Goal: Task Accomplishment & Management: Manage account settings

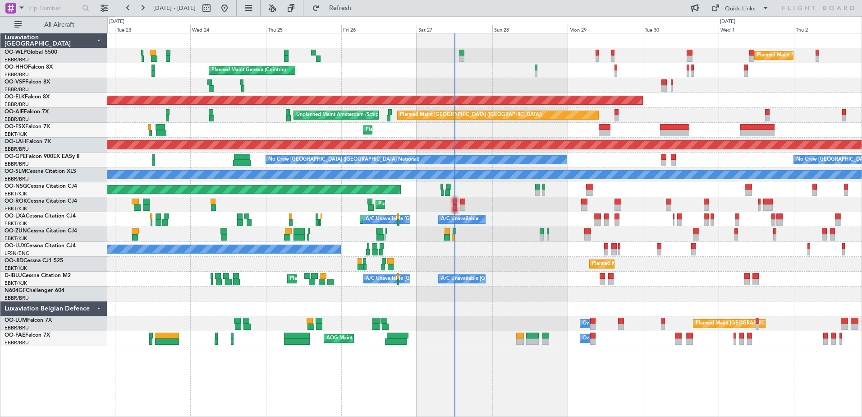
click at [538, 302] on div "Planned Maint Milan (Linate) Planned Maint Geneva ([GEOGRAPHIC_DATA]) Planned M…" at bounding box center [484, 189] width 754 height 312
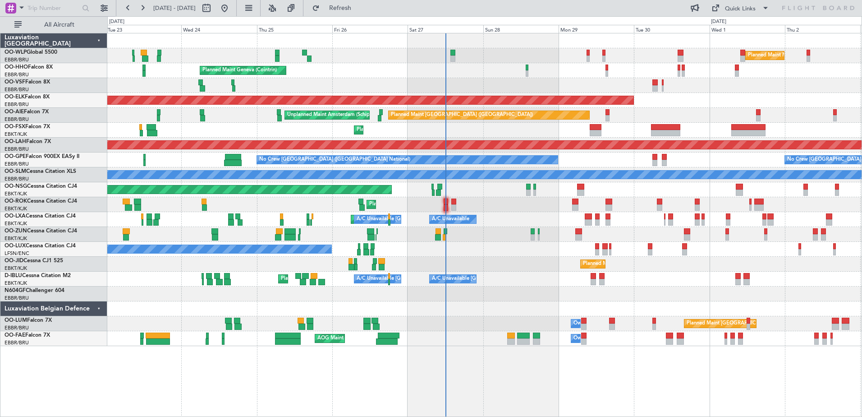
click at [452, 306] on div at bounding box center [484, 308] width 754 height 15
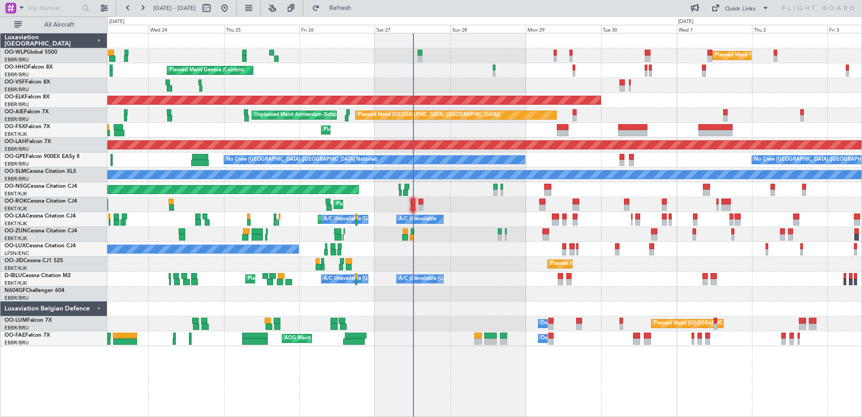
click at [477, 320] on div "Planned Maint [GEOGRAPHIC_DATA] ([GEOGRAPHIC_DATA] National) Owner [GEOGRAPHIC_…" at bounding box center [484, 323] width 754 height 15
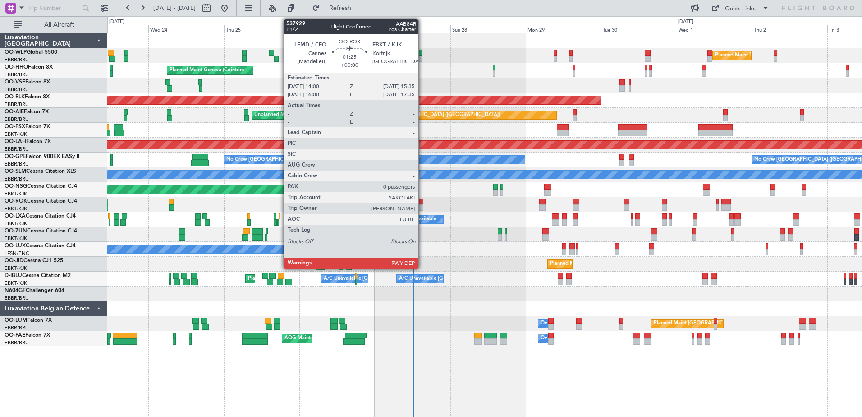
click at [422, 202] on div at bounding box center [420, 201] width 5 height 6
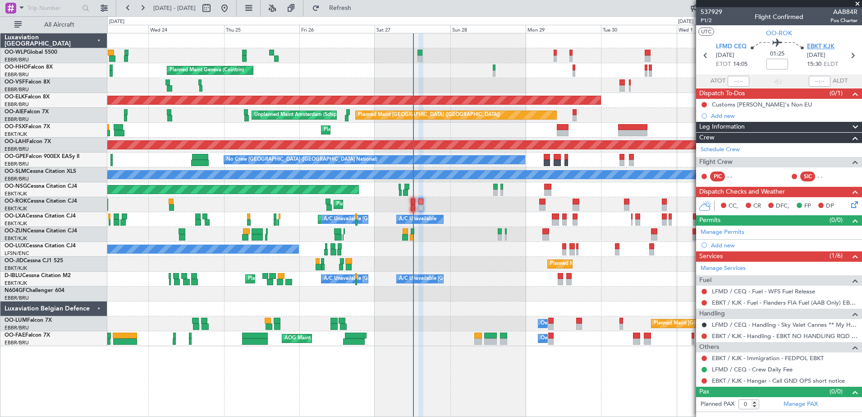
click at [813, 45] on span "EBKT KJK" at bounding box center [821, 46] width 28 height 9
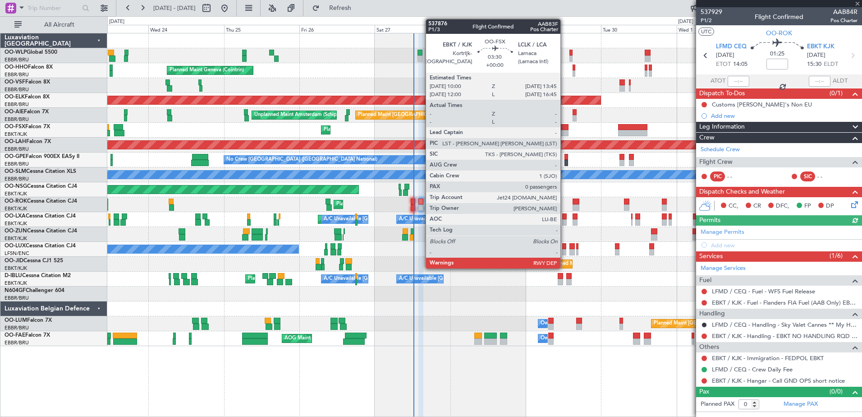
click at [565, 134] on div at bounding box center [563, 133] width 12 height 6
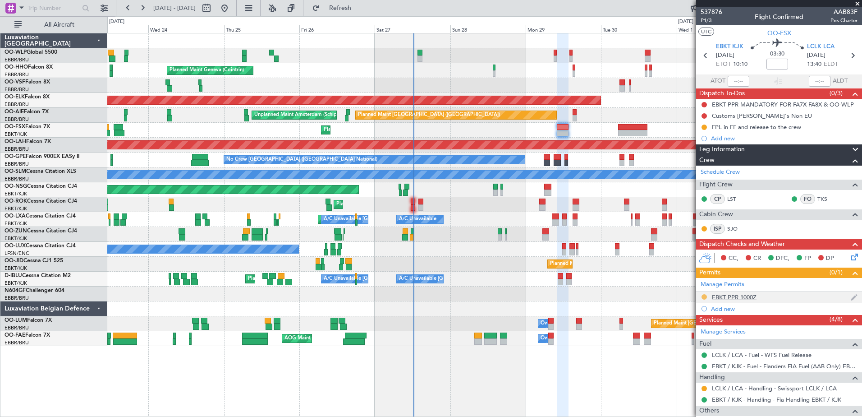
click at [702, 296] on button at bounding box center [704, 296] width 5 height 5
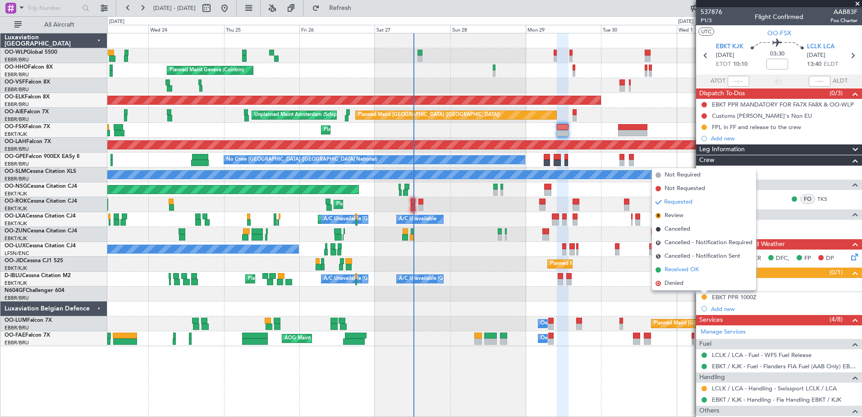
click at [680, 271] on span "Received OK" at bounding box center [682, 269] width 34 height 9
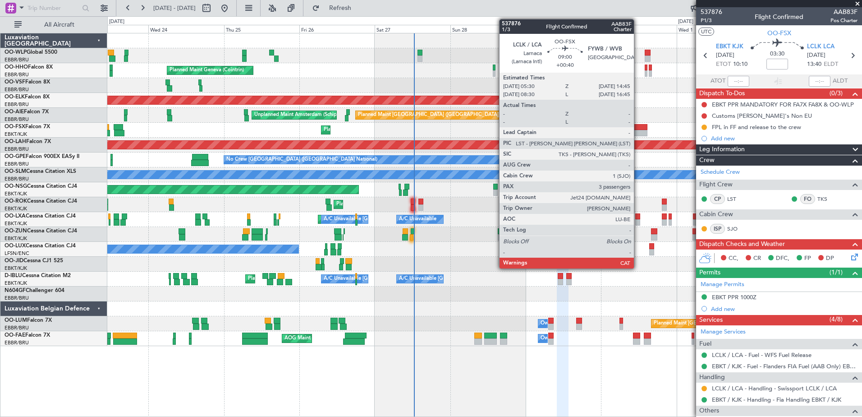
click at [638, 129] on div at bounding box center [632, 127] width 29 height 6
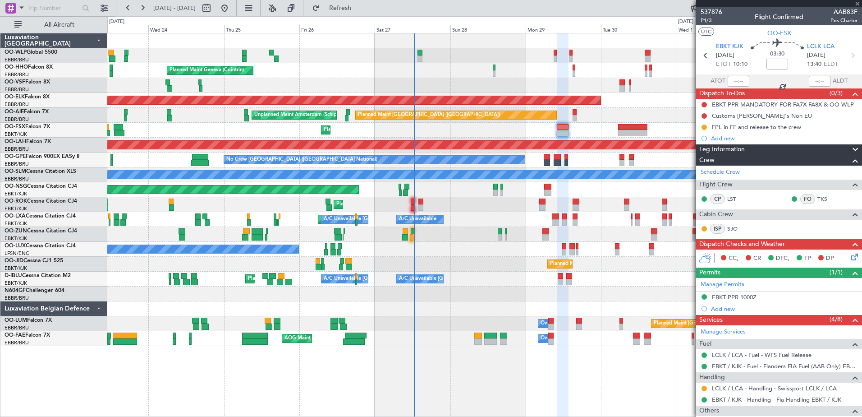
type input "+00:40"
type input "3"
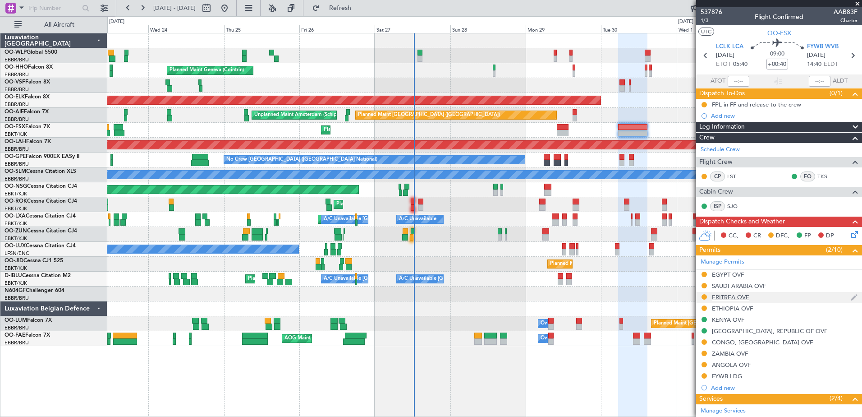
click at [726, 294] on div "ERITREA OVF" at bounding box center [730, 297] width 37 height 8
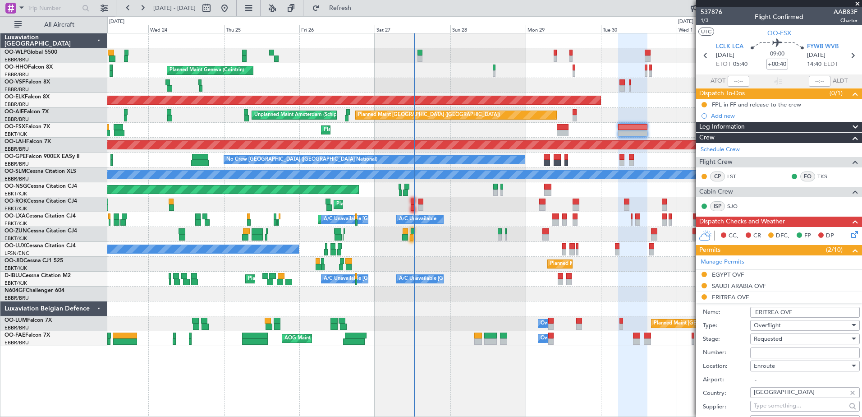
click at [769, 351] on input "Number:" at bounding box center [805, 352] width 110 height 11
paste input "ER-CAA-2535/2025"
type input "ER-CAA-2535/2025"
click at [801, 342] on div "Requested" at bounding box center [802, 339] width 96 height 14
click at [790, 413] on span "Received OK" at bounding box center [801, 411] width 95 height 14
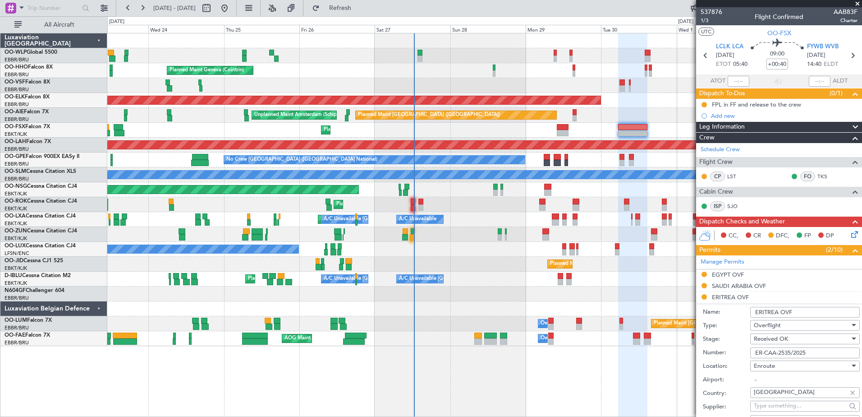
scroll to position [180, 0]
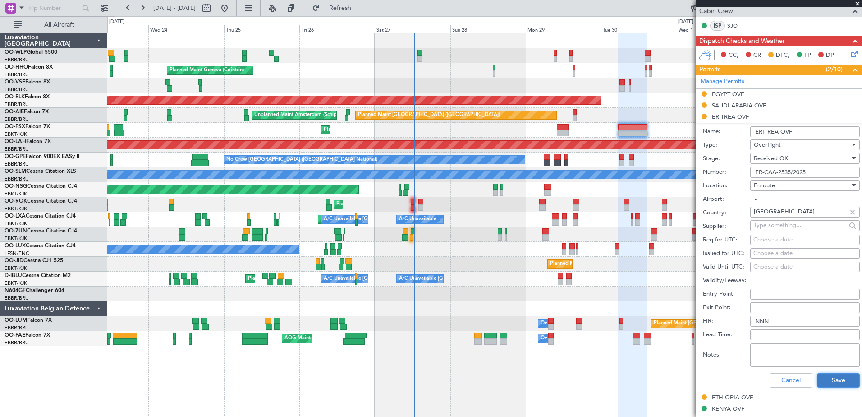
click at [833, 377] on button "Save" at bounding box center [838, 380] width 43 height 14
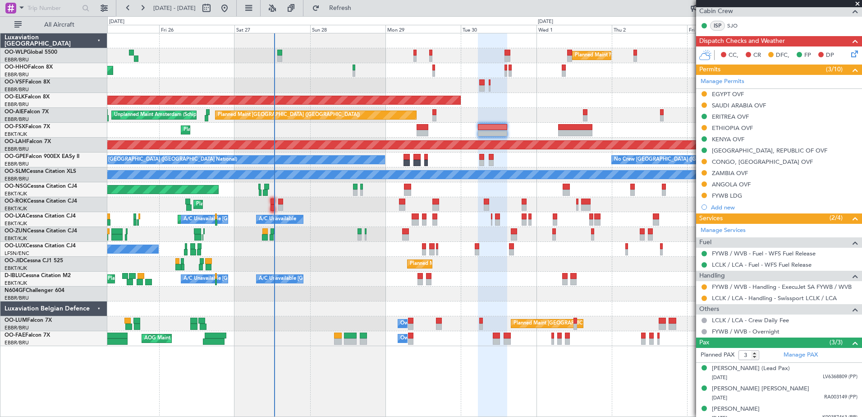
click at [318, 257] on div "Planned Maint Kortrijk-[GEOGRAPHIC_DATA]" at bounding box center [484, 264] width 754 height 15
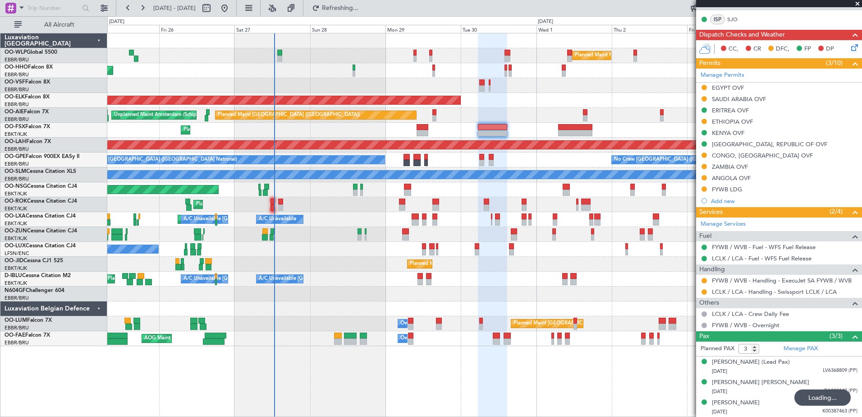
scroll to position [0, 0]
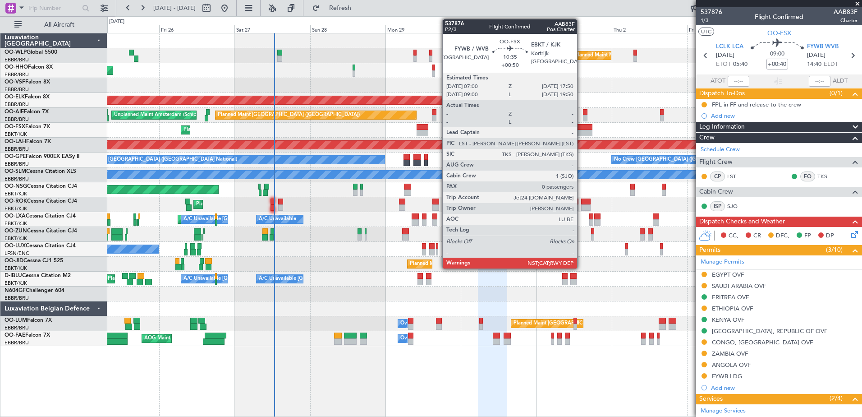
click at [581, 127] on div at bounding box center [575, 127] width 34 height 6
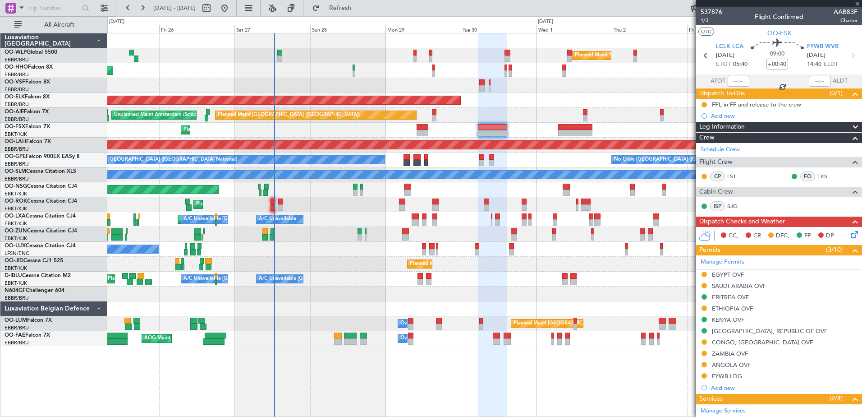
type input "+00:50"
type input "0"
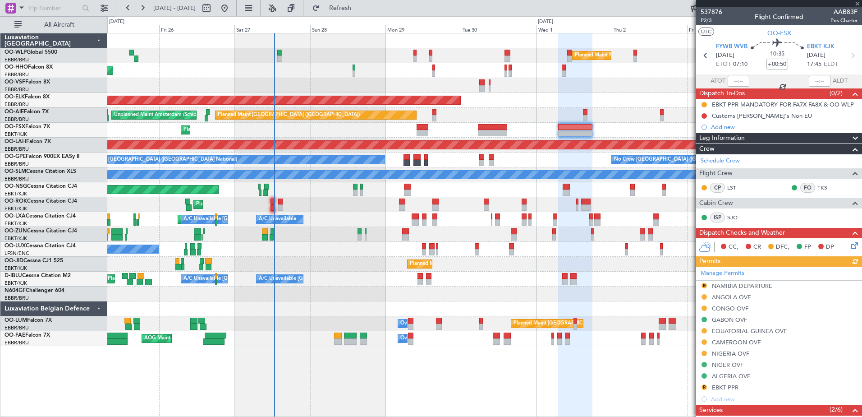
scroll to position [148, 0]
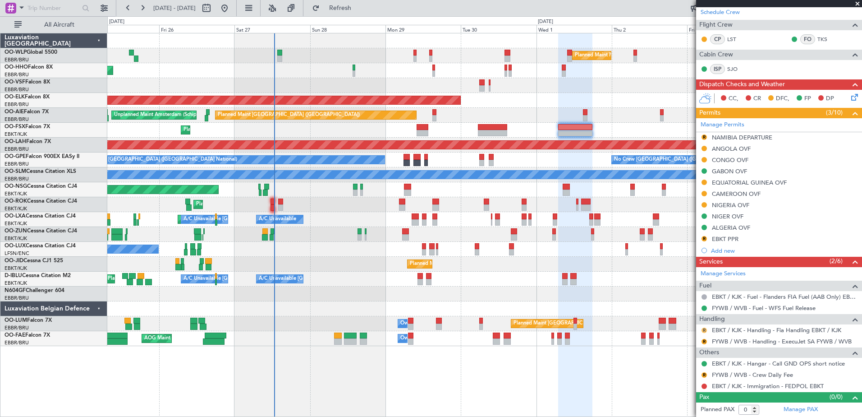
click at [704, 331] on button "R" at bounding box center [704, 329] width 5 height 5
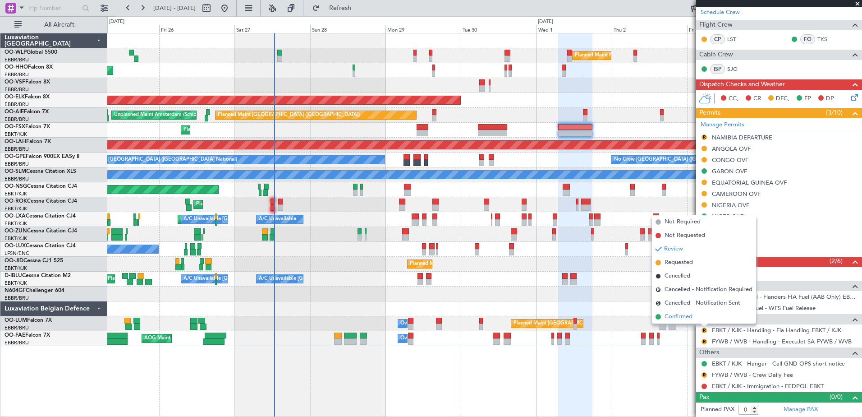
click at [681, 317] on span "Confirmed" at bounding box center [679, 316] width 28 height 9
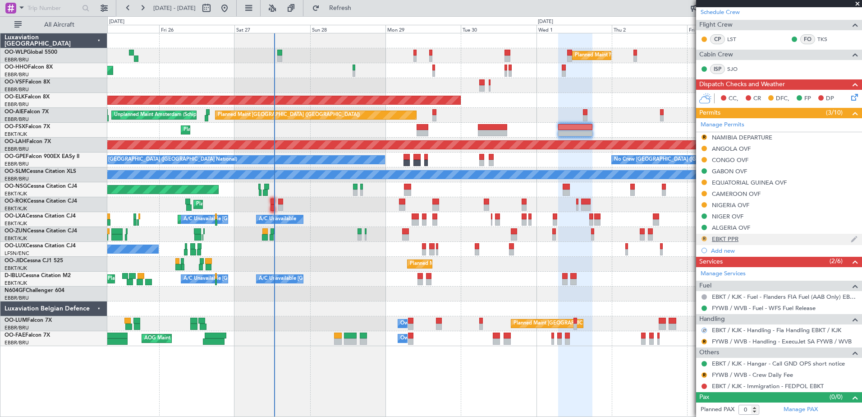
click at [703, 241] on mat-tooltip-component "Review" at bounding box center [704, 253] width 32 height 24
click at [704, 238] on button "R" at bounding box center [704, 238] width 5 height 5
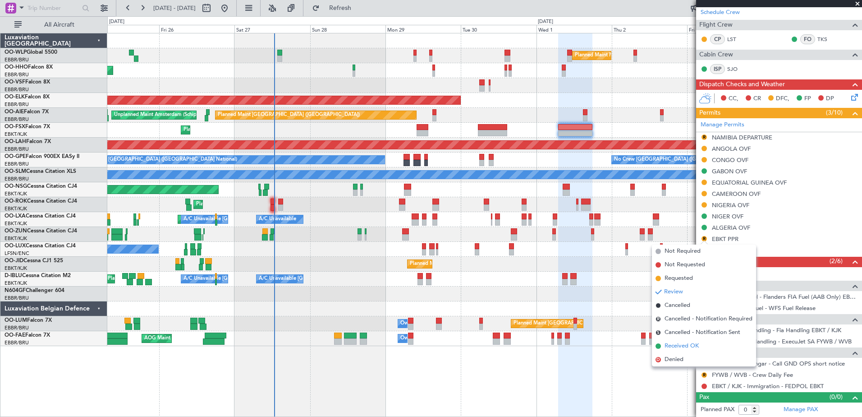
click at [675, 349] on span "Received OK" at bounding box center [682, 345] width 34 height 9
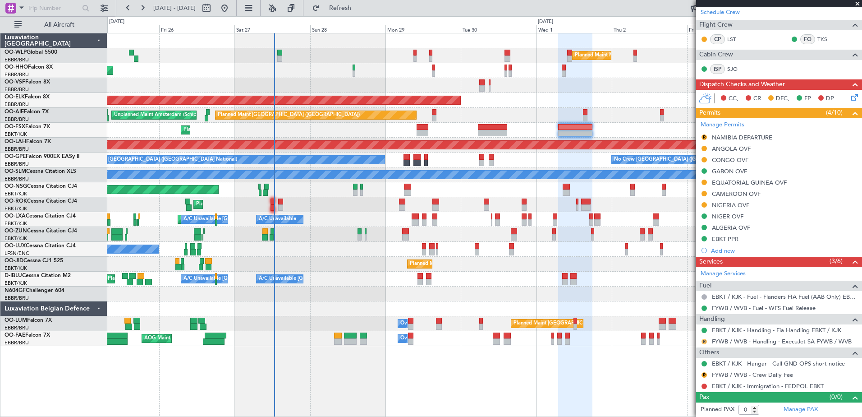
click at [705, 341] on button "R" at bounding box center [704, 341] width 5 height 5
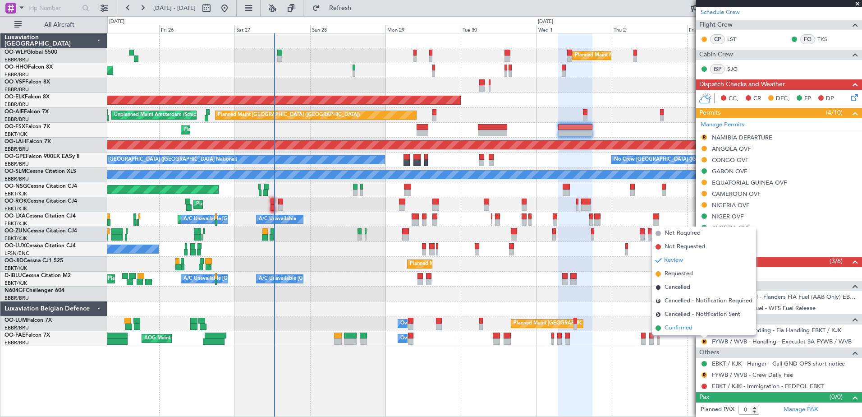
click at [677, 330] on span "Confirmed" at bounding box center [679, 327] width 28 height 9
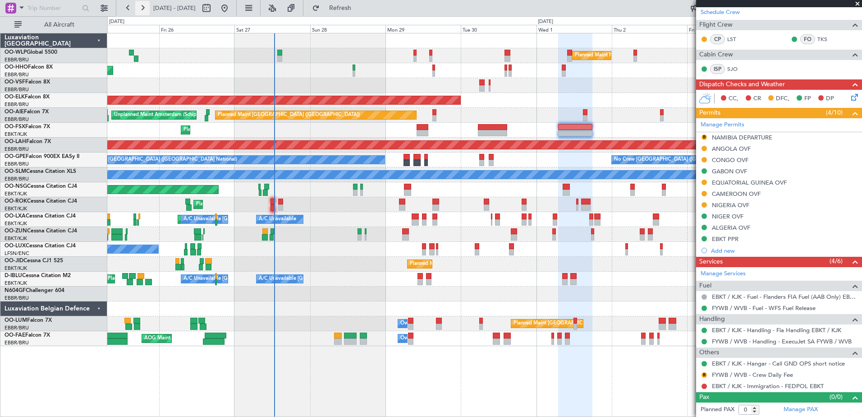
click at [146, 11] on button at bounding box center [142, 8] width 14 height 14
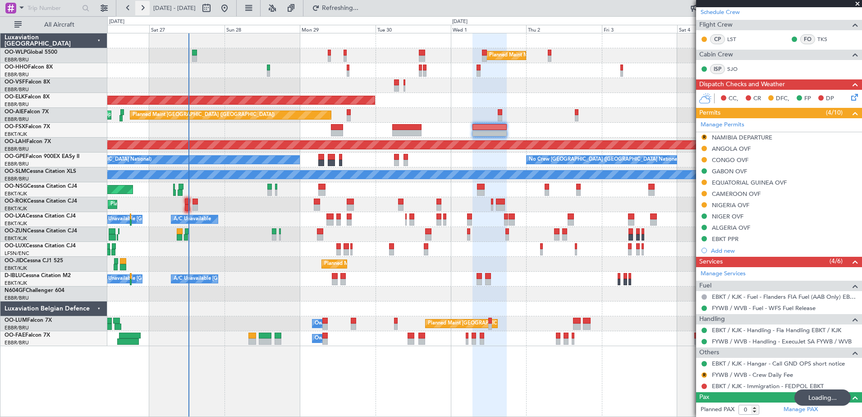
click at [146, 11] on button at bounding box center [142, 8] width 14 height 14
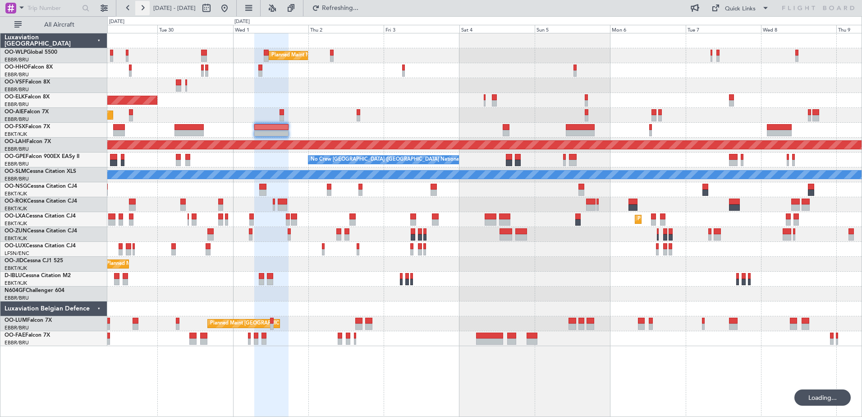
click at [146, 11] on button at bounding box center [142, 8] width 14 height 14
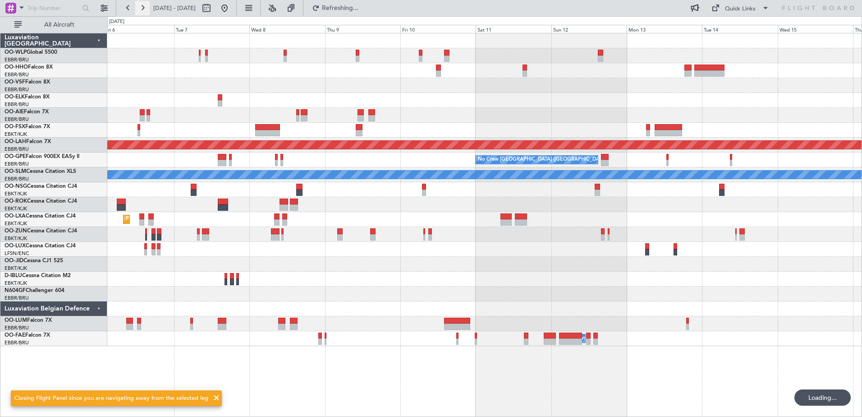
scroll to position [0, 0]
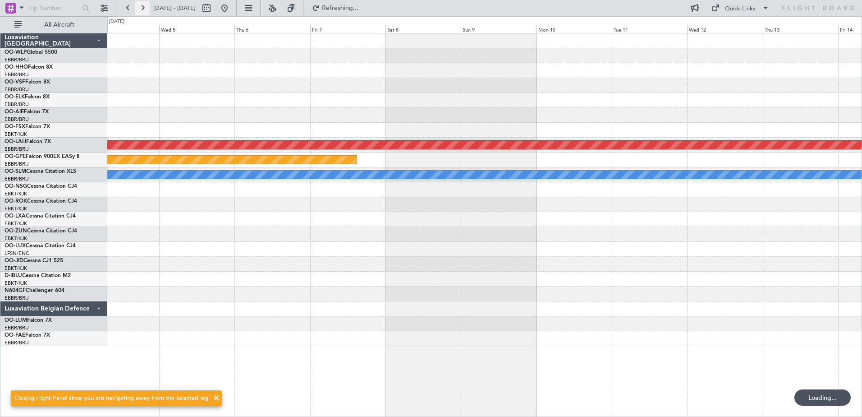
click at [147, 11] on button at bounding box center [142, 8] width 14 height 14
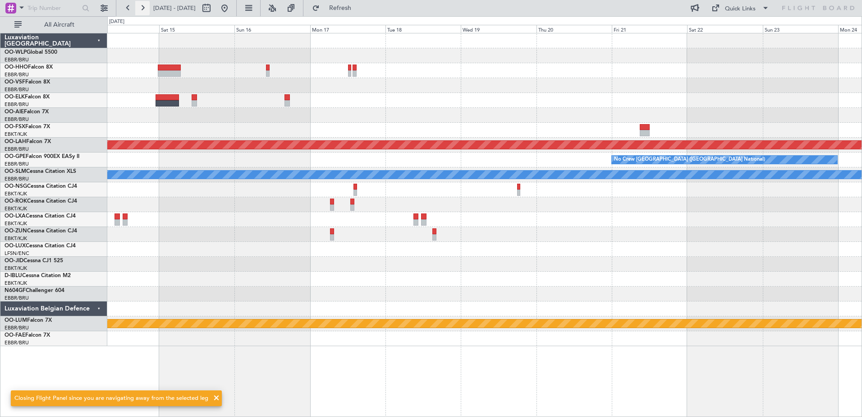
click at [147, 11] on button at bounding box center [142, 8] width 14 height 14
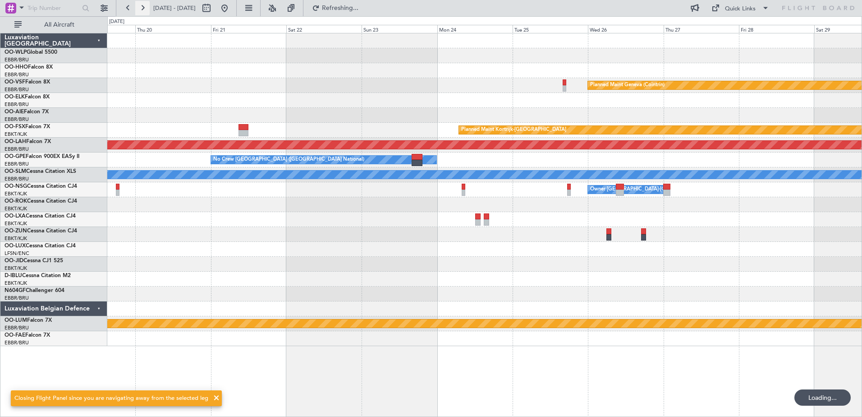
click at [147, 13] on button at bounding box center [142, 8] width 14 height 14
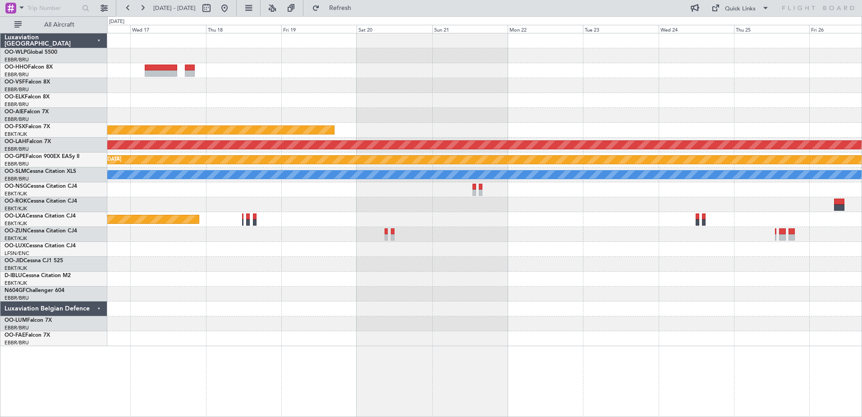
click at [80, 119] on div "- - LSGG 20:30 Z WSSL 08:40 Z Planned Maint Kortrijk-Wevelgem Planned Maint Alt…" at bounding box center [431, 216] width 862 height 400
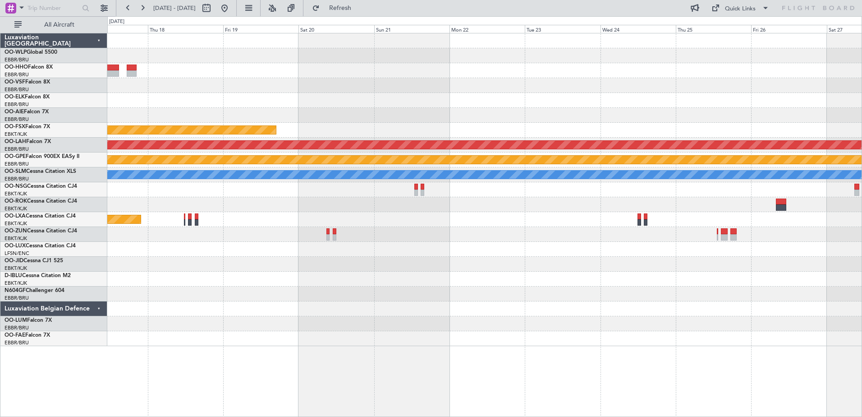
click at [862, 208] on html "27 Dec 2025 - 06 Jan 2026 Refresh Quick Links All Aircraft LSGG 20:30 Z WSSL 08…" at bounding box center [431, 208] width 862 height 417
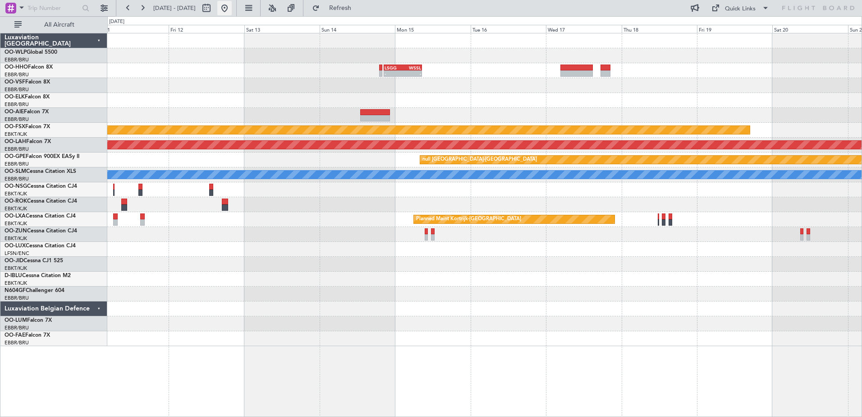
click at [232, 8] on button at bounding box center [224, 8] width 14 height 14
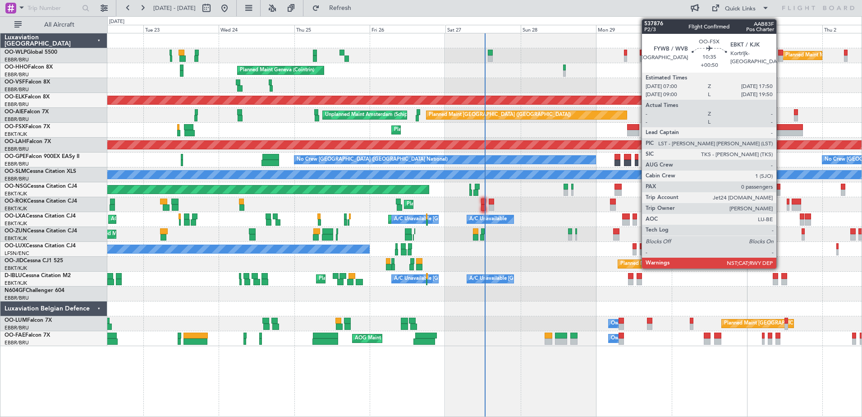
click at [781, 125] on div at bounding box center [786, 127] width 34 height 6
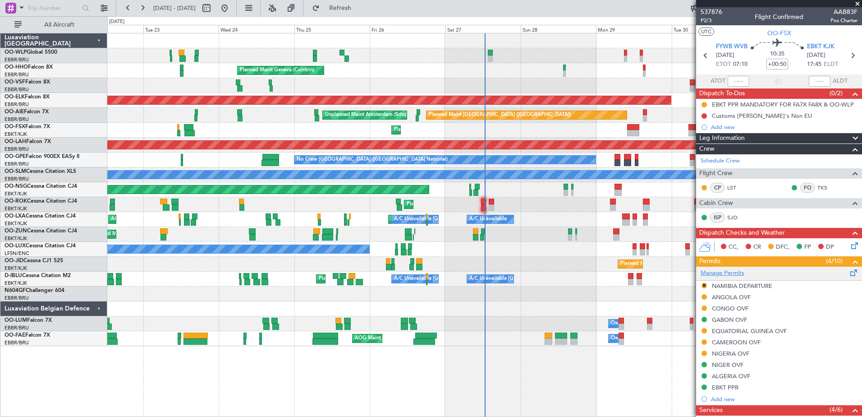
click at [711, 271] on link "Manage Permits" at bounding box center [723, 273] width 44 height 9
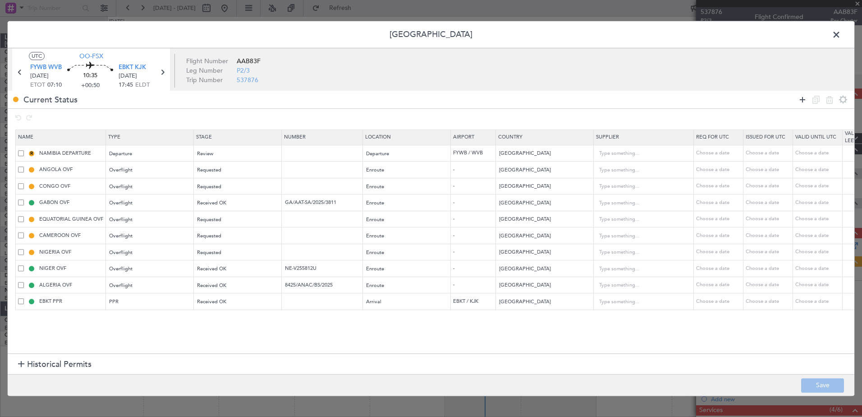
click at [803, 96] on icon at bounding box center [802, 99] width 11 height 11
drag, startPoint x: 47, startPoint y: 320, endPoint x: 49, endPoint y: 309, distance: 10.5
click at [49, 309] on table "Name Type Stage Number Location Airport Country Supplier Req For Utc Issued For…" at bounding box center [591, 228] width 1152 height 198
drag, startPoint x: 19, startPoint y: 317, endPoint x: 18, endPoint y: 299, distance: 17.6
click at [18, 299] on table "Name Type Stage Number Location Airport Country Supplier Req For Utc Issued For…" at bounding box center [591, 228] width 1152 height 198
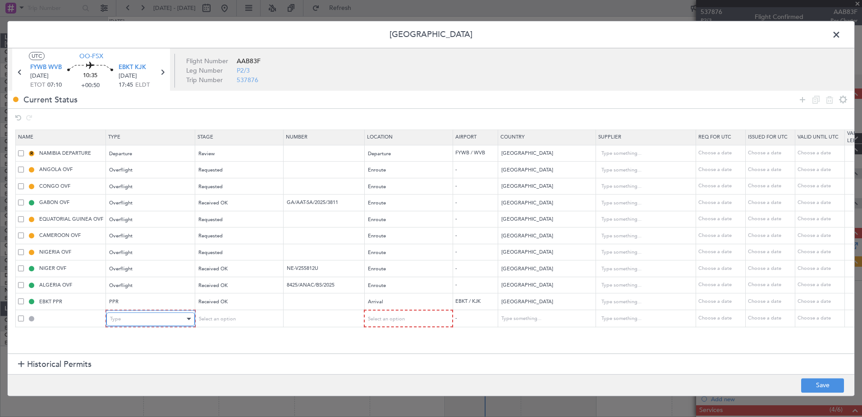
click at [167, 322] on div "Type" at bounding box center [147, 319] width 75 height 14
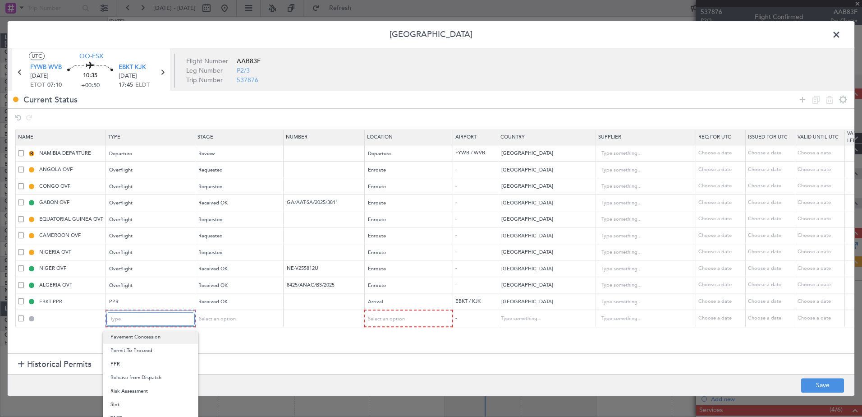
scroll to position [226, 0]
click at [130, 353] on span "Overflight" at bounding box center [150, 355] width 80 height 14
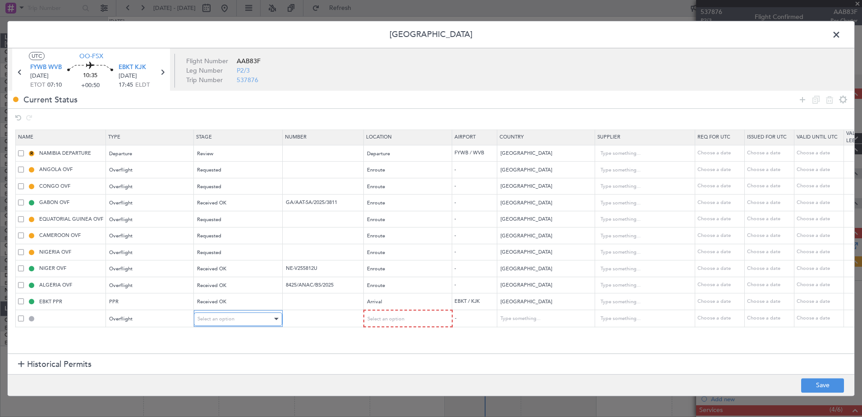
click at [206, 314] on div "Select an option" at bounding box center [234, 319] width 75 height 14
click at [222, 376] on span "Requested" at bounding box center [238, 379] width 80 height 14
click at [390, 320] on span "Select an option" at bounding box center [385, 318] width 37 height 7
click at [401, 391] on span "Enroute" at bounding box center [407, 392] width 80 height 14
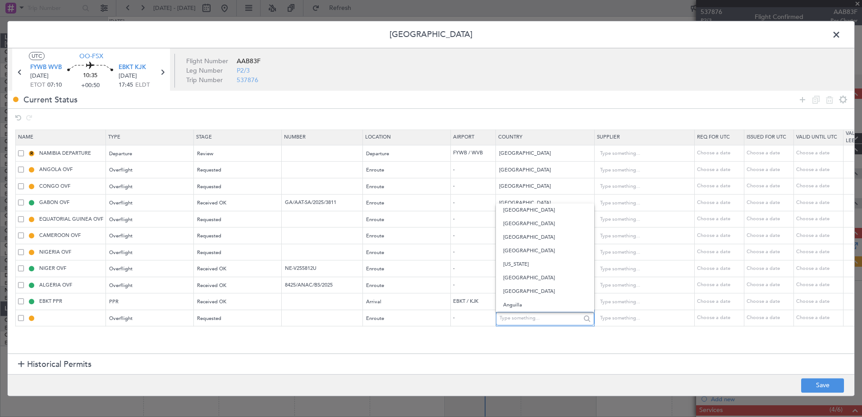
click at [534, 317] on input "text" at bounding box center [540, 319] width 81 height 14
click at [535, 333] on span "Tunisia" at bounding box center [545, 333] width 84 height 14
type input "Tunisia"
click at [835, 384] on button "Save" at bounding box center [822, 385] width 43 height 14
type input "TUNISIA OVF"
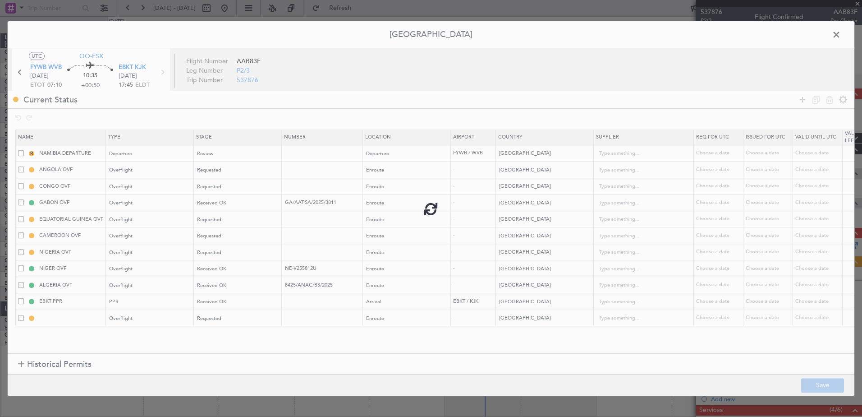
type input "NNN"
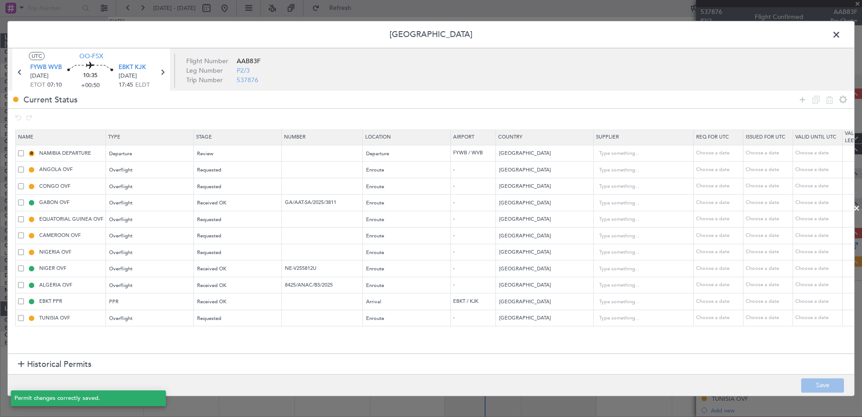
click at [841, 34] on span at bounding box center [841, 37] width 0 height 18
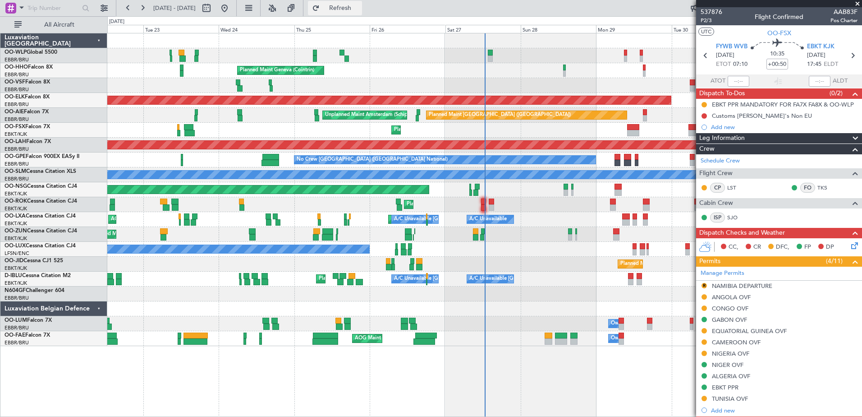
click at [359, 5] on span "Refresh" at bounding box center [340, 8] width 38 height 6
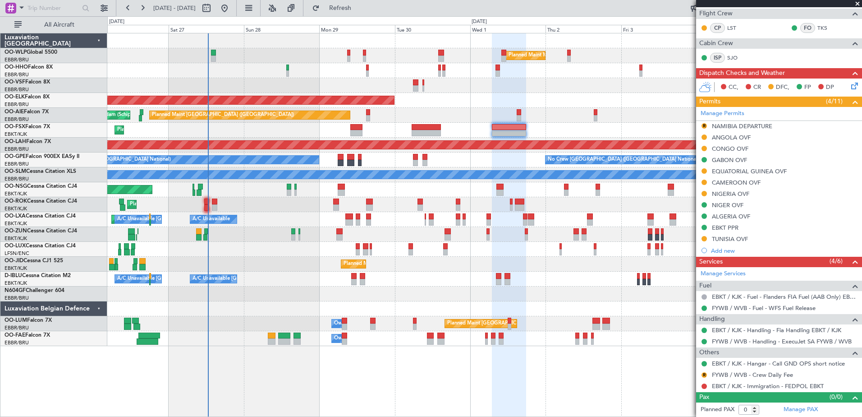
click at [301, 250] on div "No Crew Nancy (Essey)" at bounding box center [484, 249] width 754 height 15
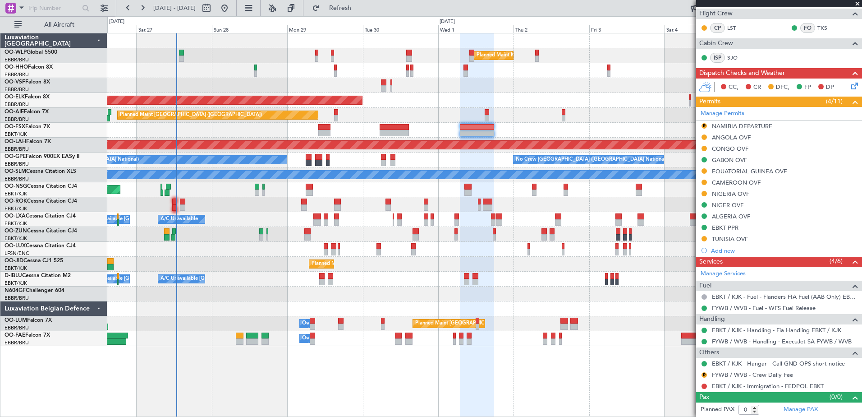
click at [279, 303] on div at bounding box center [484, 308] width 754 height 15
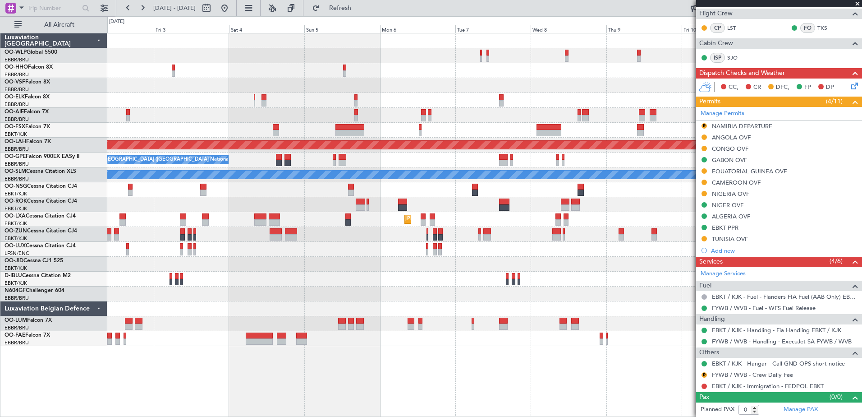
click at [35, 102] on div "Planned Maint Milan (Linate) Planned Maint Kortrijk-Wevelgem Planned Maint Alto…" at bounding box center [431, 216] width 862 height 400
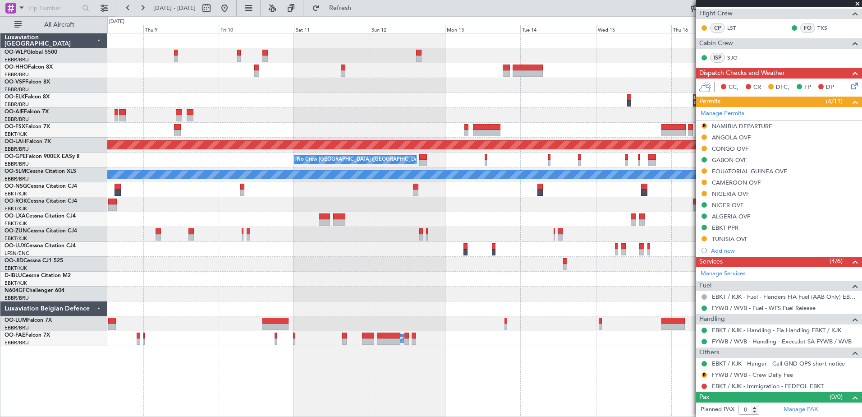
click at [369, 101] on div "LIMZ 07:00 Z KAUS 18:35 Z Planned Maint Alton-st Louis (St Louis Regl) No Crew …" at bounding box center [484, 189] width 754 height 312
click at [232, 11] on button at bounding box center [224, 8] width 14 height 14
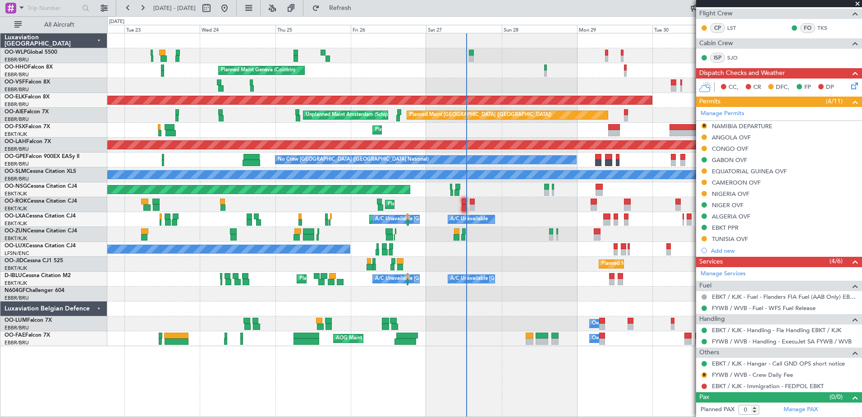
click at [505, 240] on div "Planned Maint Kortrijk-Wevelgem Owner" at bounding box center [484, 234] width 754 height 15
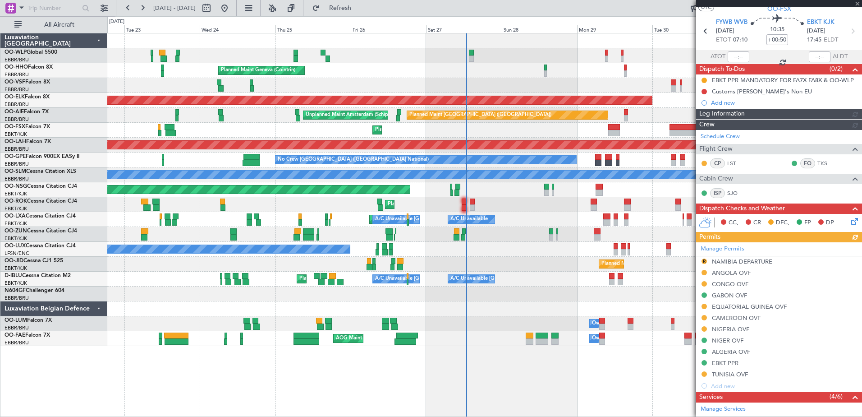
scroll to position [0, 0]
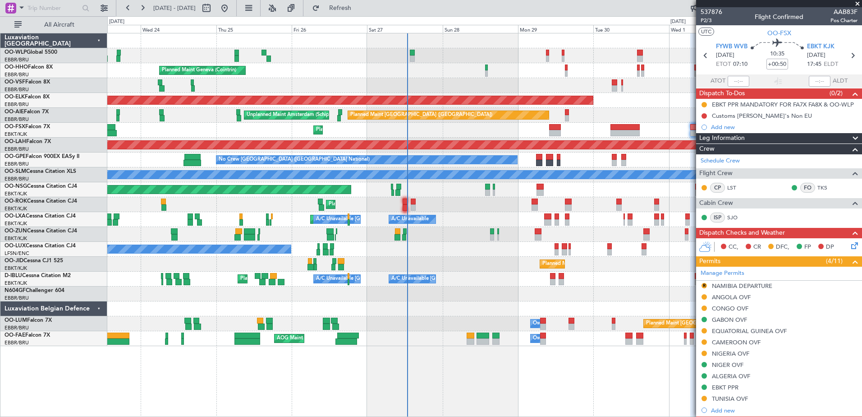
click at [495, 249] on div "Planned Maint Milan (Linate) Planned Maint Geneva (Cointrin) Planned Maint Kort…" at bounding box center [484, 189] width 754 height 312
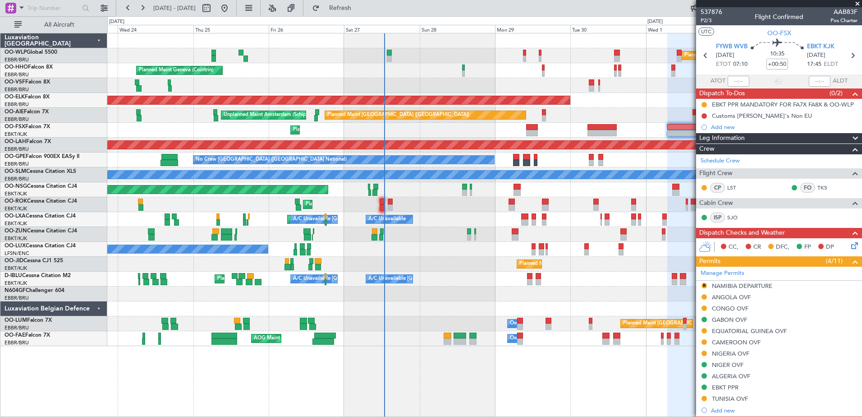
click at [415, 82] on div "Planned Maint Milan (Linate) Planned Maint Geneva (Cointrin) Planned Maint Kort…" at bounding box center [484, 189] width 754 height 312
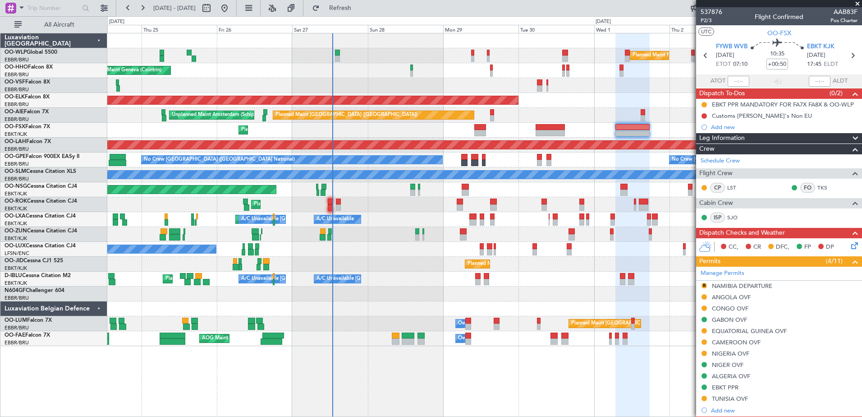
click at [427, 79] on div "Planned Maint Milan (Linate) Planned Maint Geneva (Cointrin) Planned Maint Kort…" at bounding box center [484, 189] width 754 height 312
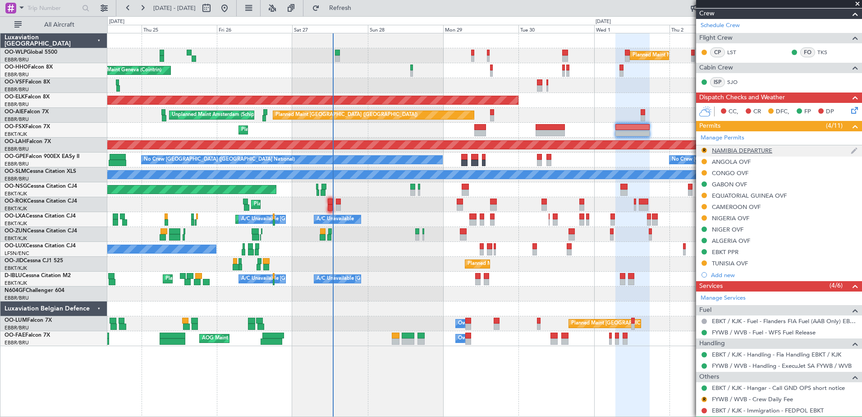
scroll to position [160, 0]
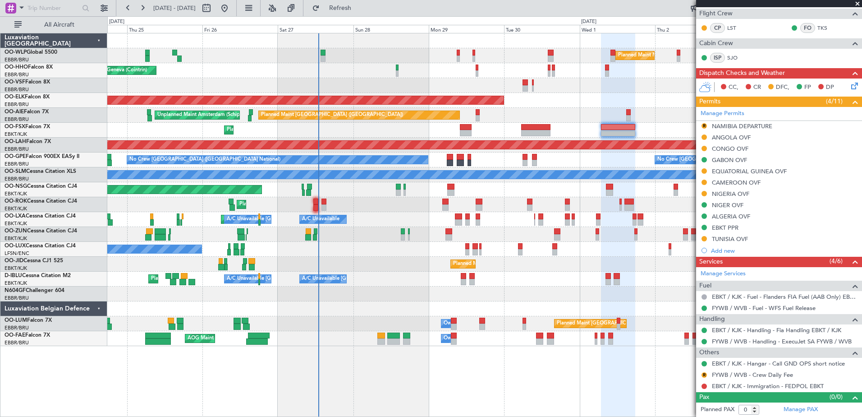
click at [366, 291] on div "Planned Maint Milan (Linate) Planned Maint Geneva (Cointrin) Planned Maint Kort…" at bounding box center [484, 189] width 754 height 312
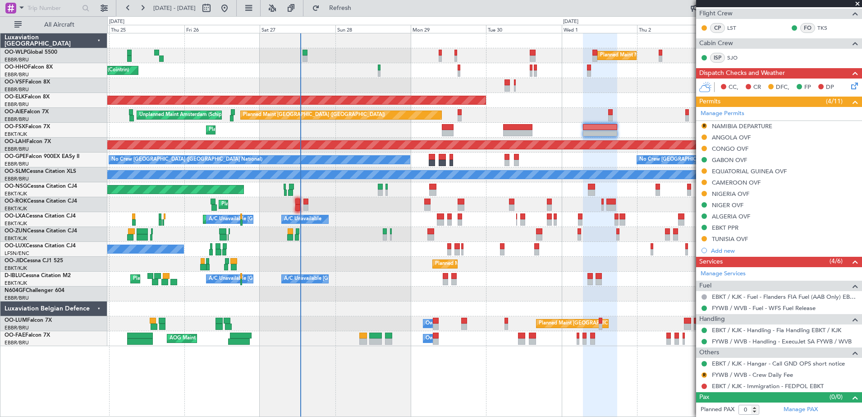
click at [606, 253] on div "No Crew Nancy (Essey)" at bounding box center [484, 249] width 754 height 15
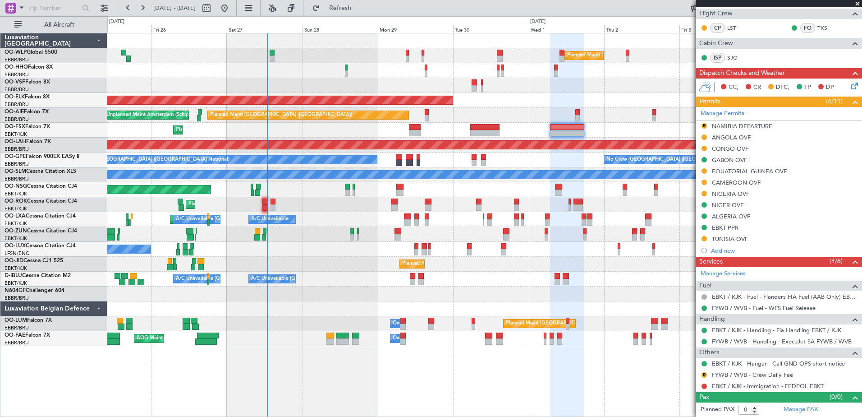
click at [513, 111] on div "Planned Maint Milan (Linate) Planned Maint Geneva (Cointrin) Planned Maint Kort…" at bounding box center [484, 189] width 754 height 312
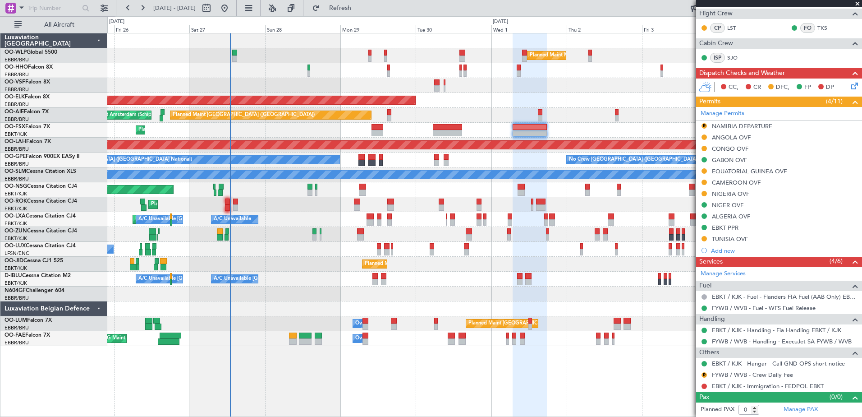
click at [510, 146] on div "Planned Maint Milan (Linate) Planned Maint Geneva (Cointrin) Planned Maint Kort…" at bounding box center [484, 189] width 754 height 312
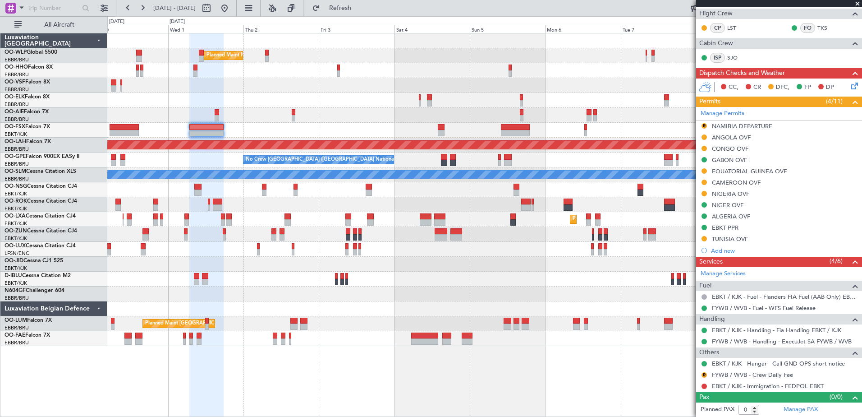
click at [287, 54] on div "Planned Maint Milan (Linate) Planned Maint Kortrijk-Wevelgem Planned Maint Lond…" at bounding box center [484, 189] width 754 height 312
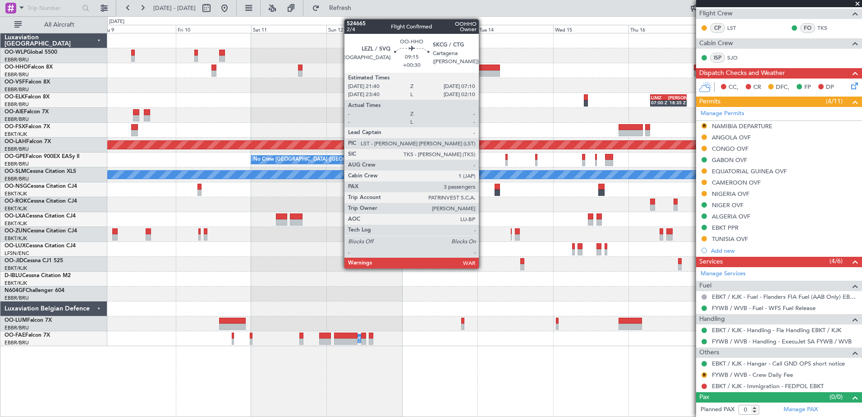
click at [483, 74] on div at bounding box center [485, 73] width 30 height 6
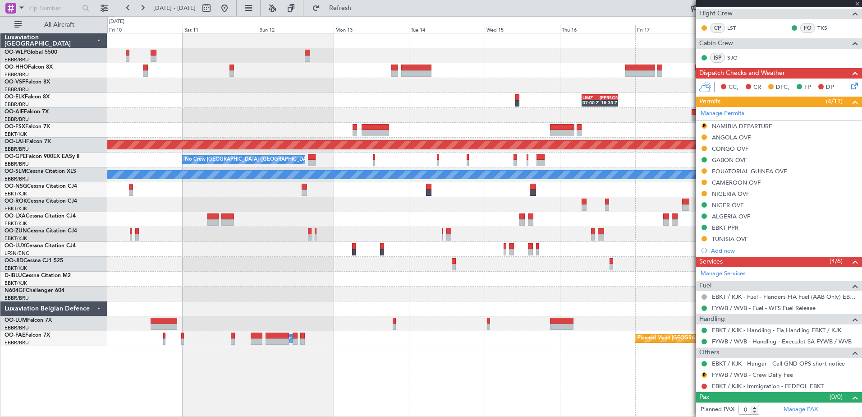
click at [481, 77] on div at bounding box center [484, 70] width 754 height 15
type input "+00:30"
type input "3"
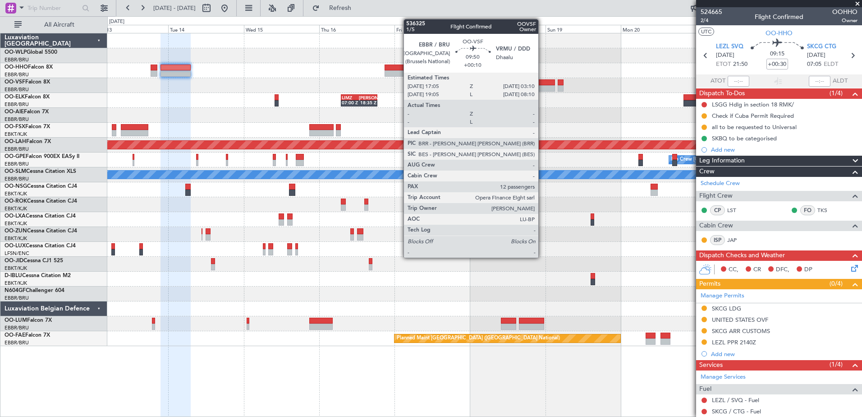
click at [542, 87] on div at bounding box center [539, 88] width 32 height 6
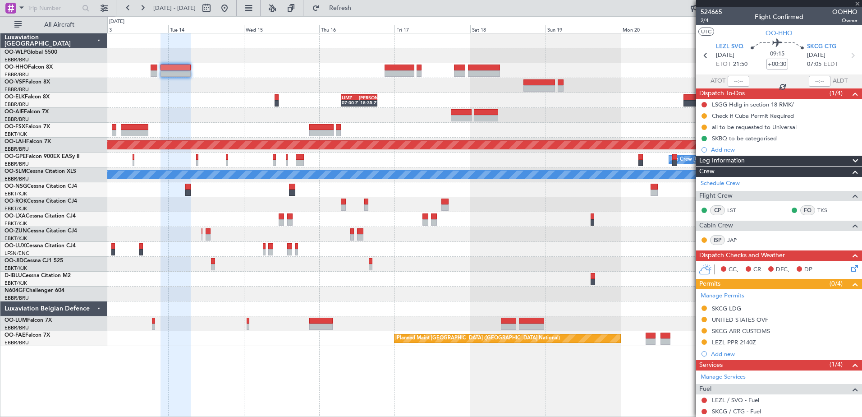
type input "+00:10"
type input "12"
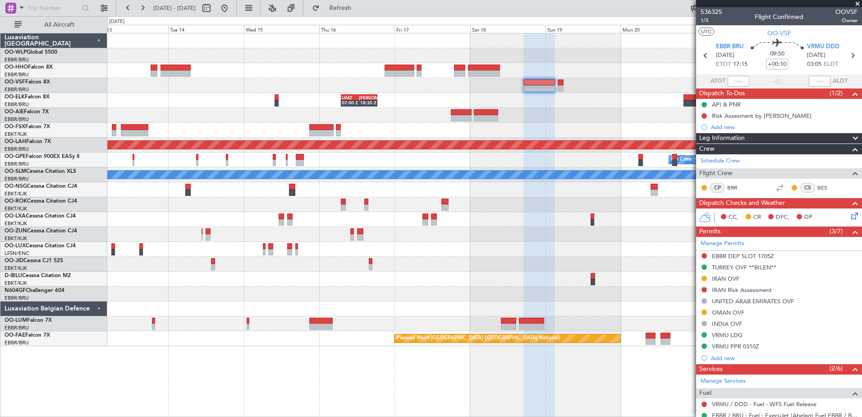
click at [737, 313] on div "OMAN OVF" at bounding box center [728, 312] width 32 height 8
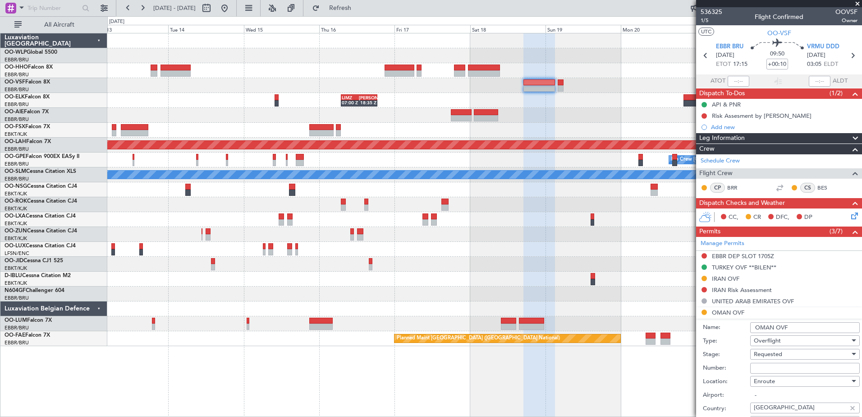
click at [762, 366] on input "Number:" at bounding box center [805, 368] width 110 height 11
paste input "DAT/OF/ABEG/0001/2025"
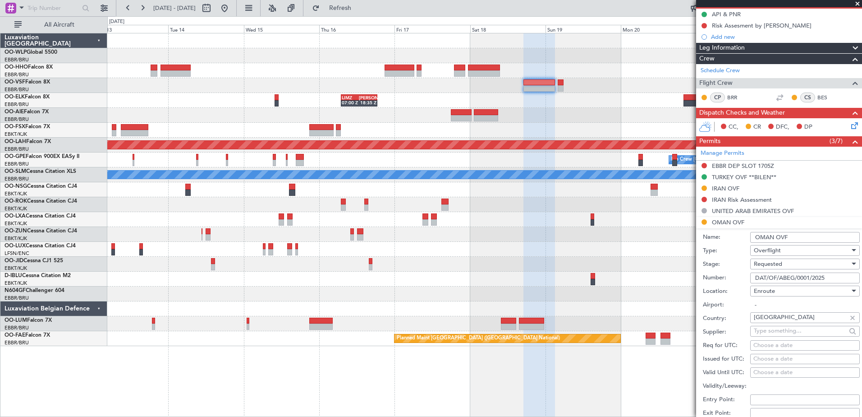
scroll to position [180, 0]
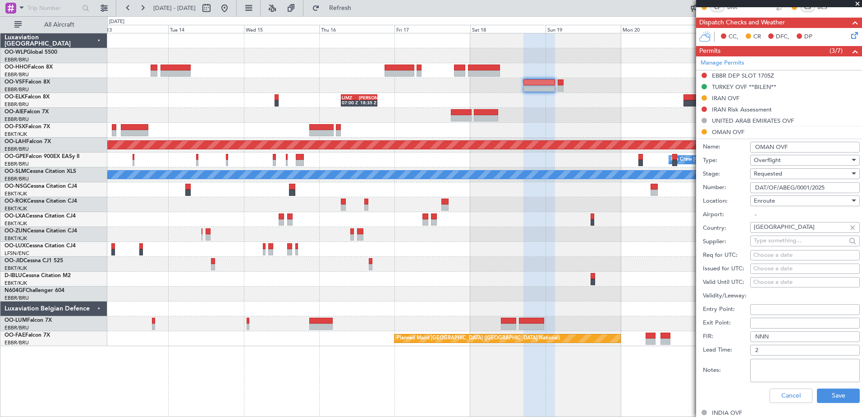
type input "DAT/OF/ABEG/0001/2025"
click at [779, 176] on span "Requested" at bounding box center [768, 174] width 28 height 8
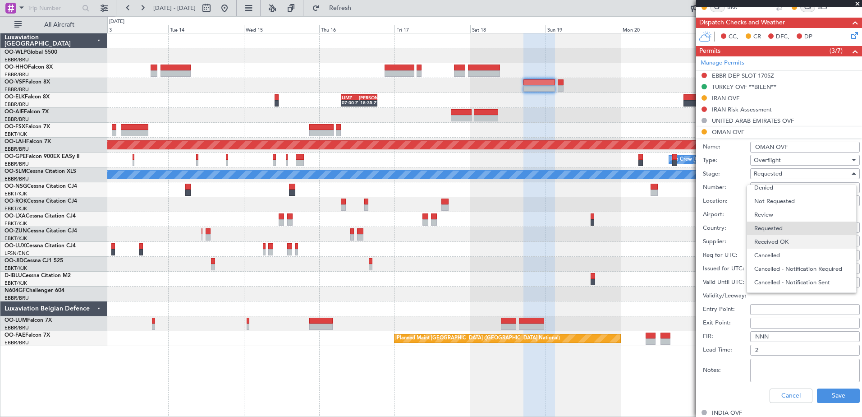
click at [784, 240] on span "Received OK" at bounding box center [801, 242] width 95 height 14
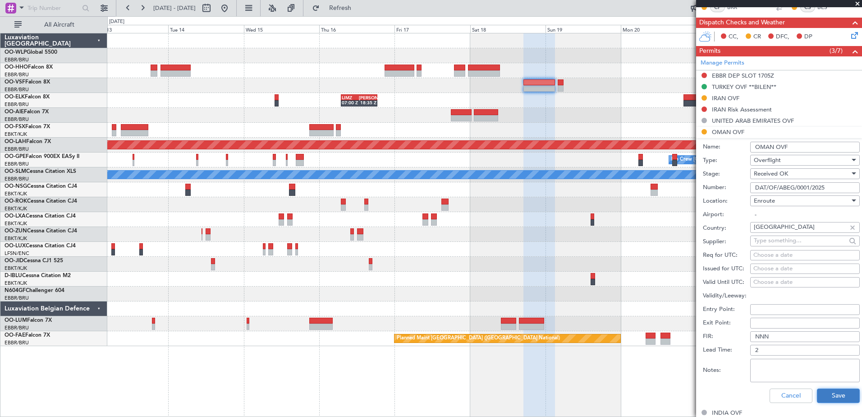
click at [839, 396] on button "Save" at bounding box center [838, 395] width 43 height 14
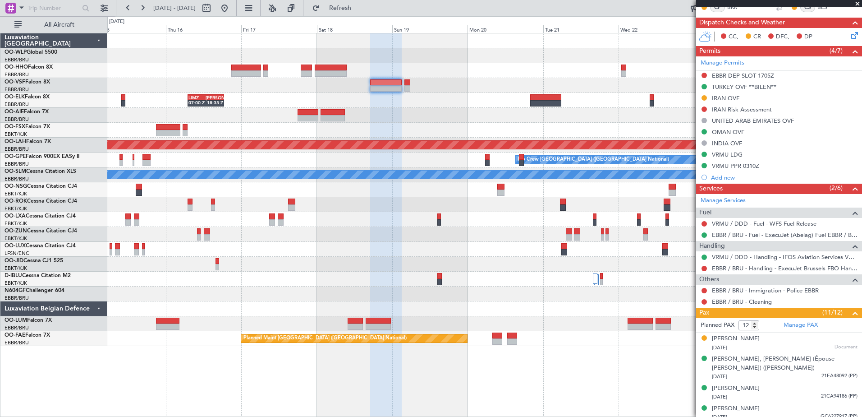
click at [439, 159] on div "LIMZ 07:00 Z KAUS 18:35 Z Planned Maint Alton-st Louis (St Louis Regl) Planned …" at bounding box center [484, 189] width 754 height 312
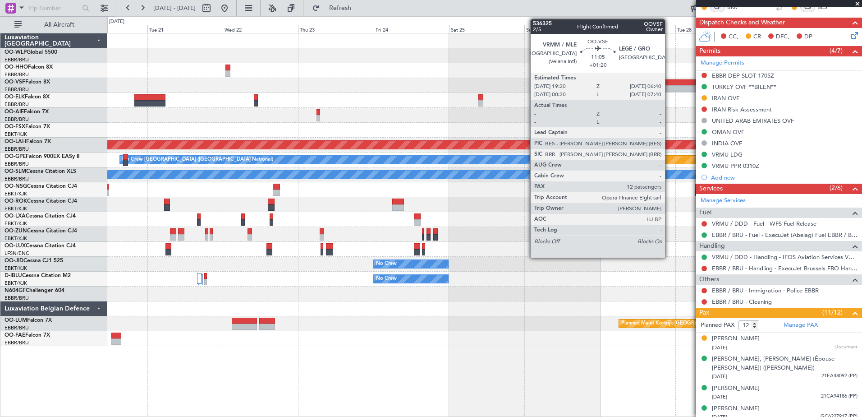
click at [669, 87] on div at bounding box center [679, 88] width 36 height 6
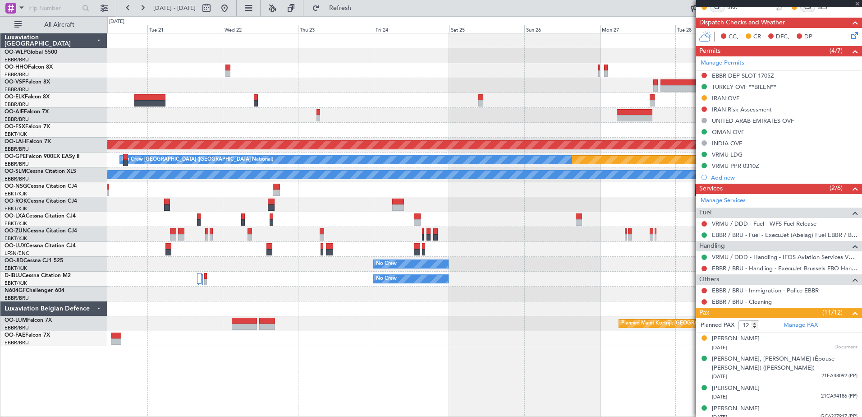
type input "+01:20"
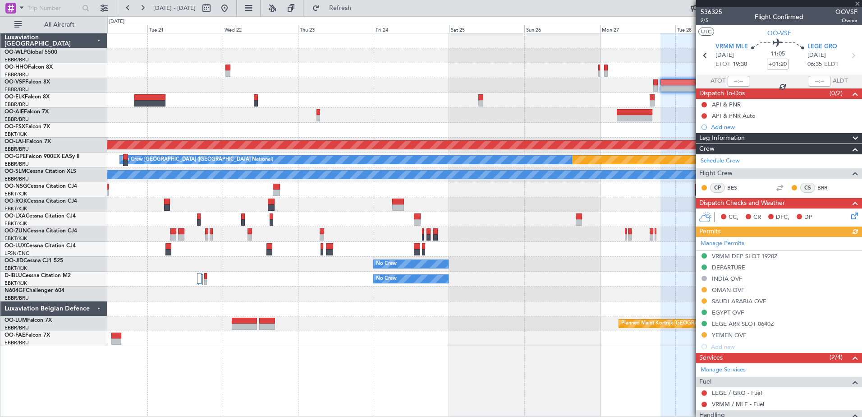
click at [719, 289] on div "Manage Permits VRMM DEP SLOT 1920Z DEPARTURE INDIA OVF OMAN OVF SAUDI ARABIA OV…" at bounding box center [779, 294] width 166 height 115
click at [732, 289] on div "OMAN OVF" at bounding box center [728, 290] width 32 height 8
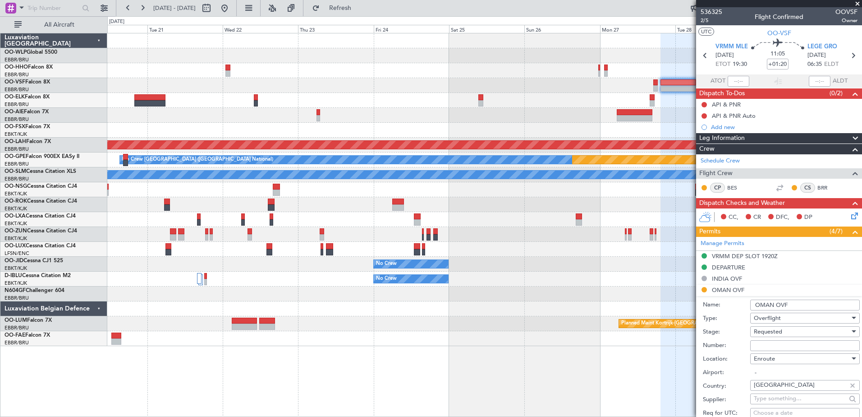
paste input "DAT/OF/ABEG/0001/2025"
type input "DAT/OF/ABEG/0001/2025"
click at [781, 333] on span "Requested" at bounding box center [768, 331] width 28 height 8
click at [800, 403] on span "Received OK" at bounding box center [801, 404] width 95 height 14
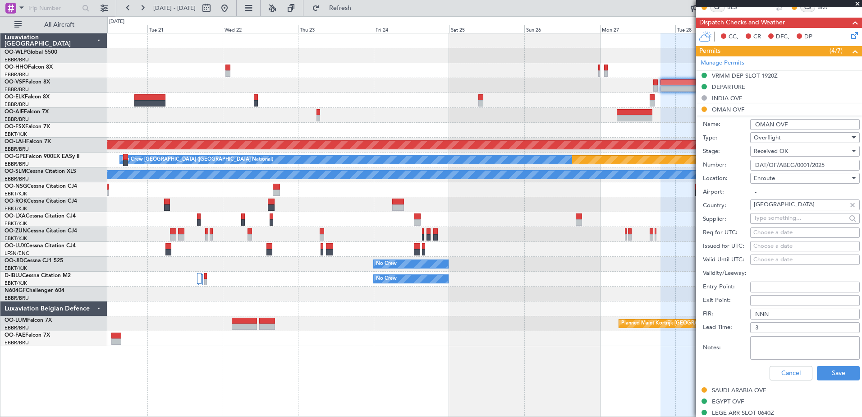
scroll to position [225, 0]
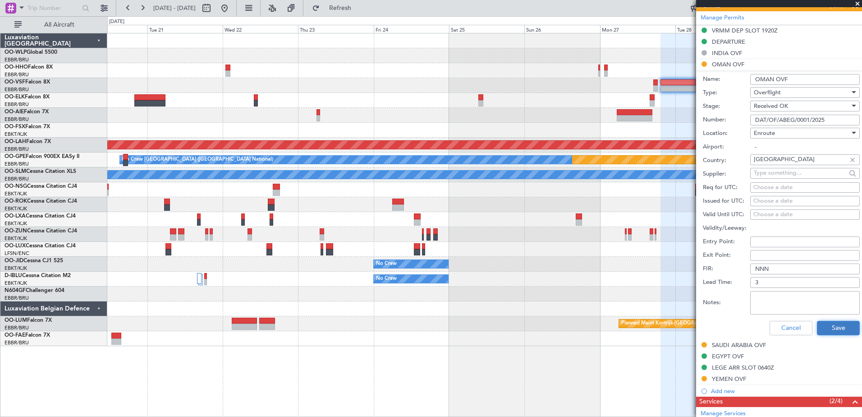
click at [823, 322] on button "Save" at bounding box center [838, 328] width 43 height 14
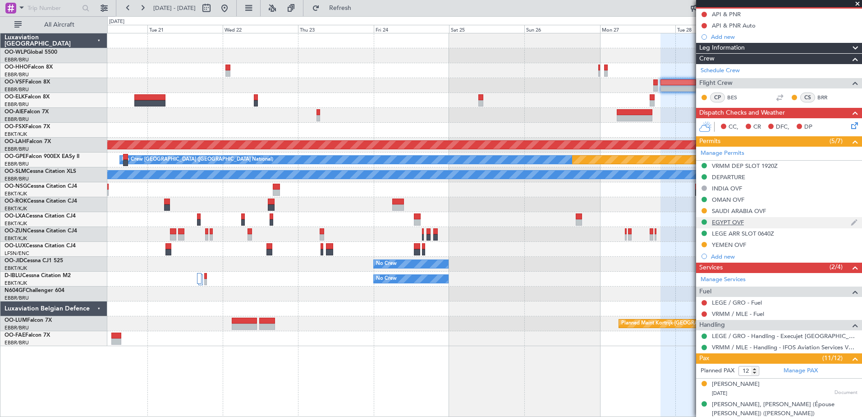
scroll to position [135, 0]
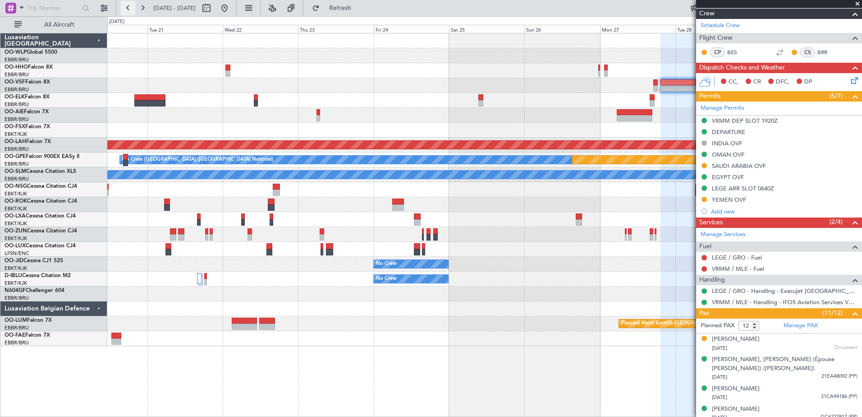
click at [126, 9] on button at bounding box center [128, 8] width 14 height 14
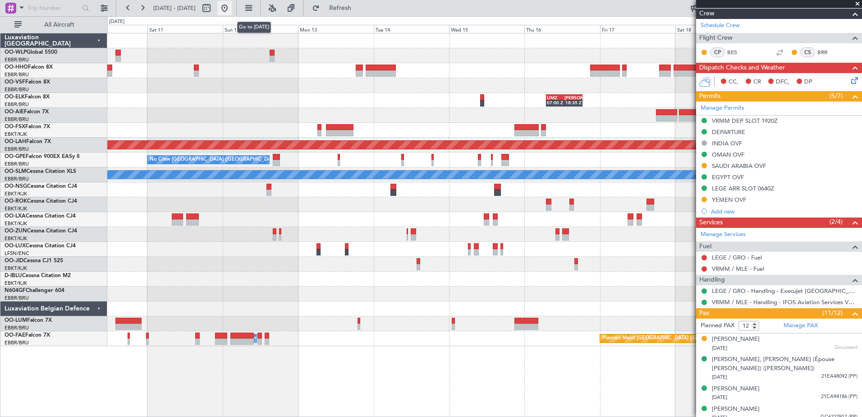
click at [232, 12] on button at bounding box center [224, 8] width 14 height 14
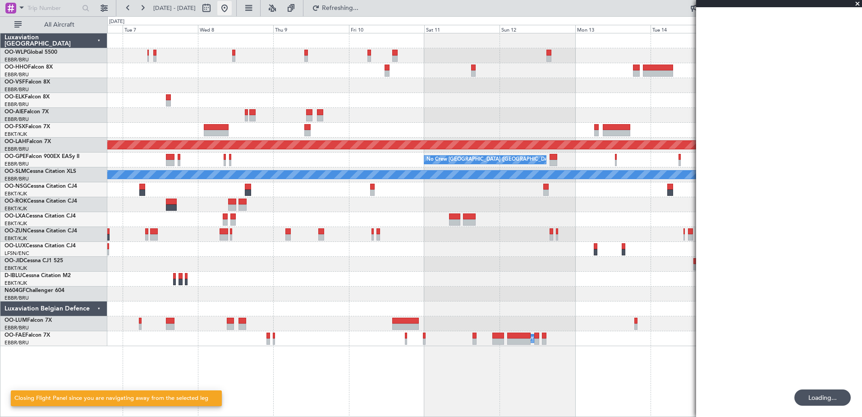
scroll to position [0, 0]
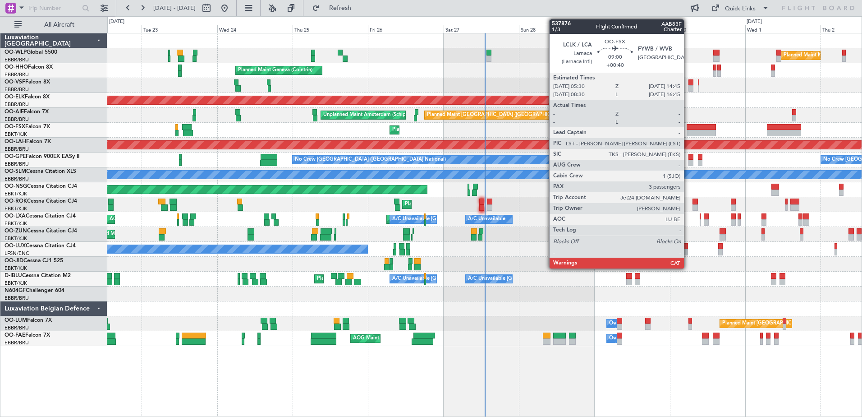
click at [688, 129] on div at bounding box center [701, 127] width 29 height 6
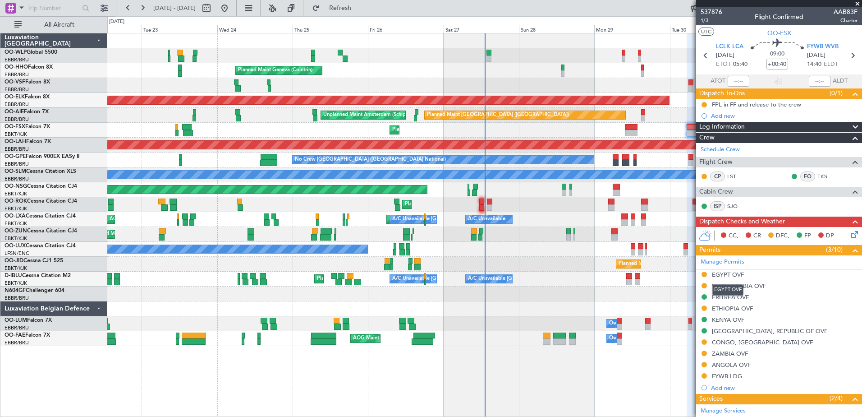
click at [729, 287] on div "EGYPT OVF" at bounding box center [727, 289] width 31 height 11
click at [749, 283] on div "SAUDI ARABIA OVF" at bounding box center [739, 286] width 54 height 8
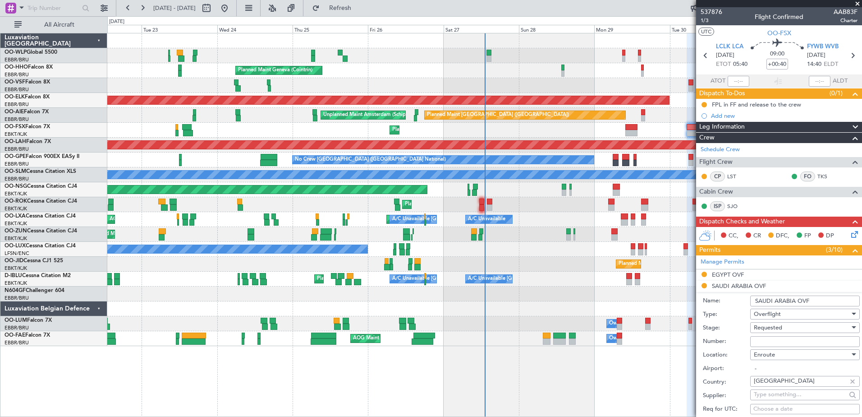
click at [756, 342] on input "Number:" at bounding box center [805, 341] width 110 height 11
paste input "2501021397"
type input "2501021397"
click at [794, 327] on div "Requested" at bounding box center [802, 328] width 96 height 14
click at [798, 400] on span "Received OK" at bounding box center [801, 400] width 95 height 14
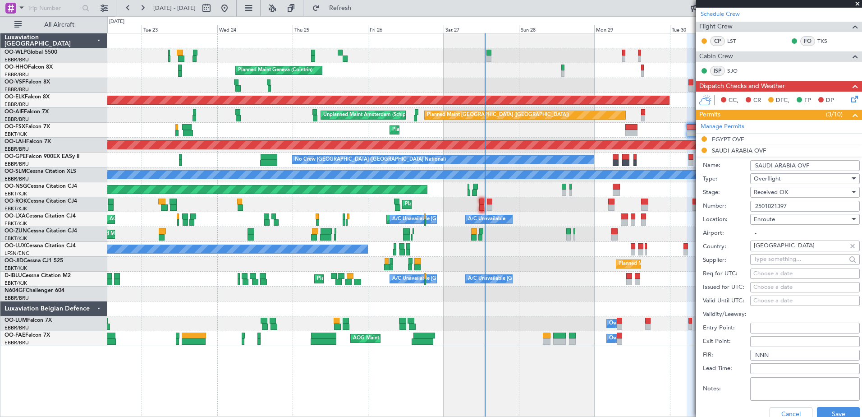
scroll to position [180, 0]
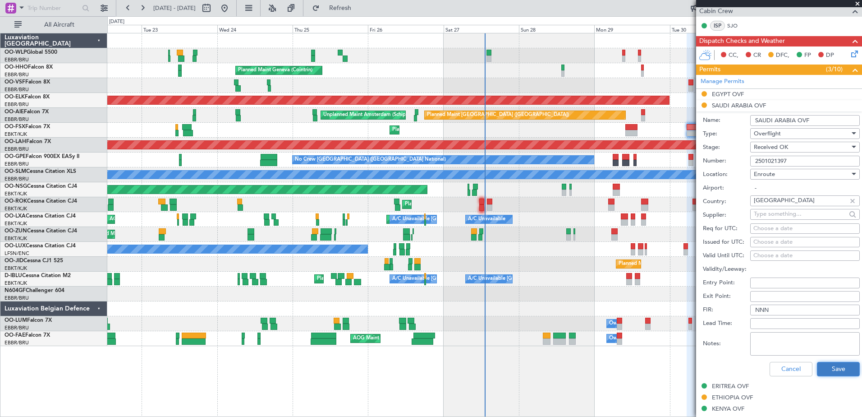
click at [823, 372] on button "Save" at bounding box center [838, 369] width 43 height 14
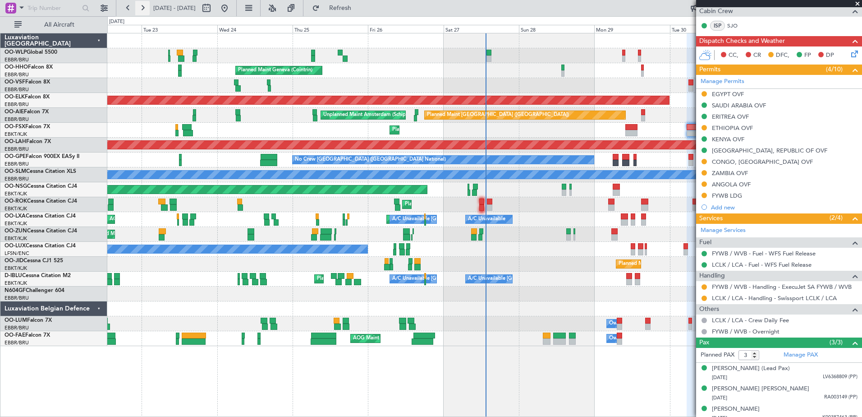
click at [140, 5] on button at bounding box center [142, 8] width 14 height 14
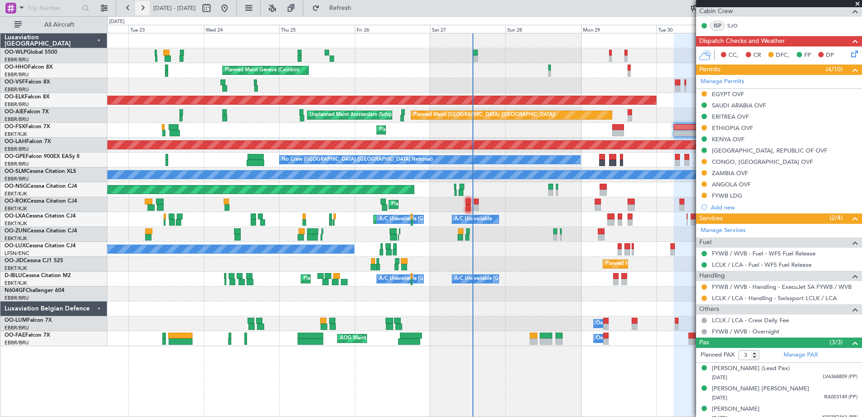
click at [140, 5] on button at bounding box center [142, 8] width 14 height 14
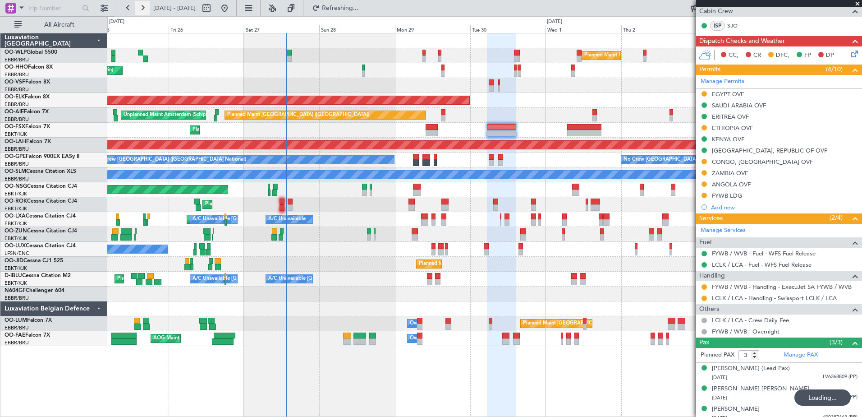
click at [140, 5] on button at bounding box center [142, 8] width 14 height 14
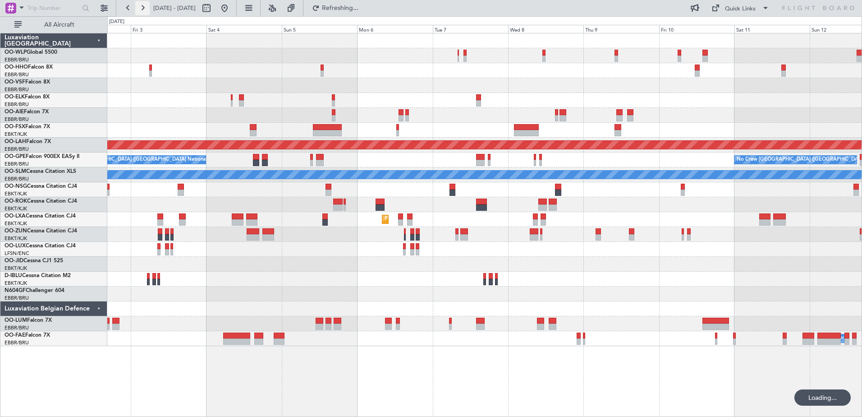
scroll to position [0, 0]
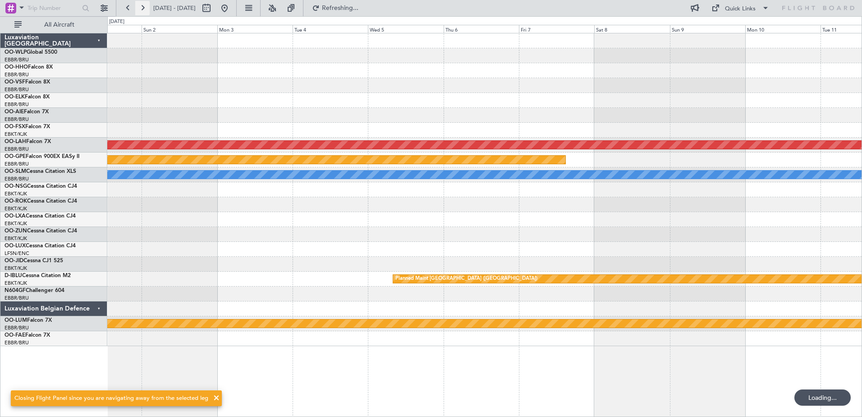
click at [140, 5] on button at bounding box center [142, 8] width 14 height 14
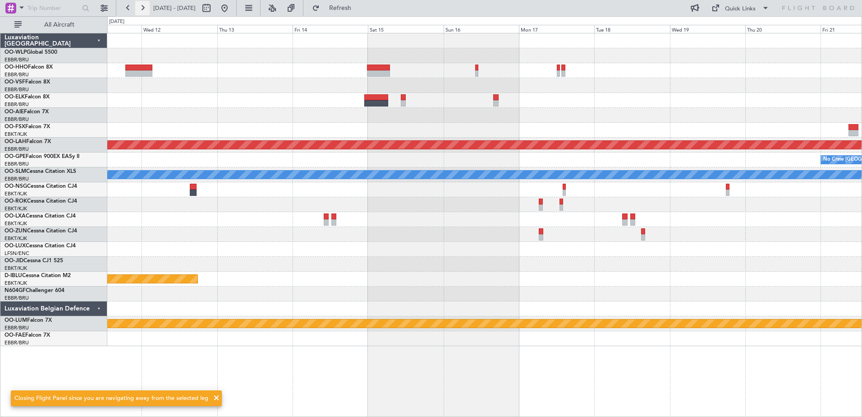
click at [140, 5] on button at bounding box center [142, 8] width 14 height 14
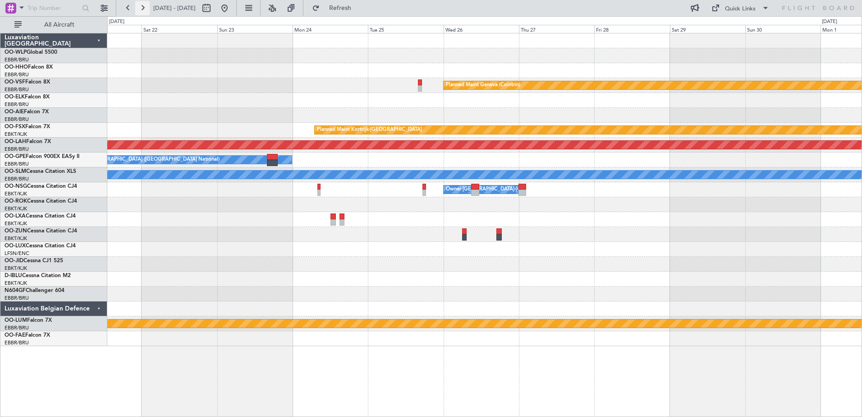
click at [140, 5] on button at bounding box center [142, 8] width 14 height 14
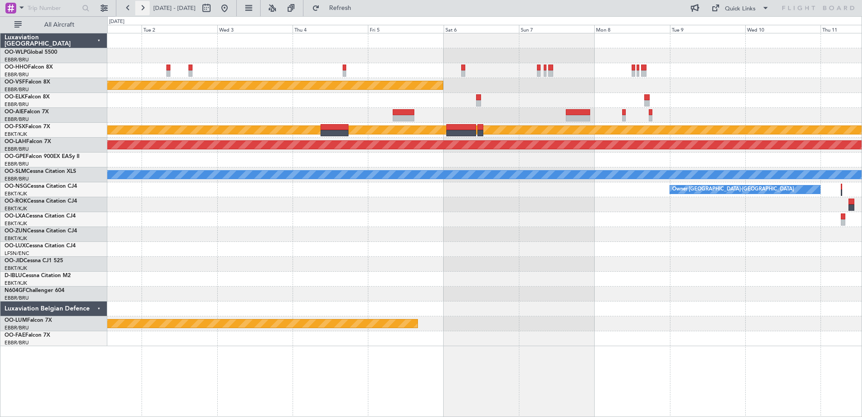
click at [140, 5] on button at bounding box center [142, 8] width 14 height 14
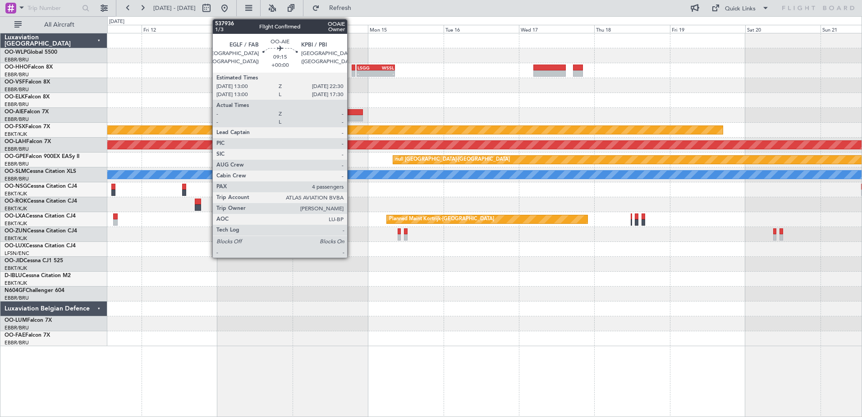
click at [351, 113] on div at bounding box center [348, 112] width 30 height 6
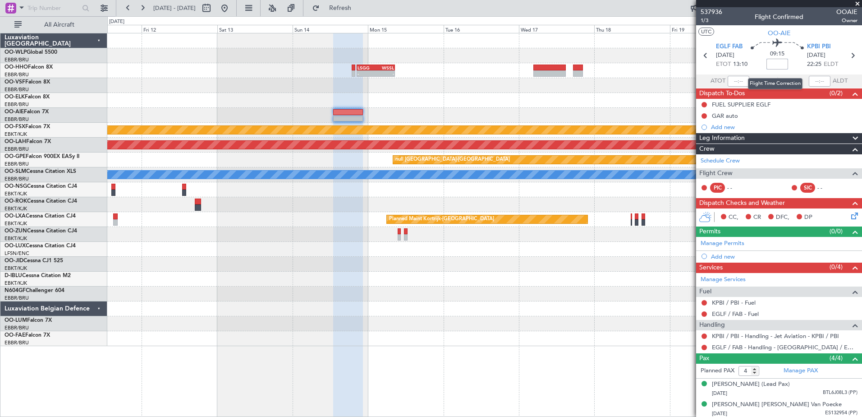
click at [774, 67] on input at bounding box center [778, 64] width 22 height 11
type input "+00:20"
click at [849, 216] on icon at bounding box center [852, 214] width 7 height 7
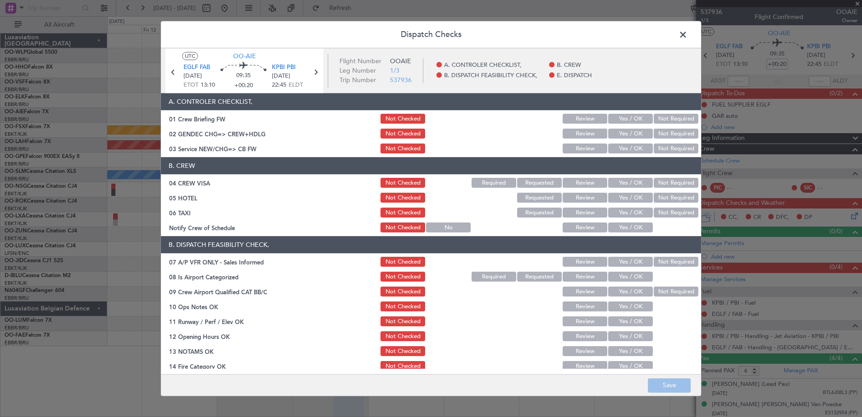
drag, startPoint x: 634, startPoint y: 226, endPoint x: 638, endPoint y: 222, distance: 5.7
click at [635, 224] on button "Yes / OK" at bounding box center [630, 228] width 45 height 10
click at [662, 212] on button "Not Required" at bounding box center [676, 213] width 45 height 10
click at [666, 197] on button "Not Required" at bounding box center [676, 198] width 45 height 10
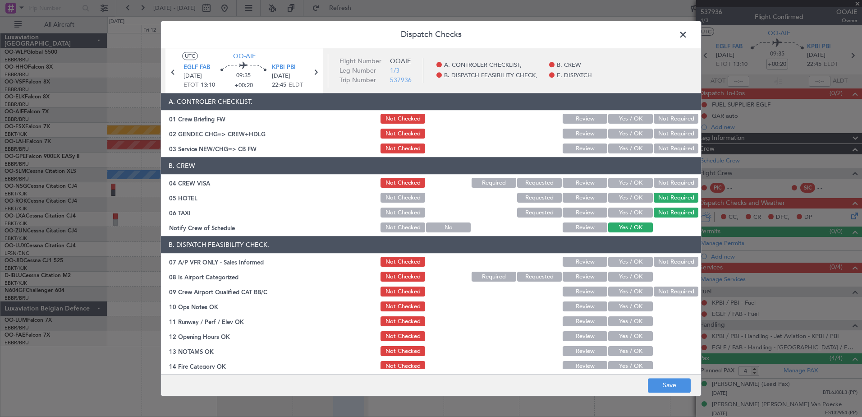
click at [668, 185] on button "Not Required" at bounding box center [676, 183] width 45 height 10
click at [623, 150] on button "Yes / OK" at bounding box center [630, 149] width 45 height 10
click at [655, 257] on button "Not Required" at bounding box center [676, 262] width 45 height 10
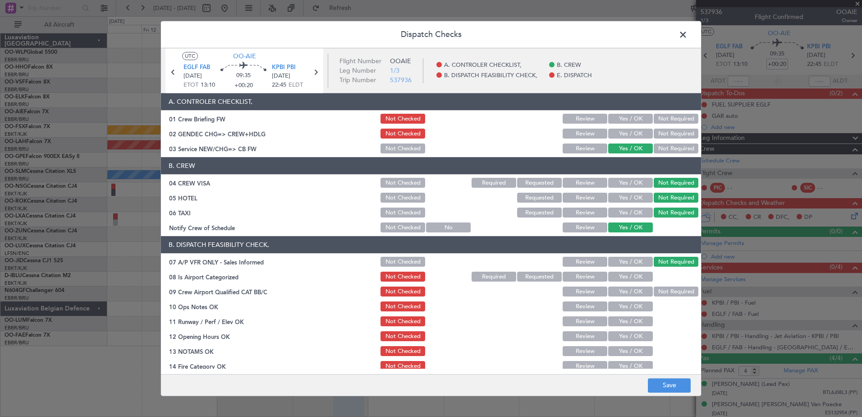
click at [629, 277] on button "Yes / OK" at bounding box center [630, 277] width 45 height 10
click at [658, 291] on button "Not Required" at bounding box center [676, 292] width 45 height 10
click at [639, 303] on button "Yes / OK" at bounding box center [630, 307] width 45 height 10
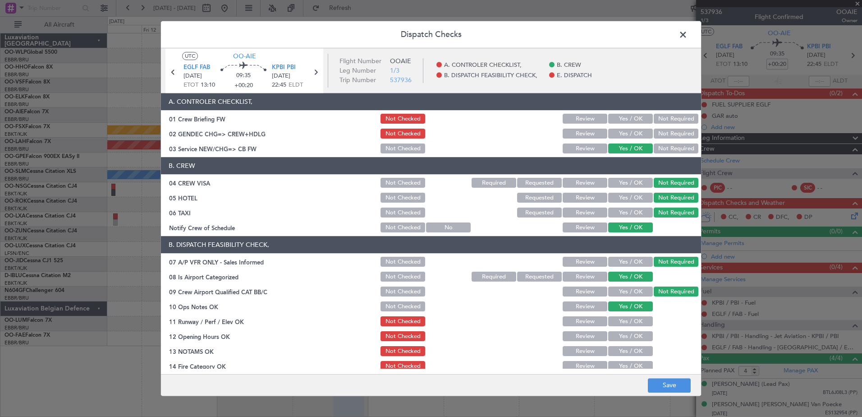
drag, startPoint x: 634, startPoint y: 319, endPoint x: 633, endPoint y: 329, distance: 10.0
click at [634, 321] on button "Yes / OK" at bounding box center [630, 322] width 45 height 10
click at [633, 338] on button "Yes / OK" at bounding box center [630, 336] width 45 height 10
click at [634, 352] on button "Yes / OK" at bounding box center [630, 351] width 45 height 10
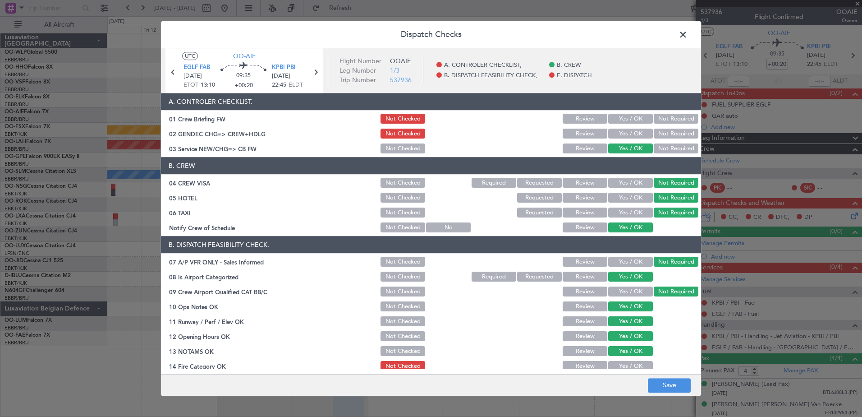
click at [635, 361] on button "Yes / OK" at bounding box center [630, 366] width 45 height 10
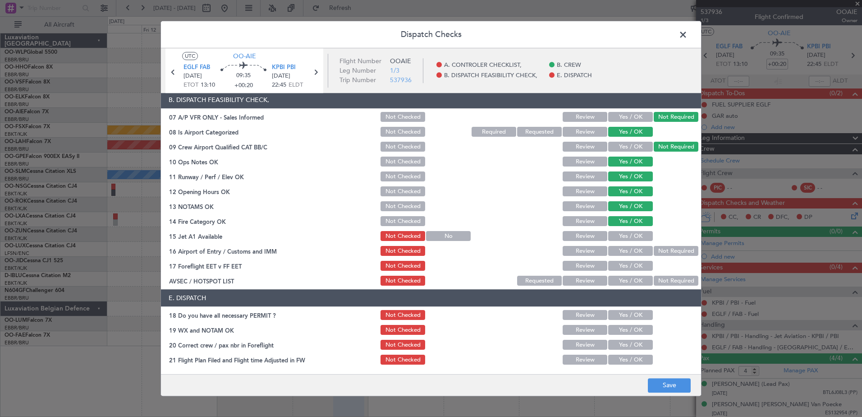
click at [629, 235] on button "Yes / OK" at bounding box center [630, 236] width 45 height 10
click at [631, 249] on button "Yes / OK" at bounding box center [630, 251] width 45 height 10
click at [630, 266] on button "Yes / OK" at bounding box center [630, 266] width 45 height 10
click at [631, 279] on button "Yes / OK" at bounding box center [630, 281] width 45 height 10
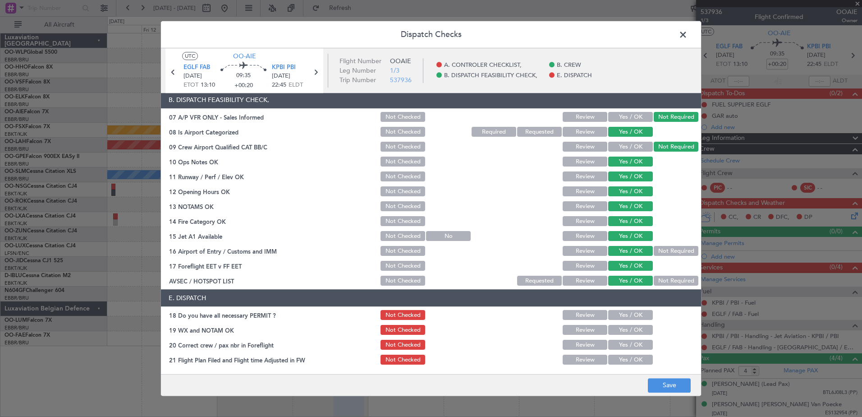
click at [665, 280] on button "Not Required" at bounding box center [676, 281] width 45 height 10
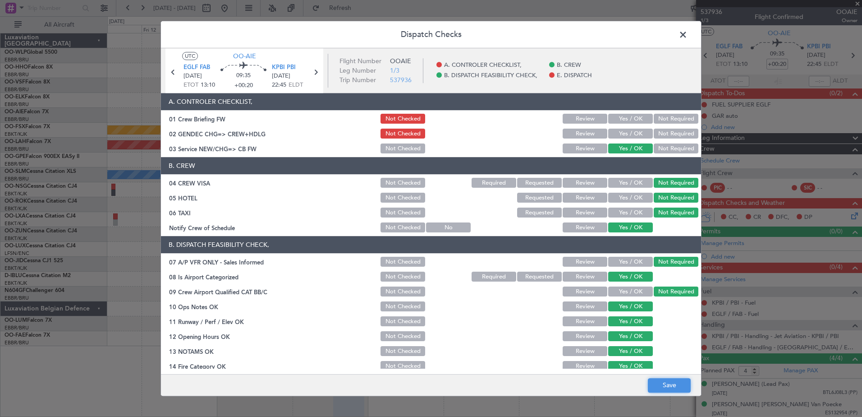
click at [674, 388] on button "Save" at bounding box center [669, 385] width 43 height 14
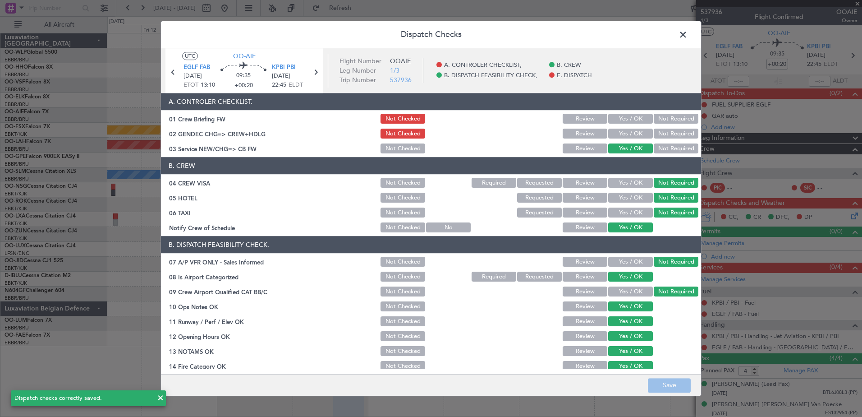
click at [688, 39] on span at bounding box center [688, 37] width 0 height 18
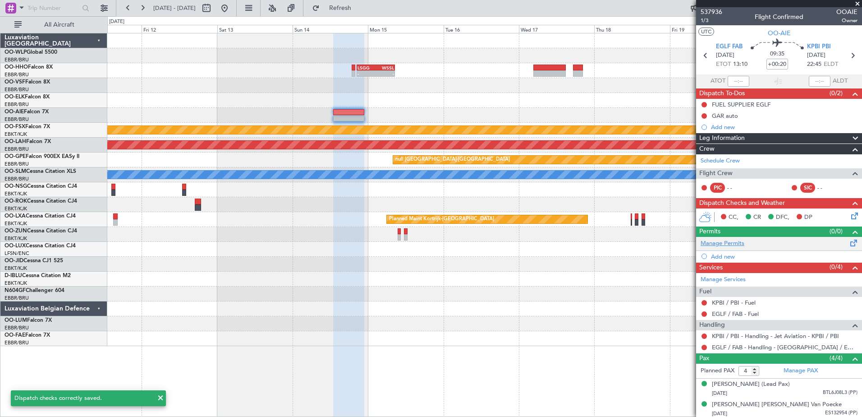
click at [727, 246] on link "Manage Permits" at bounding box center [723, 243] width 44 height 9
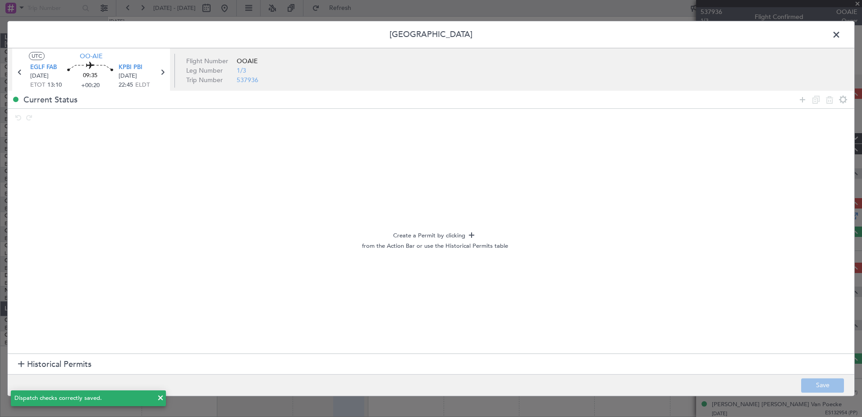
click at [22, 363] on section "Historical Permits" at bounding box center [431, 365] width 847 height 22
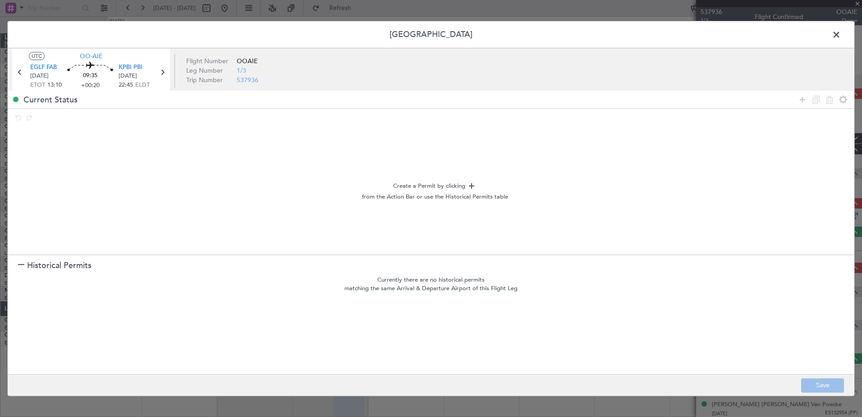
click at [16, 267] on section "Historical Permits" at bounding box center [431, 265] width 847 height 22
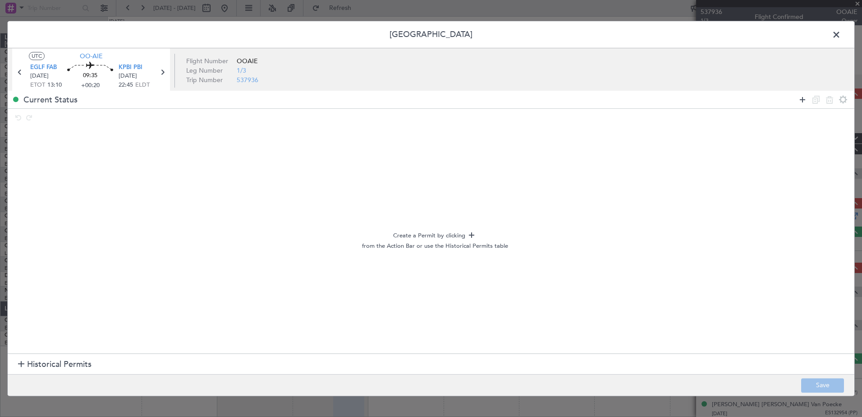
click at [799, 100] on icon at bounding box center [802, 99] width 11 height 11
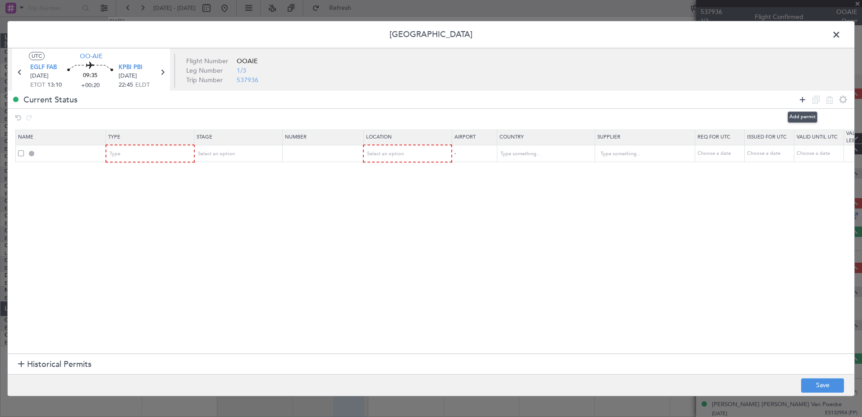
click at [799, 100] on icon at bounding box center [802, 99] width 11 height 11
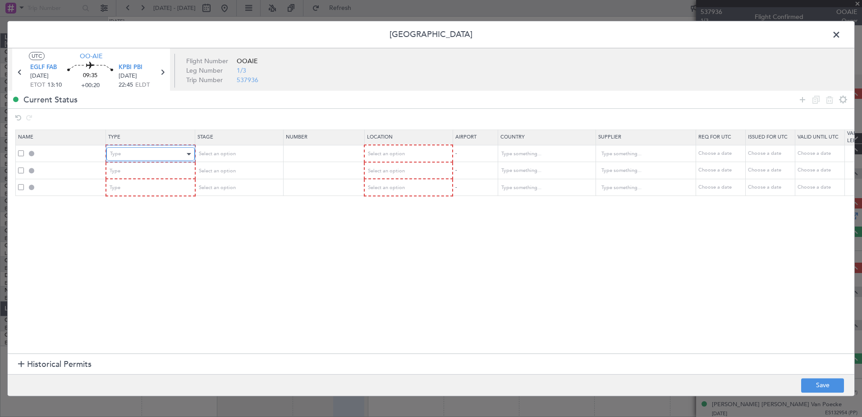
click at [183, 157] on div "Type" at bounding box center [147, 154] width 75 height 14
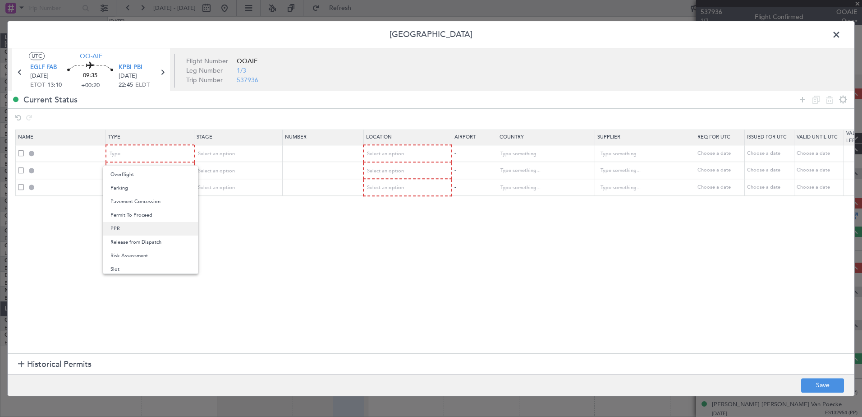
click at [139, 225] on span "PPR" at bounding box center [150, 229] width 80 height 14
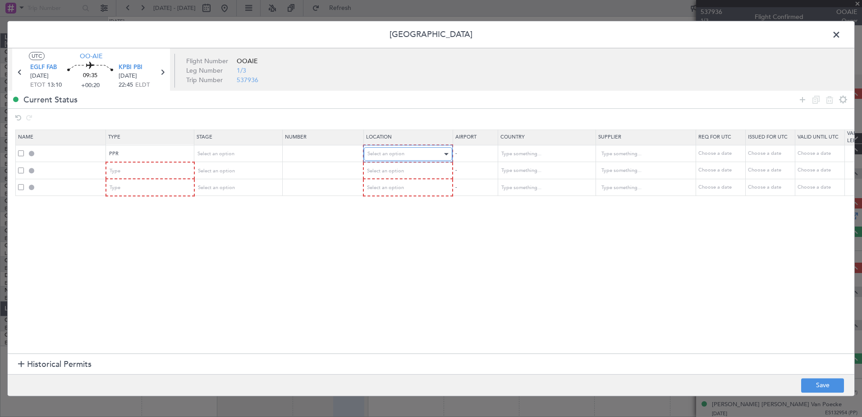
click at [411, 151] on div "Select an option" at bounding box center [404, 154] width 75 height 14
click at [410, 171] on span "Departure" at bounding box center [408, 173] width 80 height 14
click at [156, 172] on div "Type" at bounding box center [147, 171] width 75 height 14
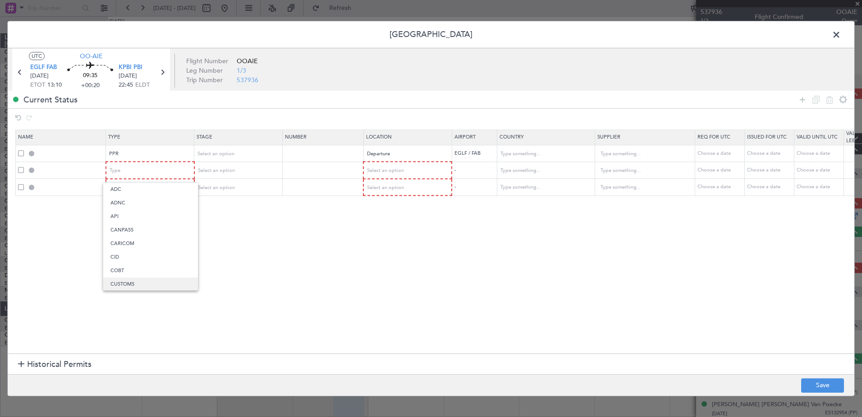
click at [135, 288] on span "CUSTOMS" at bounding box center [150, 284] width 80 height 14
click at [140, 189] on div "Type" at bounding box center [147, 188] width 75 height 14
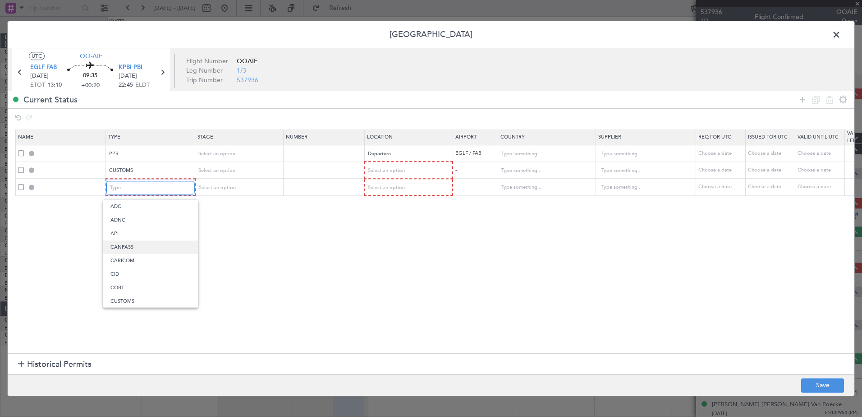
scroll to position [90, 0]
click at [142, 247] on span "EAPIS" at bounding box center [150, 252] width 80 height 14
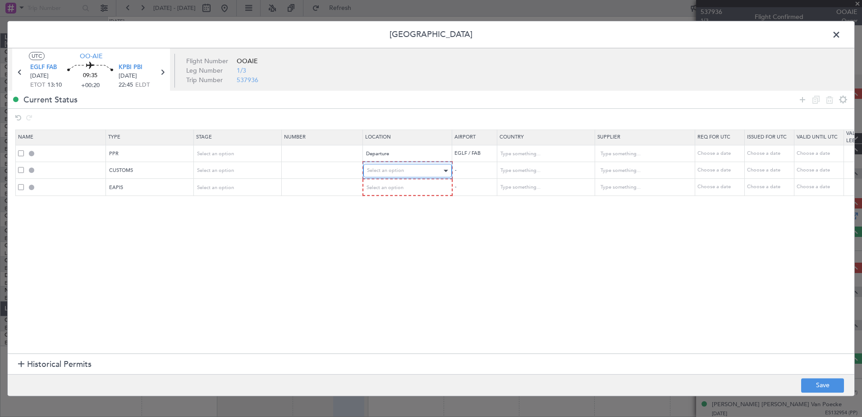
click at [381, 169] on span "Select an option" at bounding box center [385, 170] width 37 height 7
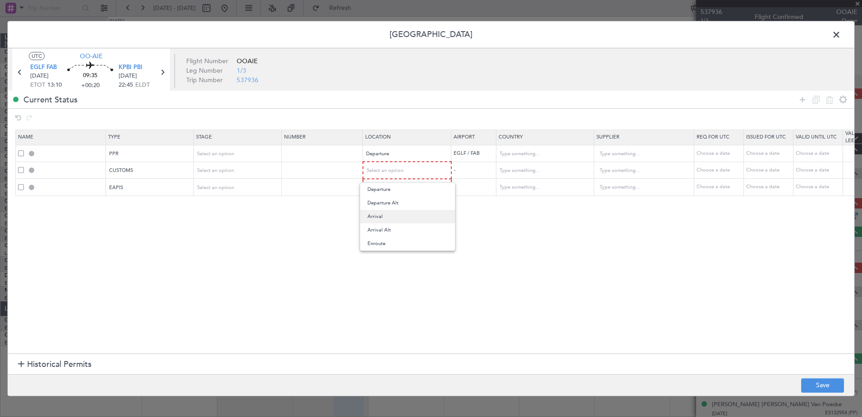
click at [394, 216] on span "Arrival" at bounding box center [407, 217] width 80 height 14
click at [399, 184] on span "Select an option" at bounding box center [385, 187] width 37 height 7
click at [391, 228] on span "Arrival" at bounding box center [407, 233] width 80 height 14
click at [718, 155] on div "Choose a date" at bounding box center [719, 154] width 47 height 8
select select "9"
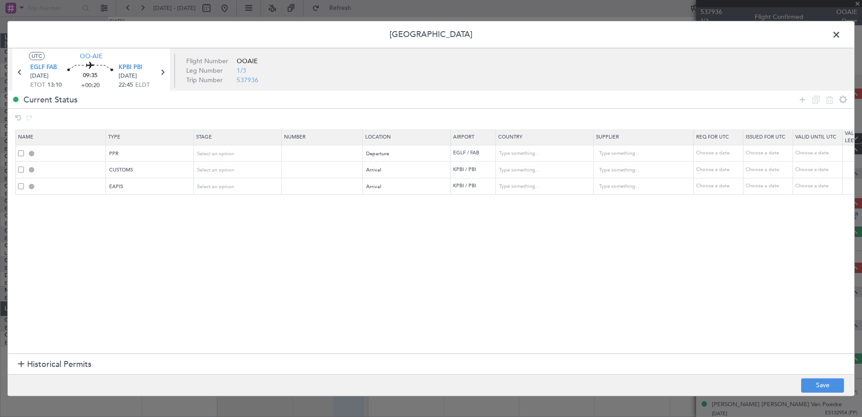
select select "2025"
click at [767, 170] on span "Next month" at bounding box center [767, 168] width 5 height 5
click at [765, 171] on button "Next month" at bounding box center [767, 169] width 10 height 14
select select "12"
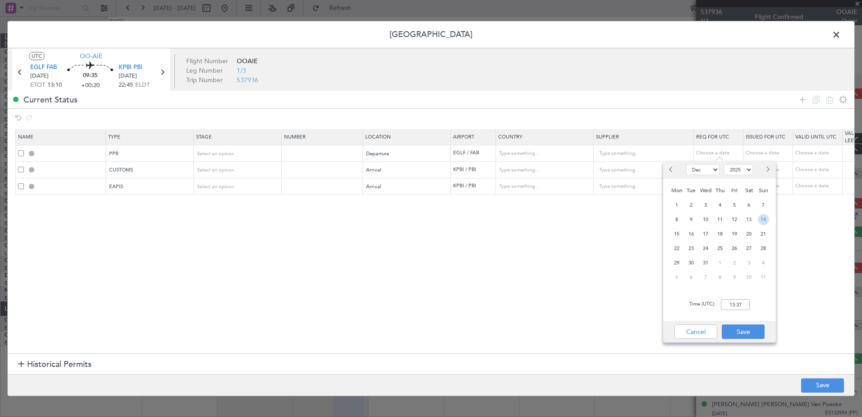
click at [763, 220] on span "14" at bounding box center [763, 219] width 11 height 11
click at [734, 305] on input "00:00" at bounding box center [735, 304] width 29 height 11
type input "13:00"
click at [731, 326] on button "Save" at bounding box center [743, 331] width 43 height 14
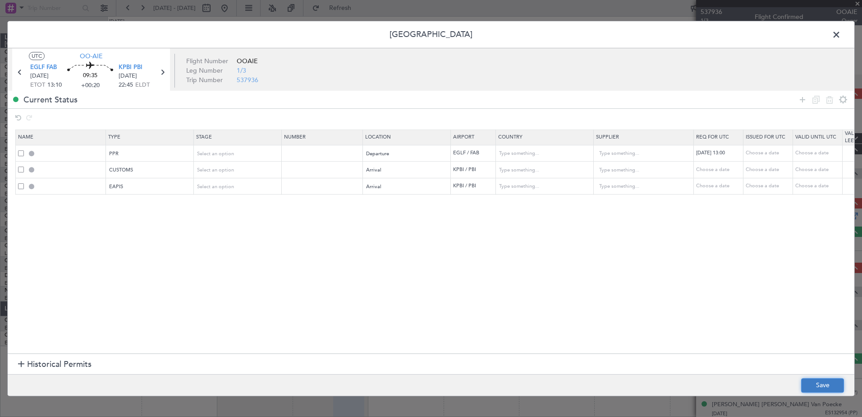
click at [824, 389] on button "Save" at bounding box center [822, 385] width 43 height 14
type input "EGLF PPR 1300Z"
type input "United Kingdom"
type input "NNN"
type input "2"
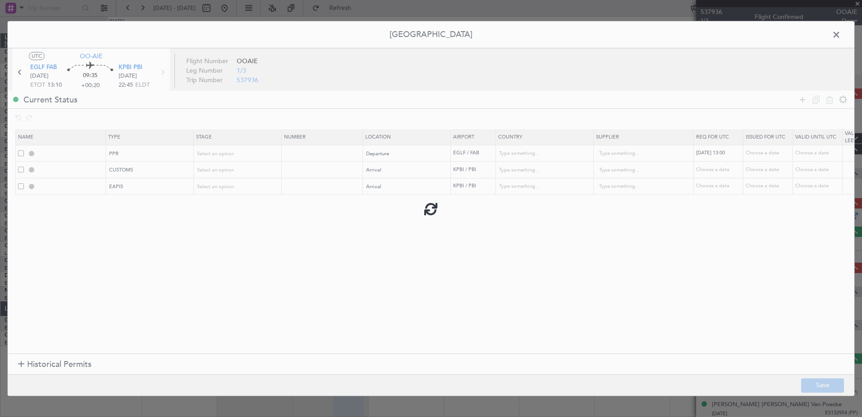
type input "KPBI ARR CUSTOMS"
type input "United States"
type input "NNN"
type input "5"
type input "EAPIS"
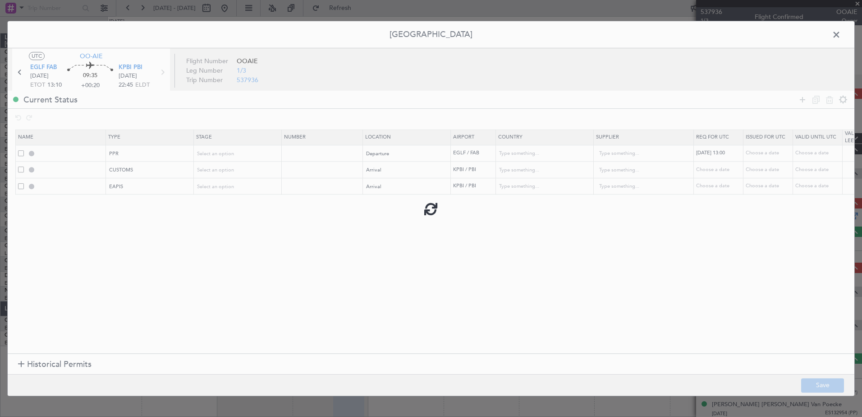
type input "United States"
type input "NNN"
type input "5"
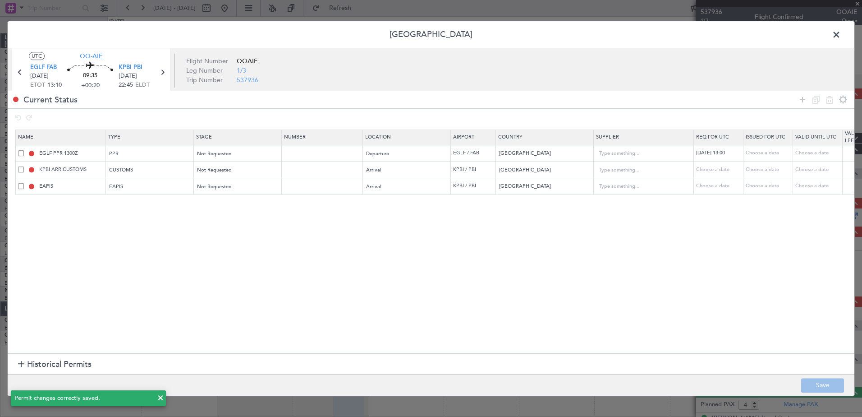
click at [841, 34] on span at bounding box center [841, 37] width 0 height 18
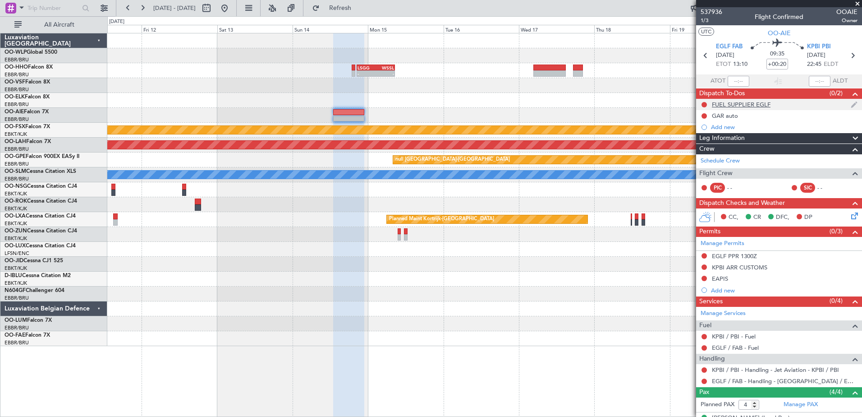
click at [747, 105] on div "FUEL SUPPLIER EGLF" at bounding box center [741, 105] width 59 height 8
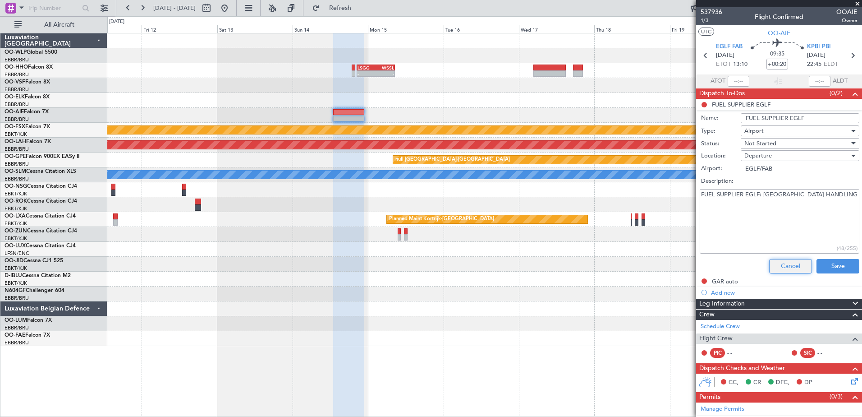
click at [792, 269] on button "Cancel" at bounding box center [790, 266] width 43 height 14
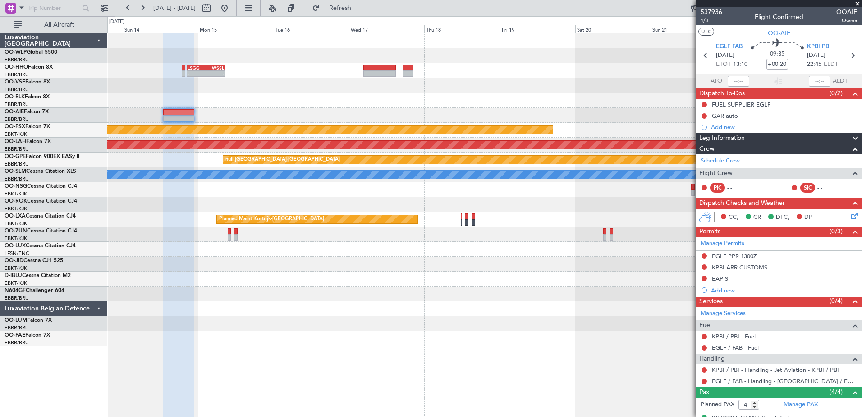
click at [443, 109] on div "- - LSGG 20:30 Z WSSL 08:40 Z Planned Maint Kortrijk-Wevelgem Planned Maint Alt…" at bounding box center [484, 189] width 754 height 312
click at [391, 110] on div at bounding box center [484, 115] width 754 height 15
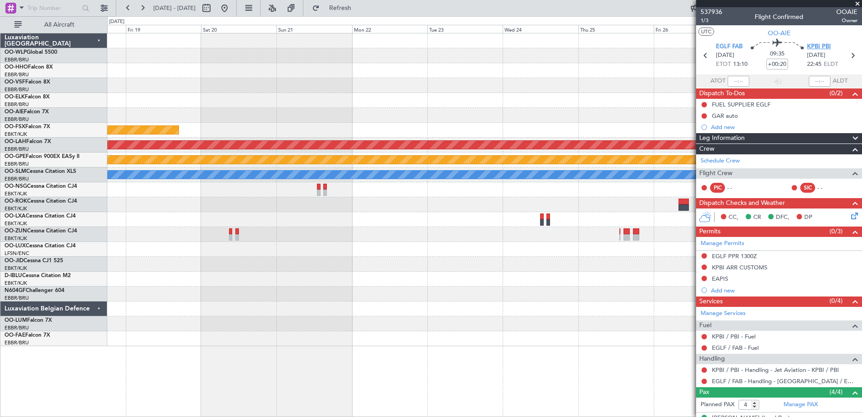
click at [817, 48] on span "KPBI PBI" at bounding box center [819, 46] width 24 height 9
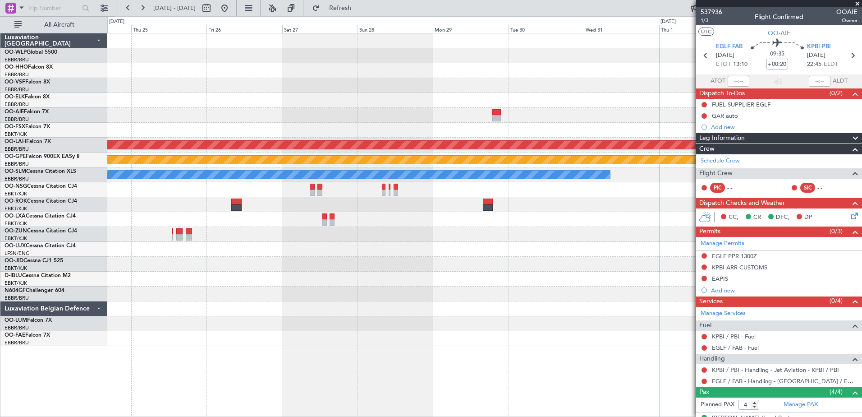
click at [172, 109] on div at bounding box center [484, 115] width 754 height 15
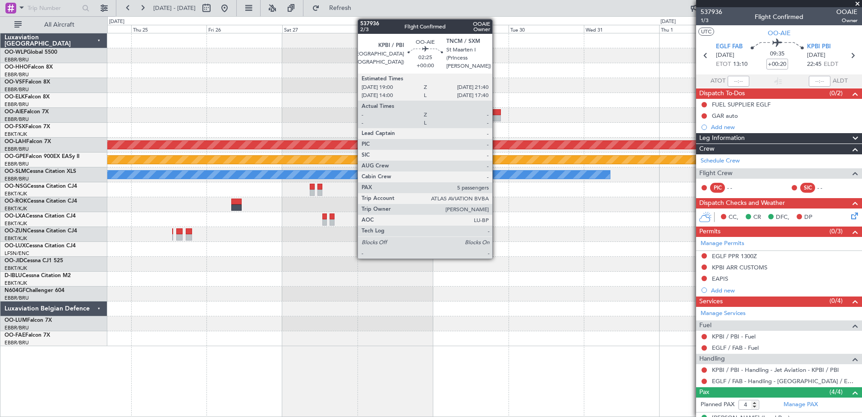
click at [496, 116] on div at bounding box center [496, 118] width 9 height 6
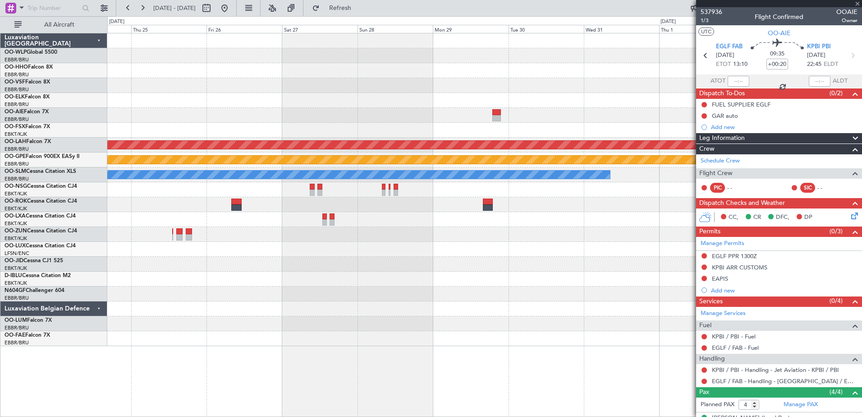
type input "5"
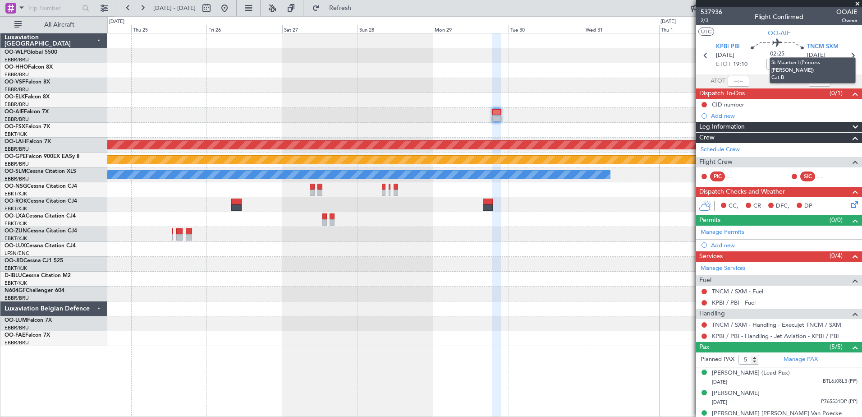
click at [817, 48] on span "TNCM SXM" at bounding box center [823, 46] width 32 height 9
click at [620, 344] on div at bounding box center [484, 338] width 754 height 15
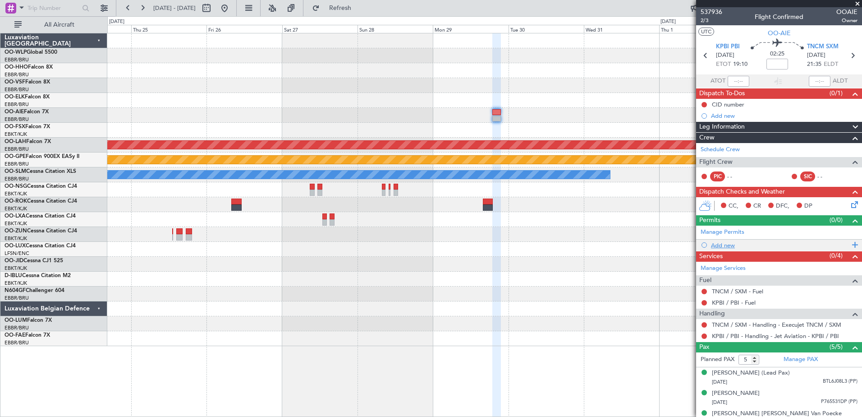
click at [725, 244] on div "Add new" at bounding box center [780, 245] width 138 height 8
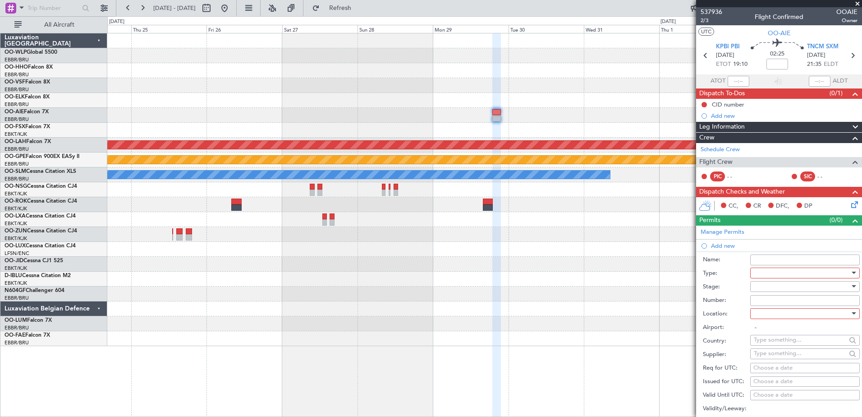
click at [803, 274] on div at bounding box center [802, 273] width 96 height 14
click at [782, 382] on span "EAPIS" at bounding box center [801, 380] width 95 height 14
click at [778, 316] on div at bounding box center [802, 314] width 96 height 14
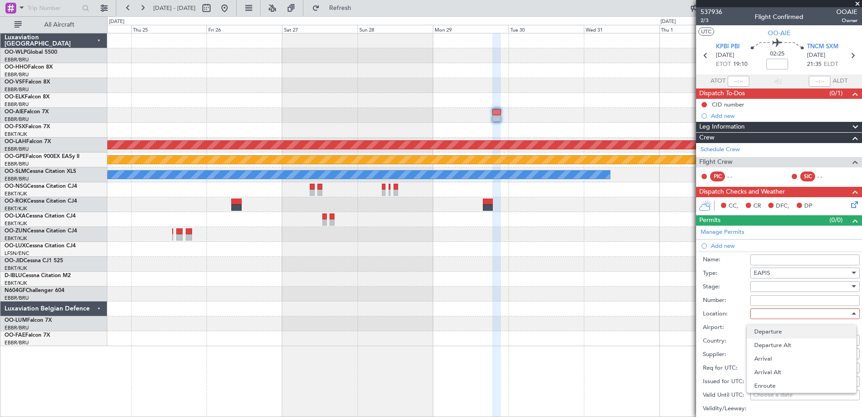
click at [781, 331] on span "Departure" at bounding box center [801, 332] width 95 height 14
type input "KPBI / PBI"
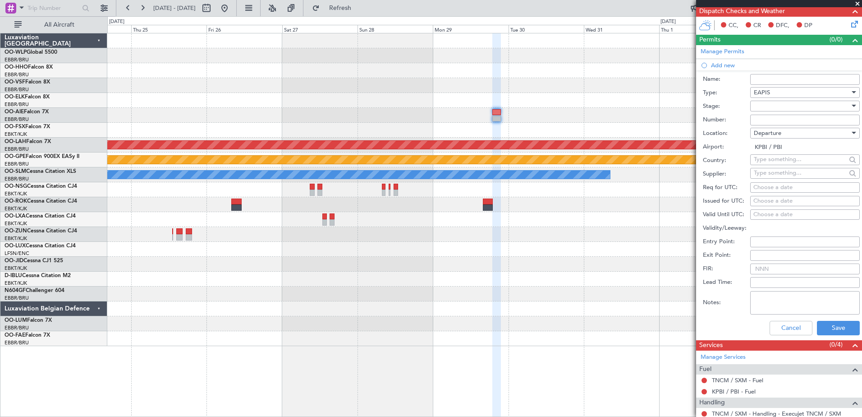
click at [825, 316] on form "Name: Type: EAPIS Stage: Number: Location: Departure Airport: KPBI / PBI Countr…" at bounding box center [779, 204] width 166 height 269
drag, startPoint x: 825, startPoint y: 316, endPoint x: 825, endPoint y: 328, distance: 11.7
click at [825, 328] on button "Save" at bounding box center [838, 328] width 43 height 14
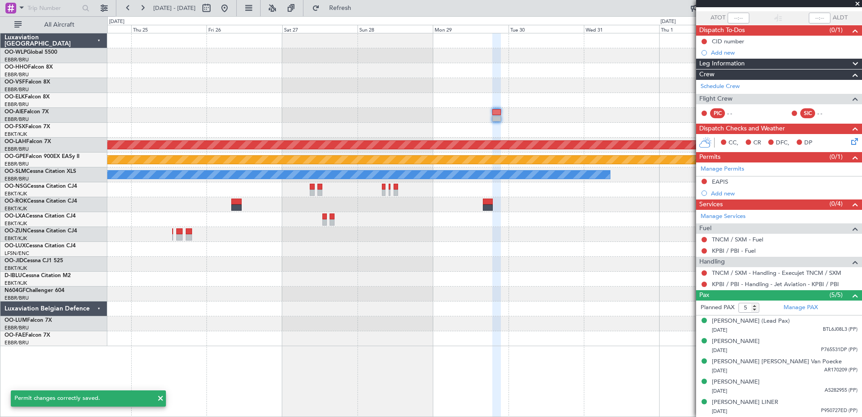
scroll to position [72, 0]
click at [731, 280] on link "KPBI / PBI - Handling - Jet Aviation - KPBI / PBI" at bounding box center [775, 284] width 127 height 8
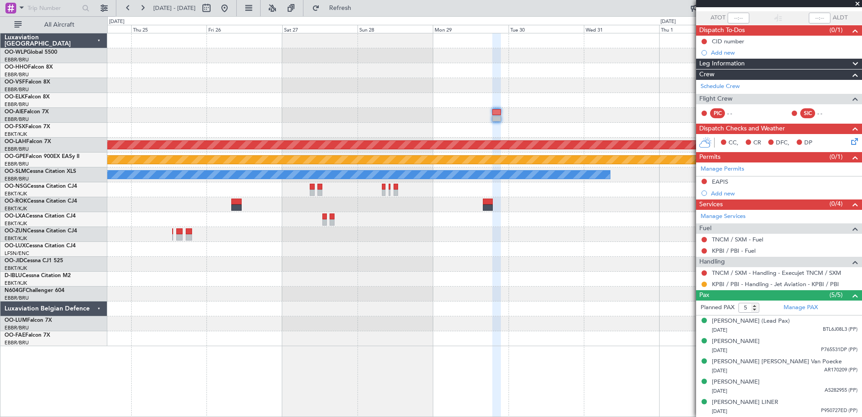
scroll to position [0, 0]
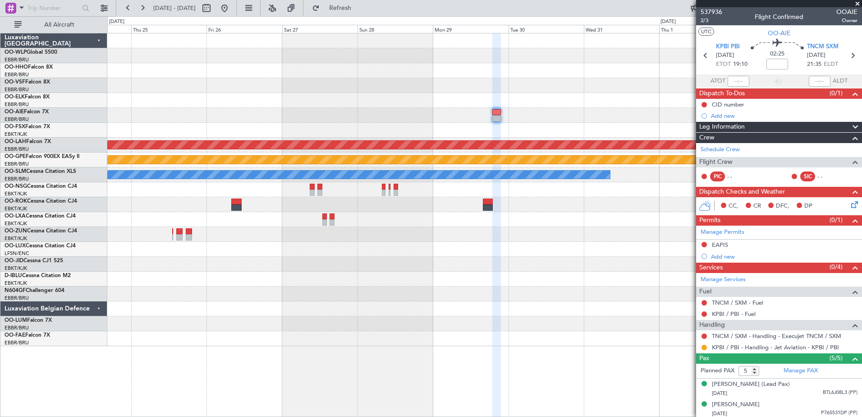
click at [849, 206] on icon at bounding box center [852, 202] width 7 height 7
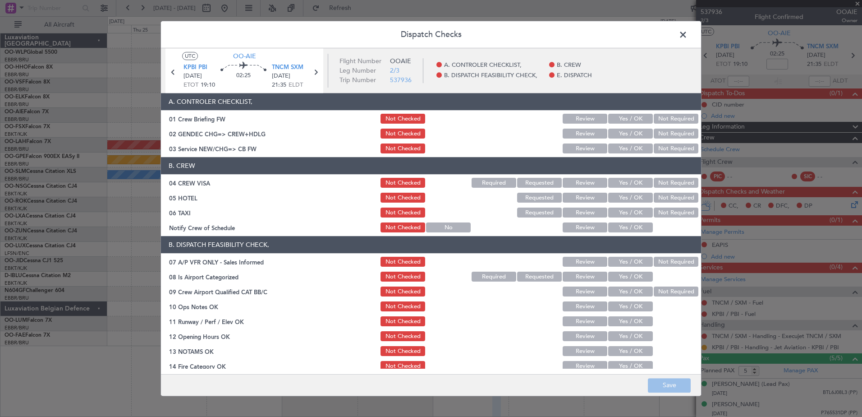
click at [625, 226] on button "Yes / OK" at bounding box center [630, 228] width 45 height 10
click at [662, 211] on button "Not Required" at bounding box center [676, 213] width 45 height 10
click at [670, 196] on button "Not Required" at bounding box center [676, 198] width 45 height 10
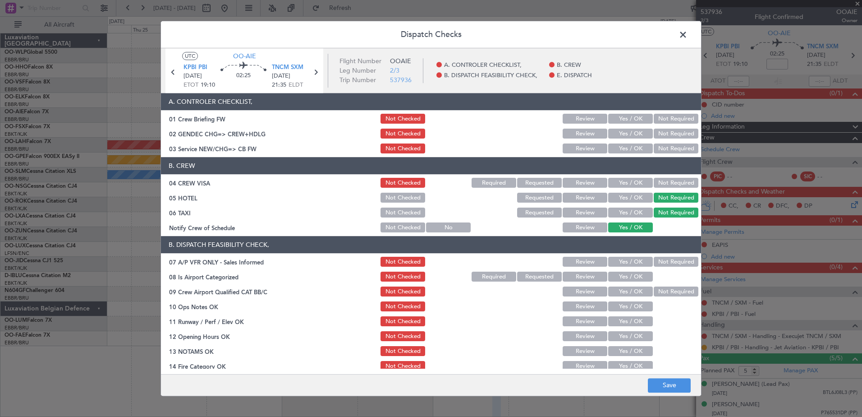
click at [667, 186] on button "Not Required" at bounding box center [676, 183] width 45 height 10
click at [671, 260] on button "Not Required" at bounding box center [676, 262] width 45 height 10
click at [638, 282] on div "Yes / OK" at bounding box center [630, 277] width 46 height 13
click at [634, 274] on button "Yes / OK" at bounding box center [630, 277] width 45 height 10
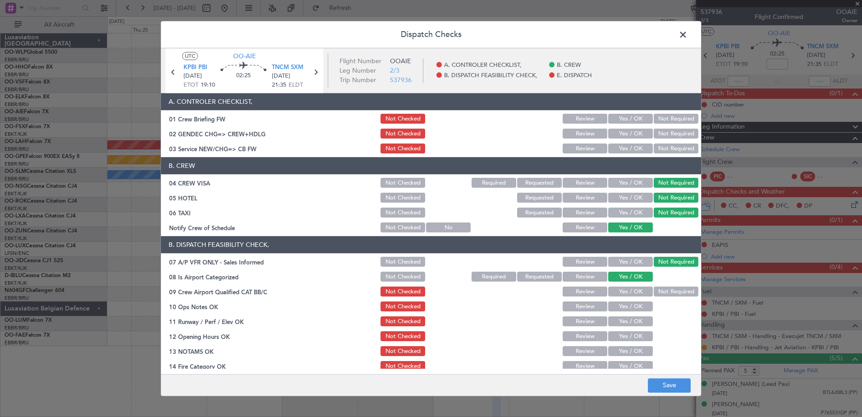
drag, startPoint x: 665, startPoint y: 292, endPoint x: 657, endPoint y: 302, distance: 12.2
click at [666, 293] on button "Not Required" at bounding box center [676, 292] width 45 height 10
drag, startPoint x: 637, startPoint y: 305, endPoint x: 634, endPoint y: 319, distance: 13.7
click at [637, 306] on button "Yes / OK" at bounding box center [630, 307] width 45 height 10
click at [634, 324] on button "Yes / OK" at bounding box center [630, 322] width 45 height 10
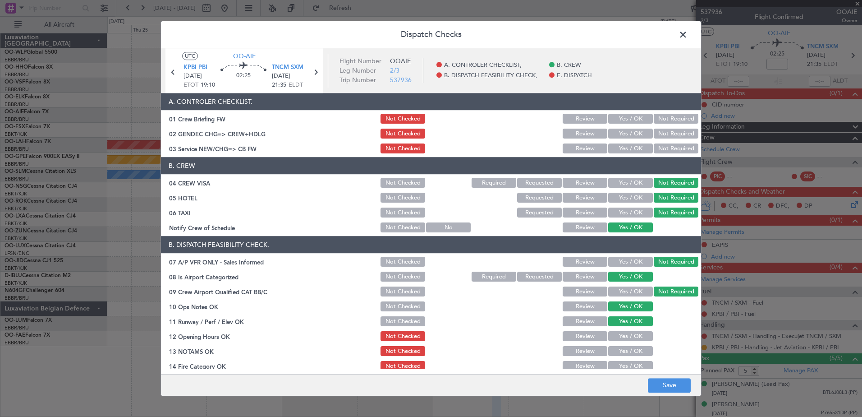
drag, startPoint x: 636, startPoint y: 335, endPoint x: 638, endPoint y: 343, distance: 8.8
click at [638, 340] on button "Yes / OK" at bounding box center [630, 336] width 45 height 10
drag, startPoint x: 637, startPoint y: 354, endPoint x: 638, endPoint y: 359, distance: 5.0
click at [637, 355] on button "Yes / OK" at bounding box center [630, 351] width 45 height 10
click at [638, 363] on button "Yes / OK" at bounding box center [630, 366] width 45 height 10
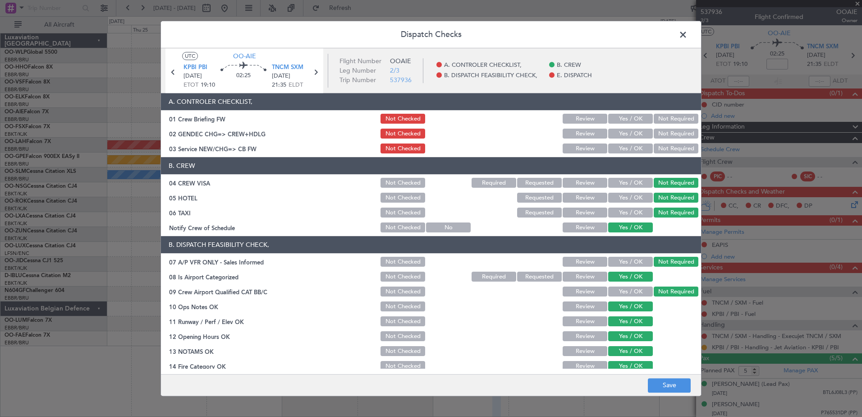
scroll to position [90, 0]
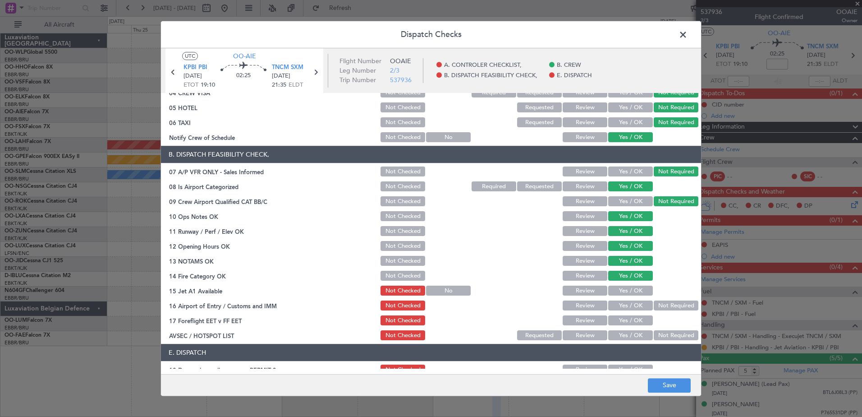
drag, startPoint x: 629, startPoint y: 291, endPoint x: 630, endPoint y: 296, distance: 5.5
click at [629, 291] on button "Yes / OK" at bounding box center [630, 291] width 45 height 10
click at [629, 311] on div "Yes / OK" at bounding box center [630, 305] width 46 height 13
drag, startPoint x: 630, startPoint y: 321, endPoint x: 632, endPoint y: 330, distance: 8.3
click at [630, 322] on button "Yes / OK" at bounding box center [630, 321] width 45 height 10
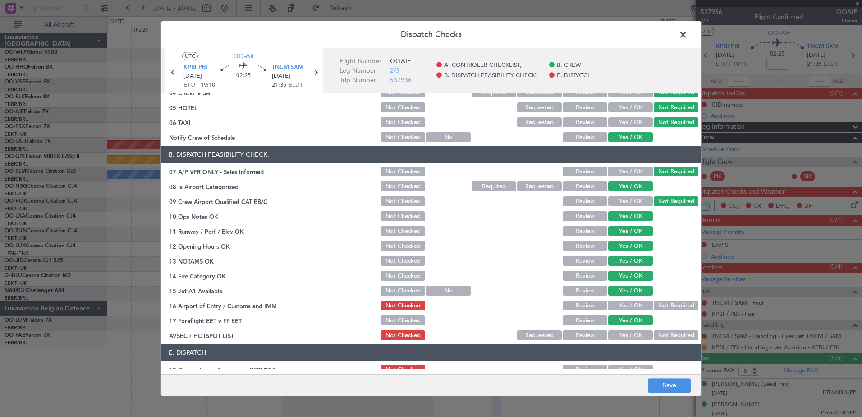
click at [632, 330] on div "Yes / OK" at bounding box center [630, 335] width 46 height 13
click at [633, 307] on button "Yes / OK" at bounding box center [630, 306] width 45 height 10
click at [654, 335] on button "Not Required" at bounding box center [676, 336] width 45 height 10
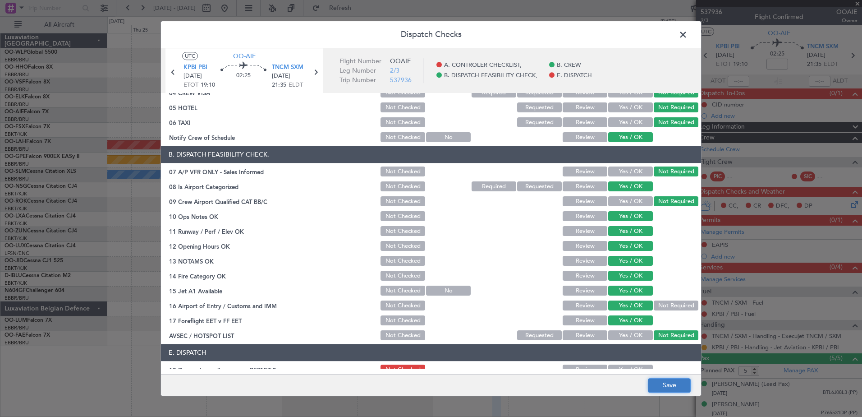
click at [679, 391] on button "Save" at bounding box center [669, 385] width 43 height 14
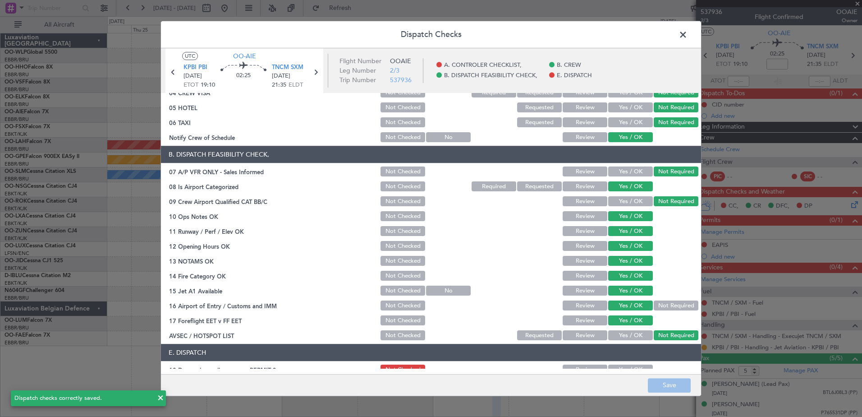
click at [688, 37] on span at bounding box center [688, 37] width 0 height 18
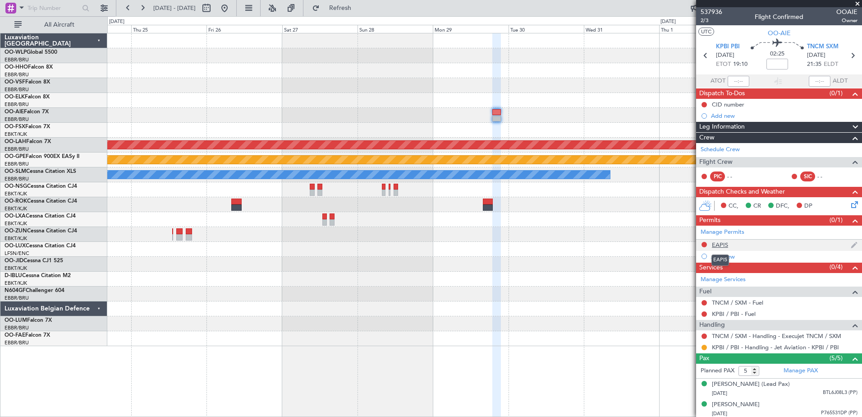
click at [717, 244] on div "EAPIS" at bounding box center [720, 245] width 16 height 8
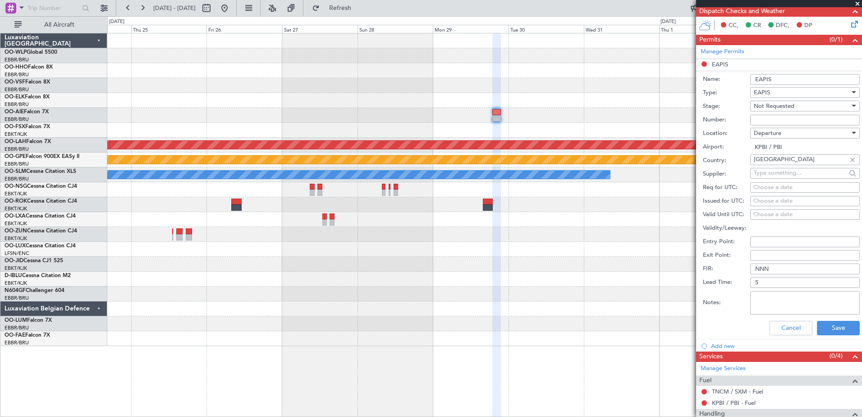
scroll to position [225, 0]
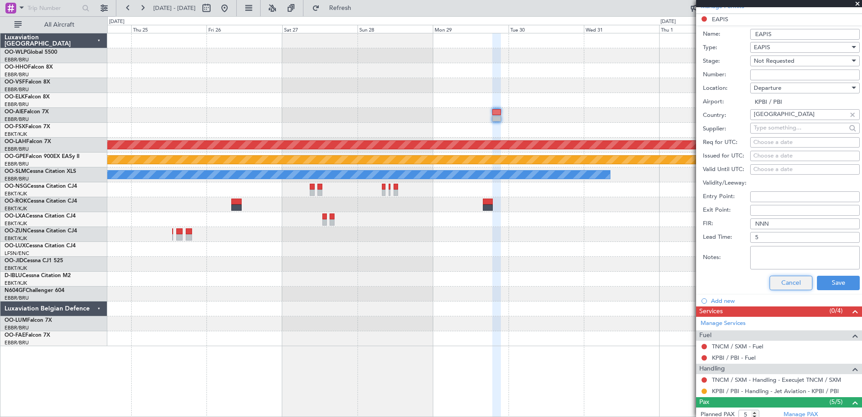
click at [788, 287] on button "Cancel" at bounding box center [791, 282] width 43 height 14
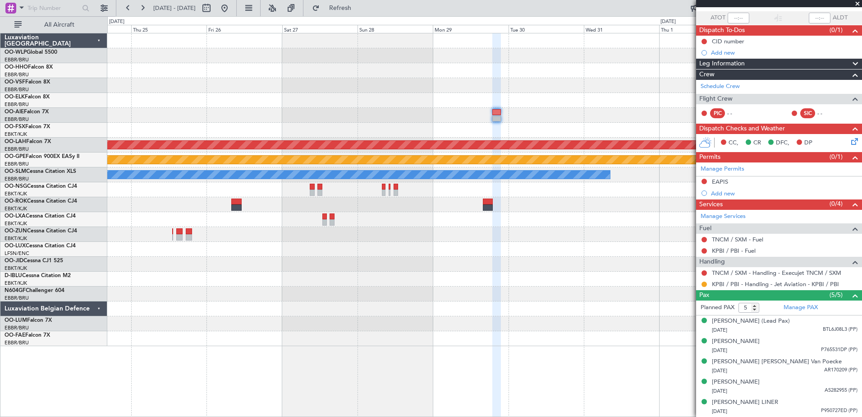
scroll to position [72, 0]
click at [720, 189] on div "Add new" at bounding box center [780, 193] width 138 height 8
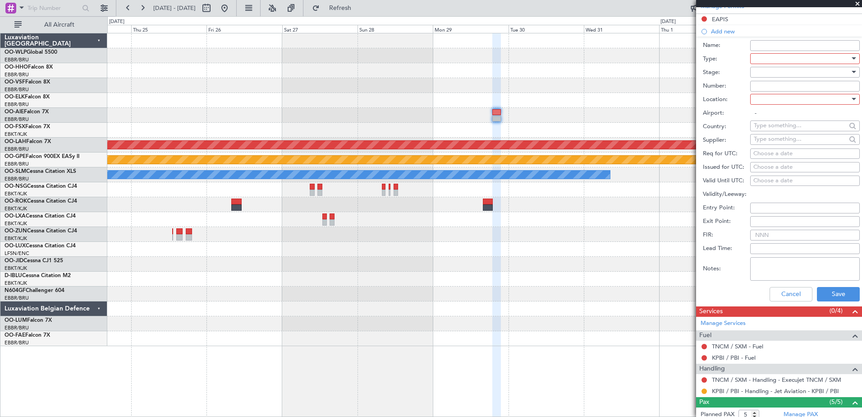
scroll to position [135, 0]
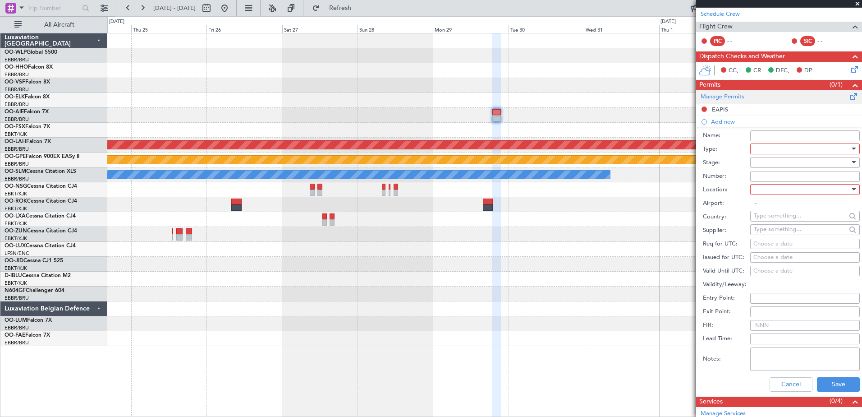
click at [725, 94] on link "Manage Permits" at bounding box center [723, 96] width 44 height 9
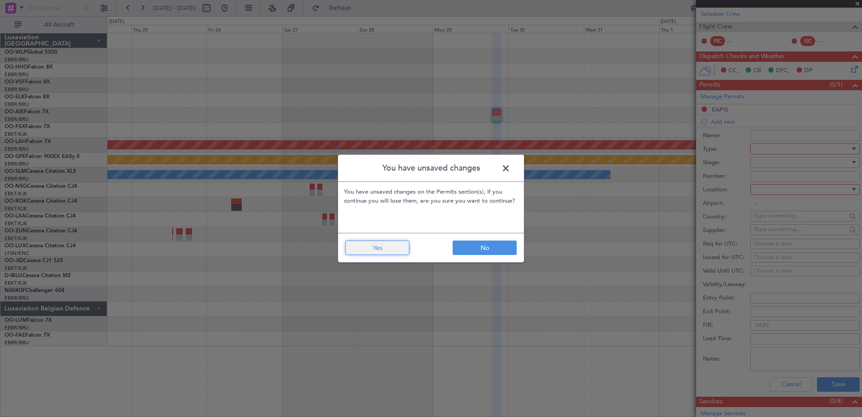
click at [381, 243] on button "Yes" at bounding box center [377, 247] width 64 height 14
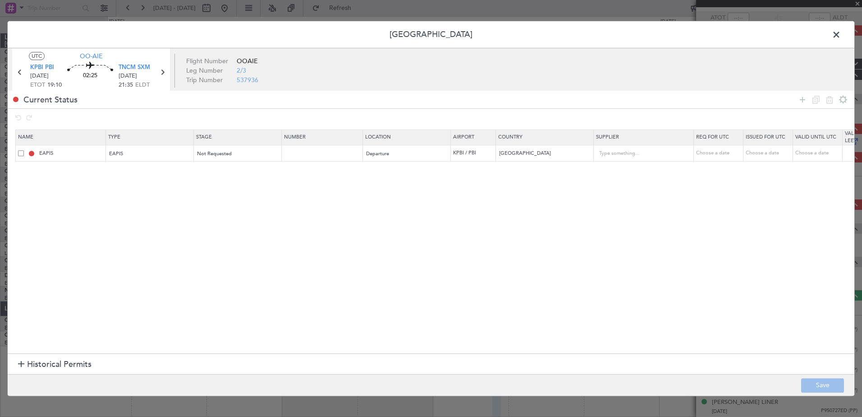
click at [44, 363] on span "Historical Permits" at bounding box center [59, 364] width 64 height 12
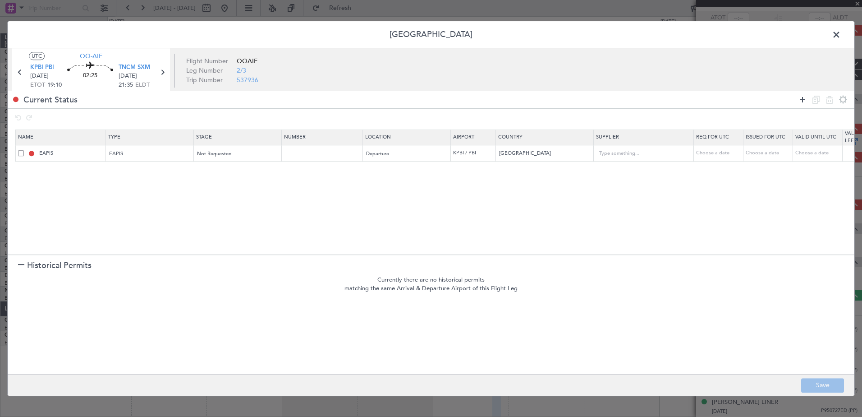
click at [804, 101] on icon at bounding box center [802, 99] width 11 height 11
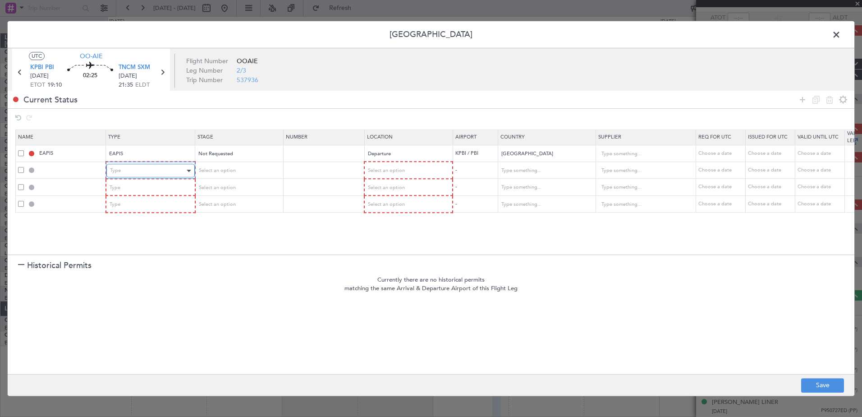
click at [180, 174] on div "Type" at bounding box center [147, 171] width 75 height 14
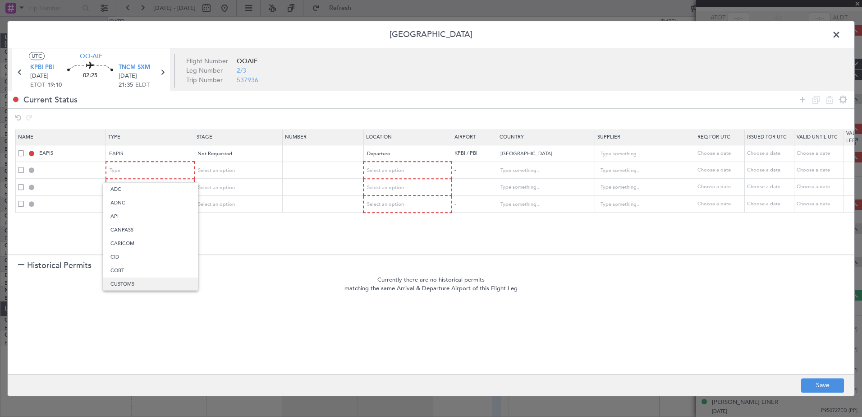
click at [155, 281] on span "CUSTOMS" at bounding box center [150, 284] width 80 height 14
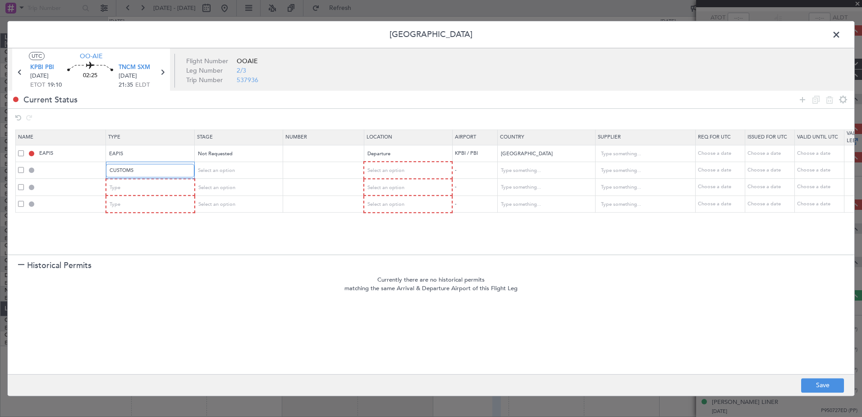
scroll to position [4, 0]
click at [395, 170] on span "Select an option" at bounding box center [385, 170] width 37 height 7
click at [394, 214] on span "Arrival" at bounding box center [408, 217] width 80 height 14
click at [141, 186] on div "Type" at bounding box center [147, 187] width 75 height 14
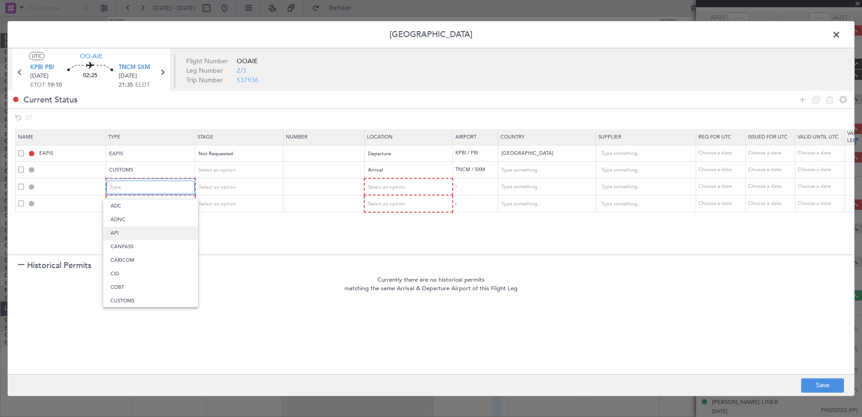
scroll to position [135, 0]
click at [158, 283] on span "Landing" at bounding box center [150, 287] width 80 height 14
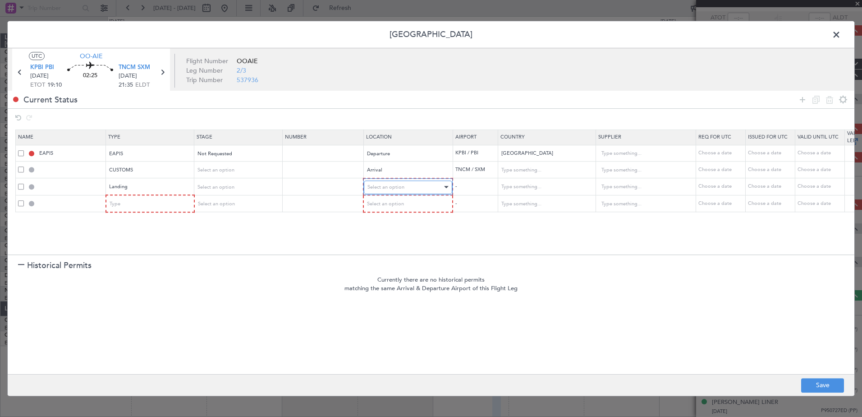
click at [386, 189] on span "Select an option" at bounding box center [385, 187] width 37 height 7
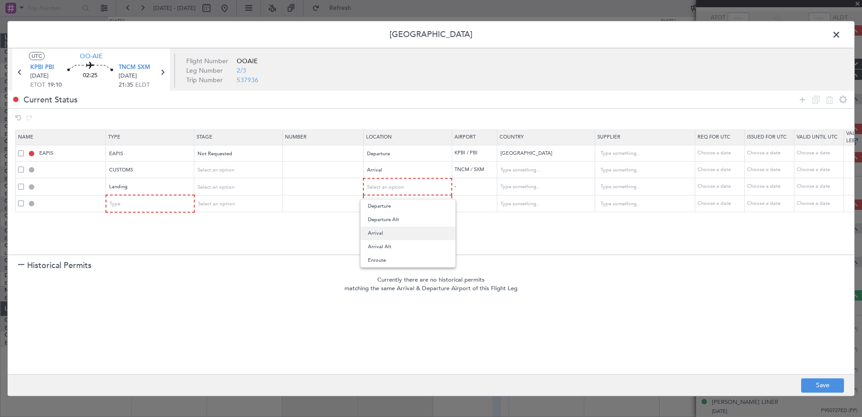
click at [390, 229] on span "Arrival" at bounding box center [408, 233] width 80 height 14
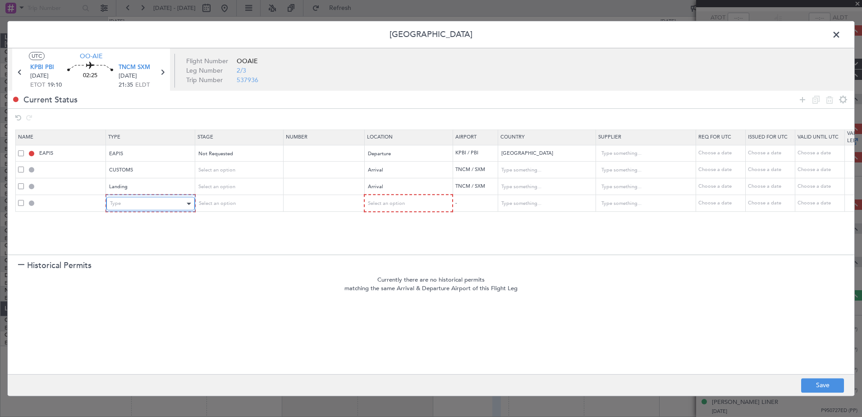
click at [134, 204] on div "Type" at bounding box center [147, 204] width 75 height 14
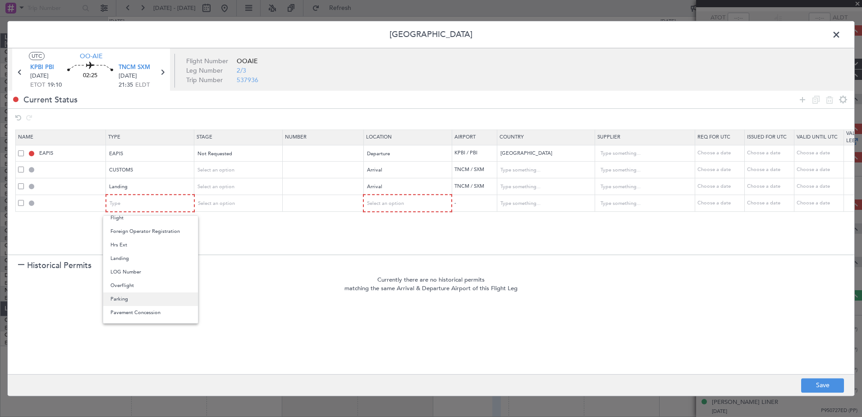
click at [139, 300] on span "Parking" at bounding box center [150, 299] width 80 height 14
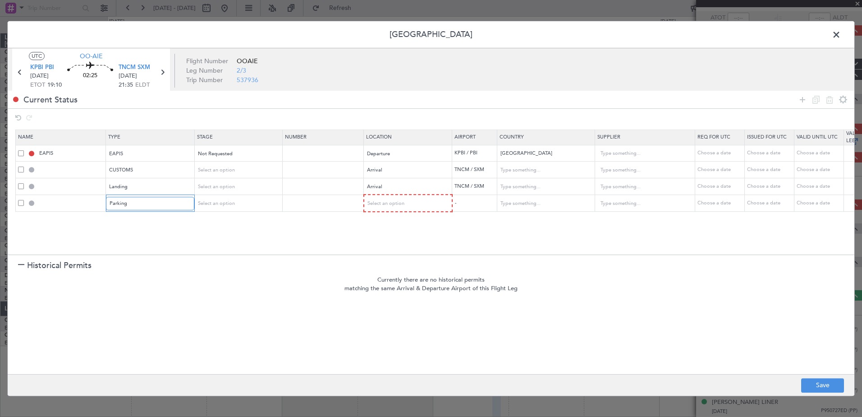
scroll to position [182, 0]
click at [389, 197] on div "Select an option" at bounding box center [404, 204] width 75 height 14
click at [388, 247] on span "Arrival" at bounding box center [407, 250] width 80 height 14
click at [827, 377] on footer "Save" at bounding box center [431, 385] width 847 height 22
click at [827, 381] on button "Save" at bounding box center [822, 385] width 43 height 14
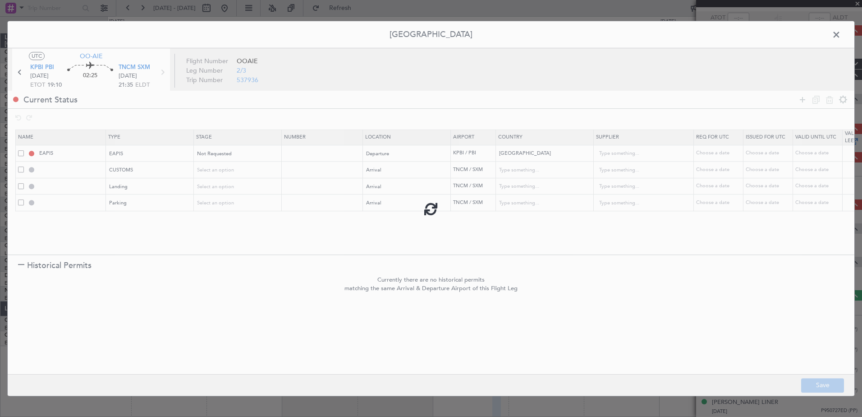
type input "TNCM ARR CUSTOMS"
type input "Netherlands Antilles"
type input "NNN"
type input "TNCM LDG"
type input "Netherlands Antilles"
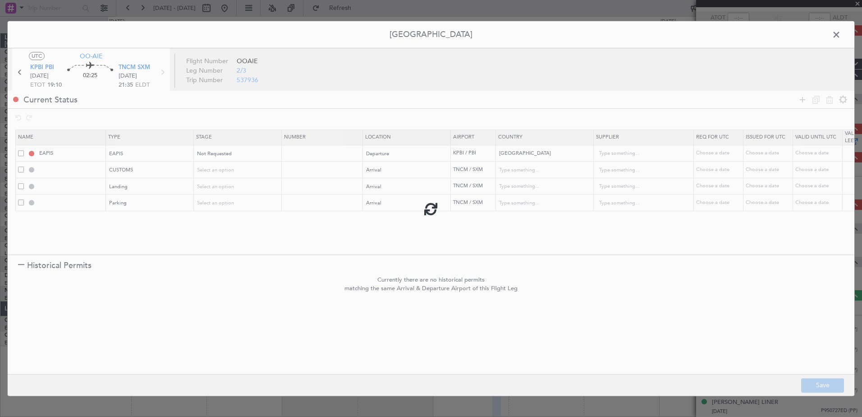
type input "NNN"
type input "TNCM Parking"
type input "Netherlands Antilles"
type input "NNN"
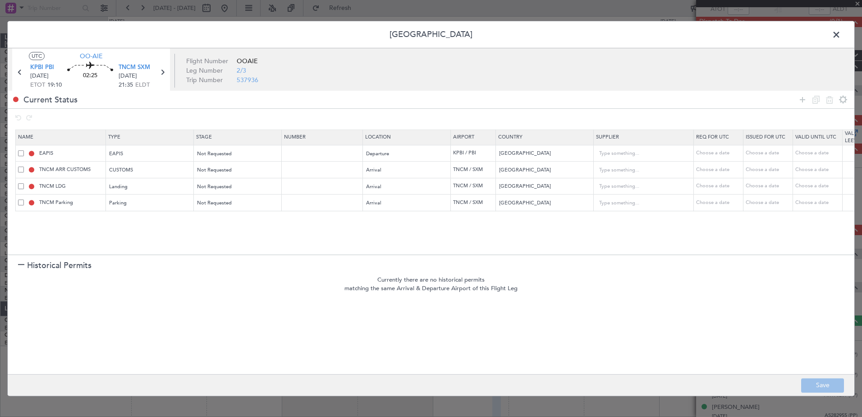
click at [841, 31] on span at bounding box center [841, 37] width 0 height 18
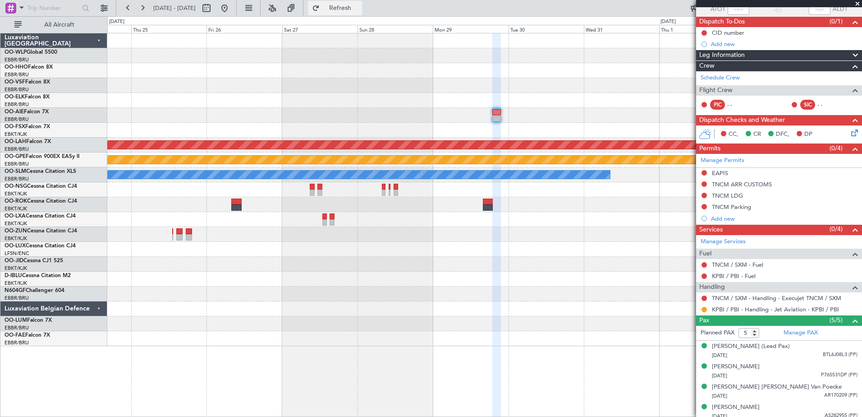
click at [359, 9] on span "Refresh" at bounding box center [340, 8] width 38 height 6
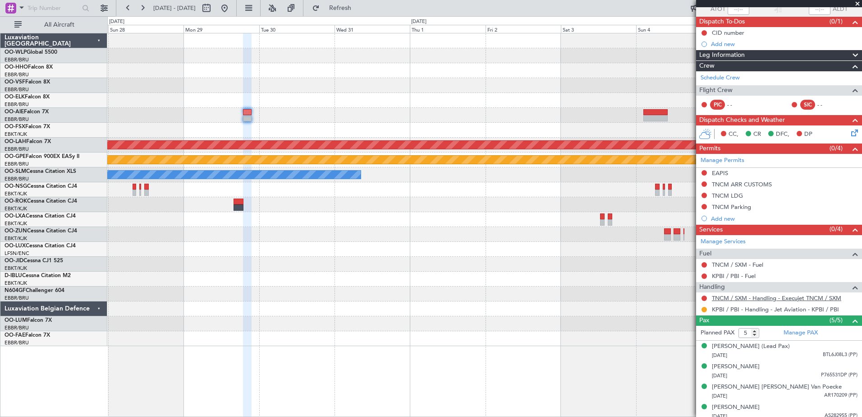
click at [787, 299] on link "TNCM / SXM - Handling - Execujet TNCM / SXM" at bounding box center [776, 298] width 129 height 8
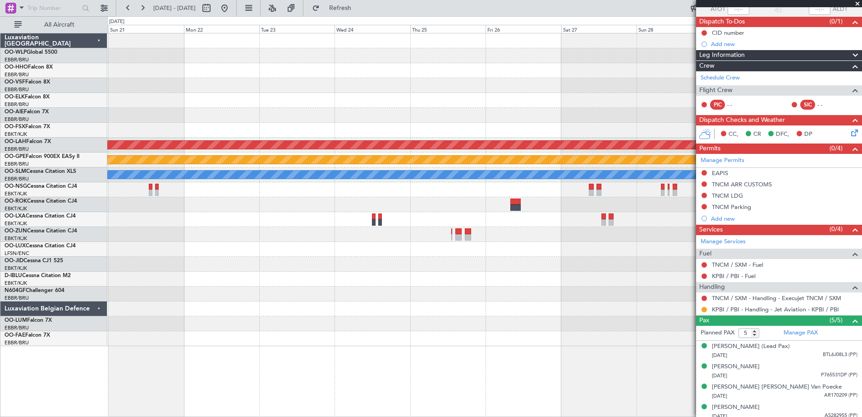
click at [720, 147] on fb-app "27 Dec 2025 - 06 Jan 2026 Refresh Quick Links All Aircraft Planned Maint Kortri…" at bounding box center [431, 212] width 862 height 410
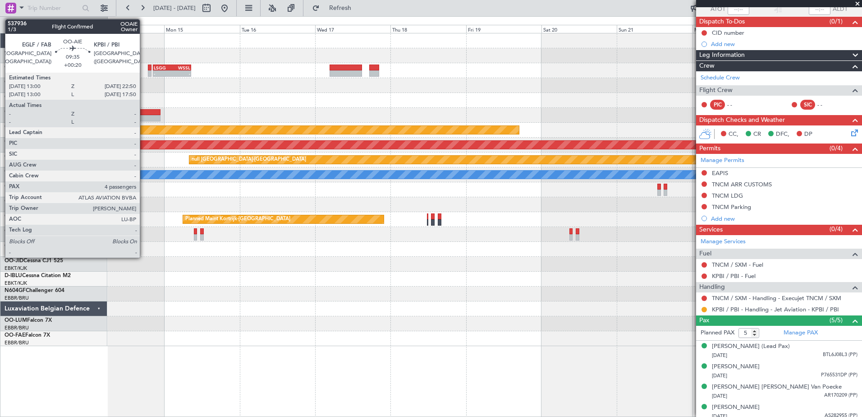
click at [144, 115] on div at bounding box center [144, 118] width 31 height 6
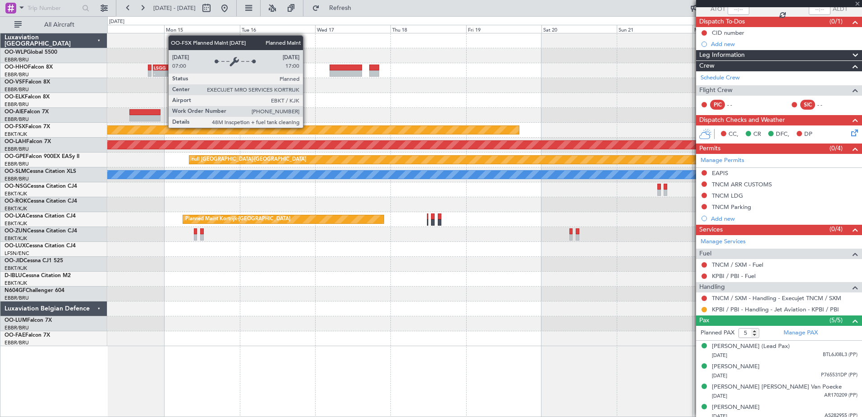
type input "+00:20"
type input "4"
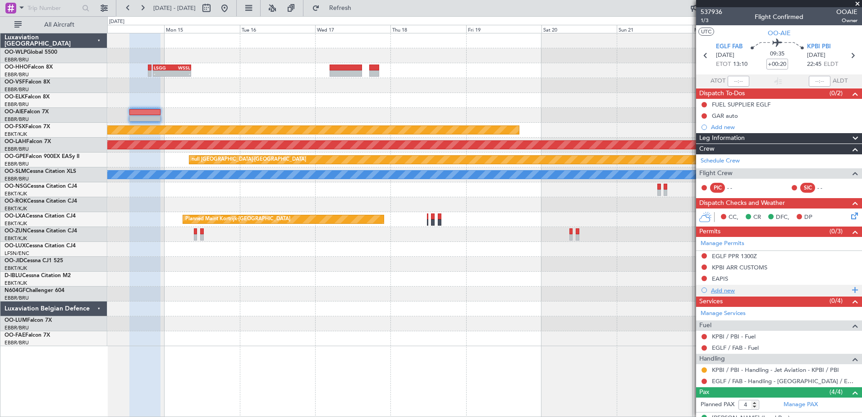
click at [729, 293] on div "Add new" at bounding box center [780, 290] width 138 height 8
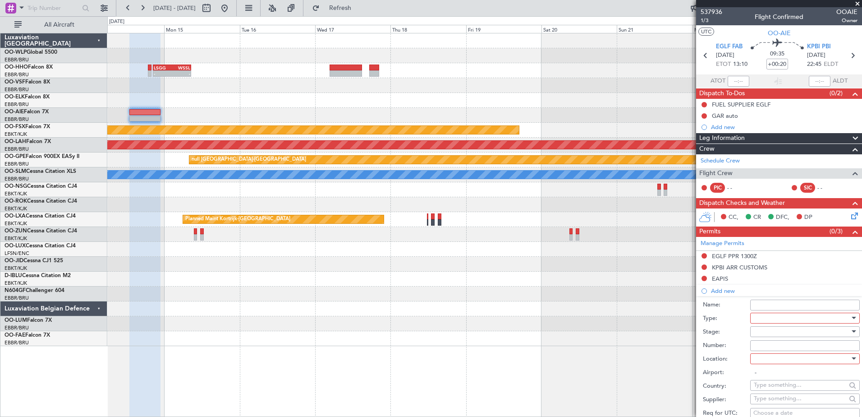
click at [776, 318] on div at bounding box center [802, 318] width 96 height 14
click at [781, 365] on span "Parking" at bounding box center [801, 367] width 95 height 14
click at [776, 358] on div at bounding box center [802, 359] width 96 height 14
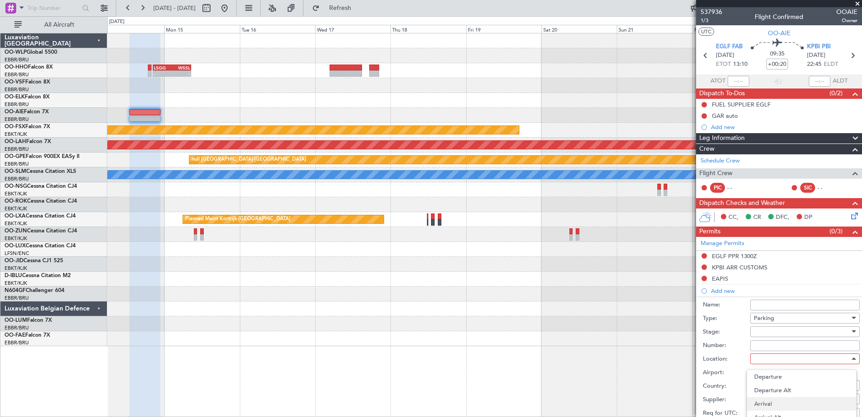
click at [780, 402] on span "Arrival" at bounding box center [801, 404] width 95 height 14
type input "KPBI / PBI"
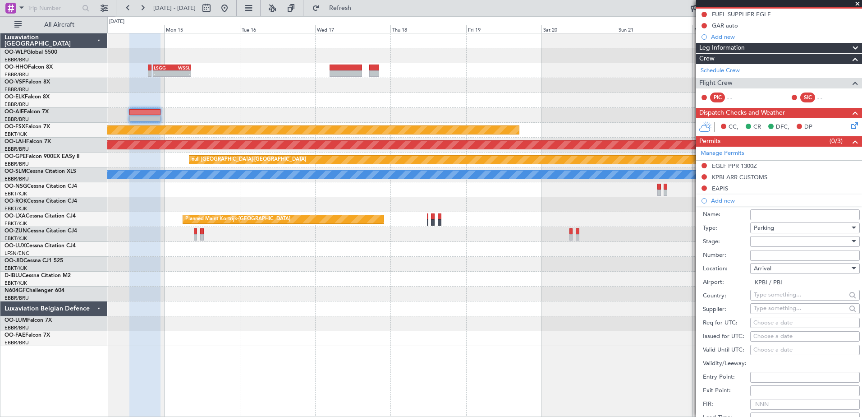
scroll to position [225, 0]
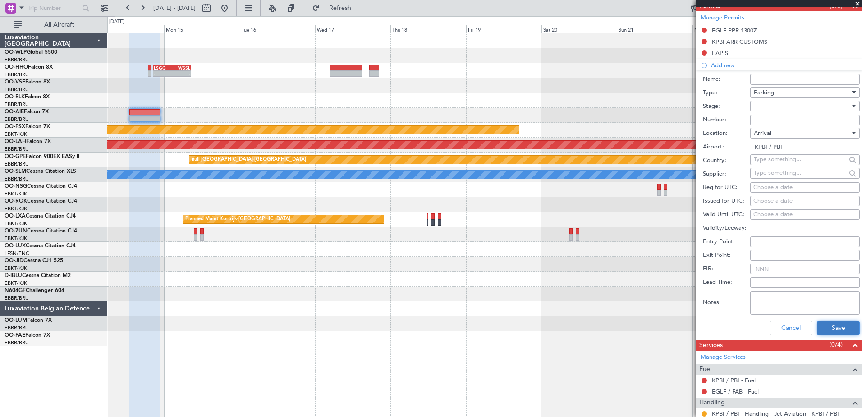
click at [823, 331] on button "Save" at bounding box center [838, 328] width 43 height 14
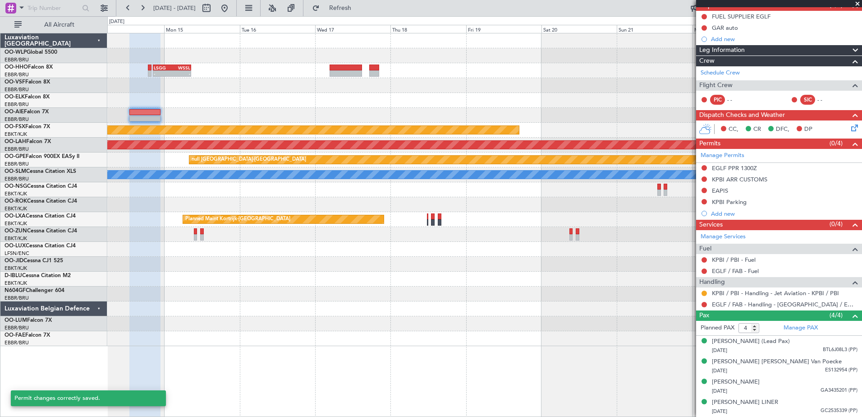
scroll to position [96, 0]
click at [704, 195] on mat-tooltip-component "Not Requested" at bounding box center [704, 207] width 51 height 24
click at [705, 199] on button at bounding box center [704, 201] width 5 height 5
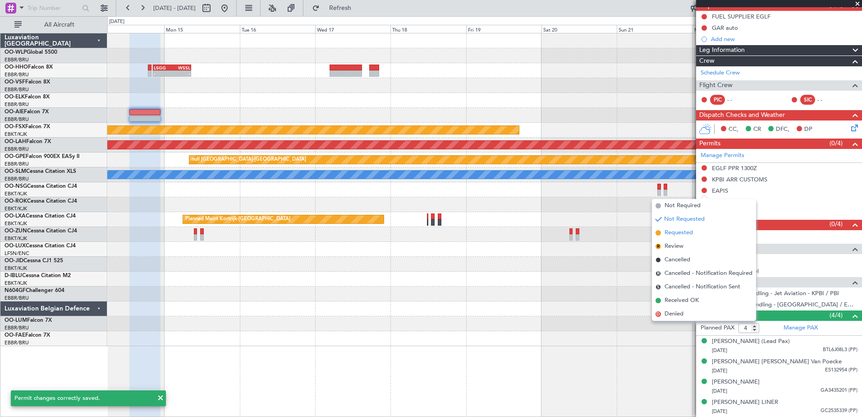
click at [667, 236] on span "Requested" at bounding box center [679, 232] width 28 height 9
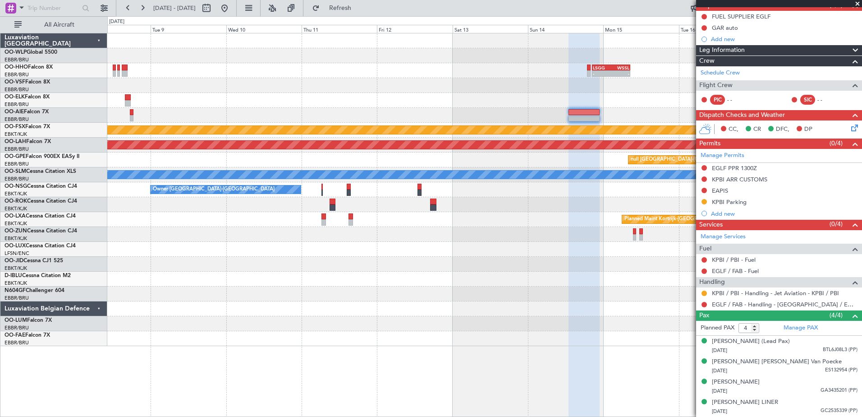
click at [687, 99] on div at bounding box center [484, 100] width 754 height 15
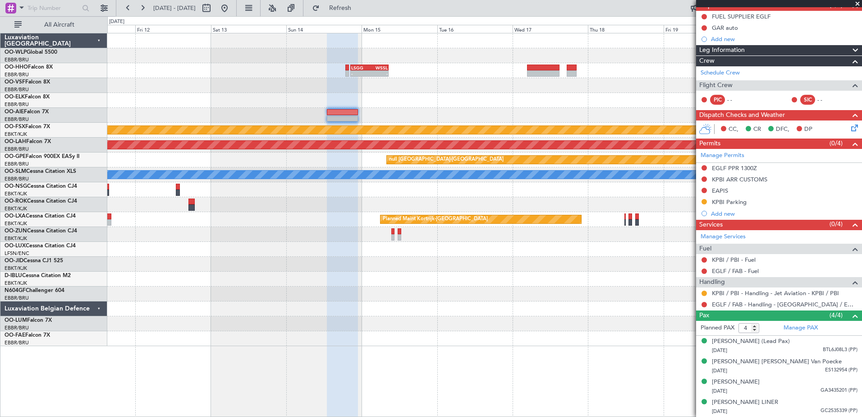
click at [208, 111] on div "- - LSGG 20:30 Z WSSL 08:40 Z Planned Maint Kortrijk-Wevelgem Planned Maint Alt…" at bounding box center [484, 189] width 754 height 312
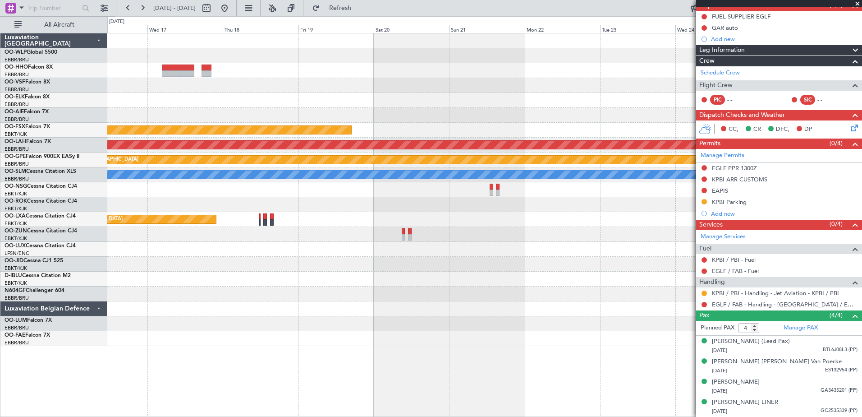
click at [205, 103] on div at bounding box center [484, 100] width 754 height 15
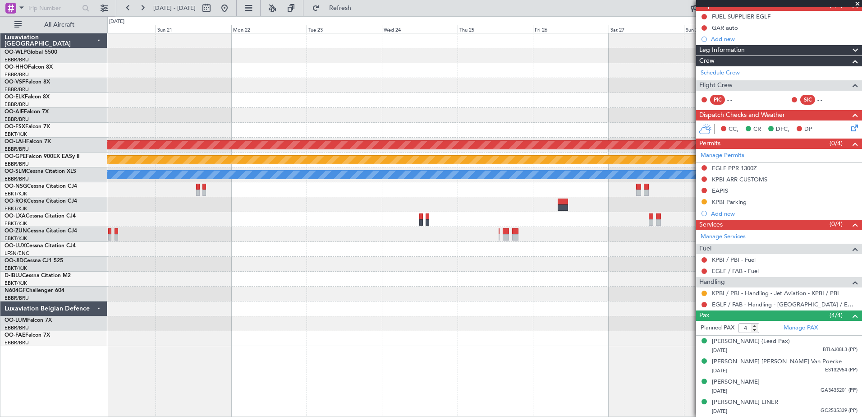
click at [220, 101] on div at bounding box center [484, 100] width 754 height 15
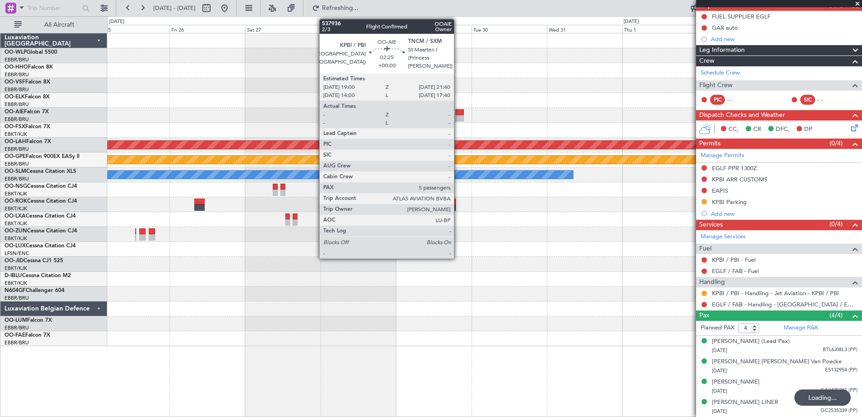
click at [458, 116] on div at bounding box center [459, 118] width 9 height 6
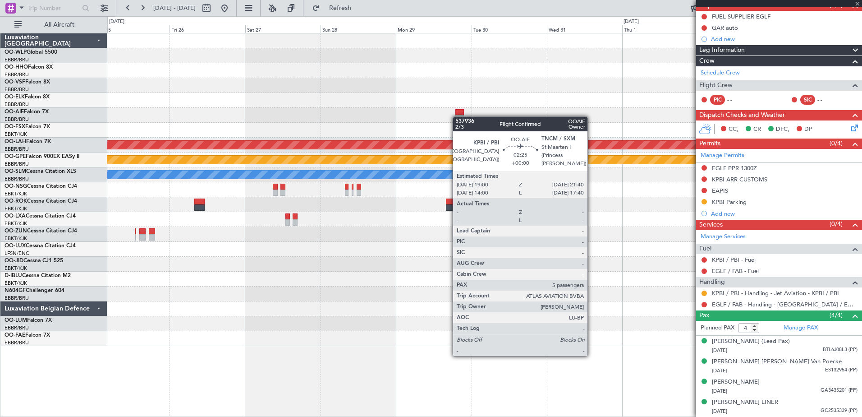
type input "5"
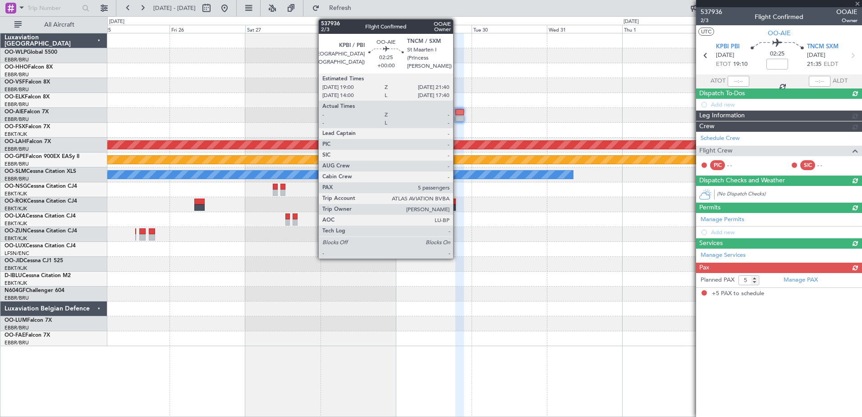
scroll to position [0, 0]
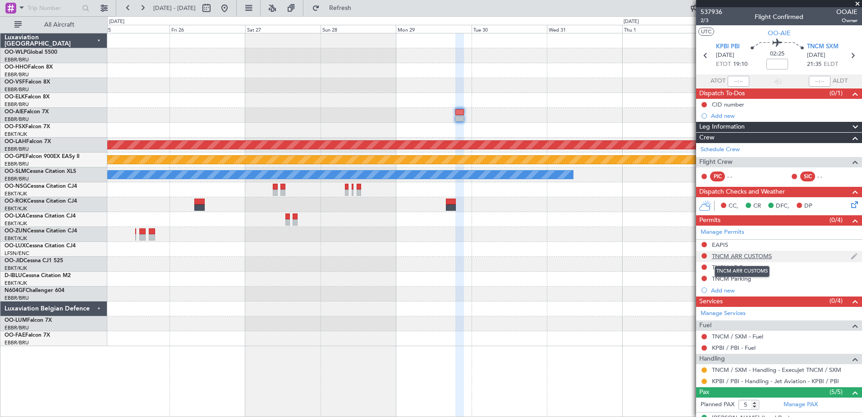
click at [743, 256] on div "TNCM ARR CUSTOMS" at bounding box center [742, 256] width 60 height 8
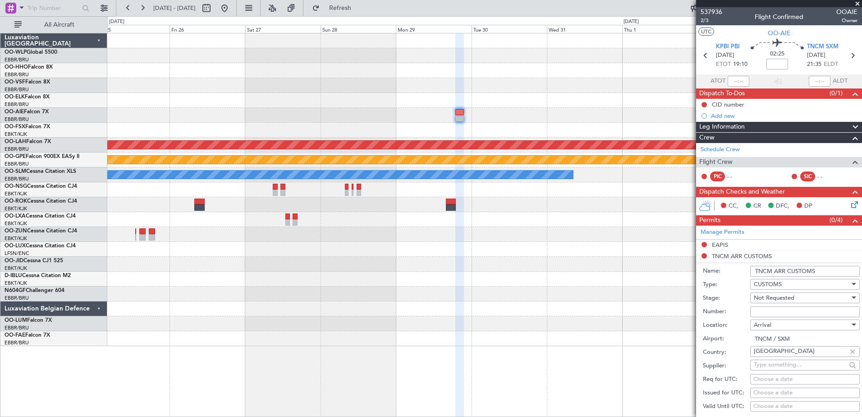
click at [838, 271] on input "TNCM ARR CUSTOMS" at bounding box center [805, 271] width 110 height 11
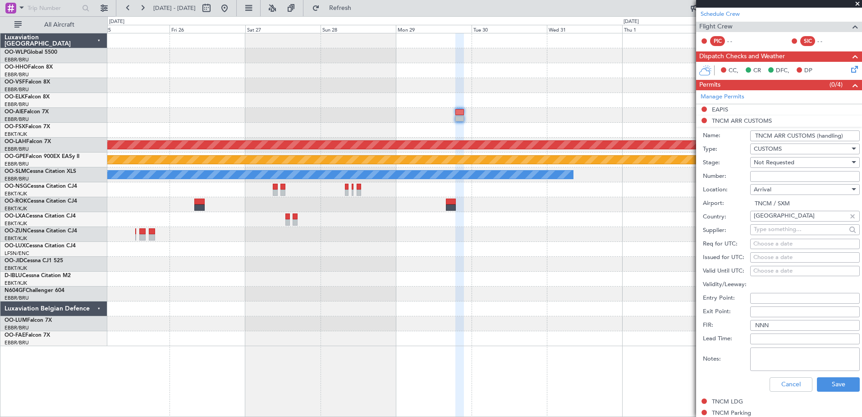
scroll to position [180, 0]
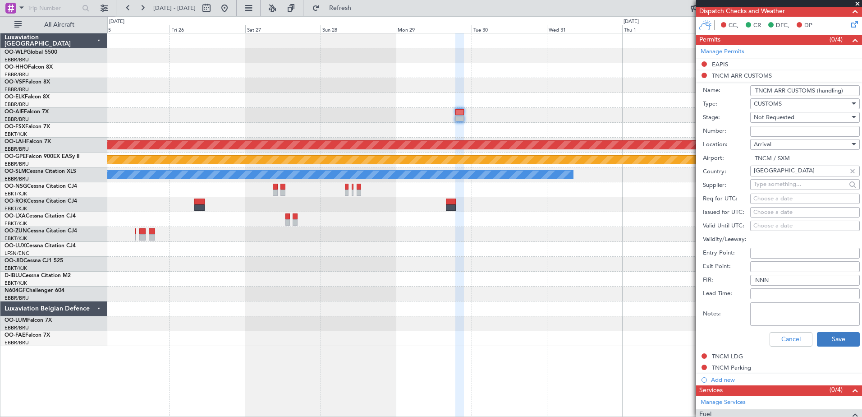
type input "TNCM ARR CUSTOMS (handling)"
click at [837, 335] on button "Save" at bounding box center [838, 339] width 43 height 14
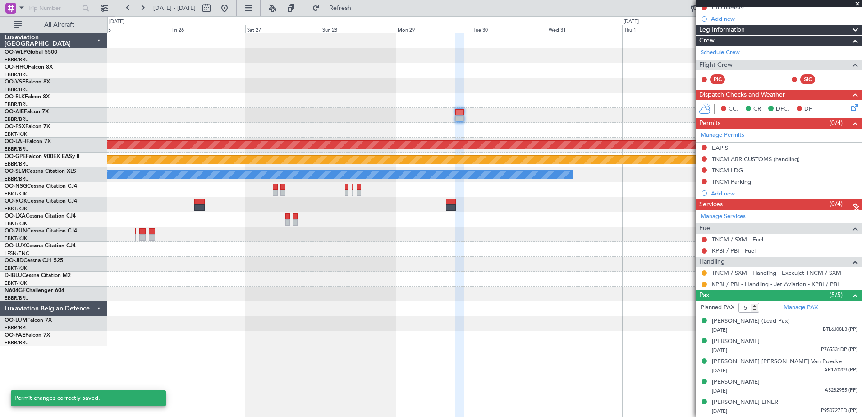
scroll to position [106, 0]
click at [702, 156] on button at bounding box center [704, 158] width 5 height 5
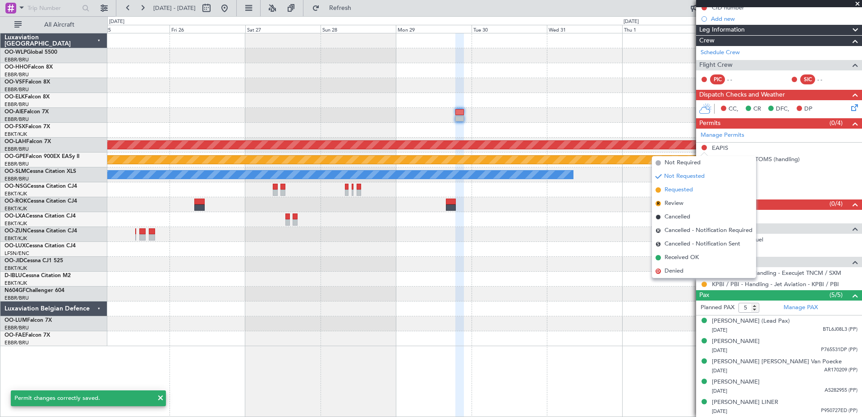
click at [684, 190] on span "Requested" at bounding box center [679, 189] width 28 height 9
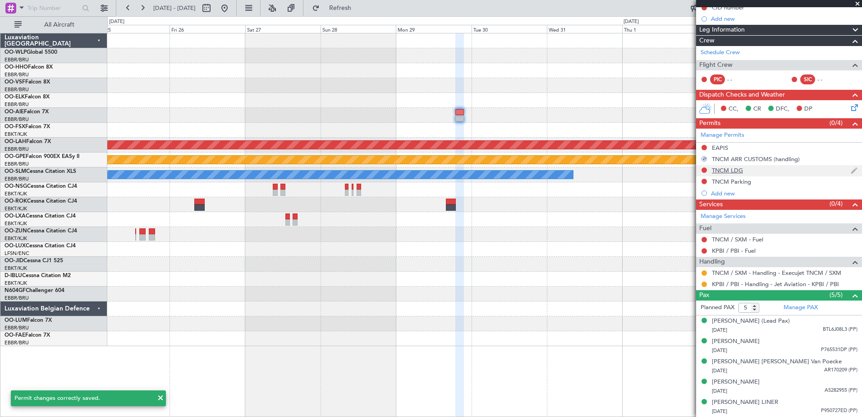
click at [719, 166] on div "TNCM LDG" at bounding box center [727, 170] width 31 height 8
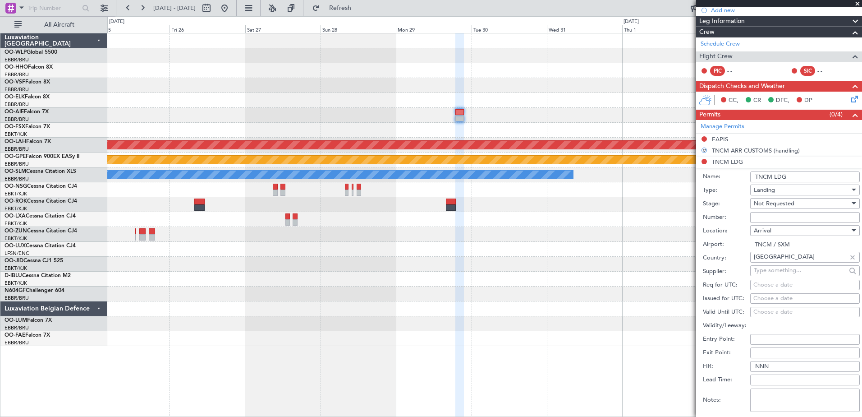
click at [794, 207] on span "Not Requested" at bounding box center [774, 203] width 41 height 8
click at [792, 265] on span "Requested" at bounding box center [801, 262] width 95 height 14
click at [801, 171] on input "TNCM LDG" at bounding box center [805, 176] width 110 height 11
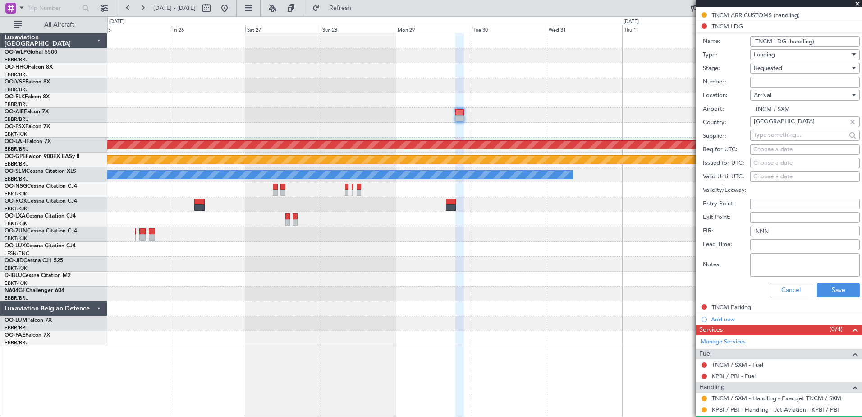
scroll to position [286, 0]
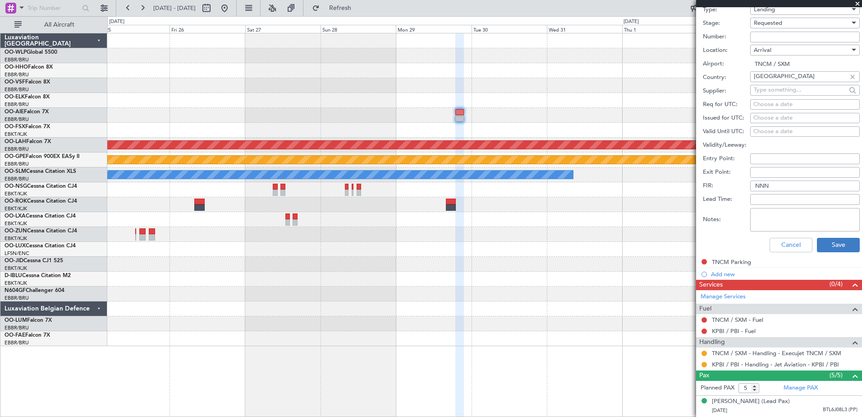
type input "TNCM LDG (handling)"
click at [832, 248] on button "Save" at bounding box center [838, 245] width 43 height 14
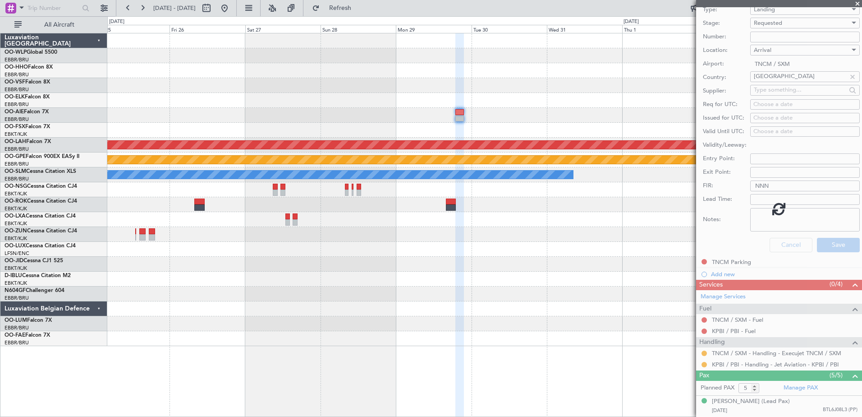
scroll to position [17, 0]
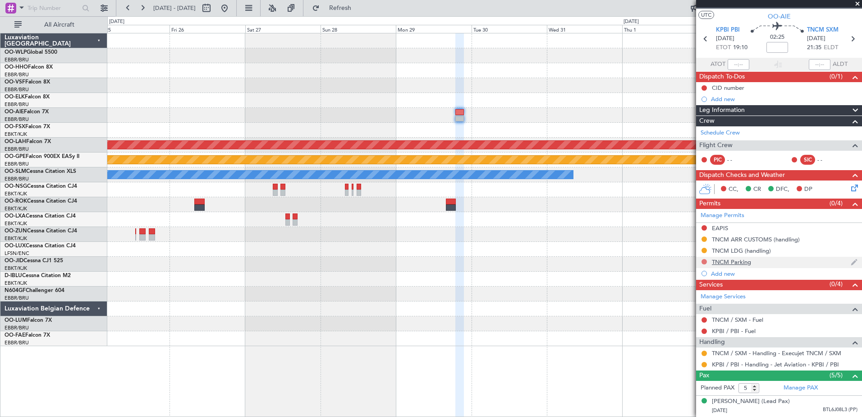
click at [706, 262] on button at bounding box center [704, 261] width 5 height 5
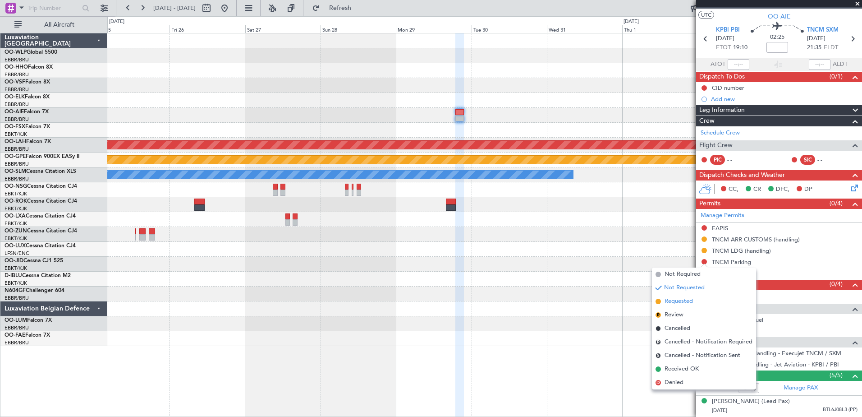
click at [684, 301] on span "Requested" at bounding box center [679, 301] width 28 height 9
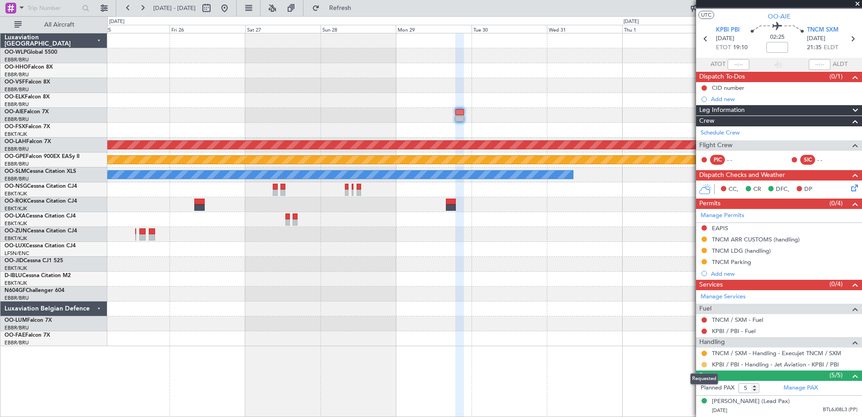
click at [702, 363] on button at bounding box center [704, 364] width 5 height 5
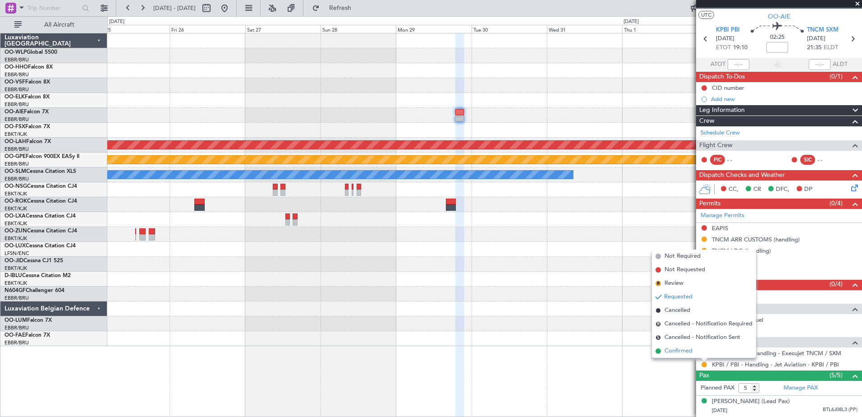
click at [684, 349] on span "Confirmed" at bounding box center [679, 350] width 28 height 9
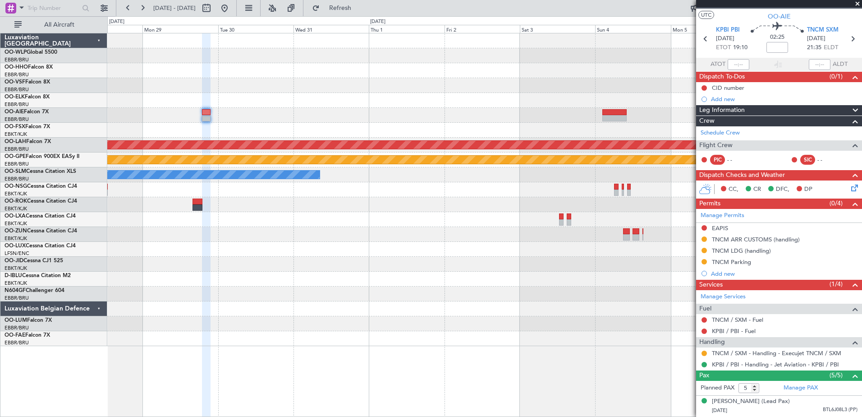
click at [275, 128] on div "Planned Maint Alton-st Louis (St Louis Regl) null Kortrijk-Wevelgem A/C Unavail…" at bounding box center [484, 189] width 754 height 312
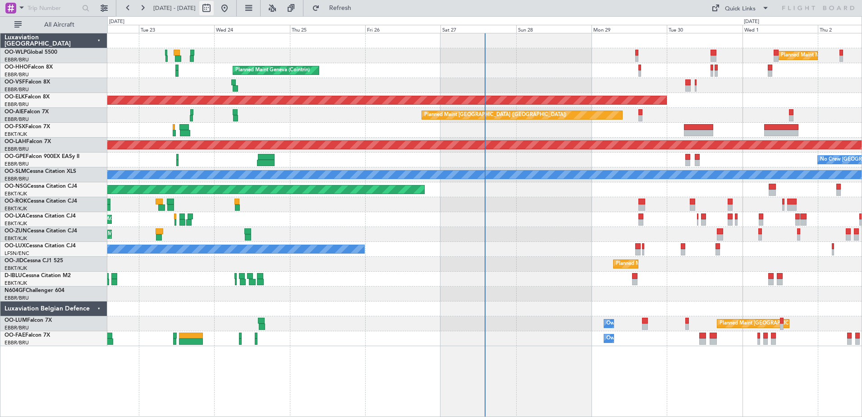
click at [214, 8] on button at bounding box center [206, 8] width 14 height 14
select select "9"
select select "2025"
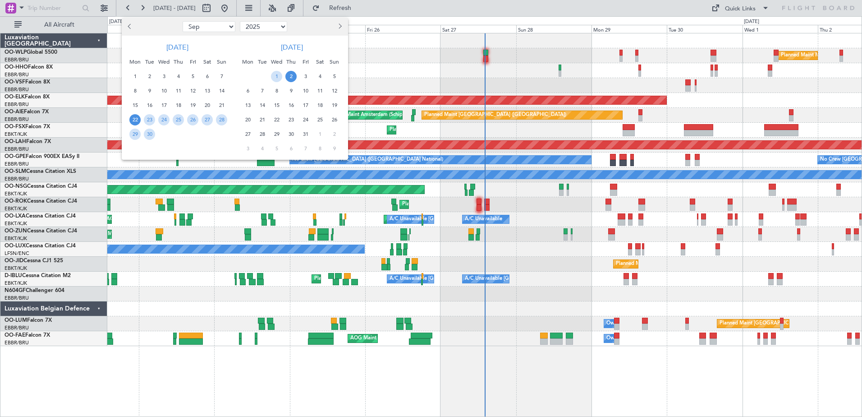
click at [226, 26] on select "Jan Feb Mar Apr May Jun Jul Aug Sep Oct Nov Dec" at bounding box center [209, 26] width 53 height 11
select select "1"
click at [183, 21] on select "Jan Feb Mar Apr May Jun Jul Aug Sep Oct Nov Dec" at bounding box center [209, 26] width 53 height 11
click at [175, 89] on span "9" at bounding box center [178, 90] width 11 height 11
click at [178, 118] on span "23" at bounding box center [178, 119] width 11 height 11
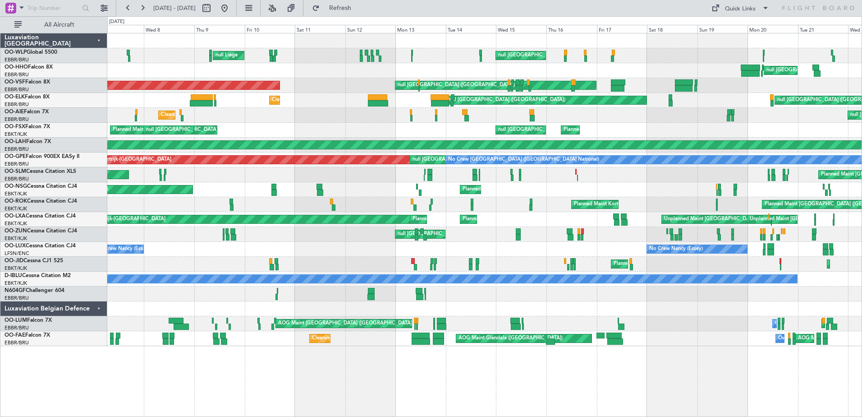
click at [366, 129] on div "null Liege Planned Maint Milan (Linate) null Milan (Linate) Planned Maint Liege…" at bounding box center [484, 189] width 754 height 312
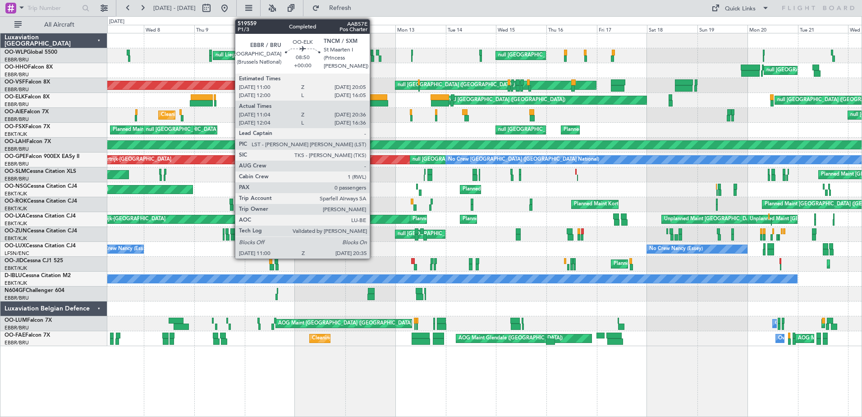
click at [374, 102] on div at bounding box center [378, 103] width 20 height 6
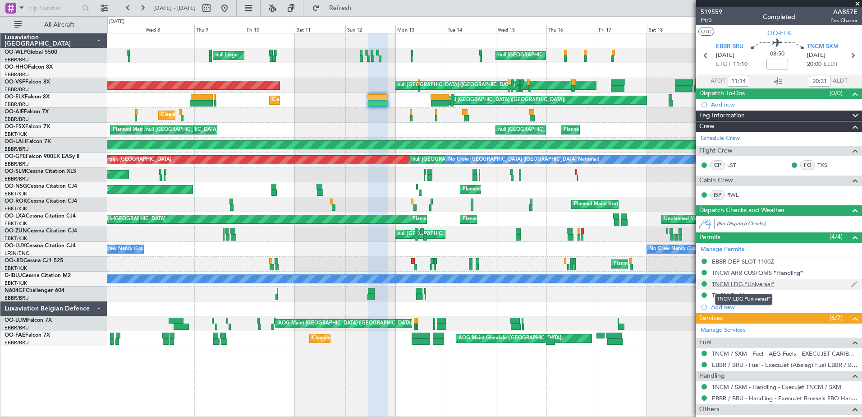
click at [717, 281] on div "TNCM LDG *Universal*" at bounding box center [743, 284] width 63 height 8
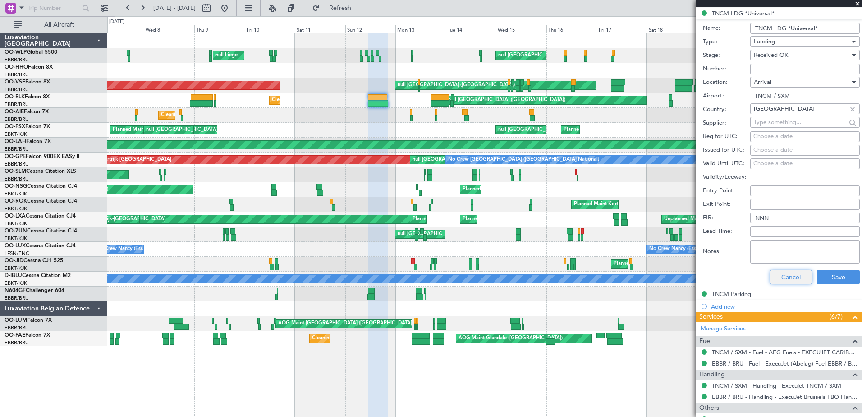
click at [784, 278] on button "Cancel" at bounding box center [791, 277] width 43 height 14
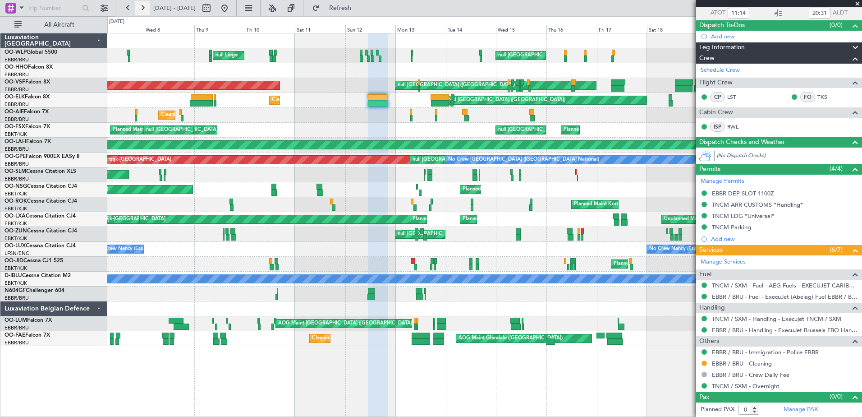
click at [148, 10] on button at bounding box center [142, 8] width 14 height 14
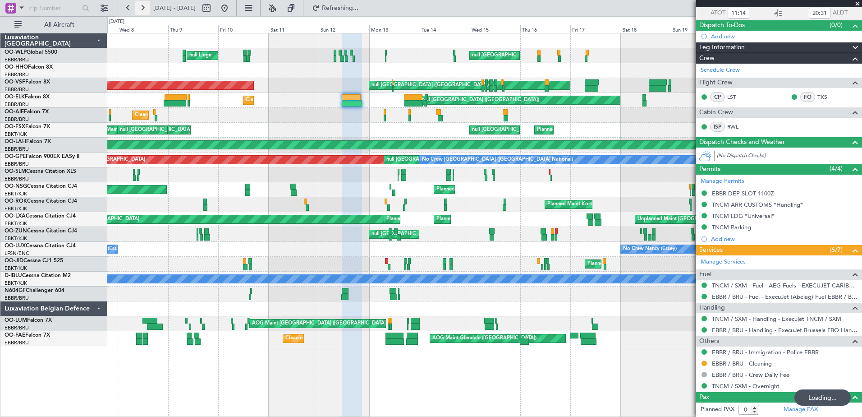
click at [148, 10] on button at bounding box center [142, 8] width 14 height 14
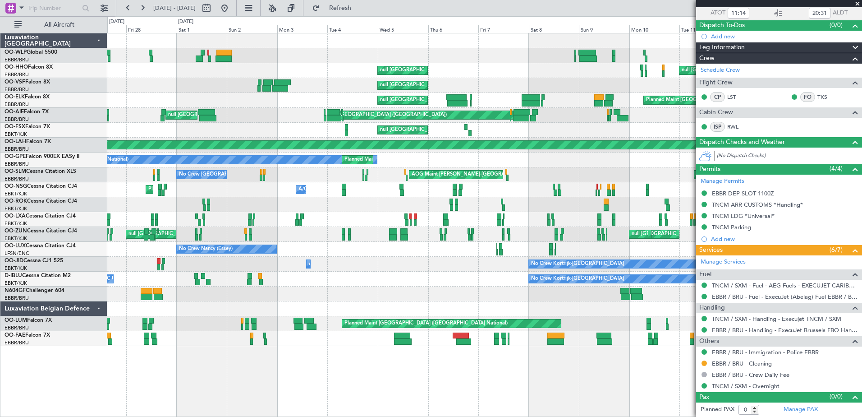
click at [274, 60] on div at bounding box center [484, 55] width 754 height 15
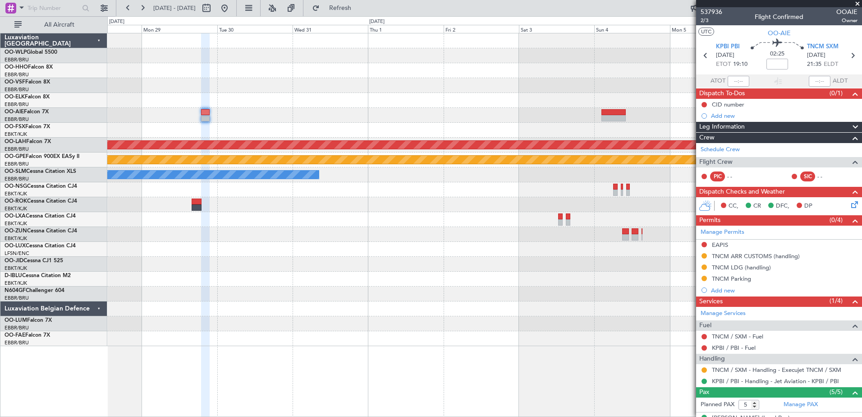
scroll to position [17, 0]
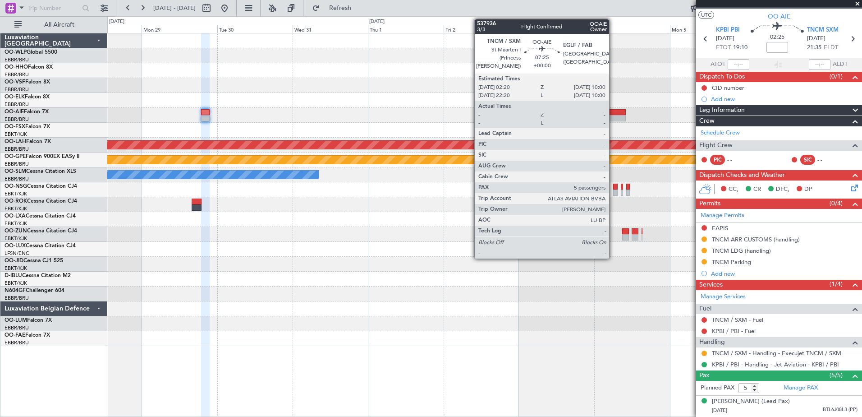
click at [613, 116] on div at bounding box center [613, 118] width 24 height 6
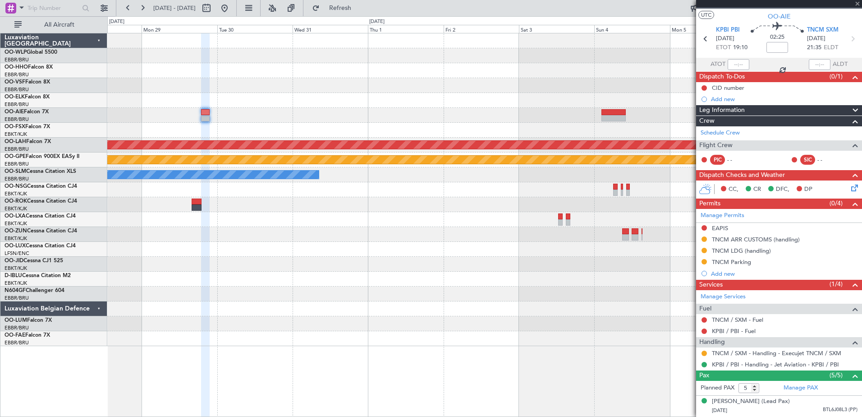
scroll to position [0, 0]
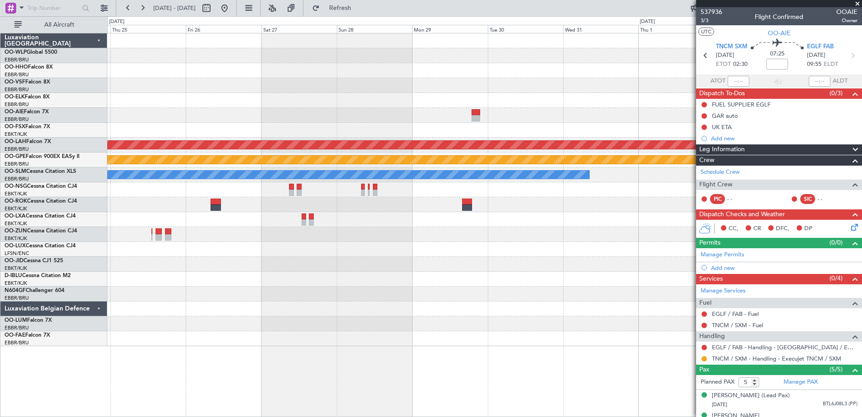
click at [801, 83] on fb-app "01 Jan 2026 - 11 Jan 2026 Refresh Quick Links All Aircraft Planned Maint Alton-…" at bounding box center [431, 212] width 862 height 410
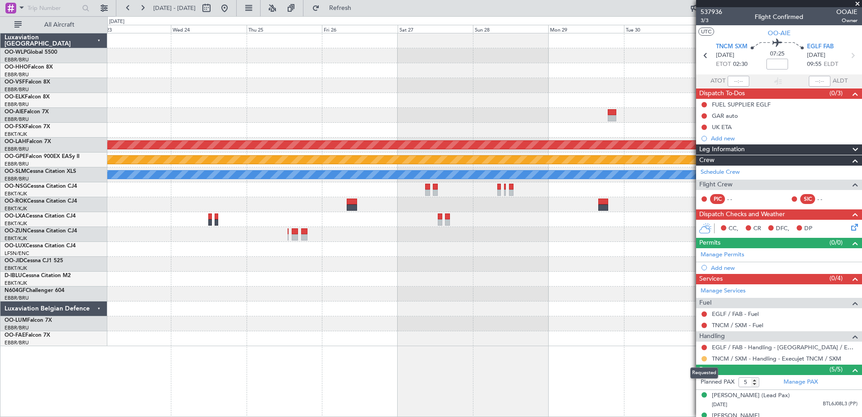
click at [703, 358] on button at bounding box center [704, 358] width 5 height 5
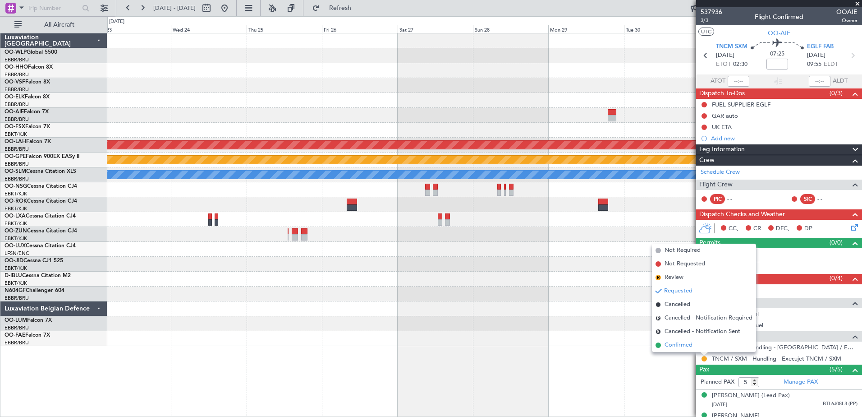
click at [675, 345] on span "Confirmed" at bounding box center [679, 344] width 28 height 9
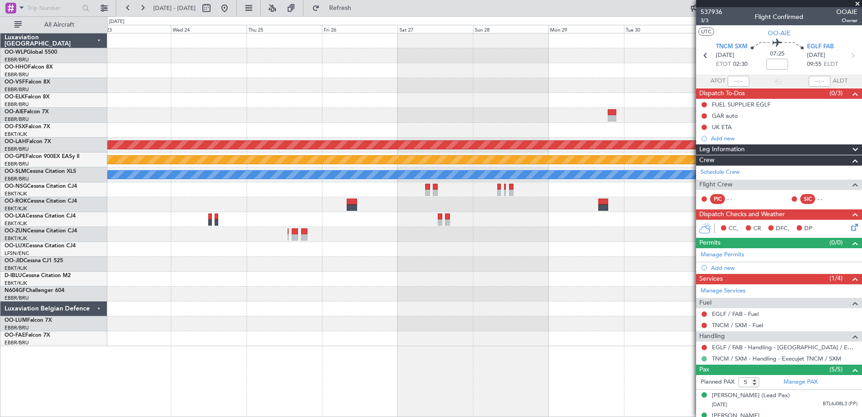
click at [703, 358] on button at bounding box center [704, 358] width 5 height 5
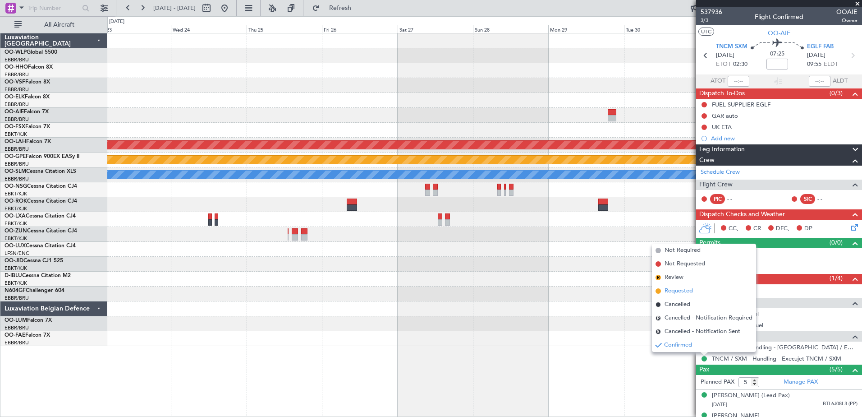
click at [672, 289] on span "Requested" at bounding box center [679, 290] width 28 height 9
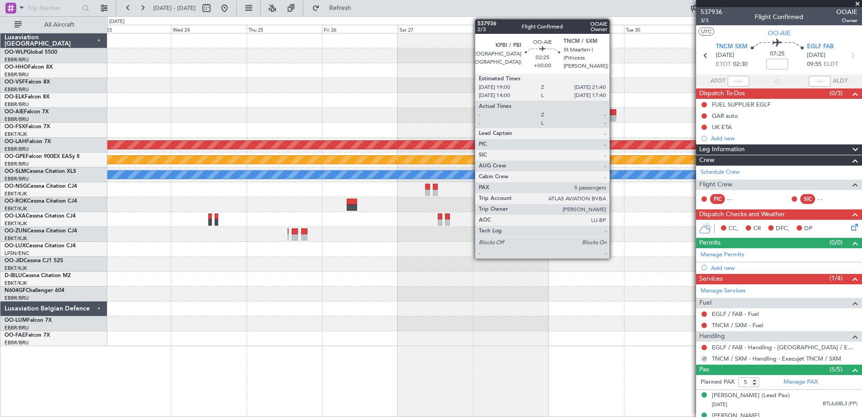
click at [614, 113] on div at bounding box center [612, 112] width 9 height 6
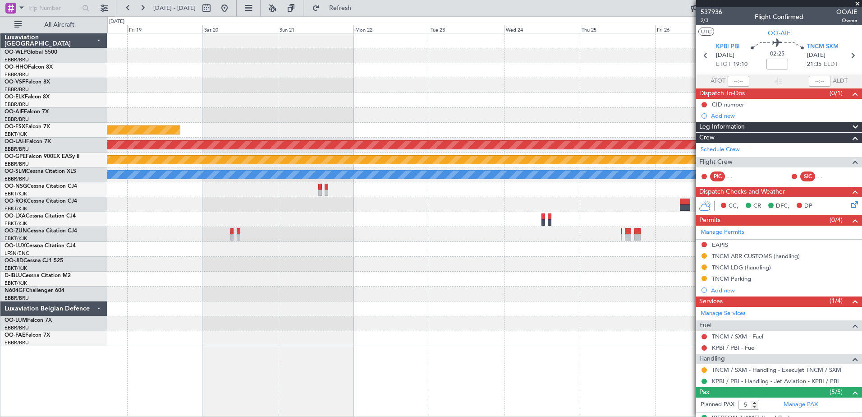
click at [762, 115] on fb-app "23 Dec 2025 - 02 Jan 2026 Refresh Quick Links All Aircraft Planned Maint Kortri…" at bounding box center [431, 212] width 862 height 410
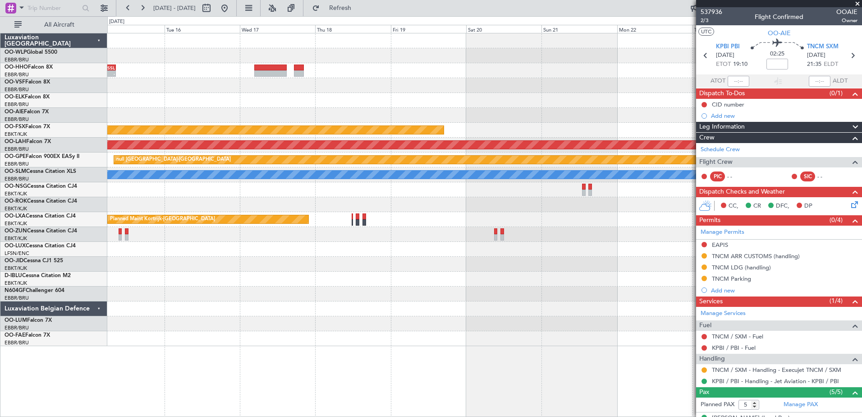
click at [640, 114] on div at bounding box center [484, 115] width 754 height 15
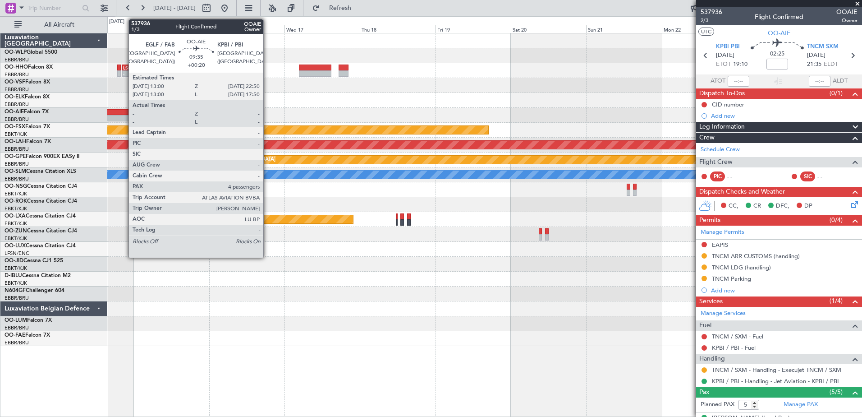
click at [125, 112] on div at bounding box center [114, 112] width 31 height 6
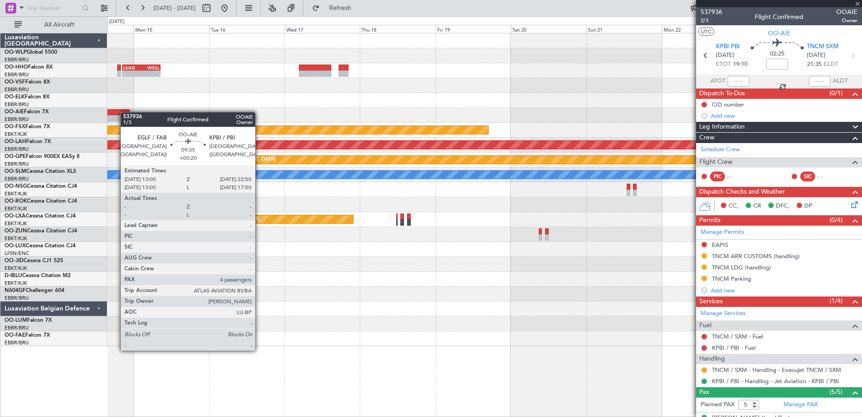
type input "+00:20"
type input "4"
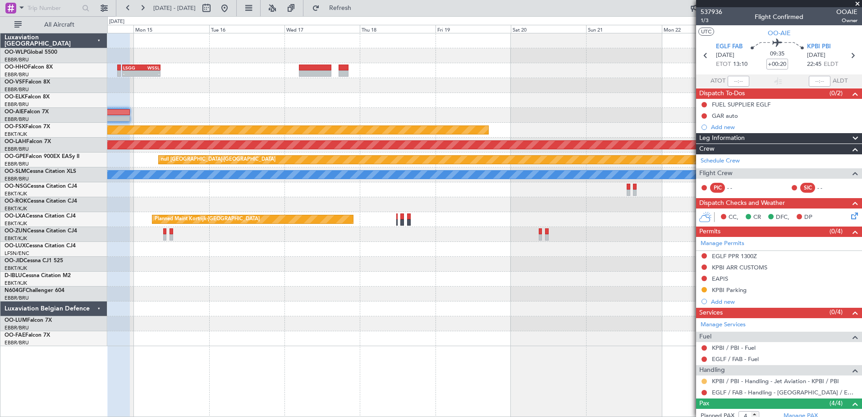
click at [705, 381] on button at bounding box center [704, 380] width 5 height 5
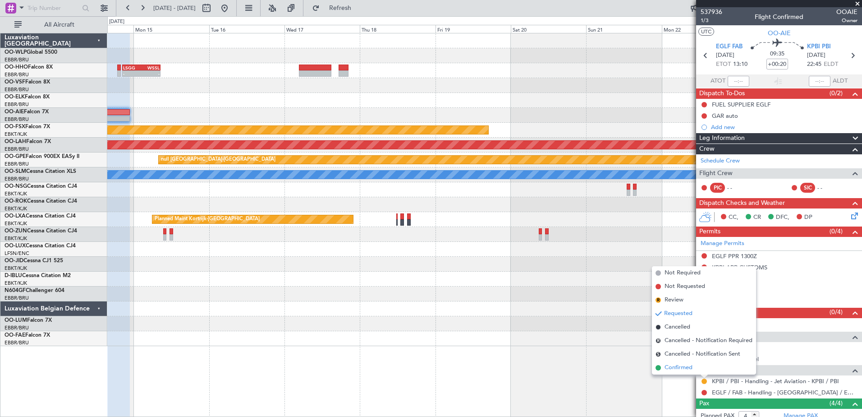
click at [681, 366] on span "Confirmed" at bounding box center [679, 367] width 28 height 9
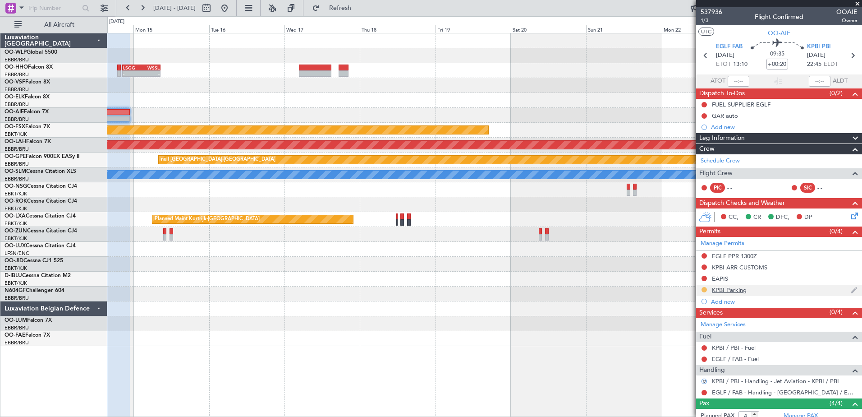
click at [705, 287] on button at bounding box center [704, 289] width 5 height 5
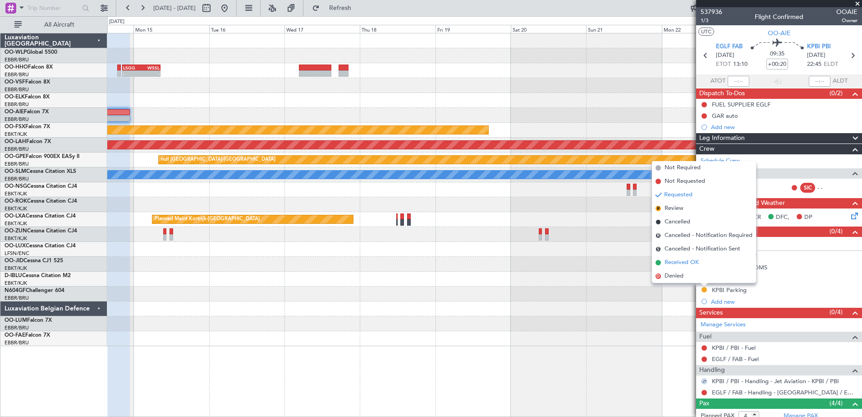
click at [670, 257] on li "Received OK" at bounding box center [704, 263] width 104 height 14
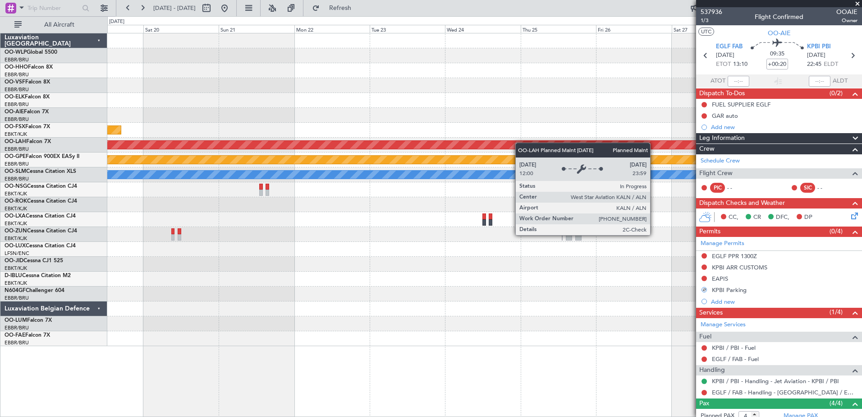
click at [122, 149] on div "Planned Maint Kortrijk-Wevelgem Planned Maint Alton-st Louis (St Louis Regl) nu…" at bounding box center [484, 189] width 754 height 312
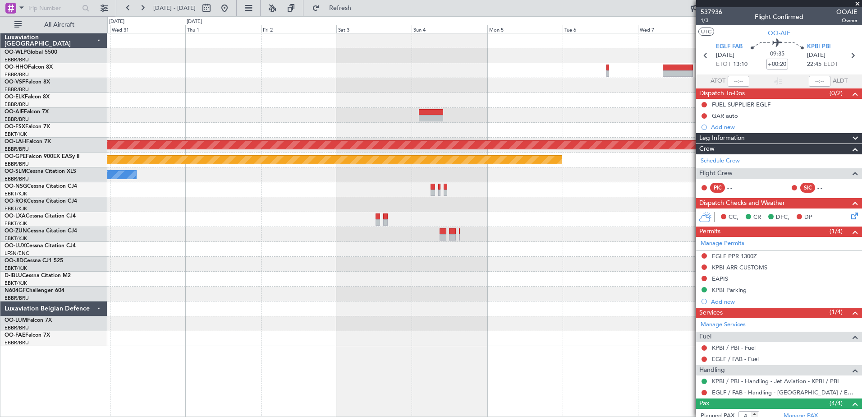
click at [228, 119] on div at bounding box center [484, 115] width 754 height 15
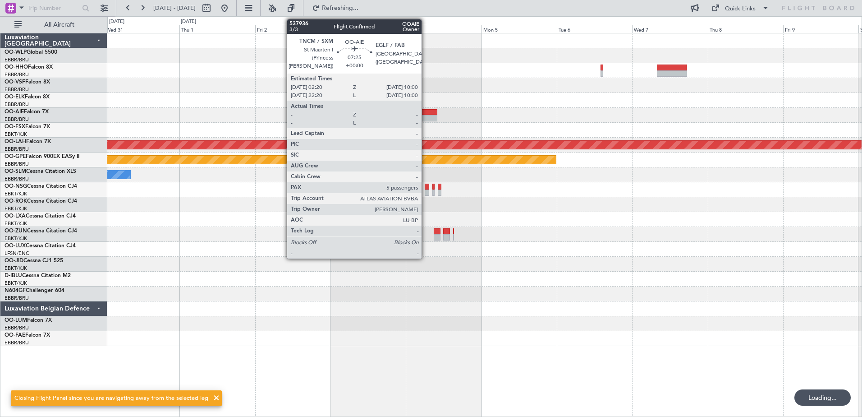
click at [426, 112] on div at bounding box center [425, 112] width 24 height 6
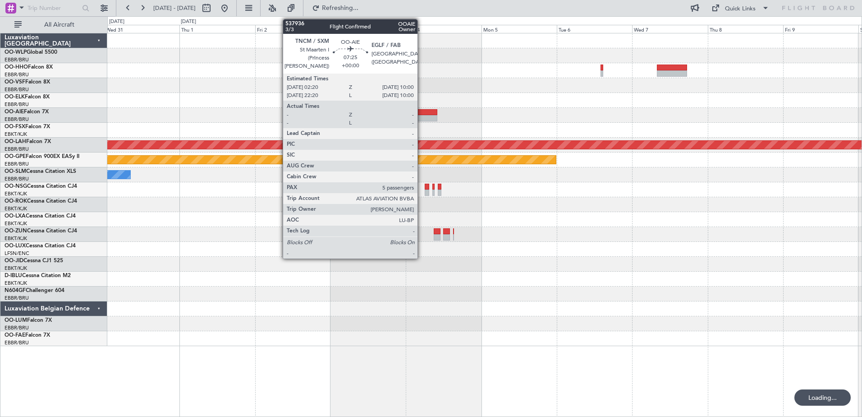
click at [422, 115] on div at bounding box center [425, 112] width 24 height 6
click at [424, 115] on div at bounding box center [425, 118] width 24 height 6
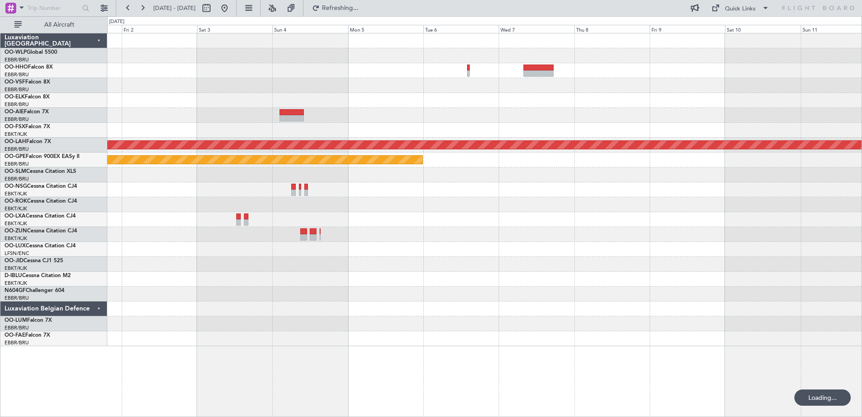
click at [380, 130] on div "Planned Maint Alton-st Louis (St Louis Regl) null Kortrijk-Wevelgem A/C Unavail…" at bounding box center [484, 189] width 754 height 312
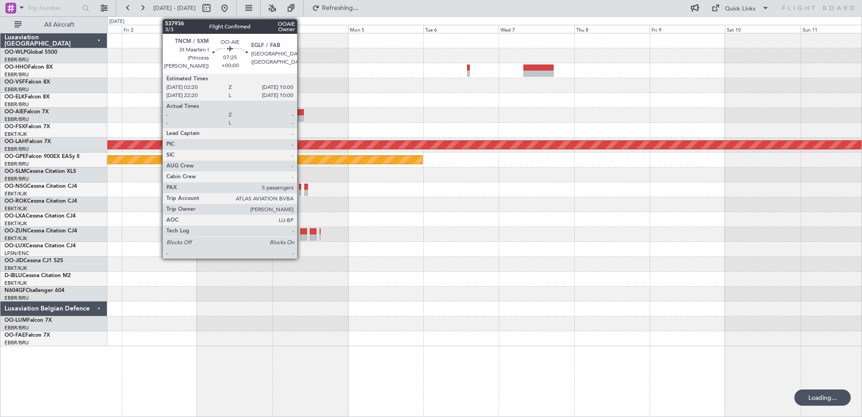
click at [298, 112] on div at bounding box center [292, 112] width 24 height 6
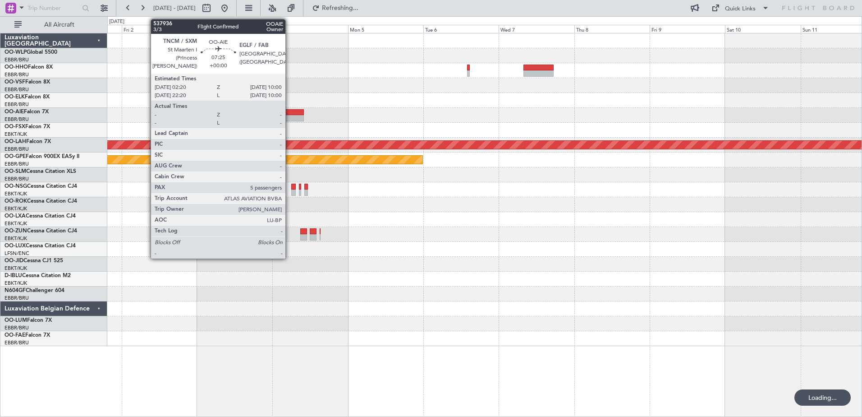
click at [289, 118] on div at bounding box center [292, 118] width 24 height 6
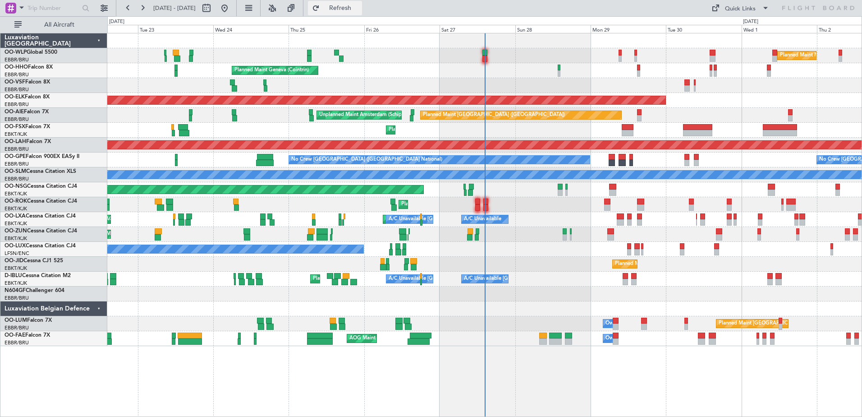
click at [359, 8] on span "Refresh" at bounding box center [340, 8] width 38 height 6
click at [359, 6] on span "Refresh" at bounding box center [340, 8] width 38 height 6
click at [359, 9] on span "Refresh" at bounding box center [340, 8] width 38 height 6
click at [141, 5] on button at bounding box center [142, 8] width 14 height 14
click at [143, 5] on button at bounding box center [142, 8] width 14 height 14
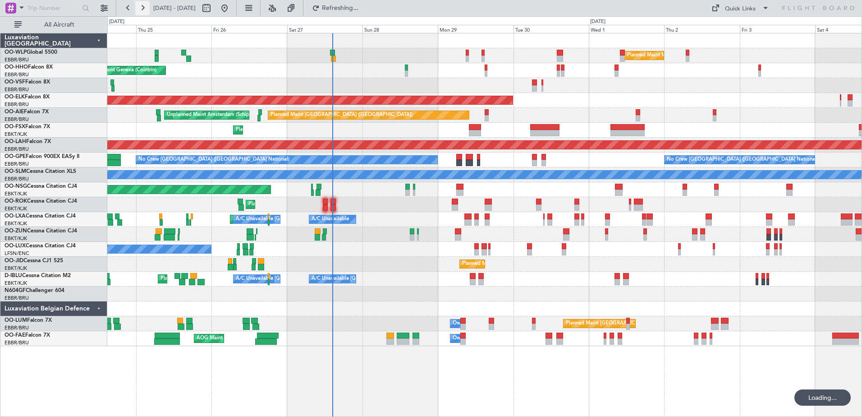
click at [143, 5] on button at bounding box center [142, 8] width 14 height 14
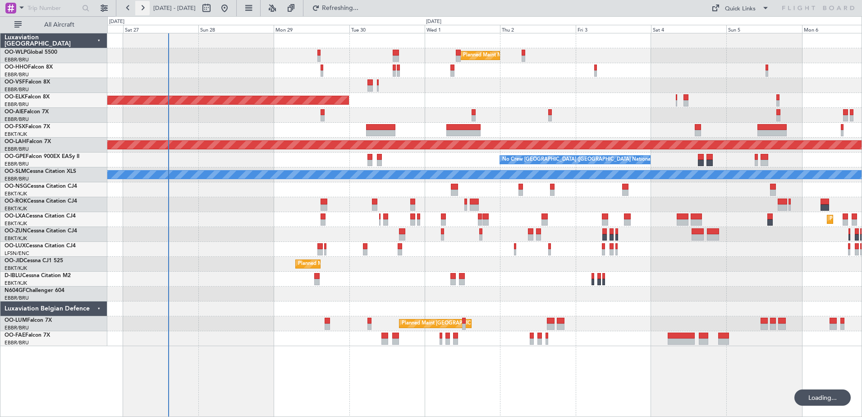
click at [143, 5] on button at bounding box center [142, 8] width 14 height 14
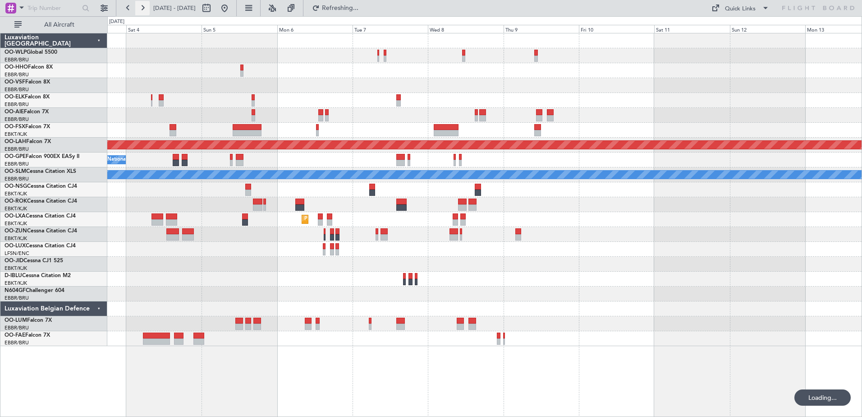
click at [143, 4] on button at bounding box center [142, 8] width 14 height 14
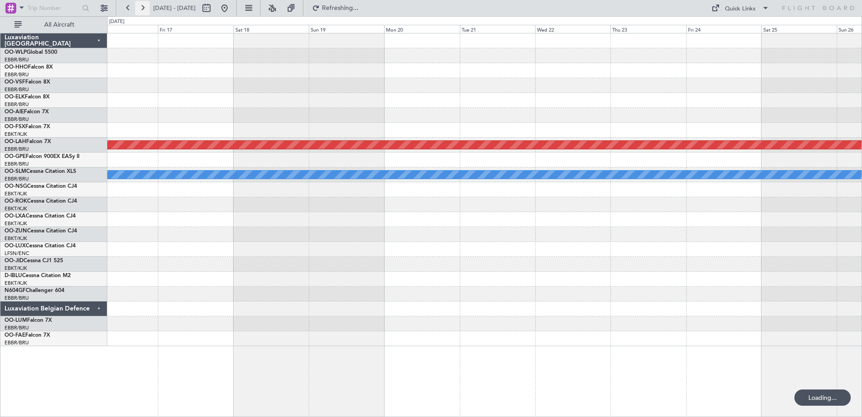
click at [143, 4] on button at bounding box center [142, 8] width 14 height 14
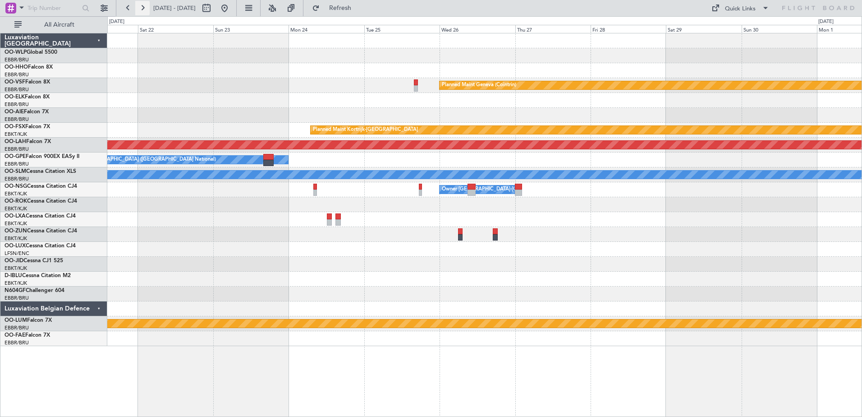
click at [142, 3] on button at bounding box center [142, 8] width 14 height 14
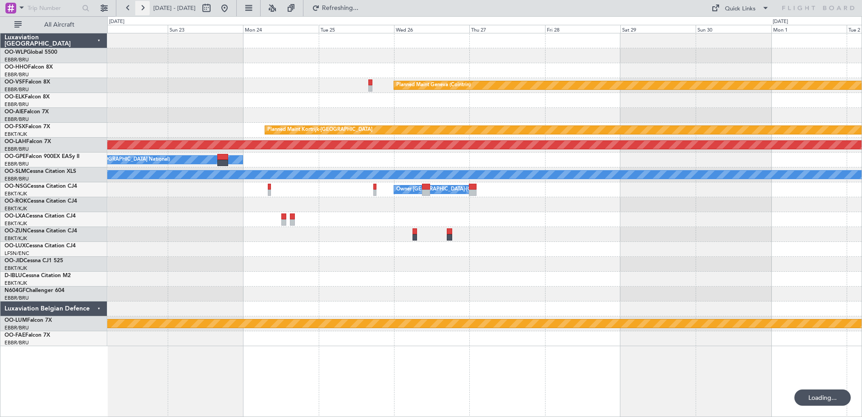
click at [142, 3] on button at bounding box center [142, 8] width 14 height 14
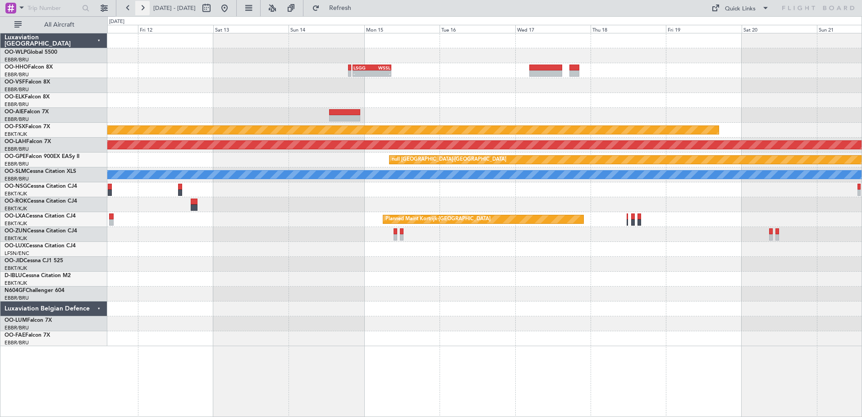
click at [142, 3] on button at bounding box center [142, 8] width 14 height 14
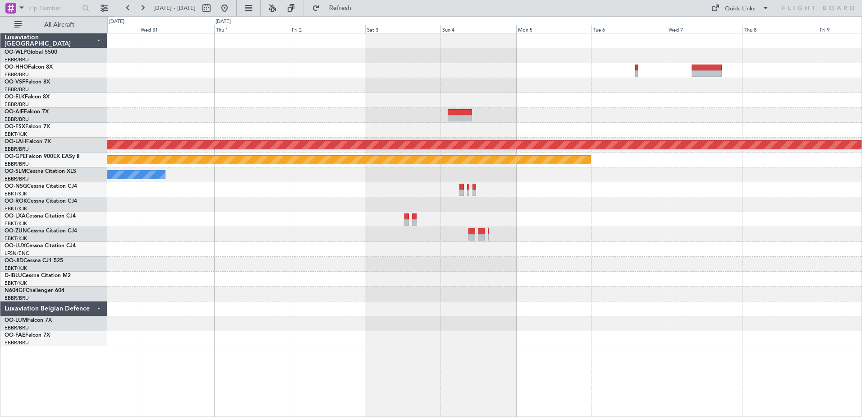
click at [110, 20] on div "Planned Maint [PERSON_NAME]-[GEOGRAPHIC_DATA][PERSON_NAME] ([GEOGRAPHIC_DATA][P…" at bounding box center [431, 216] width 862 height 400
click at [467, 113] on div at bounding box center [460, 112] width 24 height 6
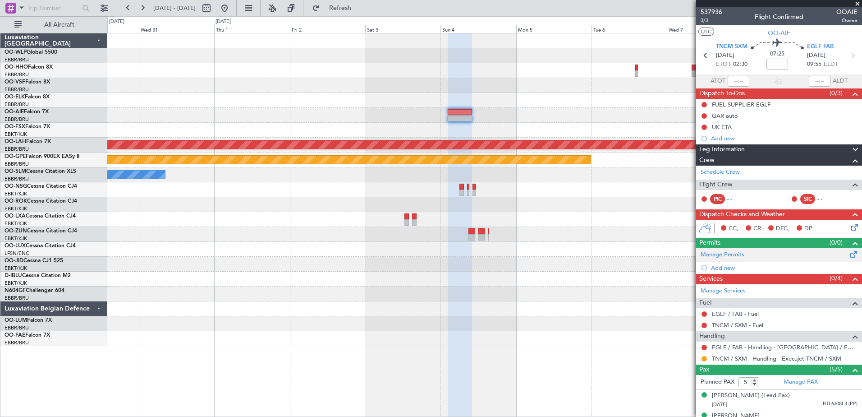
click at [722, 254] on link "Manage Permits" at bounding box center [723, 254] width 44 height 9
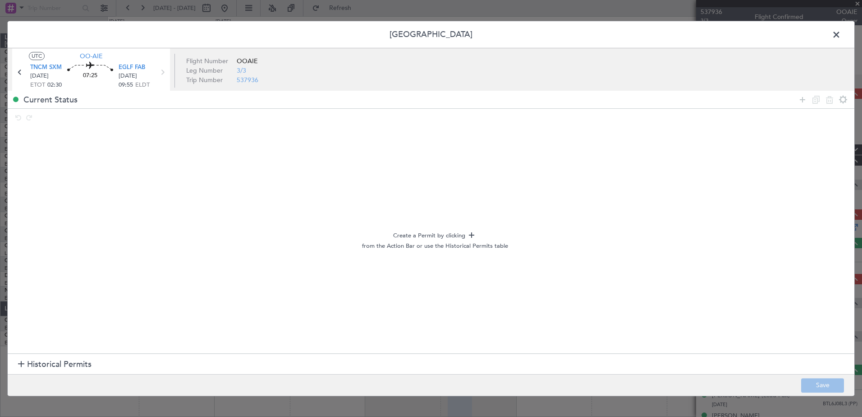
click at [47, 365] on span "Historical Permits" at bounding box center [59, 364] width 64 height 12
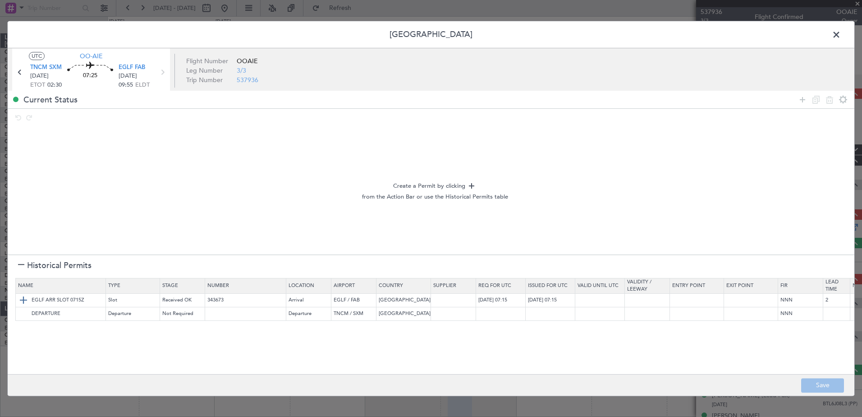
click at [21, 297] on img at bounding box center [23, 300] width 11 height 11
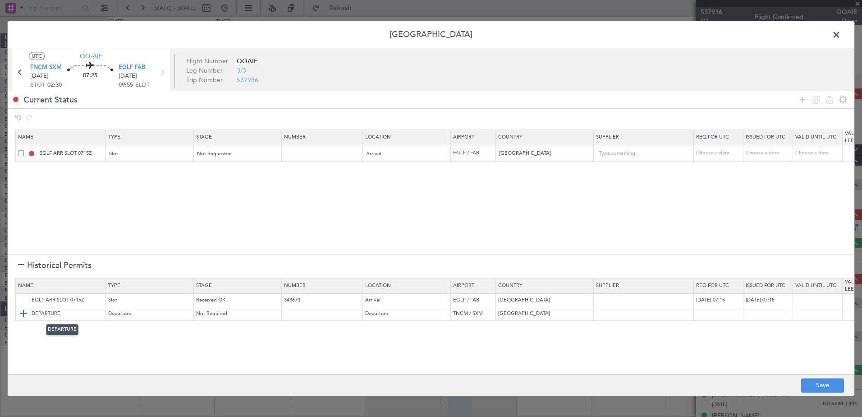
click at [22, 313] on img at bounding box center [23, 313] width 11 height 11
click at [802, 101] on icon at bounding box center [802, 99] width 11 height 11
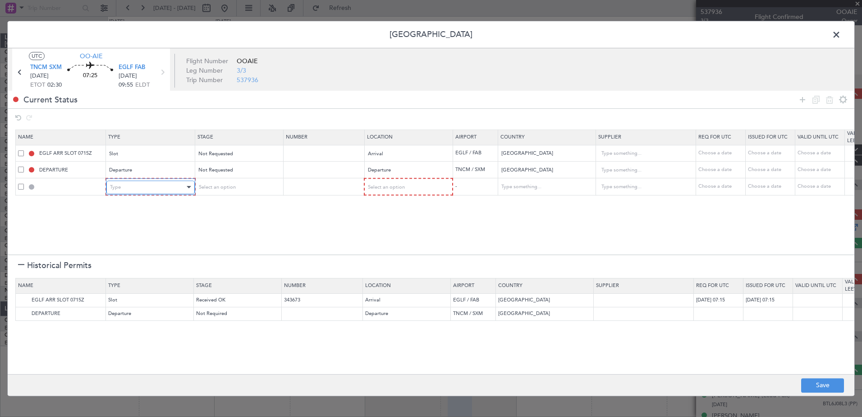
click at [133, 186] on div "Type" at bounding box center [147, 187] width 75 height 14
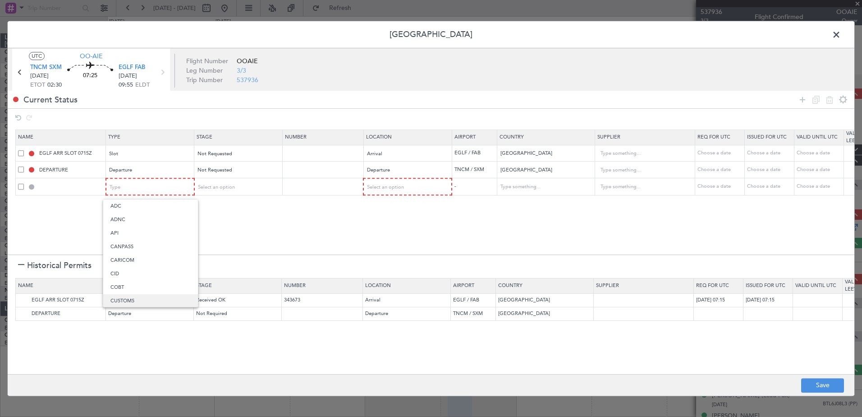
click at [129, 298] on span "CUSTOMS" at bounding box center [150, 301] width 80 height 14
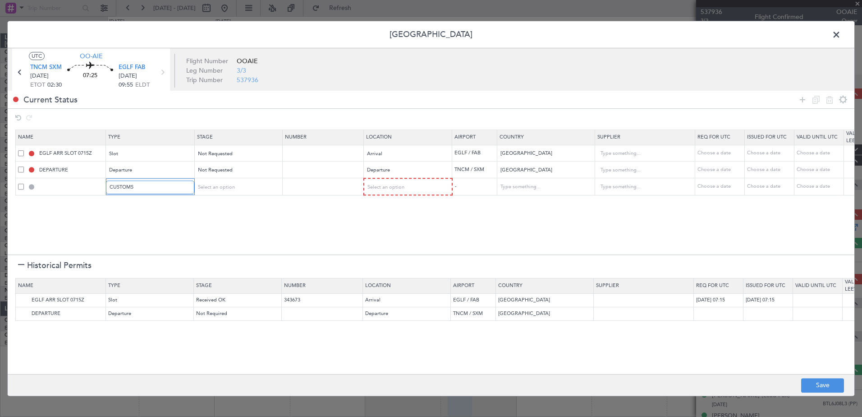
scroll to position [4, 0]
click at [385, 185] on span "Select an option" at bounding box center [385, 187] width 37 height 7
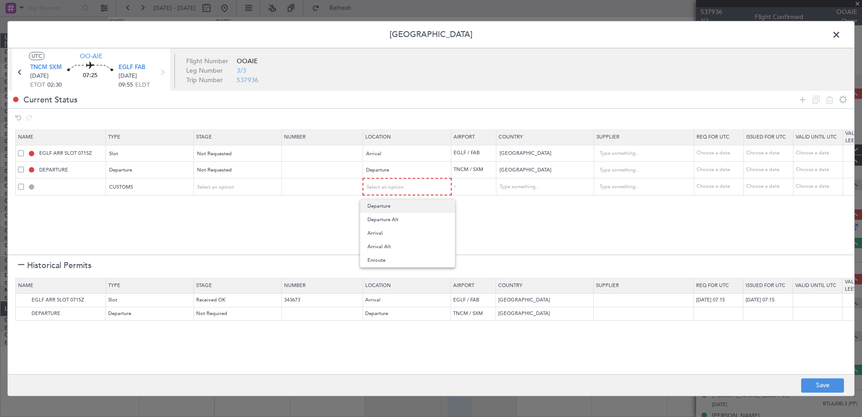
click at [392, 205] on span "Departure" at bounding box center [407, 206] width 80 height 14
click at [715, 154] on div "Choose a date" at bounding box center [719, 154] width 47 height 8
select select "9"
select select "2025"
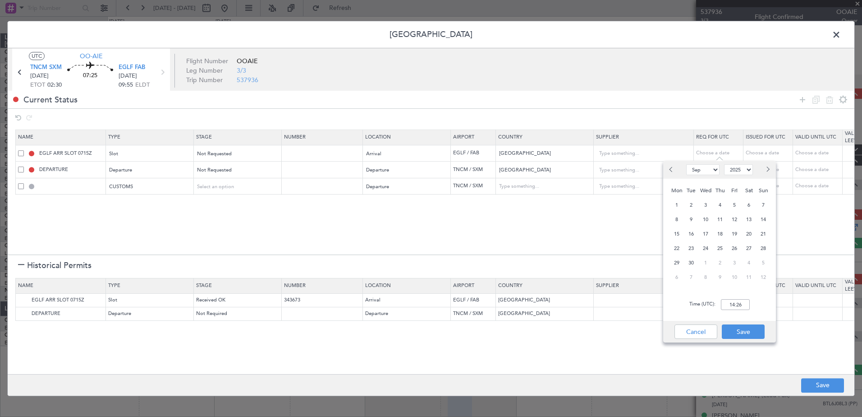
click at [705, 171] on select "Jan Feb Mar Apr May Jun [DATE] Aug Sep Oct Nov Dec" at bounding box center [702, 169] width 33 height 11
select select "1"
click at [686, 164] on select "Jan Feb Mar Apr May Jun [DATE] Aug Sep Oct Nov Dec" at bounding box center [702, 169] width 33 height 11
click at [750, 167] on select "2015 2016 2017 2018 2019 2020 2021 2022 2023 2024 2025 2026 2027 2028 2029 2030…" at bounding box center [738, 169] width 29 height 11
select select "2026"
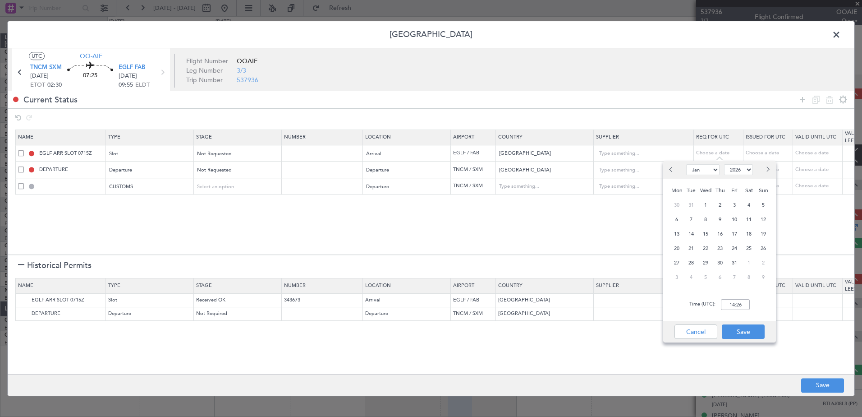
click at [724, 164] on select "2015 2016 2017 2018 2019 2020 2021 2022 2023 2024 2025 2026 2027 2028 2029 2030…" at bounding box center [738, 169] width 29 height 11
click at [761, 207] on span "4" at bounding box center [763, 204] width 11 height 11
click at [735, 305] on input "00:00" at bounding box center [735, 304] width 29 height 11
type input "10:00"
click at [757, 337] on button "Save" at bounding box center [743, 331] width 43 height 14
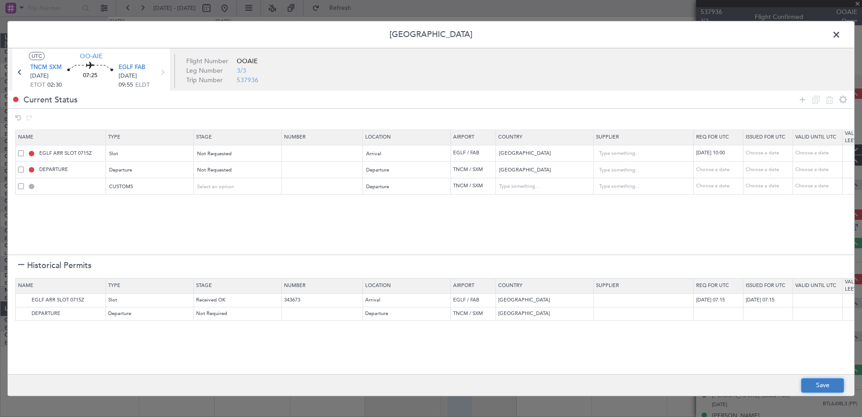
click at [836, 382] on button "Save" at bounding box center [822, 385] width 43 height 14
type input "EGLF ARR SLOT 1000Z"
type input "NNN"
type input "2"
type input "NETHERLANDS ANTILLES DEPARTURE"
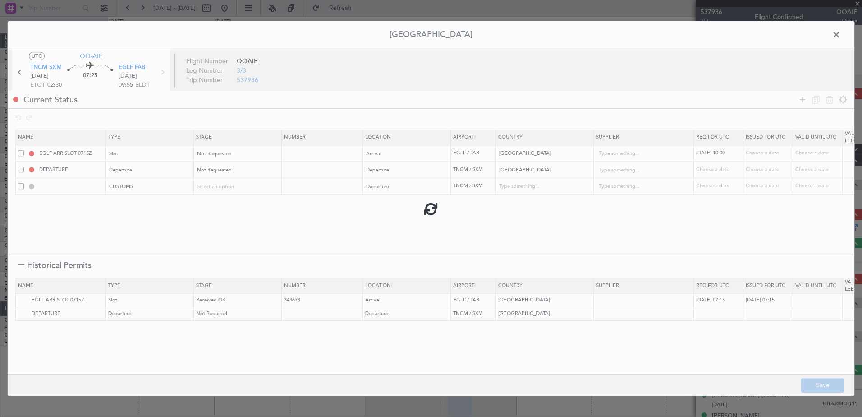
type input "NNN"
type input "TNCM DEP CUSTOMS"
type input "Netherlands Antilles"
type input "NNN"
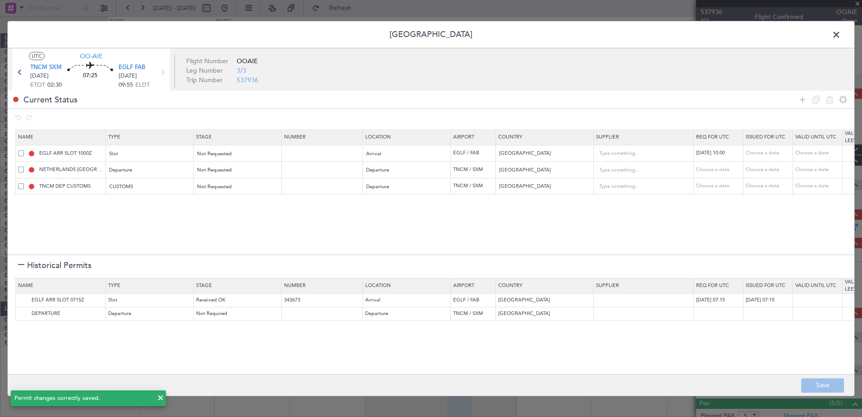
click at [841, 34] on span at bounding box center [841, 37] width 0 height 18
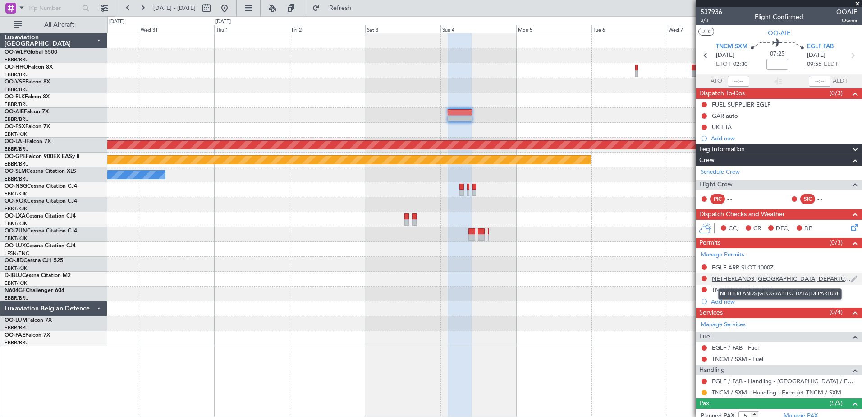
click at [777, 276] on div "NETHERLANDS ANTILLES DEPARTURE" at bounding box center [781, 279] width 139 height 8
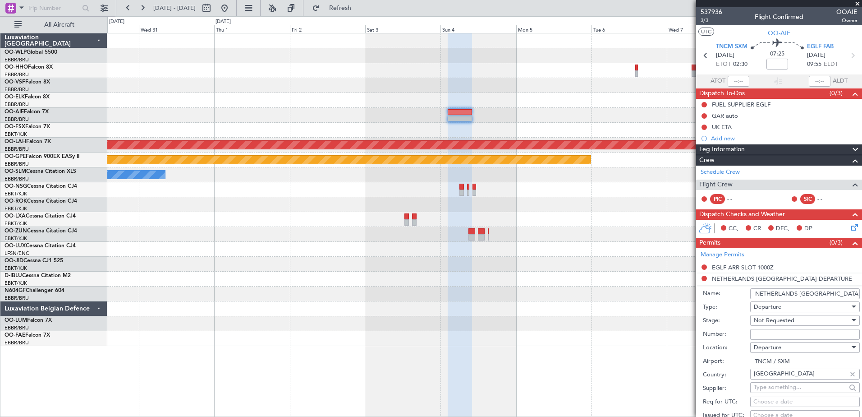
click at [813, 294] on input "NETHERLANDS ANTILLES DEPARTURE" at bounding box center [805, 293] width 110 height 11
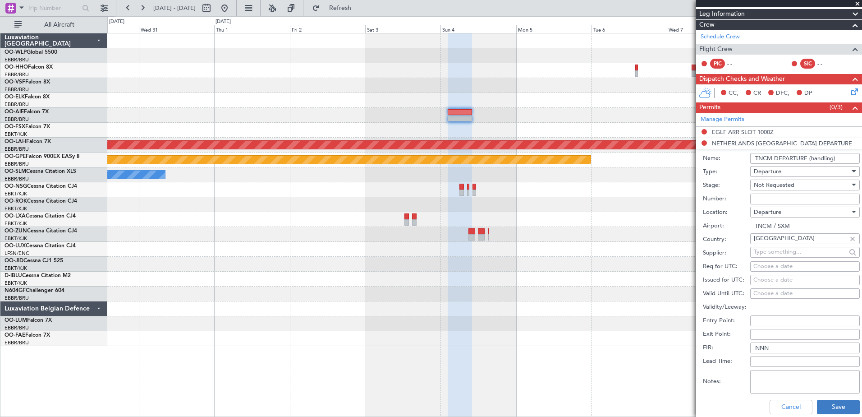
type input "TNCM DEPARTURE (handling)"
click at [831, 403] on button "Save" at bounding box center [838, 406] width 43 height 14
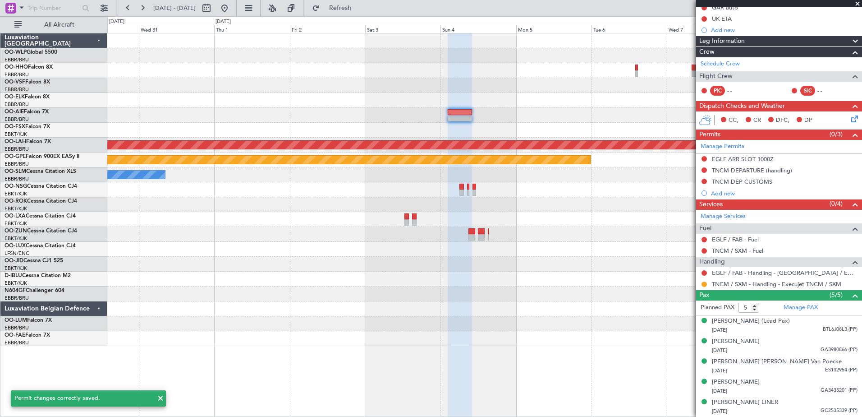
scroll to position [117, 0]
click at [704, 167] on button at bounding box center [704, 169] width 5 height 5
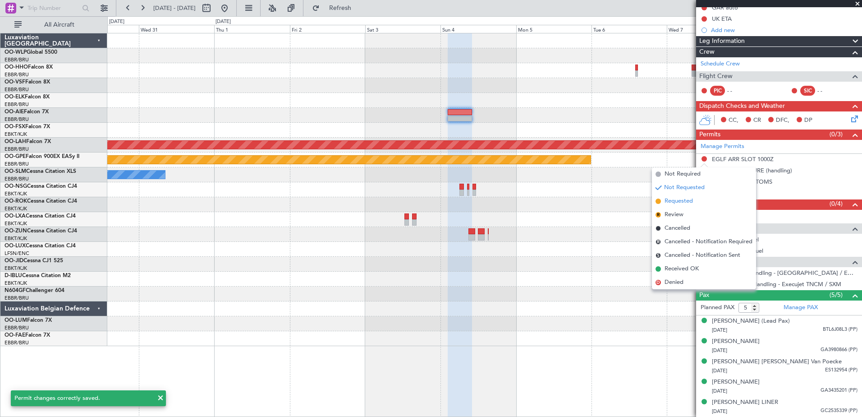
click at [680, 201] on span "Requested" at bounding box center [679, 201] width 28 height 9
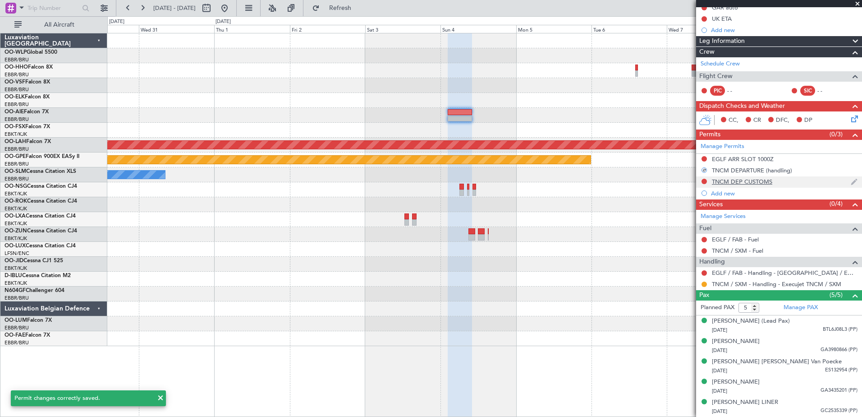
click at [733, 178] on div "TNCM DEP CUSTOMS" at bounding box center [742, 182] width 60 height 8
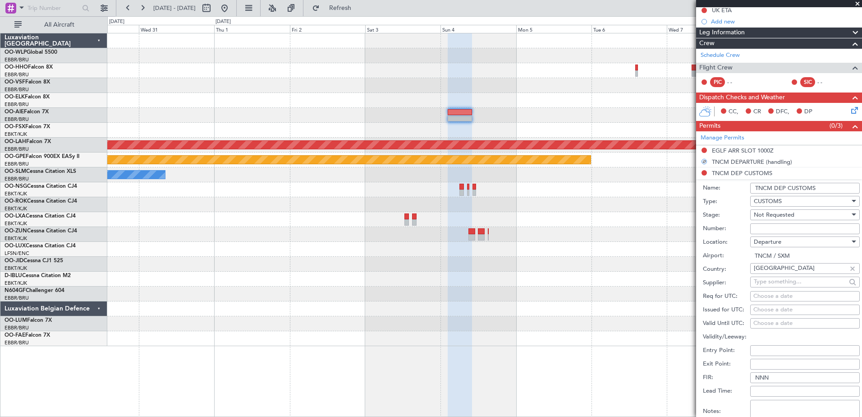
click at [828, 185] on input "TNCM DEP CUSTOMS" at bounding box center [805, 188] width 110 height 11
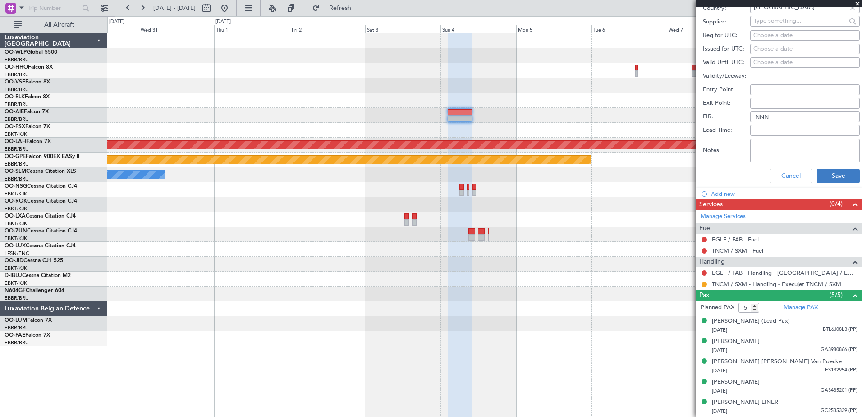
type input "TNCM DEP CUSTOMS (handling)"
click at [832, 169] on button "Save" at bounding box center [838, 176] width 43 height 14
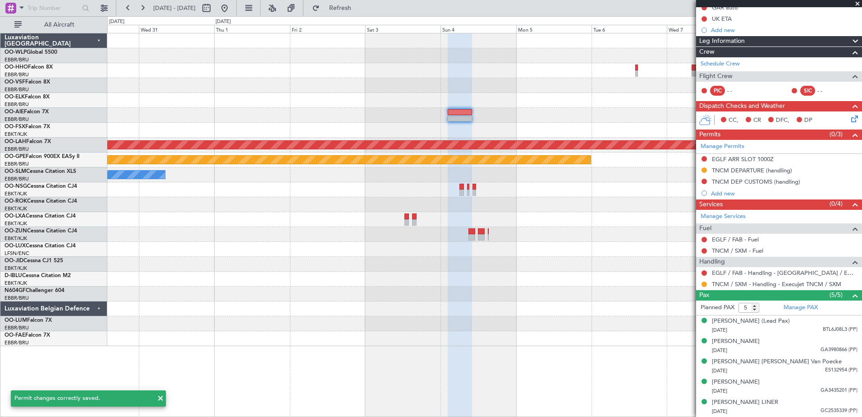
scroll to position [117, 0]
click at [704, 179] on button at bounding box center [704, 181] width 5 height 5
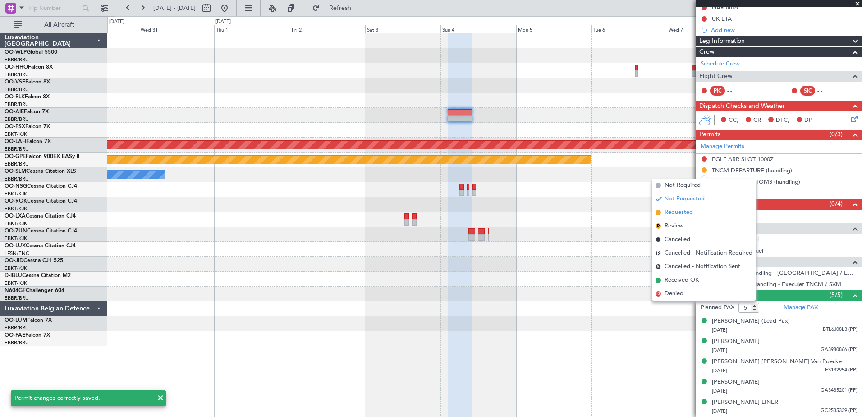
click at [676, 215] on span "Requested" at bounding box center [679, 212] width 28 height 9
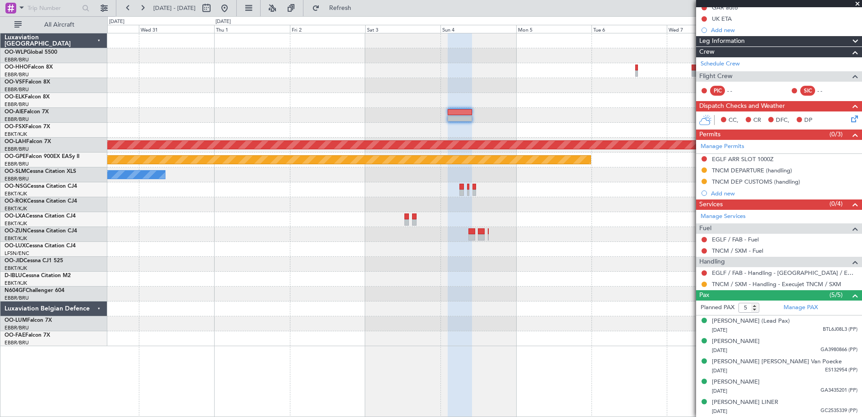
click at [849, 114] on icon at bounding box center [852, 117] width 7 height 7
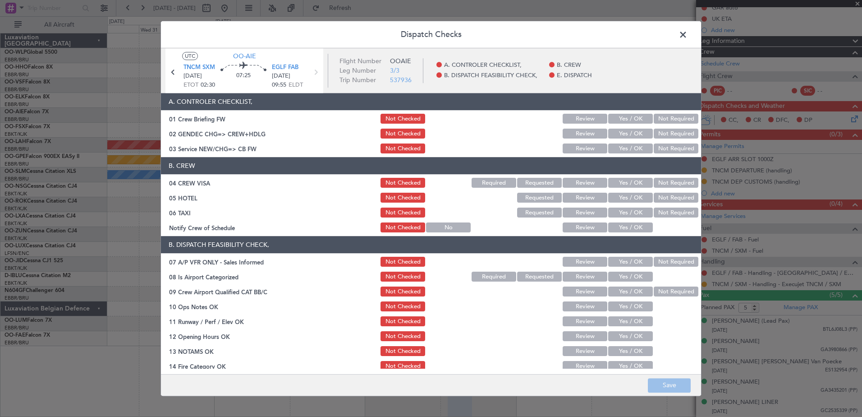
click at [671, 186] on button "Not Required" at bounding box center [676, 183] width 45 height 10
click at [670, 199] on button "Not Required" at bounding box center [676, 198] width 45 height 10
click at [663, 214] on button "Not Required" at bounding box center [676, 213] width 45 height 10
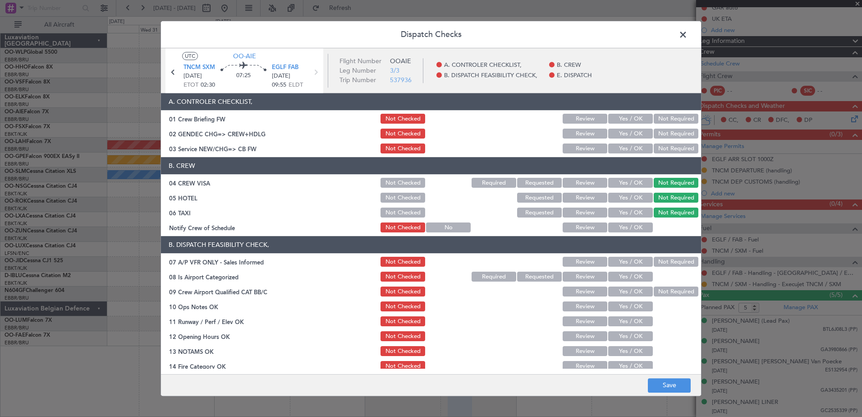
click at [625, 230] on button "Yes / OK" at bounding box center [630, 228] width 45 height 10
click at [621, 270] on section "B. DISPATCH FEASIBILITY CHECK, 07 A/P VFR ONLY - Sales Informed Not Checked Rev…" at bounding box center [431, 334] width 540 height 196
click at [633, 262] on button "Yes / OK" at bounding box center [630, 262] width 45 height 10
click at [633, 277] on button "Yes / OK" at bounding box center [630, 277] width 45 height 10
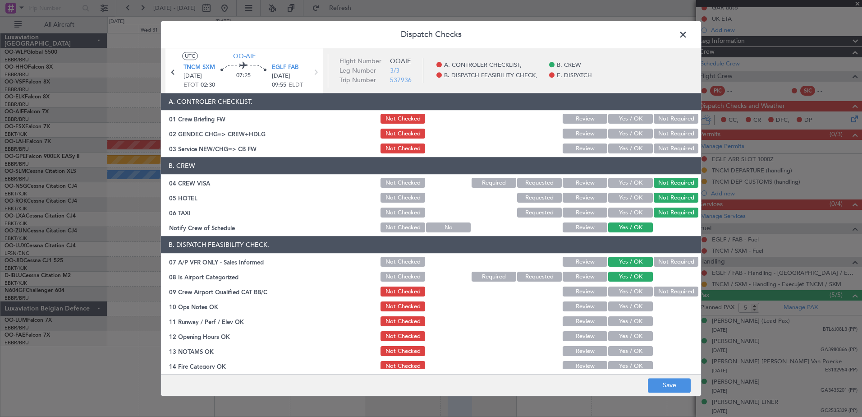
click at [663, 261] on button "Not Required" at bounding box center [676, 262] width 45 height 10
click at [663, 289] on button "Not Required" at bounding box center [676, 292] width 45 height 10
click at [625, 303] on button "Yes / OK" at bounding box center [630, 307] width 45 height 10
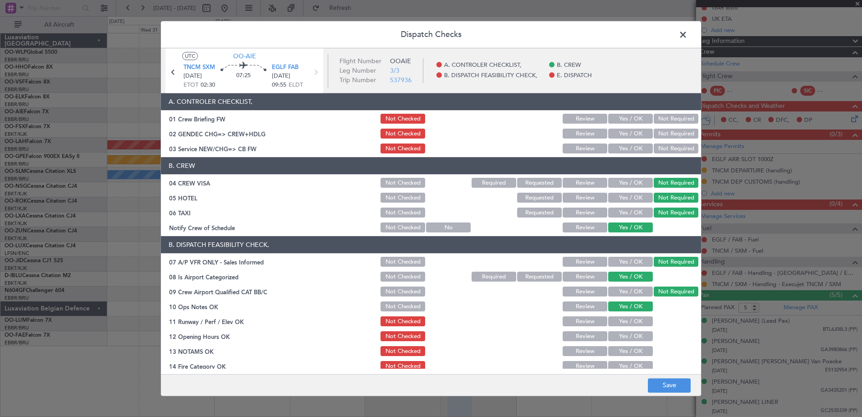
click at [620, 324] on button "Yes / OK" at bounding box center [630, 322] width 45 height 10
click at [622, 340] on button "Yes / OK" at bounding box center [630, 336] width 45 height 10
click at [621, 354] on button "Yes / OK" at bounding box center [630, 351] width 45 height 10
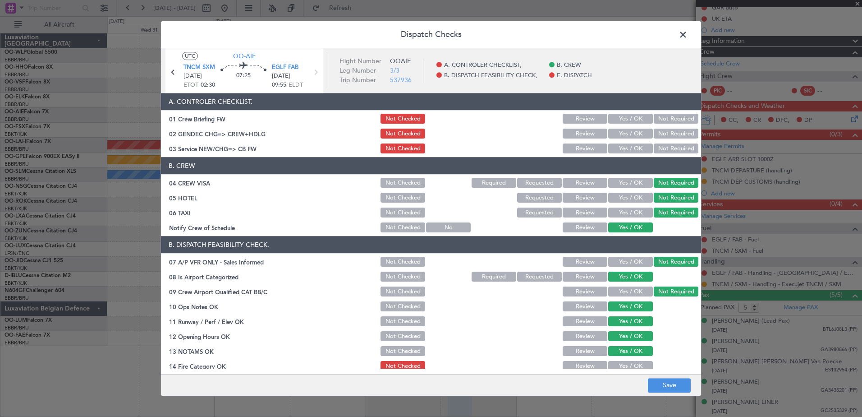
click at [621, 363] on button "Yes / OK" at bounding box center [630, 366] width 45 height 10
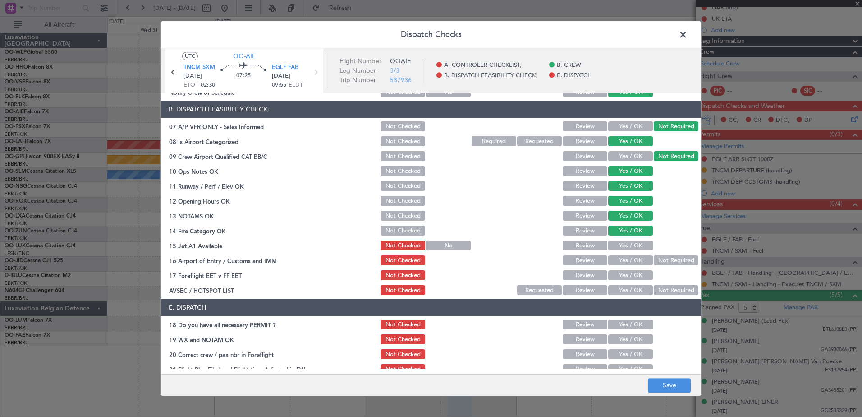
click at [620, 248] on button "Yes / OK" at bounding box center [630, 246] width 45 height 10
click at [623, 267] on section "B. DISPATCH FEASIBILITY CHECK, 07 A/P VFR ONLY - Sales Informed Not Checked Rev…" at bounding box center [431, 199] width 540 height 196
click at [623, 276] on button "Yes / OK" at bounding box center [630, 276] width 45 height 10
click at [626, 292] on button "Yes / OK" at bounding box center [630, 290] width 45 height 10
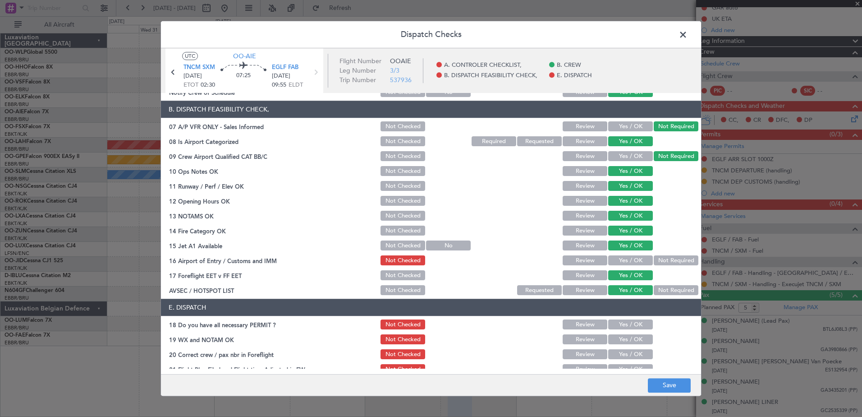
click at [630, 262] on button "Yes / OK" at bounding box center [630, 261] width 45 height 10
click at [662, 294] on button "Not Required" at bounding box center [676, 290] width 45 height 10
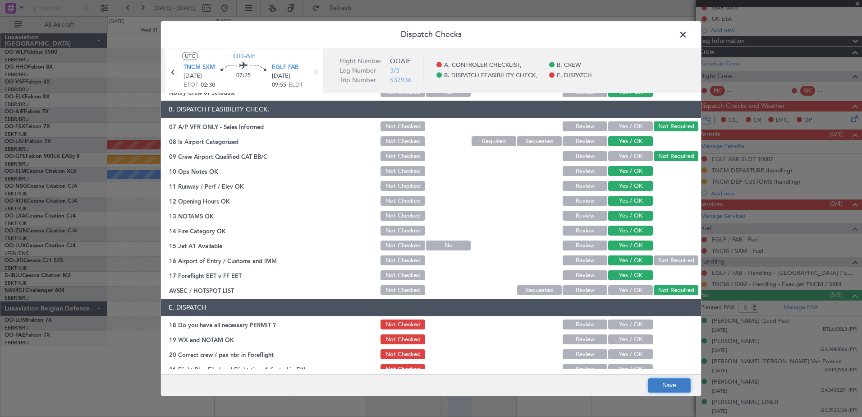
click at [675, 388] on button "Save" at bounding box center [669, 385] width 43 height 14
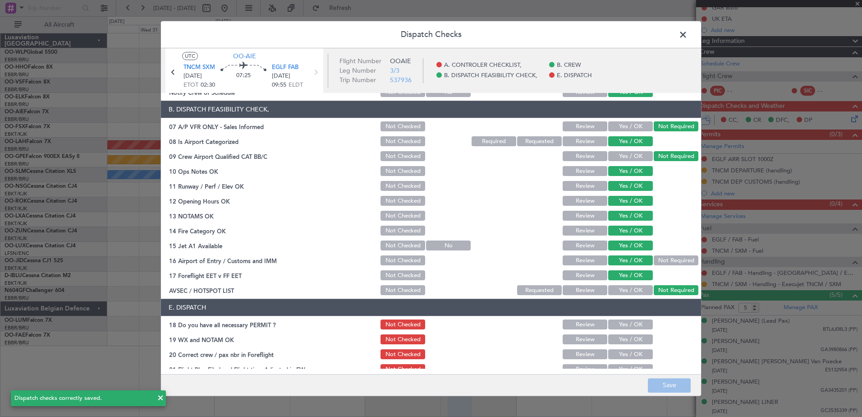
click at [688, 35] on span at bounding box center [688, 37] width 0 height 18
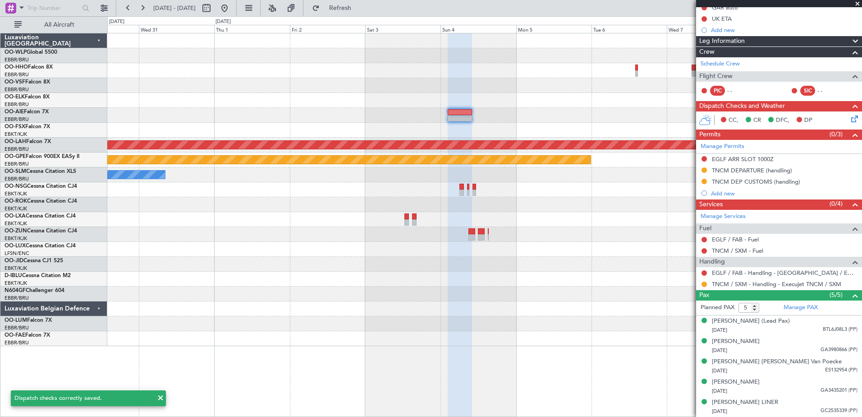
scroll to position [27, 0]
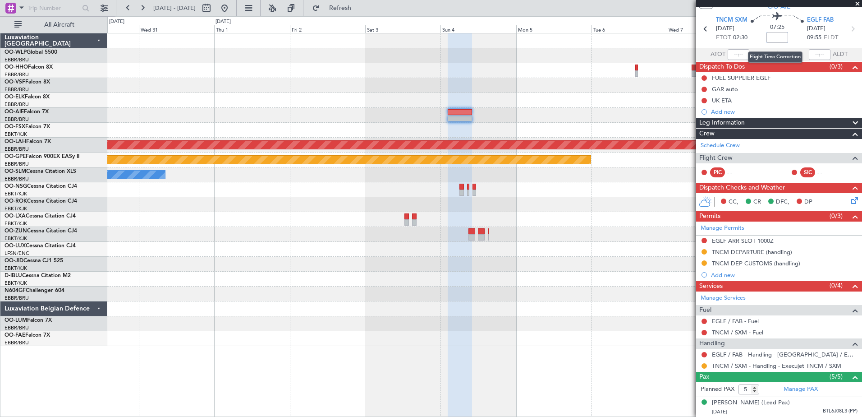
click at [775, 38] on input at bounding box center [778, 37] width 22 height 11
type input "+00:10"
click at [702, 367] on div at bounding box center [704, 365] width 7 height 7
click at [703, 367] on button at bounding box center [704, 365] width 5 height 5
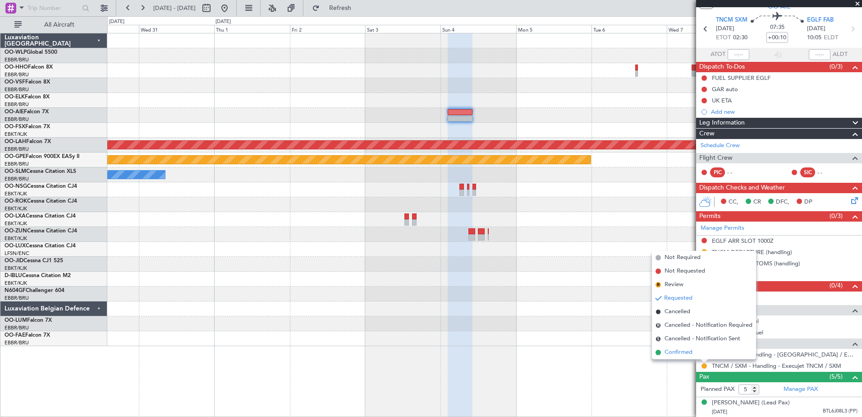
click at [684, 351] on span "Confirmed" at bounding box center [679, 352] width 28 height 9
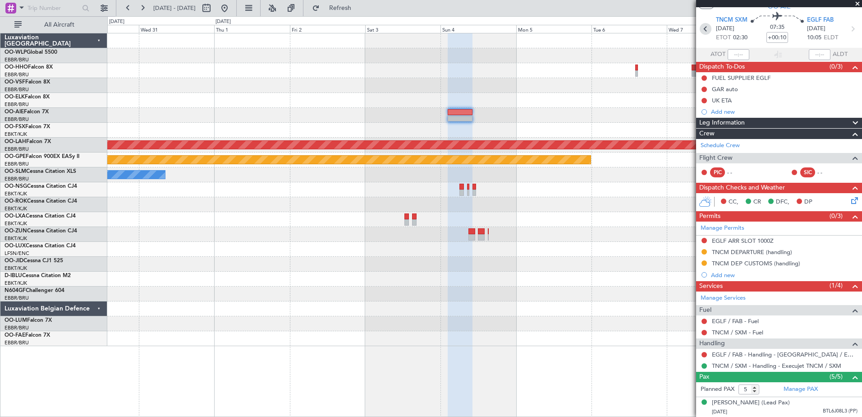
click at [703, 30] on icon at bounding box center [706, 29] width 12 height 12
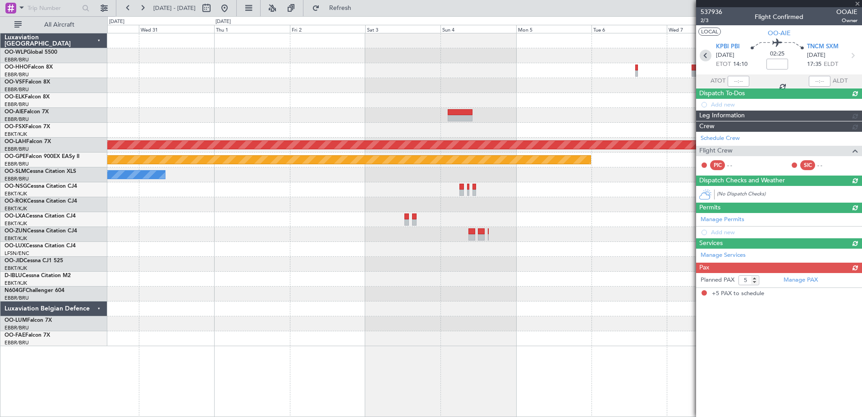
scroll to position [0, 0]
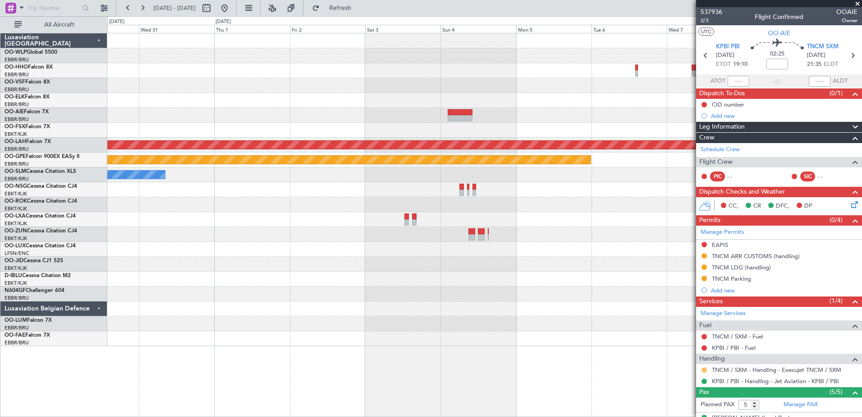
click at [705, 371] on button at bounding box center [704, 369] width 5 height 5
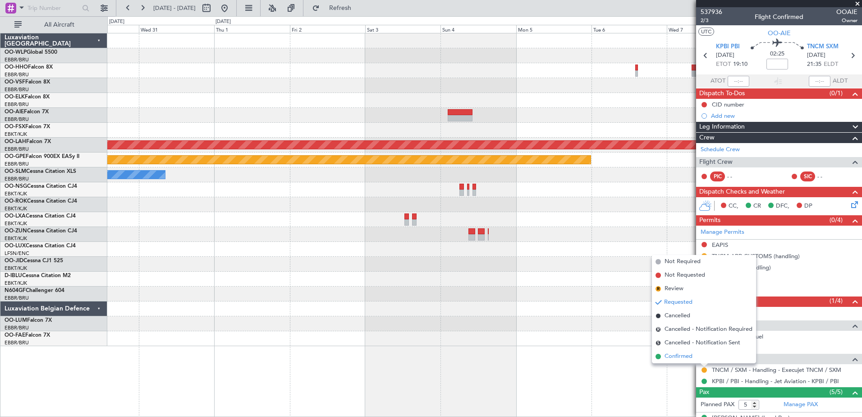
click at [686, 357] on span "Confirmed" at bounding box center [679, 356] width 28 height 9
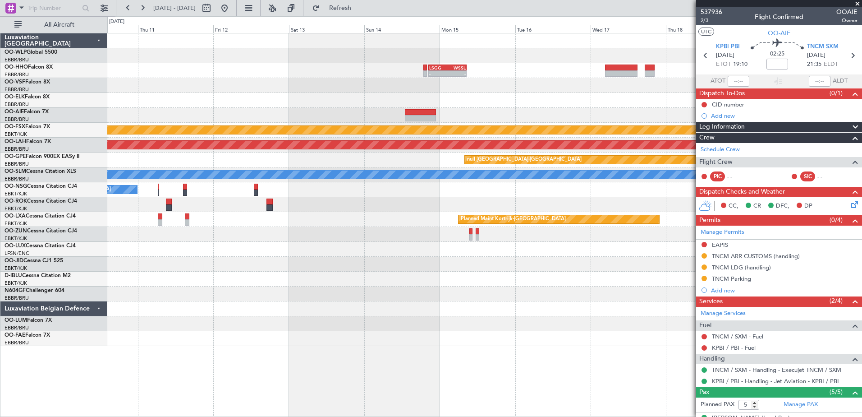
click at [579, 366] on div "- - LSGG 20:30 Z WSSL 08:40 Z Planned Maint Kortrijk-Wevelgem Planned Maint Alt…" at bounding box center [484, 225] width 755 height 384
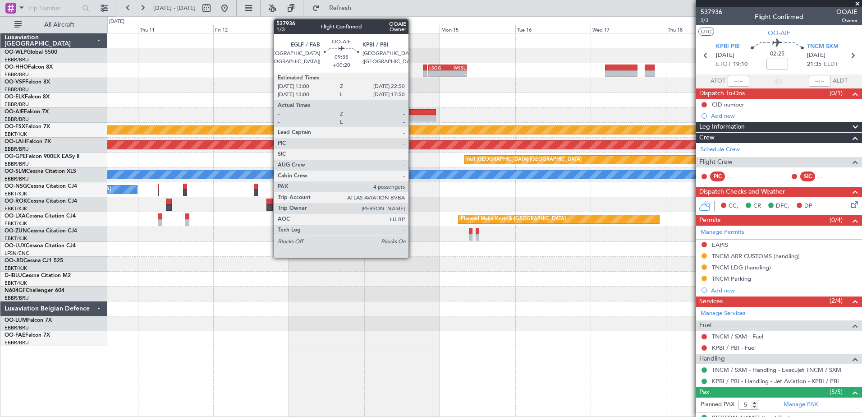
click at [413, 118] on div at bounding box center [420, 118] width 31 height 6
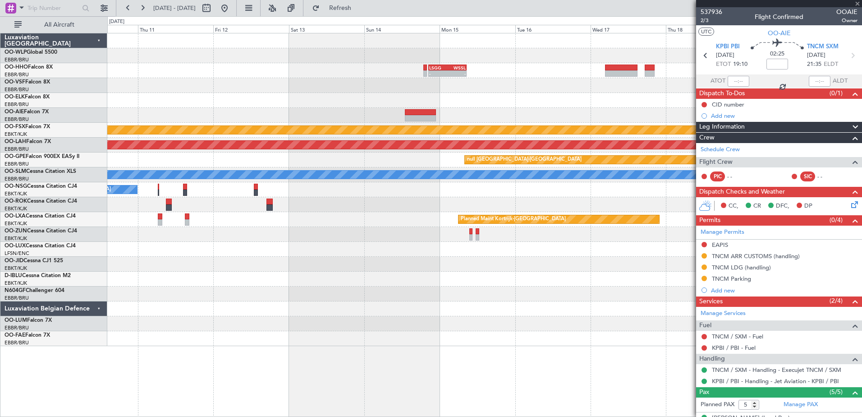
type input "+00:20"
type input "4"
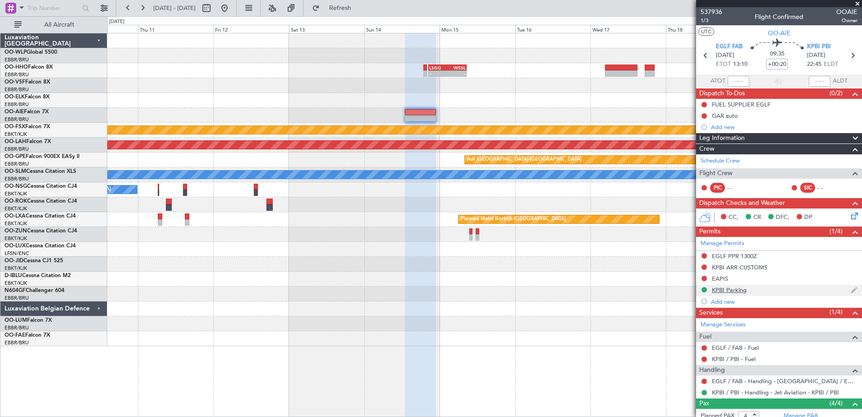
scroll to position [96, 0]
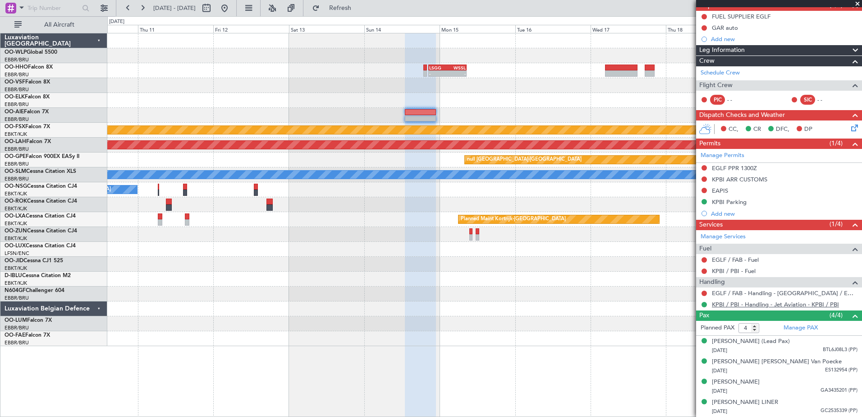
click at [718, 300] on link "KPBI / PBI - Handling - Jet Aviation - KPBI / PBI" at bounding box center [775, 304] width 127 height 8
click at [704, 176] on button at bounding box center [704, 178] width 5 height 5
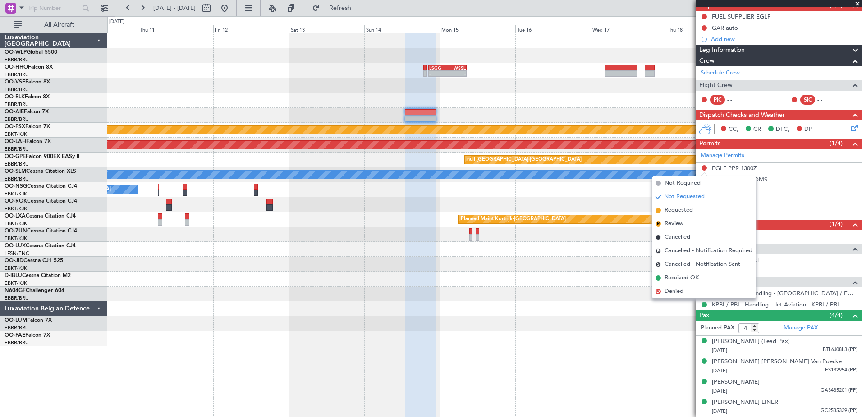
drag, startPoint x: 685, startPoint y: 212, endPoint x: 690, endPoint y: 202, distance: 12.1
click at [684, 212] on span "Requested" at bounding box center [679, 210] width 28 height 9
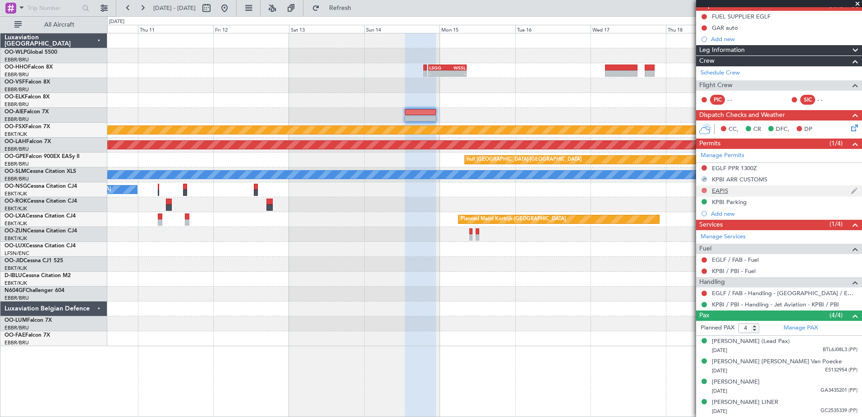
click at [703, 188] on button at bounding box center [704, 190] width 5 height 5
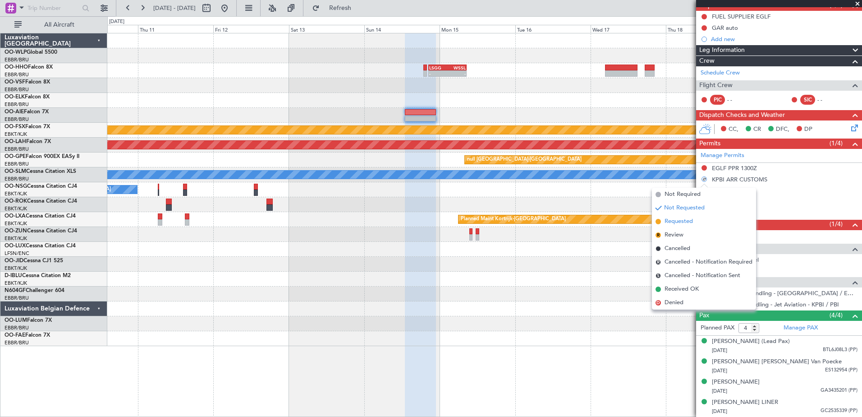
click at [691, 223] on span "Requested" at bounding box center [679, 221] width 28 height 9
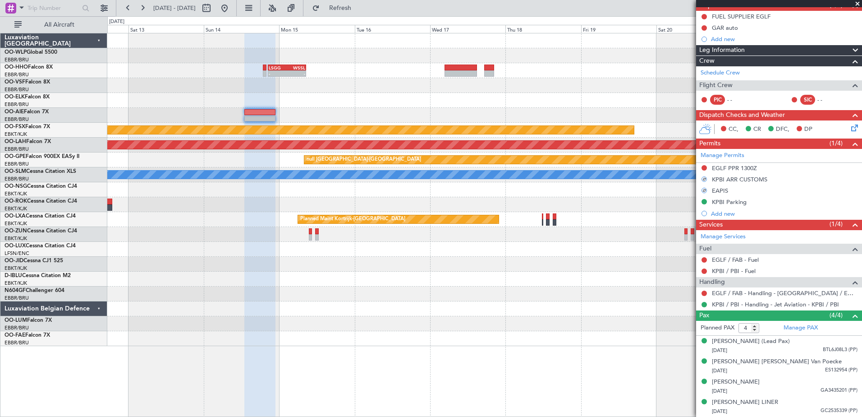
click at [327, 111] on div "- - LSGG 20:30 Z WSSL 08:40 Z Planned Maint Kortrijk-Wevelgem Planned Maint Alt…" at bounding box center [484, 189] width 754 height 312
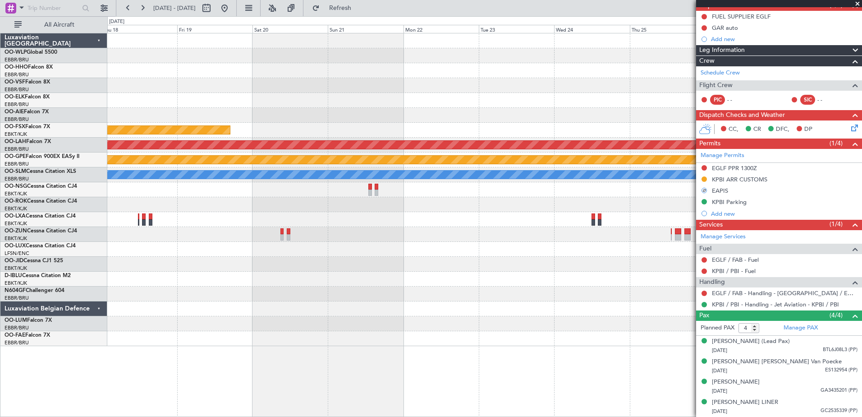
click at [332, 113] on div at bounding box center [484, 115] width 754 height 15
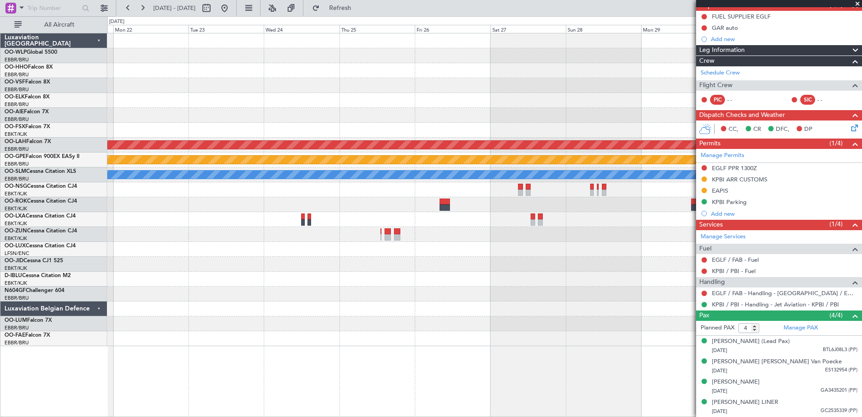
click at [264, 115] on div at bounding box center [484, 115] width 754 height 15
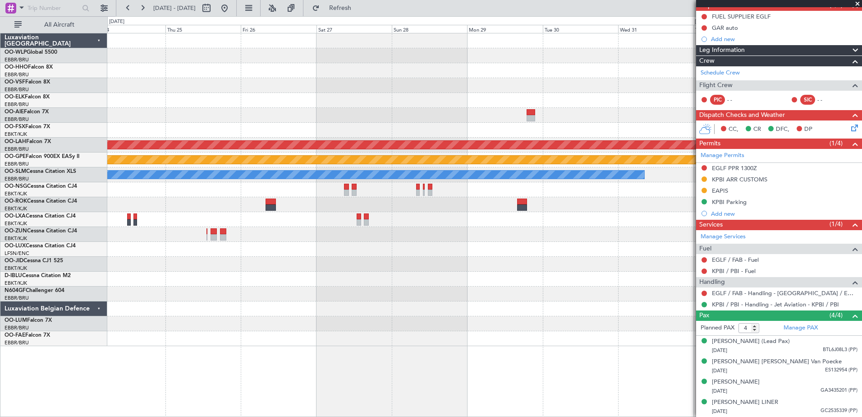
click at [183, 98] on div "Planned Maint Alton-st Louis (St Louis Regl) null Kortrijk-Wevelgem A/C Unavail…" at bounding box center [484, 189] width 754 height 312
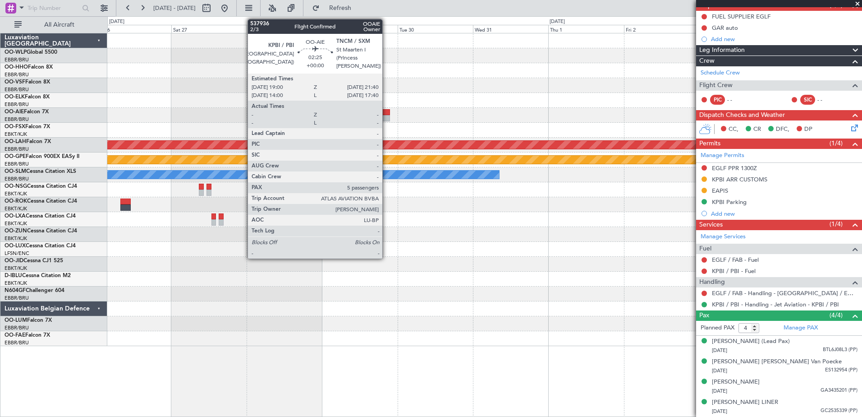
click at [386, 116] on div at bounding box center [385, 118] width 9 height 6
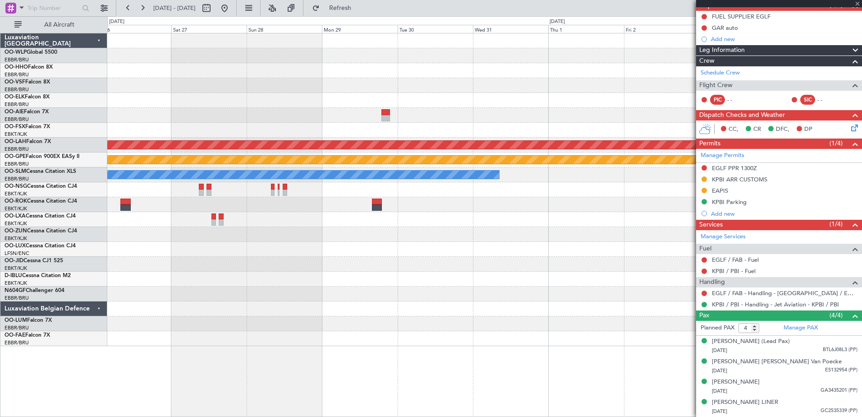
type input "5"
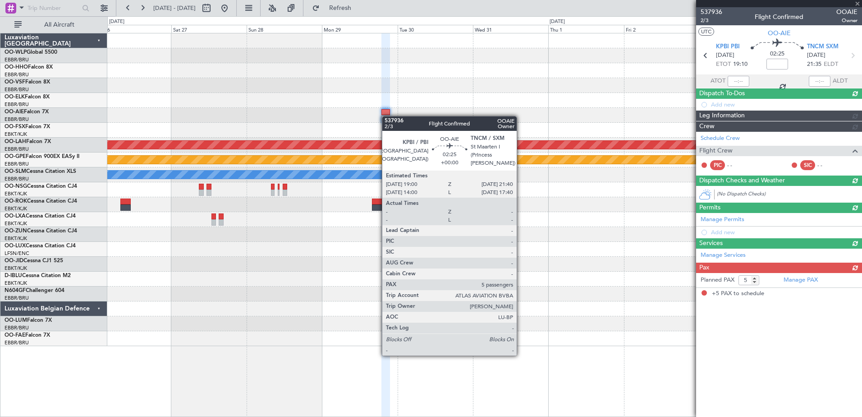
scroll to position [0, 0]
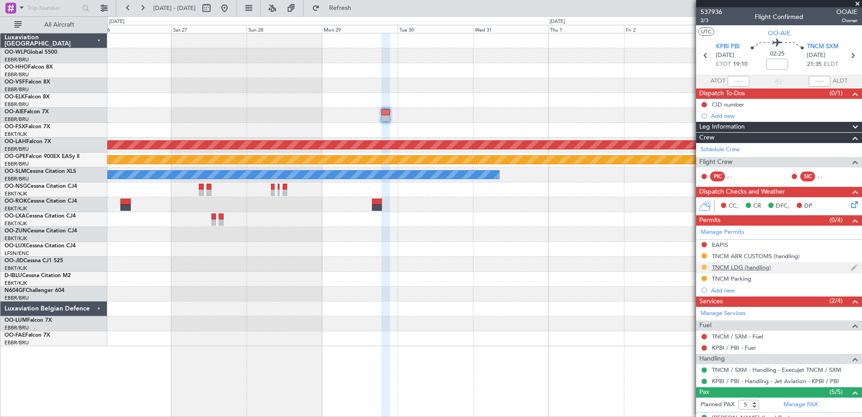
click at [703, 269] on mat-tooltip-component "Requested" at bounding box center [704, 281] width 41 height 24
click at [708, 266] on div "TNCM LDG (handling)" at bounding box center [779, 267] width 166 height 11
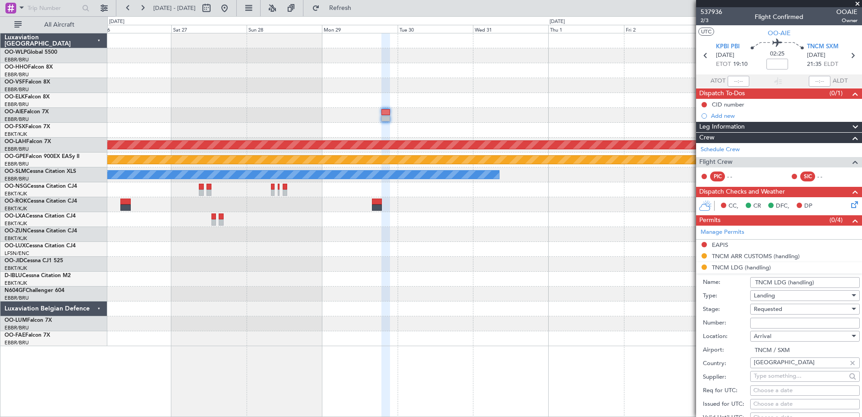
click at [706, 267] on li "TNCM LDG (handling) Name: TNCM LDG (handling) Type: Landing Stage: Requested Nu…" at bounding box center [779, 402] width 166 height 280
click at [703, 245] on button at bounding box center [704, 244] width 5 height 5
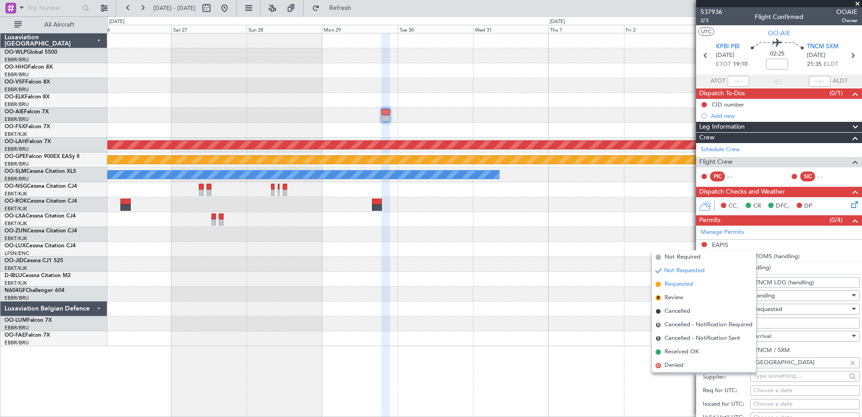
click at [691, 282] on span "Requested" at bounding box center [679, 284] width 28 height 9
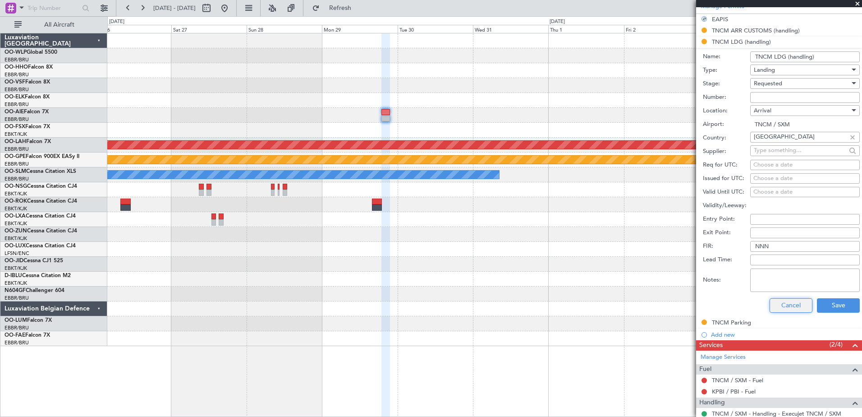
click at [784, 304] on button "Cancel" at bounding box center [791, 305] width 43 height 14
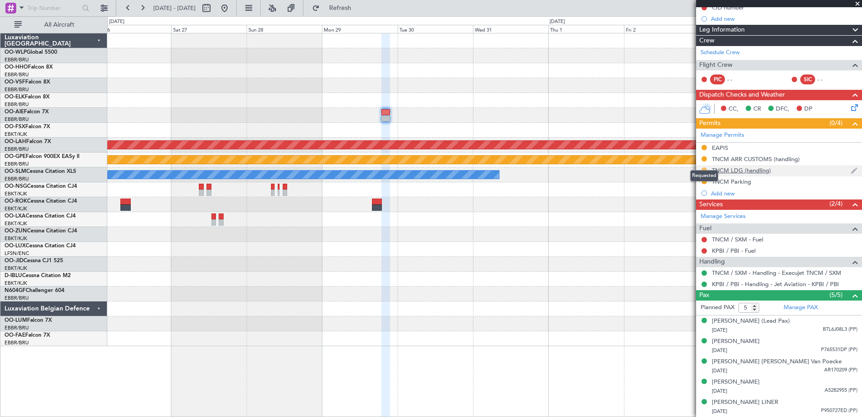
click at [703, 167] on button at bounding box center [704, 169] width 5 height 5
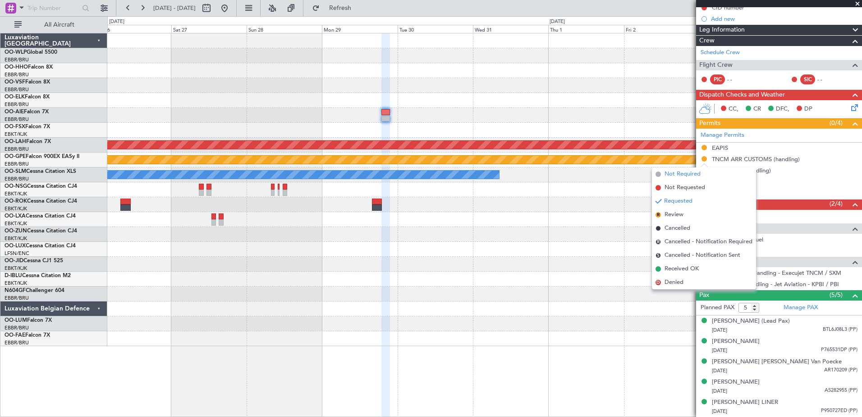
click at [676, 173] on span "Not Required" at bounding box center [683, 174] width 36 height 9
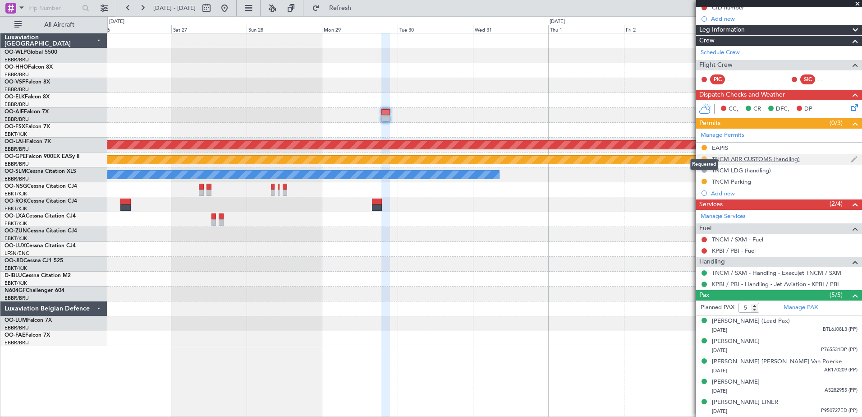
click at [704, 156] on button at bounding box center [704, 158] width 5 height 5
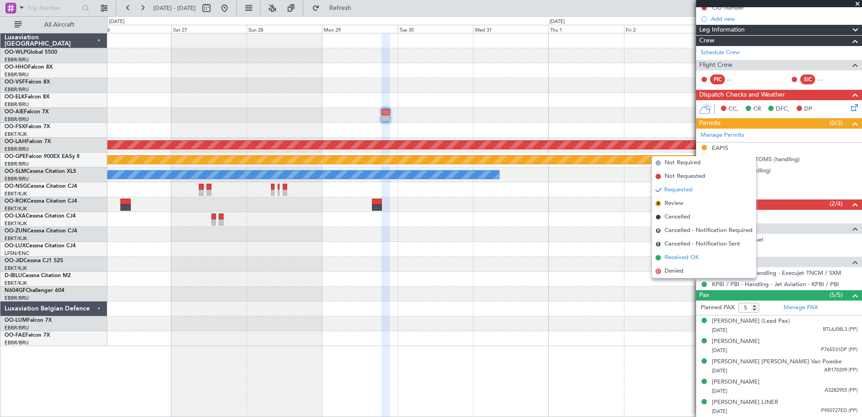
click at [684, 255] on span "Received OK" at bounding box center [682, 257] width 34 height 9
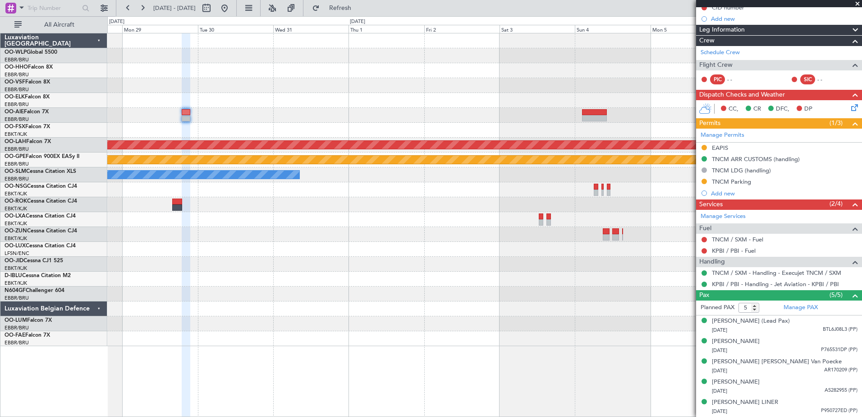
click at [377, 133] on div "Planned Maint Alton-st Louis (St Louis Regl) null Kortrijk-Wevelgem A/C Unavail…" at bounding box center [484, 189] width 754 height 312
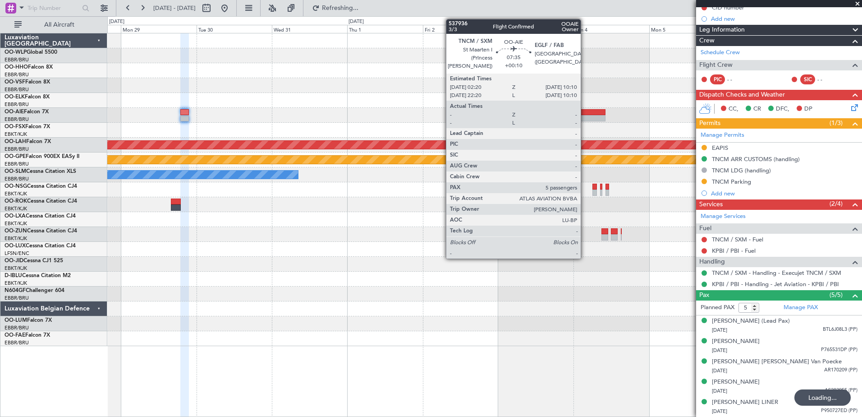
click at [585, 114] on div at bounding box center [593, 112] width 25 height 6
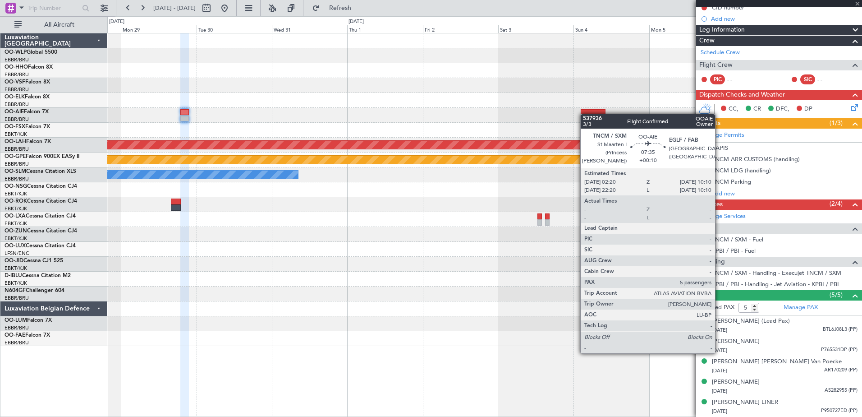
type input "+00:10"
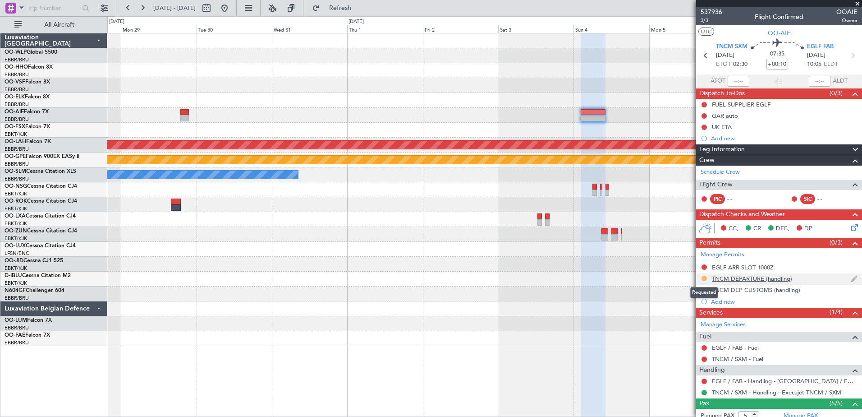
click at [703, 277] on button at bounding box center [704, 277] width 5 height 5
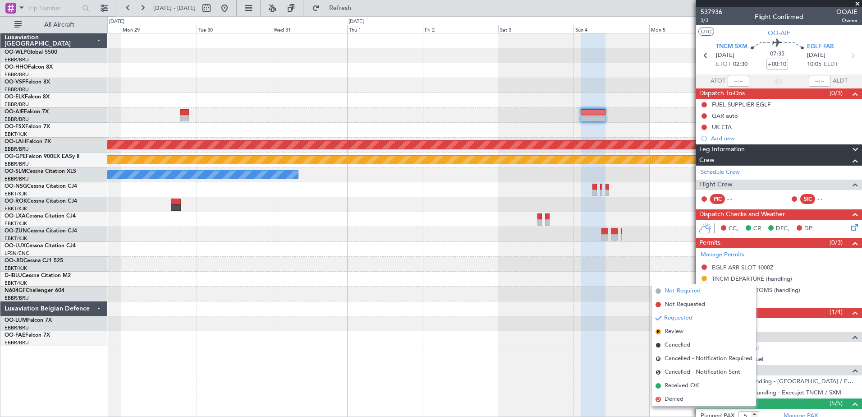
click at [699, 291] on span "Not Required" at bounding box center [683, 290] width 36 height 9
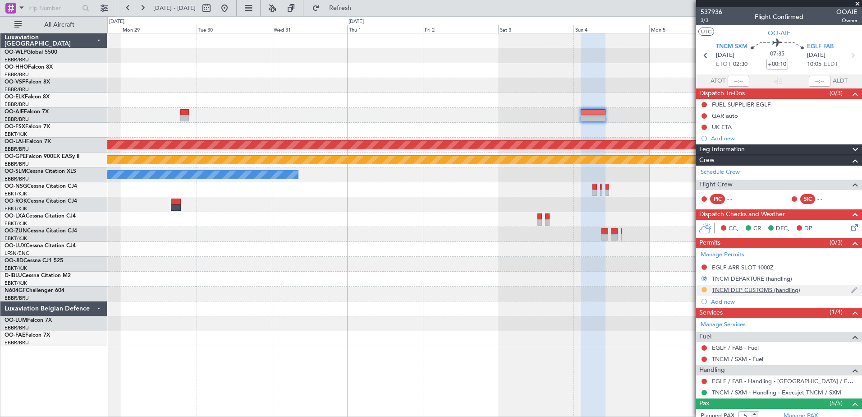
click at [704, 288] on button at bounding box center [704, 289] width 5 height 5
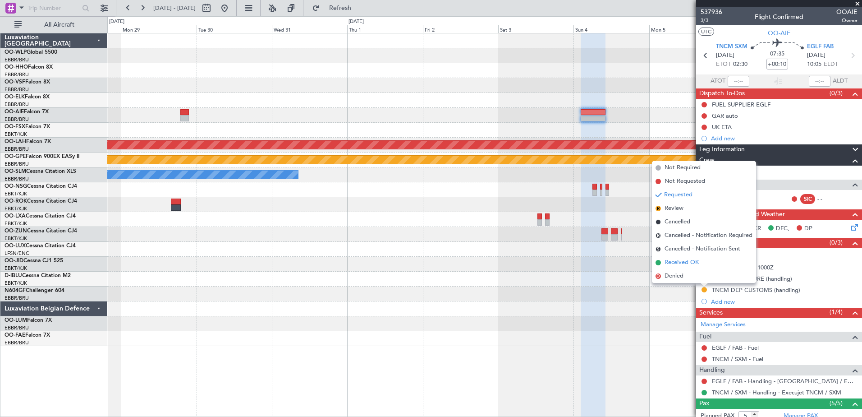
click at [691, 265] on span "Received OK" at bounding box center [682, 262] width 34 height 9
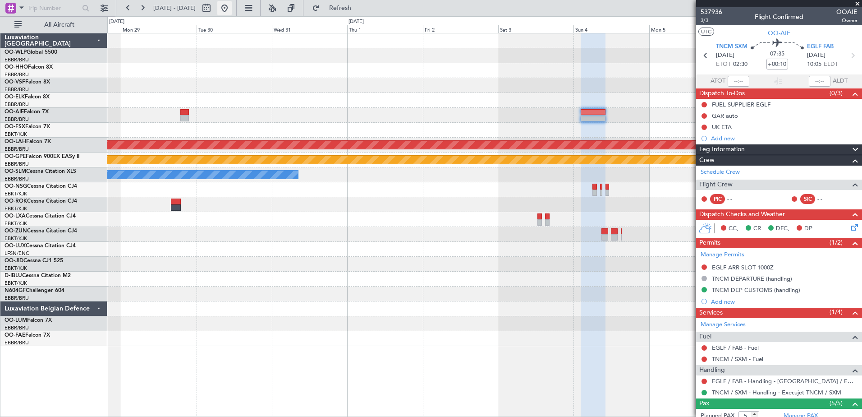
click at [232, 5] on button at bounding box center [224, 8] width 14 height 14
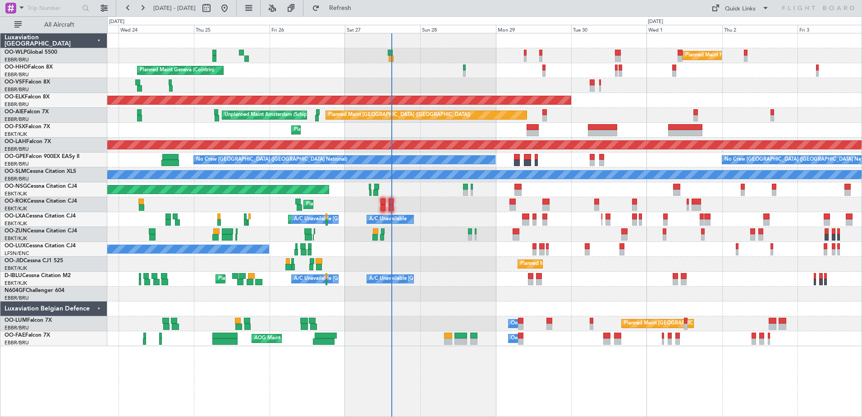
click at [639, 159] on div "No Crew Brussels (Brussels National) Planned Maint Brussels (Brussels National)…" at bounding box center [484, 159] width 754 height 15
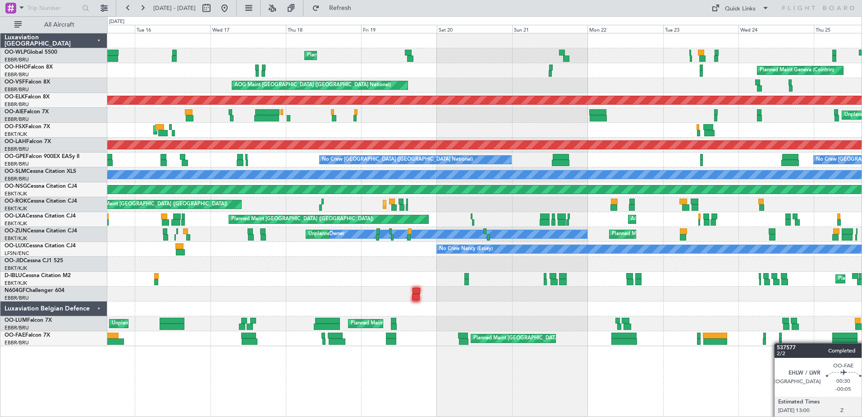
click at [778, 343] on div "Planned Maint Liege Planned Maint Geneva (Cointrin) AOG Maint Brussels (Brussel…" at bounding box center [484, 189] width 754 height 312
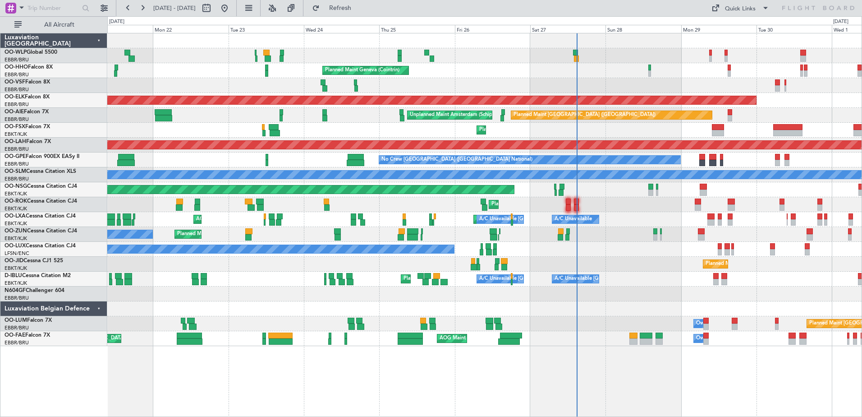
click at [298, 257] on div "Planned Maint Milan (Linate) Planned Maint Geneva (Cointrin) AOG Maint Brussels…" at bounding box center [484, 189] width 754 height 312
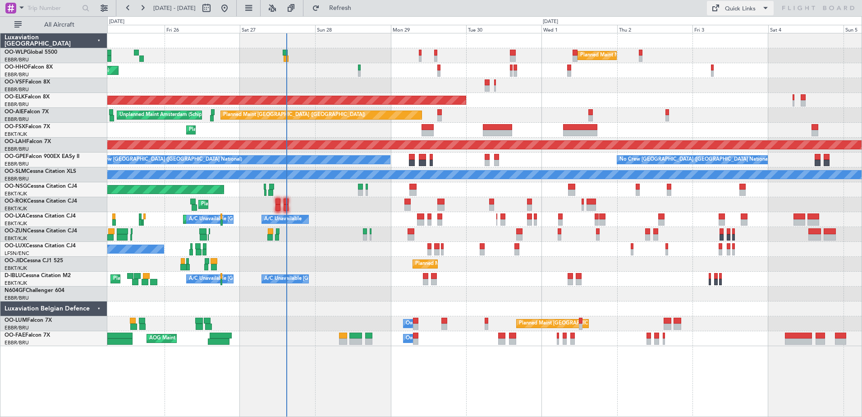
click at [764, 9] on span at bounding box center [765, 8] width 11 height 11
click at [761, 29] on button "Trip Builder" at bounding box center [741, 30] width 68 height 22
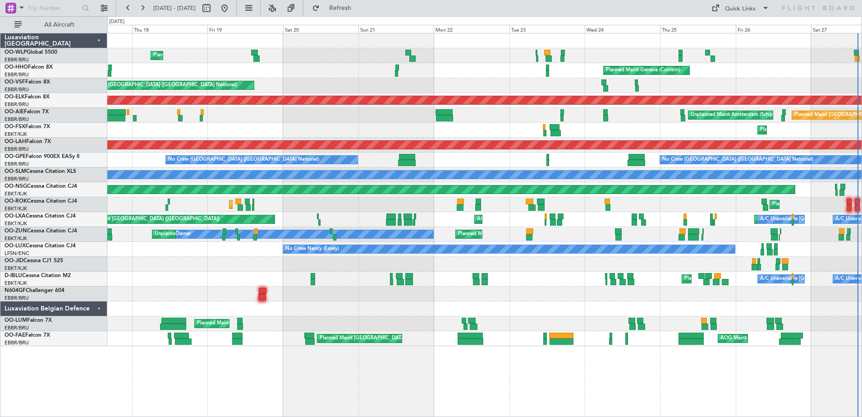
click at [757, 297] on div at bounding box center [484, 293] width 754 height 15
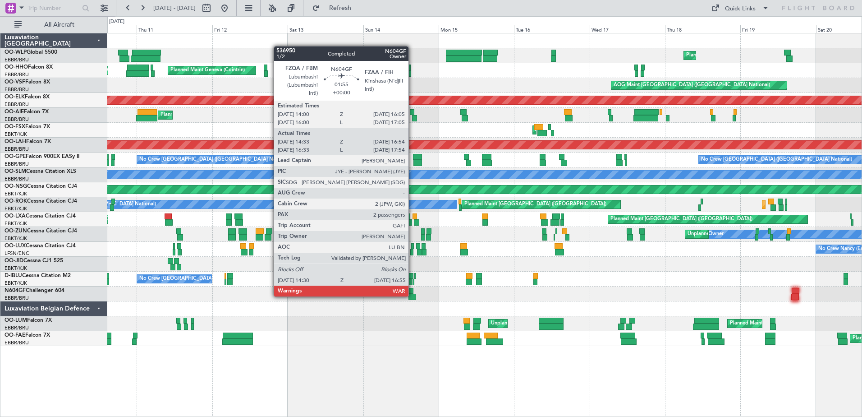
click at [413, 295] on div at bounding box center [413, 297] width 8 height 6
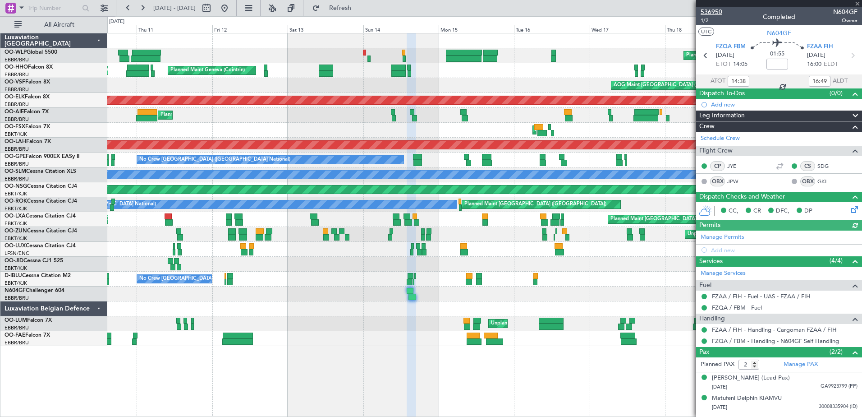
click at [707, 14] on span "536950" at bounding box center [712, 11] width 22 height 9
click at [359, 10] on span "Refresh" at bounding box center [340, 8] width 38 height 6
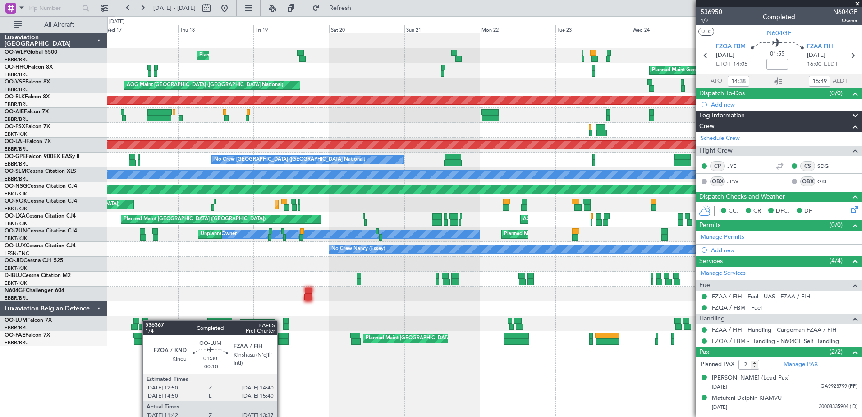
click at [147, 320] on div "Planned Maint Liege Planned Maint Geneva (Cointrin) AOG Maint Brussels (Brussel…" at bounding box center [484, 189] width 754 height 312
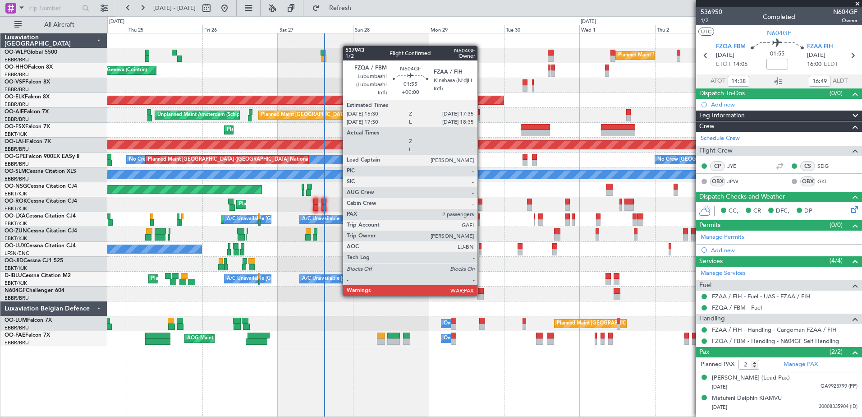
click at [482, 295] on div at bounding box center [480, 297] width 7 height 6
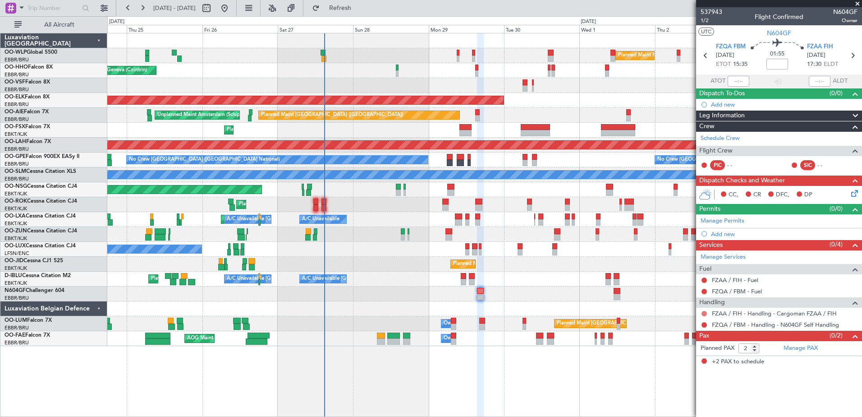
click at [704, 312] on button at bounding box center [704, 313] width 5 height 5
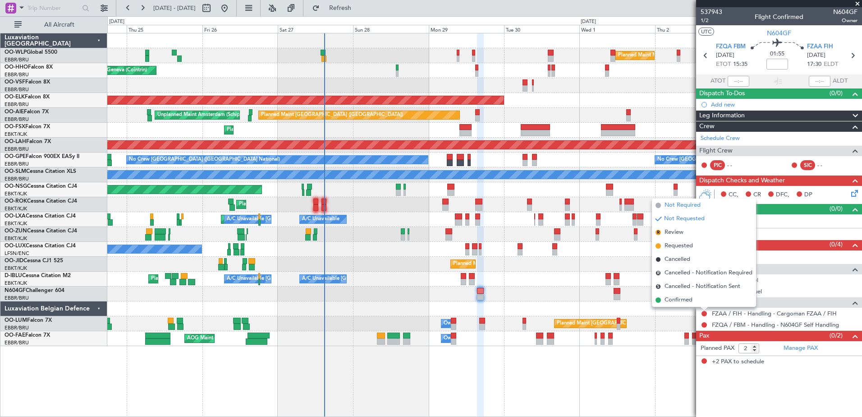
click at [692, 208] on span "Not Required" at bounding box center [683, 205] width 36 height 9
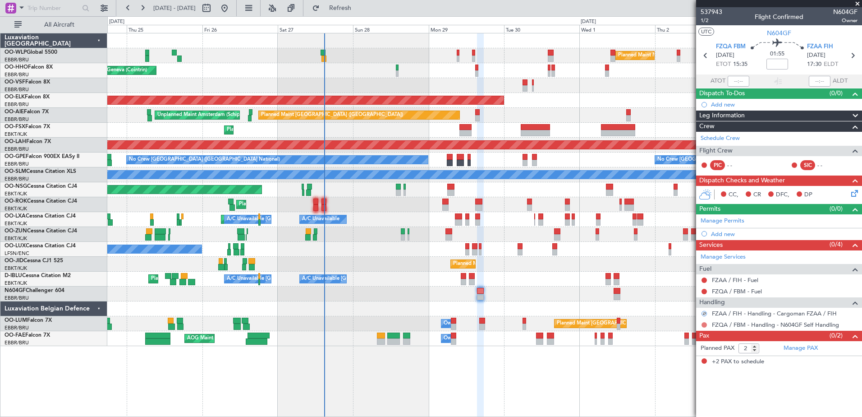
click at [703, 322] on button at bounding box center [704, 324] width 5 height 5
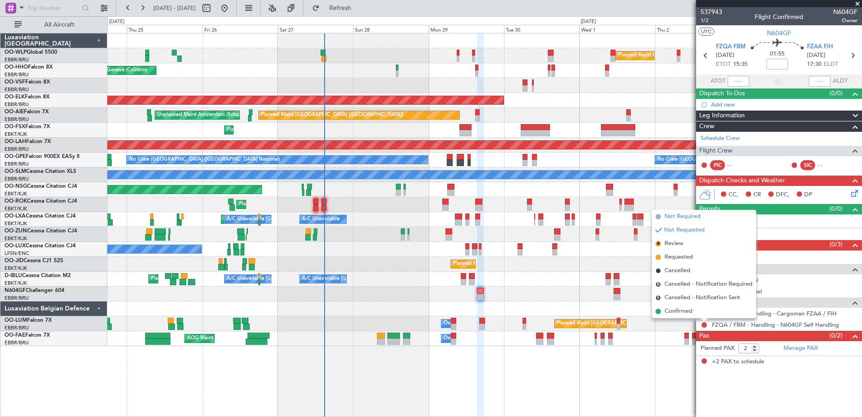
click at [679, 218] on span "Not Required" at bounding box center [683, 216] width 36 height 9
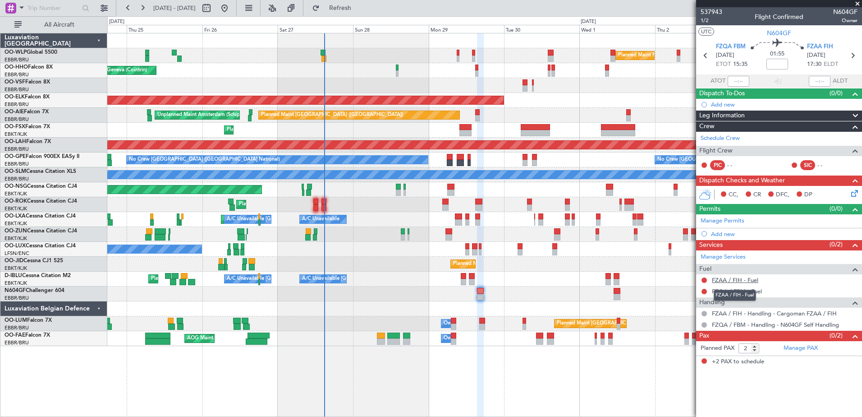
click at [733, 281] on link "FZAA / FIH - Fuel" at bounding box center [735, 280] width 46 height 8
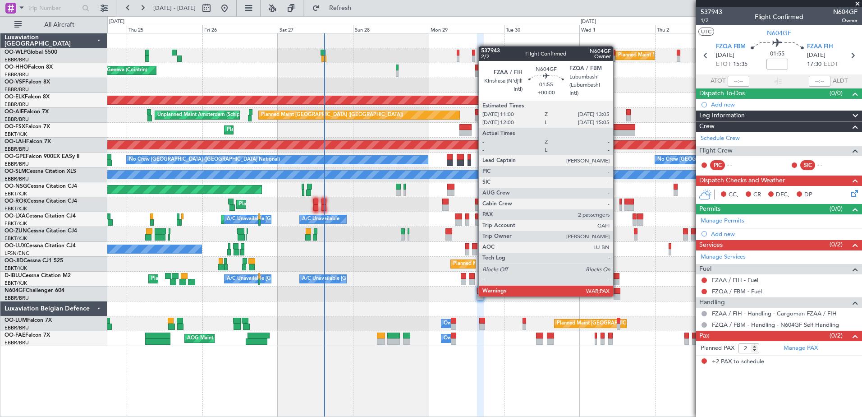
click at [617, 295] on div at bounding box center [617, 297] width 7 height 6
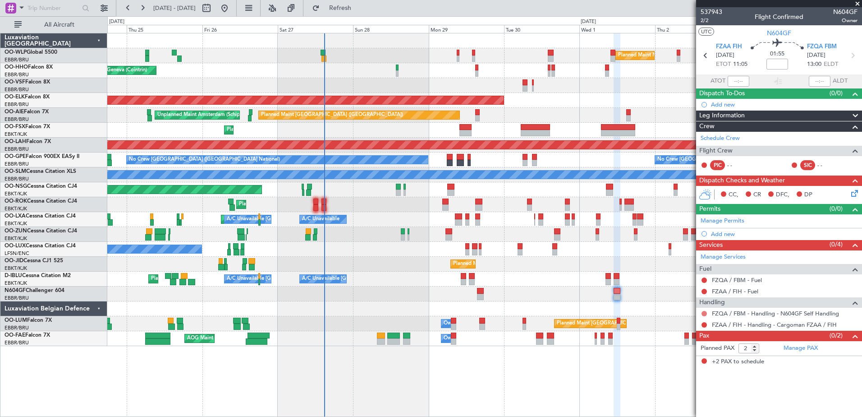
click at [702, 312] on button at bounding box center [704, 313] width 5 height 5
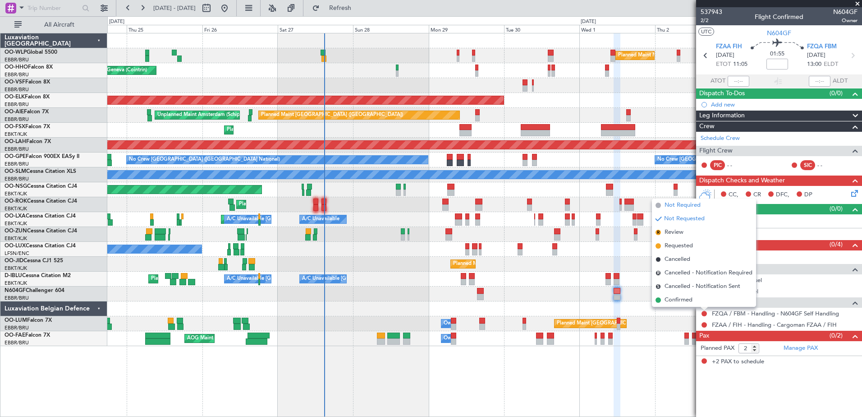
click at [673, 207] on span "Not Required" at bounding box center [683, 205] width 36 height 9
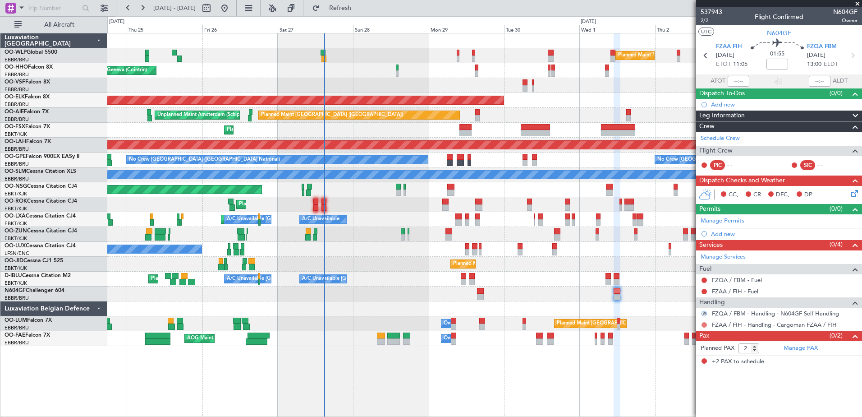
click at [705, 324] on button at bounding box center [704, 324] width 5 height 5
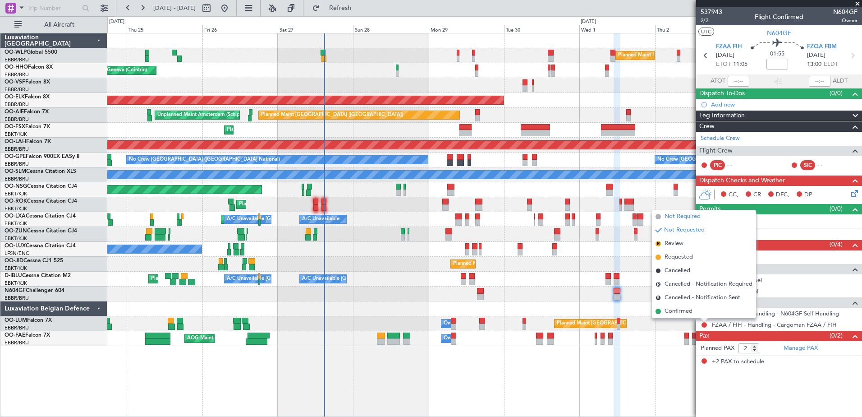
click at [690, 219] on span "Not Required" at bounding box center [683, 216] width 36 height 9
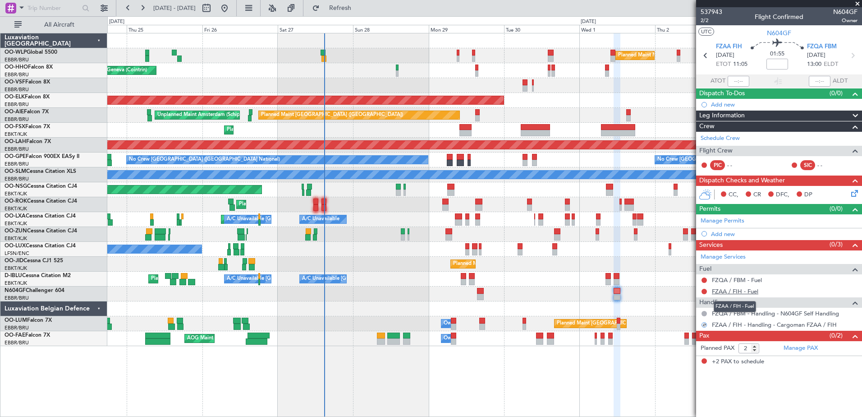
click at [744, 289] on link "FZAA / FIH - Fuel" at bounding box center [735, 291] width 46 height 8
click at [800, 344] on link "Manage PAX" at bounding box center [801, 348] width 34 height 9
click at [706, 138] on link "Schedule Crew" at bounding box center [720, 138] width 39 height 9
click at [359, 10] on span "Refresh" at bounding box center [340, 8] width 38 height 6
click at [359, 8] on span "Refresh" at bounding box center [340, 8] width 38 height 6
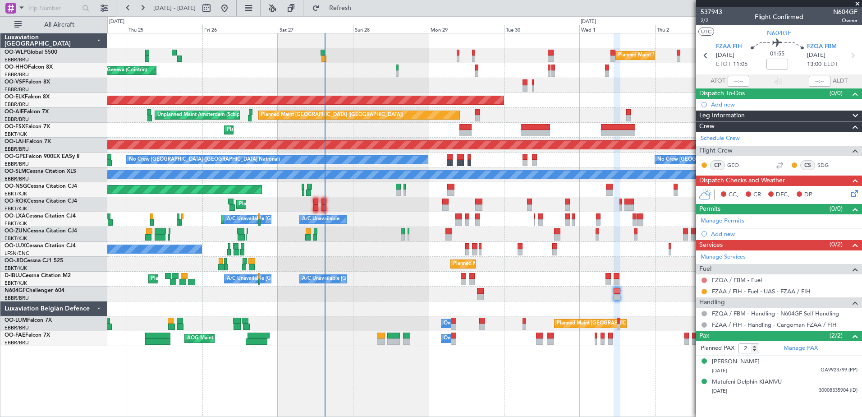
click at [704, 281] on button at bounding box center [704, 279] width 5 height 5
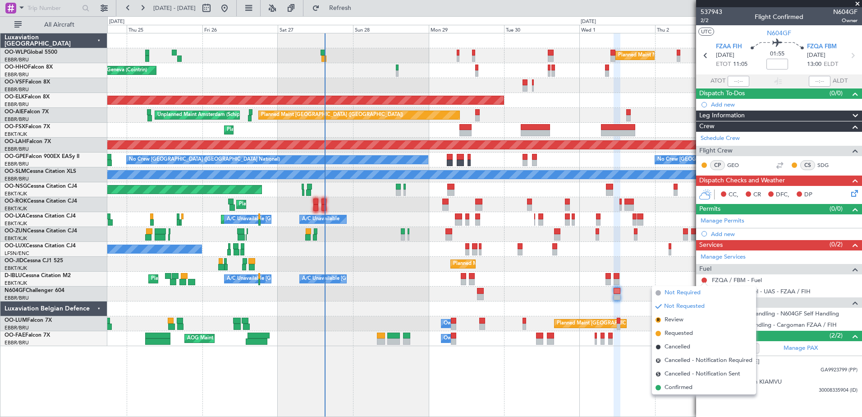
click at [680, 293] on span "Not Required" at bounding box center [683, 292] width 36 height 9
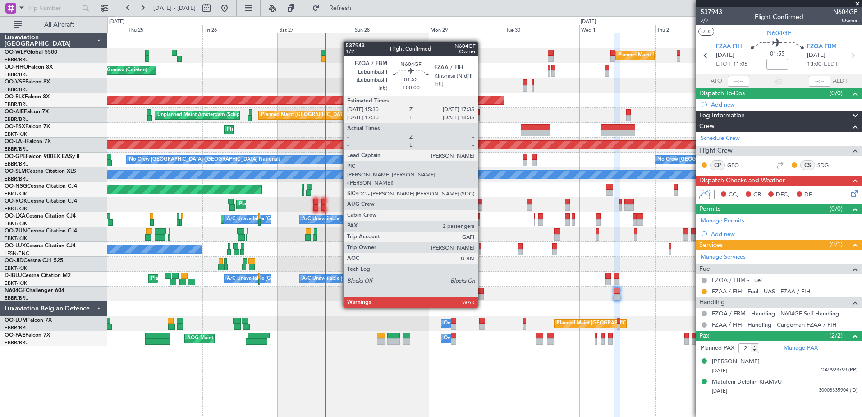
click at [481, 291] on div at bounding box center [480, 291] width 7 height 6
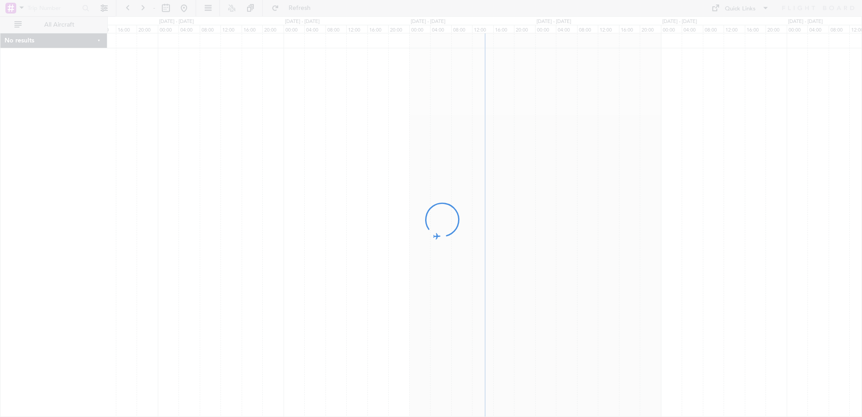
click at [162, 8] on div at bounding box center [431, 208] width 862 height 417
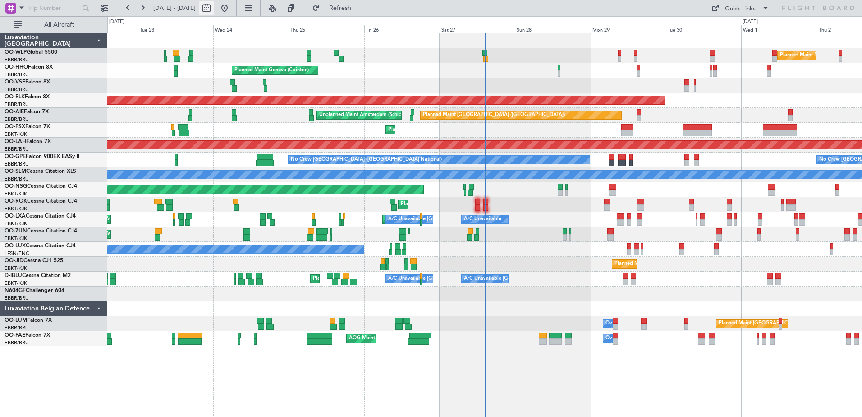
click at [214, 6] on button at bounding box center [206, 8] width 14 height 14
select select "9"
select select "2025"
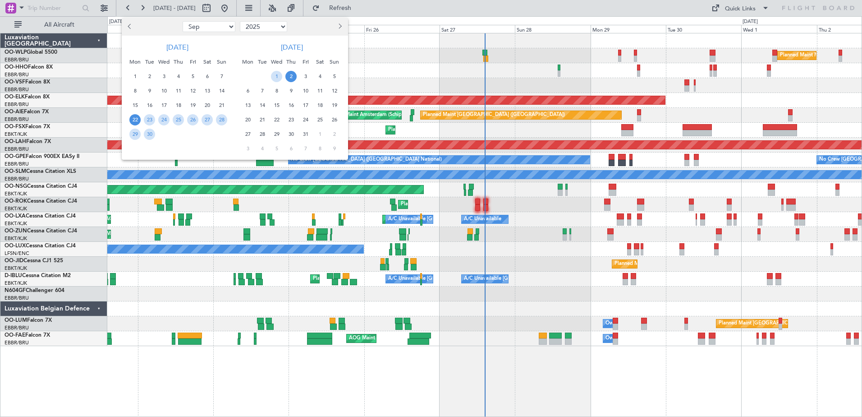
click at [213, 32] on select "Jan Feb Mar Apr May Jun [DATE] Aug Sep Oct Nov Dec" at bounding box center [209, 26] width 53 height 11
select select "1"
click at [183, 21] on select "Jan Feb Mar Apr May Jun [DATE] Aug Sep Oct Nov Dec" at bounding box center [209, 26] width 53 height 11
click at [179, 87] on span "9" at bounding box center [178, 90] width 11 height 11
click at [179, 119] on span "23" at bounding box center [178, 119] width 11 height 11
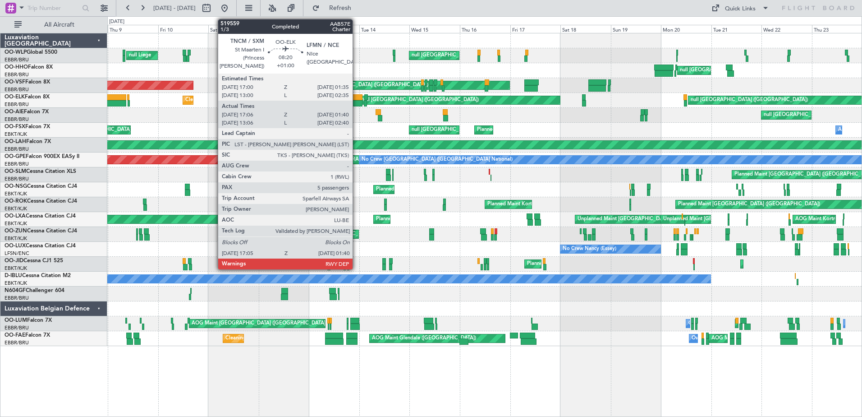
click at [357, 99] on div at bounding box center [353, 97] width 18 height 6
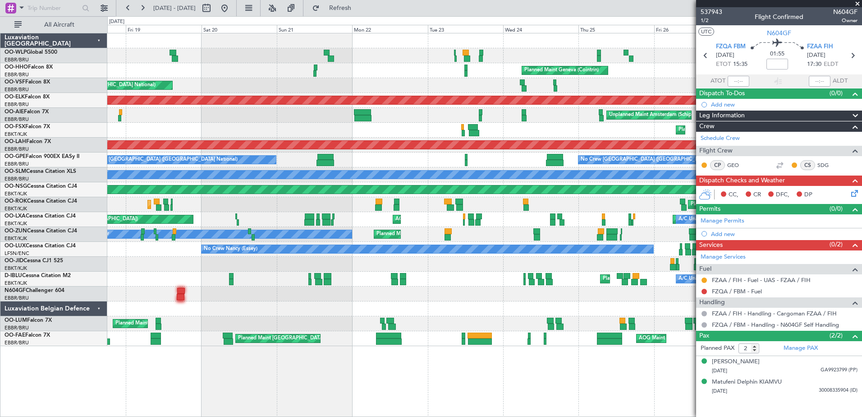
click at [636, 336] on div "Planned Maint Liege Planned Maint Geneva ([GEOGRAPHIC_DATA]) AOG Maint [GEOGRAP…" at bounding box center [484, 189] width 754 height 312
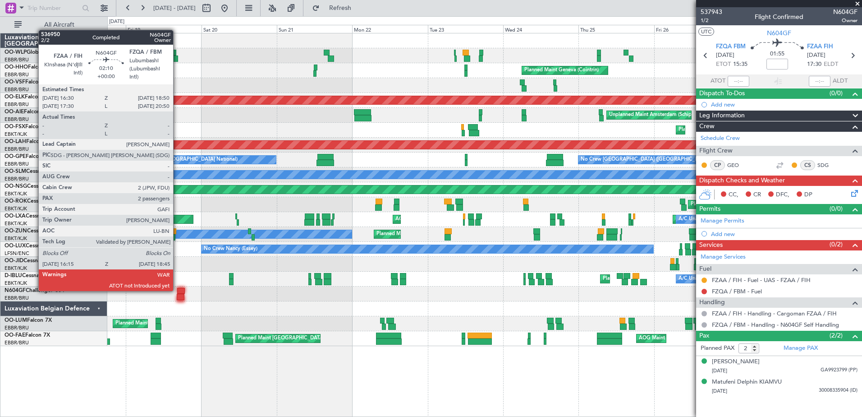
click at [177, 290] on div at bounding box center [181, 291] width 8 height 6
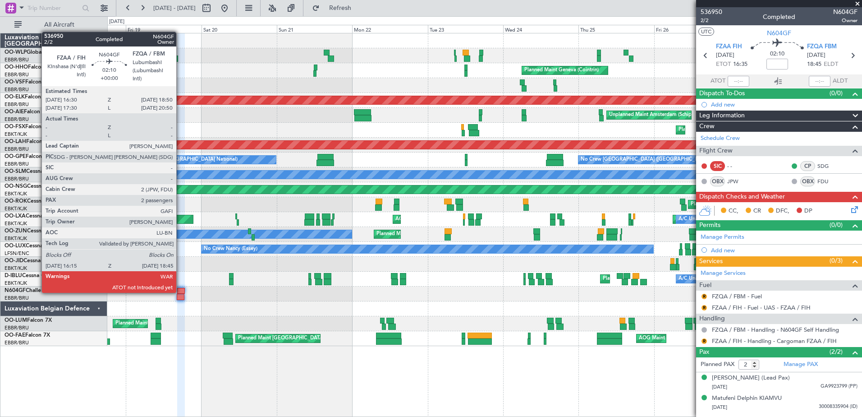
click at [180, 292] on div at bounding box center [181, 291] width 8 height 6
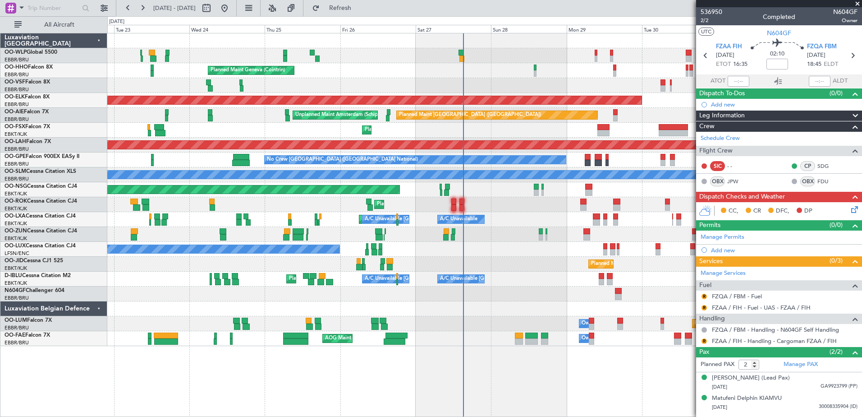
click at [288, 386] on div "Planned Maint Milan (Linate) Planned Maint Geneva ([GEOGRAPHIC_DATA]) Planned M…" at bounding box center [484, 225] width 755 height 384
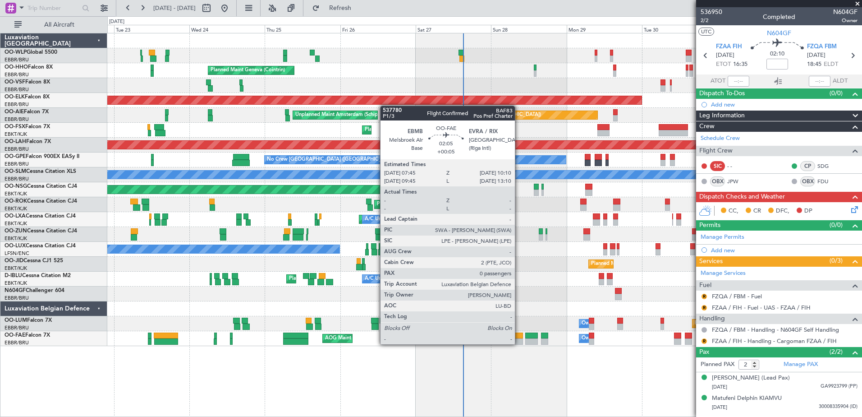
click at [519, 343] on div at bounding box center [519, 341] width 8 height 6
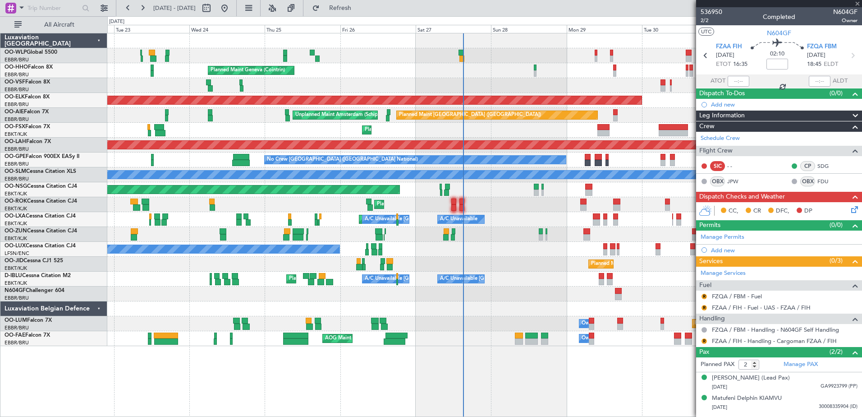
type input "+00:05"
type input "0"
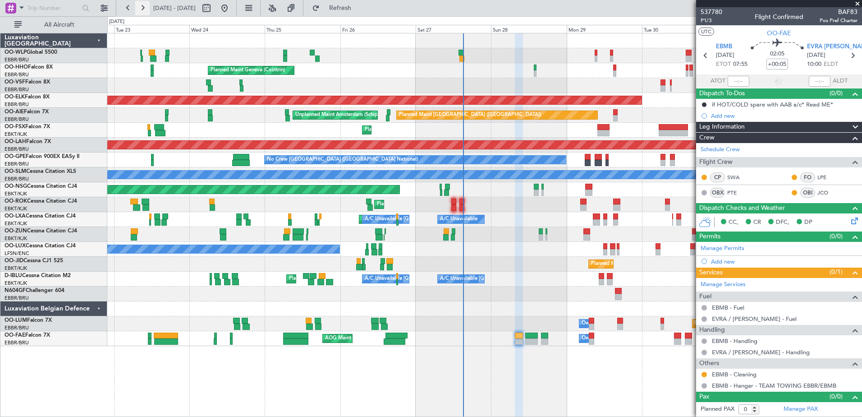
click at [146, 3] on button at bounding box center [142, 8] width 14 height 14
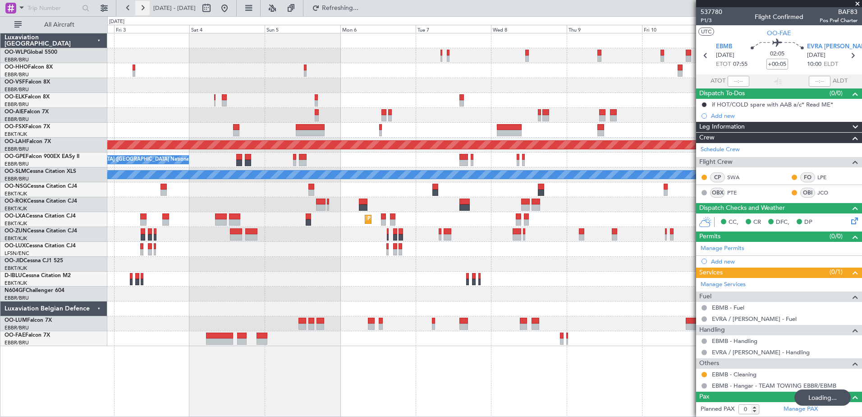
click at [144, 5] on button at bounding box center [142, 8] width 14 height 14
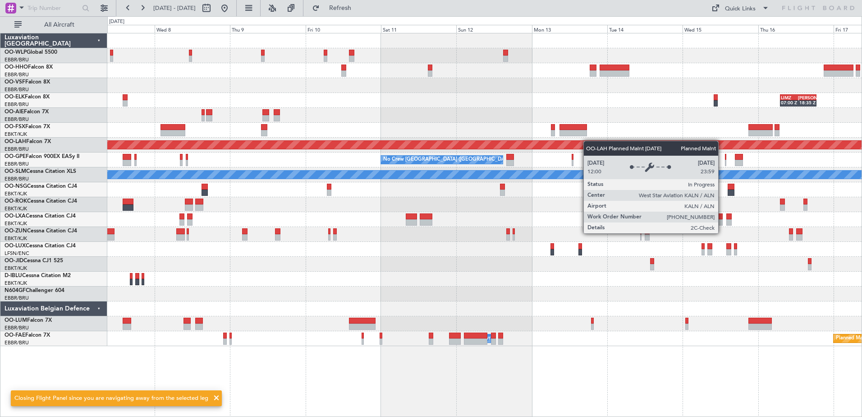
click at [633, 144] on div "LIMZ 07:00 Z KAUS 18:35 Z Planned Maint Alton-st Louis (St Louis Regl) No Crew …" at bounding box center [484, 189] width 754 height 312
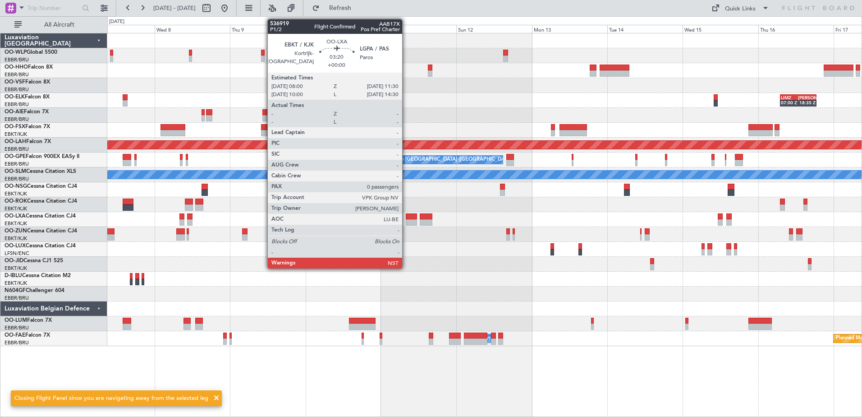
click at [406, 220] on div at bounding box center [411, 222] width 11 height 6
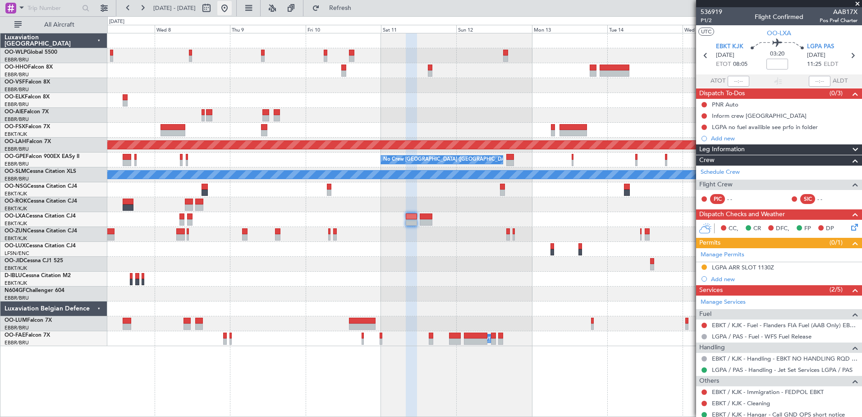
click at [232, 7] on button at bounding box center [224, 8] width 14 height 14
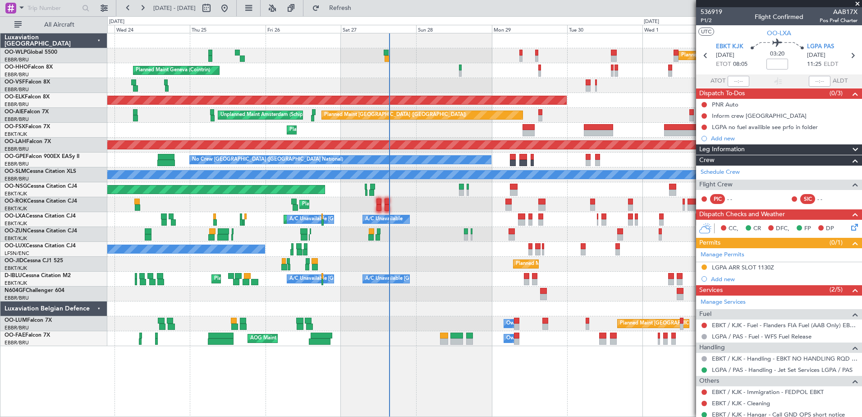
click at [494, 83] on div "Planned Maint Milan (Linate) Planned Maint Geneva (Cointrin) Planned Maint Kort…" at bounding box center [484, 189] width 754 height 312
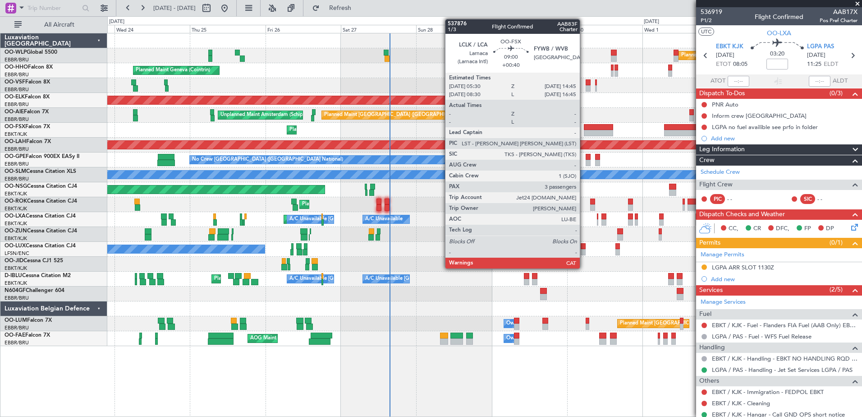
click at [584, 130] on div at bounding box center [598, 133] width 29 height 6
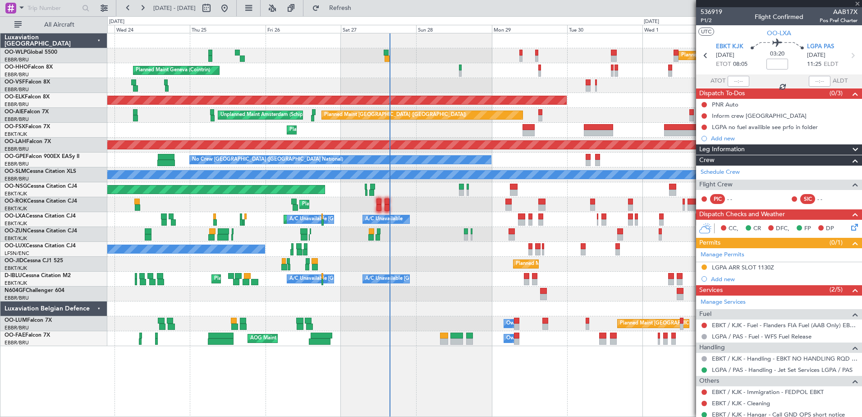
type input "+00:40"
type input "3"
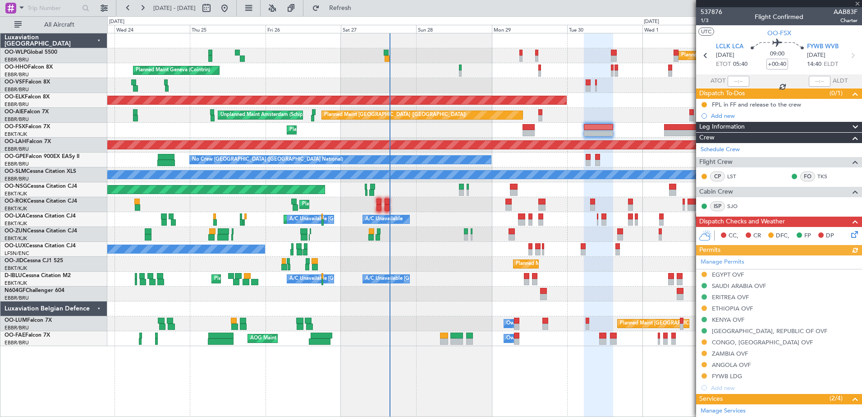
scroll to position [187, 0]
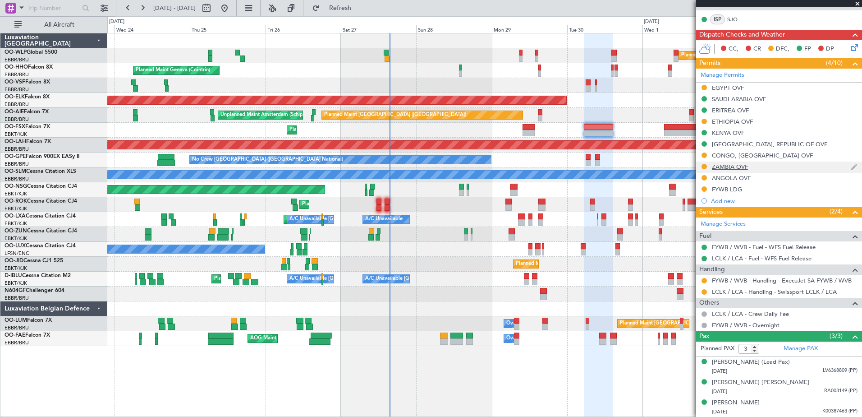
click at [731, 166] on div "ZAMBIA OVF" at bounding box center [730, 167] width 36 height 8
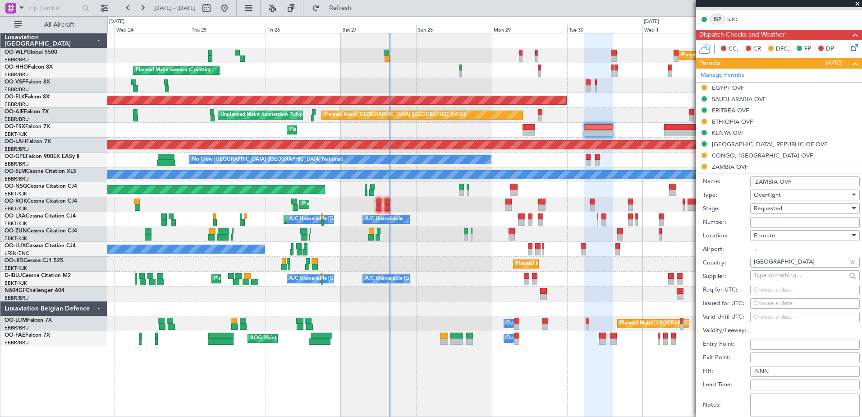
click at [784, 222] on input "Number:" at bounding box center [805, 222] width 110 height 11
paste input "XTM/8737/SEP/2025"
type input "XTM/8737/SEP/2025"
click at [788, 208] on div "Requested" at bounding box center [802, 209] width 96 height 14
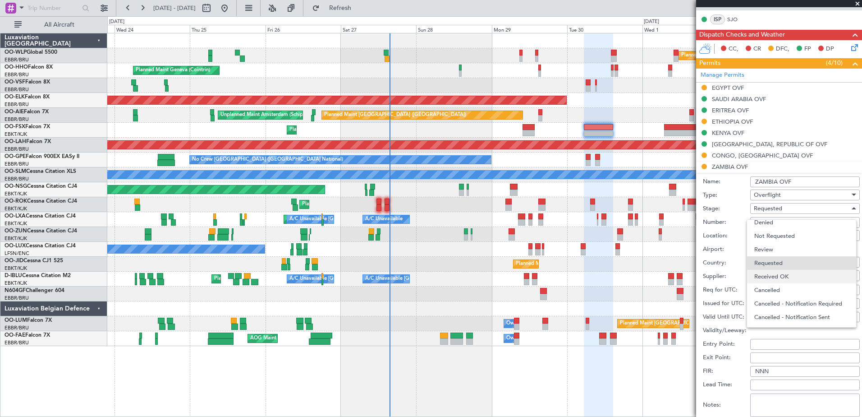
click at [778, 275] on span "Received OK" at bounding box center [801, 277] width 95 height 14
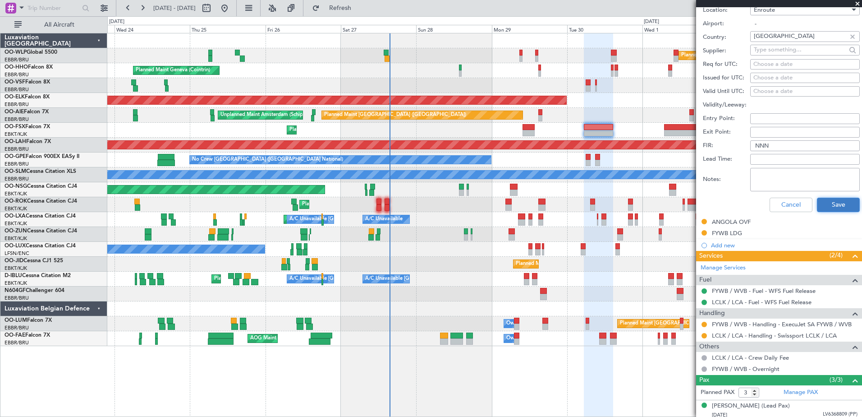
click at [823, 198] on button "Save" at bounding box center [838, 204] width 43 height 14
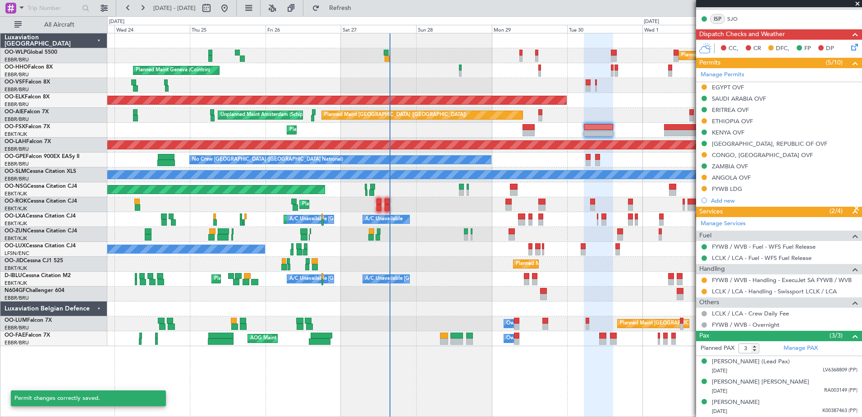
scroll to position [143, 0]
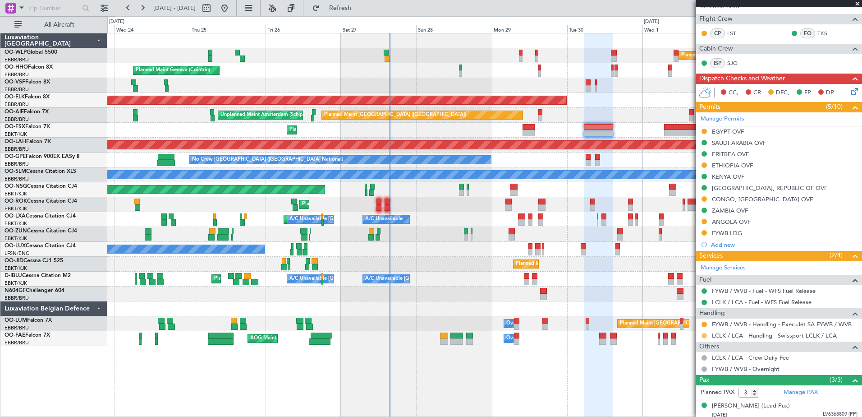
click at [702, 335] on button at bounding box center [704, 335] width 5 height 5
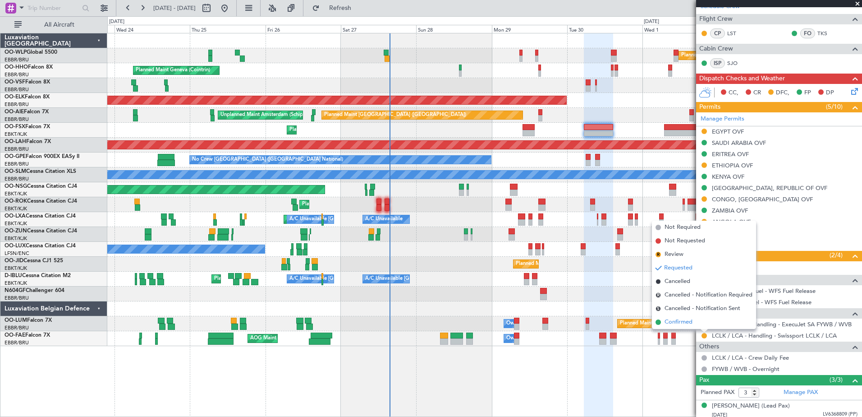
click at [668, 319] on span "Confirmed" at bounding box center [679, 321] width 28 height 9
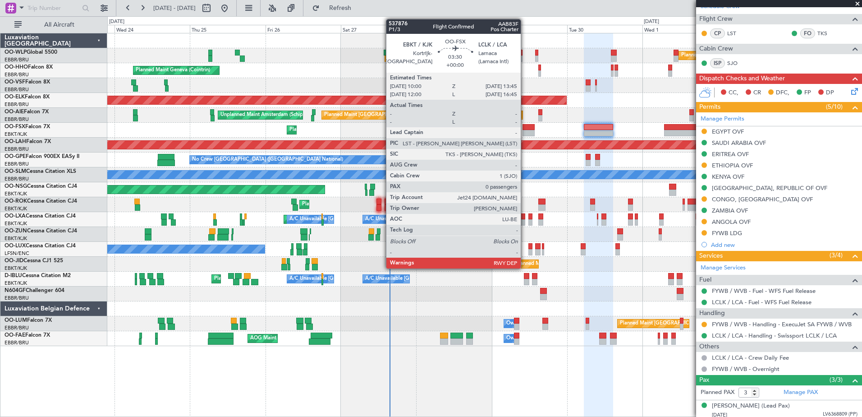
click at [525, 128] on div at bounding box center [529, 127] width 12 height 6
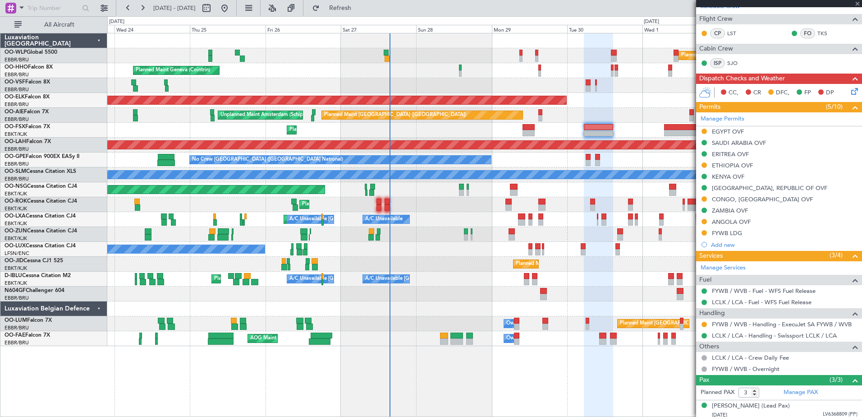
type input "0"
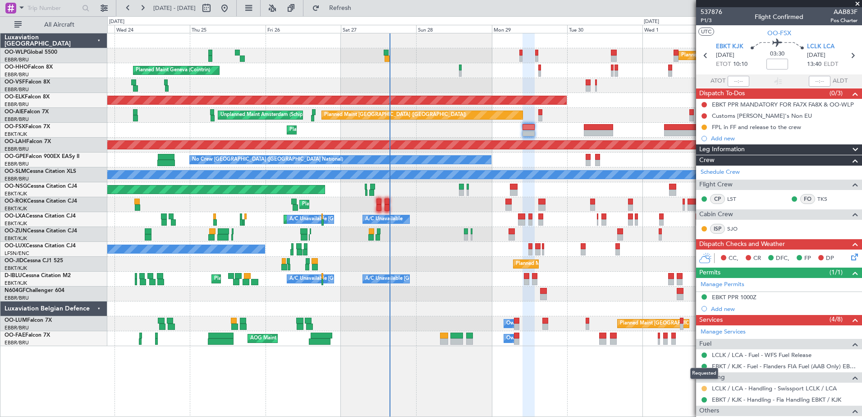
click at [705, 390] on button at bounding box center [704, 388] width 5 height 5
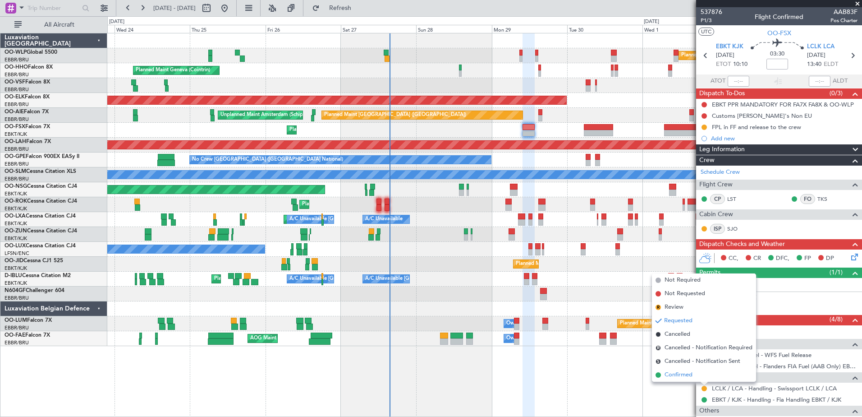
click at [682, 373] on span "Confirmed" at bounding box center [679, 374] width 28 height 9
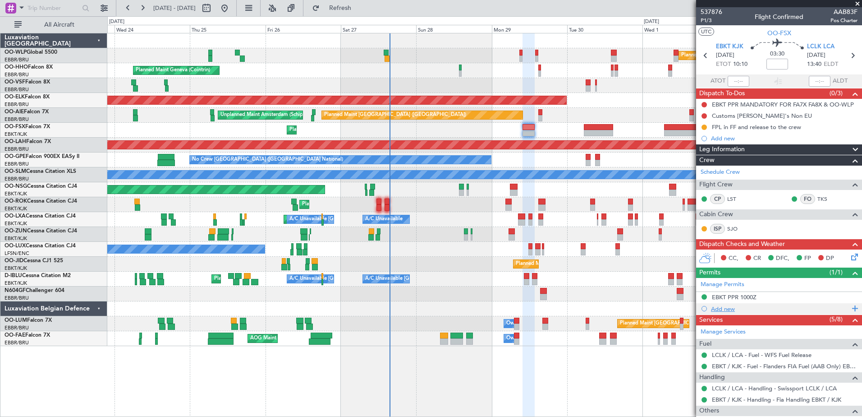
click at [711, 308] on div "Add new" at bounding box center [779, 308] width 166 height 11
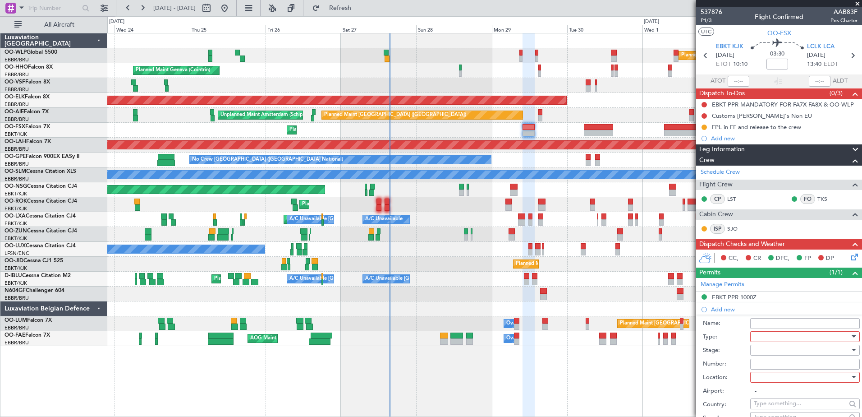
click at [776, 336] on div at bounding box center [802, 337] width 96 height 14
click at [796, 394] on span "Landing" at bounding box center [801, 391] width 95 height 14
click at [773, 349] on div at bounding box center [802, 350] width 96 height 14
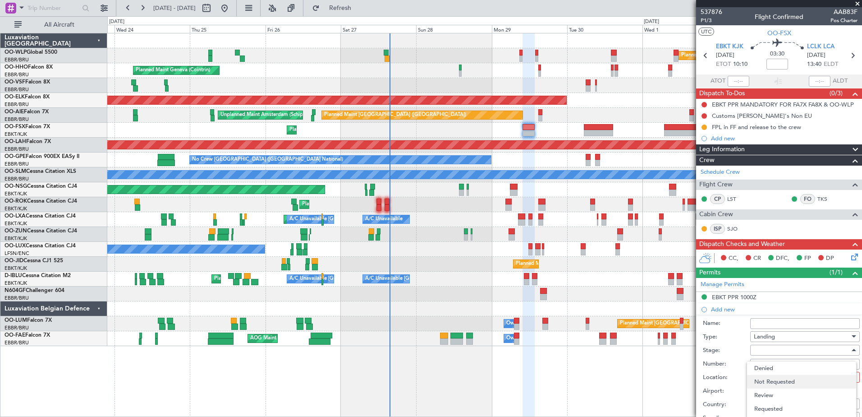
scroll to position [14, 0]
click at [791, 406] on span "Received OK" at bounding box center [801, 408] width 95 height 14
click at [773, 367] on input "Number:" at bounding box center [805, 363] width 110 height 11
type input "APPROVED"
click at [781, 376] on div at bounding box center [802, 377] width 96 height 14
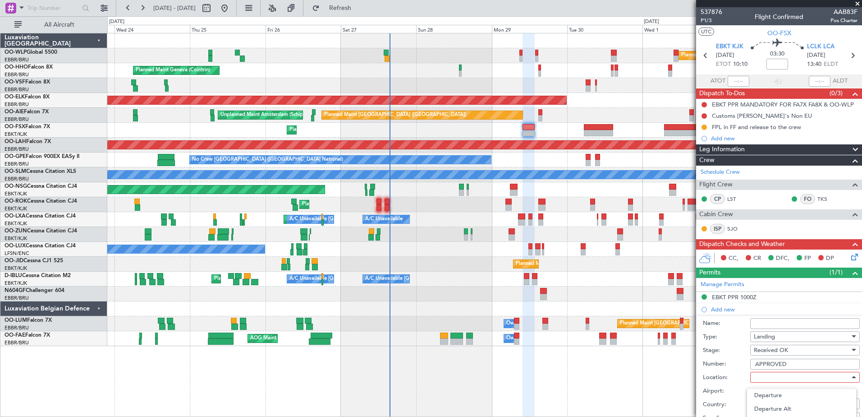
click at [742, 360] on div at bounding box center [431, 208] width 862 height 417
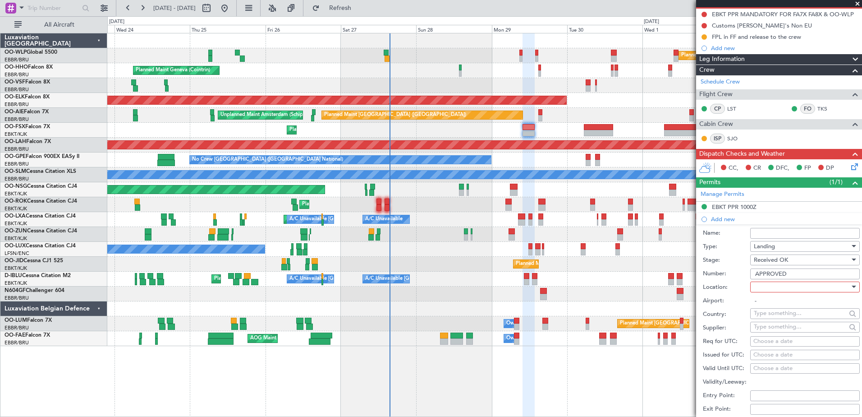
click at [770, 287] on div at bounding box center [802, 287] width 96 height 14
click at [780, 334] on span "Arrival" at bounding box center [801, 332] width 95 height 14
type input "LCLK / LCA"
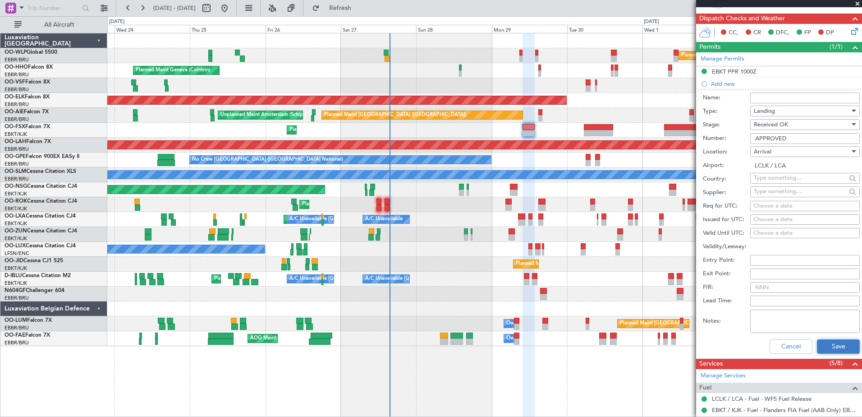
click at [836, 351] on button "Save" at bounding box center [838, 346] width 43 height 14
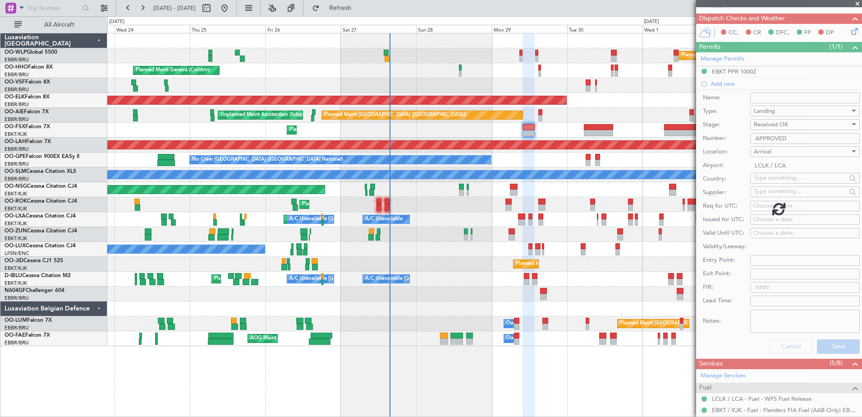
scroll to position [92, 0]
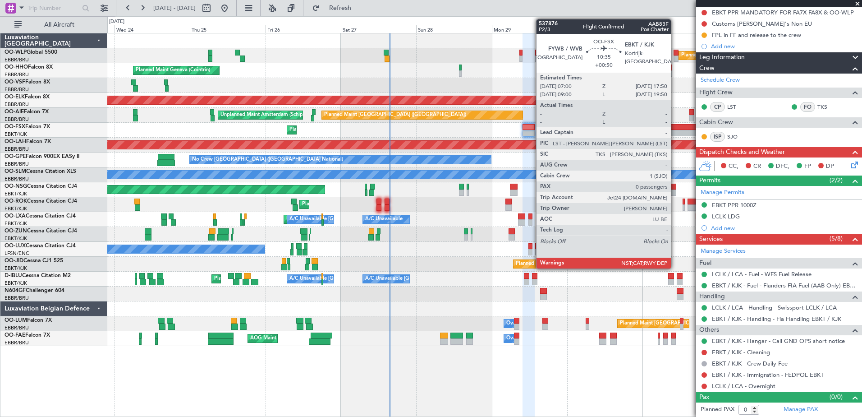
click at [675, 130] on div at bounding box center [681, 133] width 34 height 6
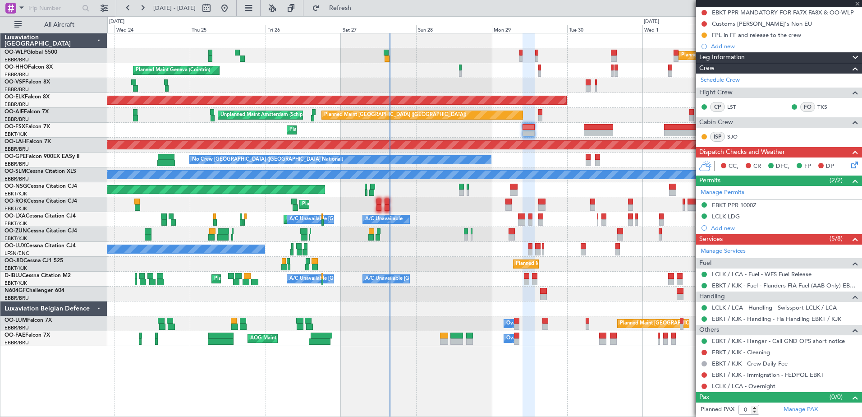
type input "+00:50"
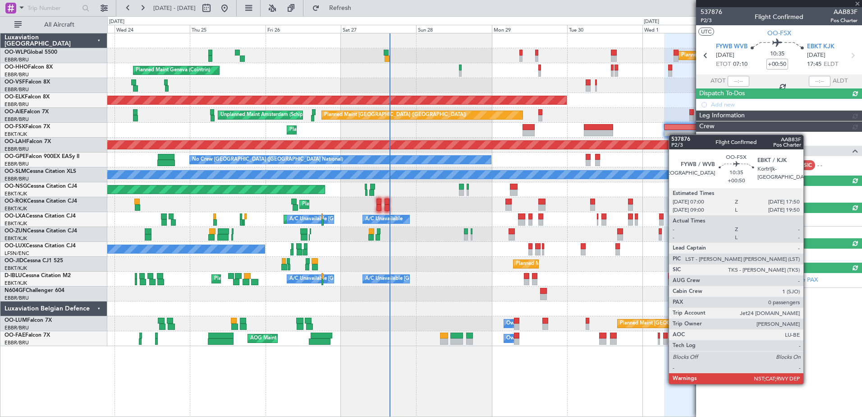
scroll to position [0, 0]
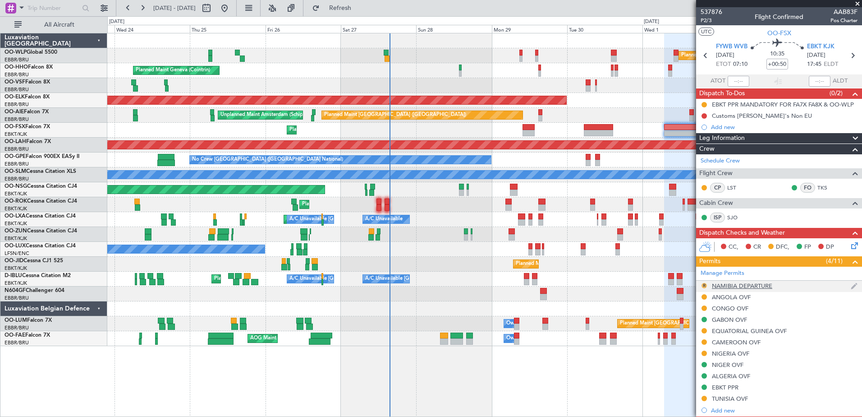
click at [702, 285] on button "R" at bounding box center [704, 285] width 5 height 5
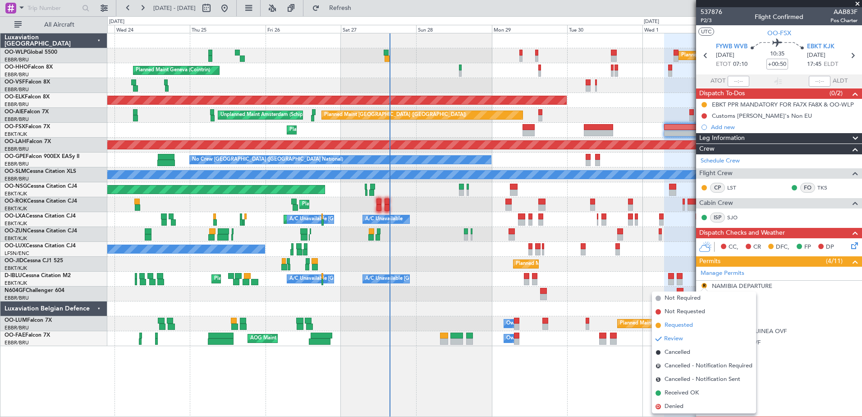
click at [673, 328] on span "Requested" at bounding box center [679, 325] width 28 height 9
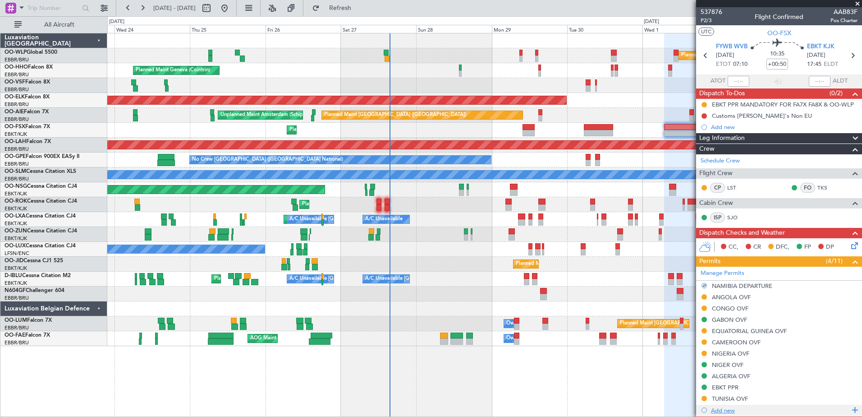
scroll to position [160, 0]
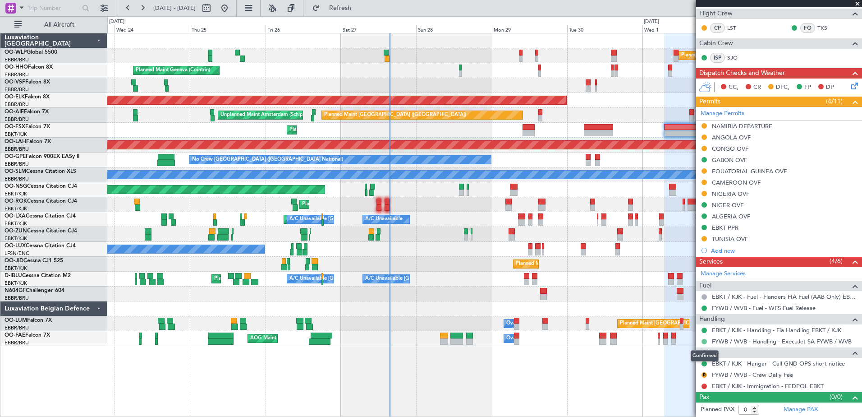
click at [704, 340] on button at bounding box center [704, 341] width 5 height 5
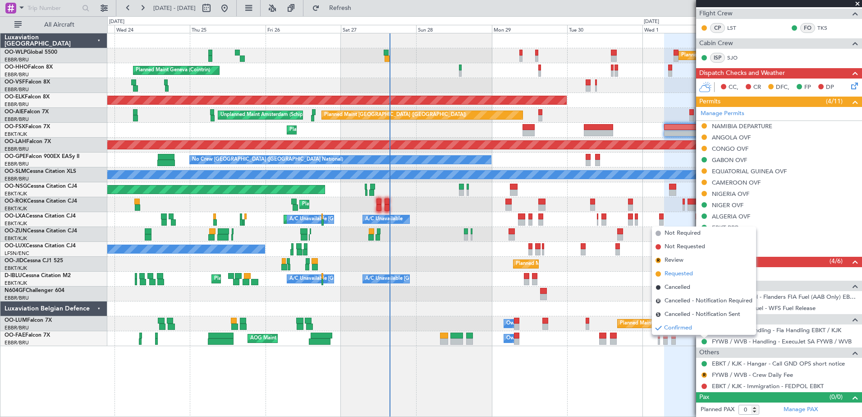
click at [672, 275] on span "Requested" at bounding box center [679, 273] width 28 height 9
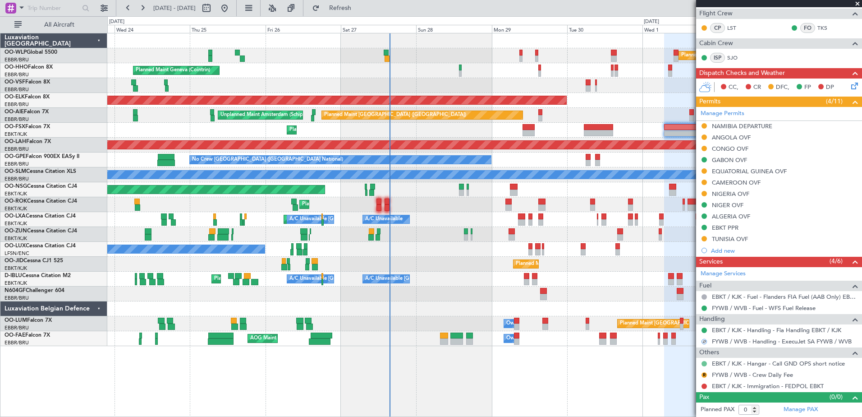
click at [705, 365] on button at bounding box center [704, 363] width 5 height 5
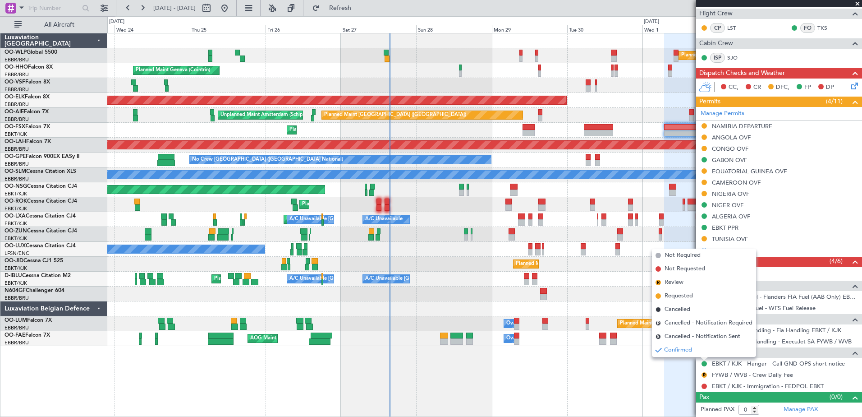
click at [701, 379] on div "Confirmed" at bounding box center [705, 377] width 28 height 11
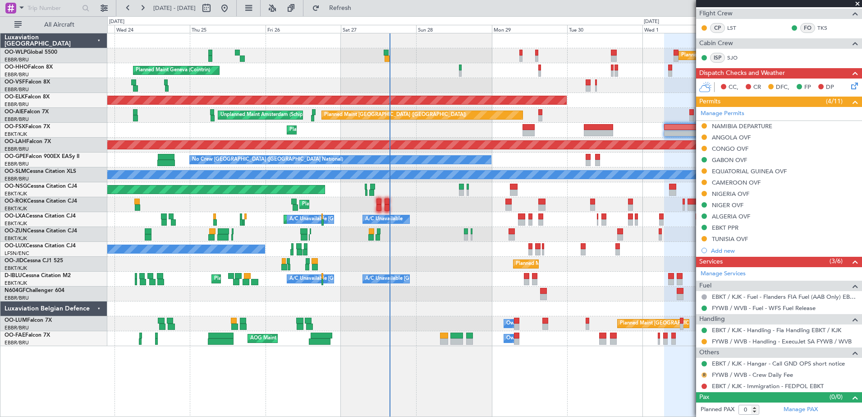
click at [705, 374] on button "R" at bounding box center [704, 374] width 5 height 5
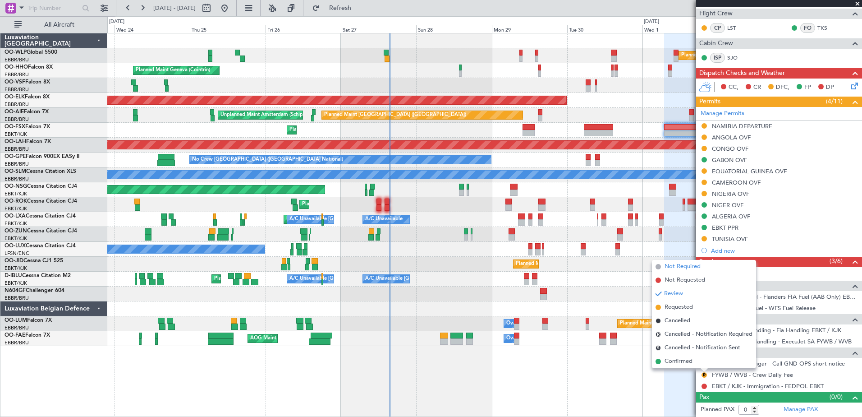
click at [686, 268] on span "Not Required" at bounding box center [683, 266] width 36 height 9
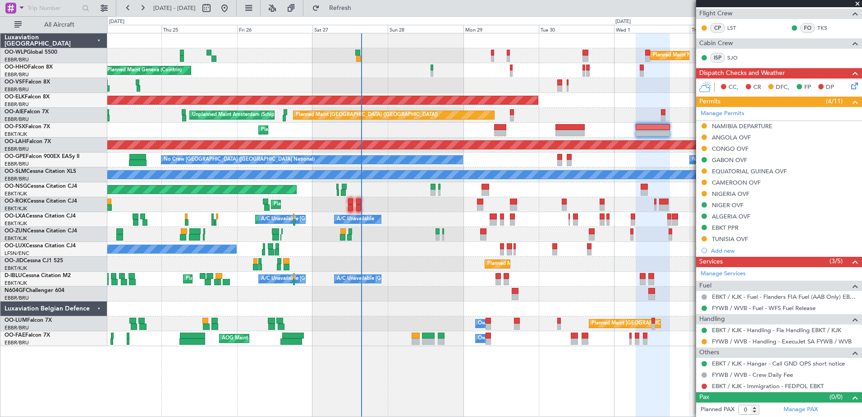
click at [571, 300] on div at bounding box center [484, 293] width 754 height 15
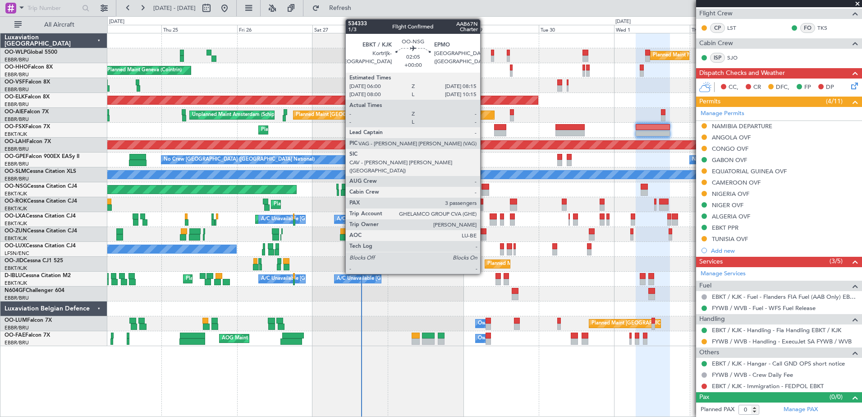
click at [484, 186] on div at bounding box center [485, 187] width 7 height 6
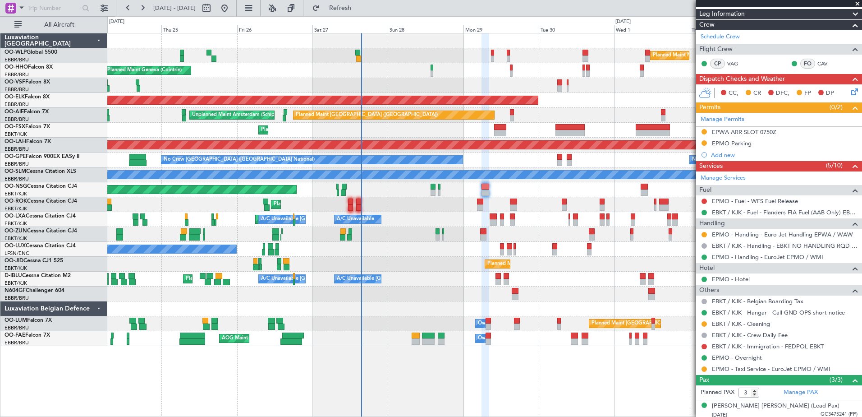
scroll to position [179, 0]
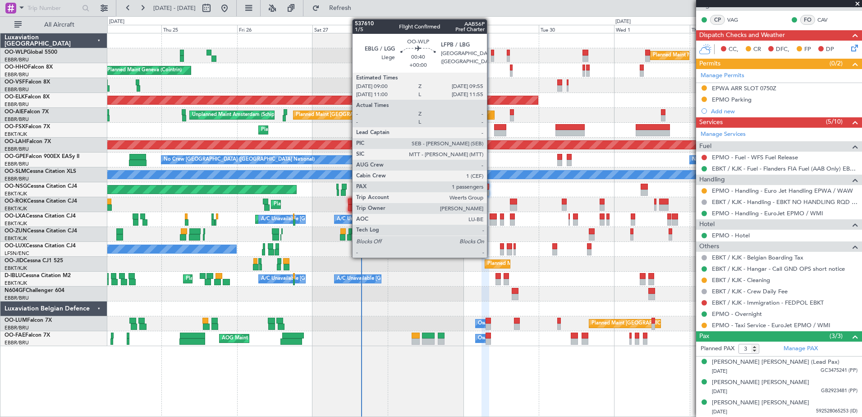
click at [491, 52] on div at bounding box center [492, 53] width 3 height 6
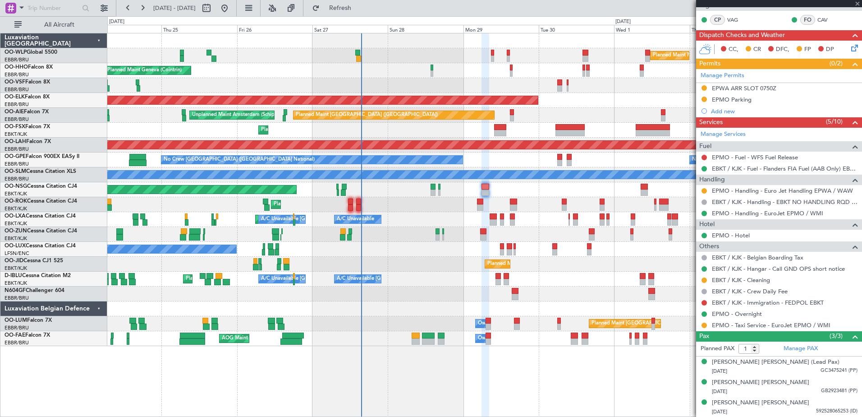
scroll to position [0, 0]
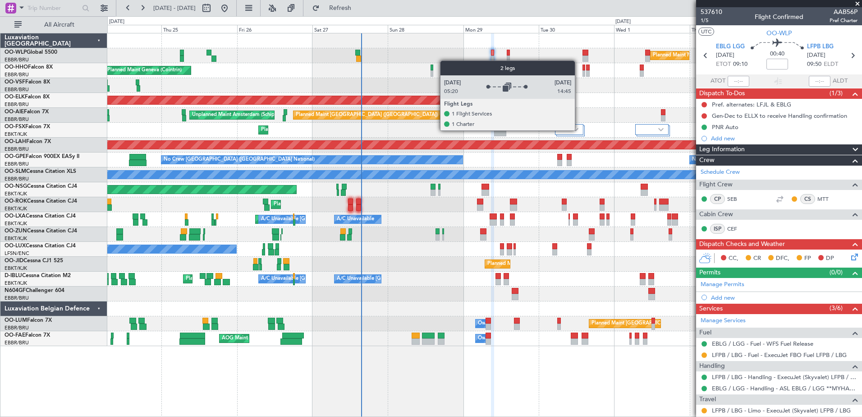
click at [579, 130] on div at bounding box center [569, 129] width 28 height 11
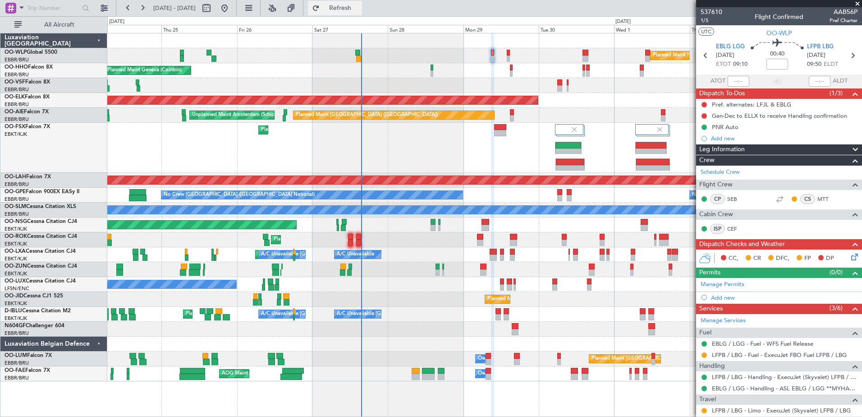
click at [359, 8] on span "Refresh" at bounding box center [340, 8] width 38 height 6
click at [103, 9] on button at bounding box center [104, 8] width 14 height 14
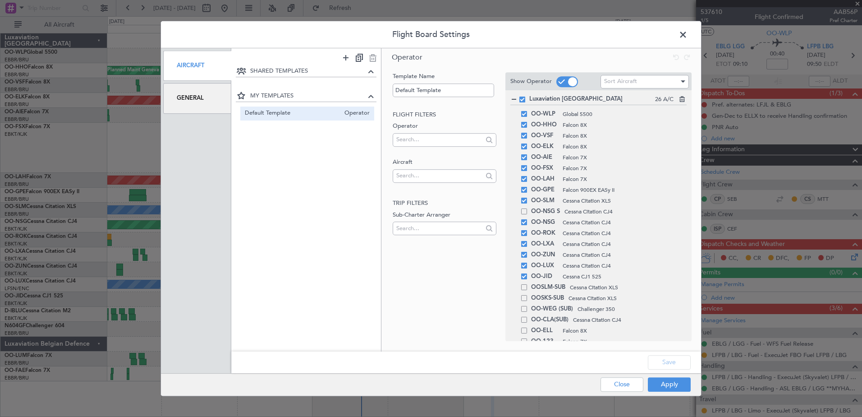
click at [195, 112] on div "General" at bounding box center [197, 98] width 68 height 30
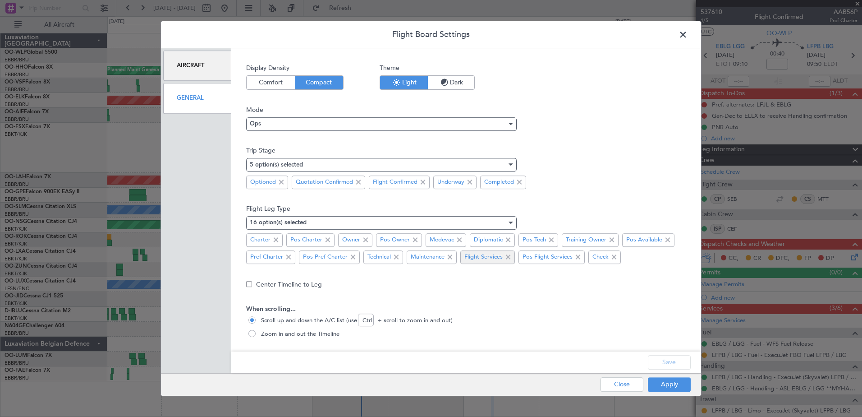
click at [510, 259] on span at bounding box center [508, 257] width 11 height 11
click at [669, 364] on button "Save" at bounding box center [669, 362] width 43 height 14
click at [519, 257] on span at bounding box center [519, 257] width 11 height 11
click at [676, 363] on button "Save" at bounding box center [669, 362] width 43 height 14
click at [675, 387] on button "Apply" at bounding box center [669, 384] width 43 height 14
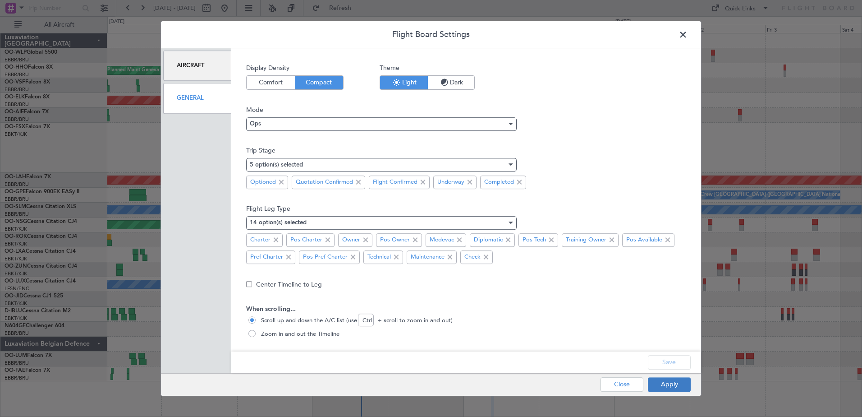
type input "0"
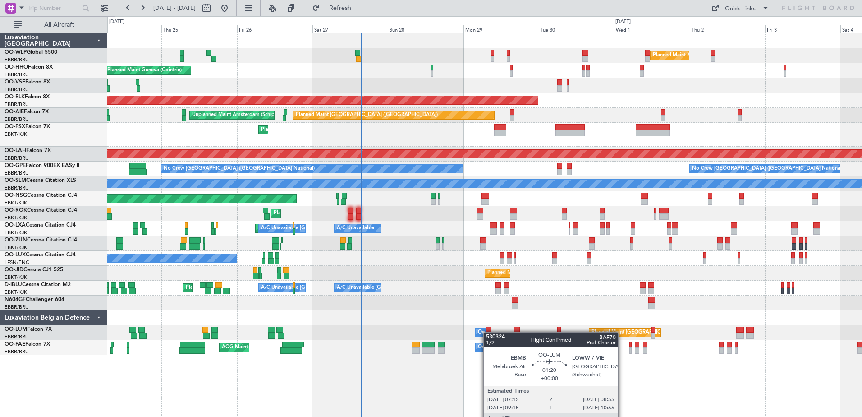
click at [488, 331] on div "Planned Maint Brussels (Brussels National) Owner Melsbroek Air Base" at bounding box center [484, 332] width 754 height 15
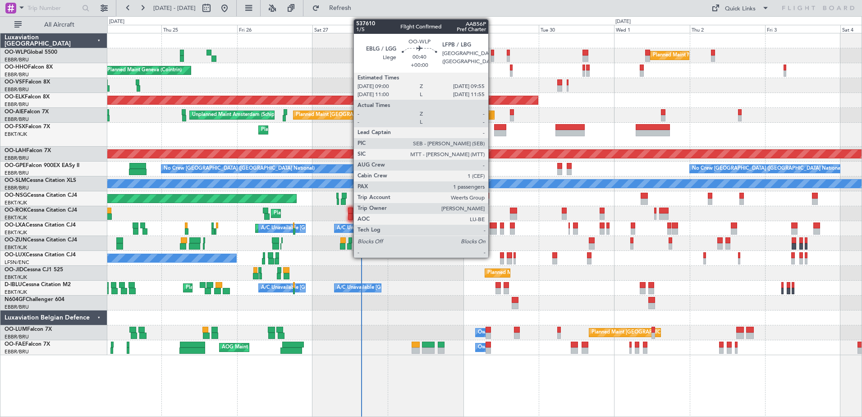
click at [492, 54] on div at bounding box center [492, 53] width 3 height 6
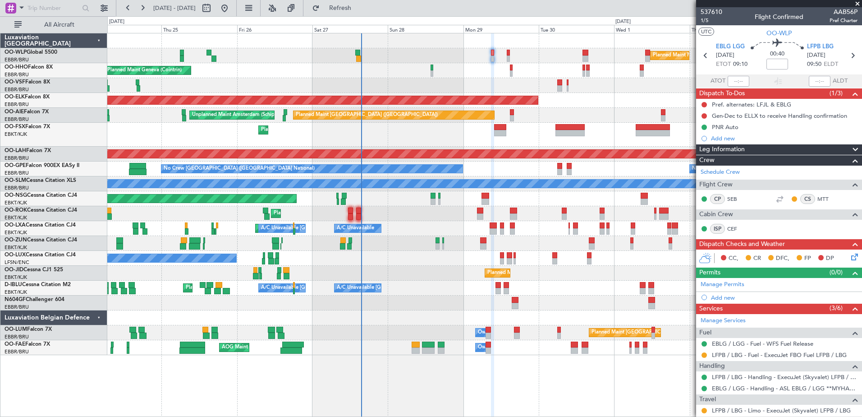
scroll to position [78, 0]
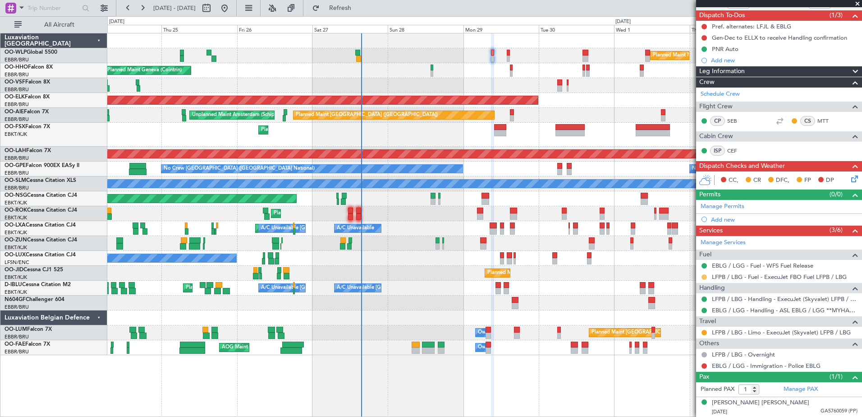
click at [704, 278] on button at bounding box center [704, 276] width 5 height 5
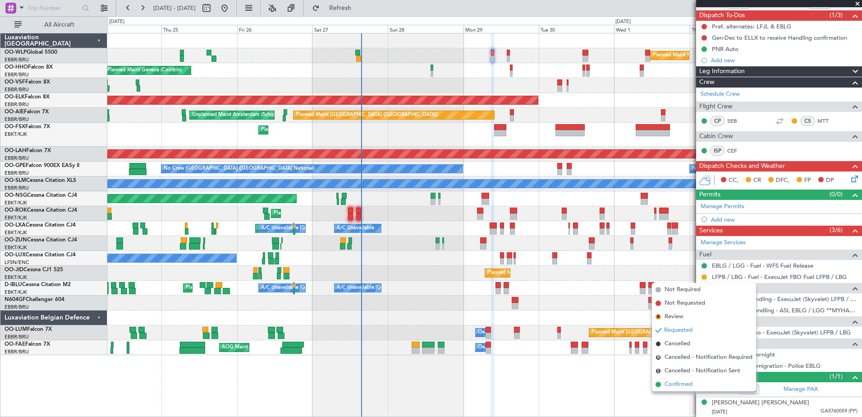
click at [675, 382] on span "Confirmed" at bounding box center [679, 384] width 28 height 9
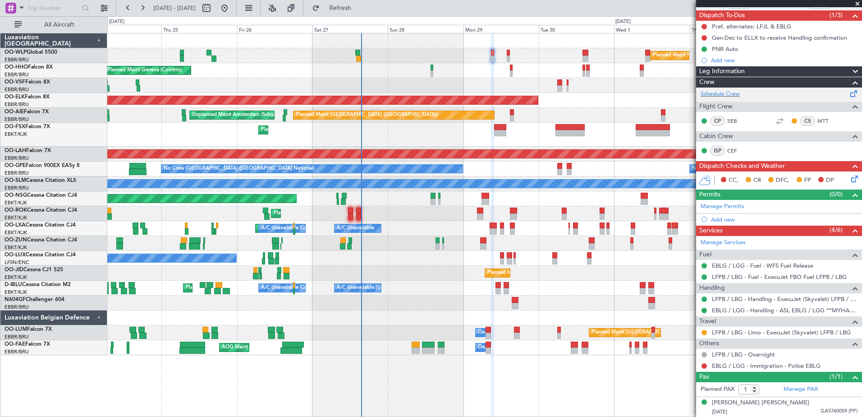
scroll to position [0, 0]
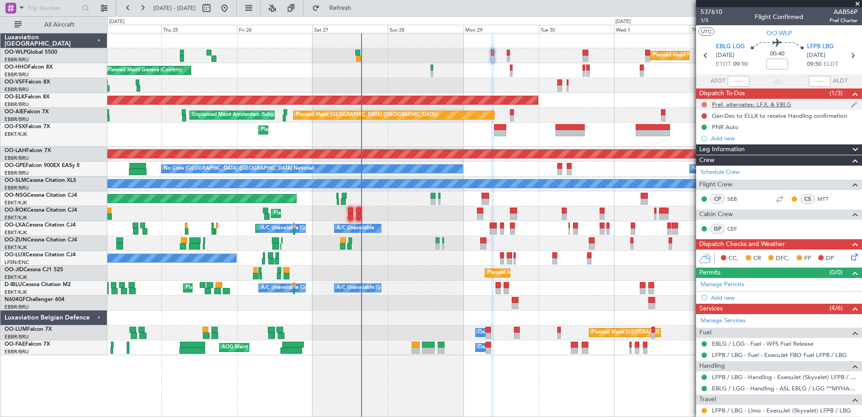
click at [704, 103] on button at bounding box center [704, 104] width 5 height 5
click at [700, 156] on span "Cancelled" at bounding box center [706, 157] width 26 height 9
click at [702, 118] on mat-tooltip-component "Not Started" at bounding box center [704, 130] width 43 height 24
click at [703, 115] on button at bounding box center [704, 115] width 5 height 5
click at [707, 170] on span "Cancelled" at bounding box center [706, 169] width 26 height 9
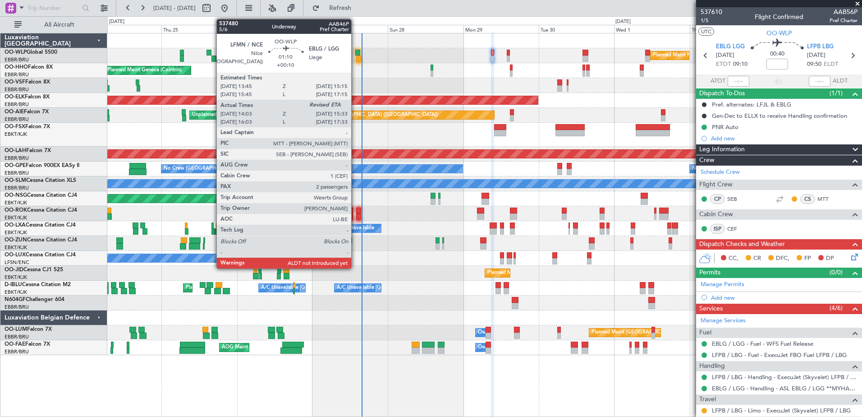
click at [355, 55] on div at bounding box center [357, 53] width 5 height 6
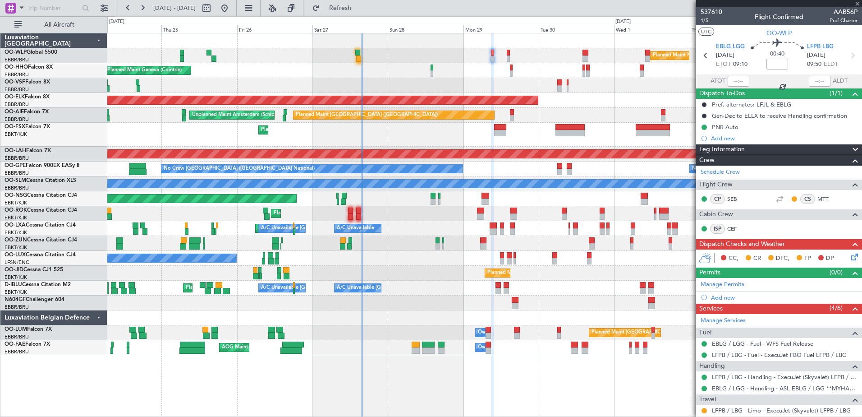
type input "+00:10"
type input "14:18"
type input "2"
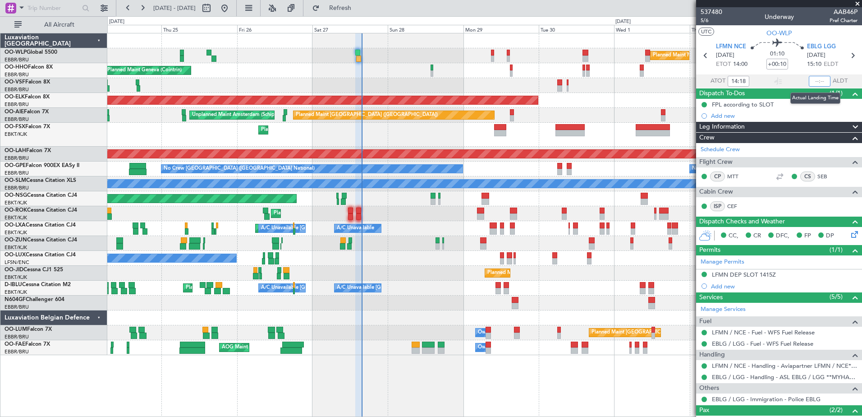
click at [809, 79] on input "text" at bounding box center [820, 81] width 22 height 11
type input "15:33"
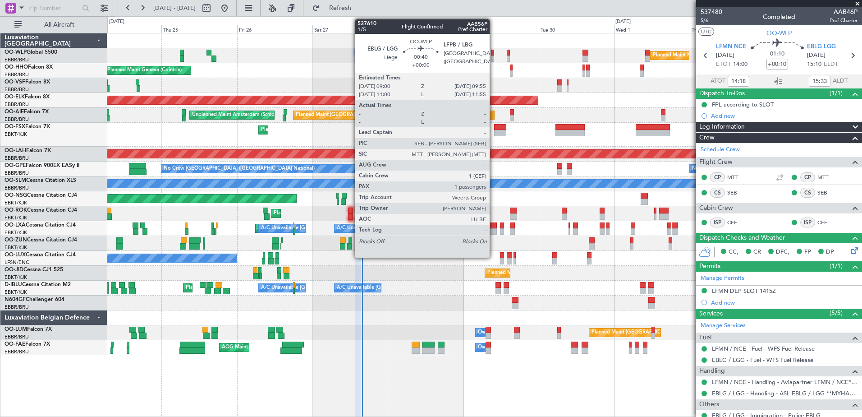
click at [493, 59] on div at bounding box center [492, 58] width 3 height 6
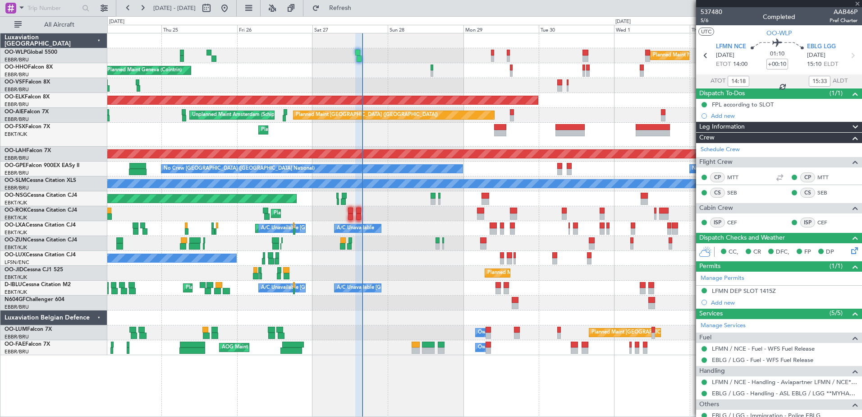
type input "1"
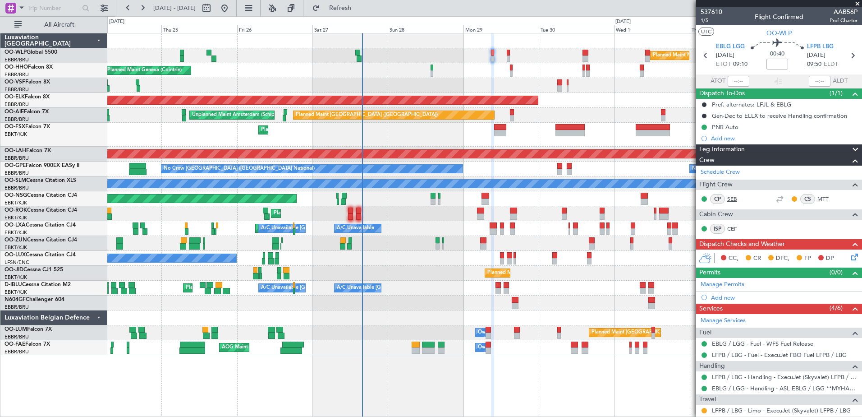
scroll to position [78, 0]
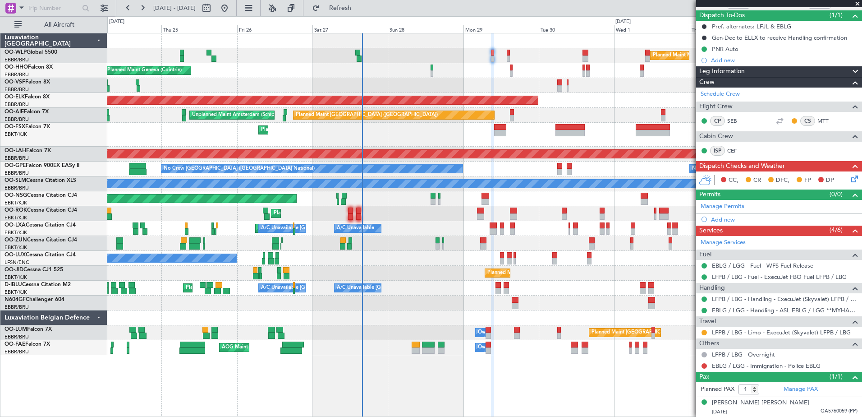
click at [850, 179] on icon at bounding box center [852, 177] width 7 height 7
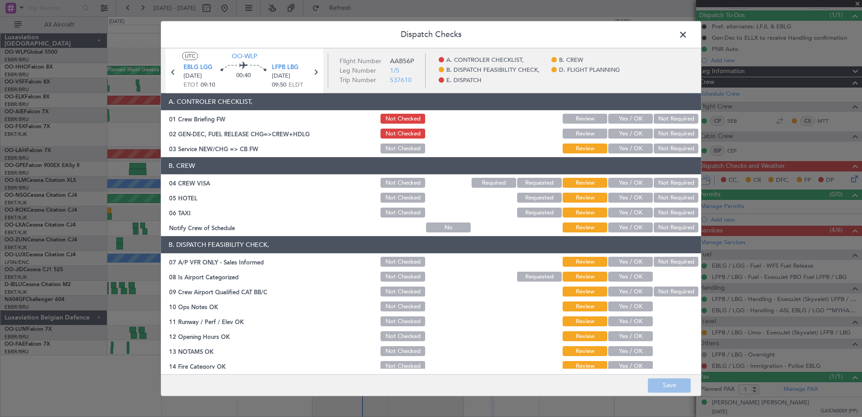
click at [616, 226] on button "Yes / OK" at bounding box center [630, 228] width 45 height 10
click at [662, 204] on section "B. CREW 04 CREW VISA Not Checked Required Requested Review Yes / OK Not Require…" at bounding box center [431, 195] width 540 height 77
drag, startPoint x: 662, startPoint y: 208, endPoint x: 668, endPoint y: 197, distance: 12.9
click at [662, 208] on button "Not Required" at bounding box center [676, 213] width 45 height 10
click at [668, 195] on button "Not Required" at bounding box center [676, 198] width 45 height 10
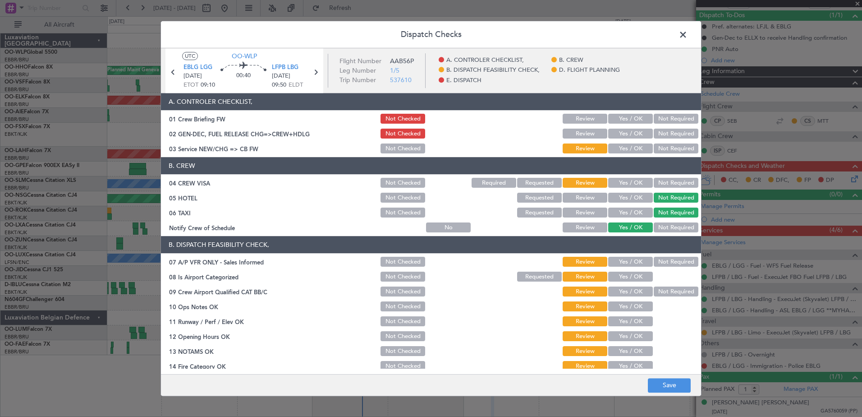
click at [672, 185] on button "Not Required" at bounding box center [676, 183] width 45 height 10
click at [626, 155] on article "A. CONTROLER CHECKLIST, 01 Crew Briefing FW Not Checked Review Yes / OK Not Req…" at bounding box center [431, 230] width 540 height 275
click at [624, 145] on button "Yes / OK" at bounding box center [630, 149] width 45 height 10
drag, startPoint x: 670, startPoint y: 263, endPoint x: 651, endPoint y: 273, distance: 21.8
click at [667, 265] on button "Not Required" at bounding box center [676, 262] width 45 height 10
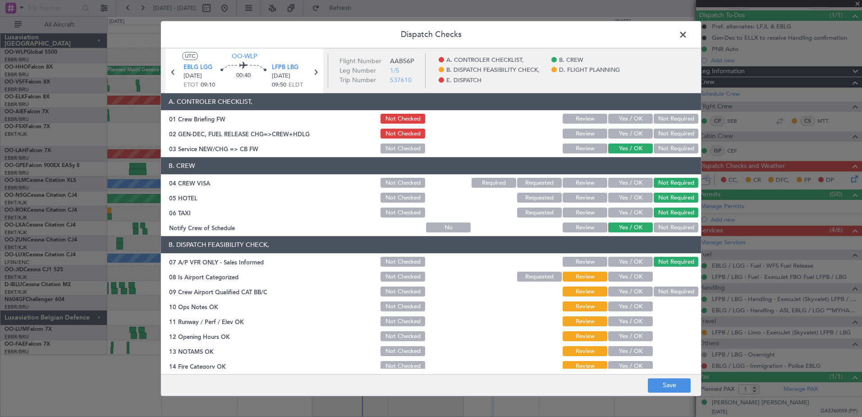
click at [640, 277] on button "Yes / OK" at bounding box center [630, 277] width 45 height 10
click at [657, 291] on button "Not Required" at bounding box center [676, 292] width 45 height 10
drag, startPoint x: 639, startPoint y: 306, endPoint x: 636, endPoint y: 318, distance: 12.6
click at [639, 306] on button "Yes / OK" at bounding box center [630, 307] width 45 height 10
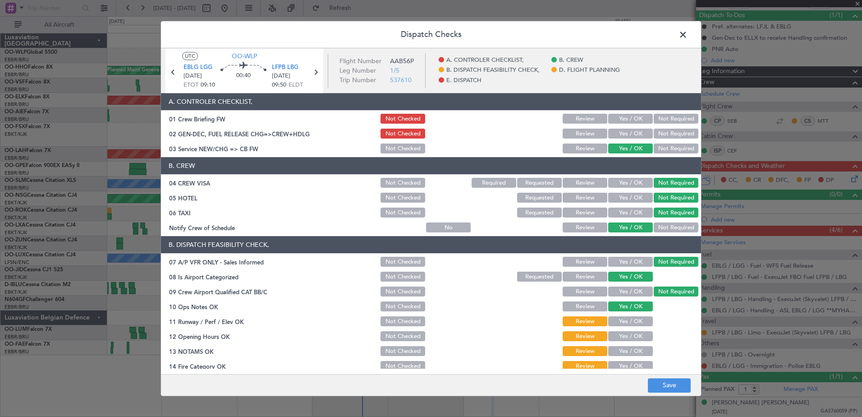
drag, startPoint x: 635, startPoint y: 323, endPoint x: 634, endPoint y: 328, distance: 5.6
click at [634, 325] on button "Yes / OK" at bounding box center [630, 322] width 45 height 10
drag, startPoint x: 634, startPoint y: 335, endPoint x: 634, endPoint y: 342, distance: 6.8
click at [634, 337] on button "Yes / OK" at bounding box center [630, 336] width 45 height 10
click at [634, 352] on button "Yes / OK" at bounding box center [630, 351] width 45 height 10
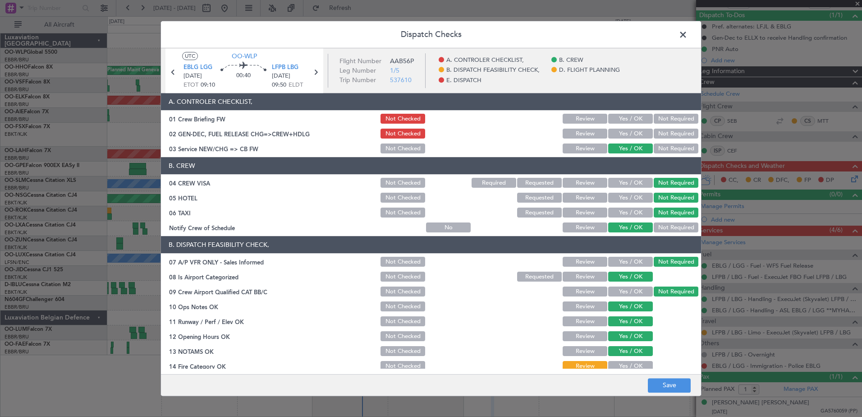
click at [635, 362] on button "Yes / OK" at bounding box center [630, 366] width 45 height 10
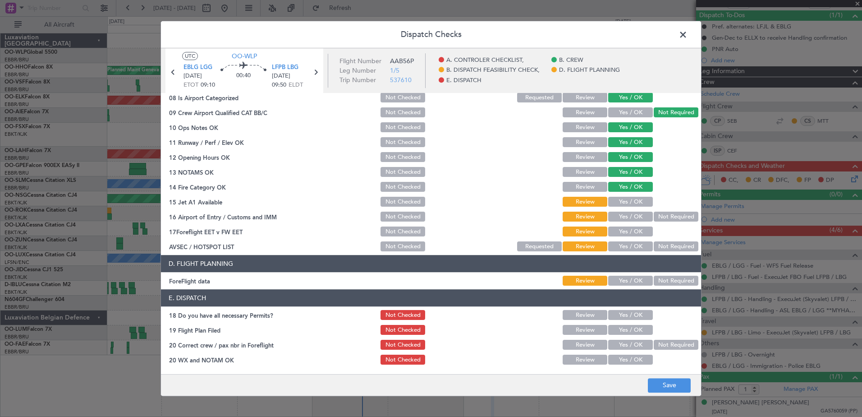
drag, startPoint x: 633, startPoint y: 202, endPoint x: 634, endPoint y: 208, distance: 5.5
click at [634, 204] on button "Yes / OK" at bounding box center [630, 202] width 45 height 10
click at [636, 214] on button "Yes / OK" at bounding box center [630, 217] width 45 height 10
click at [637, 233] on button "Yes / OK" at bounding box center [630, 232] width 45 height 10
click at [638, 243] on button "Yes / OK" at bounding box center [630, 247] width 45 height 10
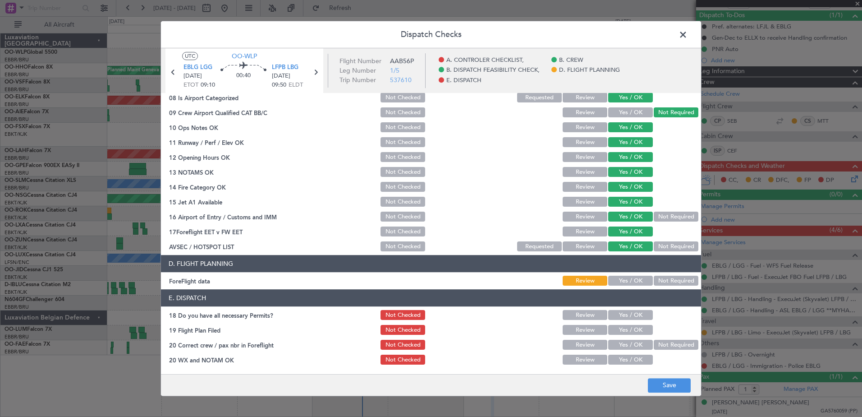
click at [634, 288] on article "A. CONTROLER CHECKLIST, 01 Crew Briefing FW Not Checked Review Yes / OK Not Req…" at bounding box center [431, 230] width 540 height 275
drag, startPoint x: 634, startPoint y: 288, endPoint x: 629, endPoint y: 282, distance: 8.0
click at [629, 282] on button "Yes / OK" at bounding box center [630, 281] width 45 height 10
click at [684, 386] on button "Save" at bounding box center [669, 385] width 43 height 14
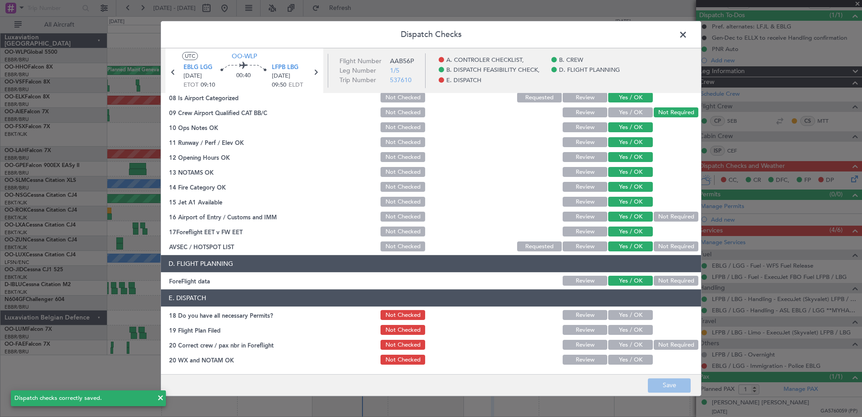
click at [688, 35] on span at bounding box center [688, 37] width 0 height 18
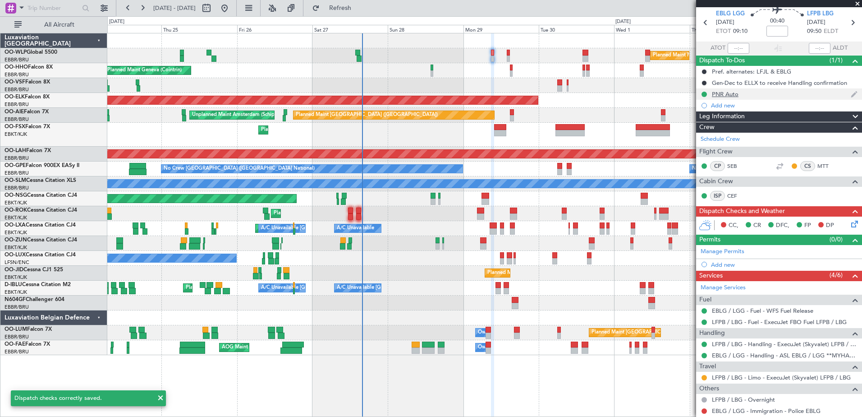
scroll to position [0, 0]
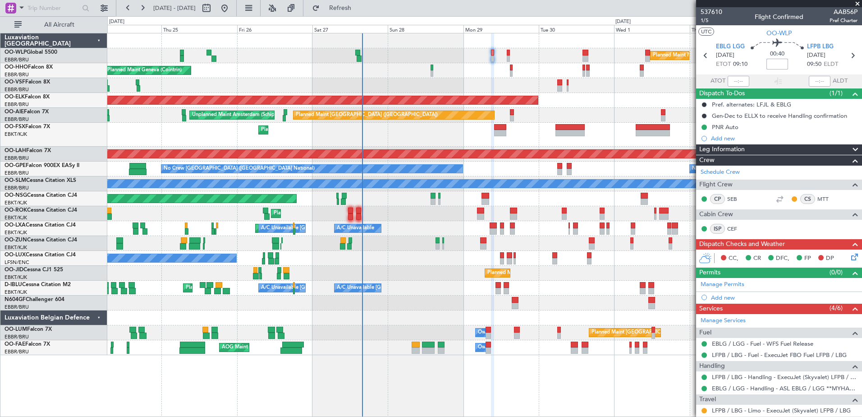
click at [770, 60] on input at bounding box center [778, 64] width 22 height 11
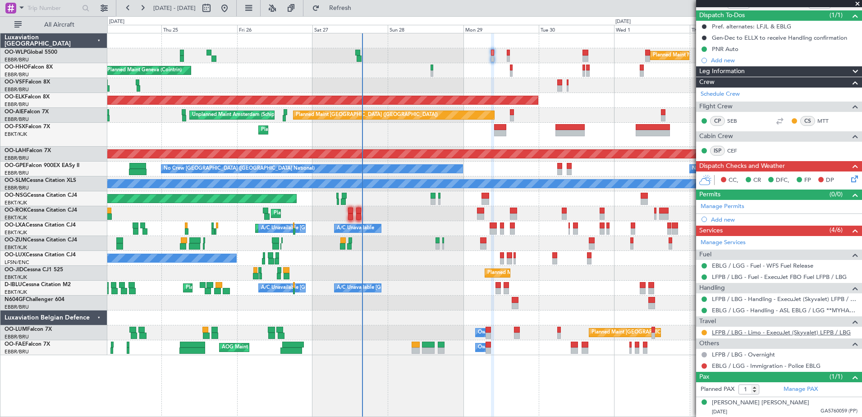
type input "+00:00"
click at [753, 333] on link "LFPB / LBG - Limo - ExecuJet (Skyvalet) LFPB / LBG" at bounding box center [781, 332] width 139 height 8
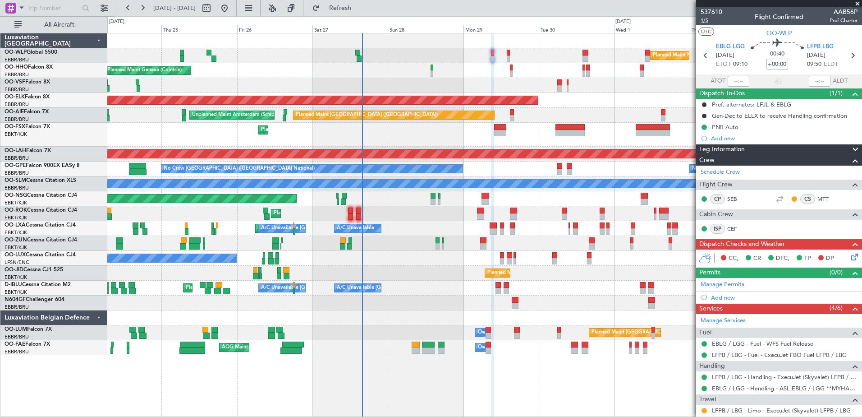
click at [703, 18] on span "1/5" at bounding box center [712, 21] width 22 height 8
click at [849, 256] on icon at bounding box center [852, 255] width 7 height 7
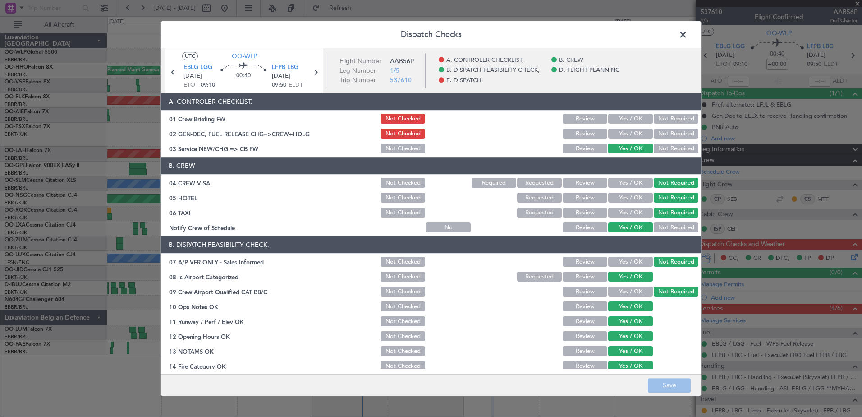
click at [626, 134] on button "Yes / OK" at bounding box center [630, 134] width 45 height 10
click at [676, 386] on button "Save" at bounding box center [669, 385] width 43 height 14
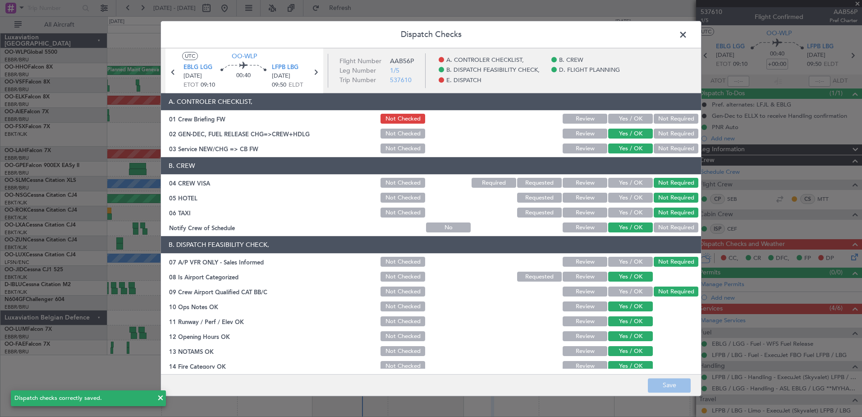
click at [688, 30] on span at bounding box center [688, 37] width 0 height 18
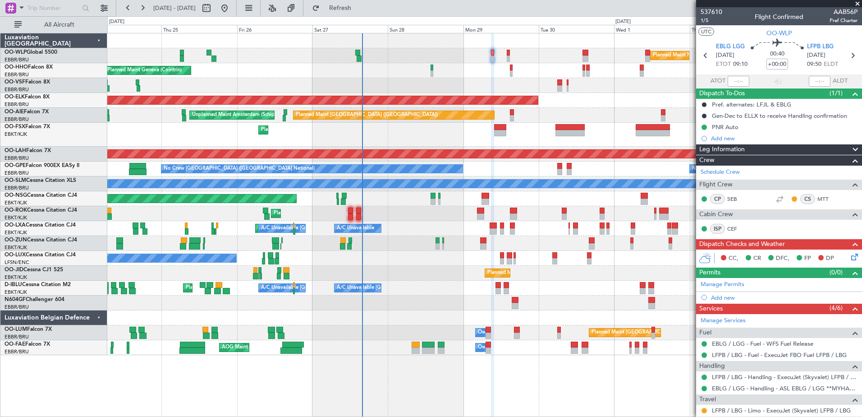
scroll to position [78, 0]
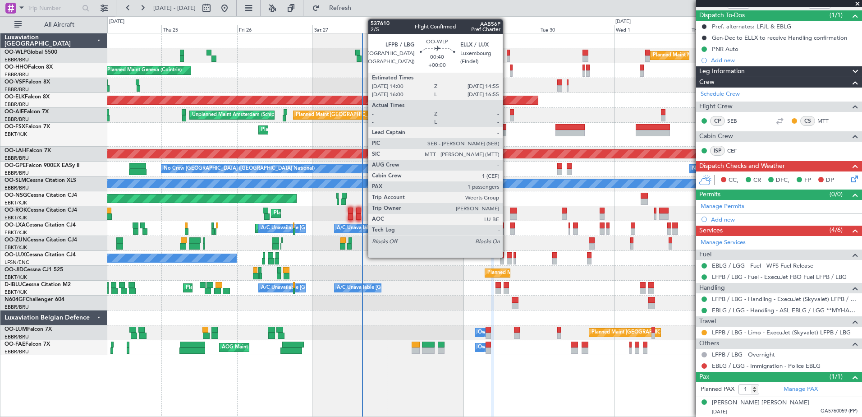
click at [507, 54] on div at bounding box center [508, 53] width 3 height 6
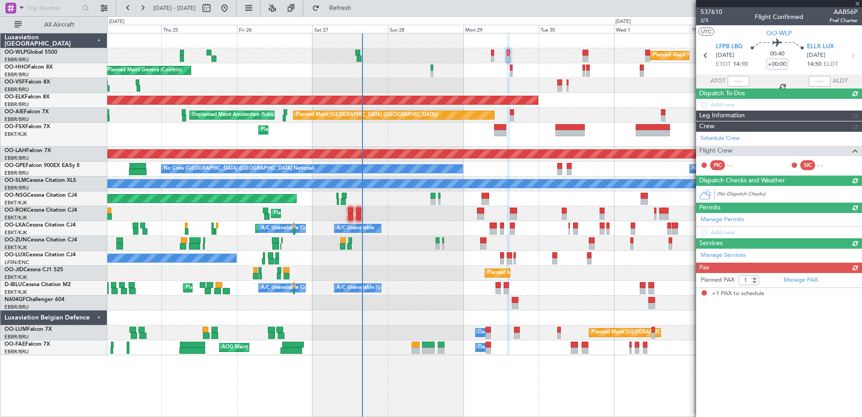
scroll to position [0, 0]
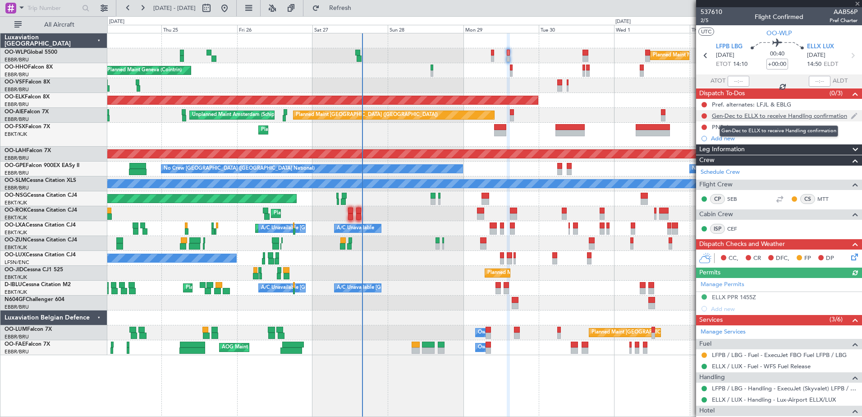
click at [800, 116] on div "Gen-Dec to ELLX to receive Handling confirmation" at bounding box center [779, 116] width 135 height 8
click at [804, 117] on div "Gen-Dec to ELLX to receive Handling confirmation" at bounding box center [779, 116] width 135 height 8
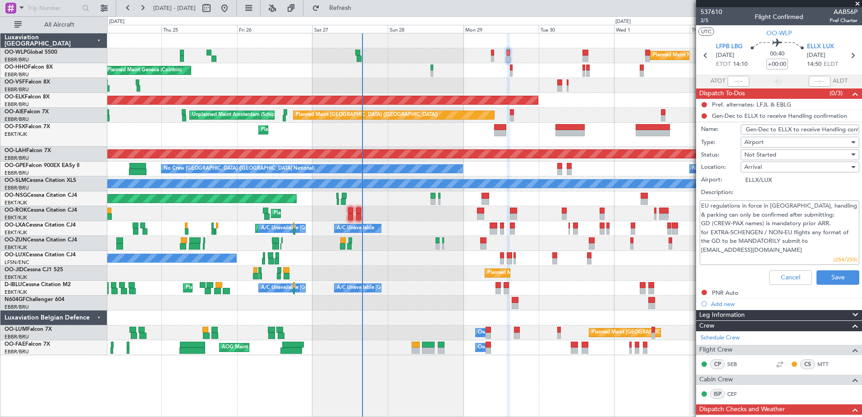
click at [703, 115] on li "Gen-Dec to ELLX to receive Handling confirmation Name: Gen-Dec to ELLX to recei…" at bounding box center [779, 199] width 166 height 178
click at [751, 156] on span "Not Started" at bounding box center [760, 155] width 32 height 8
drag, startPoint x: 746, startPoint y: 215, endPoint x: 747, endPoint y: 205, distance: 9.5
click at [747, 205] on div "Not Started In Progress Completed Cancelled" at bounding box center [795, 192] width 121 height 55
drag, startPoint x: 747, startPoint y: 205, endPoint x: 749, endPoint y: 199, distance: 6.9
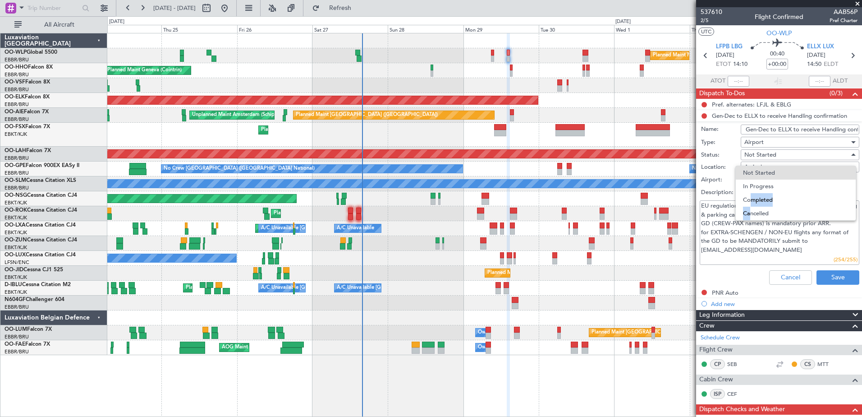
click at [749, 199] on span "Completed" at bounding box center [796, 200] width 106 height 14
type textarea "EU regulations in force in Luxembourg, handling & parking can only be confirmed…"
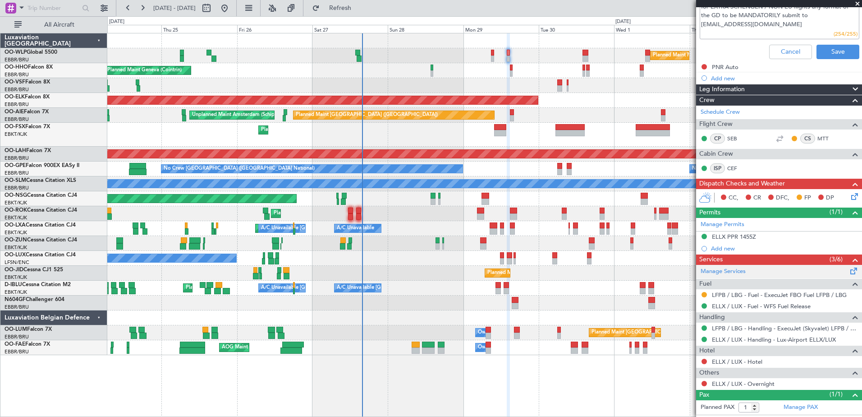
scroll to position [243, 0]
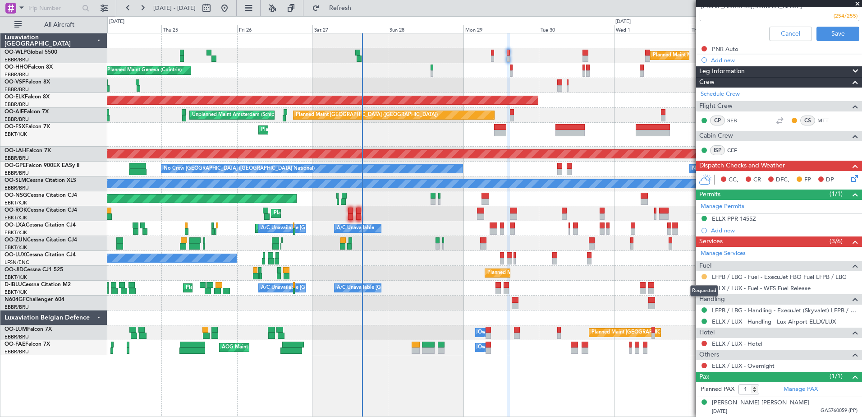
click at [702, 274] on button at bounding box center [704, 276] width 5 height 5
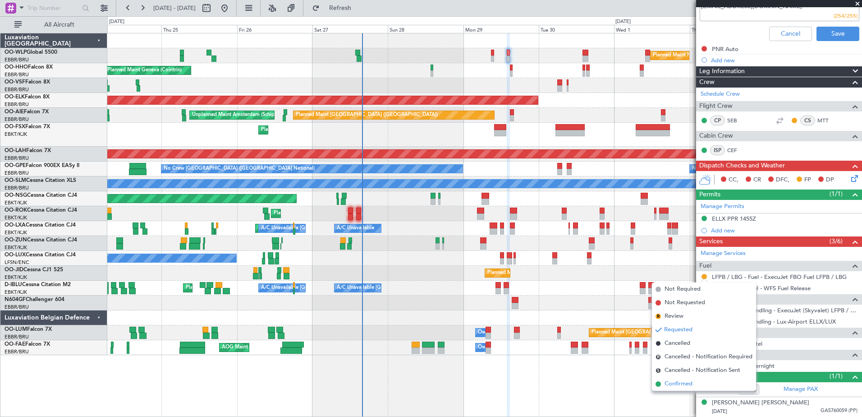
click at [672, 379] on span "Confirmed" at bounding box center [679, 383] width 28 height 9
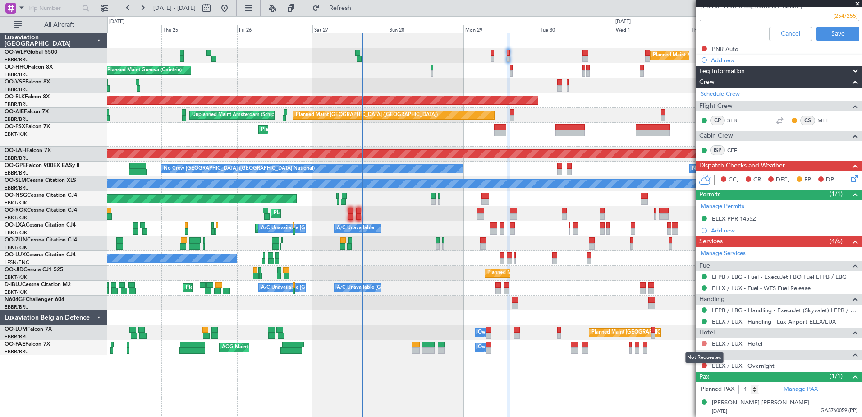
click at [705, 344] on button at bounding box center [704, 342] width 5 height 5
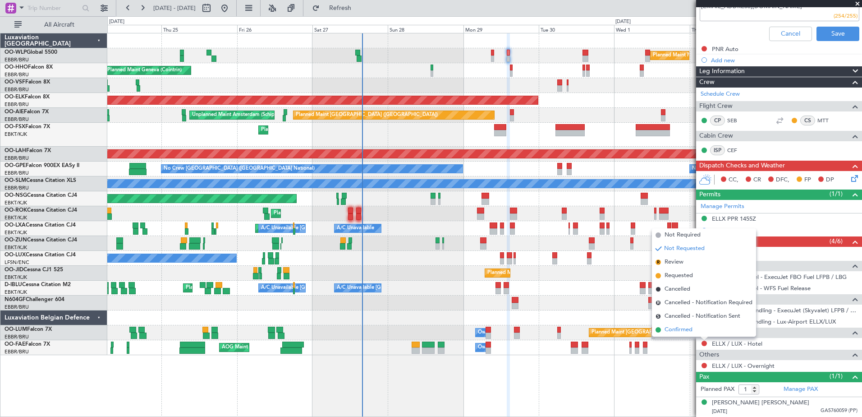
click at [680, 326] on span "Confirmed" at bounding box center [679, 329] width 28 height 9
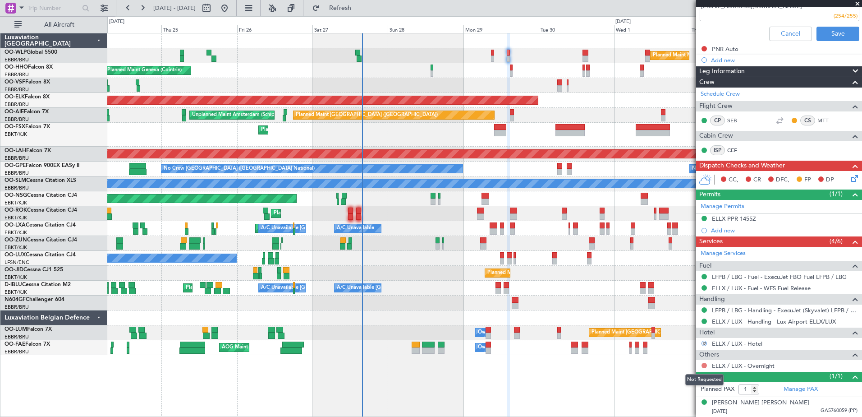
click at [702, 364] on button at bounding box center [704, 365] width 5 height 5
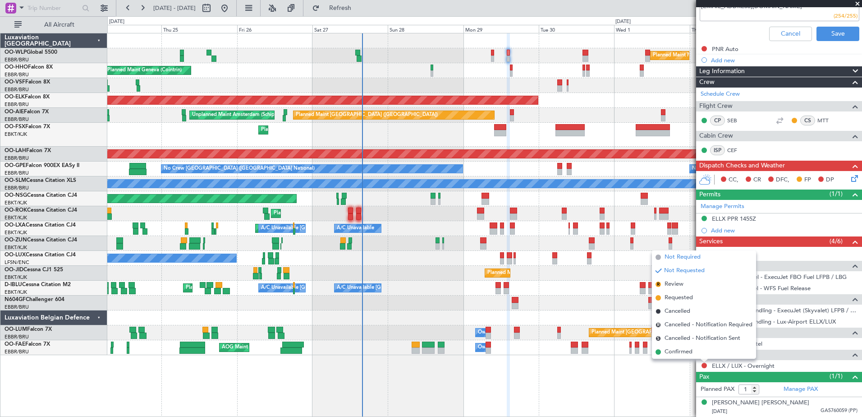
click at [678, 253] on span "Not Required" at bounding box center [683, 257] width 36 height 9
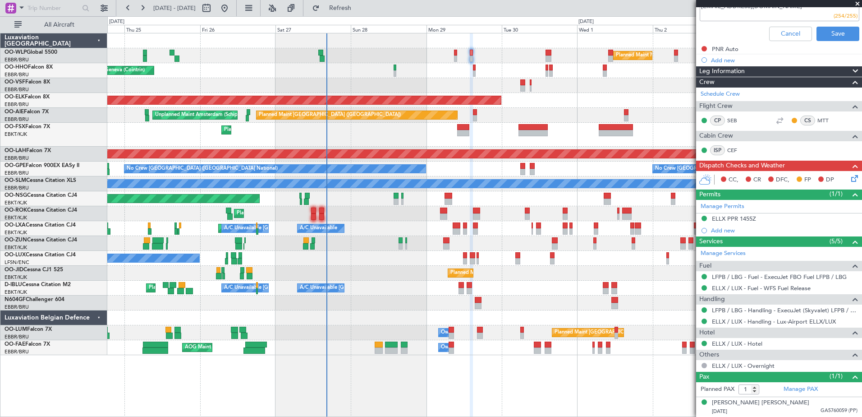
click at [545, 100] on div "Planned Maint Kortrijk-[GEOGRAPHIC_DATA]" at bounding box center [484, 100] width 754 height 15
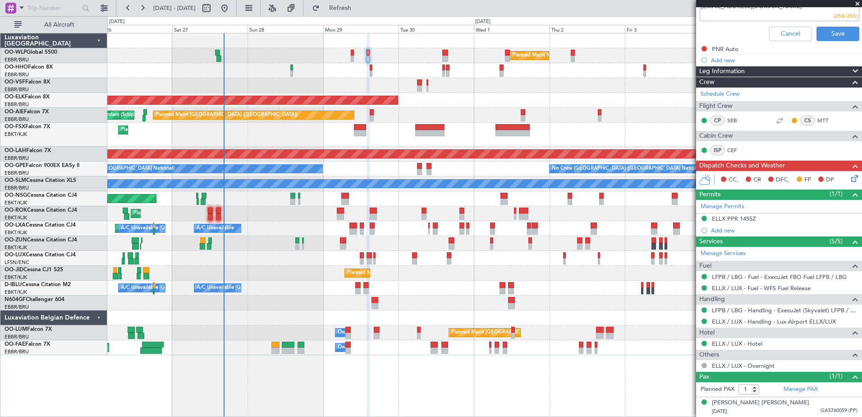
click at [591, 135] on div "Planned Maint Kortrijk-[GEOGRAPHIC_DATA]" at bounding box center [484, 135] width 754 height 24
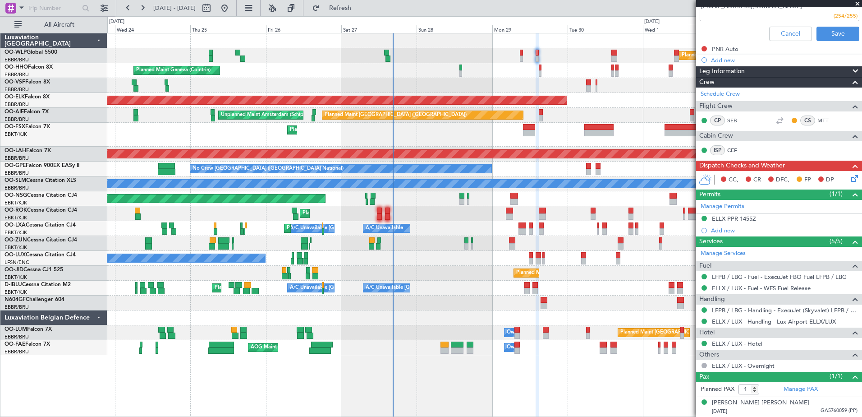
click at [433, 140] on div "Planned Maint Kortrijk-[GEOGRAPHIC_DATA]" at bounding box center [484, 135] width 754 height 24
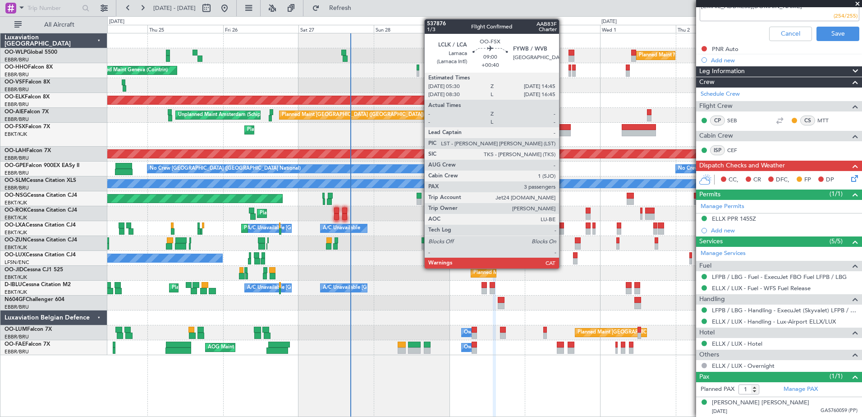
click at [563, 130] on div at bounding box center [556, 133] width 29 height 6
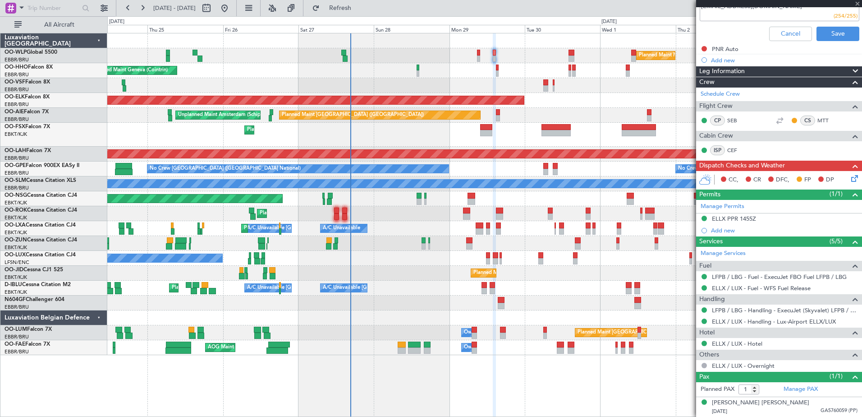
type input "+00:40"
type input "3"
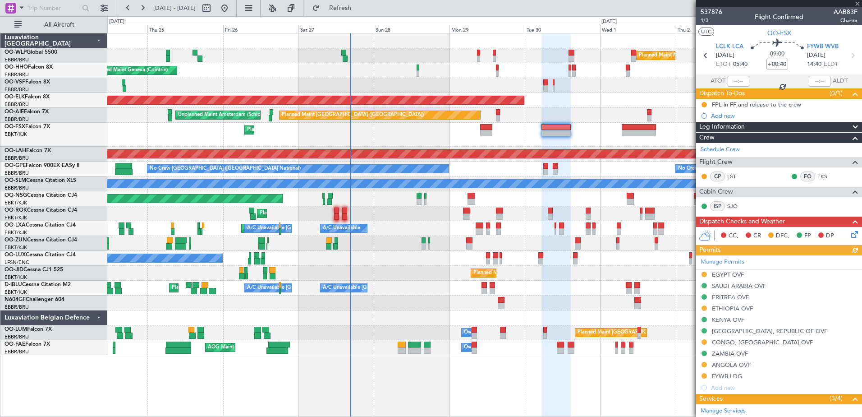
scroll to position [187, 0]
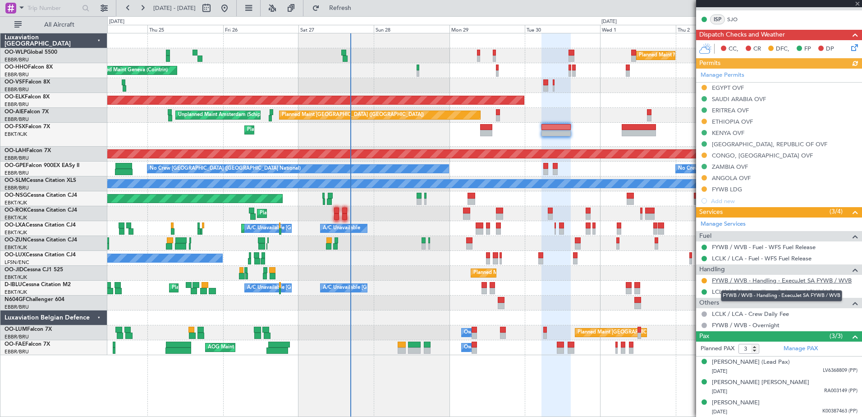
click at [749, 280] on link "FYWB / WVB - Handling - ExecuJet SA FYWB / WVB" at bounding box center [782, 280] width 140 height 8
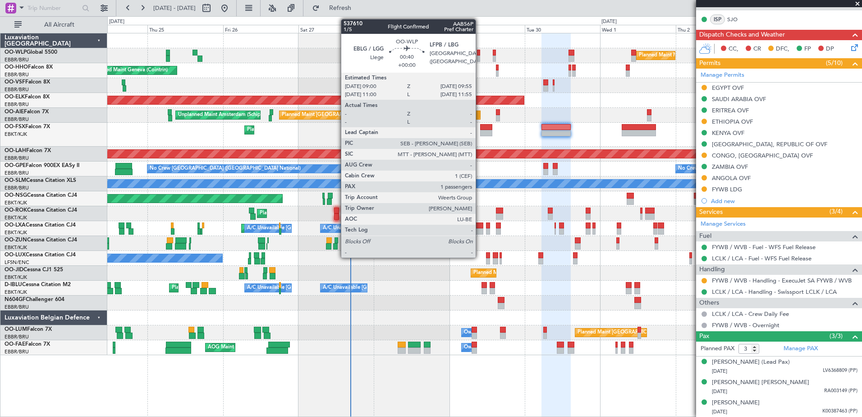
click at [480, 57] on div at bounding box center [478, 58] width 3 height 6
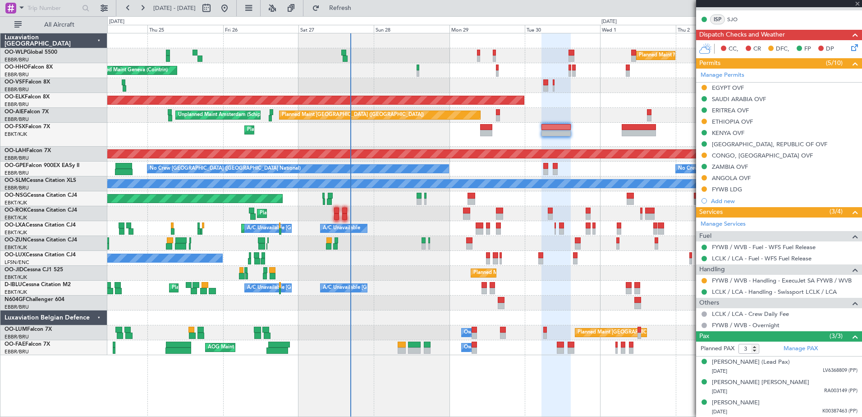
type input "1"
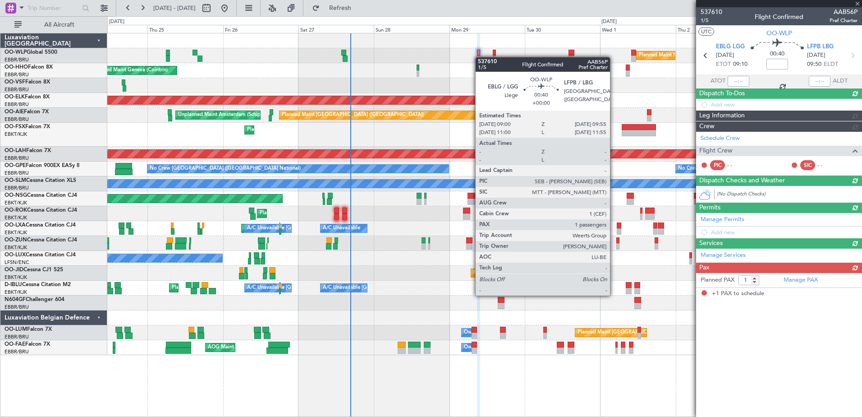
scroll to position [0, 0]
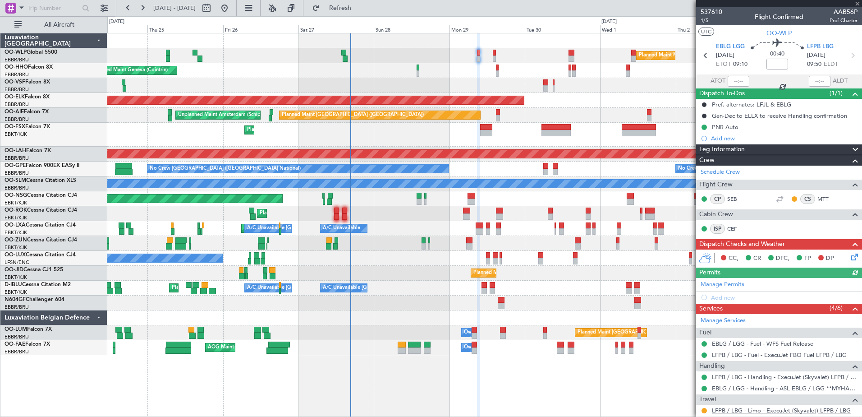
click at [771, 409] on link "LFPB / LBG - Limo - ExecuJet (Skyvalet) LFPB / LBG" at bounding box center [781, 410] width 139 height 8
click at [362, 12] on button "Refresh" at bounding box center [335, 8] width 54 height 14
click at [492, 55] on div "Planned Maint Milan (Linate)" at bounding box center [484, 55] width 754 height 15
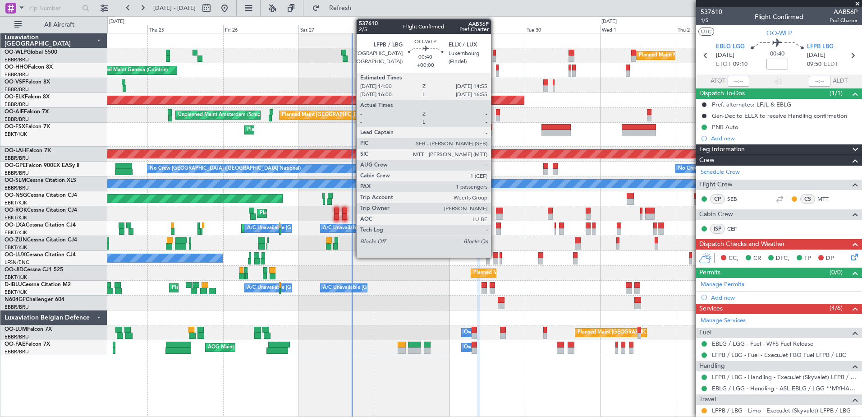
click at [495, 55] on div at bounding box center [494, 53] width 3 height 6
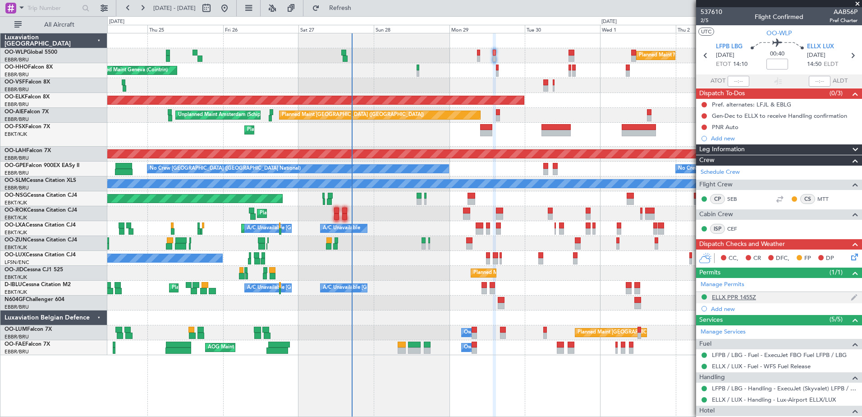
click at [720, 296] on div "ELLX PPR 1455Z" at bounding box center [734, 297] width 44 height 8
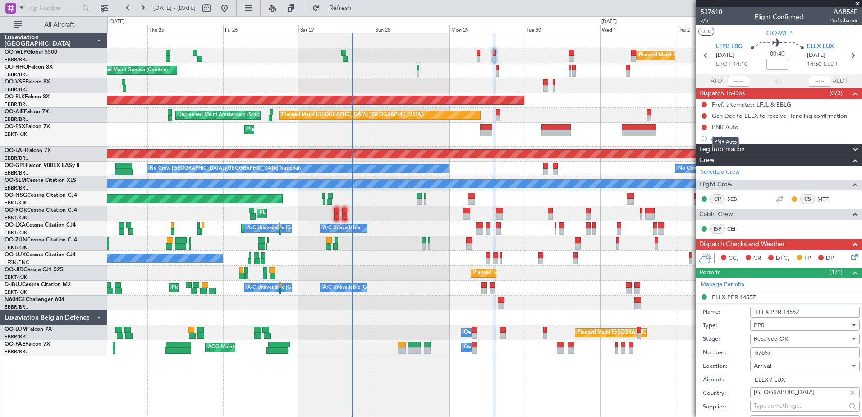
click at [726, 139] on div "PNR Auto" at bounding box center [725, 142] width 27 height 11
click at [729, 140] on div "Add new" at bounding box center [780, 138] width 138 height 8
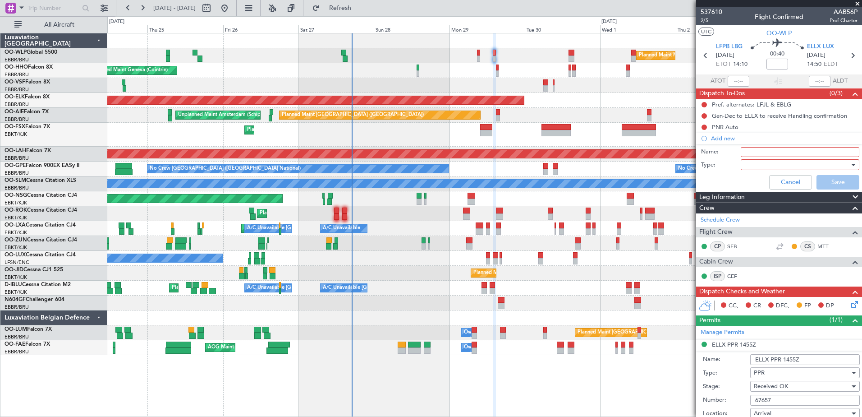
click at [770, 151] on input "Name:" at bounding box center [800, 152] width 119 height 10
type input "FPL in FF and release to the crew"
click at [761, 160] on div at bounding box center [796, 165] width 105 height 14
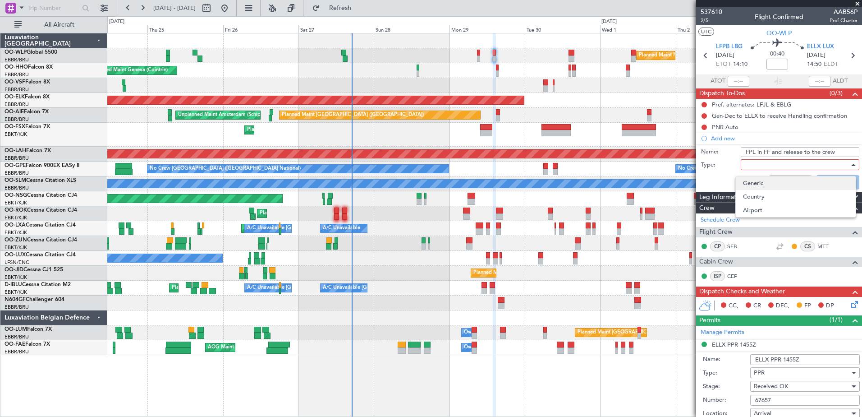
click at [763, 183] on span "Generic" at bounding box center [796, 183] width 106 height 14
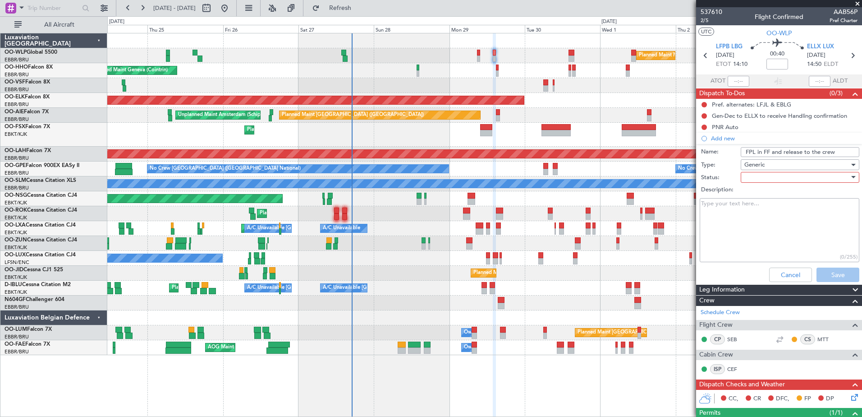
click at [763, 178] on div at bounding box center [796, 177] width 105 height 14
click at [772, 193] on span "Not Started" at bounding box center [796, 195] width 106 height 14
click at [781, 179] on div "Not Started" at bounding box center [796, 177] width 105 height 14
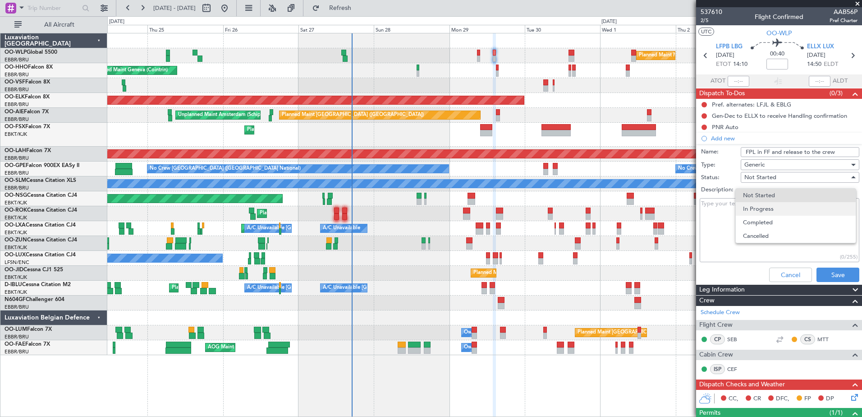
click at [776, 210] on span "In Progress" at bounding box center [796, 209] width 106 height 14
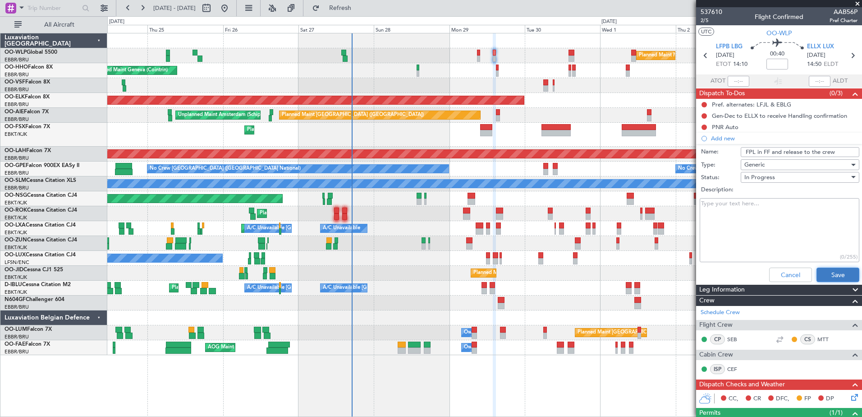
click at [841, 275] on button "Save" at bounding box center [838, 274] width 43 height 14
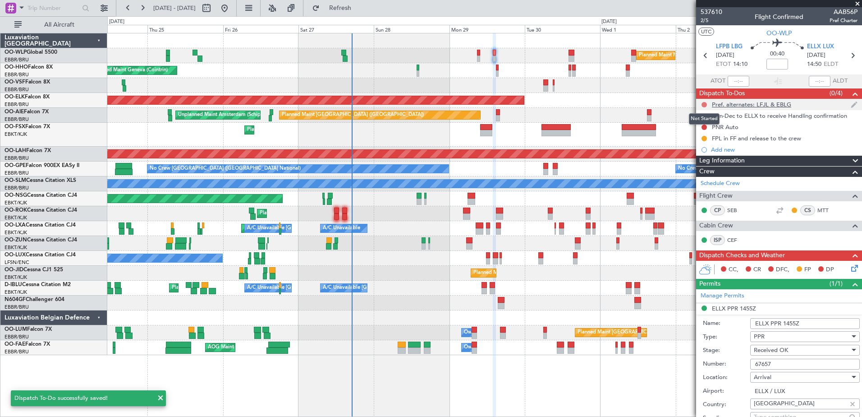
click at [703, 103] on button at bounding box center [704, 104] width 5 height 5
click at [695, 141] on span "Completed" at bounding box center [708, 144] width 30 height 9
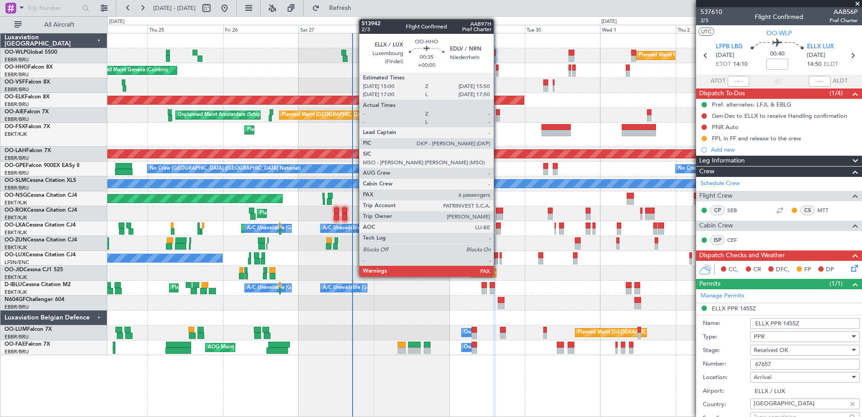
click at [498, 73] on div at bounding box center [497, 73] width 3 height 6
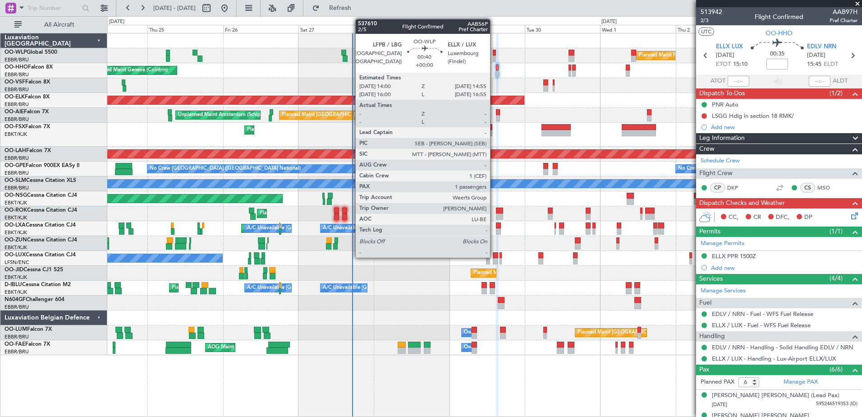
click at [494, 54] on div at bounding box center [494, 53] width 3 height 6
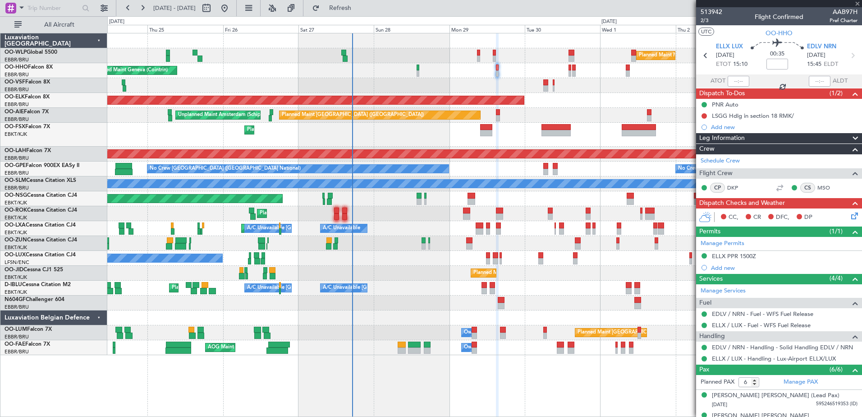
type input "1"
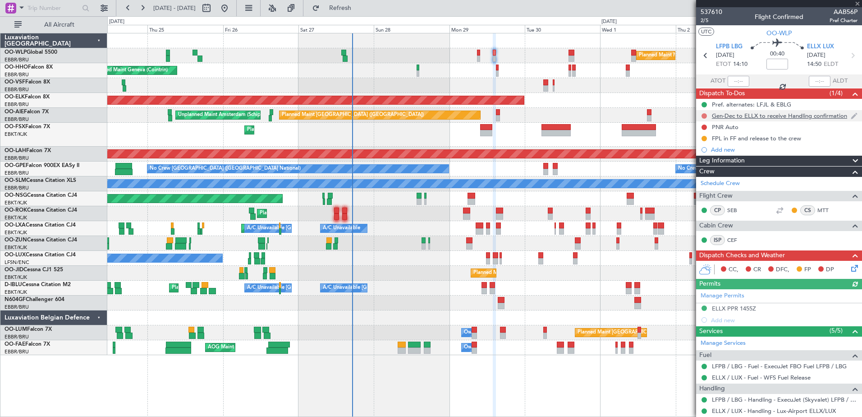
click at [703, 116] on button at bounding box center [704, 115] width 5 height 5
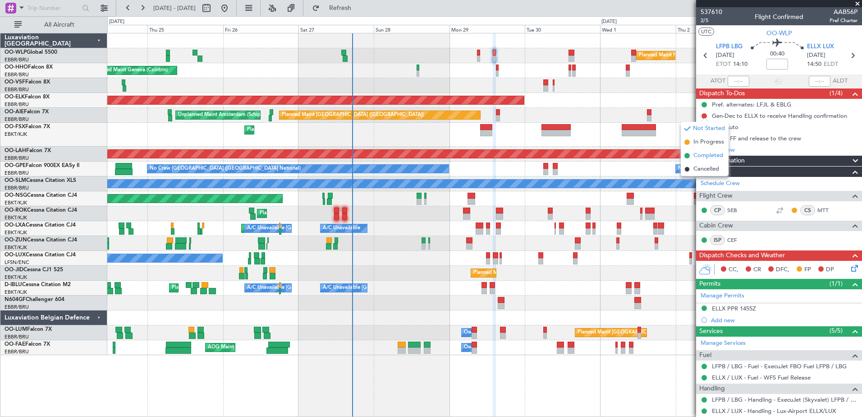
click at [702, 153] on span "Completed" at bounding box center [708, 155] width 30 height 9
click at [849, 270] on icon at bounding box center [852, 266] width 7 height 7
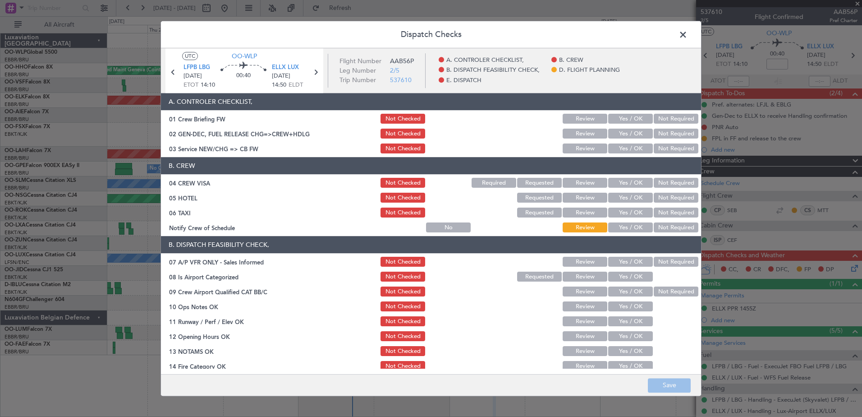
click at [641, 151] on button "Yes / OK" at bounding box center [630, 149] width 45 height 10
click at [660, 134] on button "Not Required" at bounding box center [676, 134] width 45 height 10
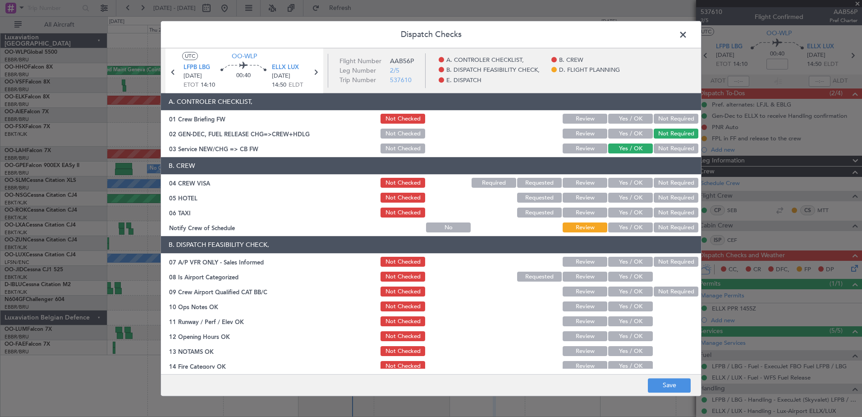
click at [665, 183] on button "Not Required" at bounding box center [676, 183] width 45 height 10
click at [666, 200] on button "Not Required" at bounding box center [676, 198] width 45 height 10
click at [666, 211] on button "Not Required" at bounding box center [676, 213] width 45 height 10
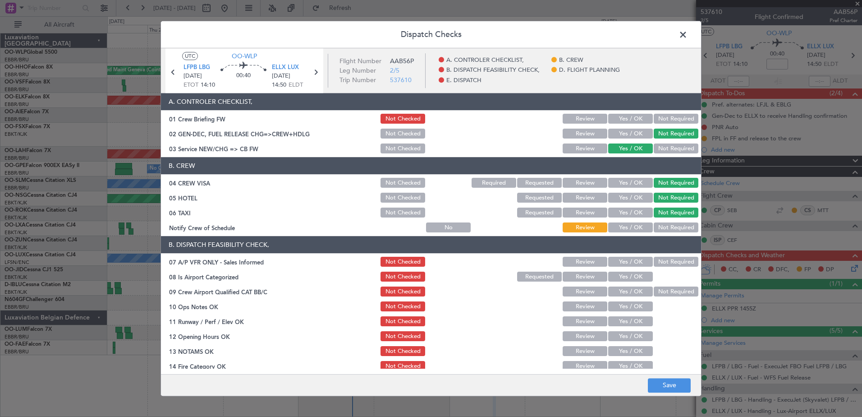
click at [638, 231] on button "Yes / OK" at bounding box center [630, 228] width 45 height 10
click at [661, 266] on button "Not Required" at bounding box center [676, 262] width 45 height 10
click at [636, 279] on button "Yes / OK" at bounding box center [630, 277] width 45 height 10
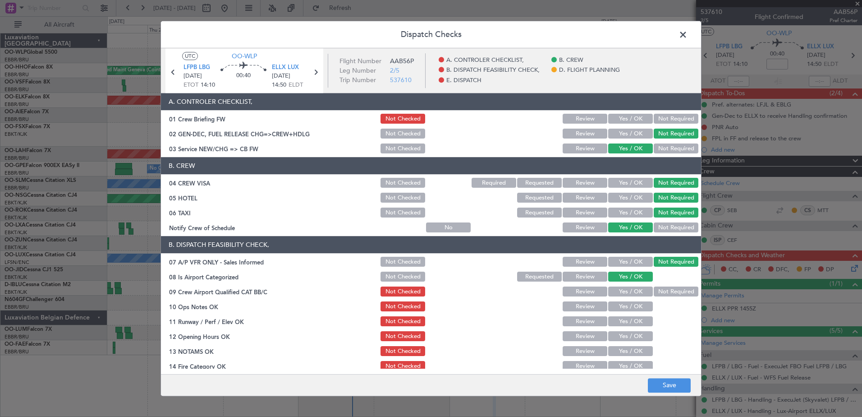
click at [654, 290] on button "Not Required" at bounding box center [676, 292] width 45 height 10
drag, startPoint x: 640, startPoint y: 305, endPoint x: 638, endPoint y: 310, distance: 5.4
click at [638, 307] on button "Yes / OK" at bounding box center [630, 307] width 45 height 10
click at [633, 322] on button "Yes / OK" at bounding box center [630, 322] width 45 height 10
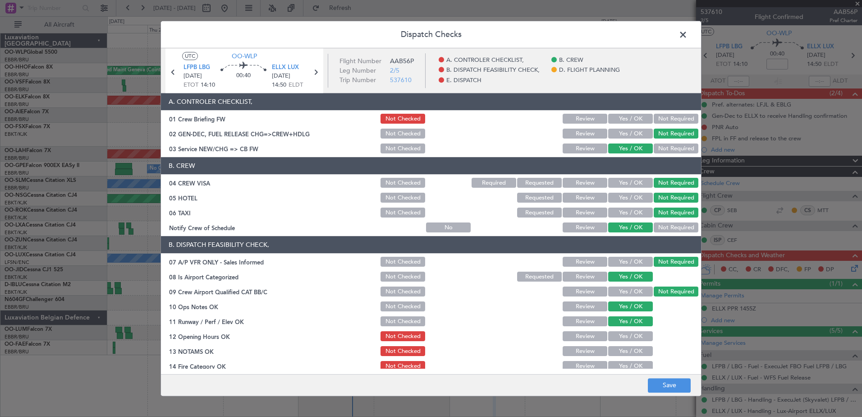
click at [629, 336] on button "Yes / OK" at bounding box center [630, 336] width 45 height 10
drag, startPoint x: 629, startPoint y: 349, endPoint x: 629, endPoint y: 358, distance: 9.0
click at [629, 353] on button "Yes / OK" at bounding box center [630, 351] width 45 height 10
click at [626, 361] on button "Yes / OK" at bounding box center [630, 366] width 45 height 10
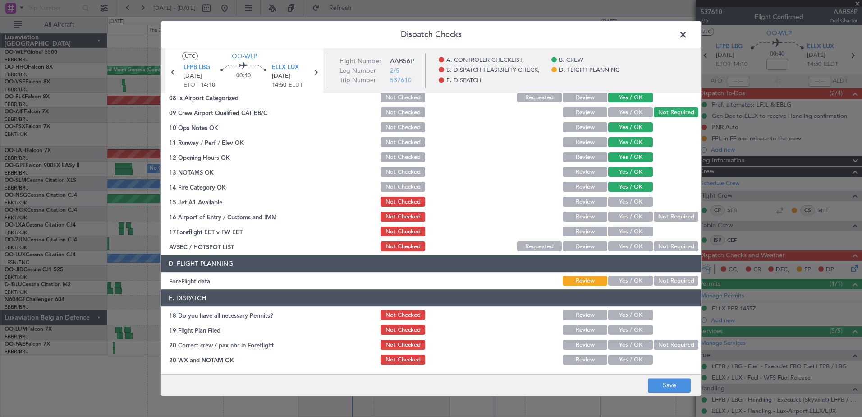
click at [626, 196] on div "Yes / OK" at bounding box center [630, 202] width 46 height 13
click at [629, 202] on button "Yes / OK" at bounding box center [630, 202] width 45 height 10
click at [630, 216] on button "Yes / OK" at bounding box center [630, 217] width 45 height 10
click at [632, 230] on button "Yes / OK" at bounding box center [630, 232] width 45 height 10
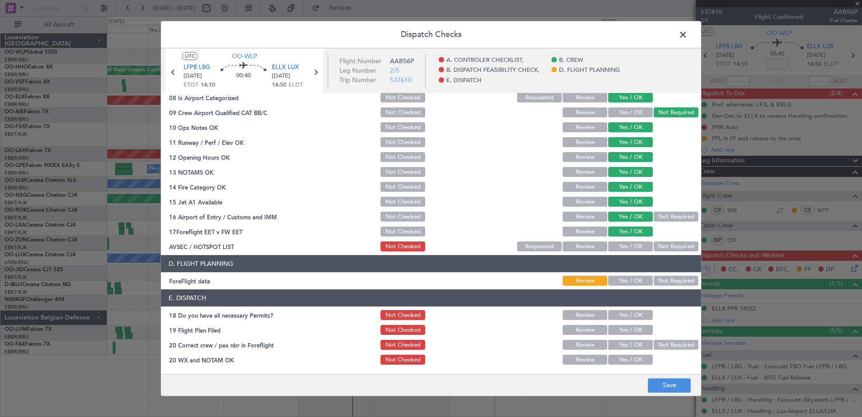
click at [632, 249] on button "Yes / OK" at bounding box center [630, 247] width 45 height 10
click at [666, 388] on button "Save" at bounding box center [669, 385] width 43 height 14
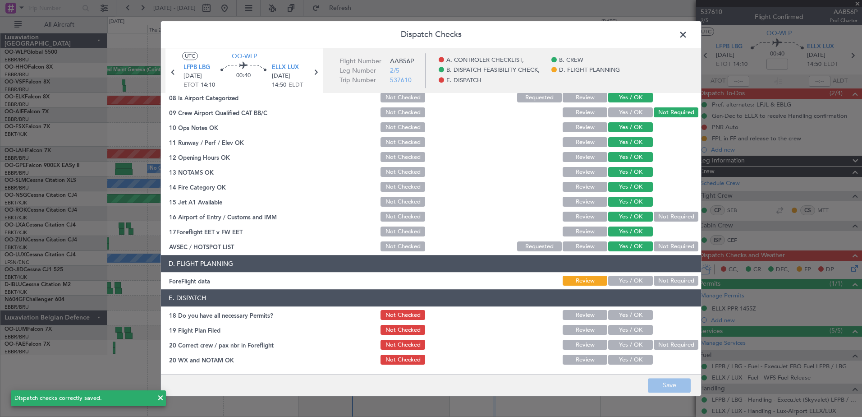
click at [688, 34] on span at bounding box center [688, 37] width 0 height 18
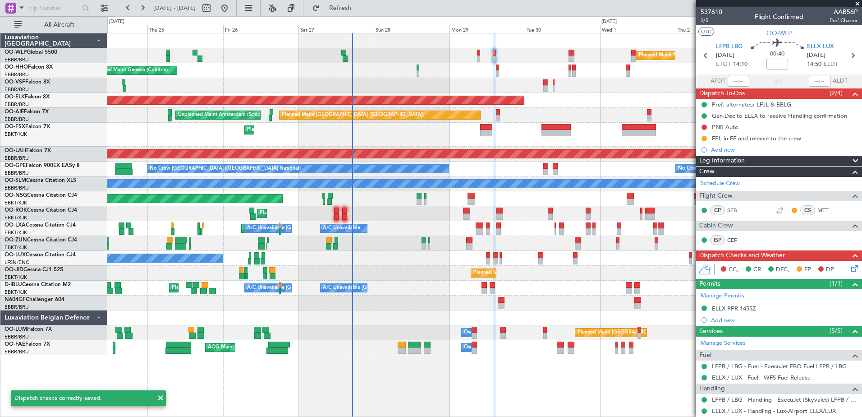
click at [776, 67] on input at bounding box center [778, 64] width 22 height 11
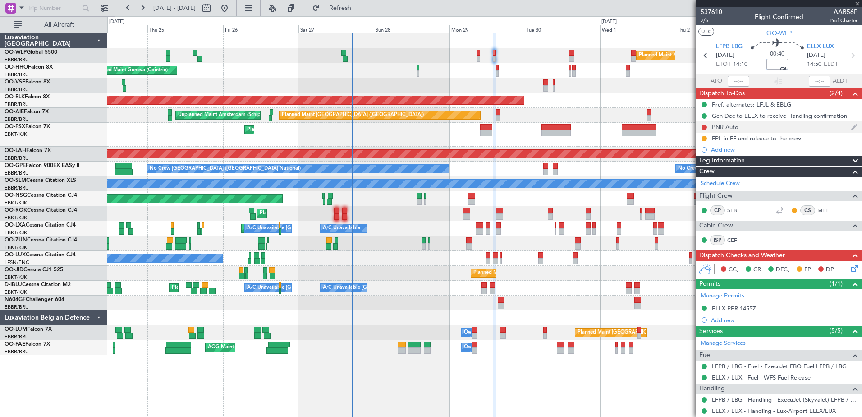
type input "+00:00"
click at [706, 129] on div at bounding box center [704, 127] width 7 height 7
click at [704, 129] on button at bounding box center [704, 126] width 5 height 5
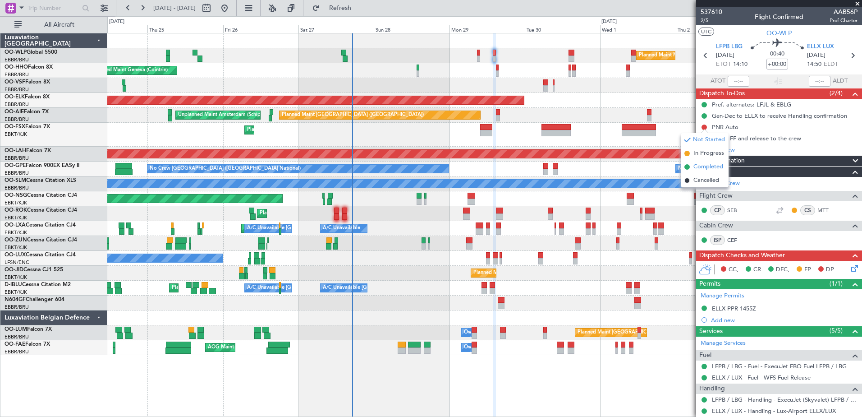
click at [693, 168] on li "Completed" at bounding box center [705, 167] width 48 height 14
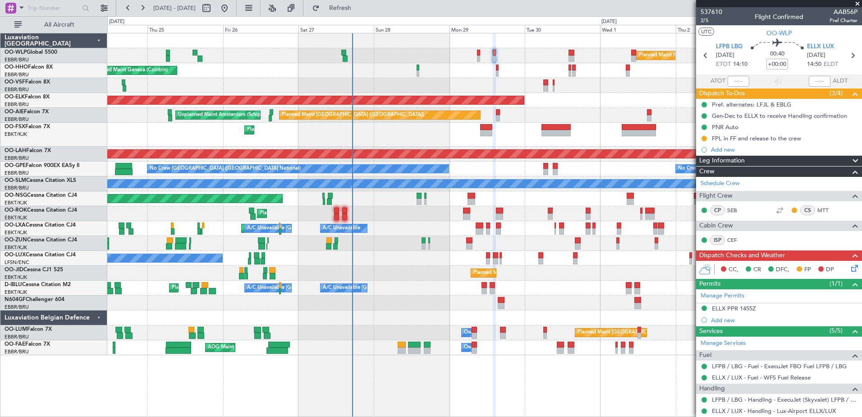
scroll to position [89, 0]
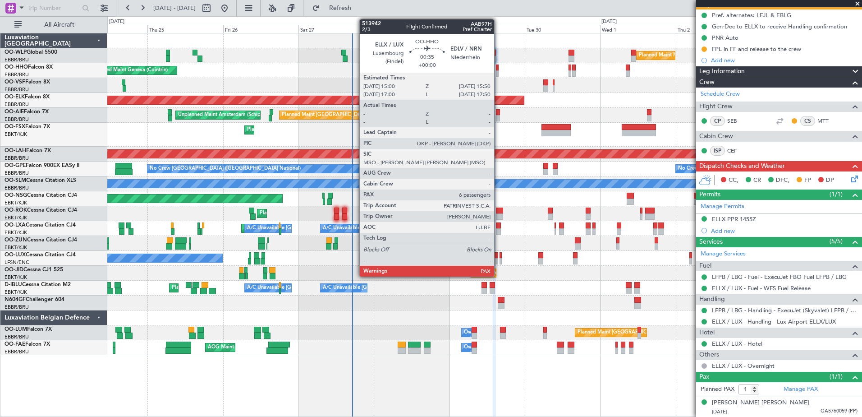
click at [498, 69] on div at bounding box center [497, 67] width 3 height 6
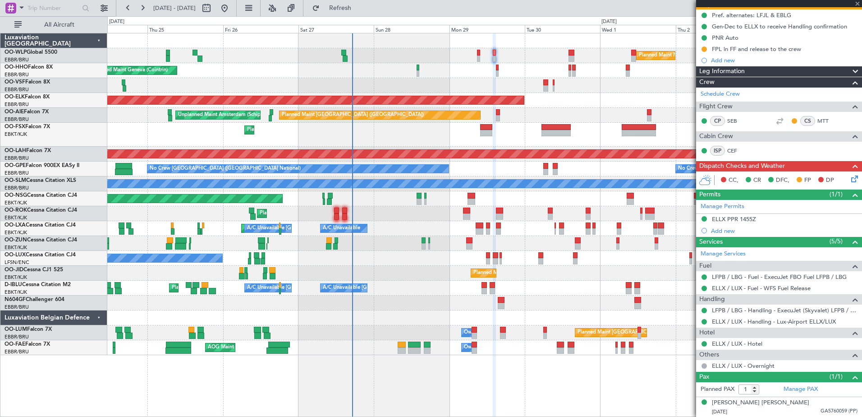
type input "6"
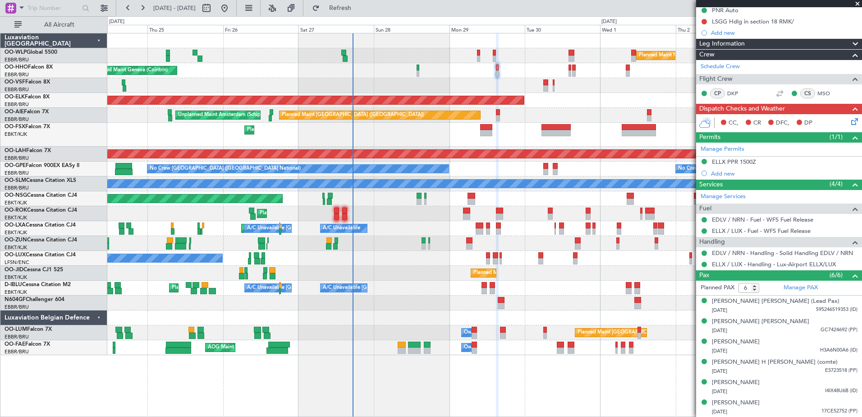
scroll to position [0, 0]
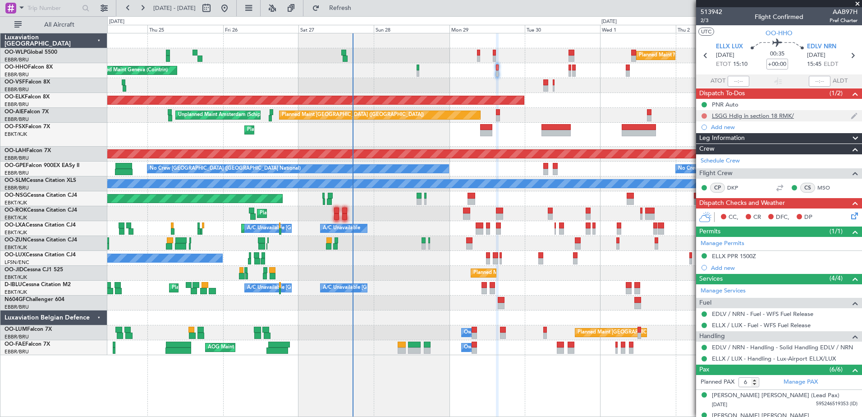
click at [704, 115] on button at bounding box center [704, 115] width 5 height 5
click at [701, 170] on span "Cancelled" at bounding box center [706, 169] width 26 height 9
click at [713, 127] on div "Add new" at bounding box center [780, 127] width 138 height 8
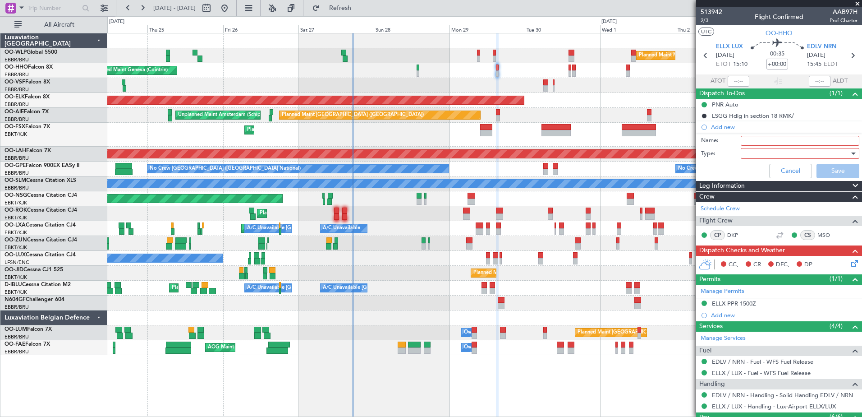
click at [804, 143] on input "Name:" at bounding box center [800, 141] width 119 height 10
type input "FPL in FF"
click at [745, 146] on div "Name: FPL in FF" at bounding box center [779, 141] width 175 height 14
click at [748, 155] on div at bounding box center [796, 154] width 105 height 14
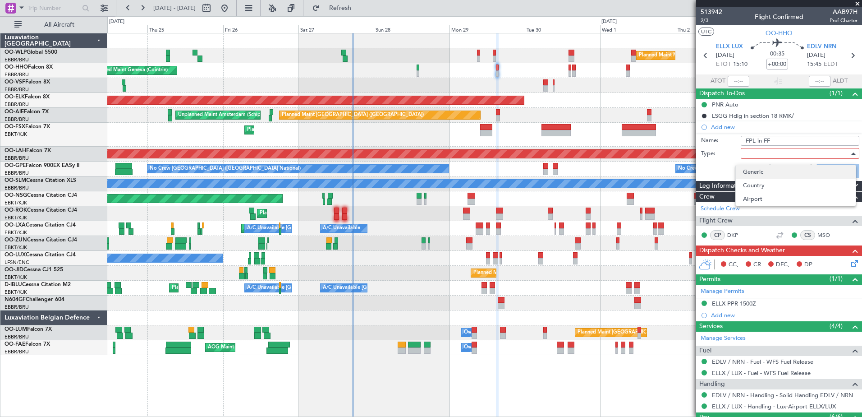
click at [754, 174] on span "Generic" at bounding box center [796, 172] width 106 height 14
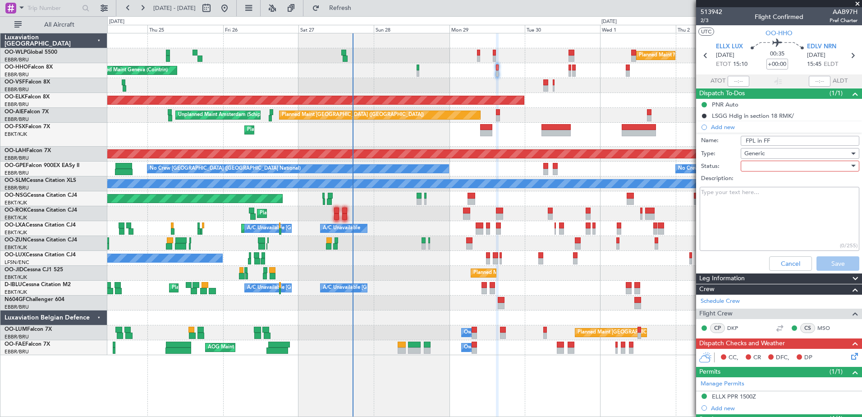
click at [759, 167] on div at bounding box center [796, 166] width 105 height 14
drag, startPoint x: 762, startPoint y: 184, endPoint x: 762, endPoint y: 199, distance: 15.3
click at [762, 199] on div "Not Started In Progress Completed Cancelled" at bounding box center [795, 204] width 121 height 55
click at [762, 199] on span "In Progress" at bounding box center [796, 198] width 106 height 14
click at [839, 258] on button "Save" at bounding box center [838, 263] width 43 height 14
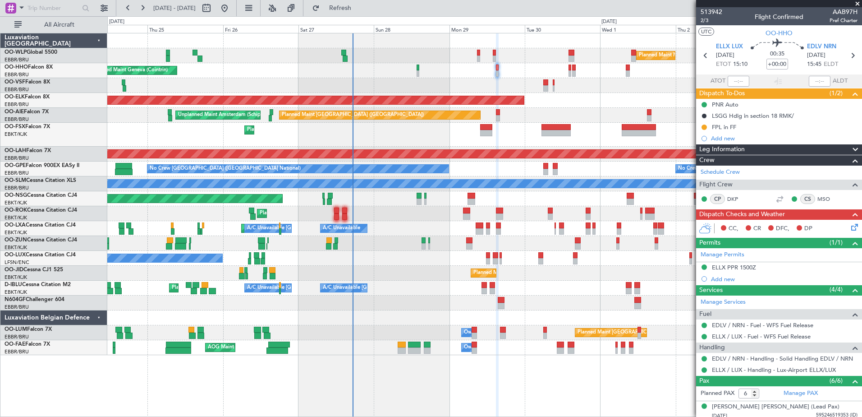
click at [849, 225] on icon at bounding box center [852, 225] width 7 height 7
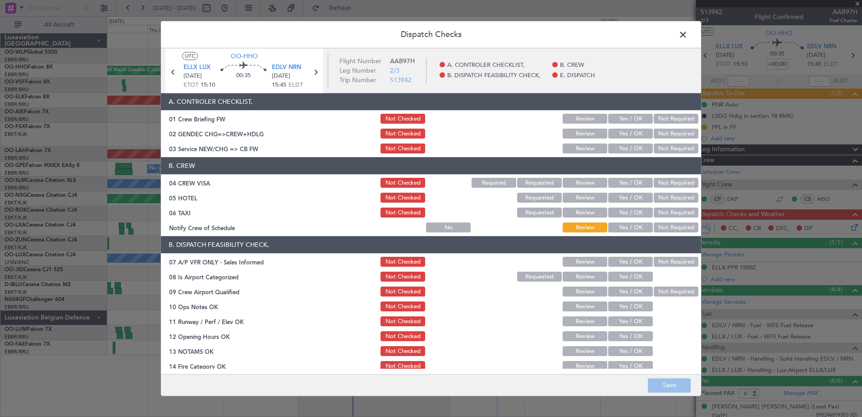
click at [608, 223] on button "Yes / OK" at bounding box center [630, 228] width 45 height 10
drag, startPoint x: 670, startPoint y: 212, endPoint x: 671, endPoint y: 200, distance: 12.2
click at [670, 212] on button "Not Required" at bounding box center [676, 213] width 45 height 10
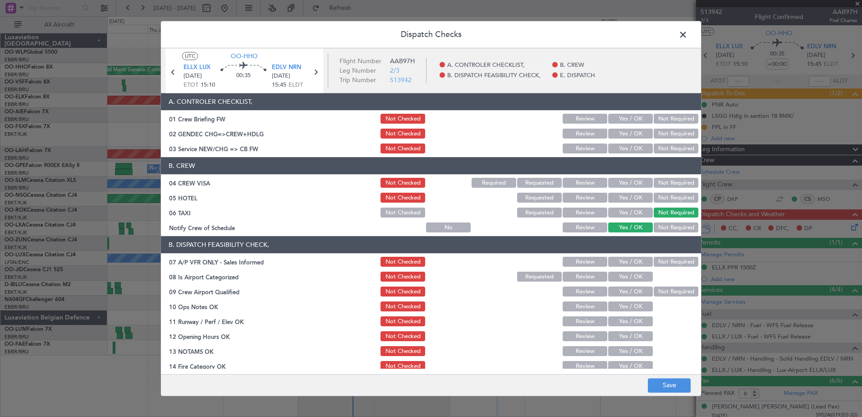
click at [671, 200] on button "Not Required" at bounding box center [676, 198] width 45 height 10
click at [671, 183] on button "Not Required" at bounding box center [676, 183] width 45 height 10
click at [664, 260] on button "Not Required" at bounding box center [676, 262] width 45 height 10
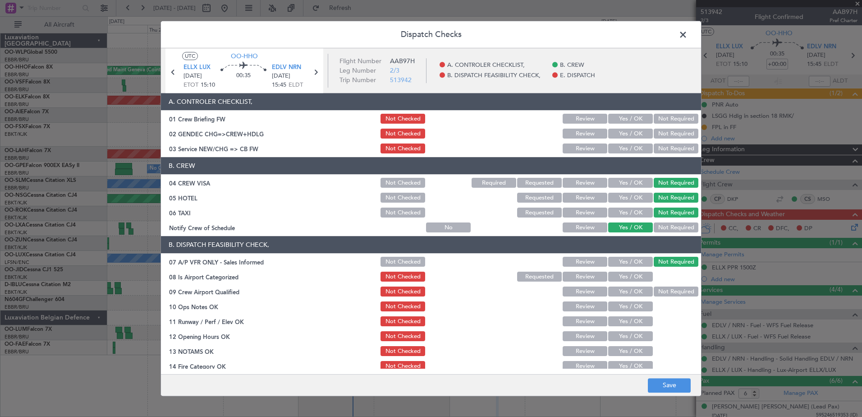
click at [643, 277] on button "Yes / OK" at bounding box center [630, 277] width 45 height 10
drag, startPoint x: 673, startPoint y: 288, endPoint x: 656, endPoint y: 294, distance: 18.3
click at [674, 288] on button "Not Required" at bounding box center [676, 292] width 45 height 10
click at [624, 306] on button "Yes / OK" at bounding box center [630, 307] width 45 height 10
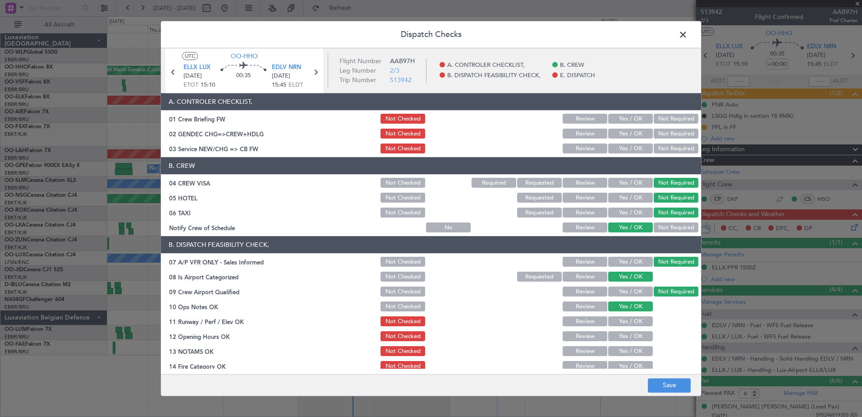
drag, startPoint x: 621, startPoint y: 318, endPoint x: 618, endPoint y: 327, distance: 9.3
click at [620, 321] on button "Yes / OK" at bounding box center [630, 322] width 45 height 10
drag, startPoint x: 618, startPoint y: 334, endPoint x: 618, endPoint y: 343, distance: 9.0
click at [618, 339] on button "Yes / OK" at bounding box center [630, 336] width 45 height 10
click at [621, 349] on button "Yes / OK" at bounding box center [630, 351] width 45 height 10
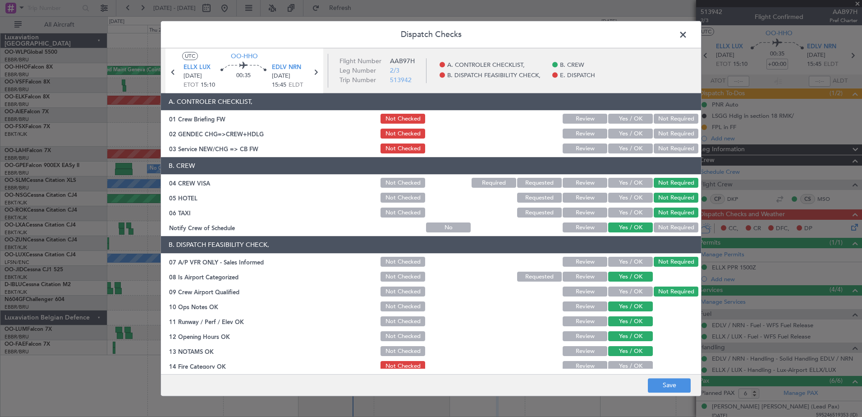
click at [628, 363] on button "Yes / OK" at bounding box center [630, 366] width 45 height 10
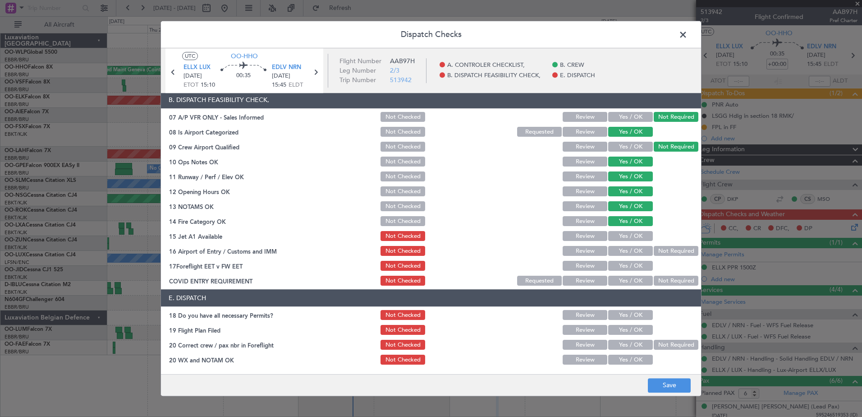
click at [627, 239] on button "Yes / OK" at bounding box center [630, 236] width 45 height 10
click at [629, 251] on button "Yes / OK" at bounding box center [630, 251] width 45 height 10
click at [635, 276] on button "Yes / OK" at bounding box center [630, 281] width 45 height 10
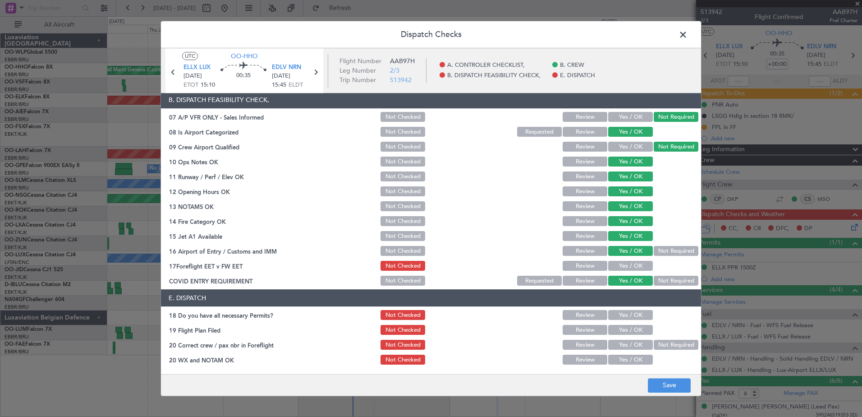
click at [634, 267] on button "Yes / OK" at bounding box center [630, 266] width 45 height 10
click at [668, 383] on button "Save" at bounding box center [669, 385] width 43 height 14
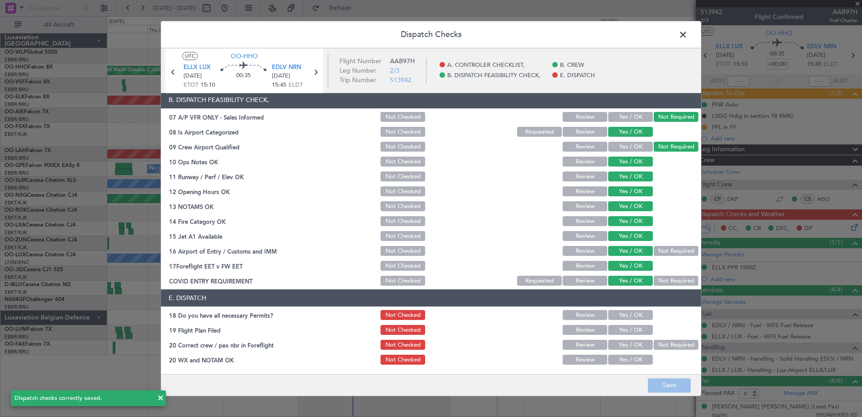
click at [688, 34] on span at bounding box center [688, 37] width 0 height 18
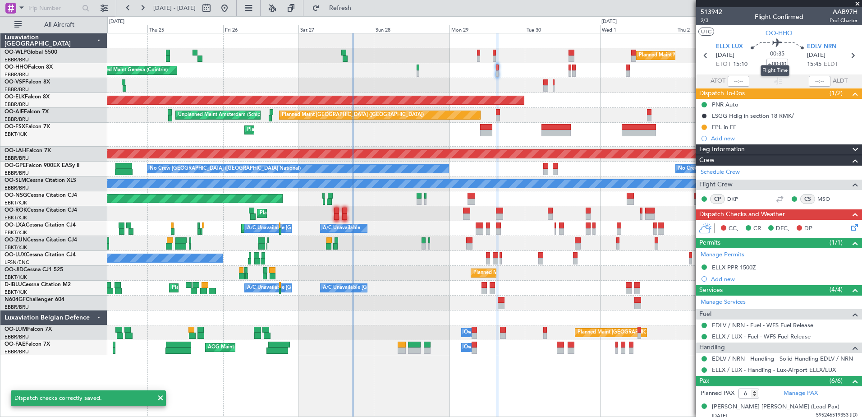
click at [780, 64] on mat-tooltip-component "Flight Time" at bounding box center [774, 71] width 41 height 24
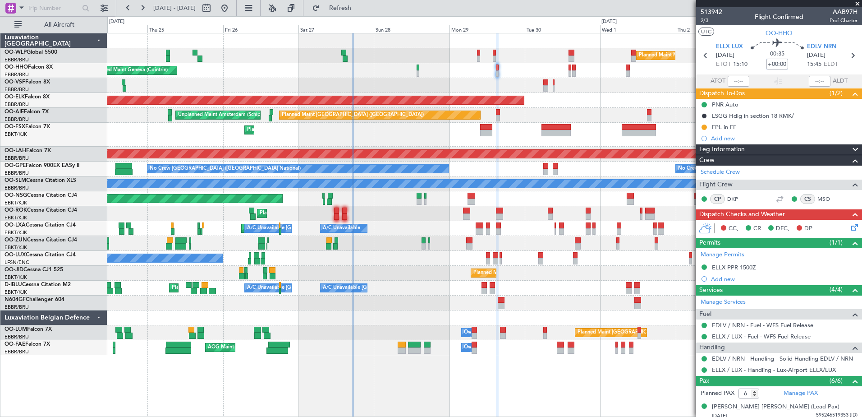
click at [774, 63] on input "+00:00" at bounding box center [778, 64] width 22 height 11
type input "-00:05"
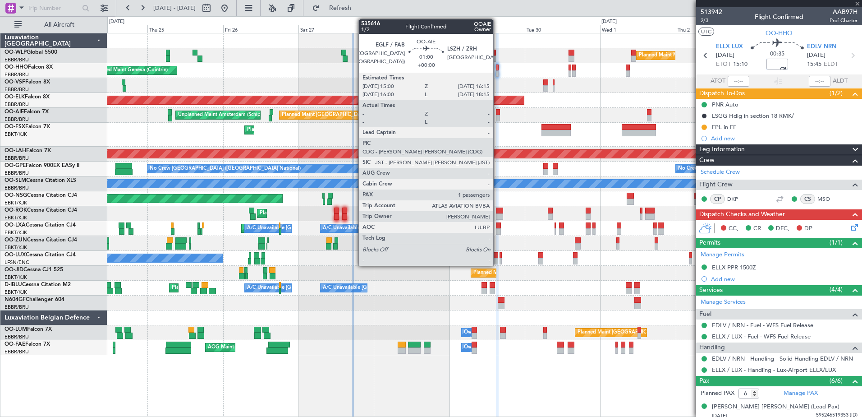
click at [497, 112] on div at bounding box center [498, 112] width 4 height 6
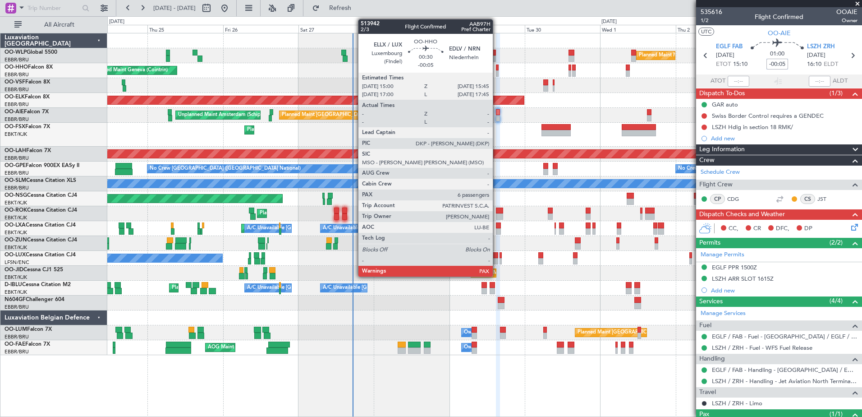
click at [497, 72] on div at bounding box center [497, 73] width 3 height 6
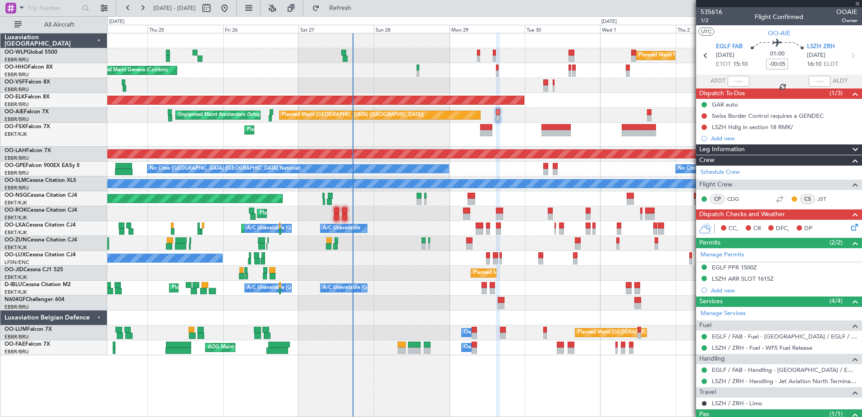
type input "6"
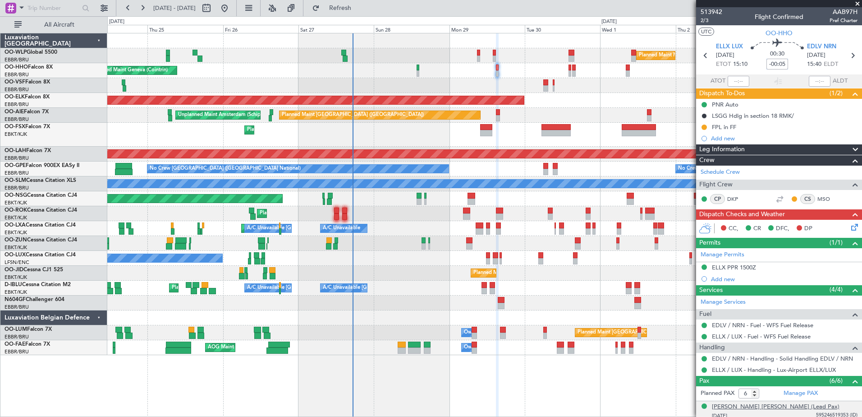
type input "-00:05"
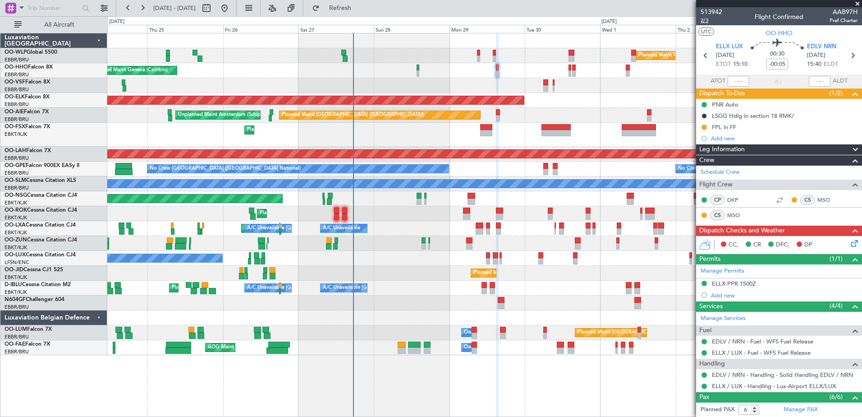
click at [702, 19] on span "2/3" at bounding box center [712, 21] width 22 height 8
click at [849, 245] on icon at bounding box center [852, 241] width 7 height 7
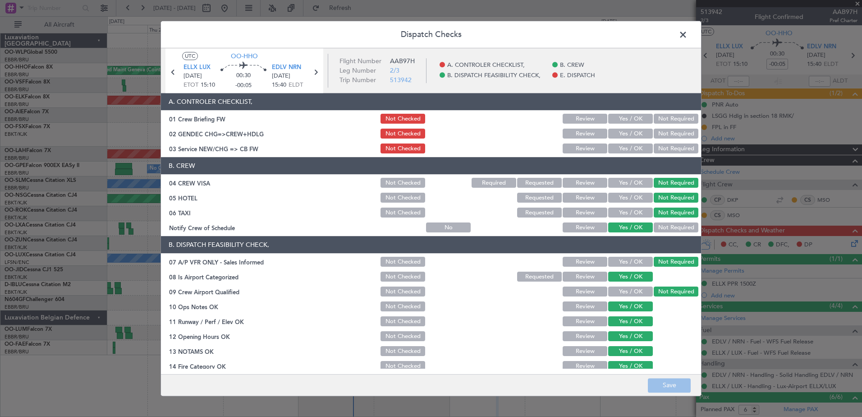
click at [633, 142] on section "A. CONTROLER CHECKLIST, 01 Crew Briefing FW Not Checked Review Yes / OK Not Req…" at bounding box center [431, 124] width 540 height 62
click at [624, 147] on button "Yes / OK" at bounding box center [630, 149] width 45 height 10
click at [629, 131] on button "Yes / OK" at bounding box center [630, 134] width 45 height 10
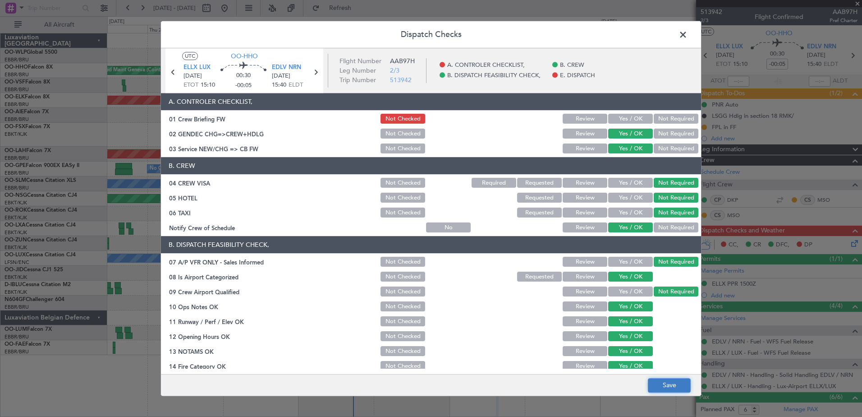
click at [679, 381] on button "Save" at bounding box center [669, 385] width 43 height 14
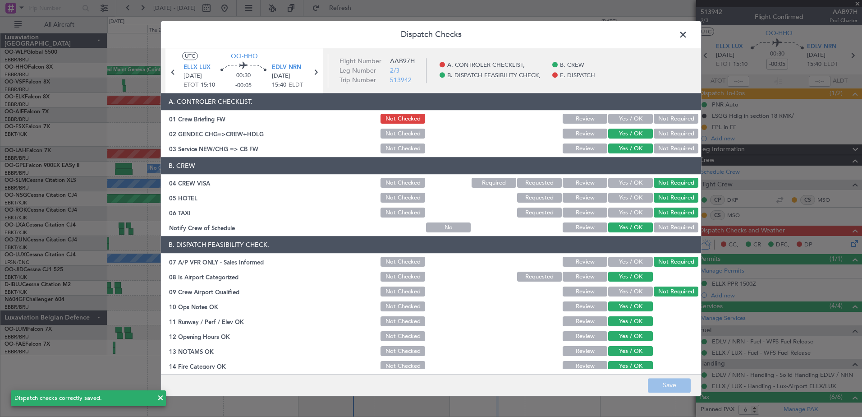
click at [688, 35] on span at bounding box center [688, 37] width 0 height 18
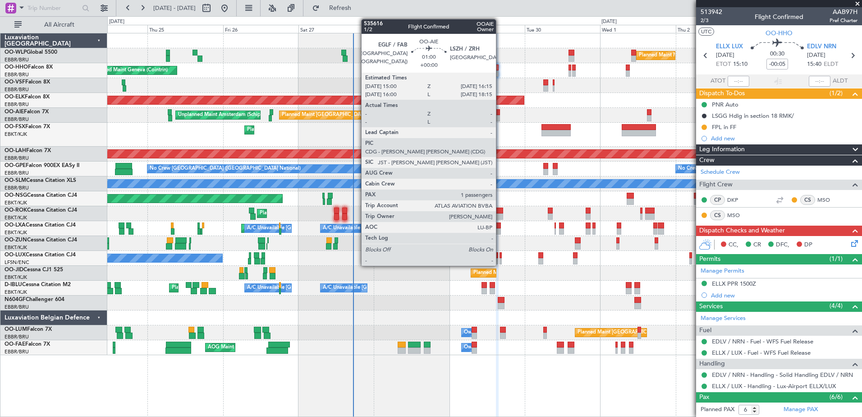
click at [500, 119] on div at bounding box center [498, 118] width 4 height 6
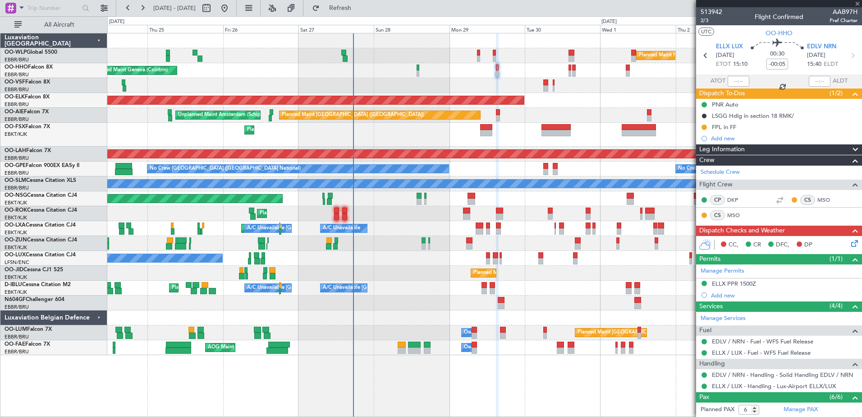
type input "1"
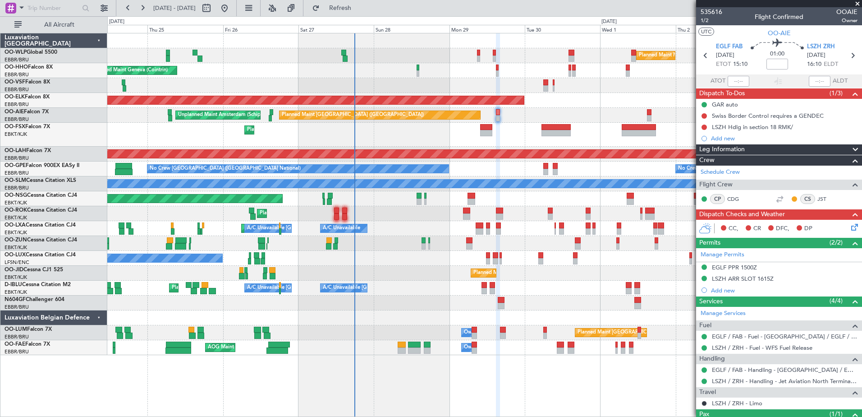
scroll to position [46, 0]
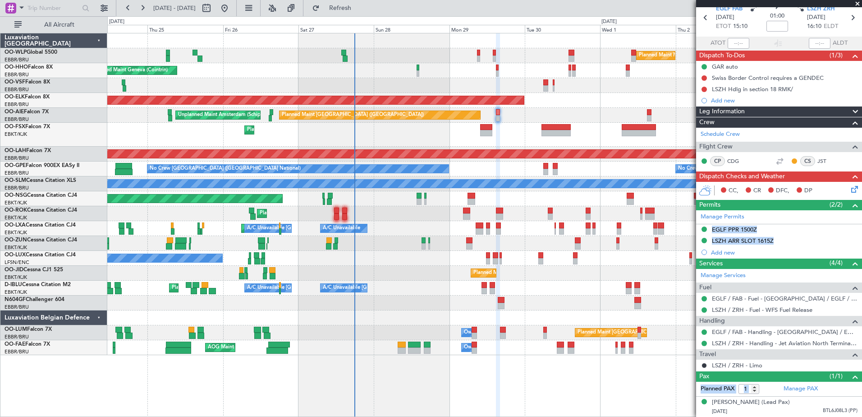
drag, startPoint x: 847, startPoint y: 180, endPoint x: 737, endPoint y: 204, distance: 112.6
click at [737, 203] on body "24 Sep 2025 - 04 Oct 2025 Refresh Quick Links All Aircraft Planned Maint Milan …" at bounding box center [431, 208] width 862 height 417
click at [724, 225] on div "EGLF PPR 1500Z" at bounding box center [734, 229] width 45 height 8
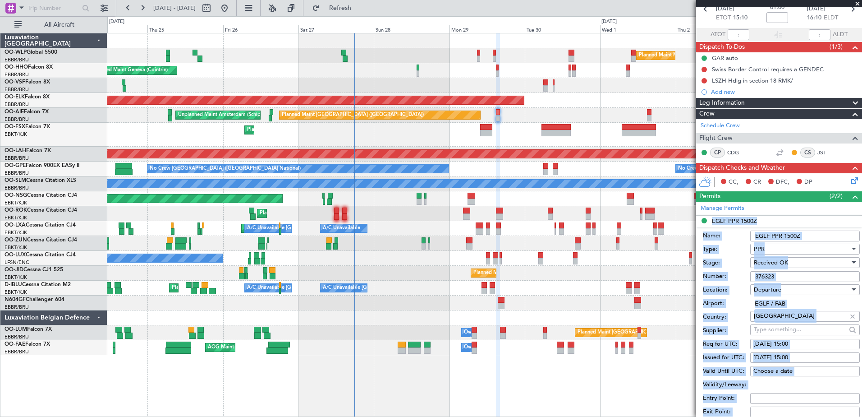
click at [793, 266] on div "Received OK" at bounding box center [802, 263] width 96 height 14
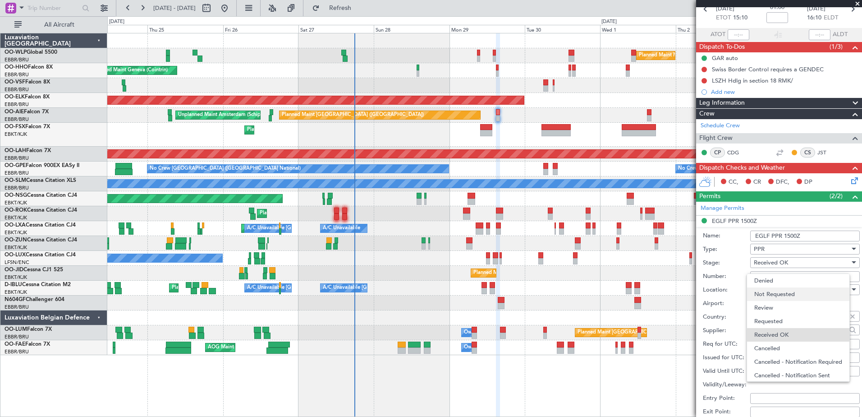
scroll to position [14, 0]
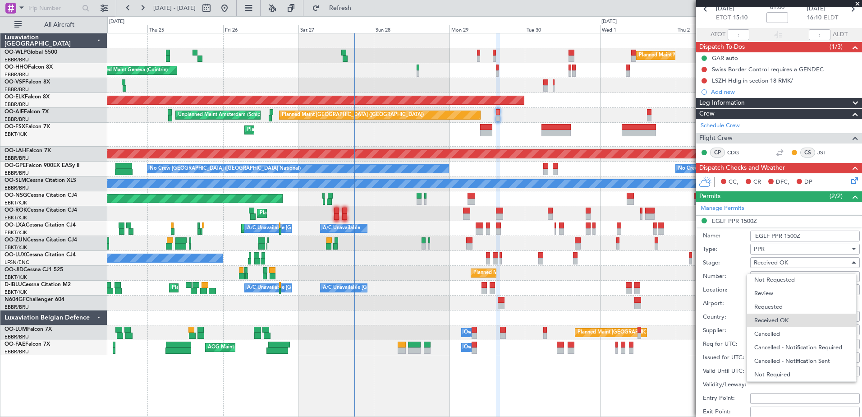
click at [656, 263] on div at bounding box center [431, 208] width 862 height 417
drag, startPoint x: 779, startPoint y: 278, endPoint x: 740, endPoint y: 279, distance: 39.2
click at [739, 279] on div "Number: 376323" at bounding box center [781, 277] width 157 height 14
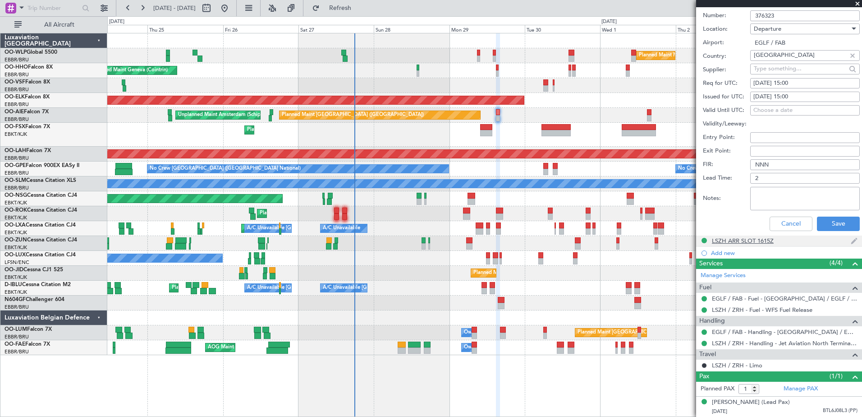
click at [731, 237] on div "LSZH ARR SLOT 1615Z" at bounding box center [743, 241] width 62 height 8
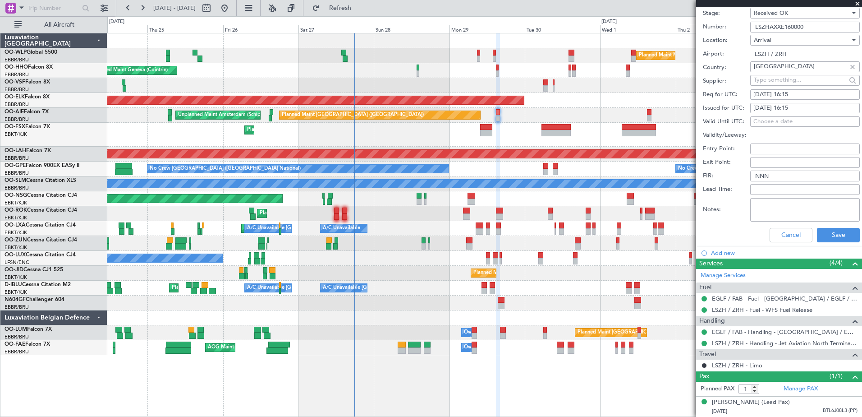
scroll to position [271, 0]
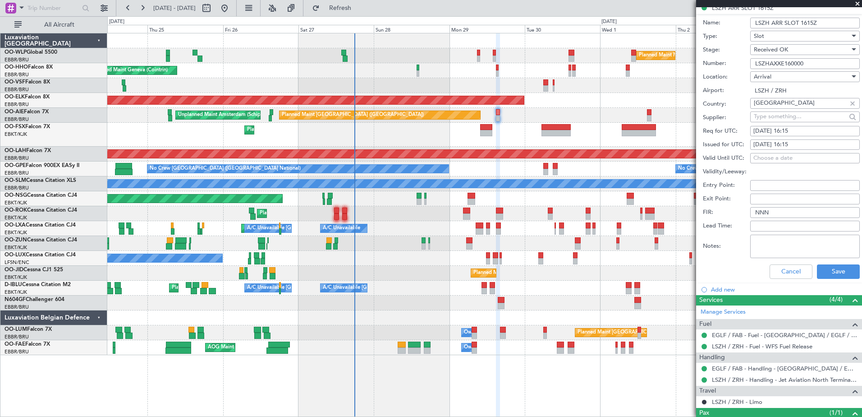
drag, startPoint x: 817, startPoint y: 62, endPoint x: 748, endPoint y: 62, distance: 69.4
click at [748, 62] on div "Number: LSZHAXXE160000" at bounding box center [781, 64] width 157 height 14
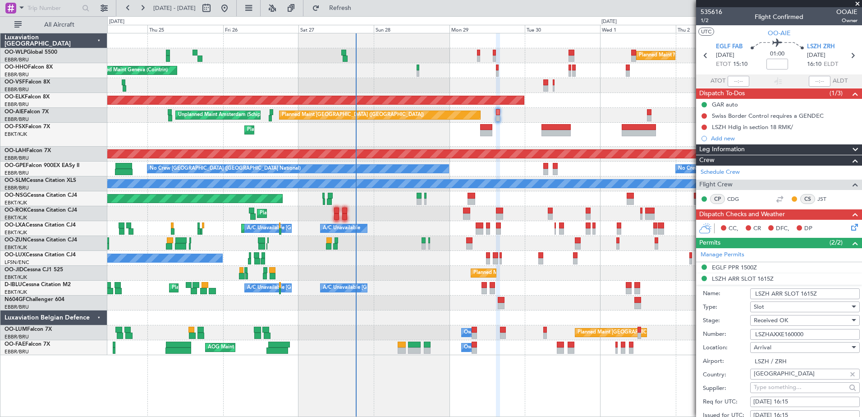
click at [849, 225] on icon at bounding box center [852, 225] width 7 height 7
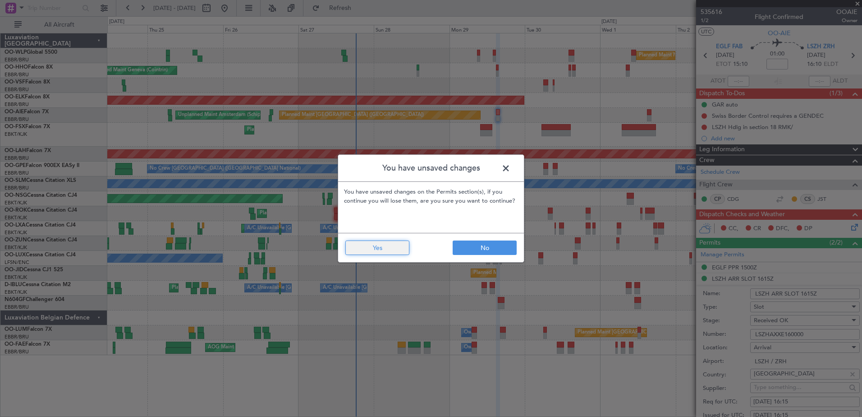
click at [388, 253] on button "Yes" at bounding box center [377, 247] width 64 height 14
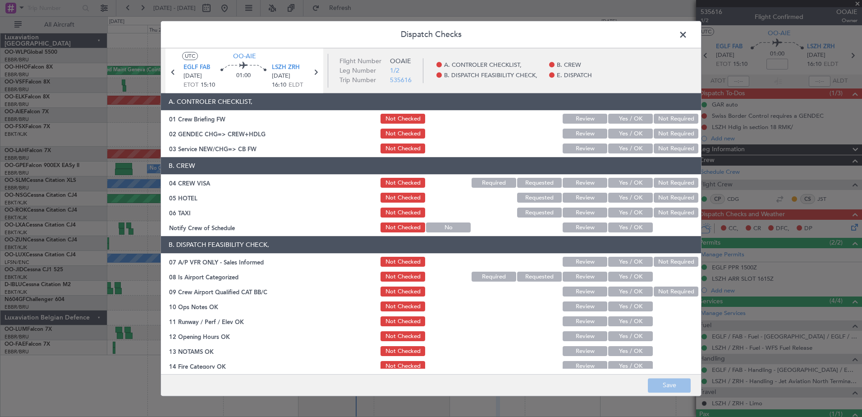
drag, startPoint x: 624, startPoint y: 230, endPoint x: 653, endPoint y: 209, distance: 36.8
click at [624, 230] on button "Yes / OK" at bounding box center [630, 228] width 45 height 10
click at [660, 202] on button "Not Required" at bounding box center [676, 198] width 45 height 10
click at [661, 211] on button "Not Required" at bounding box center [676, 213] width 45 height 10
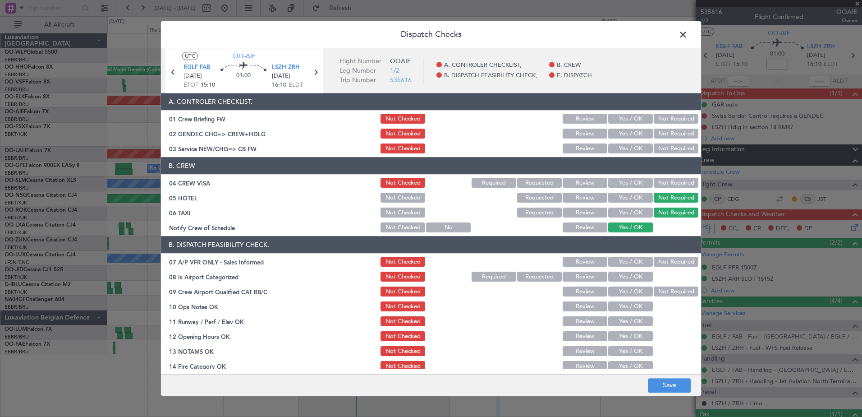
click at [664, 184] on button "Not Required" at bounding box center [676, 183] width 45 height 10
click at [632, 149] on button "Yes / OK" at bounding box center [630, 149] width 45 height 10
click at [680, 133] on button "Not Required" at bounding box center [676, 134] width 45 height 10
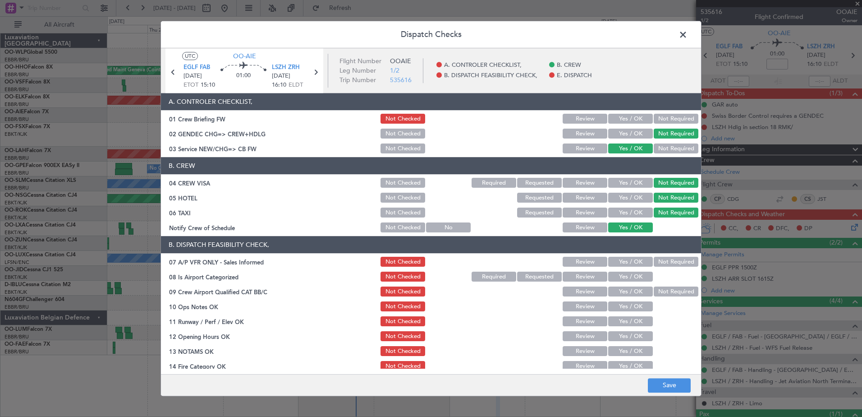
click at [382, 136] on button "Not Checked" at bounding box center [403, 134] width 45 height 10
click at [669, 261] on button "Not Required" at bounding box center [676, 262] width 45 height 10
click at [628, 280] on button "Yes / OK" at bounding box center [630, 277] width 45 height 10
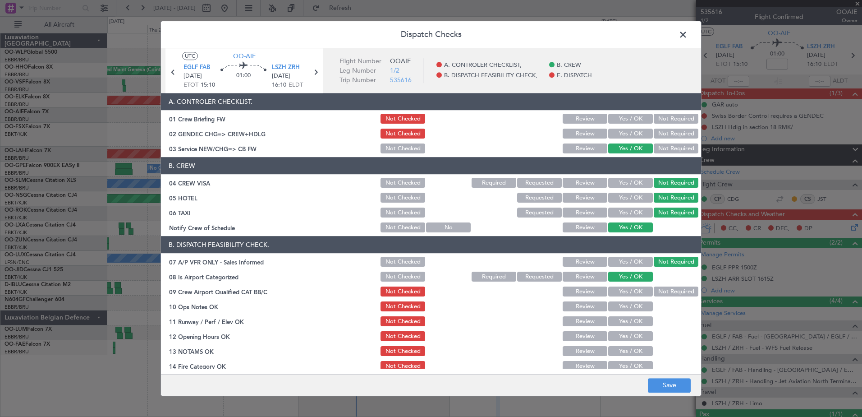
click at [656, 289] on button "Not Required" at bounding box center [676, 292] width 45 height 10
click at [644, 302] on button "Yes / OK" at bounding box center [630, 307] width 45 height 10
click at [641, 318] on button "Yes / OK" at bounding box center [630, 322] width 45 height 10
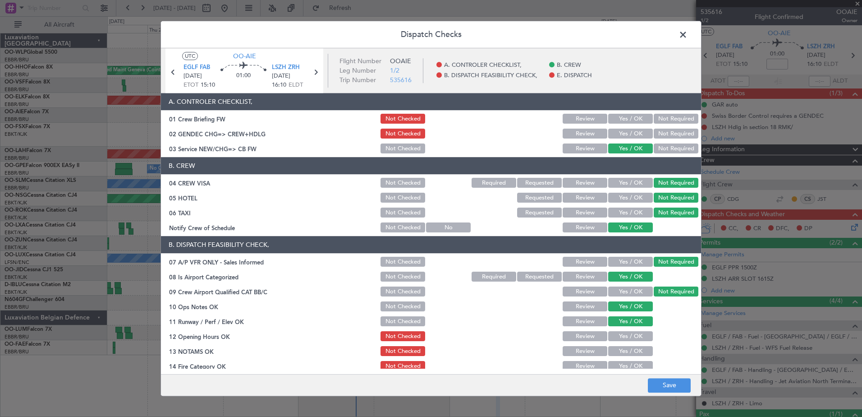
click at [634, 335] on button "Yes / OK" at bounding box center [630, 336] width 45 height 10
click at [632, 349] on button "Yes / OK" at bounding box center [630, 351] width 45 height 10
click at [634, 366] on button "Yes / OK" at bounding box center [630, 366] width 45 height 10
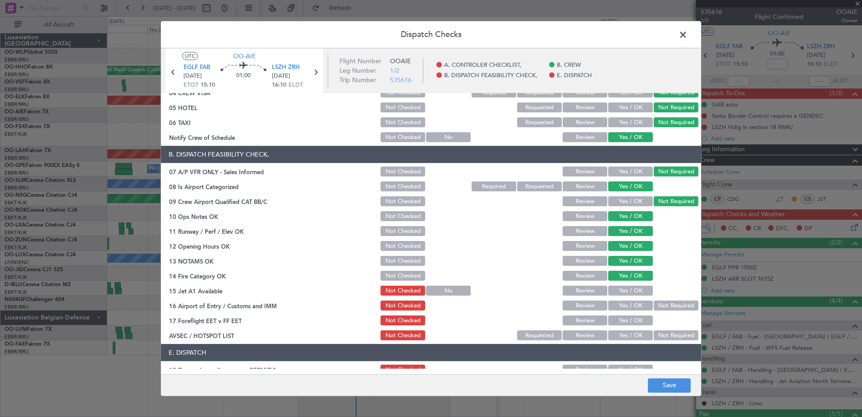
click at [632, 290] on button "Yes / OK" at bounding box center [630, 291] width 45 height 10
click at [636, 305] on button "Yes / OK" at bounding box center [630, 306] width 45 height 10
click at [637, 317] on button "Yes / OK" at bounding box center [630, 321] width 45 height 10
click at [635, 332] on button "Yes / OK" at bounding box center [630, 336] width 45 height 10
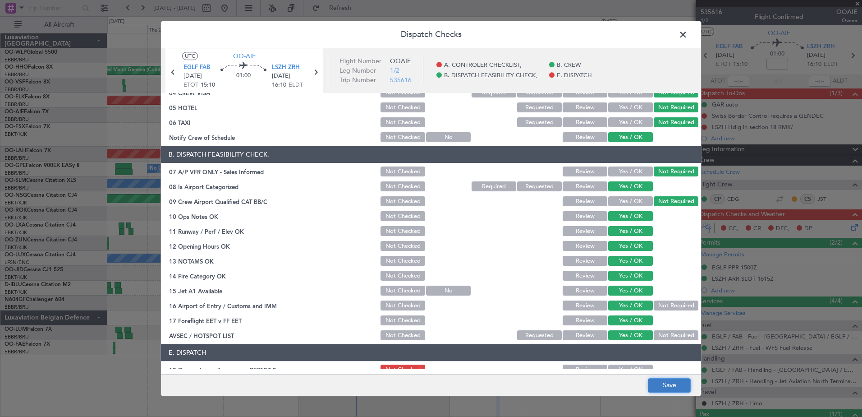
click at [670, 386] on button "Save" at bounding box center [669, 385] width 43 height 14
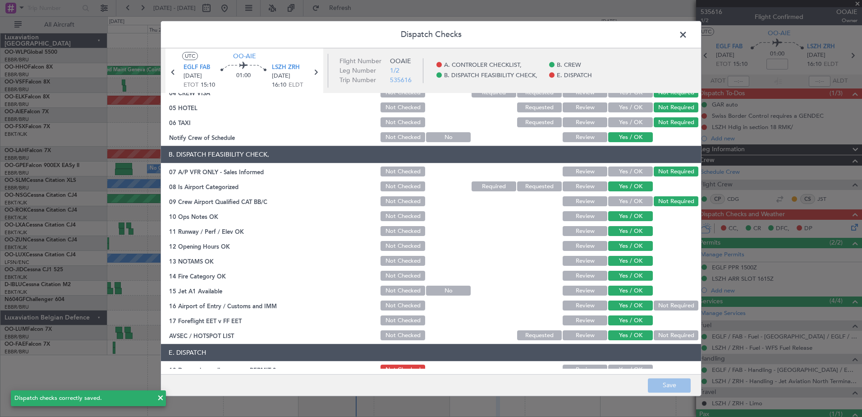
click at [688, 35] on span at bounding box center [688, 37] width 0 height 18
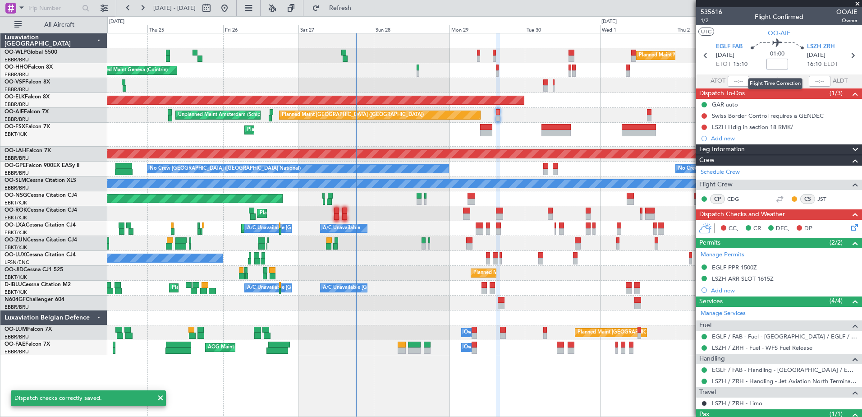
click at [770, 63] on input at bounding box center [778, 64] width 22 height 11
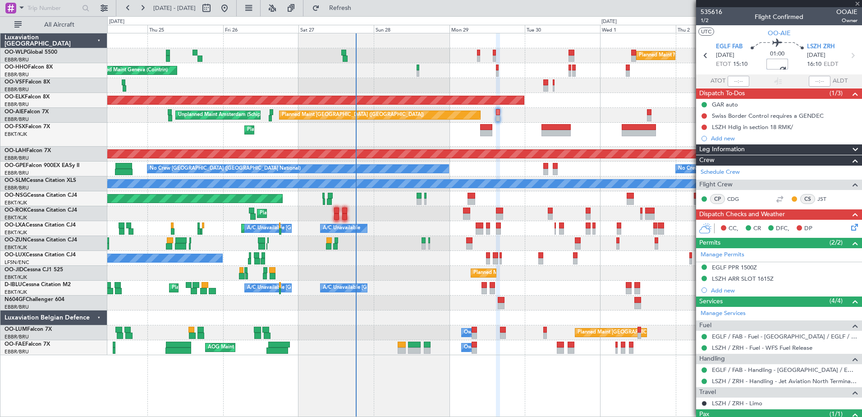
type input "+00:10"
click at [705, 126] on button at bounding box center [704, 126] width 5 height 5
click at [694, 165] on span "Completed" at bounding box center [708, 166] width 30 height 9
click at [707, 20] on span "1/2" at bounding box center [712, 21] width 22 height 8
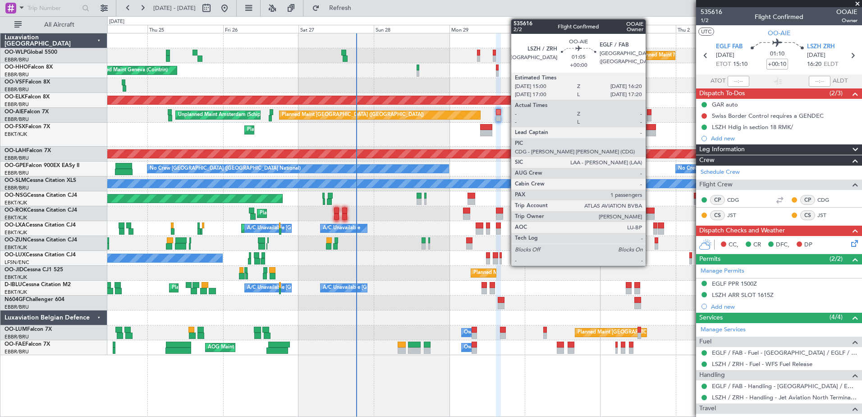
click at [650, 118] on div at bounding box center [649, 118] width 5 height 6
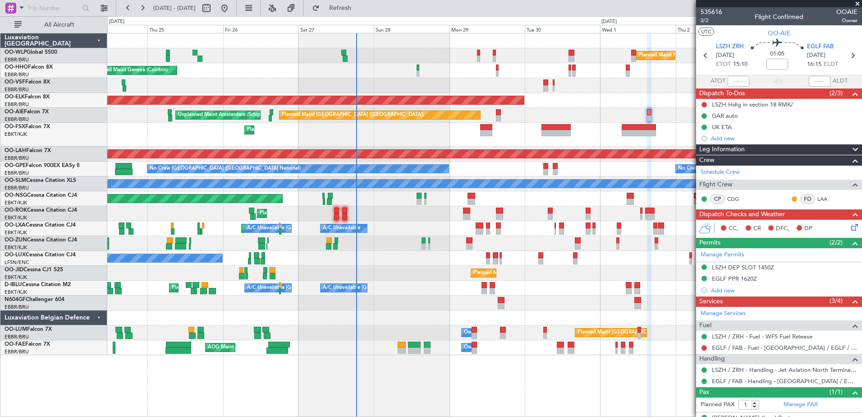
click at [849, 226] on icon at bounding box center [852, 225] width 7 height 7
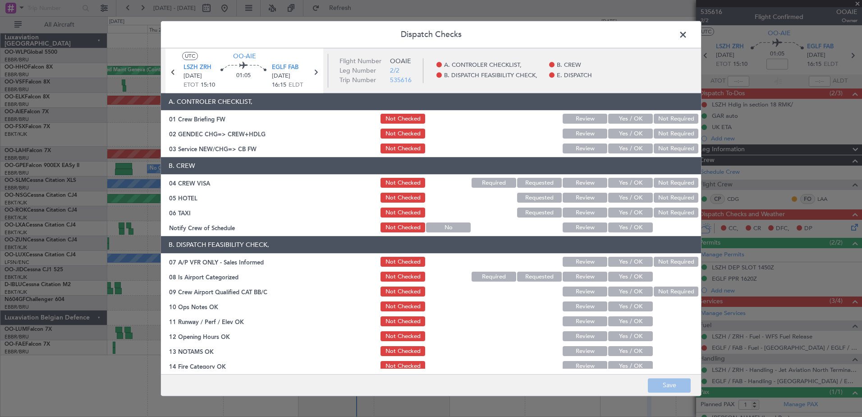
click at [628, 134] on button "Yes / OK" at bounding box center [630, 134] width 45 height 10
click at [675, 383] on button "Save" at bounding box center [669, 385] width 43 height 14
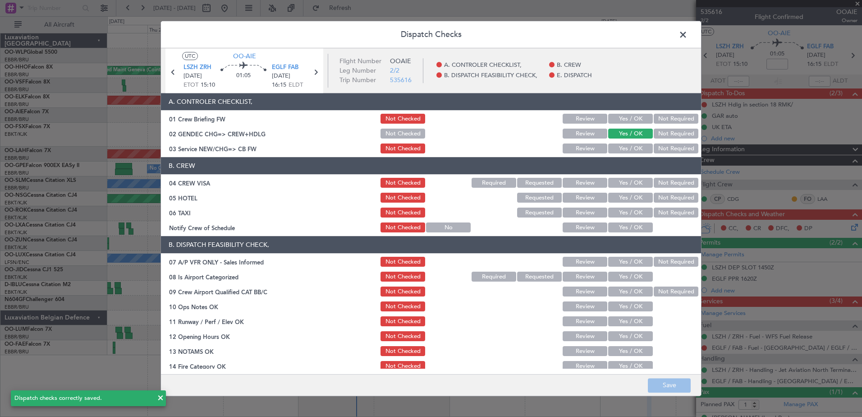
click at [688, 33] on span at bounding box center [688, 37] width 0 height 18
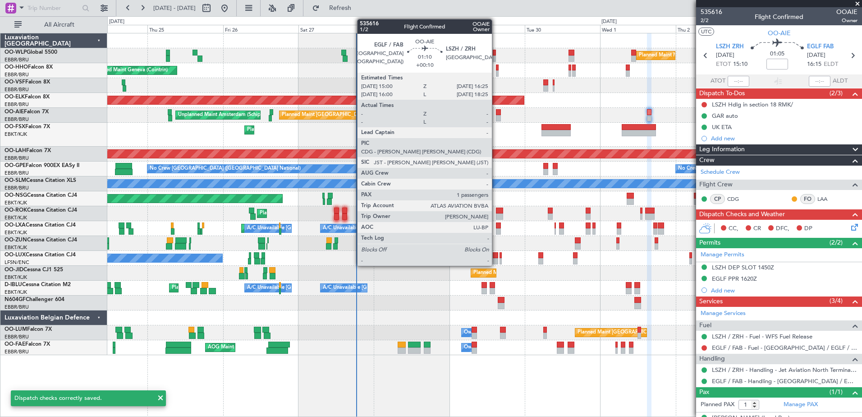
click at [496, 112] on div at bounding box center [498, 112] width 5 height 6
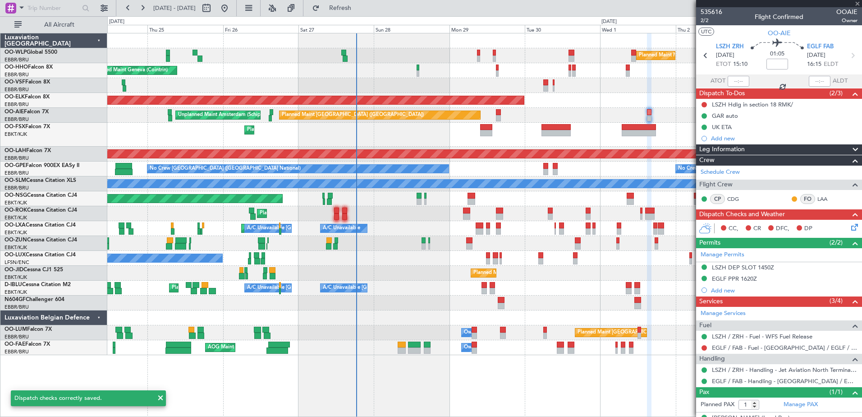
type input "+00:10"
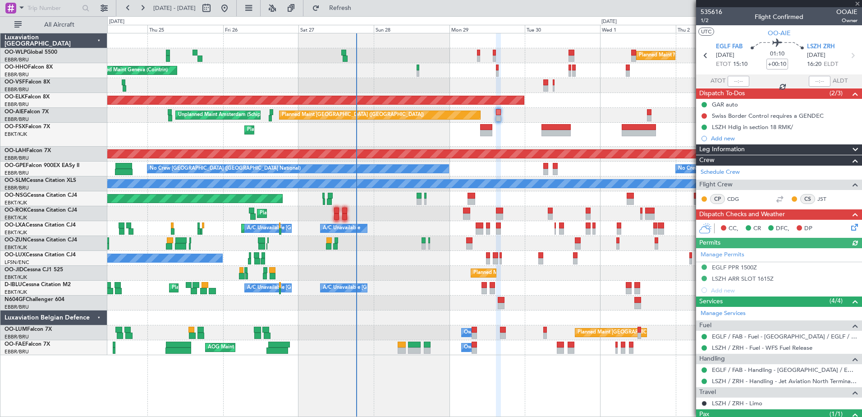
click at [849, 225] on icon at bounding box center [852, 225] width 7 height 7
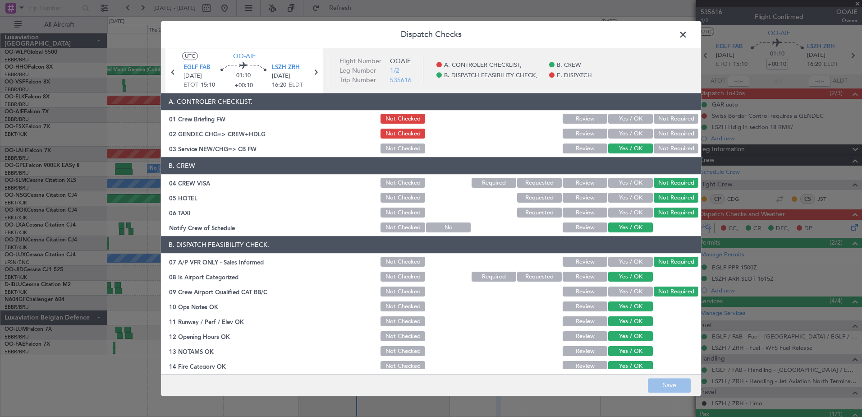
click at [625, 131] on button "Yes / OK" at bounding box center [630, 134] width 45 height 10
click at [680, 395] on footer "Save" at bounding box center [431, 385] width 540 height 22
click at [676, 386] on button "Save" at bounding box center [669, 385] width 43 height 14
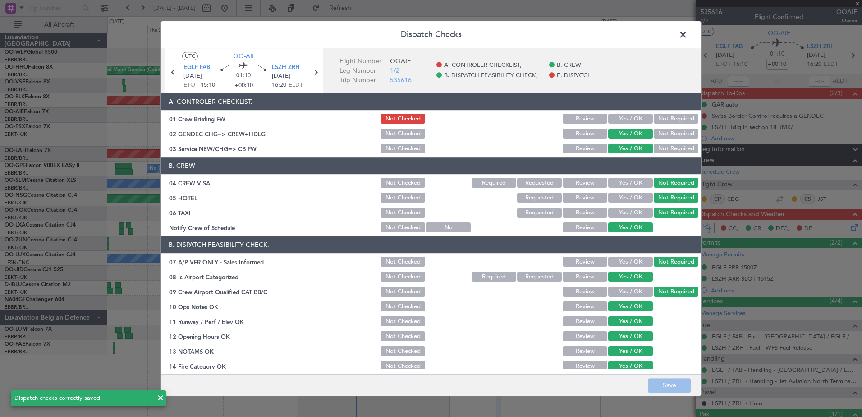
click at [688, 36] on span at bounding box center [688, 37] width 0 height 18
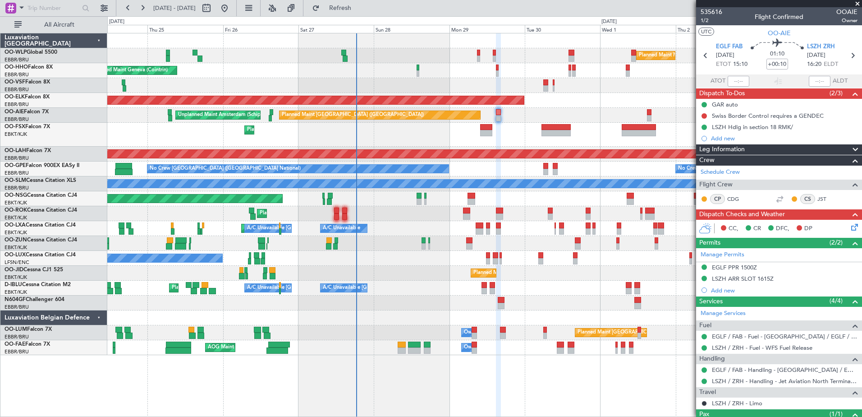
scroll to position [46, 0]
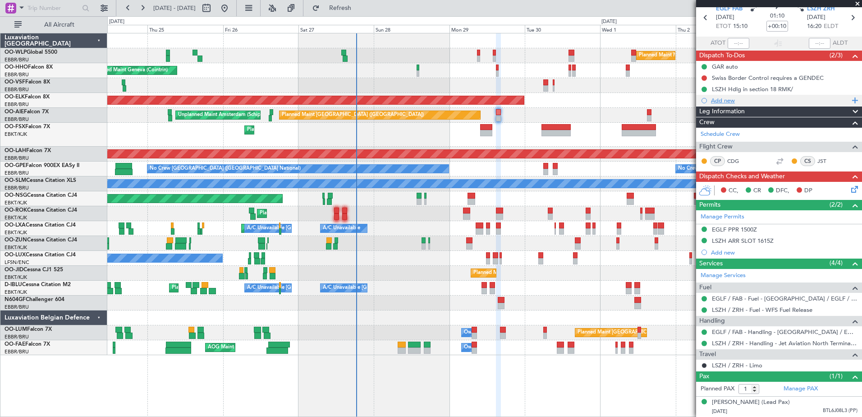
click at [724, 96] on div "Add new" at bounding box center [780, 100] width 138 height 8
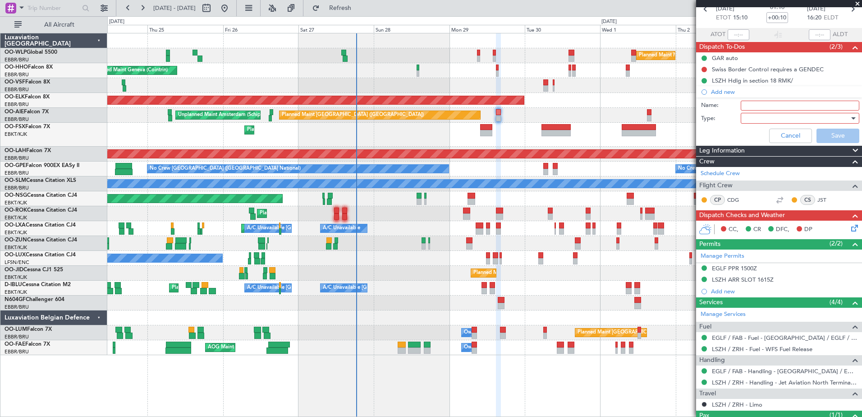
click at [748, 105] on input "Name:" at bounding box center [800, 106] width 119 height 10
type input "FPL in FF"
click at [755, 116] on div at bounding box center [796, 118] width 105 height 14
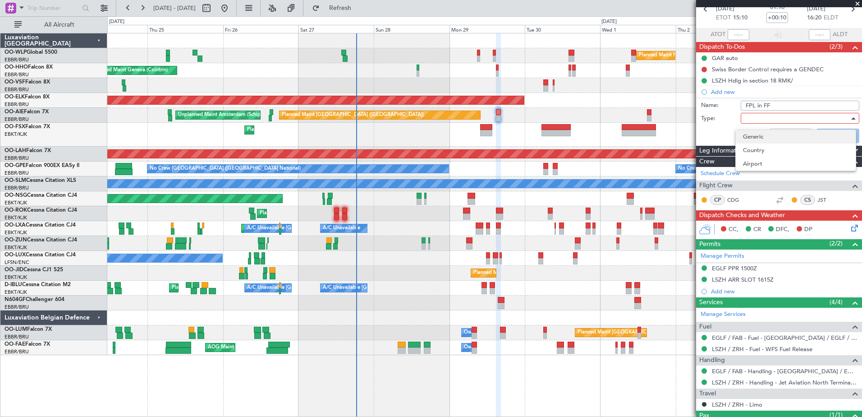
click at [753, 135] on span "Generic" at bounding box center [796, 137] width 106 height 14
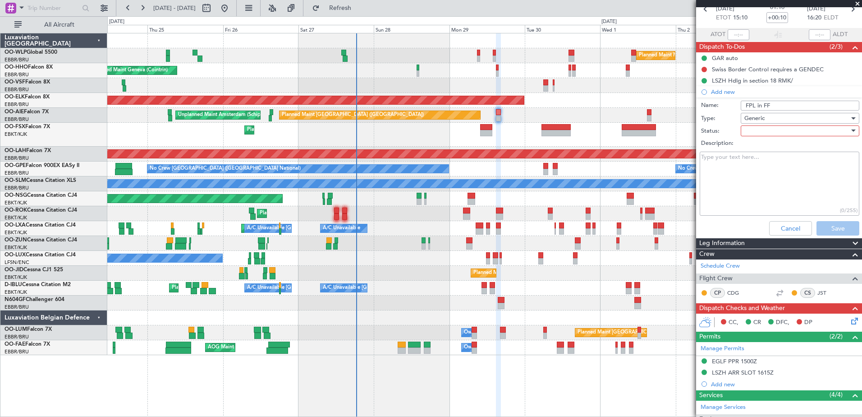
click at [751, 133] on div at bounding box center [796, 131] width 105 height 14
drag, startPoint x: 751, startPoint y: 146, endPoint x: 752, endPoint y: 161, distance: 14.9
click at [752, 161] on div "Not Started In Progress Completed Cancelled" at bounding box center [795, 169] width 121 height 55
drag, startPoint x: 752, startPoint y: 161, endPoint x: 760, endPoint y: 163, distance: 8.9
click at [760, 163] on span "In Progress" at bounding box center [796, 163] width 106 height 14
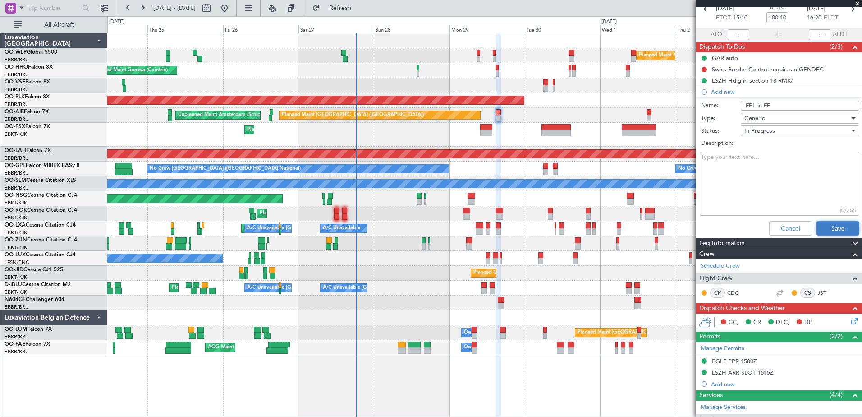
click at [842, 228] on button "Save" at bounding box center [838, 228] width 43 height 14
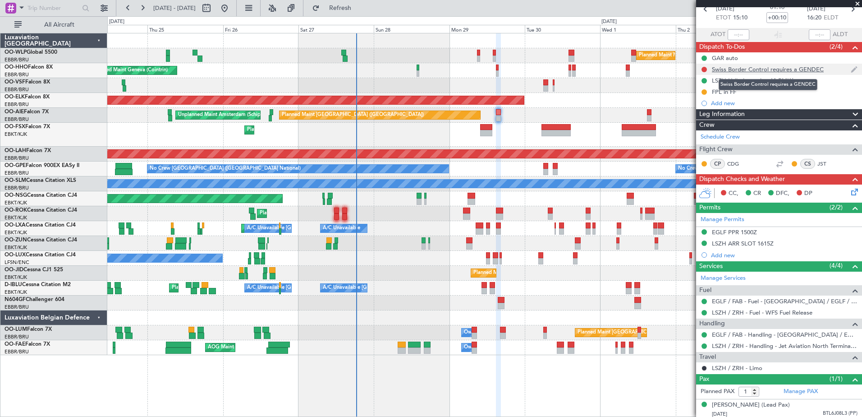
click at [765, 71] on div "Swiss Border Control requires a GENDEC" at bounding box center [768, 69] width 112 height 8
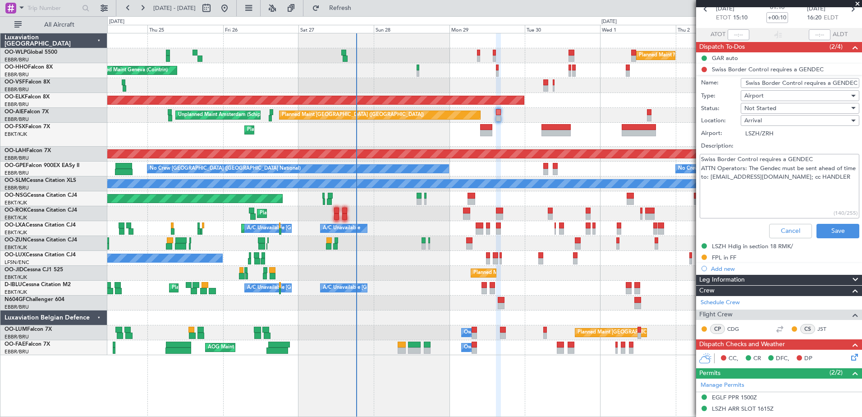
drag, startPoint x: 723, startPoint y: 180, endPoint x: 811, endPoint y: 187, distance: 88.2
click at [811, 187] on textarea "Swiss Border Control requires a GENDEC ATTN Operators: The Gendec must be sent …" at bounding box center [780, 186] width 160 height 64
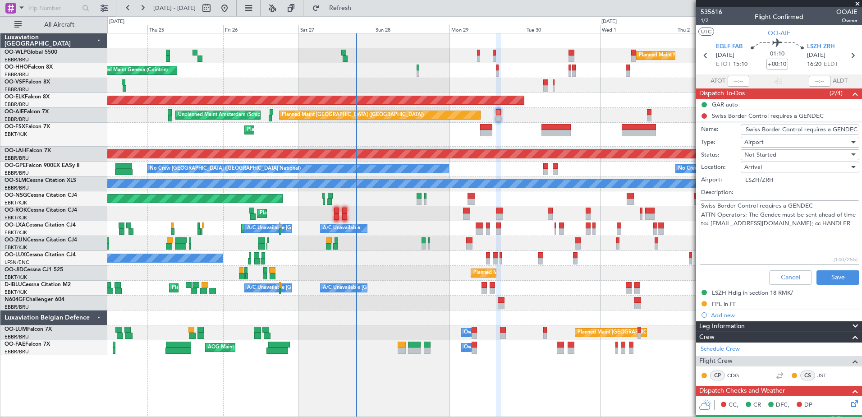
click at [785, 153] on div "Not Started" at bounding box center [796, 155] width 105 height 14
click at [787, 203] on span "Completed" at bounding box center [796, 200] width 106 height 14
type textarea "Swiss Border Control requires a GENDEC ATTN Operators: The Gendec must be sent …"
click at [839, 276] on button "Save" at bounding box center [838, 277] width 43 height 14
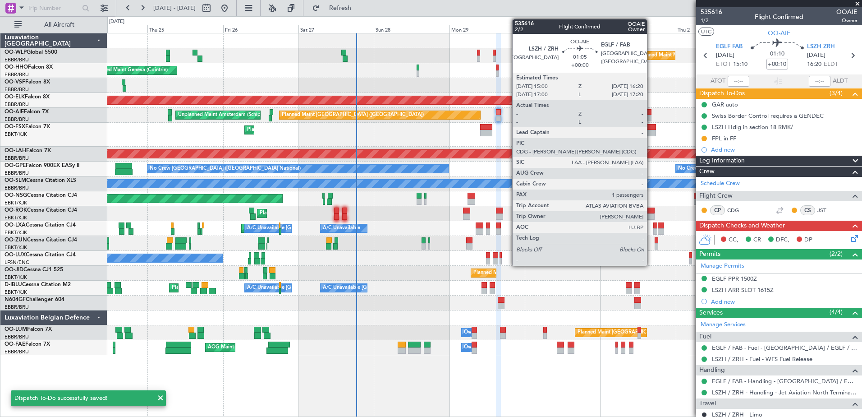
click at [651, 116] on div at bounding box center [649, 118] width 5 height 6
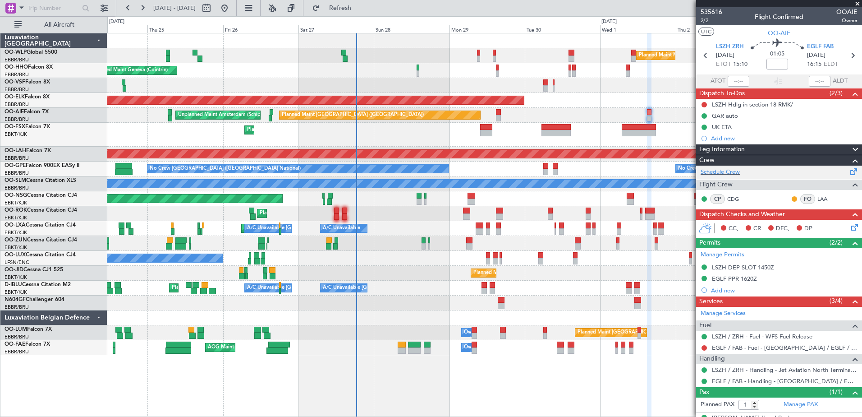
scroll to position [24, 0]
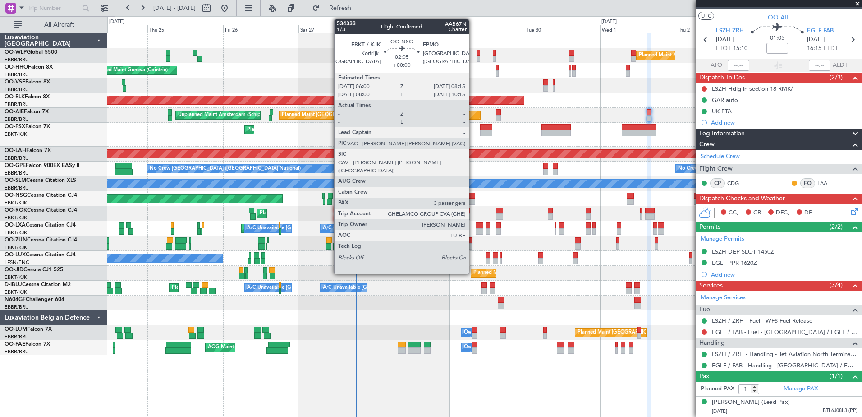
click at [473, 198] on div at bounding box center [471, 196] width 7 height 6
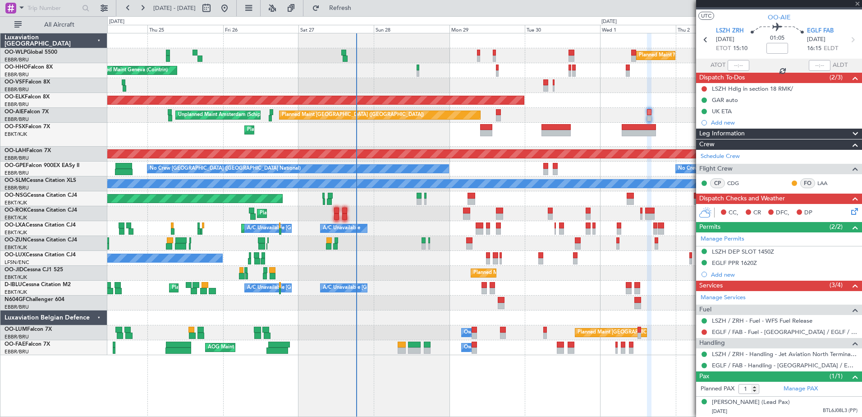
type input "3"
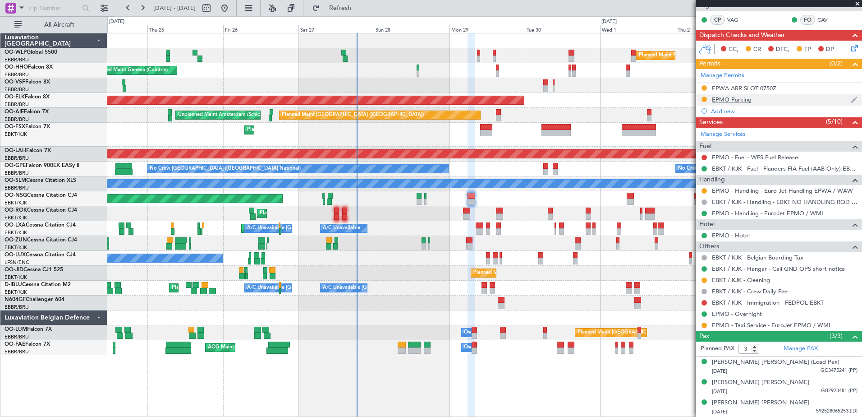
scroll to position [0, 0]
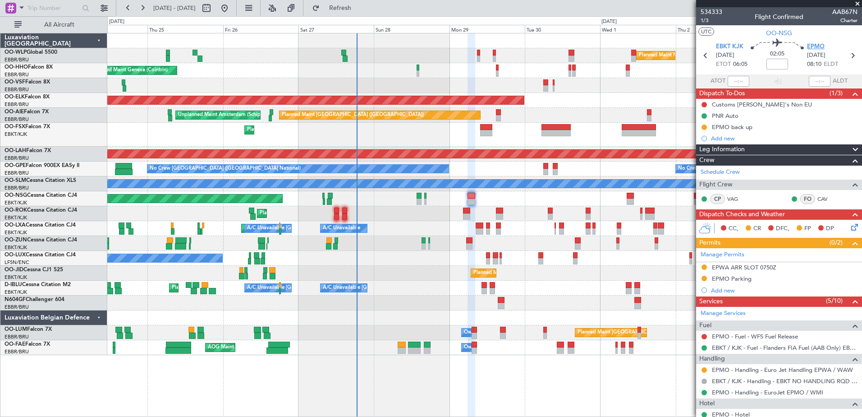
click at [810, 46] on span "EPMO" at bounding box center [816, 46] width 18 height 9
click at [719, 138] on div "Add new" at bounding box center [780, 138] width 138 height 8
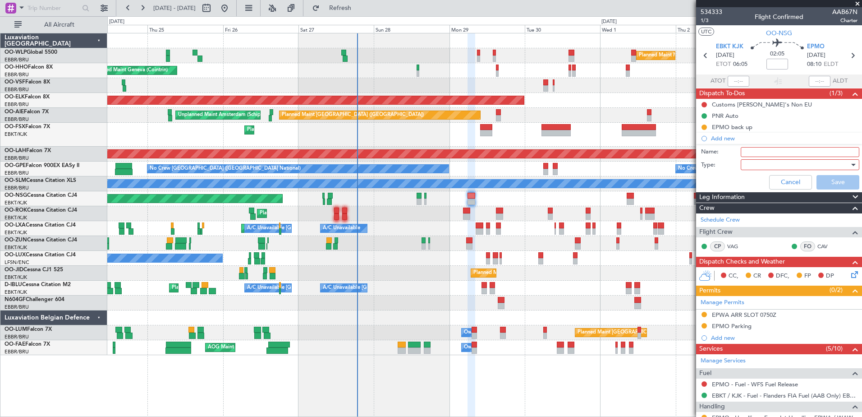
click at [774, 152] on input "Name:" at bounding box center [800, 152] width 119 height 10
type input "FPL in FF"
click at [771, 166] on div at bounding box center [796, 165] width 105 height 14
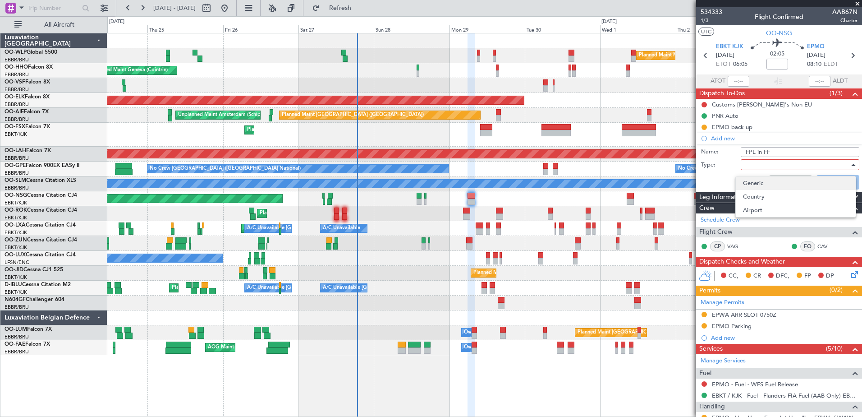
click at [754, 183] on span "Generic" at bounding box center [796, 183] width 106 height 14
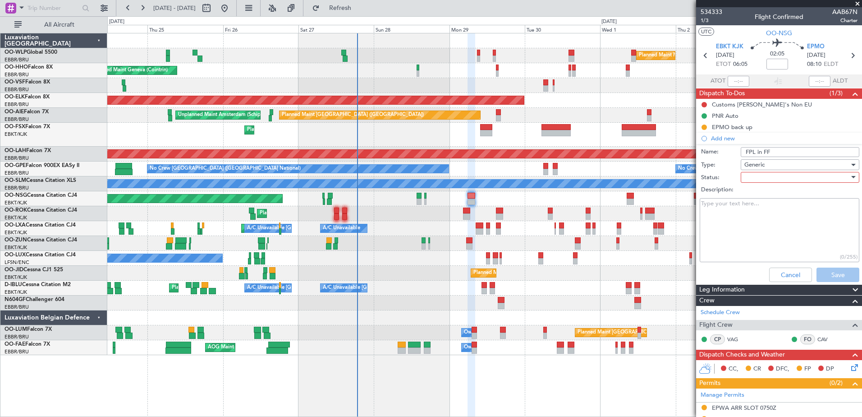
click at [751, 174] on div at bounding box center [796, 177] width 105 height 14
click at [767, 209] on span "In Progress" at bounding box center [796, 209] width 106 height 14
click at [843, 285] on div at bounding box center [852, 290] width 18 height 11
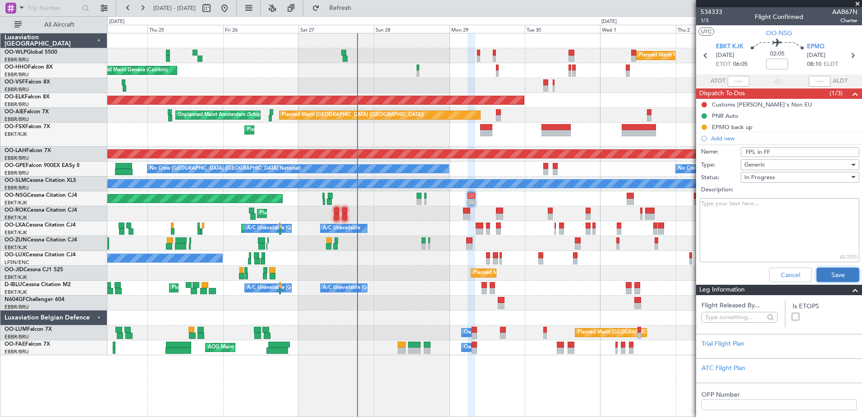
click at [841, 278] on button "Save" at bounding box center [838, 274] width 43 height 14
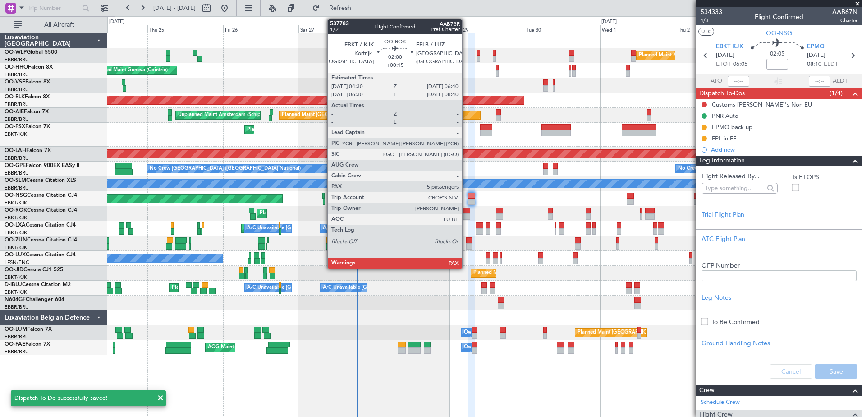
click at [466, 213] on div at bounding box center [466, 210] width 7 height 6
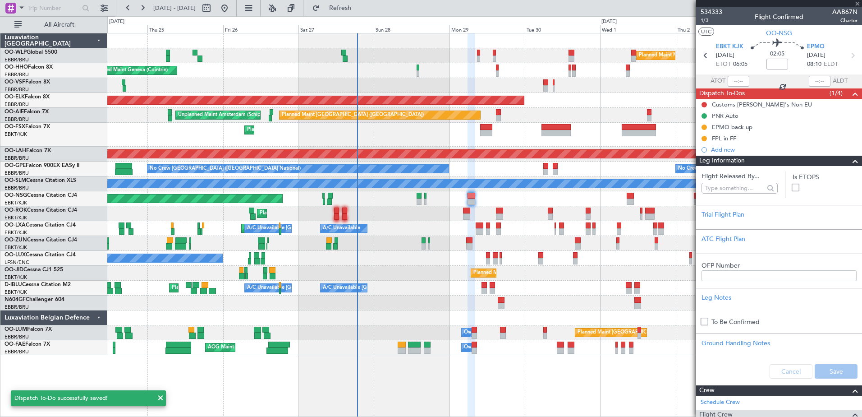
type input "+00:15"
type input "5"
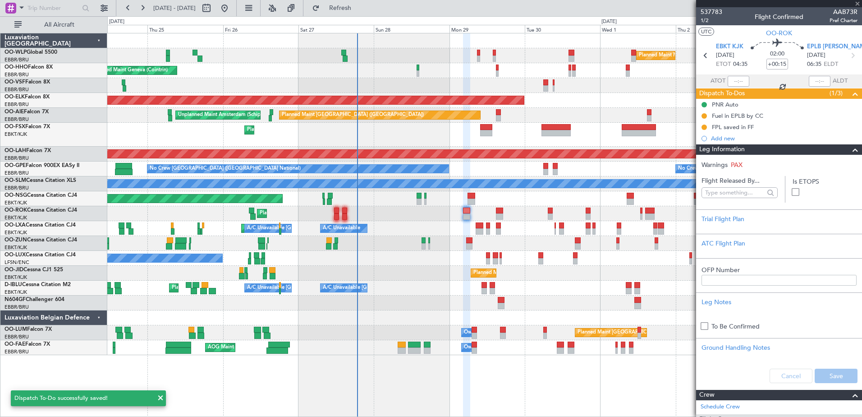
click at [776, 147] on div "Leg Information" at bounding box center [779, 149] width 166 height 10
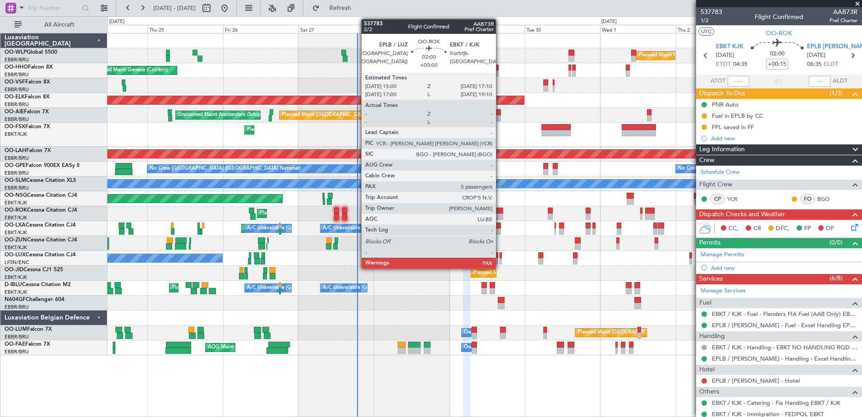
click at [500, 212] on div at bounding box center [499, 210] width 7 height 6
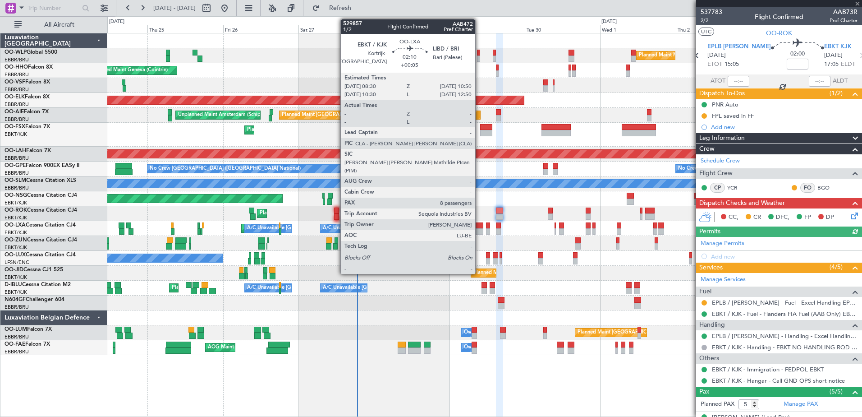
click at [479, 230] on div at bounding box center [480, 231] width 8 height 6
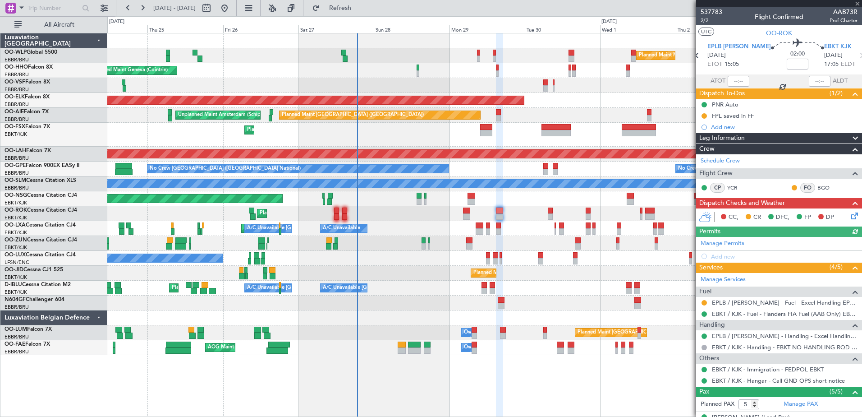
type input "+00:05"
type input "8"
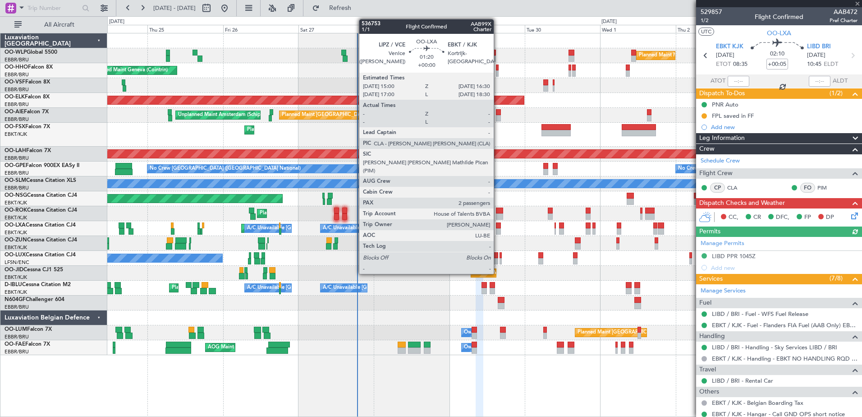
click at [499, 226] on div at bounding box center [498, 225] width 5 height 6
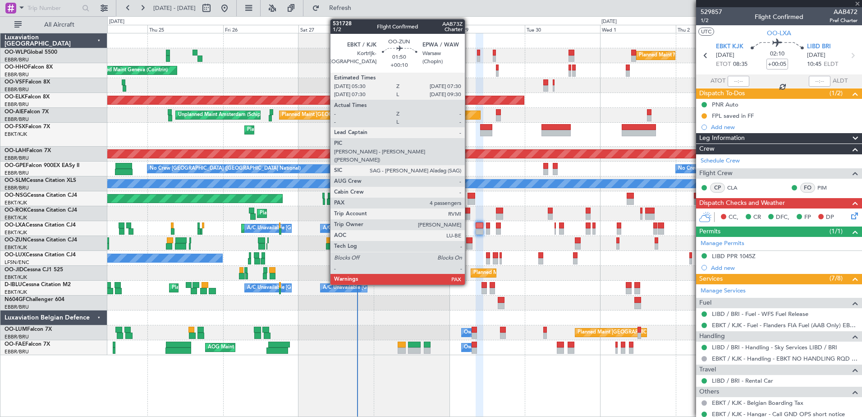
type input "2"
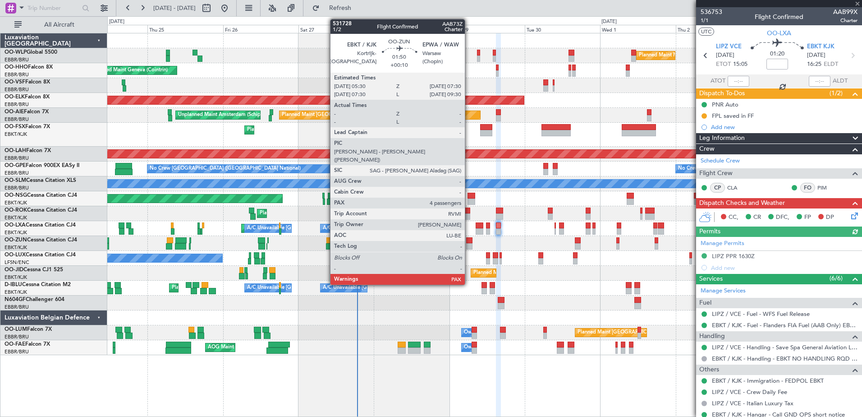
click at [469, 244] on div at bounding box center [469, 246] width 6 height 6
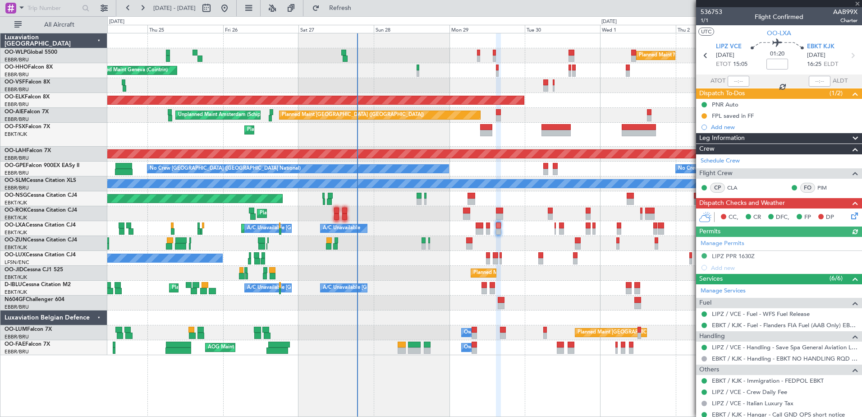
type input "+00:10"
type input "4"
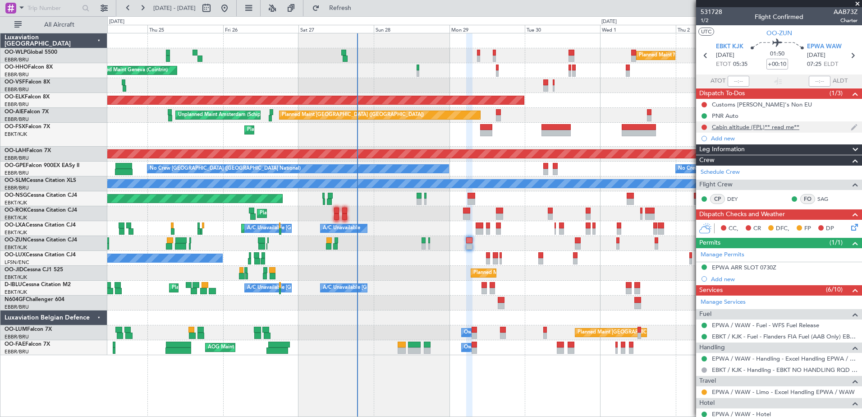
click at [739, 126] on div "Cabin altitude (FPL)** read me**" at bounding box center [755, 127] width 87 height 8
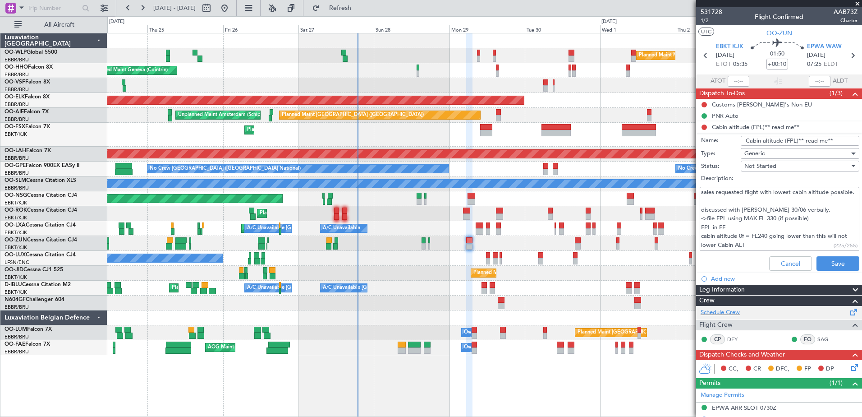
scroll to position [135, 0]
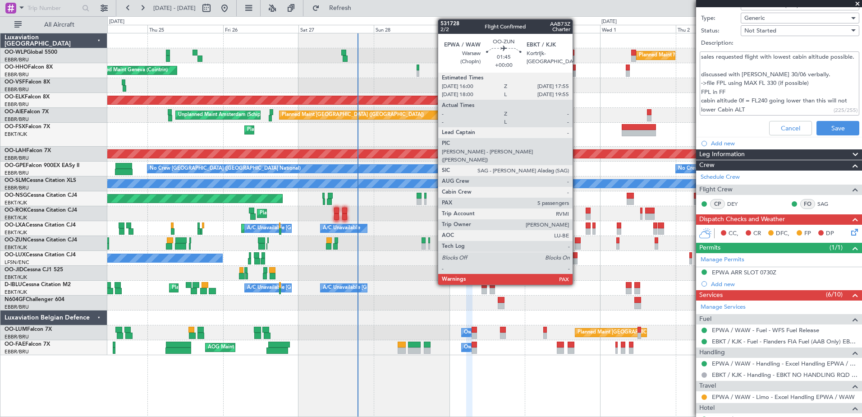
click at [577, 242] on div at bounding box center [578, 240] width 6 height 6
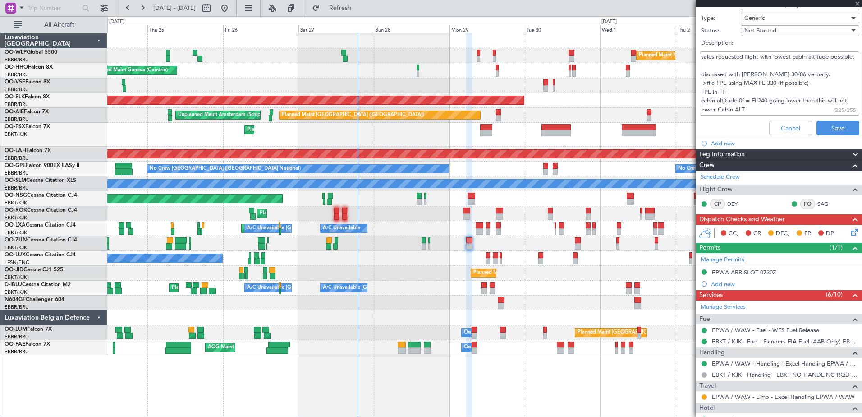
type input "5"
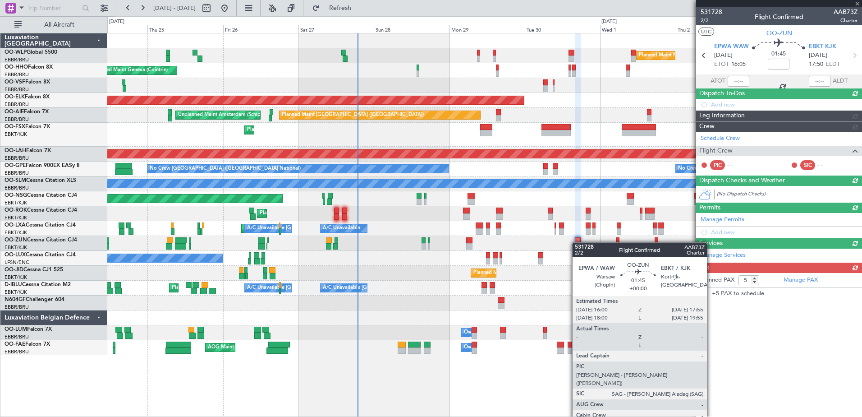
scroll to position [0, 0]
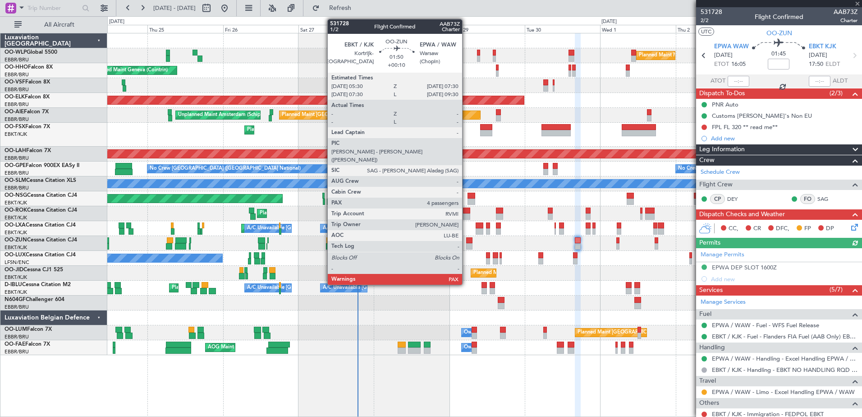
click at [466, 244] on div at bounding box center [469, 246] width 6 height 6
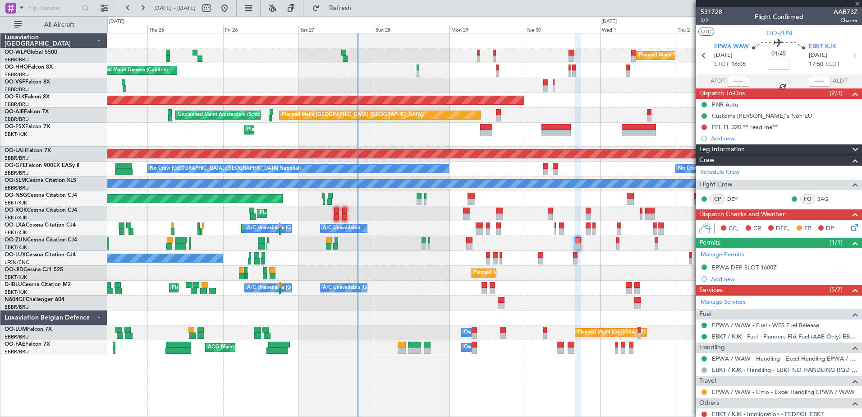
type input "+00:10"
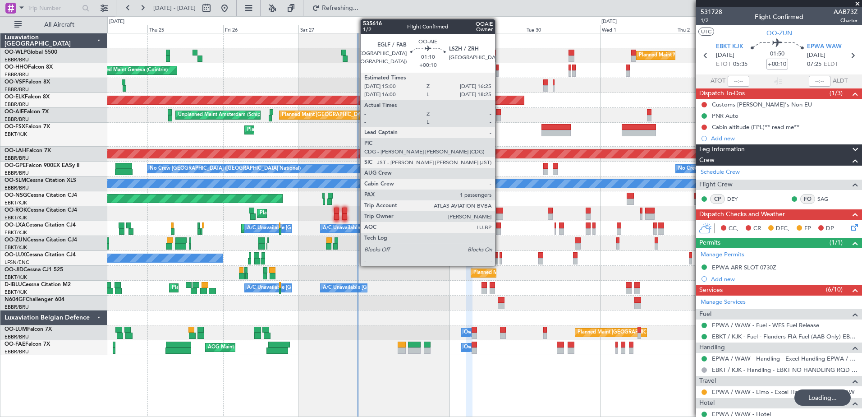
click at [499, 119] on div at bounding box center [498, 118] width 5 height 6
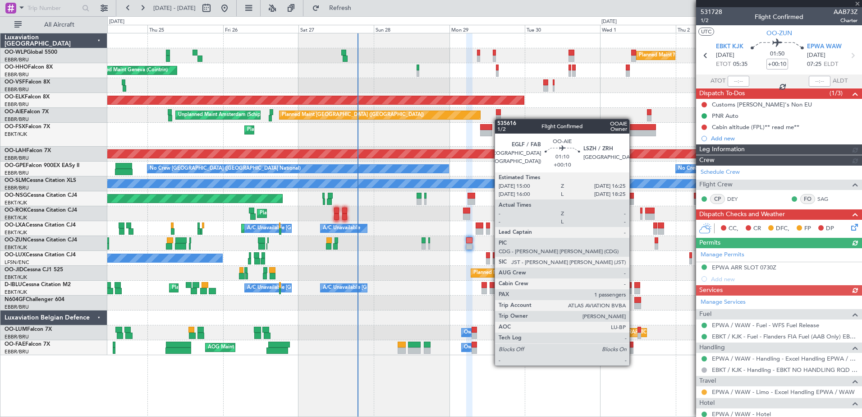
type input "1"
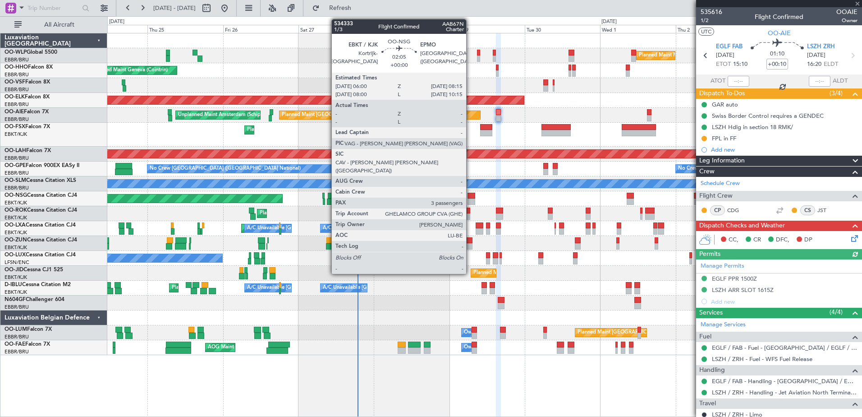
click at [470, 202] on div at bounding box center [471, 201] width 7 height 6
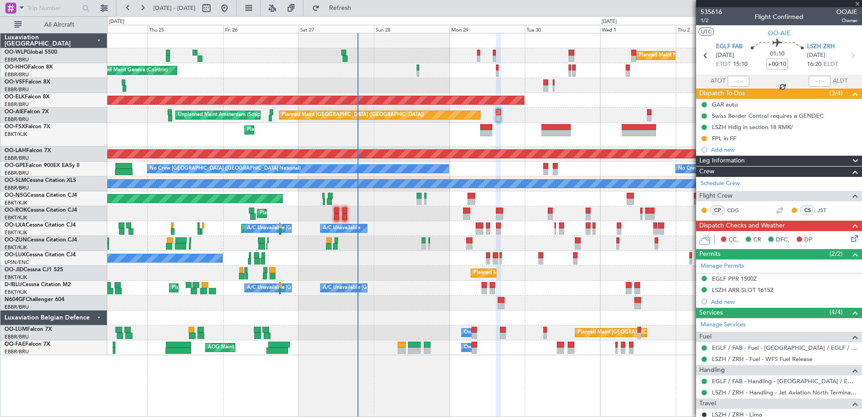
type input "3"
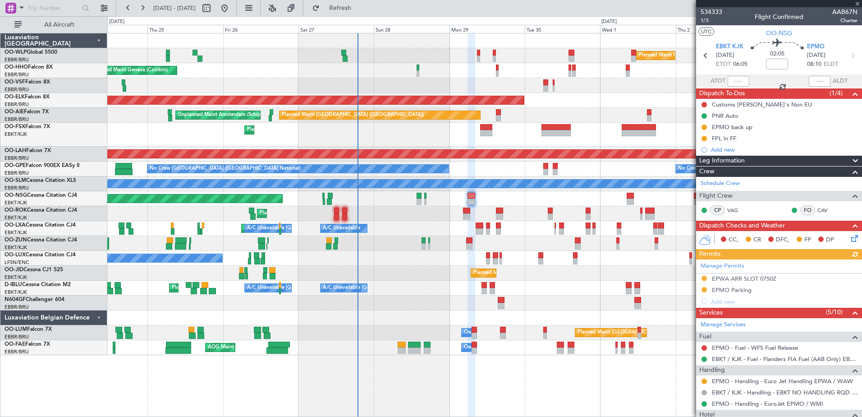
click at [849, 239] on icon at bounding box center [852, 236] width 7 height 7
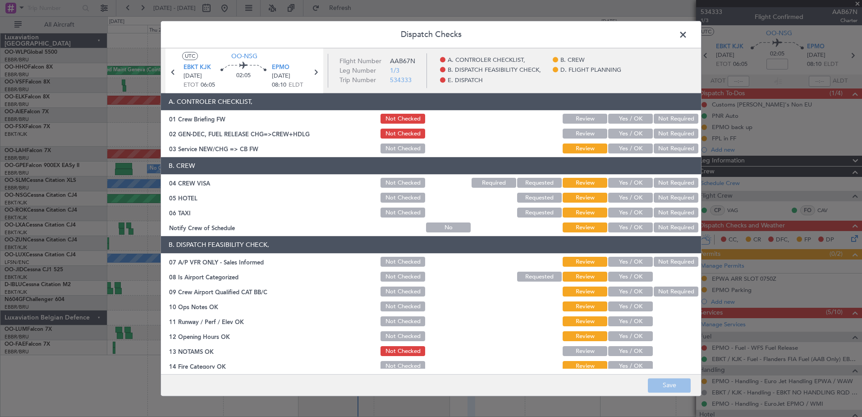
click at [626, 223] on button "Yes / OK" at bounding box center [630, 228] width 45 height 10
click at [658, 212] on button "Not Required" at bounding box center [676, 213] width 45 height 10
click at [663, 195] on button "Not Required" at bounding box center [676, 198] width 45 height 10
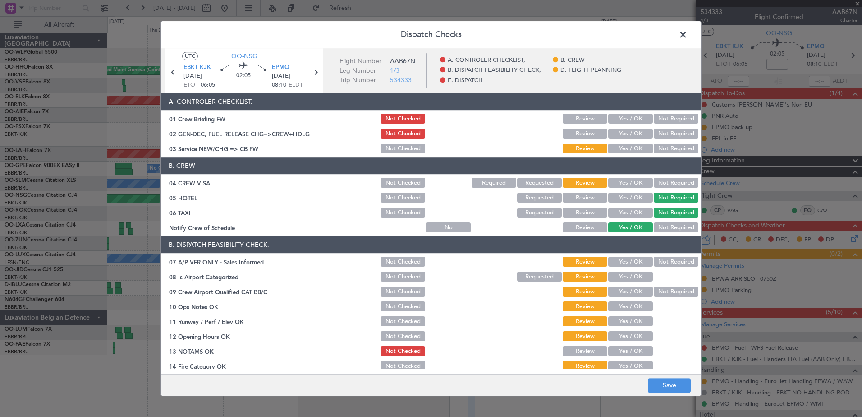
click at [662, 184] on button "Not Required" at bounding box center [676, 183] width 45 height 10
click at [617, 151] on button "Yes / OK" at bounding box center [630, 149] width 45 height 10
click at [679, 263] on button "Not Required" at bounding box center [676, 262] width 45 height 10
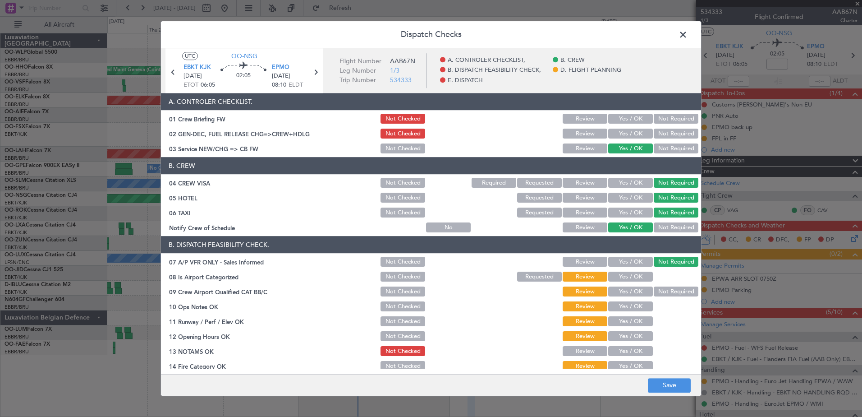
click at [643, 272] on button "Yes / OK" at bounding box center [630, 277] width 45 height 10
click at [658, 290] on button "Not Required" at bounding box center [676, 292] width 45 height 10
click at [636, 303] on button "Yes / OK" at bounding box center [630, 307] width 45 height 10
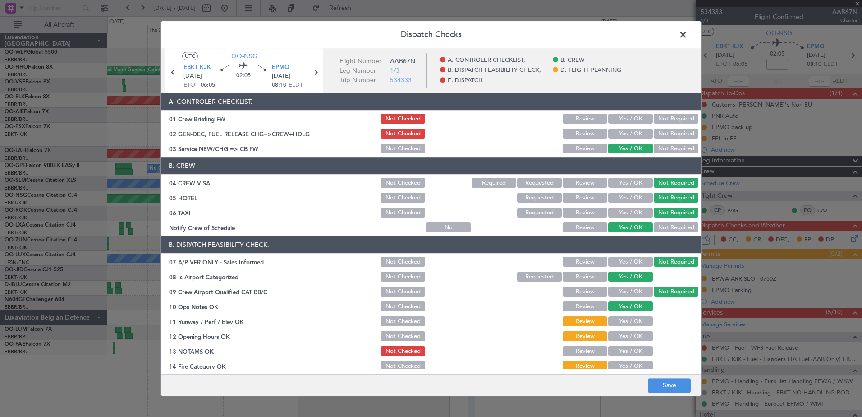
click at [634, 321] on button "Yes / OK" at bounding box center [630, 322] width 45 height 10
drag, startPoint x: 634, startPoint y: 333, endPoint x: 634, endPoint y: 344, distance: 10.8
click at [634, 336] on button "Yes / OK" at bounding box center [630, 336] width 45 height 10
drag, startPoint x: 633, startPoint y: 349, endPoint x: 634, endPoint y: 357, distance: 7.7
click at [634, 357] on div "Yes / OK" at bounding box center [630, 351] width 46 height 13
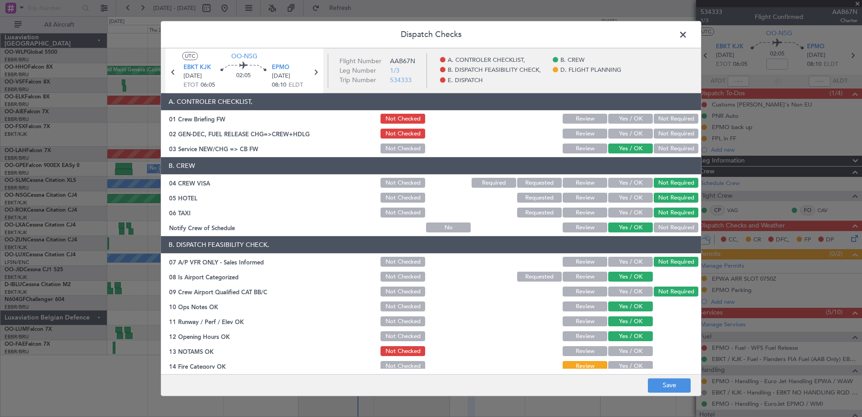
click at [634, 367] on button "Yes / OK" at bounding box center [630, 366] width 45 height 10
click at [637, 354] on button "Yes / OK" at bounding box center [630, 351] width 45 height 10
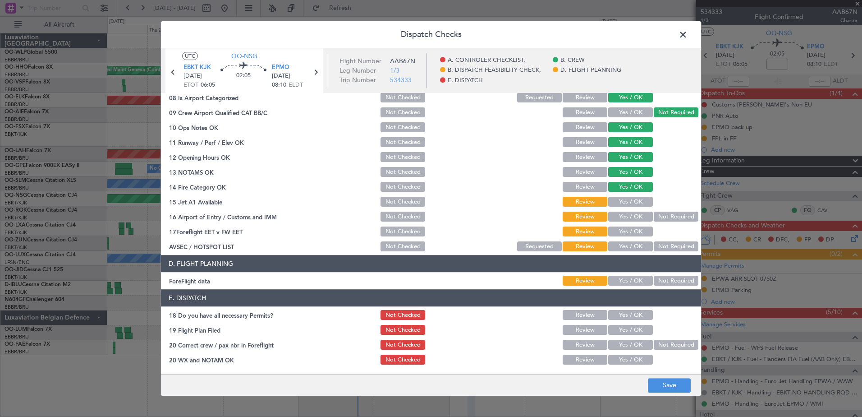
click at [620, 202] on button "Yes / OK" at bounding box center [630, 202] width 45 height 10
click at [623, 217] on button "Yes / OK" at bounding box center [630, 217] width 45 height 10
click at [621, 230] on button "Yes / OK" at bounding box center [630, 232] width 45 height 10
click at [620, 243] on button "Yes / OK" at bounding box center [630, 247] width 45 height 10
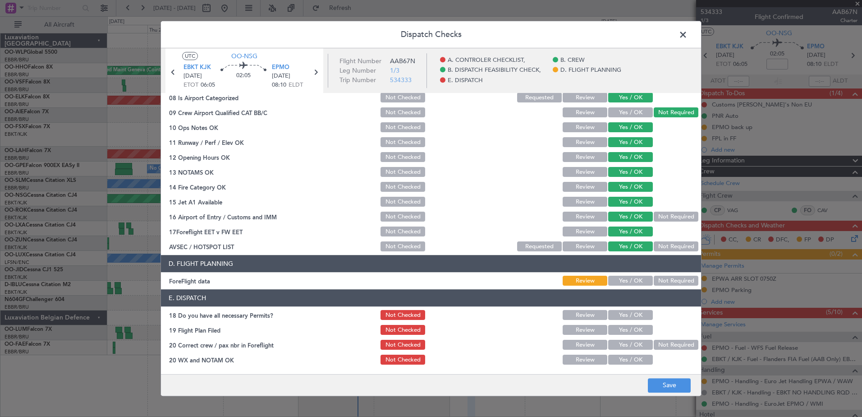
click at [629, 286] on div "Yes / OK" at bounding box center [630, 281] width 46 height 13
click at [631, 279] on button "Yes / OK" at bounding box center [630, 281] width 45 height 10
click at [672, 390] on button "Save" at bounding box center [669, 385] width 43 height 14
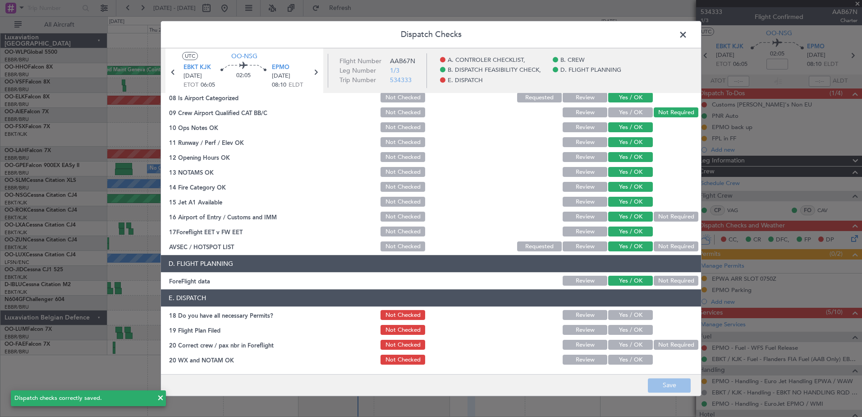
click at [688, 33] on span at bounding box center [688, 37] width 0 height 18
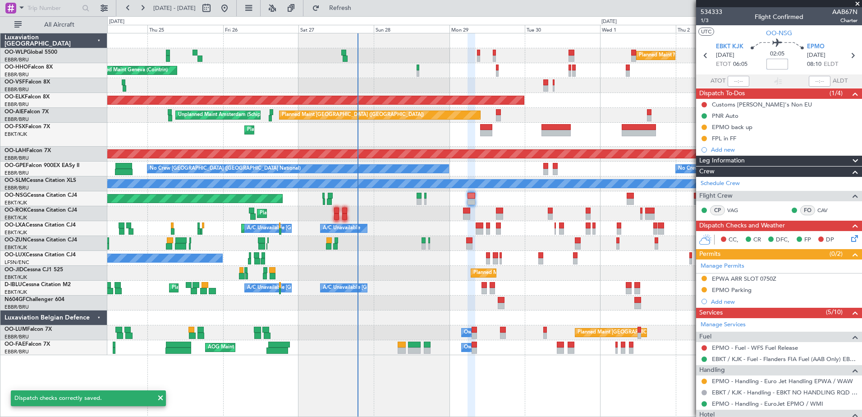
click at [771, 64] on input at bounding box center [778, 64] width 22 height 11
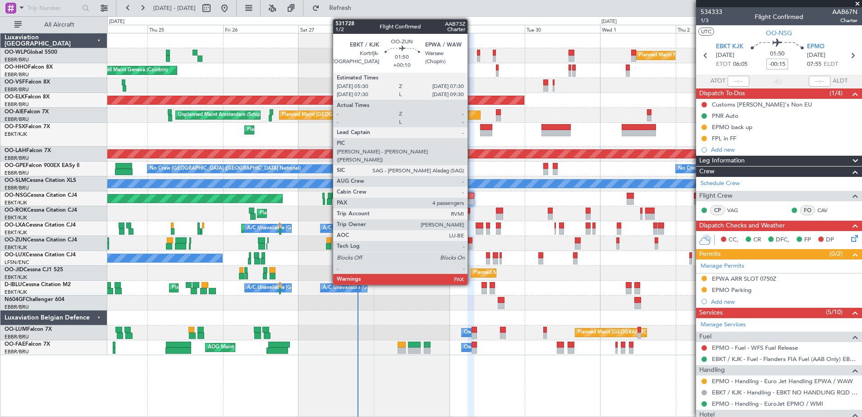
click at [472, 248] on div at bounding box center [469, 246] width 6 height 6
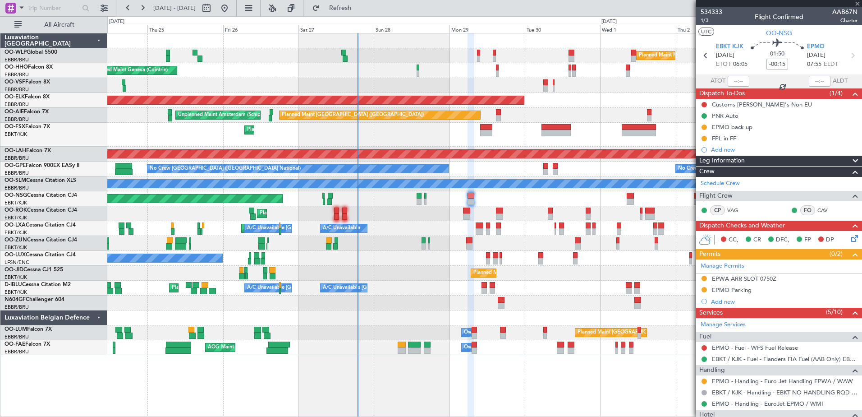
type input "+00:10"
type input "4"
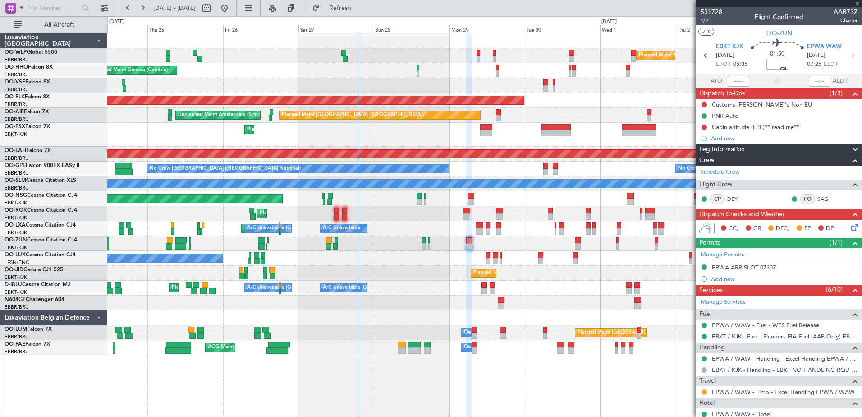
type input "+00:15"
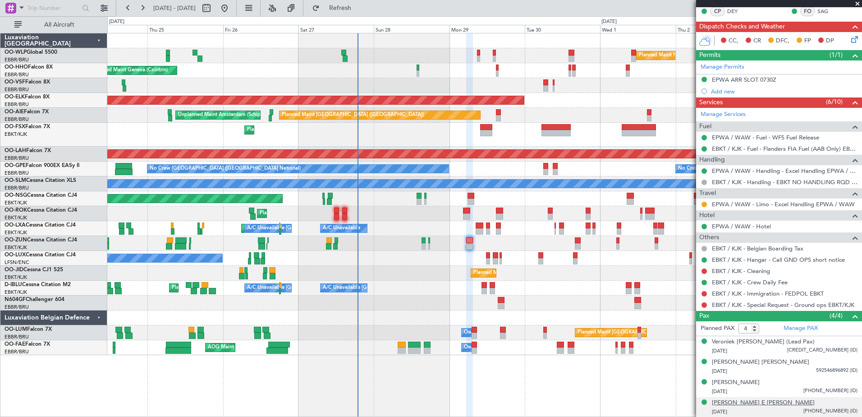
click at [753, 404] on div "[PERSON_NAME] E [PERSON_NAME]" at bounding box center [763, 402] width 103 height 9
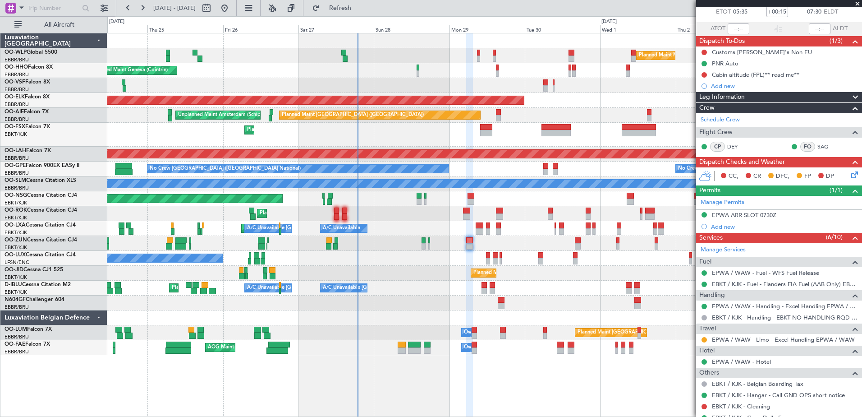
scroll to position [7, 0]
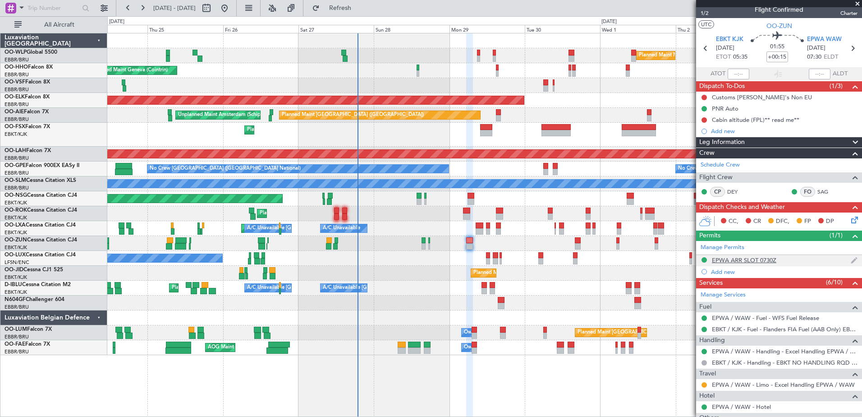
click at [752, 261] on div "EPWA ARR SLOT 0730Z" at bounding box center [744, 260] width 64 height 8
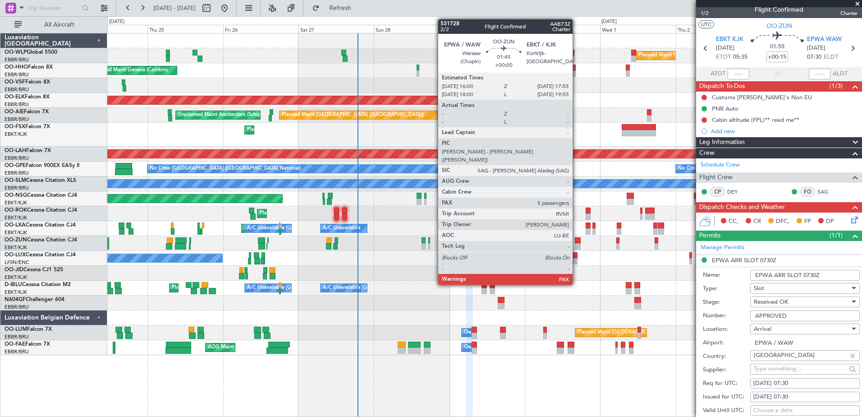
click at [577, 244] on div at bounding box center [578, 246] width 6 height 6
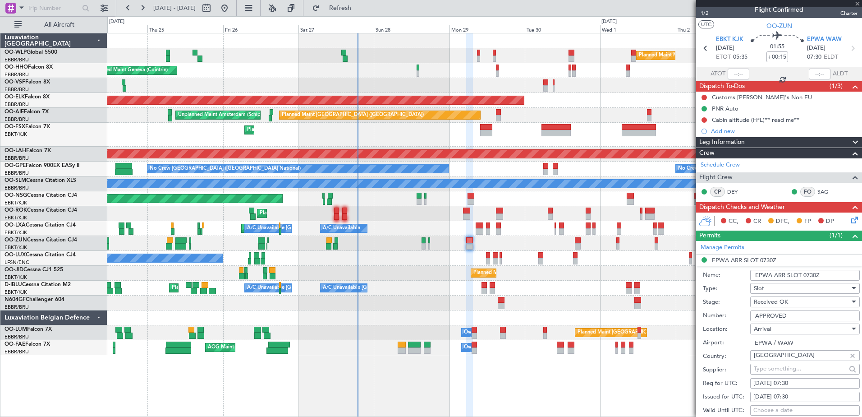
type input "5"
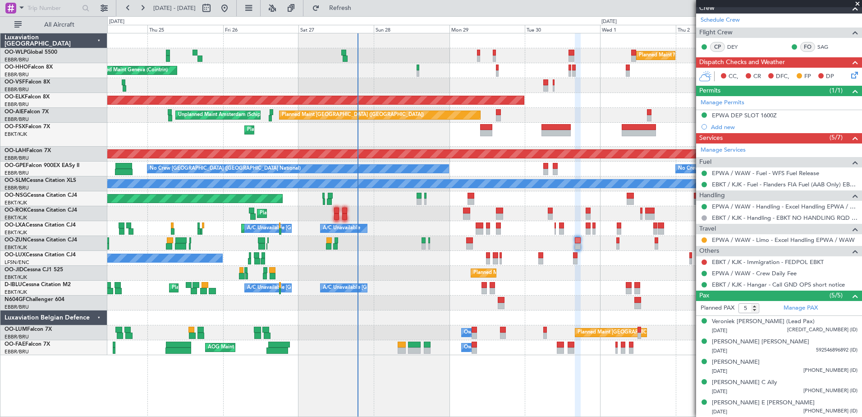
scroll to position [0, 0]
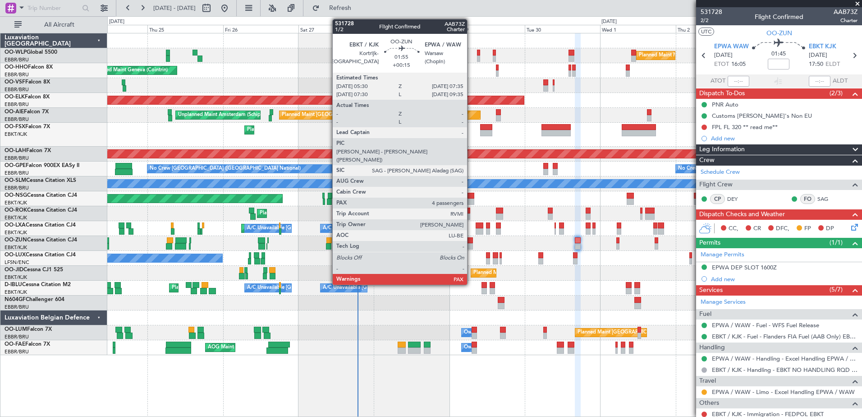
click at [471, 247] on div at bounding box center [469, 246] width 7 height 6
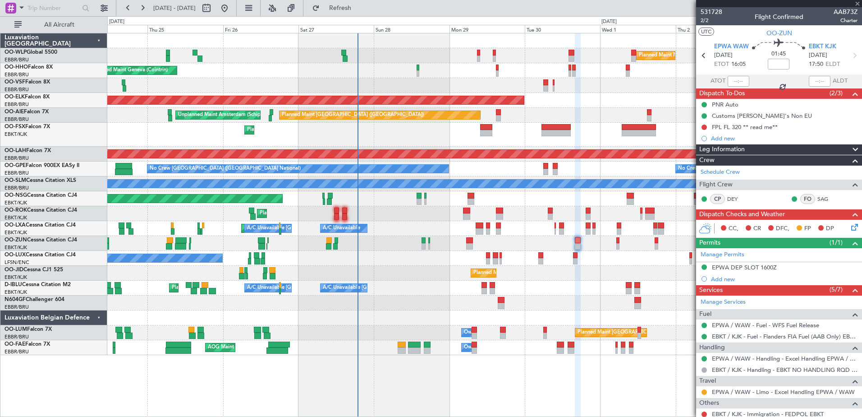
type input "+00:15"
type input "4"
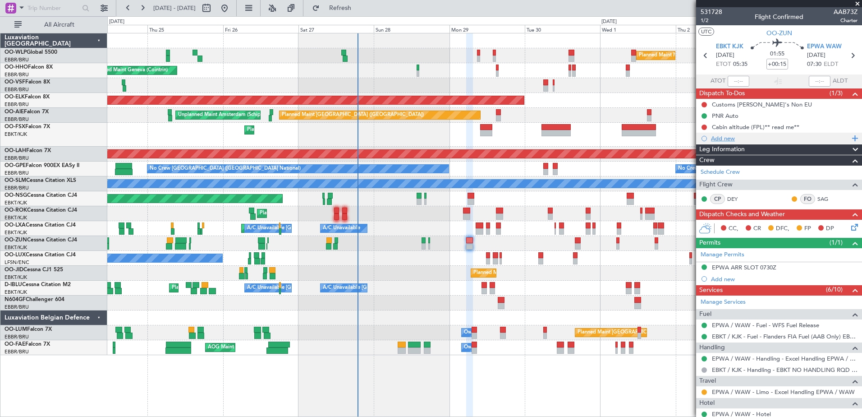
click at [726, 137] on div "Add new" at bounding box center [780, 138] width 138 height 8
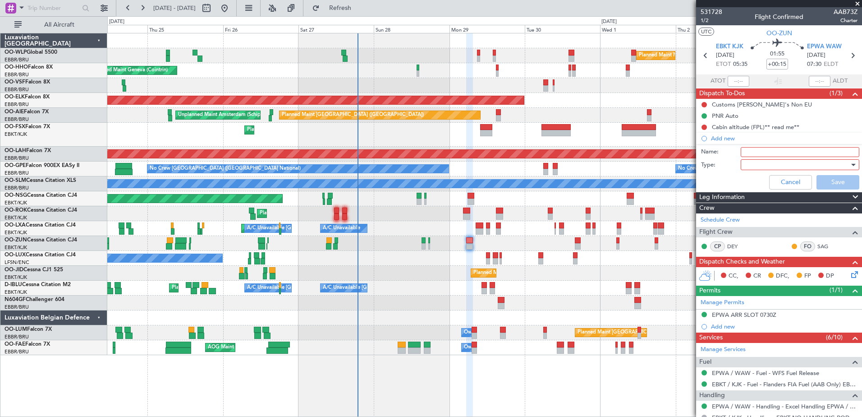
click at [741, 147] on input "Name:" at bounding box center [800, 152] width 119 height 10
click at [746, 166] on div at bounding box center [796, 165] width 105 height 14
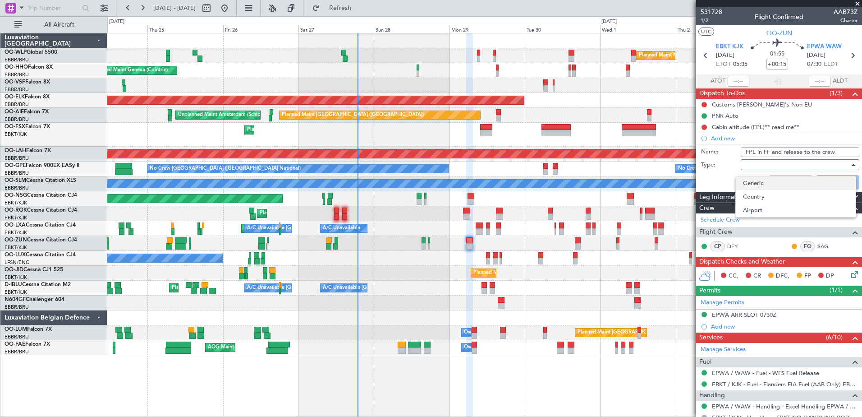
click at [782, 185] on span "Generic" at bounding box center [796, 183] width 106 height 14
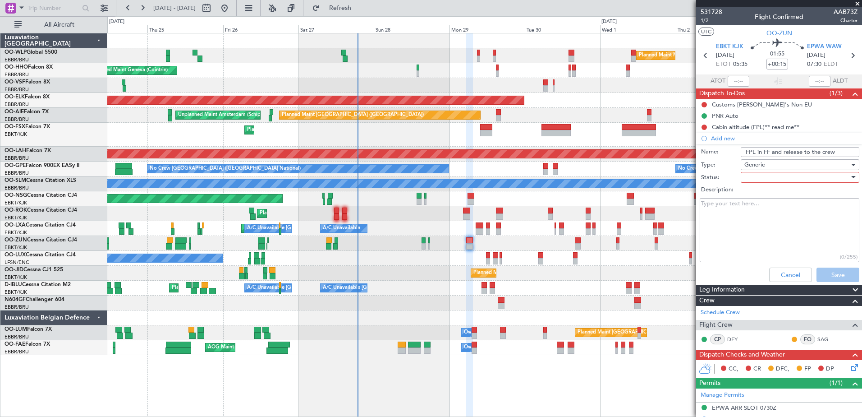
click at [772, 181] on div at bounding box center [796, 177] width 105 height 14
click at [771, 206] on span "In Progress" at bounding box center [796, 209] width 106 height 14
drag, startPoint x: 840, startPoint y: 153, endPoint x: 775, endPoint y: 159, distance: 65.6
click at [775, 159] on form "Name: FPL in FF and release to the crew Type: Generic Status: In Progress Descr…" at bounding box center [779, 215] width 175 height 140
type input "FPL in FF"
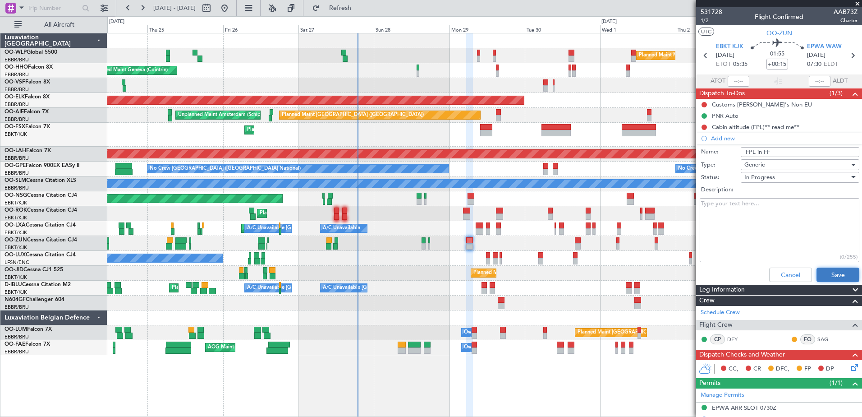
click at [830, 279] on button "Save" at bounding box center [838, 274] width 43 height 14
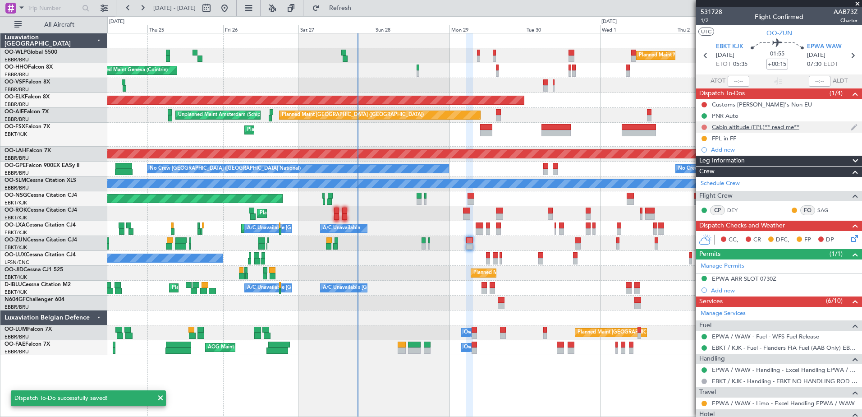
click at [703, 129] on button at bounding box center [704, 126] width 5 height 5
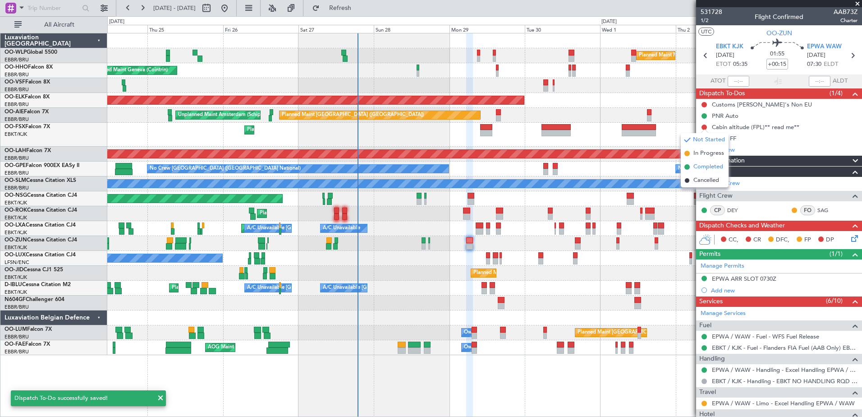
click at [704, 165] on span "Completed" at bounding box center [708, 166] width 30 height 9
click at [704, 103] on button at bounding box center [704, 104] width 5 height 5
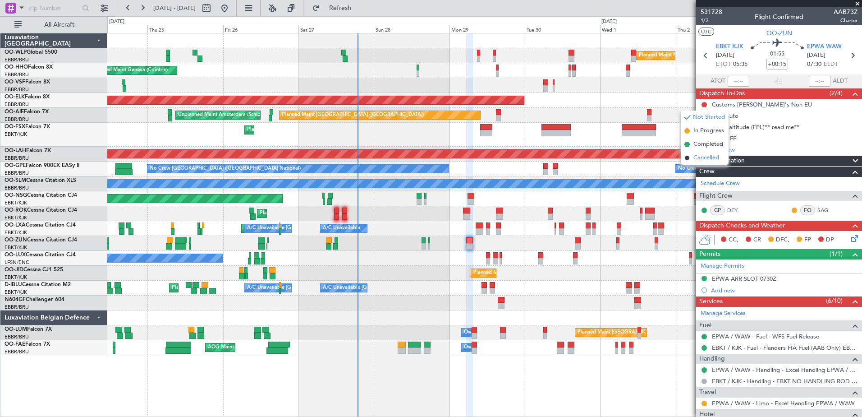
click at [701, 160] on span "Cancelled" at bounding box center [706, 157] width 26 height 9
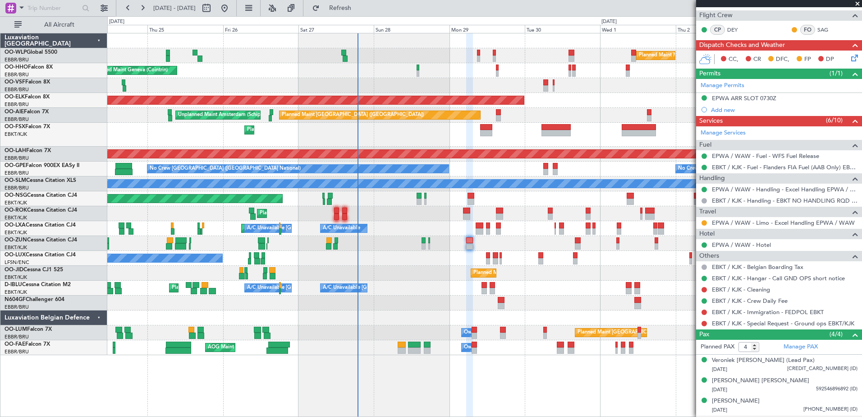
scroll to position [221, 0]
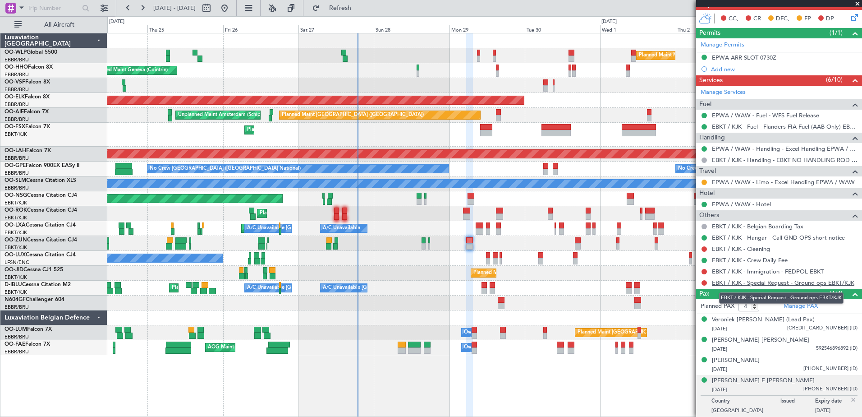
click at [775, 281] on link "EBKT / KJK - Special Request - Ground ops EBKT/KJK" at bounding box center [783, 283] width 142 height 8
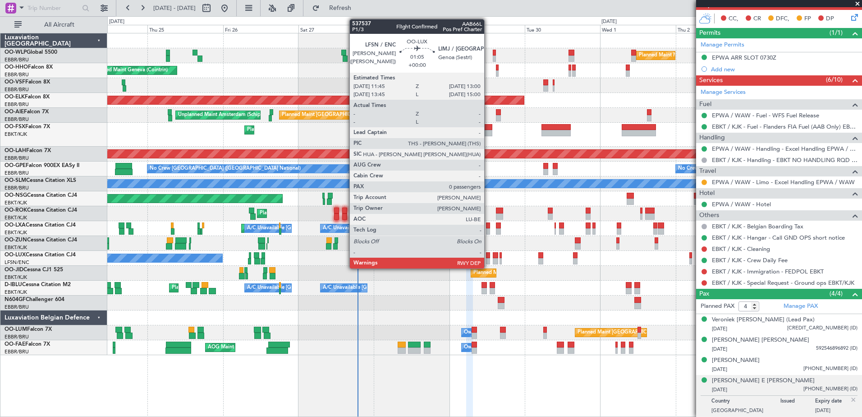
click at [488, 259] on div at bounding box center [488, 261] width 4 height 6
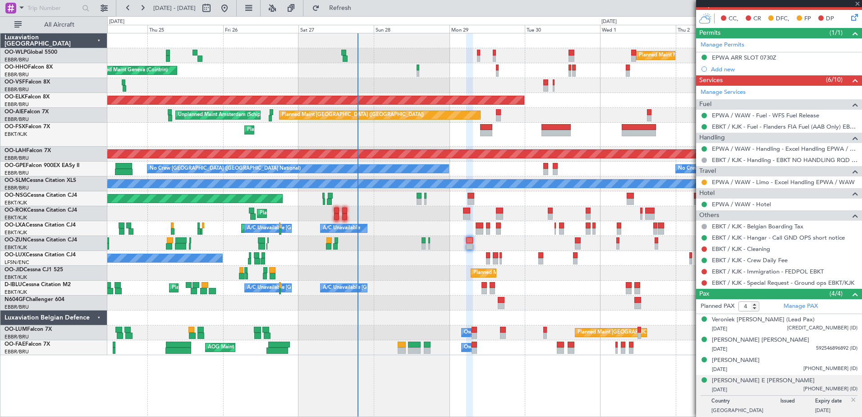
type input "0"
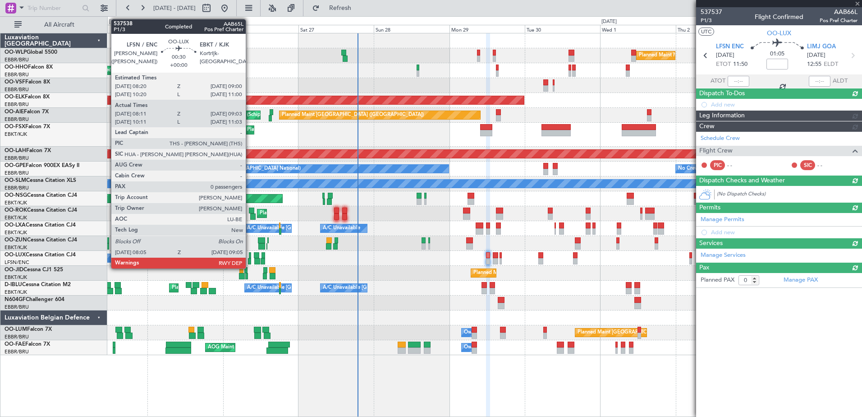
scroll to position [0, 0]
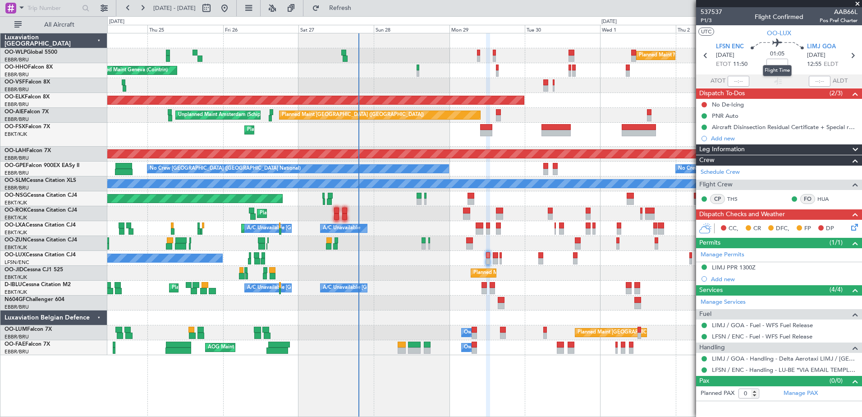
click at [781, 66] on div "Flight Time" at bounding box center [777, 70] width 29 height 11
click at [779, 66] on input at bounding box center [778, 64] width 22 height 11
type input "-00:05"
click at [852, 226] on icon at bounding box center [852, 225] width 7 height 7
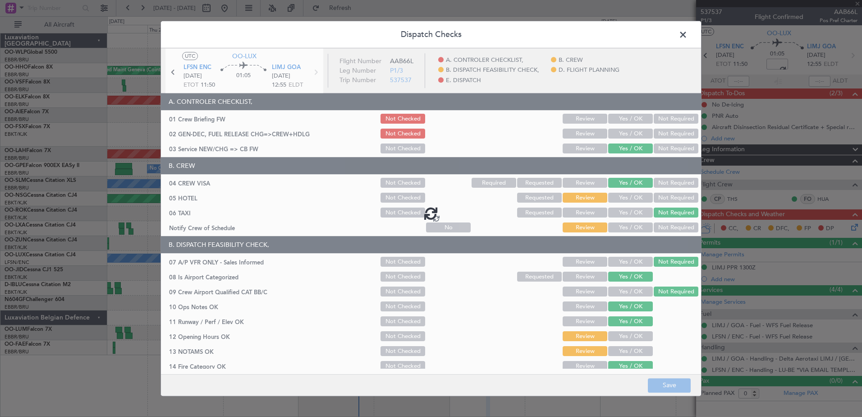
click at [626, 226] on div at bounding box center [431, 212] width 540 height 329
type input "-00:05"
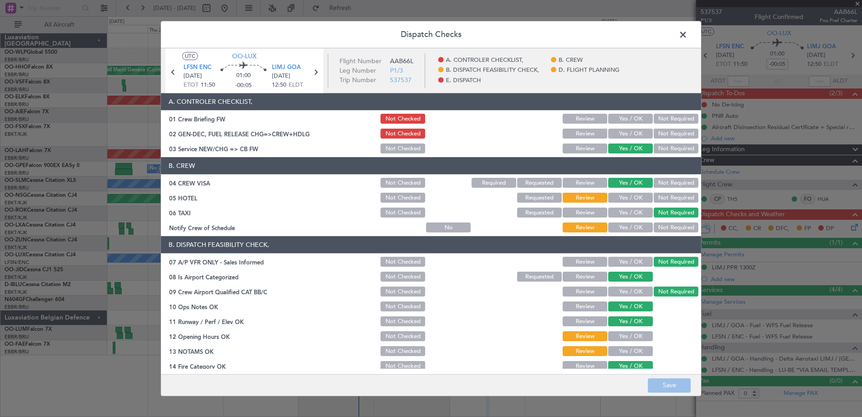
click at [618, 227] on button "Yes / OK" at bounding box center [630, 228] width 45 height 10
click at [659, 195] on button "Not Required" at bounding box center [676, 198] width 45 height 10
click at [633, 336] on button "Yes / OK" at bounding box center [630, 336] width 45 height 10
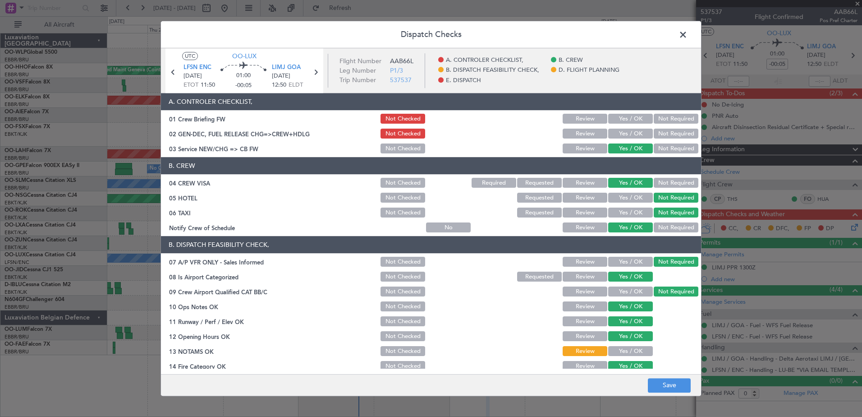
click at [633, 346] on button "Yes / OK" at bounding box center [630, 351] width 45 height 10
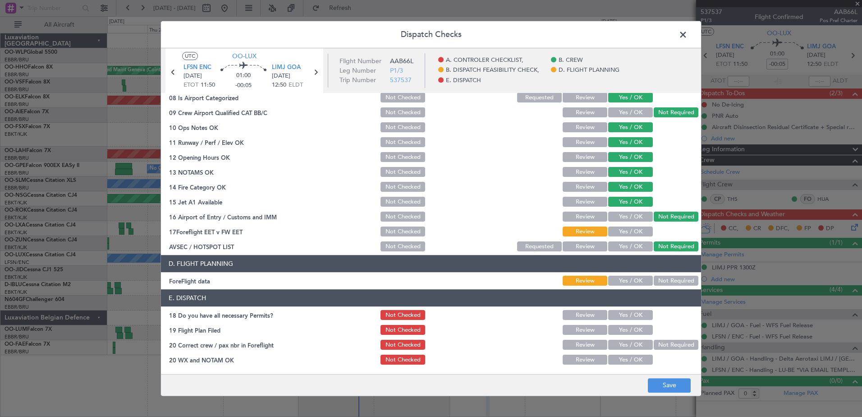
click at [632, 229] on button "Yes / OK" at bounding box center [630, 232] width 45 height 10
click at [625, 282] on button "Yes / OK" at bounding box center [630, 281] width 45 height 10
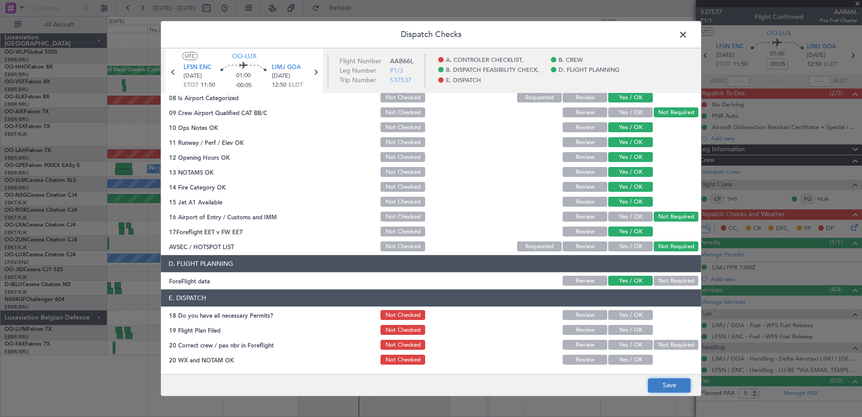
click at [676, 385] on button "Save" at bounding box center [669, 385] width 43 height 14
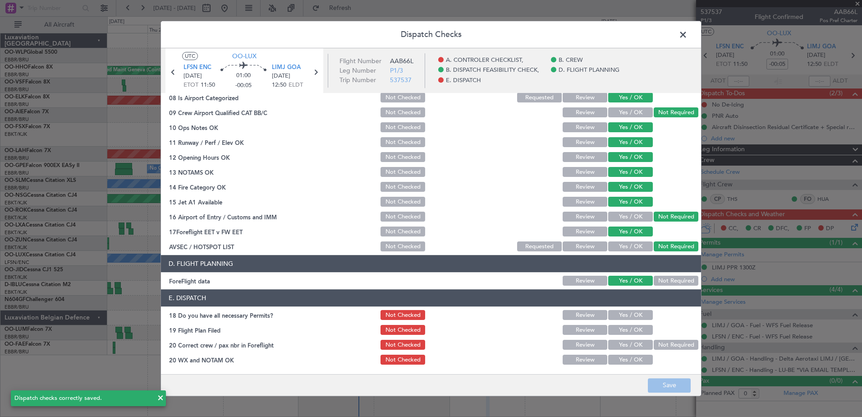
click at [688, 34] on span at bounding box center [688, 37] width 0 height 18
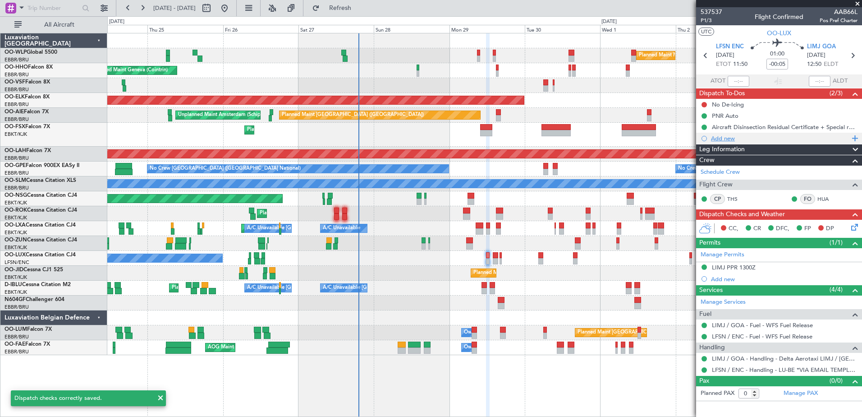
click at [721, 136] on div "Add new" at bounding box center [780, 138] width 138 height 8
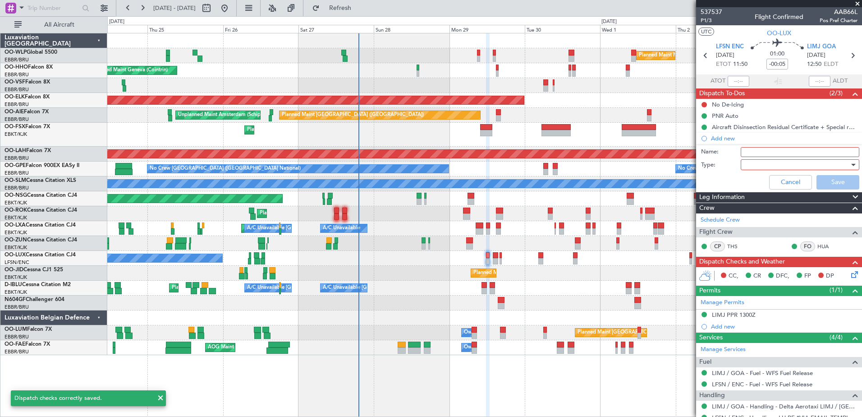
type input "FPL in FF"
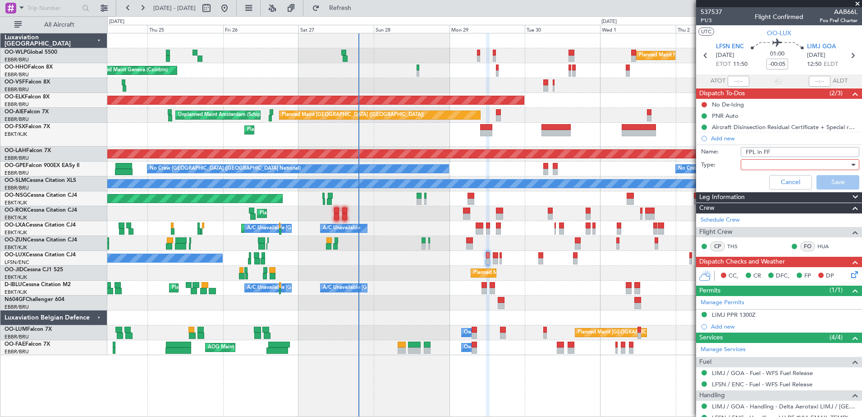
click at [755, 159] on div at bounding box center [796, 165] width 105 height 14
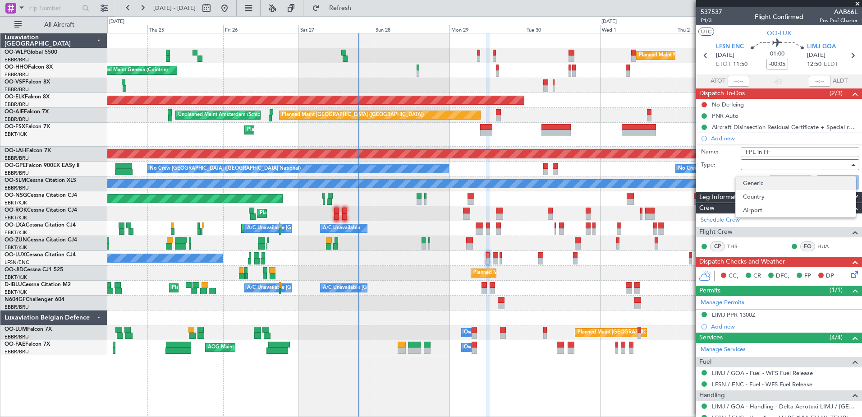
click at [753, 181] on span "Generic" at bounding box center [796, 183] width 106 height 14
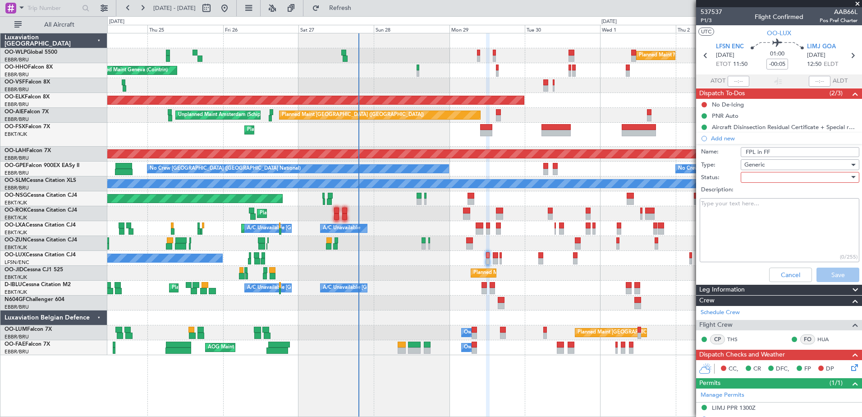
click at [756, 175] on div at bounding box center [796, 177] width 105 height 14
click at [757, 207] on span "In Progress" at bounding box center [796, 209] width 106 height 14
click at [828, 278] on button "Save" at bounding box center [838, 274] width 43 height 14
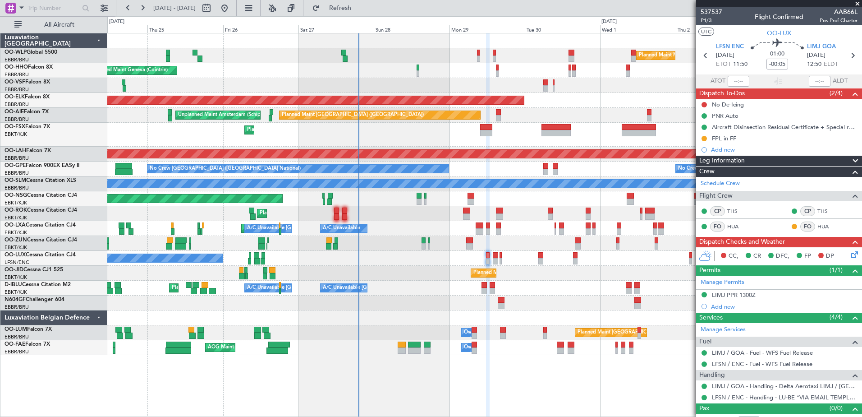
scroll to position [11, 0]
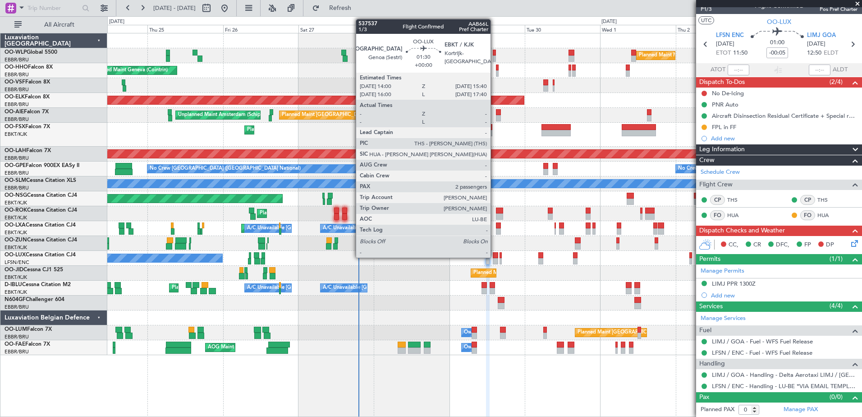
click at [495, 253] on div at bounding box center [495, 255] width 5 height 6
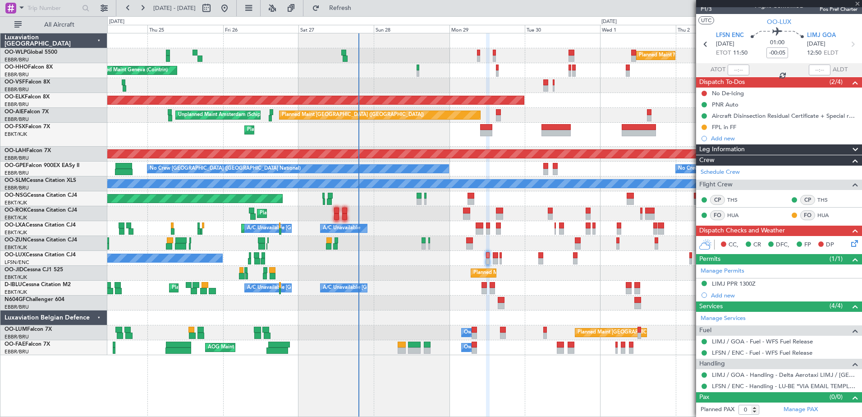
type input "2"
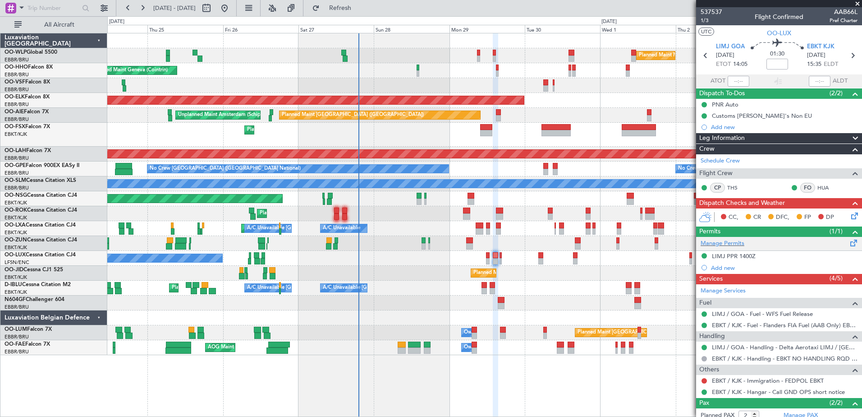
scroll to position [46, 0]
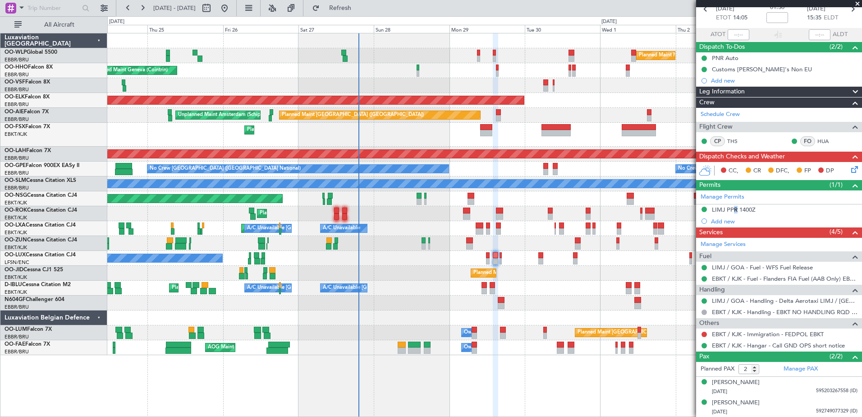
click at [732, 206] on div "LIMJ PPR 1400Z" at bounding box center [734, 210] width 44 height 8
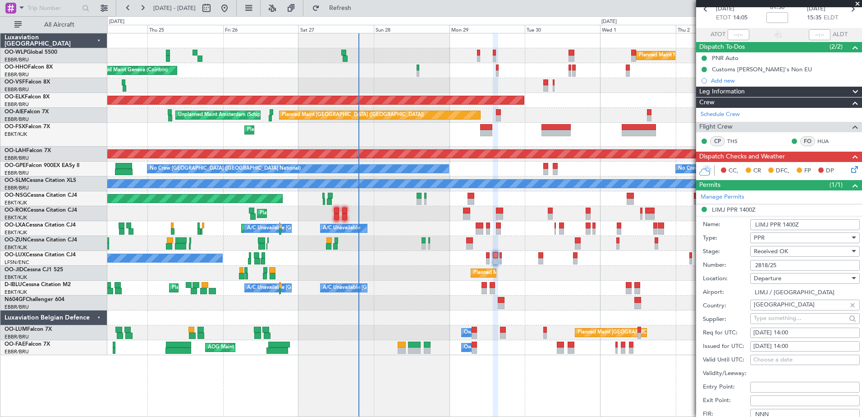
drag, startPoint x: 732, startPoint y: 205, endPoint x: 744, endPoint y: 267, distance: 63.4
click at [744, 267] on div "Number: 2818/25" at bounding box center [781, 265] width 157 height 14
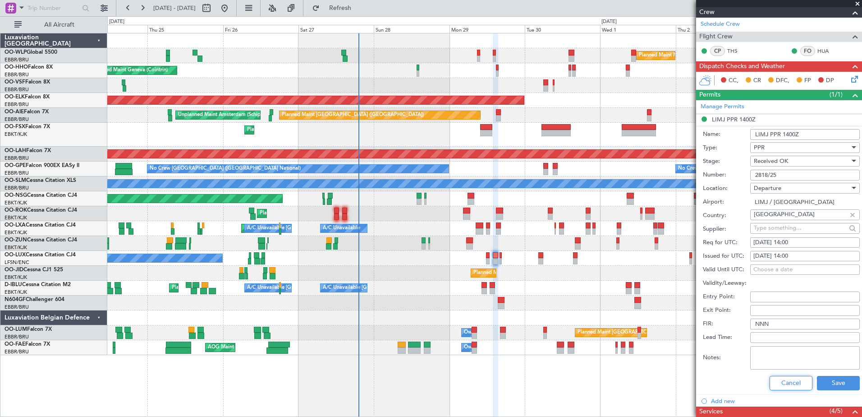
click at [775, 384] on button "Cancel" at bounding box center [791, 383] width 43 height 14
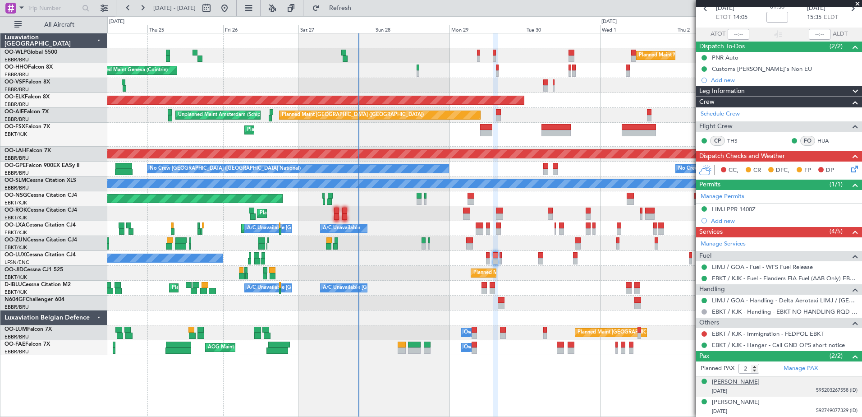
scroll to position [46, 0]
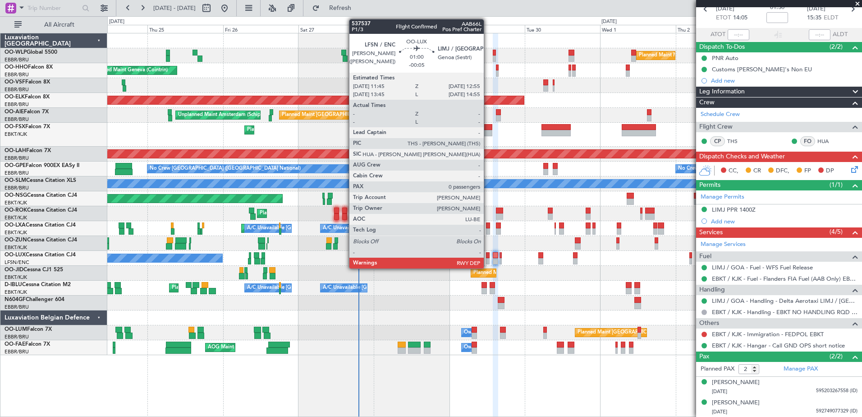
click at [488, 254] on div at bounding box center [488, 255] width 4 height 6
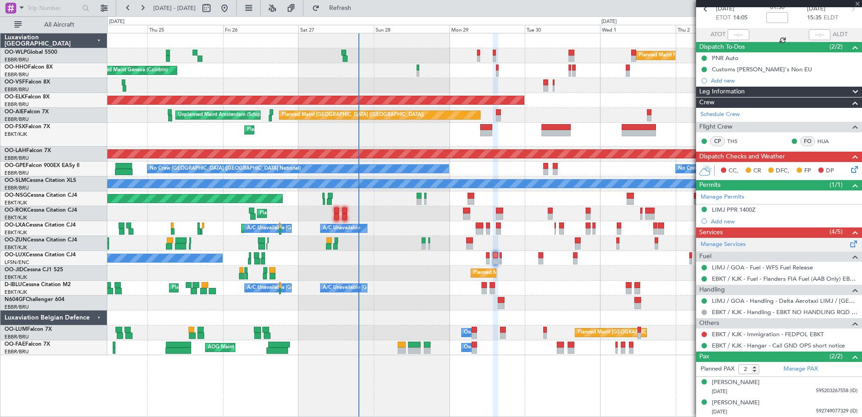
type input "-00:05"
type input "0"
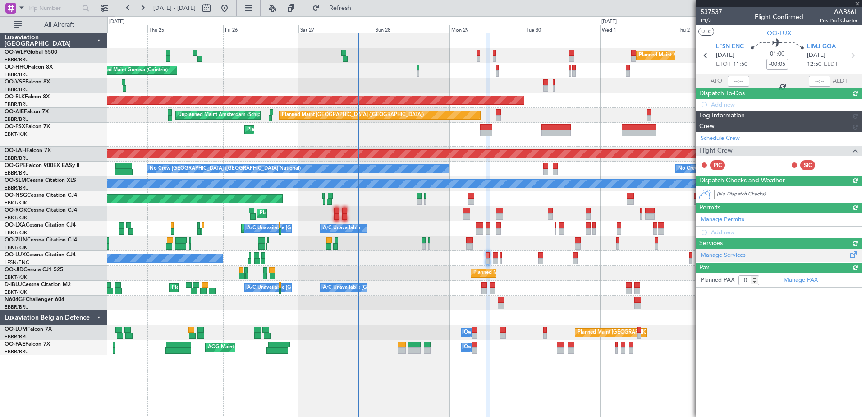
scroll to position [0, 0]
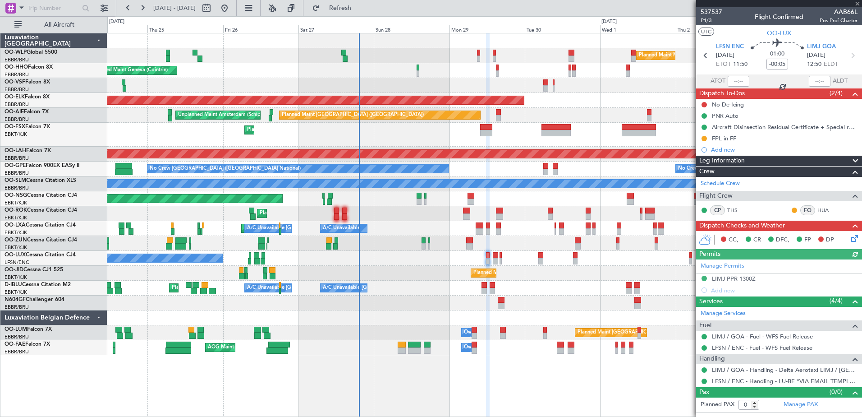
click at [742, 278] on div "Manage Permits LIMJ PPR 1300Z Add new" at bounding box center [779, 277] width 166 height 37
click at [735, 278] on div "LIMJ PPR 1300Z" at bounding box center [734, 279] width 44 height 8
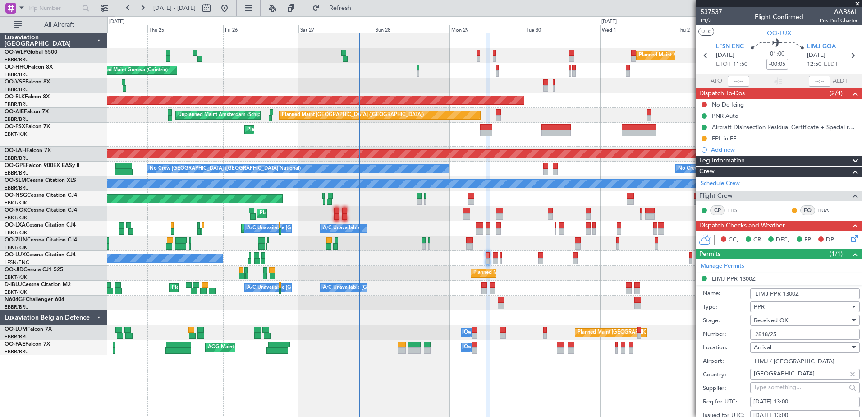
click at [849, 239] on icon at bounding box center [852, 236] width 7 height 7
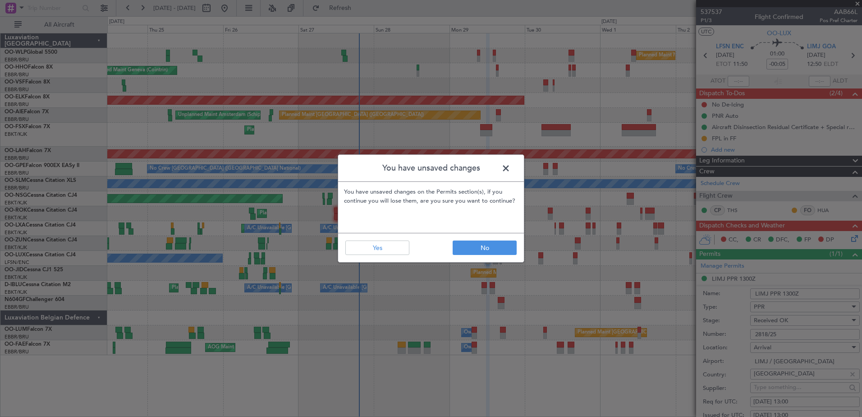
click at [510, 163] on span at bounding box center [510, 170] width 0 height 18
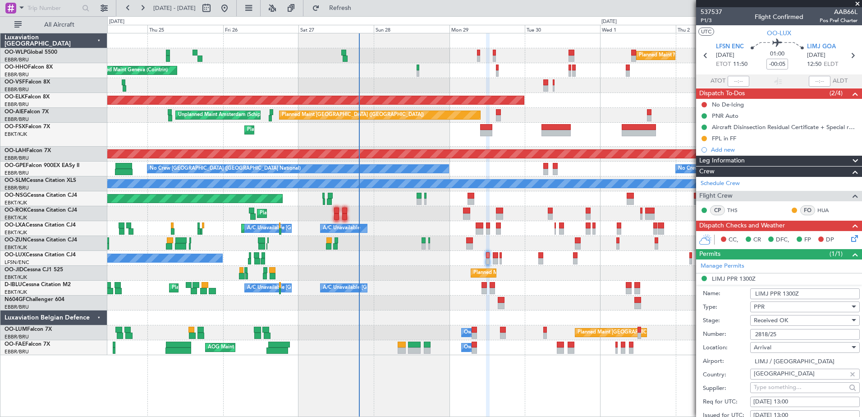
scroll to position [225, 0]
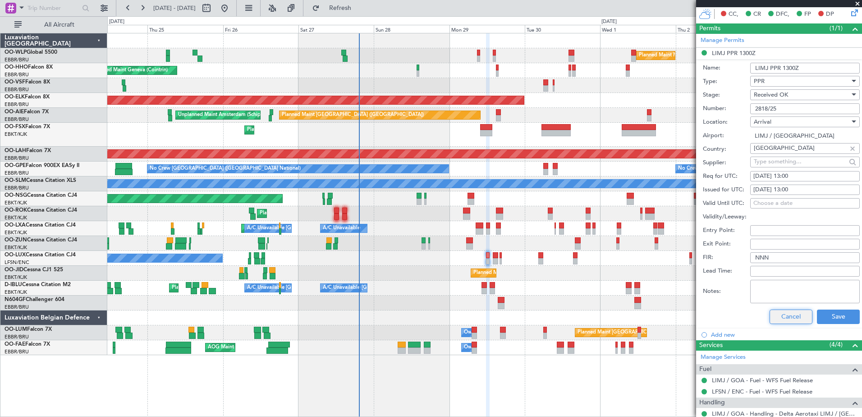
click at [782, 314] on button "Cancel" at bounding box center [791, 316] width 43 height 14
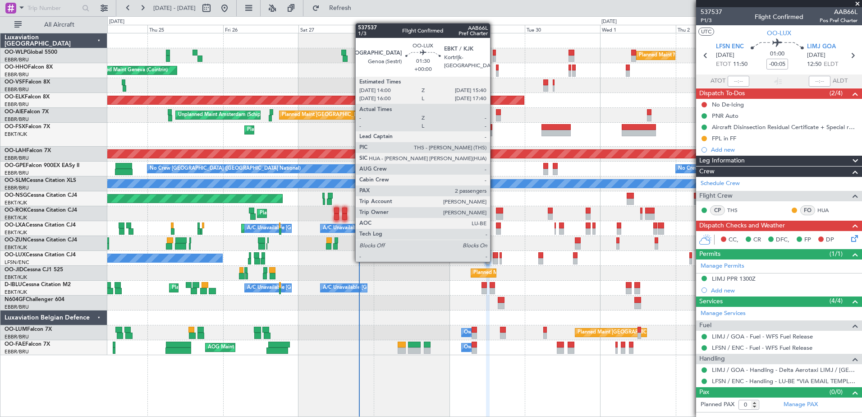
click at [494, 261] on div at bounding box center [495, 261] width 5 height 6
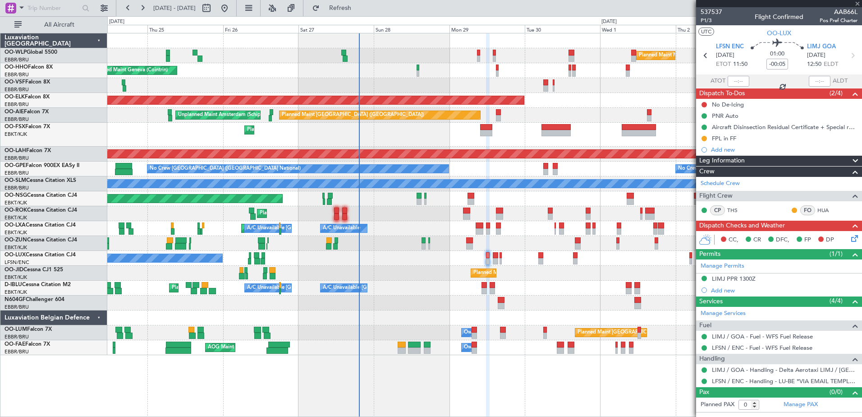
type input "2"
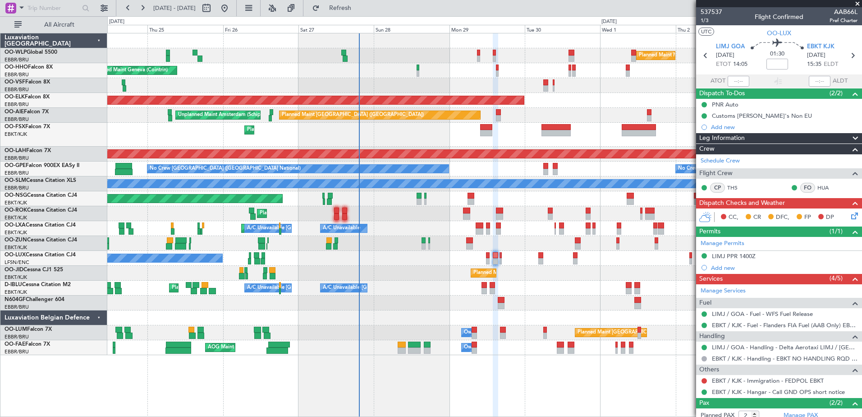
click at [849, 215] on icon at bounding box center [852, 214] width 7 height 7
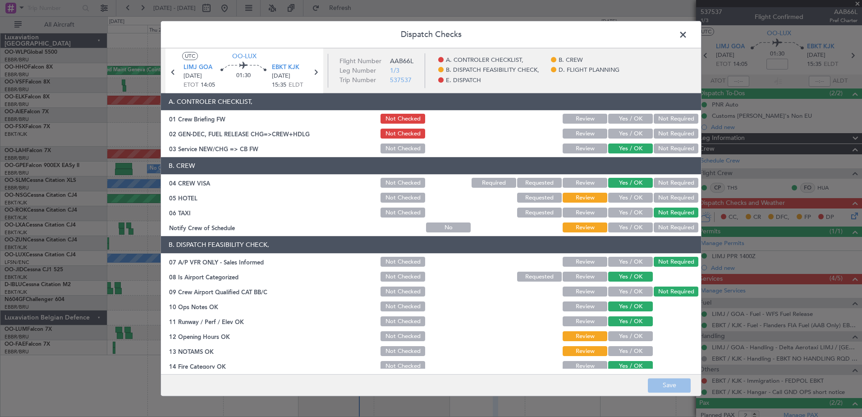
click at [637, 225] on button "Yes / OK" at bounding box center [630, 228] width 45 height 10
click at [671, 200] on button "Not Required" at bounding box center [676, 198] width 45 height 10
click at [634, 334] on button "Yes / OK" at bounding box center [630, 336] width 45 height 10
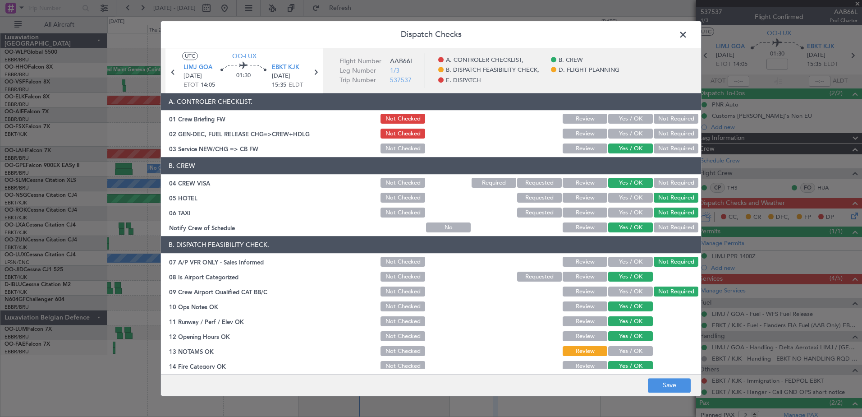
click at [633, 349] on button "Yes / OK" at bounding box center [630, 351] width 45 height 10
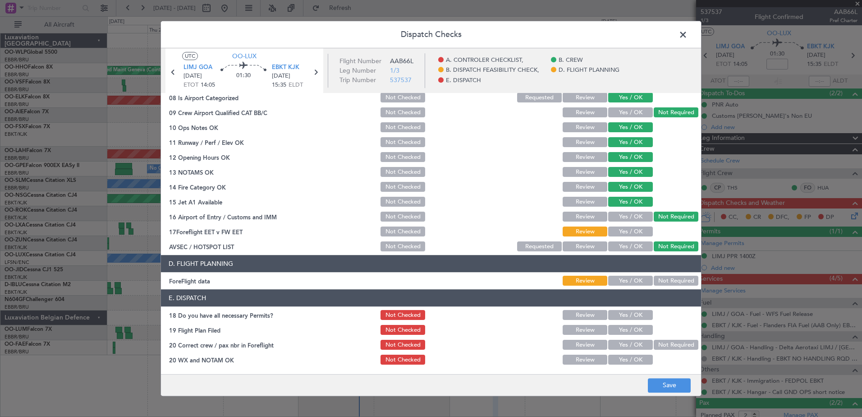
click at [619, 228] on button "Yes / OK" at bounding box center [630, 232] width 45 height 10
click at [632, 283] on button "Yes / OK" at bounding box center [630, 281] width 45 height 10
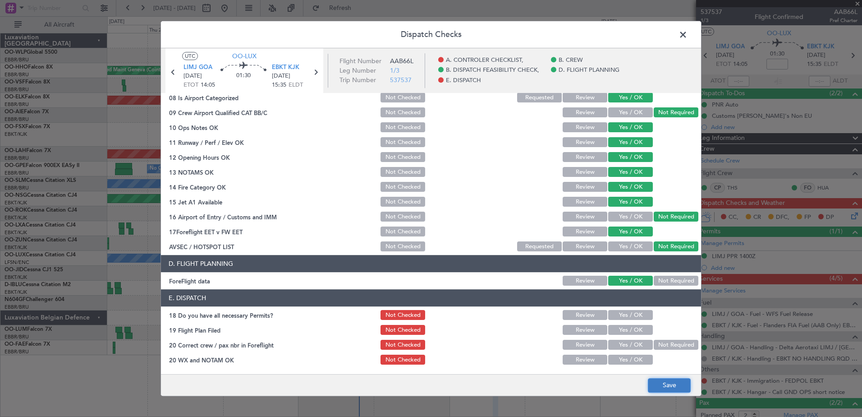
click at [658, 378] on button "Save" at bounding box center [669, 385] width 43 height 14
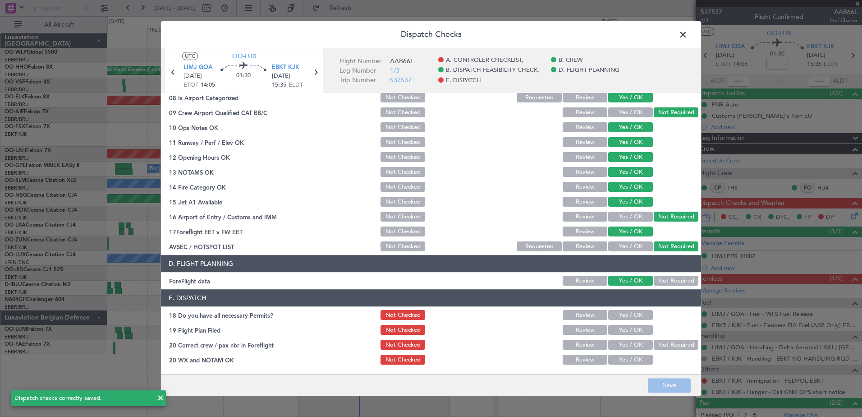
click at [688, 34] on span at bounding box center [688, 37] width 0 height 18
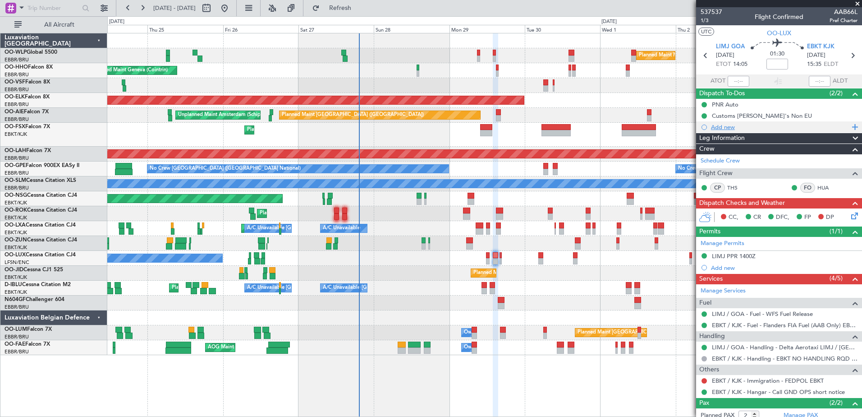
click at [725, 127] on div "Add new" at bounding box center [780, 127] width 138 height 8
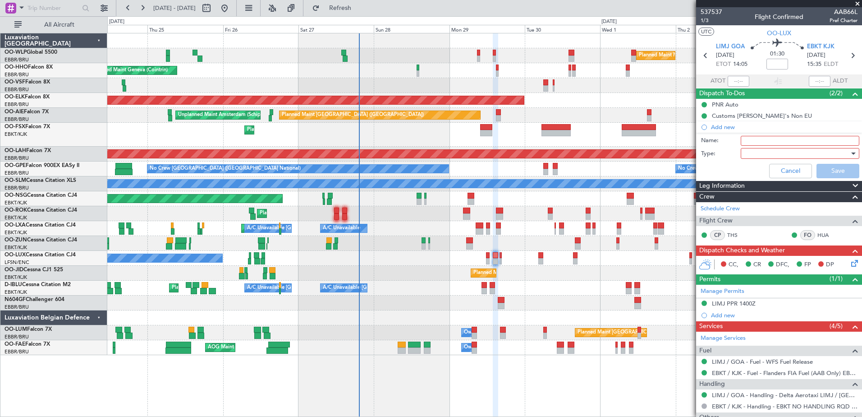
click at [768, 140] on input "Name:" at bounding box center [800, 141] width 119 height 10
type input "FPL in FF"
click at [771, 152] on div at bounding box center [796, 154] width 105 height 14
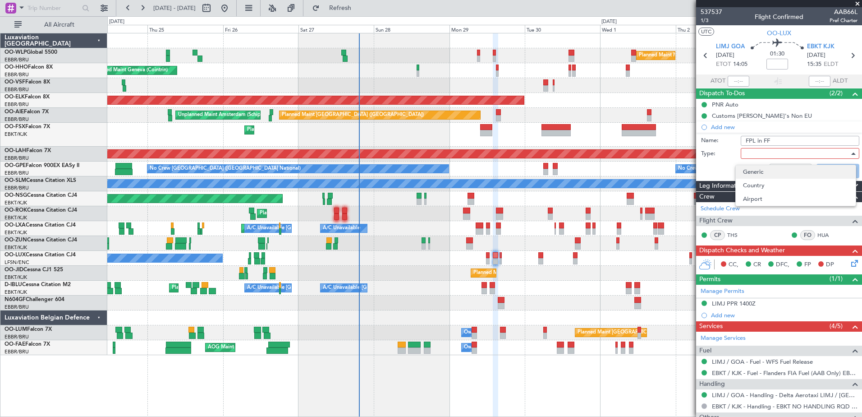
click at [769, 174] on span "Generic" at bounding box center [796, 172] width 106 height 14
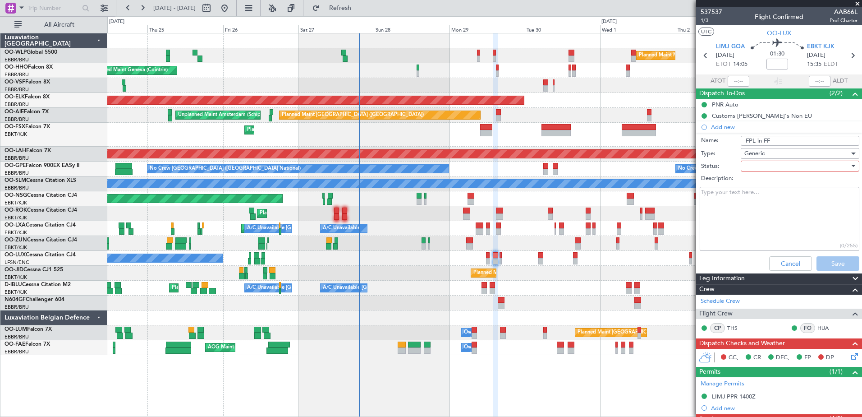
click at [769, 165] on div at bounding box center [796, 166] width 105 height 14
click at [770, 194] on span "In Progress" at bounding box center [796, 198] width 106 height 14
click at [832, 263] on button "Save" at bounding box center [838, 263] width 43 height 14
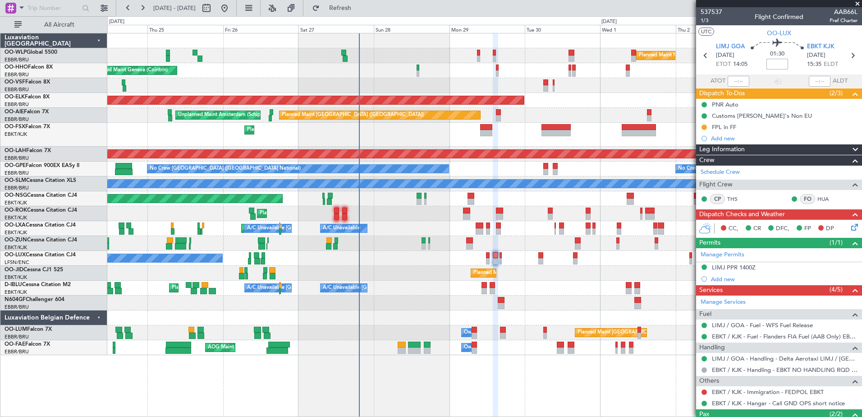
click at [768, 67] on input at bounding box center [778, 64] width 22 height 11
type input "-00:05"
click at [850, 55] on icon at bounding box center [853, 56] width 12 height 12
type input "0"
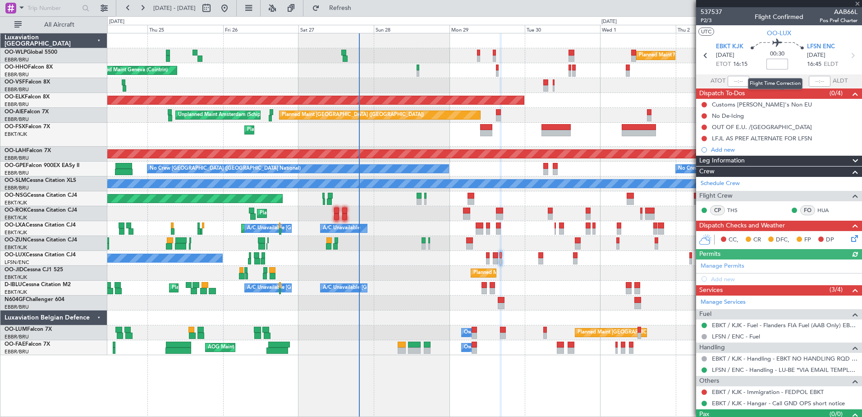
click at [769, 63] on input at bounding box center [778, 64] width 22 height 11
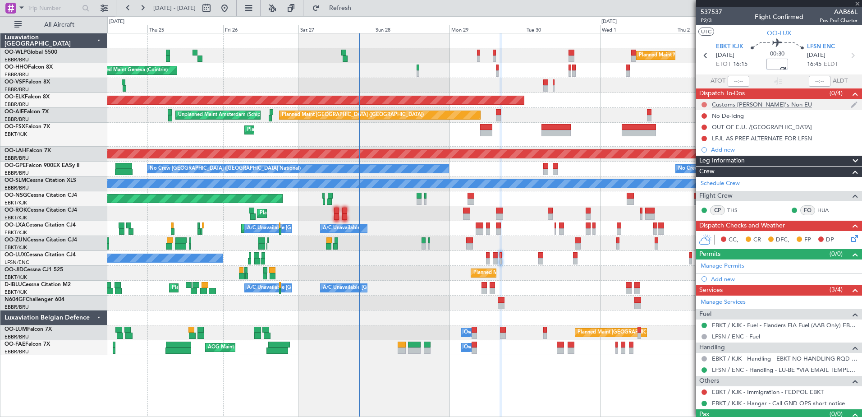
type input "+00:05"
click at [704, 107] on mat-tooltip-component "Not Started" at bounding box center [704, 119] width 43 height 24
click at [704, 103] on button at bounding box center [704, 104] width 5 height 5
click at [703, 155] on span "Cancelled" at bounding box center [706, 157] width 26 height 9
click at [704, 118] on div at bounding box center [704, 115] width 7 height 7
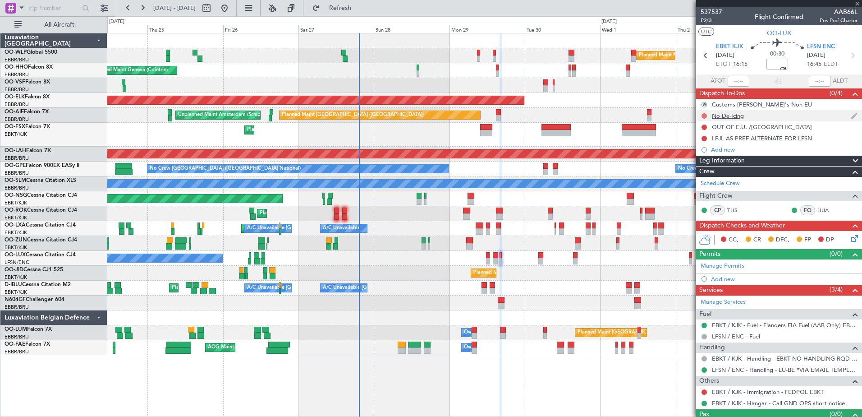
click at [702, 114] on button at bounding box center [704, 115] width 5 height 5
click at [701, 166] on span "Cancelled" at bounding box center [706, 169] width 26 height 9
click at [702, 126] on button at bounding box center [704, 126] width 5 height 5
click at [706, 176] on span "Cancelled" at bounding box center [706, 180] width 26 height 9
click at [704, 137] on button at bounding box center [704, 138] width 5 height 5
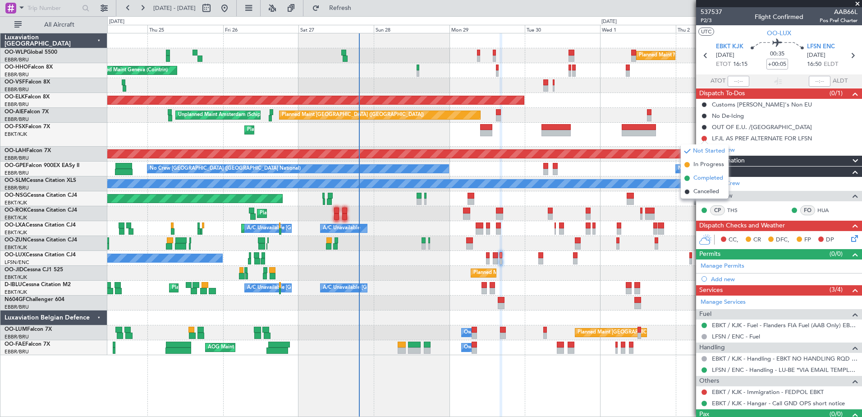
click at [704, 177] on span "Completed" at bounding box center [708, 178] width 30 height 9
click at [850, 240] on icon at bounding box center [852, 236] width 7 height 7
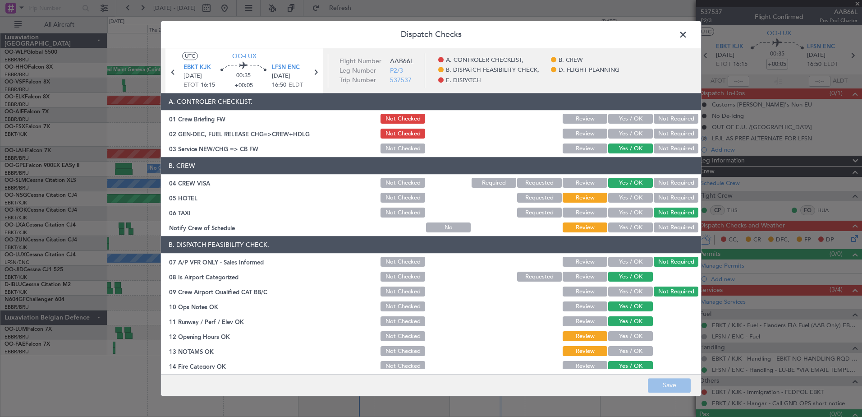
click at [632, 223] on button "Yes / OK" at bounding box center [630, 228] width 45 height 10
click at [665, 197] on button "Not Required" at bounding box center [676, 198] width 45 height 10
click at [634, 331] on button "Yes / OK" at bounding box center [630, 336] width 45 height 10
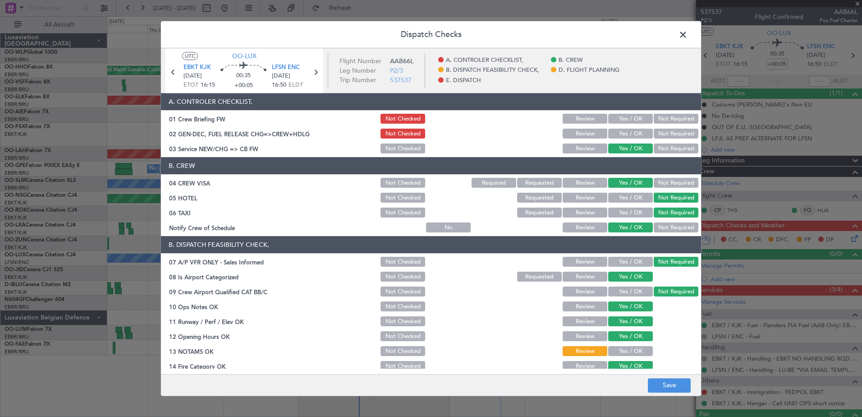
click at [634, 350] on button "Yes / OK" at bounding box center [630, 351] width 45 height 10
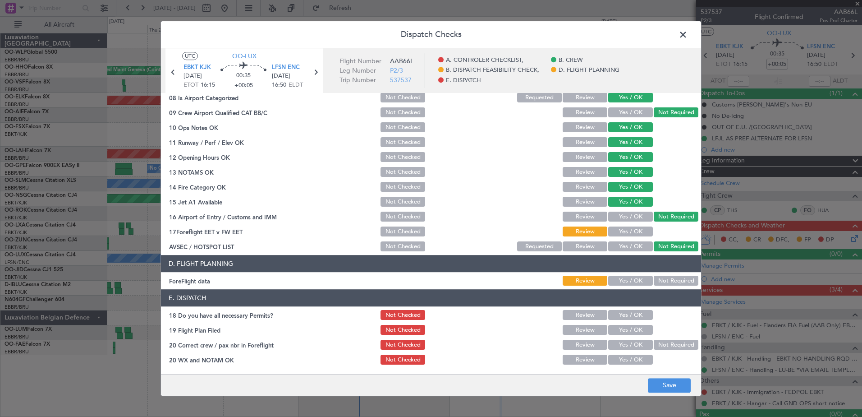
click at [626, 231] on button "Yes / OK" at bounding box center [630, 232] width 45 height 10
click at [628, 278] on button "Yes / OK" at bounding box center [630, 281] width 45 height 10
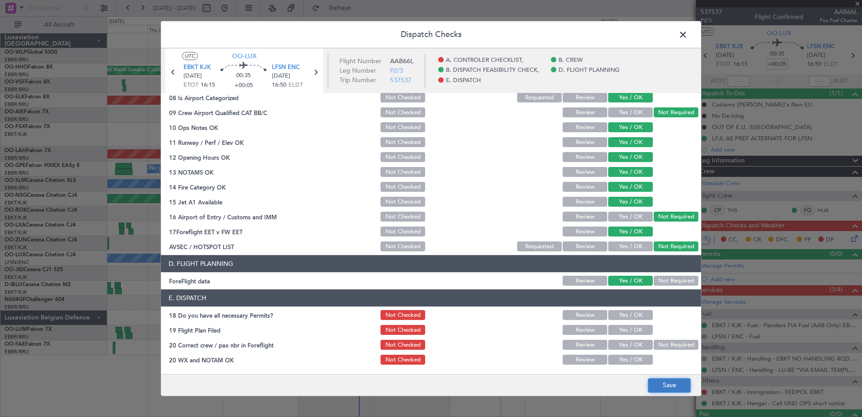
click at [686, 386] on button "Save" at bounding box center [669, 385] width 43 height 14
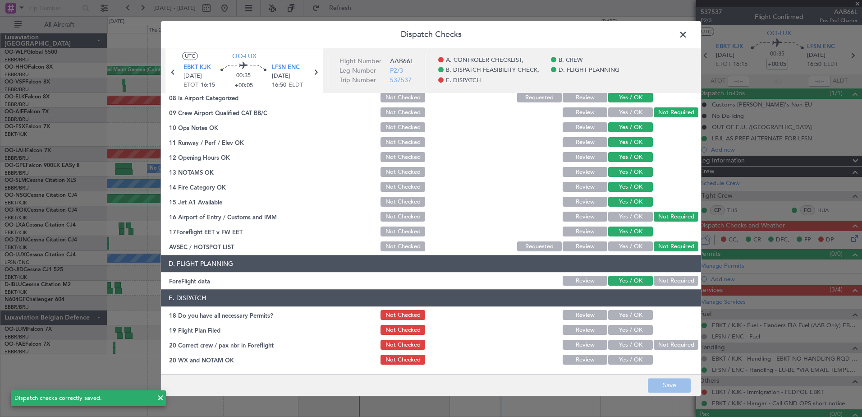
click at [688, 34] on span at bounding box center [688, 37] width 0 height 18
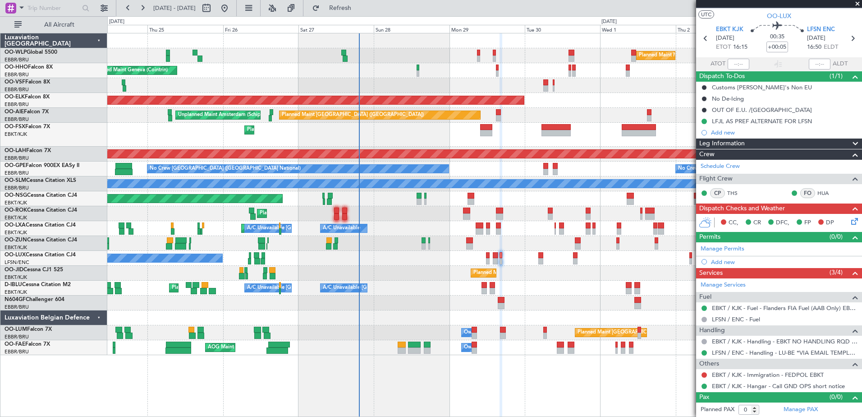
scroll to position [0, 0]
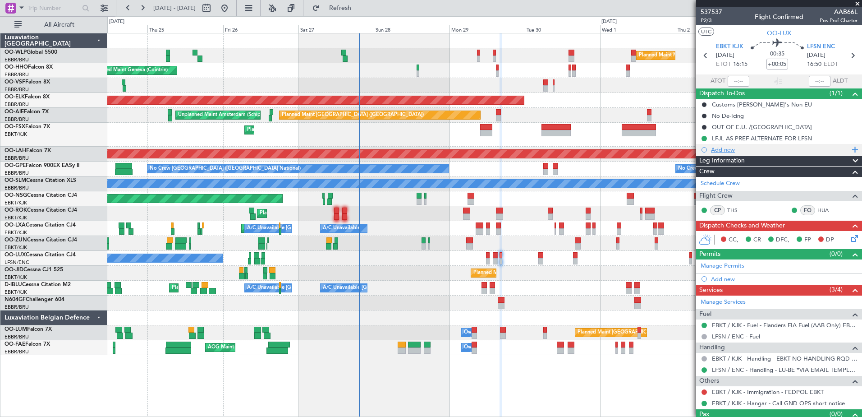
click at [725, 151] on div "Add new" at bounding box center [780, 150] width 138 height 8
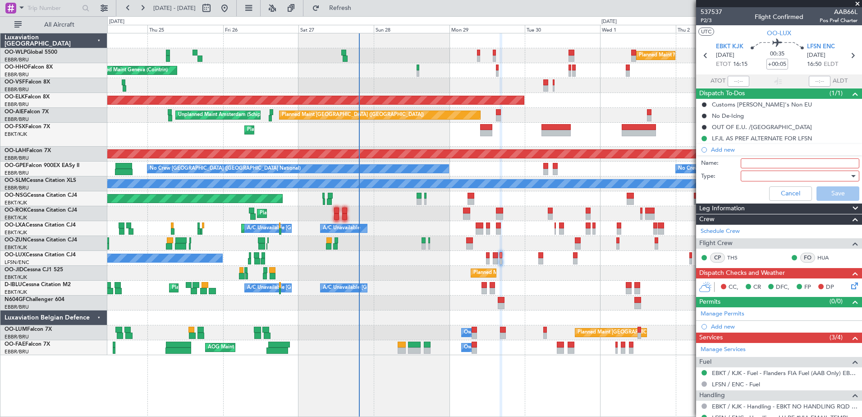
click at [762, 160] on input "Name:" at bounding box center [800, 163] width 119 height 10
type input "FPL in FF"
click at [752, 172] on div at bounding box center [796, 176] width 105 height 14
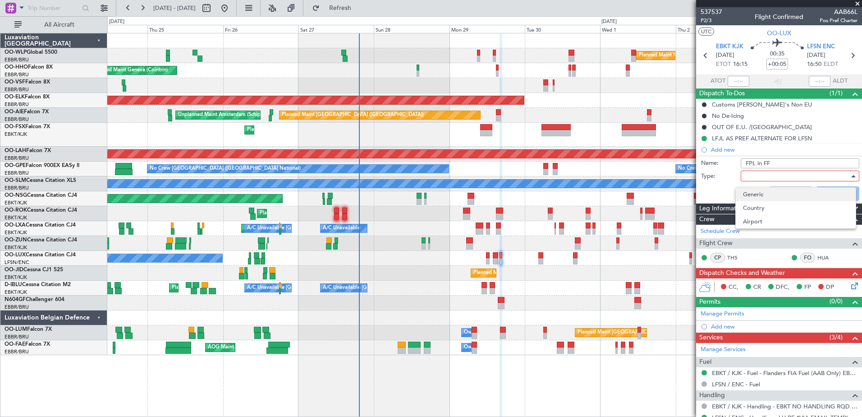
click at [754, 193] on span "Generic" at bounding box center [796, 195] width 106 height 14
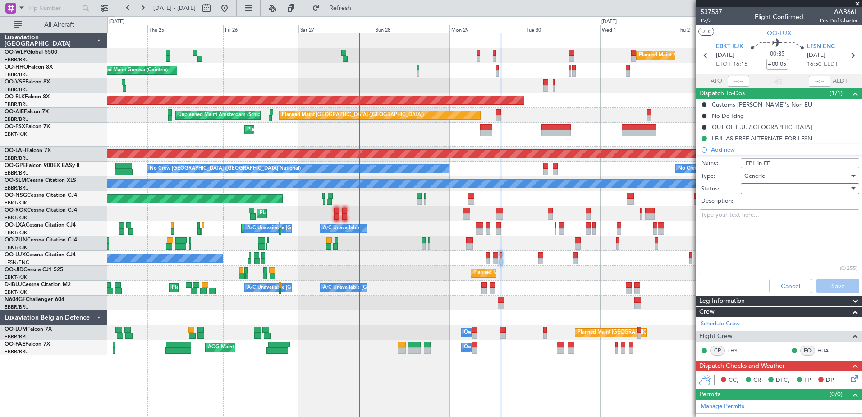
click at [755, 192] on div at bounding box center [796, 189] width 105 height 14
click at [758, 217] on span "In Progress" at bounding box center [796, 220] width 106 height 14
click at [834, 288] on button "Save" at bounding box center [838, 286] width 43 height 14
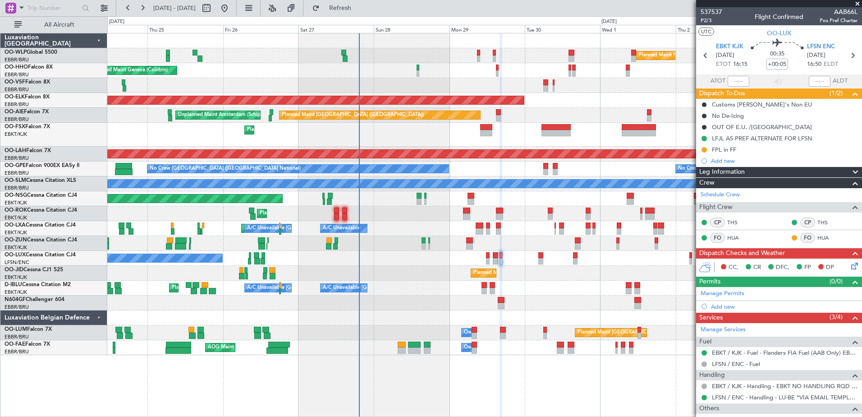
click at [849, 267] on icon at bounding box center [852, 264] width 7 height 7
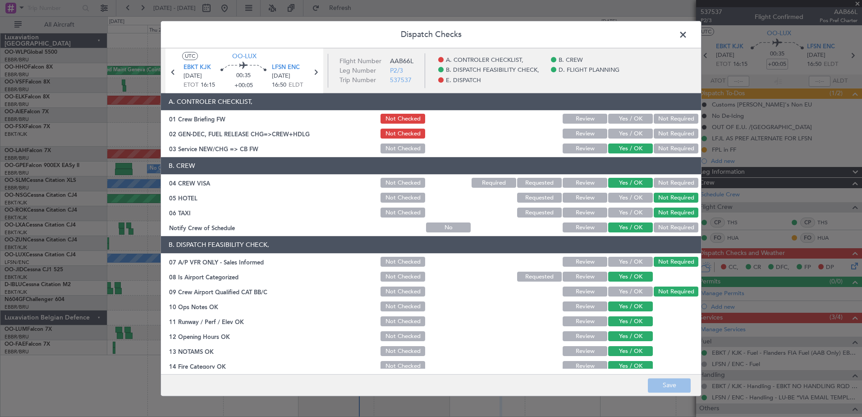
click at [688, 35] on span at bounding box center [688, 37] width 0 height 18
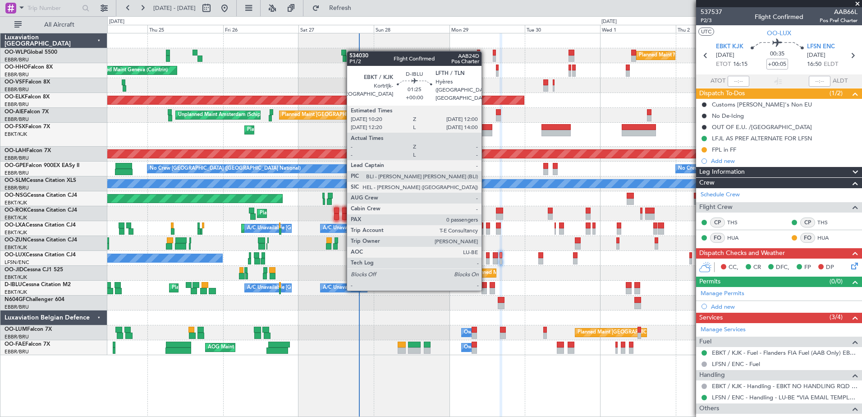
click at [486, 289] on div at bounding box center [484, 291] width 5 height 6
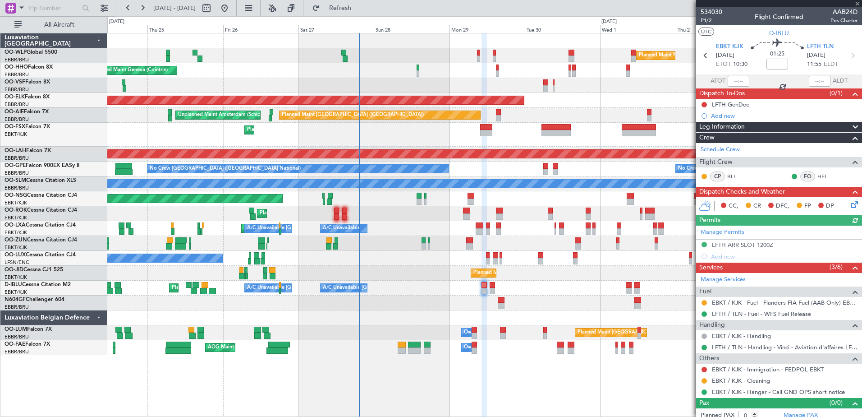
scroll to position [6, 0]
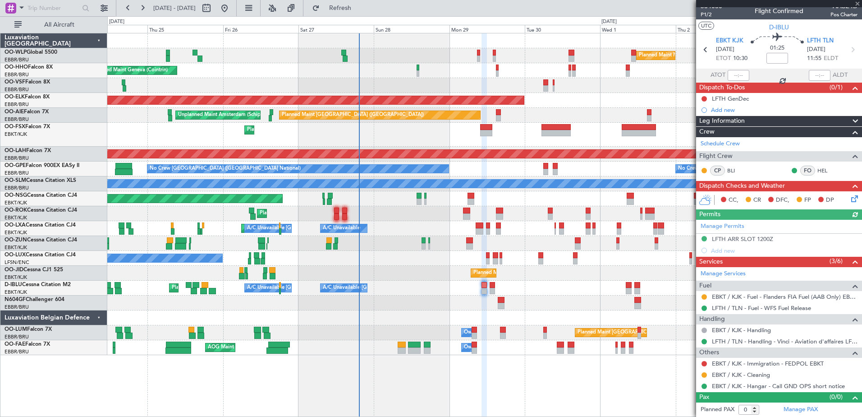
click at [757, 239] on div "Manage Permits LFTH ARR SLOT 1200Z Add new" at bounding box center [779, 238] width 166 height 37
click at [738, 236] on div "LFTH ARR SLOT 1200Z" at bounding box center [742, 239] width 61 height 8
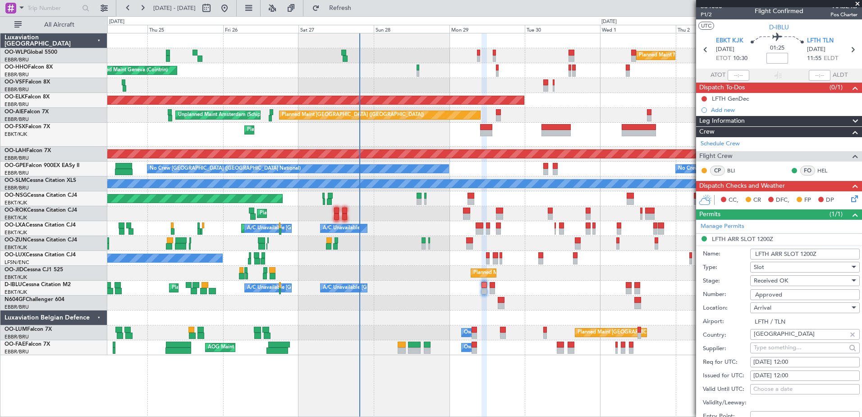
click at [774, 59] on input at bounding box center [778, 58] width 22 height 11
type input "+00:10"
click at [850, 201] on icon at bounding box center [852, 196] width 7 height 7
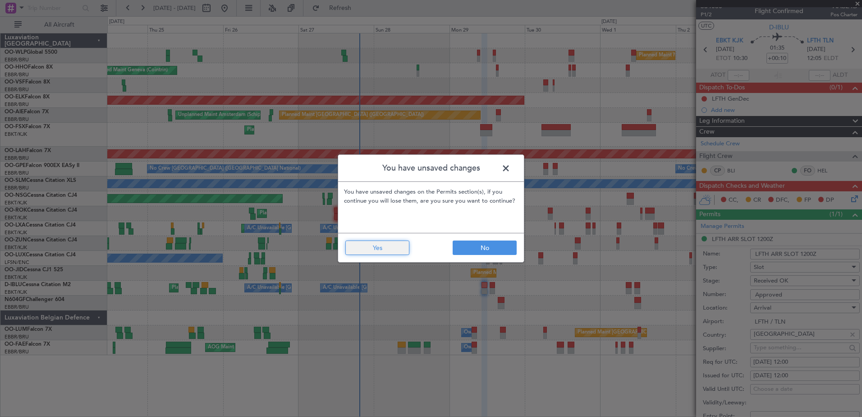
click at [392, 249] on button "Yes" at bounding box center [377, 247] width 64 height 14
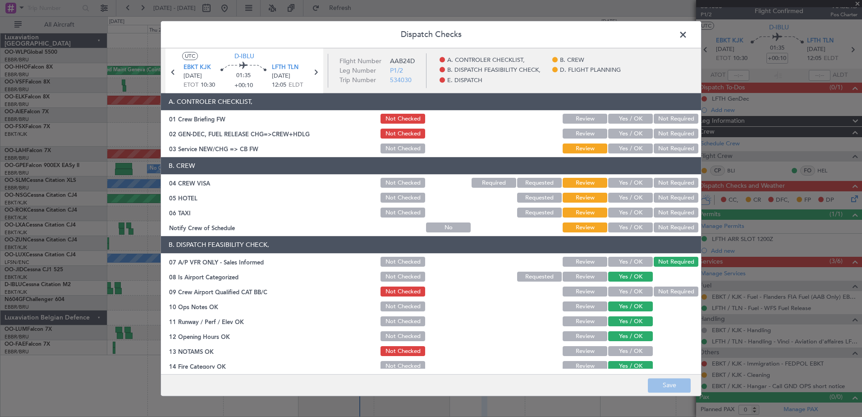
click at [624, 230] on button "Yes / OK" at bounding box center [630, 228] width 45 height 10
click at [657, 211] on button "Not Required" at bounding box center [676, 213] width 45 height 10
click at [671, 197] on button "Not Required" at bounding box center [676, 198] width 45 height 10
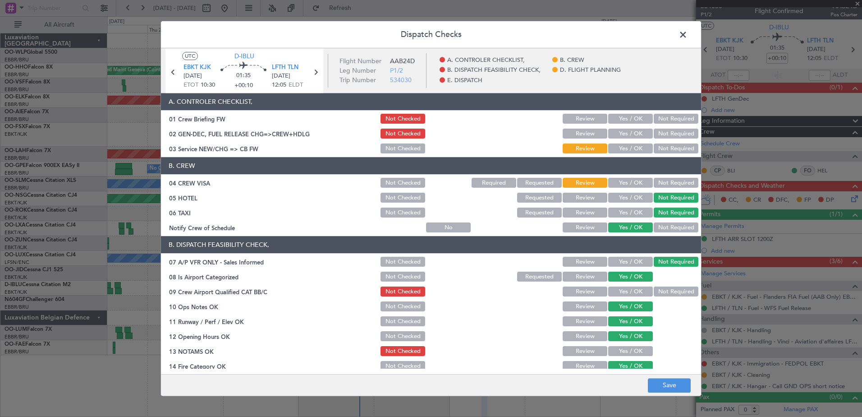
click at [675, 188] on div "Not Required" at bounding box center [675, 183] width 46 height 13
click at [670, 180] on button "Not Required" at bounding box center [676, 183] width 45 height 10
click at [632, 149] on button "Yes / OK" at bounding box center [630, 149] width 45 height 10
click at [654, 293] on button "Not Required" at bounding box center [676, 292] width 45 height 10
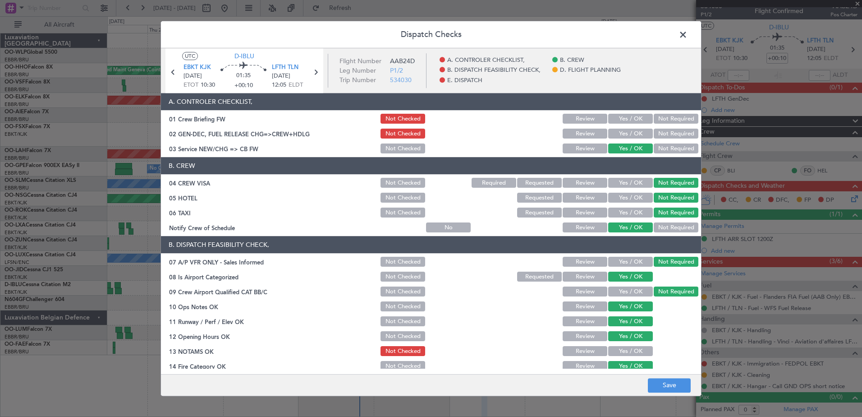
click at [625, 351] on button "Yes / OK" at bounding box center [630, 351] width 45 height 10
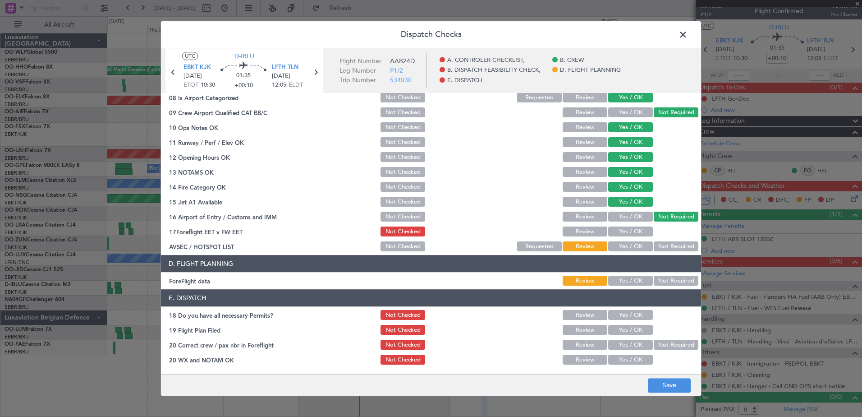
click at [627, 230] on button "Yes / OK" at bounding box center [630, 232] width 45 height 10
click at [626, 249] on button "Yes / OK" at bounding box center [630, 247] width 45 height 10
drag, startPoint x: 630, startPoint y: 275, endPoint x: 632, endPoint y: 283, distance: 7.8
click at [632, 283] on div "Yes / OK" at bounding box center [630, 281] width 46 height 13
click at [632, 283] on button "Yes / OK" at bounding box center [630, 281] width 45 height 10
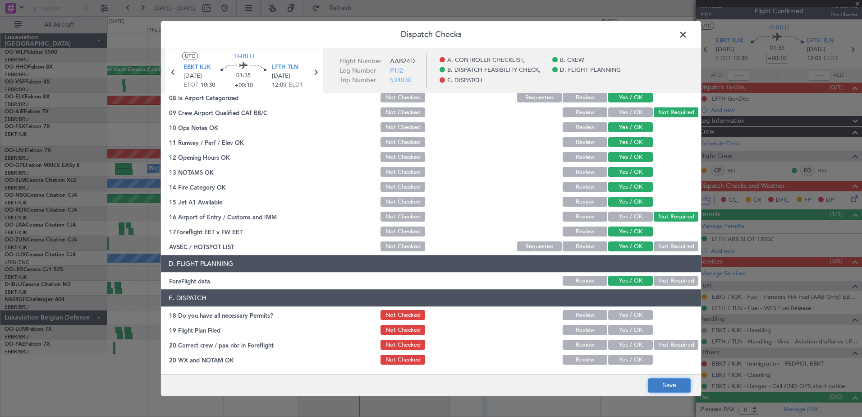
click at [674, 380] on button "Save" at bounding box center [669, 385] width 43 height 14
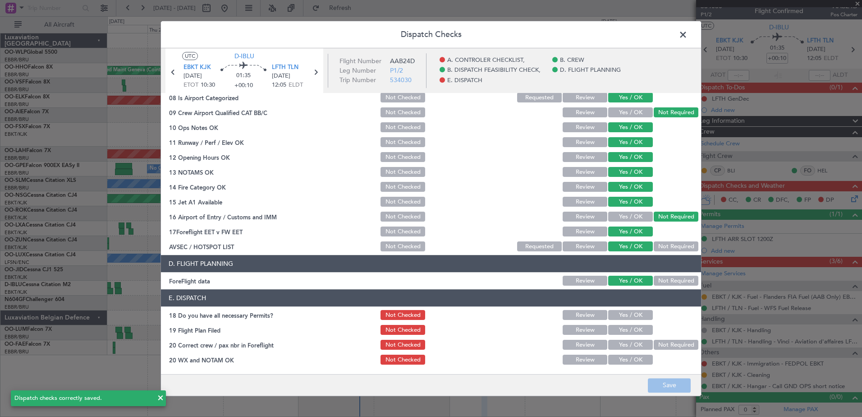
click at [688, 36] on span at bounding box center [688, 37] width 0 height 18
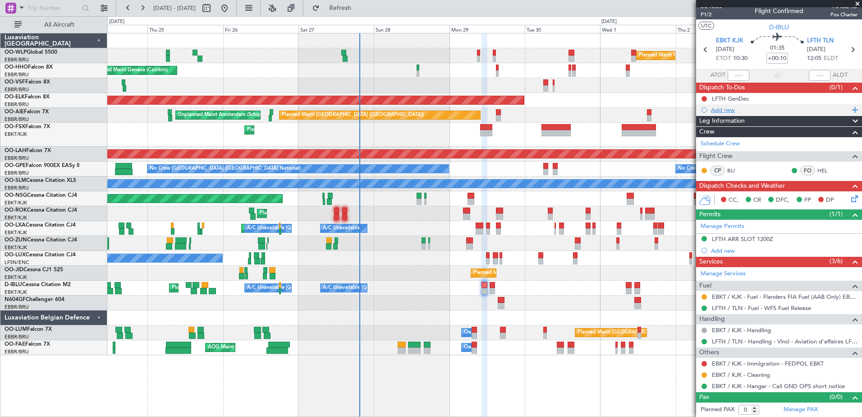
click at [719, 110] on div "Add new" at bounding box center [780, 110] width 138 height 8
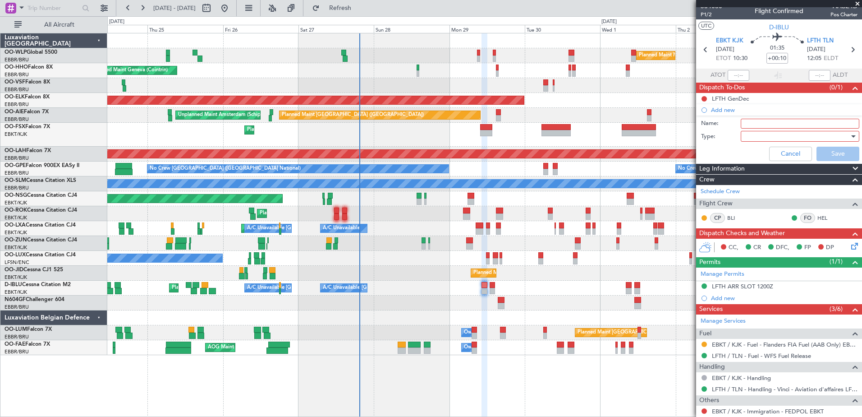
click at [747, 119] on input "Name:" at bounding box center [800, 124] width 119 height 10
type input "FPL in FF"
click at [753, 138] on div at bounding box center [796, 136] width 105 height 14
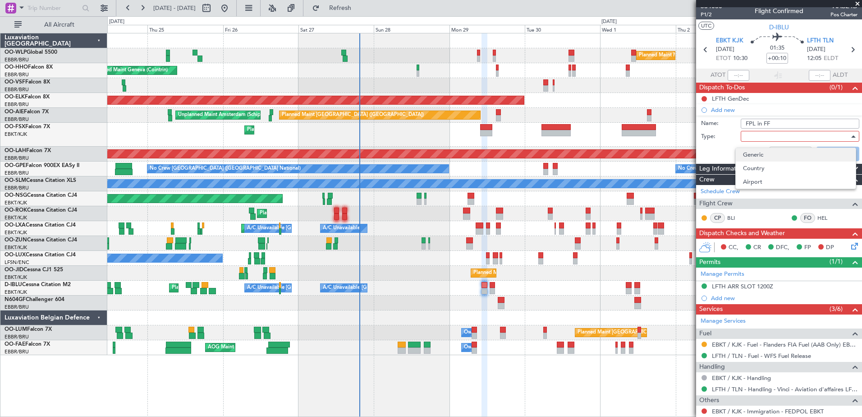
click at [755, 159] on span "Generic" at bounding box center [796, 155] width 106 height 14
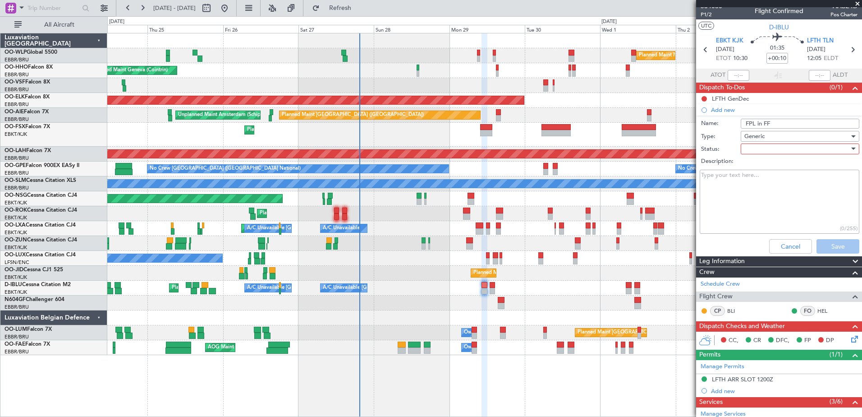
click at [757, 148] on div at bounding box center [796, 149] width 105 height 14
click at [762, 181] on span "In Progress" at bounding box center [796, 181] width 106 height 14
click at [830, 248] on button "Save" at bounding box center [838, 246] width 43 height 14
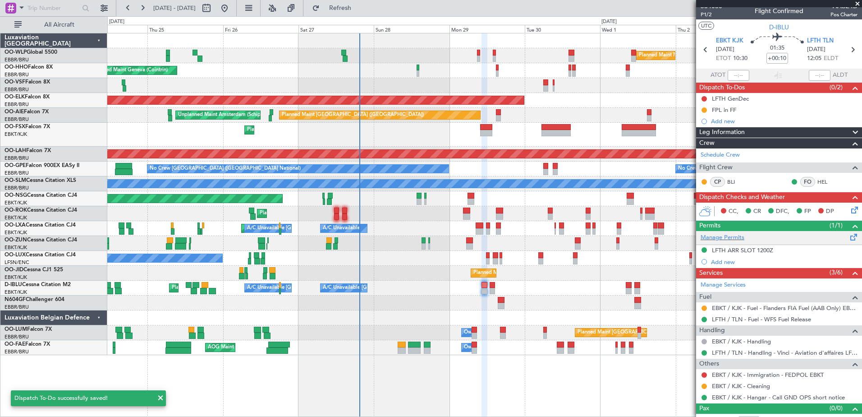
scroll to position [17, 0]
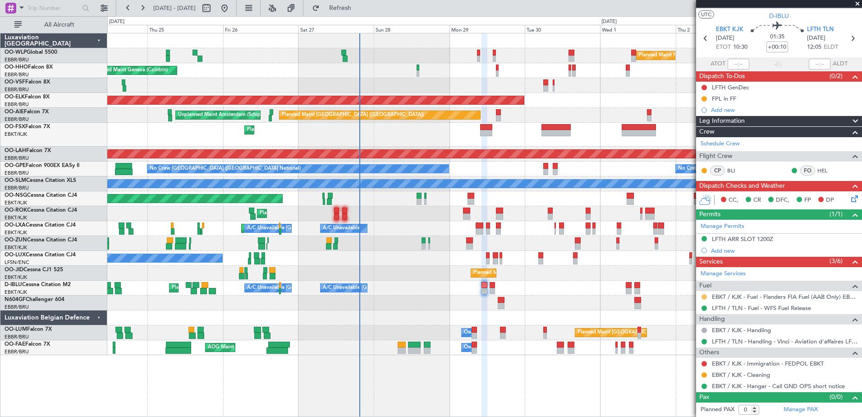
click at [705, 295] on button at bounding box center [704, 296] width 5 height 5
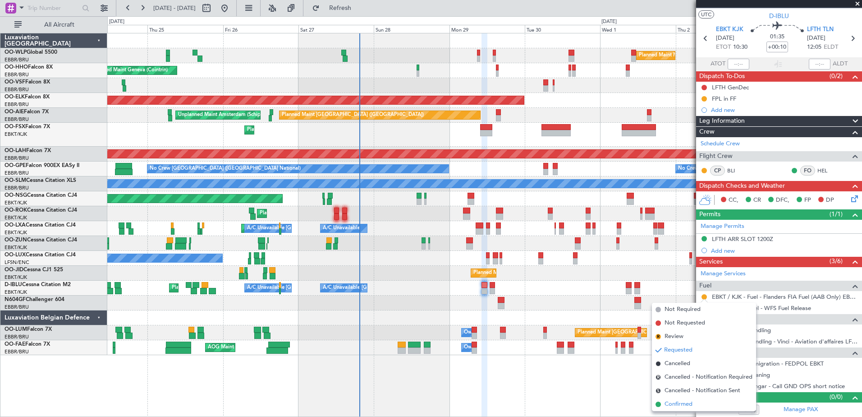
click at [677, 401] on span "Confirmed" at bounding box center [679, 403] width 28 height 9
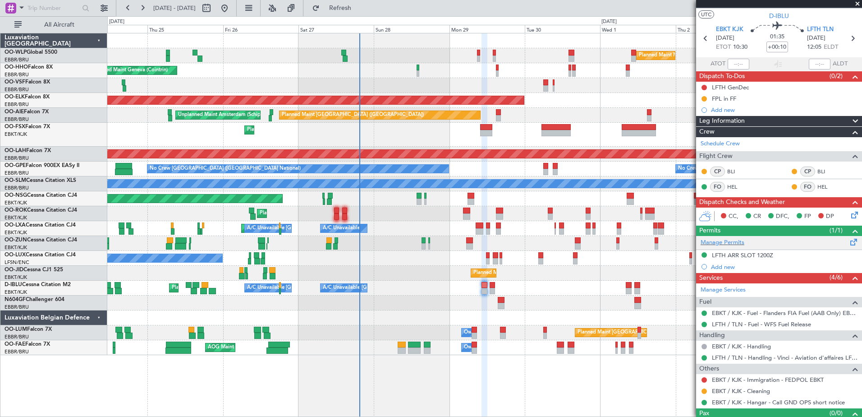
scroll to position [33, 0]
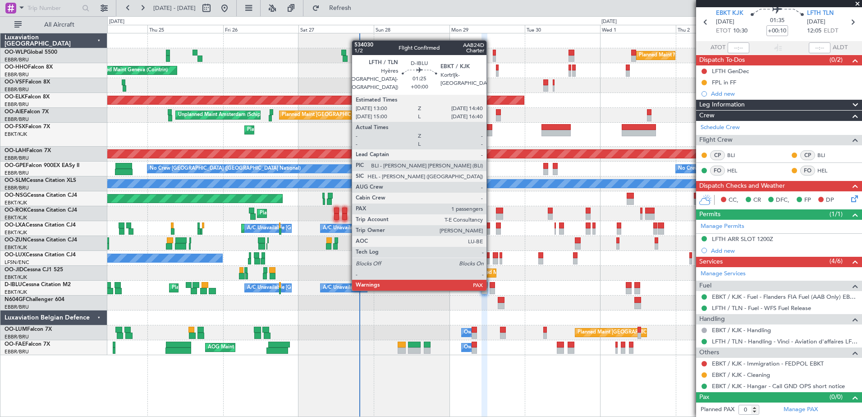
click at [491, 289] on div at bounding box center [492, 291] width 5 height 6
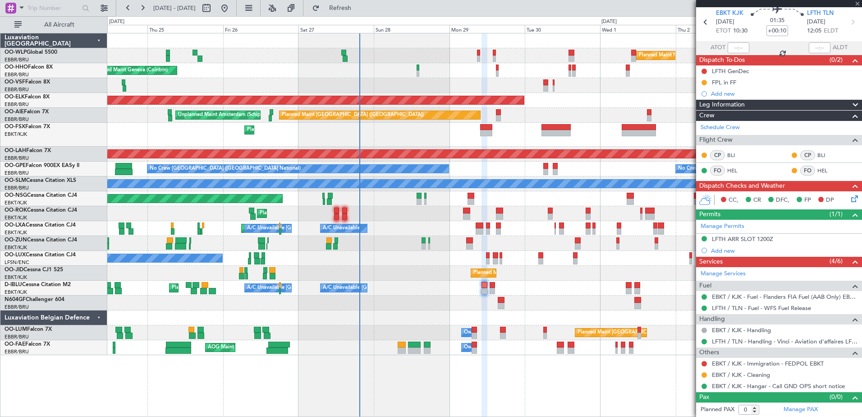
type input "1"
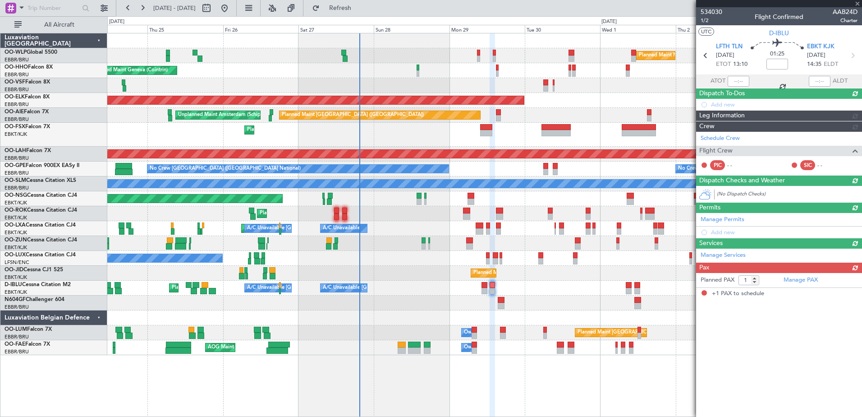
scroll to position [0, 0]
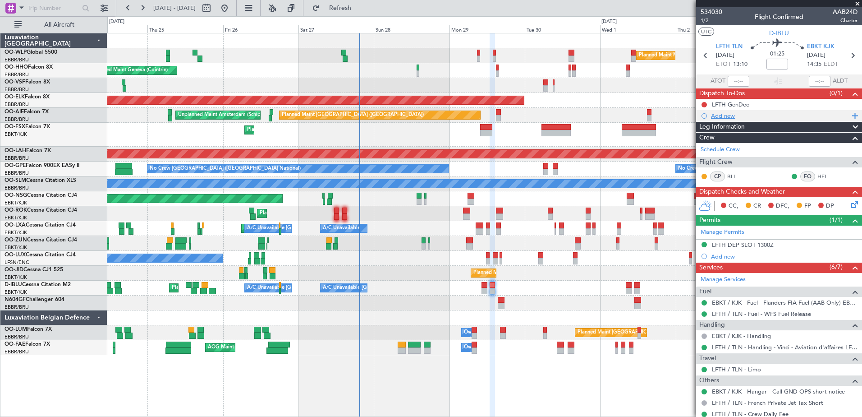
click at [723, 115] on div "Add new" at bounding box center [780, 116] width 138 height 8
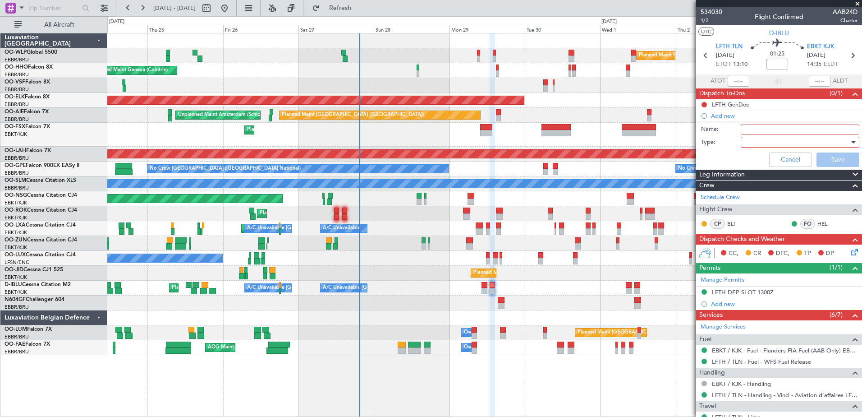
click at [749, 127] on input "Name:" at bounding box center [800, 129] width 119 height 10
click at [759, 144] on div at bounding box center [796, 142] width 105 height 14
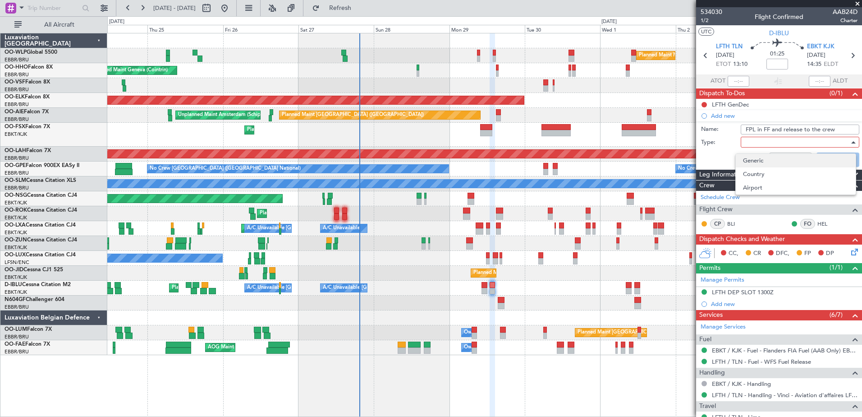
click at [761, 161] on span "Generic" at bounding box center [796, 161] width 106 height 14
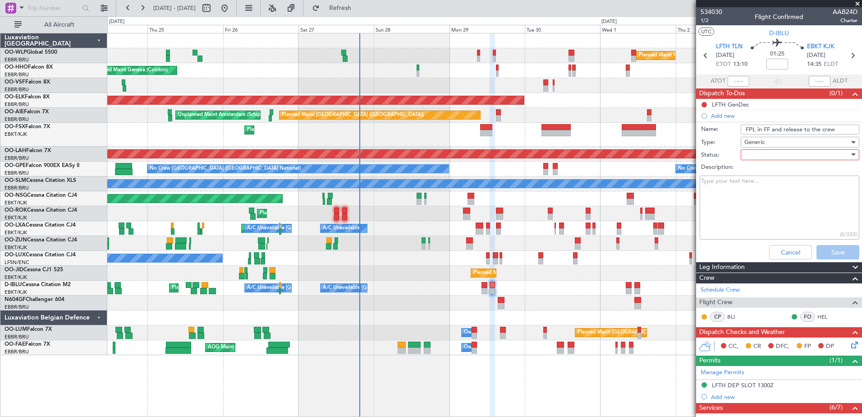
click at [838, 129] on input "FPL in FF and release to the crew" at bounding box center [800, 129] width 119 height 10
drag, startPoint x: 838, startPoint y: 129, endPoint x: 773, endPoint y: 133, distance: 65.5
click at [773, 133] on input "FPL in FF and release to the crew" at bounding box center [800, 129] width 119 height 10
type input "FPL in FF"
click at [704, 194] on textarea "Description:" at bounding box center [780, 207] width 160 height 64
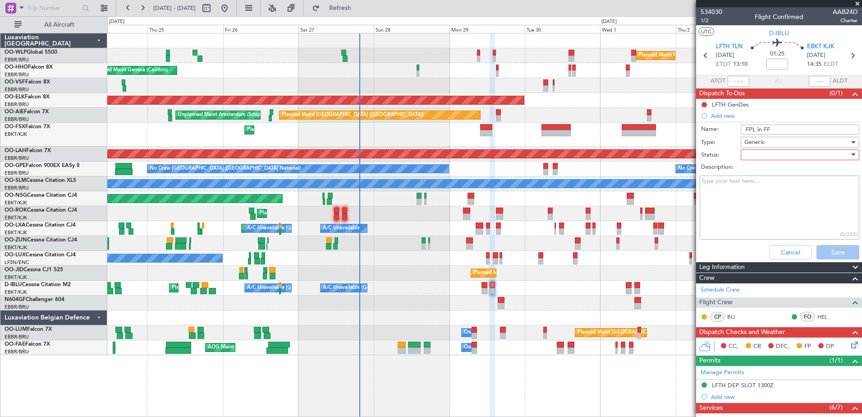
click at [762, 148] on div at bounding box center [796, 155] width 105 height 14
click at [774, 188] on span "In Progress" at bounding box center [796, 186] width 106 height 14
click at [836, 249] on button "Save" at bounding box center [838, 252] width 43 height 14
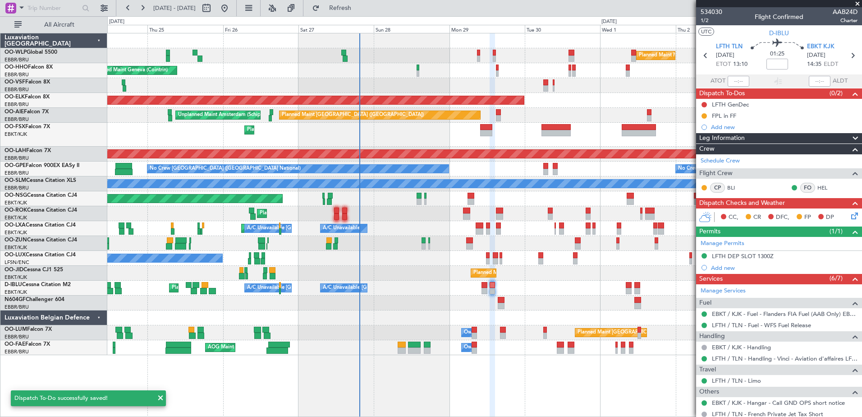
click at [849, 218] on icon at bounding box center [852, 214] width 7 height 7
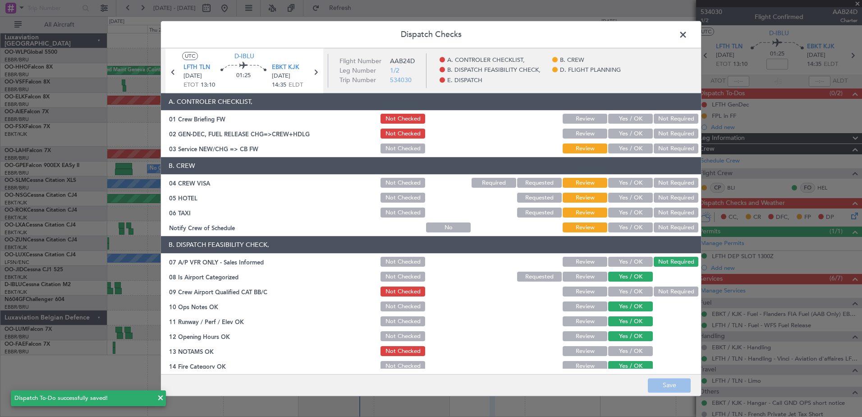
drag, startPoint x: 638, startPoint y: 226, endPoint x: 652, endPoint y: 208, distance: 21.9
click at [638, 225] on button "Yes / OK" at bounding box center [630, 228] width 45 height 10
click at [661, 211] on button "Not Required" at bounding box center [676, 213] width 45 height 10
click at [666, 197] on button "Not Required" at bounding box center [676, 198] width 45 height 10
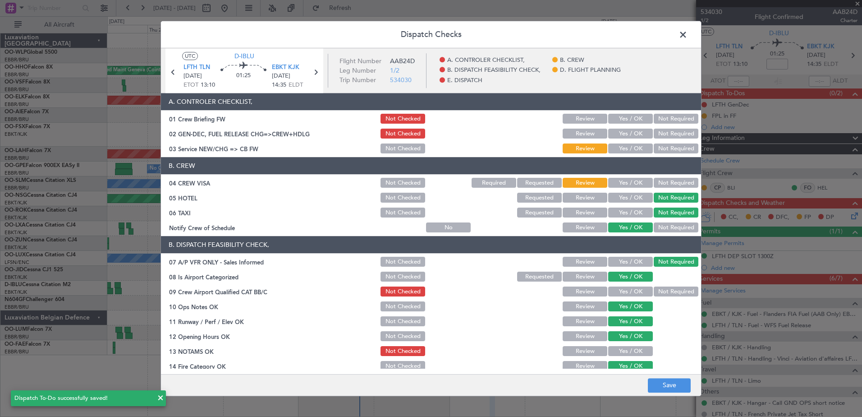
click at [668, 184] on button "Not Required" at bounding box center [676, 183] width 45 height 10
click at [630, 147] on button "Yes / OK" at bounding box center [630, 149] width 45 height 10
click at [668, 289] on button "Not Required" at bounding box center [676, 292] width 45 height 10
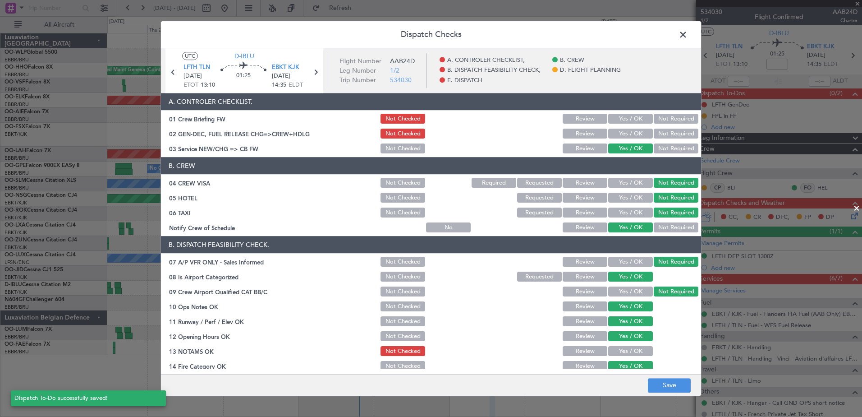
click at [634, 353] on button "Yes / OK" at bounding box center [630, 351] width 45 height 10
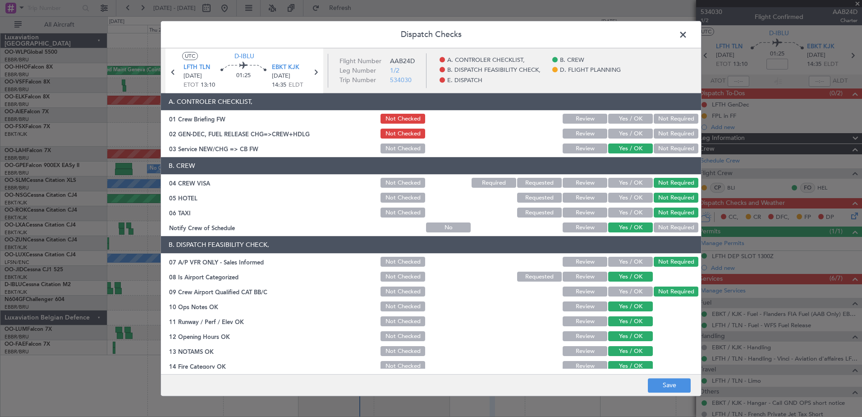
scroll to position [179, 0]
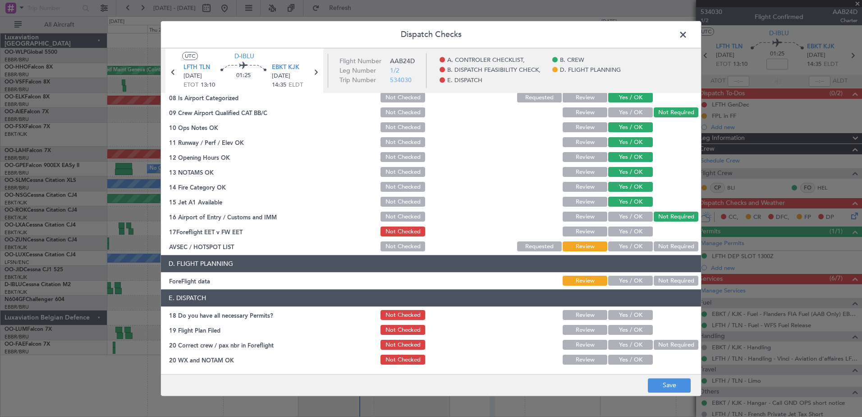
click at [627, 245] on button "Yes / OK" at bounding box center [630, 247] width 45 height 10
click at [628, 234] on button "Yes / OK" at bounding box center [630, 232] width 45 height 10
click at [635, 281] on button "Yes / OK" at bounding box center [630, 281] width 45 height 10
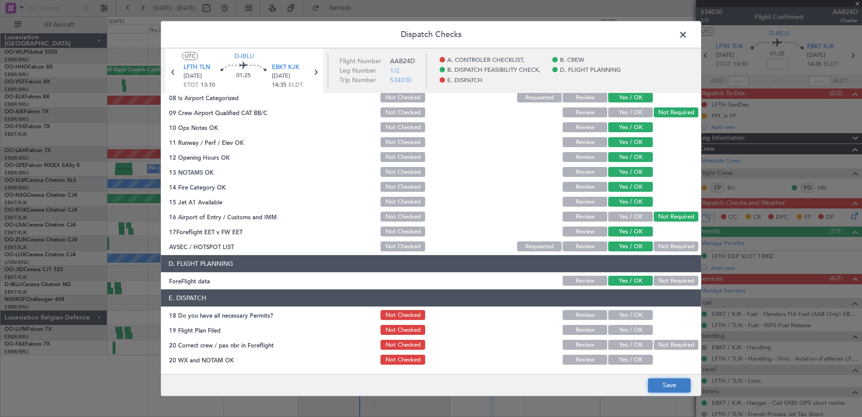
click at [679, 380] on button "Save" at bounding box center [669, 385] width 43 height 14
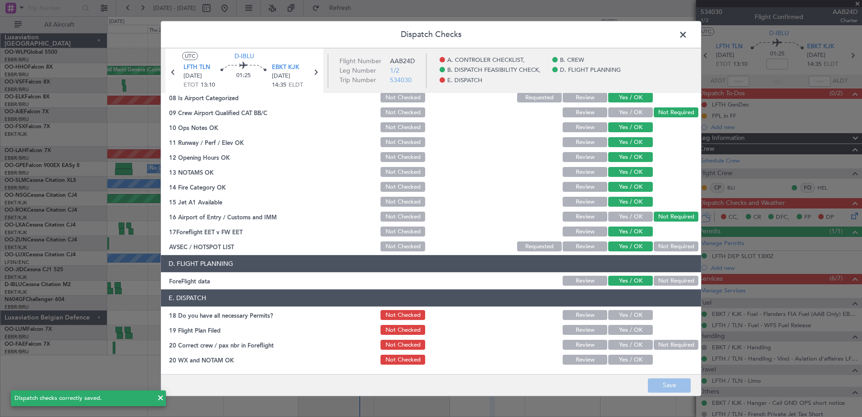
click at [688, 35] on span at bounding box center [688, 37] width 0 height 18
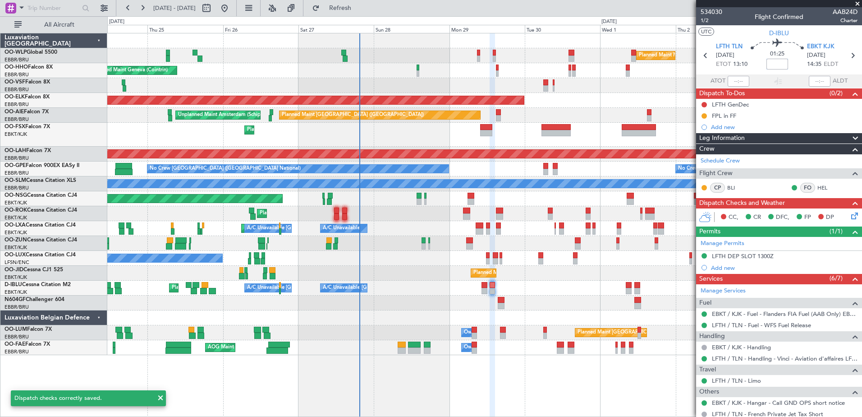
click at [772, 62] on input at bounding box center [778, 64] width 22 height 11
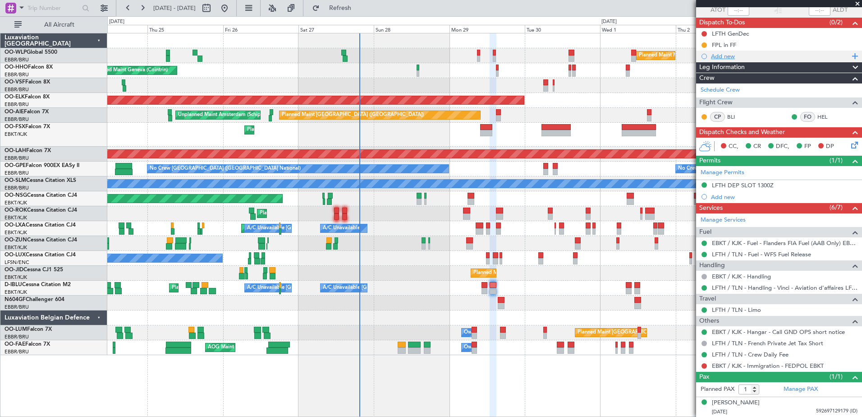
scroll to position [0, 0]
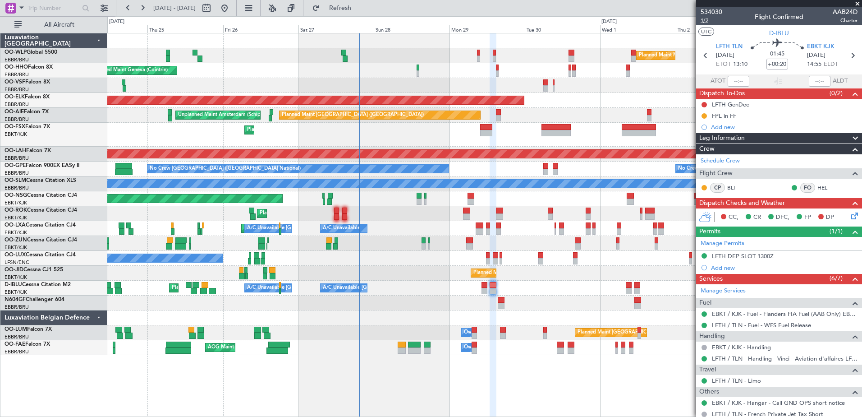
click at [706, 19] on span "1/2" at bounding box center [712, 21] width 22 height 8
click at [705, 105] on button at bounding box center [704, 104] width 5 height 5
click at [690, 147] on li "Completed" at bounding box center [705, 145] width 48 height 14
click at [849, 214] on icon at bounding box center [852, 214] width 7 height 7
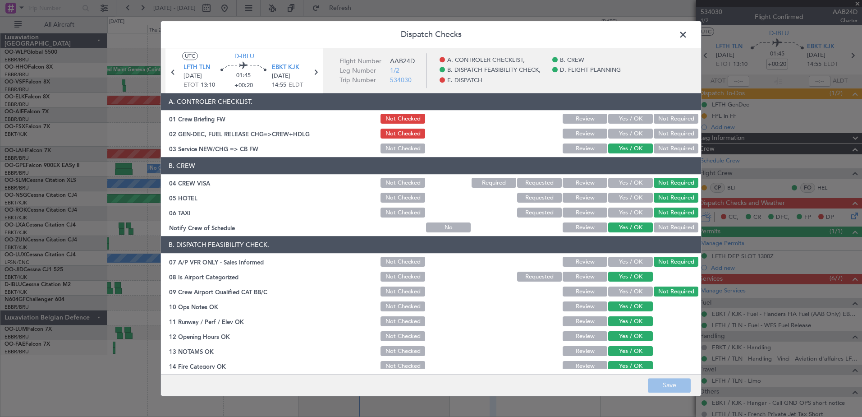
click at [629, 129] on button "Yes / OK" at bounding box center [630, 134] width 45 height 10
click at [671, 378] on button "Save" at bounding box center [669, 385] width 43 height 14
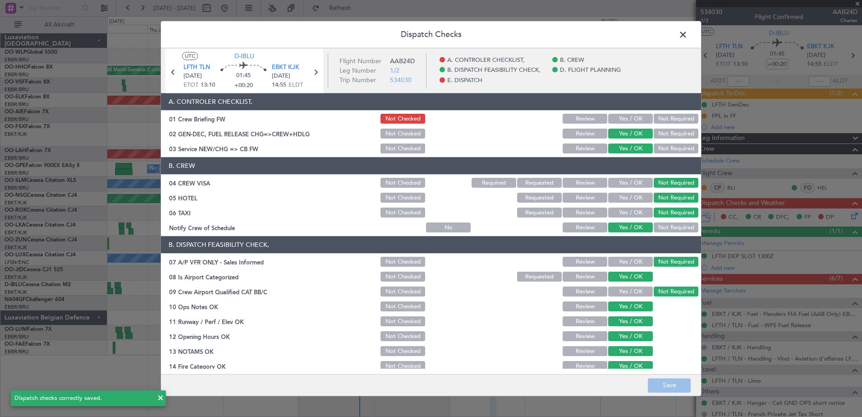
click at [688, 36] on span at bounding box center [688, 37] width 0 height 18
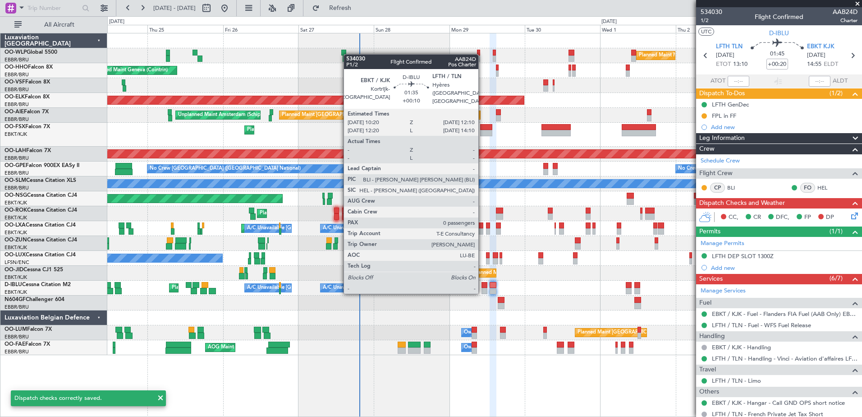
click at [482, 292] on div at bounding box center [485, 291] width 6 height 6
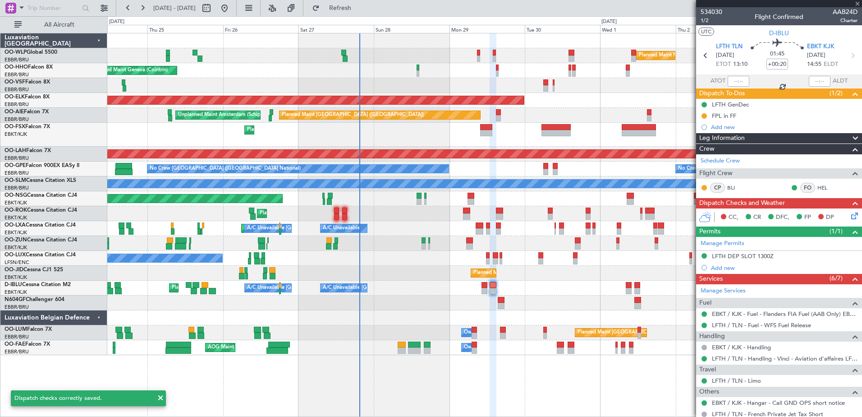
type input "+00:10"
type input "0"
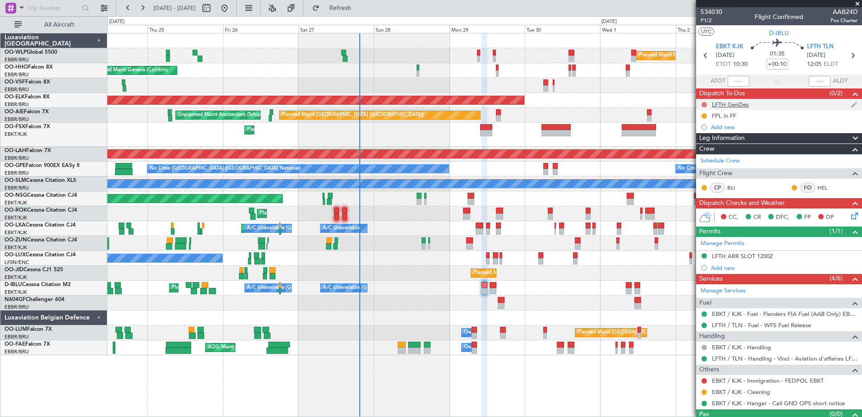
click at [704, 106] on button at bounding box center [704, 104] width 5 height 5
click at [698, 144] on span "Completed" at bounding box center [708, 144] width 30 height 9
click at [849, 216] on icon at bounding box center [852, 214] width 7 height 7
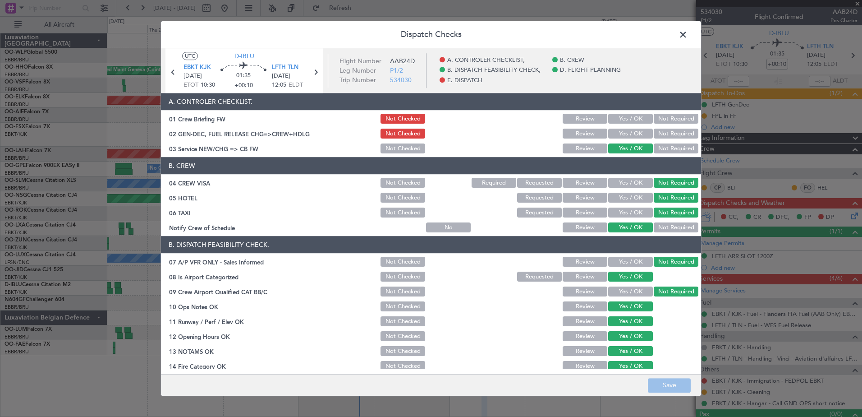
click at [615, 132] on button "Yes / OK" at bounding box center [630, 134] width 45 height 10
click at [671, 383] on button "Save" at bounding box center [669, 385] width 43 height 14
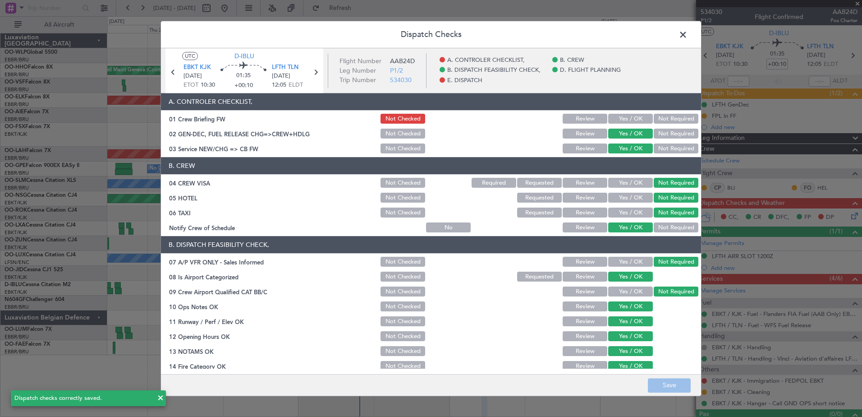
click at [688, 34] on span at bounding box center [688, 37] width 0 height 18
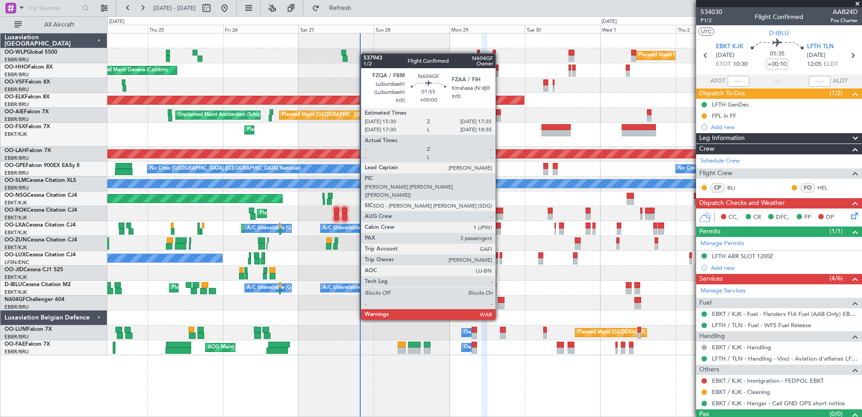
click at [501, 303] on div at bounding box center [501, 306] width 7 height 6
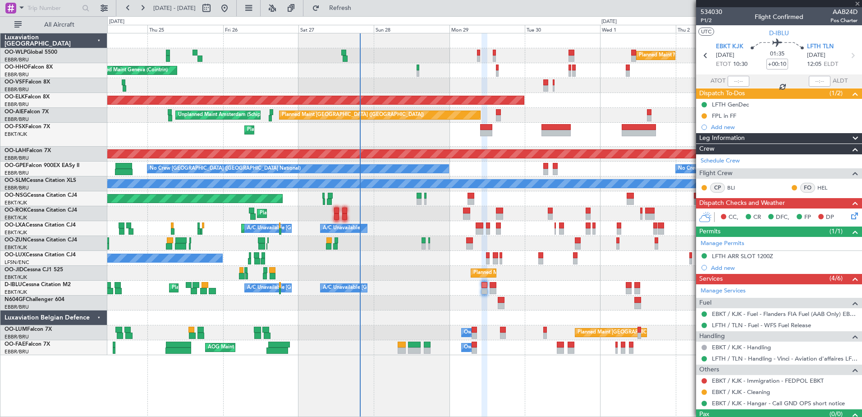
type input "2"
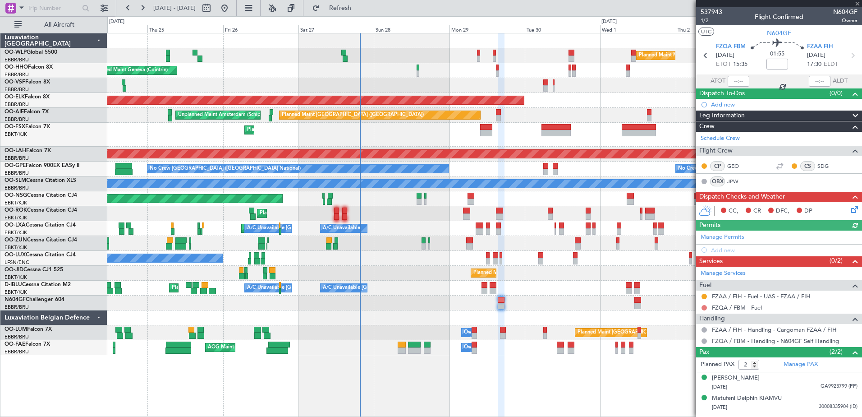
click at [704, 306] on button at bounding box center [704, 307] width 5 height 5
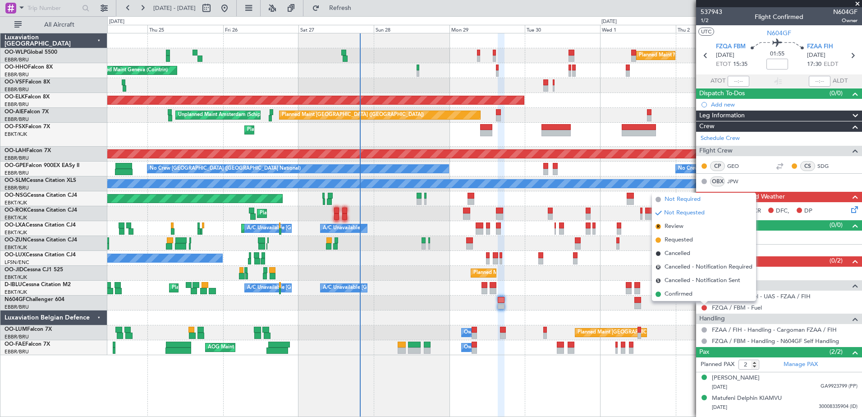
click at [676, 200] on span "Not Required" at bounding box center [683, 199] width 36 height 9
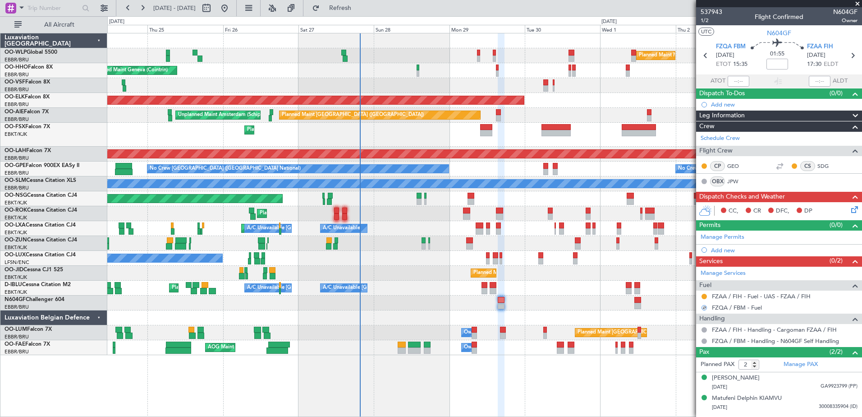
click at [849, 211] on icon at bounding box center [852, 207] width 7 height 7
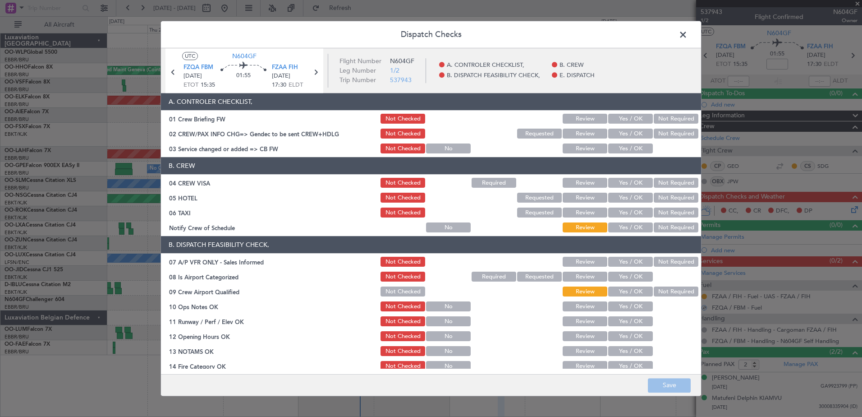
click at [668, 225] on button "Not Required" at bounding box center [676, 228] width 45 height 10
drag, startPoint x: 666, startPoint y: 213, endPoint x: 665, endPoint y: 204, distance: 9.5
click at [666, 212] on button "Not Required" at bounding box center [676, 213] width 45 height 10
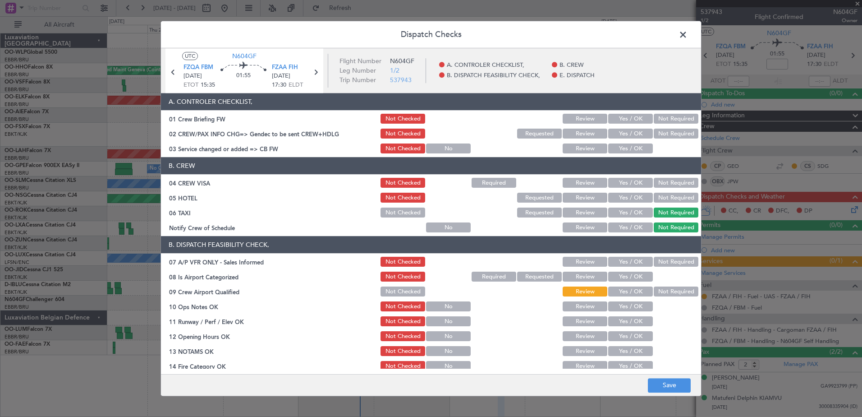
click at [665, 199] on button "Not Required" at bounding box center [676, 198] width 45 height 10
click at [667, 184] on button "Not Required" at bounding box center [676, 183] width 45 height 10
click at [639, 150] on button "Yes / OK" at bounding box center [630, 149] width 45 height 10
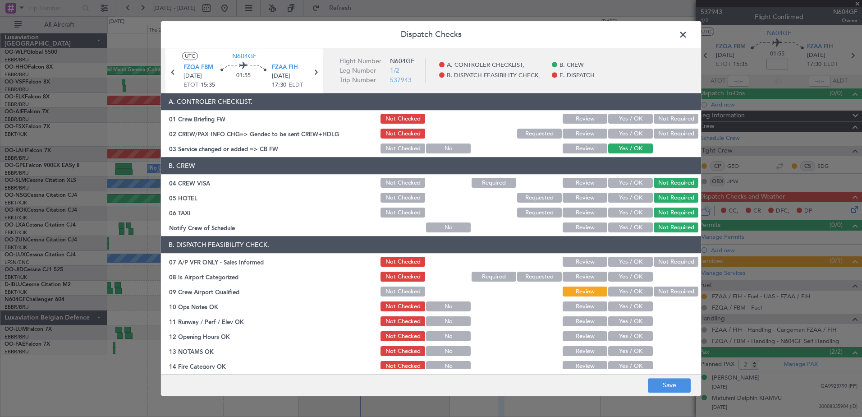
click at [662, 131] on button "Not Required" at bounding box center [676, 134] width 45 height 10
click at [667, 119] on button "Not Required" at bounding box center [676, 119] width 45 height 10
drag, startPoint x: 661, startPoint y: 261, endPoint x: 662, endPoint y: 274, distance: 13.1
click at [661, 262] on button "Not Required" at bounding box center [676, 262] width 45 height 10
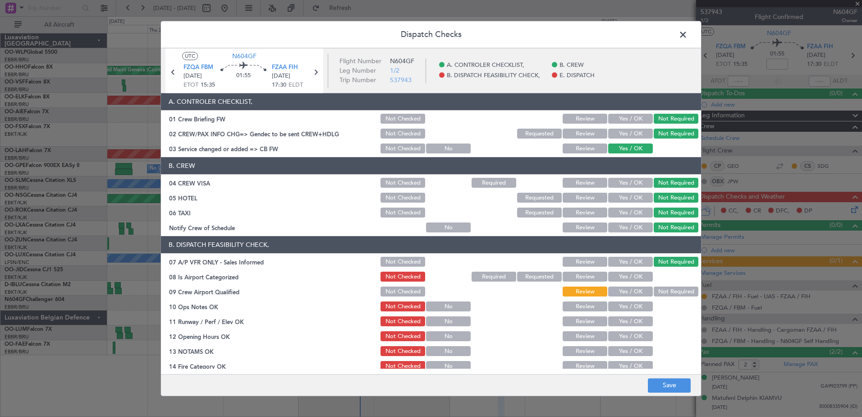
click at [664, 292] on button "Not Required" at bounding box center [676, 292] width 45 height 10
click at [626, 271] on div "Yes / OK" at bounding box center [630, 277] width 46 height 13
click at [624, 280] on button "Yes / OK" at bounding box center [630, 277] width 45 height 10
click at [625, 310] on button "Yes / OK" at bounding box center [630, 307] width 45 height 10
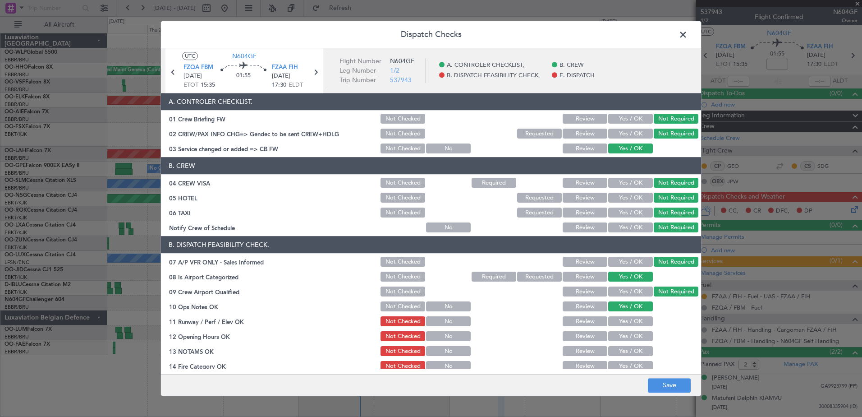
click at [626, 320] on button "Yes / OK" at bounding box center [630, 322] width 45 height 10
click at [630, 341] on div "Yes / OK" at bounding box center [630, 336] width 46 height 13
click at [632, 337] on button "Yes / OK" at bounding box center [630, 336] width 45 height 10
click at [630, 352] on button "Yes / OK" at bounding box center [630, 351] width 45 height 10
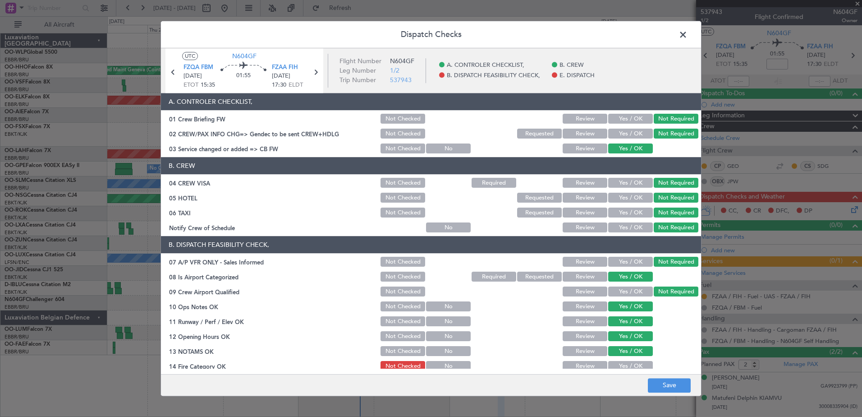
click at [629, 364] on button "Yes / OK" at bounding box center [630, 366] width 45 height 10
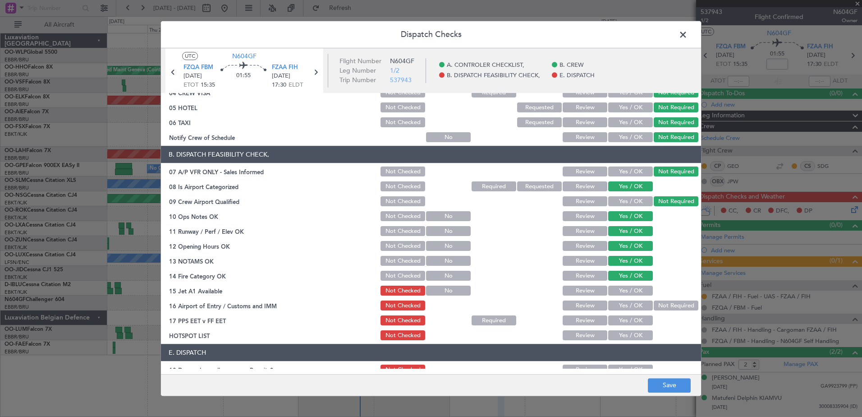
scroll to position [130, 0]
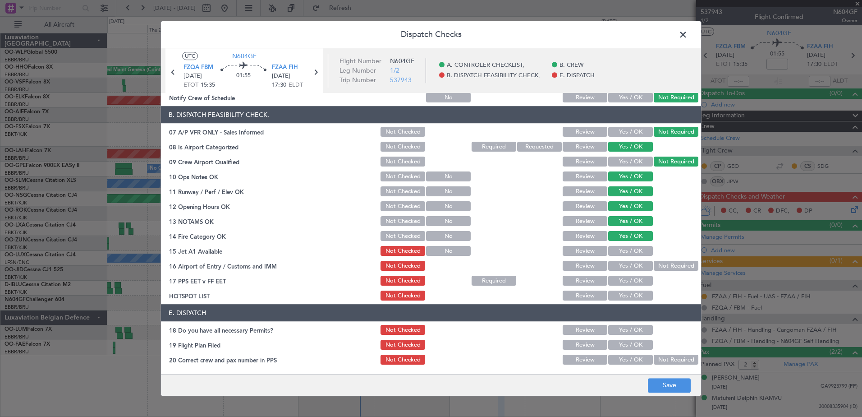
click at [624, 247] on button "Yes / OK" at bounding box center [630, 251] width 45 height 10
click at [627, 267] on button "Yes / OK" at bounding box center [630, 266] width 45 height 10
click at [627, 283] on button "Yes / OK" at bounding box center [630, 281] width 45 height 10
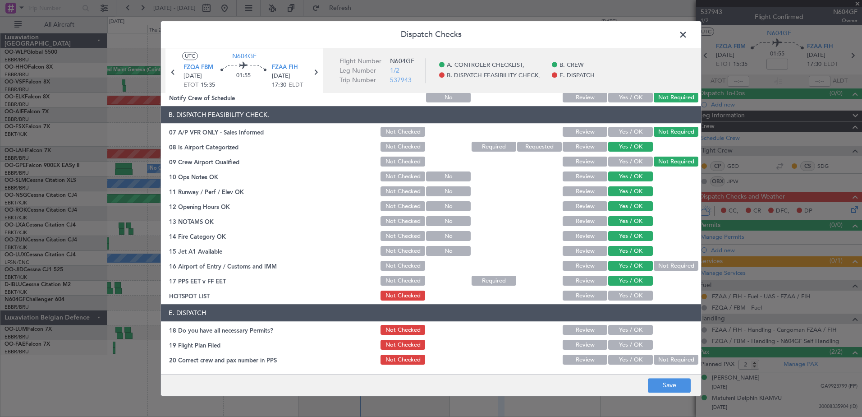
click at [627, 297] on button "Yes / OK" at bounding box center [630, 296] width 45 height 10
click at [632, 330] on button "Yes / OK" at bounding box center [630, 330] width 45 height 10
click at [633, 346] on button "Yes / OK" at bounding box center [630, 345] width 45 height 10
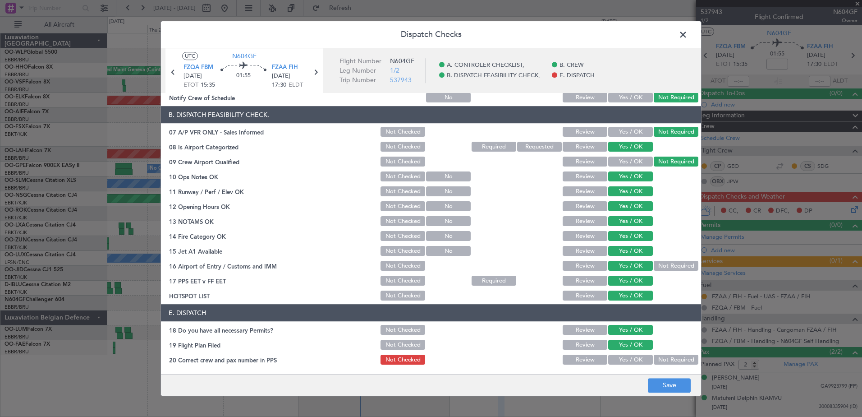
click at [633, 360] on button "Yes / OK" at bounding box center [630, 360] width 45 height 10
click at [666, 385] on button "Save" at bounding box center [669, 385] width 43 height 14
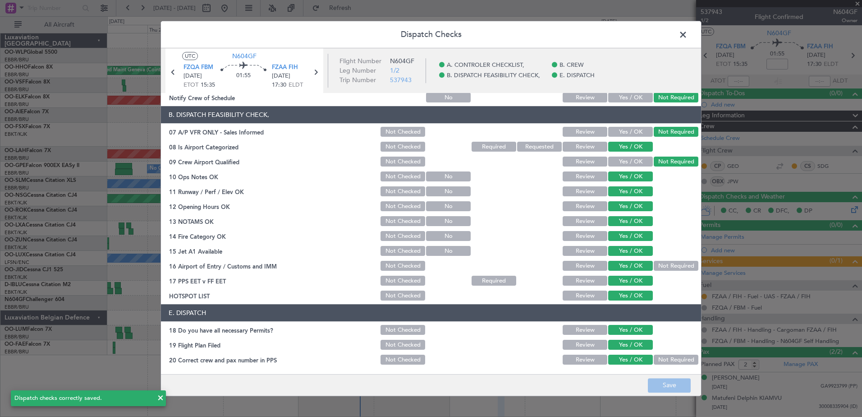
click at [688, 33] on span at bounding box center [688, 37] width 0 height 18
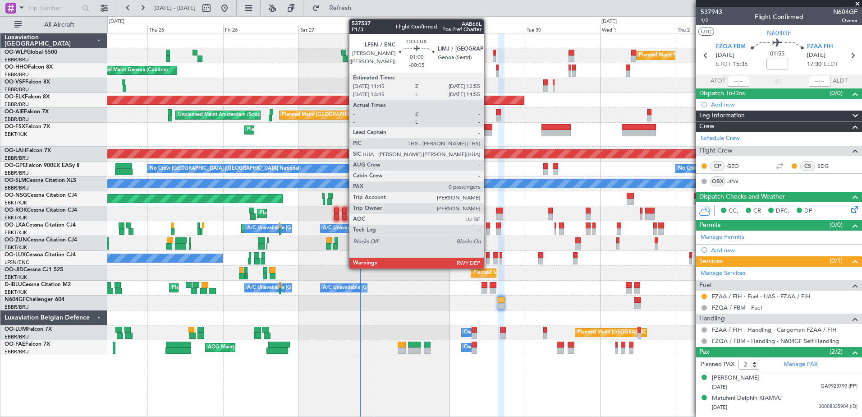
click at [488, 261] on div at bounding box center [488, 261] width 4 height 6
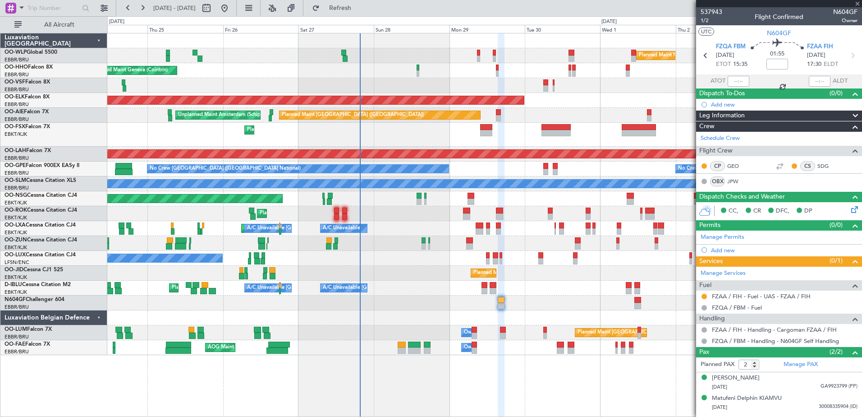
type input "-00:05"
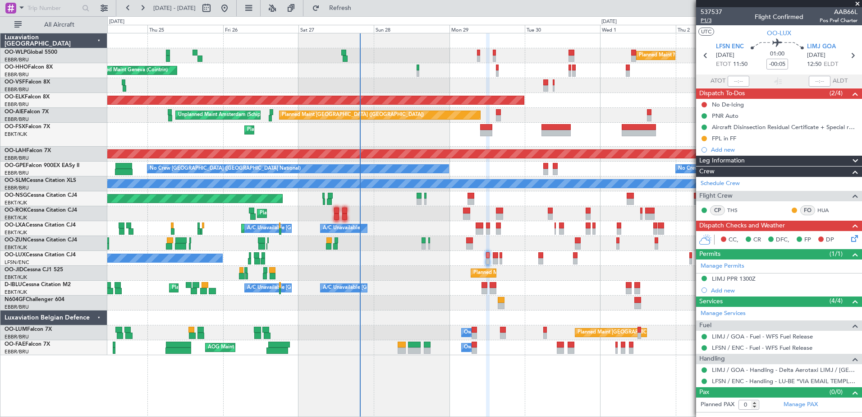
click at [710, 19] on span "P1/3" at bounding box center [712, 21] width 22 height 8
click at [856, 240] on icon at bounding box center [852, 236] width 7 height 7
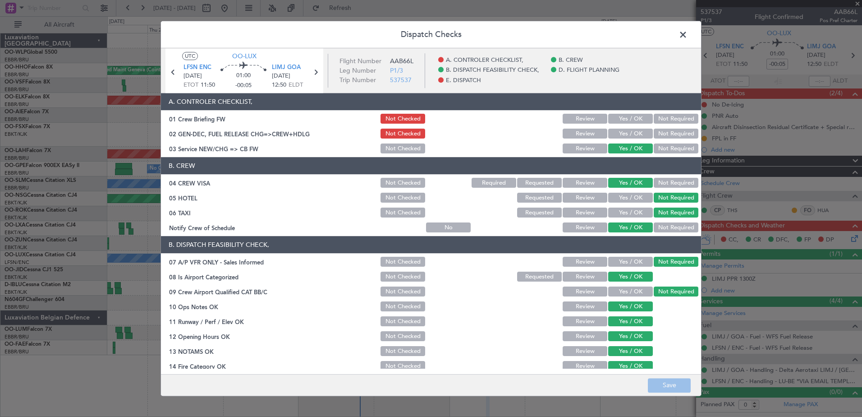
click at [634, 133] on button "Yes / OK" at bounding box center [630, 134] width 45 height 10
click at [672, 385] on button "Save" at bounding box center [669, 385] width 43 height 14
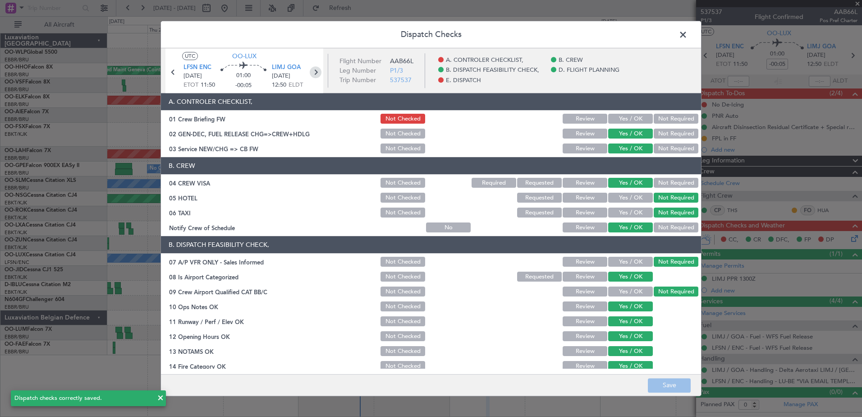
click at [312, 72] on icon at bounding box center [316, 72] width 12 height 12
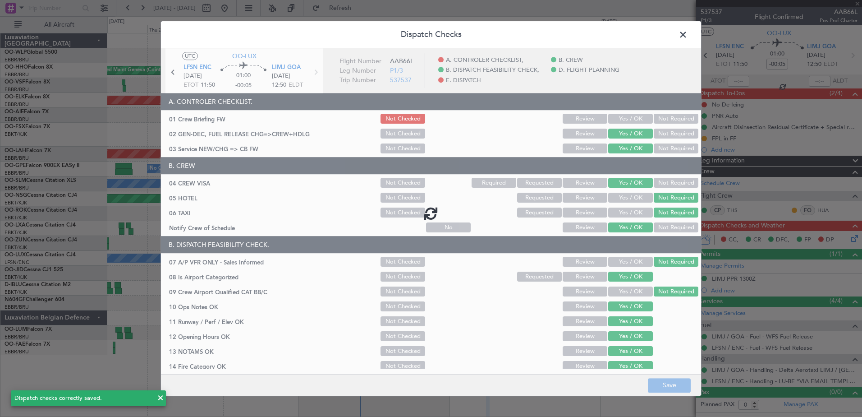
type input "2"
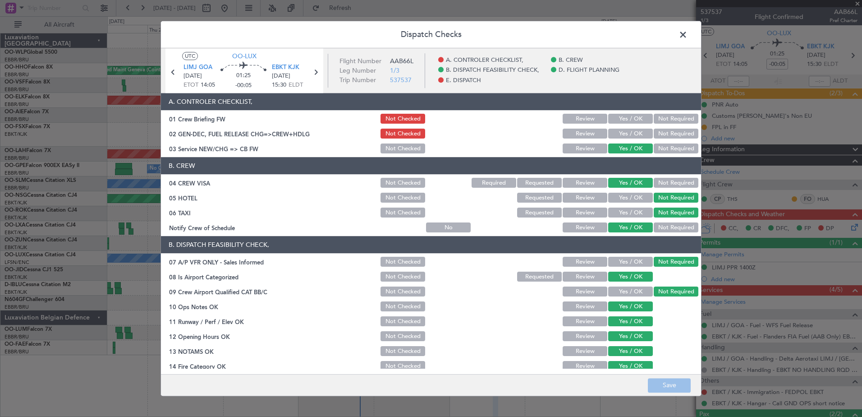
click at [624, 132] on button "Yes / OK" at bounding box center [630, 134] width 45 height 10
click at [675, 386] on button "Save" at bounding box center [669, 385] width 43 height 14
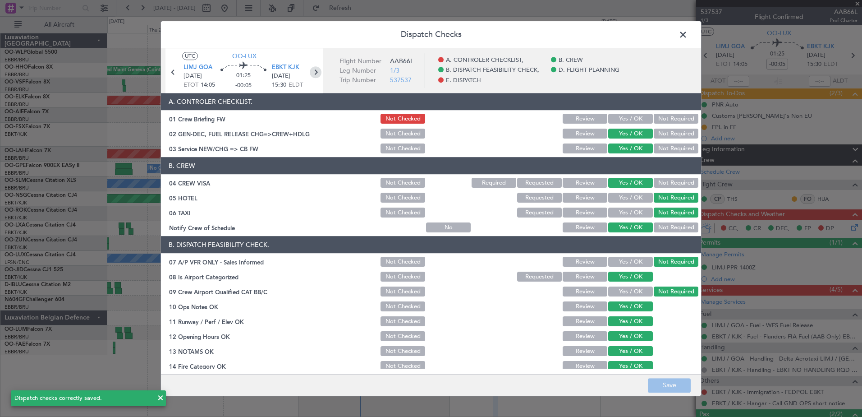
click at [317, 69] on icon at bounding box center [316, 72] width 12 height 12
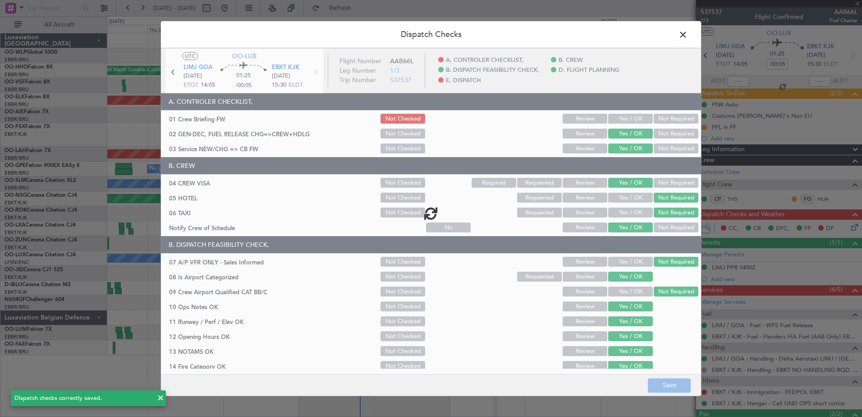
type input "+00:05"
type input "0"
type input "+00:05"
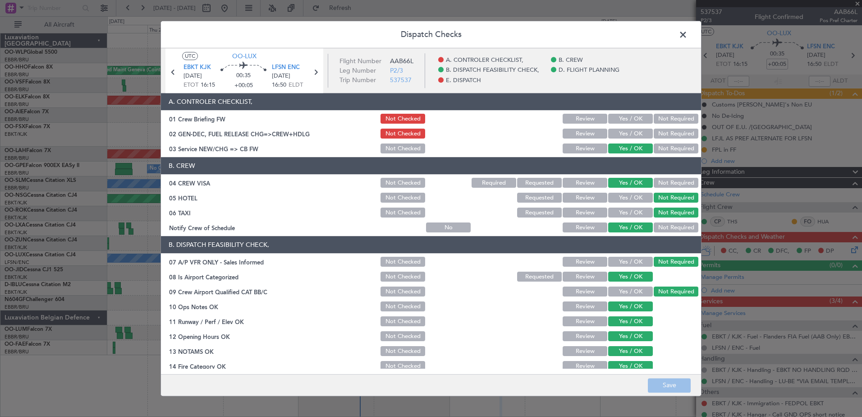
click at [632, 132] on button "Yes / OK" at bounding box center [630, 134] width 45 height 10
click at [666, 378] on button "Save" at bounding box center [669, 385] width 43 height 14
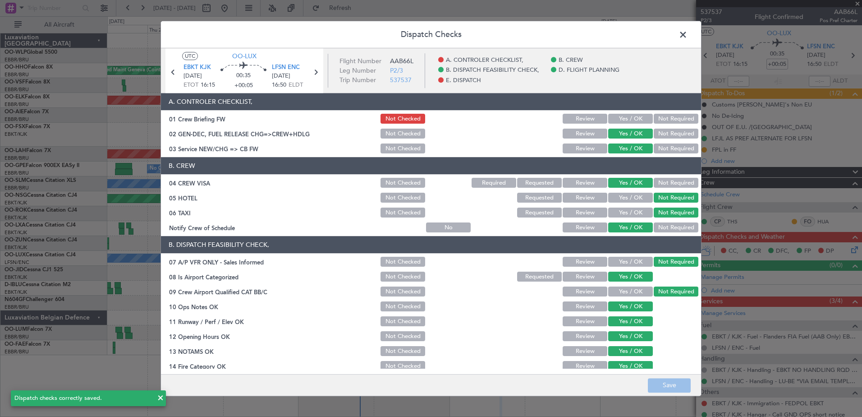
click at [688, 32] on span at bounding box center [688, 37] width 0 height 18
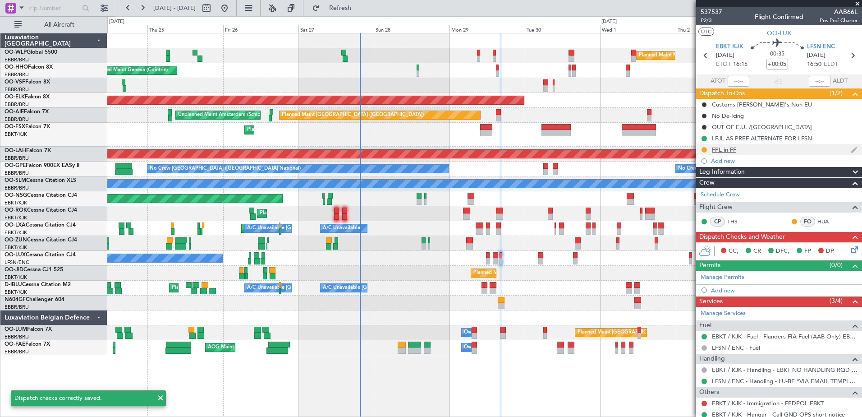
scroll to position [28, 0]
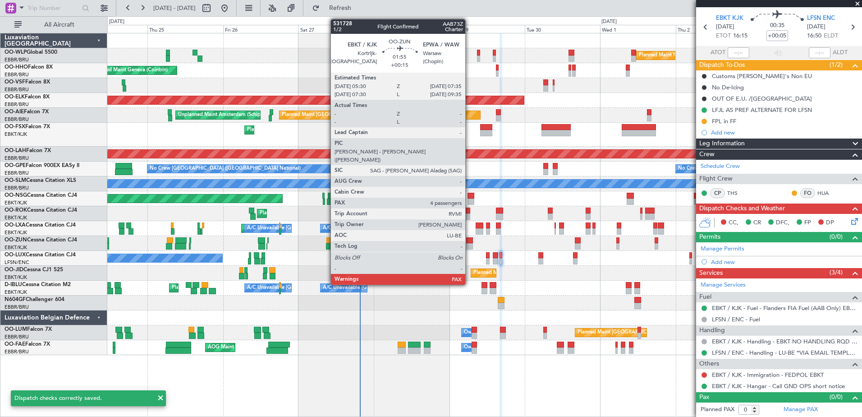
click at [468, 241] on div at bounding box center [469, 240] width 7 height 6
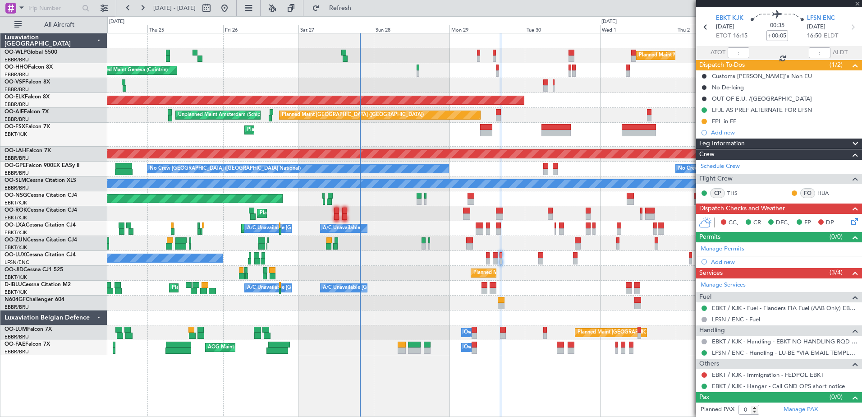
type input "+00:15"
type input "4"
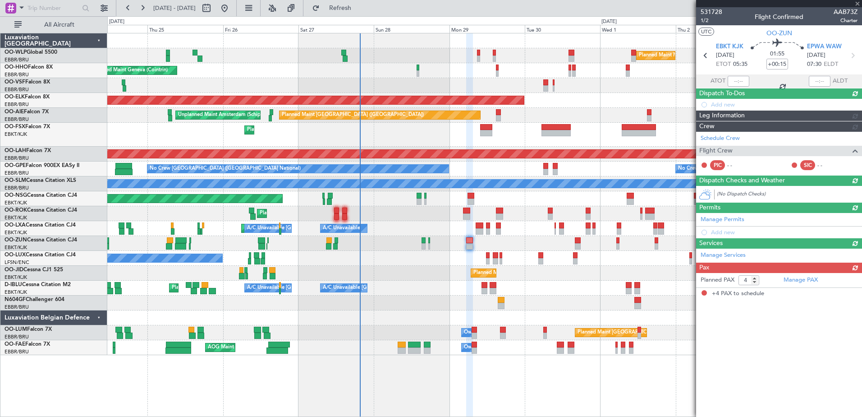
scroll to position [0, 0]
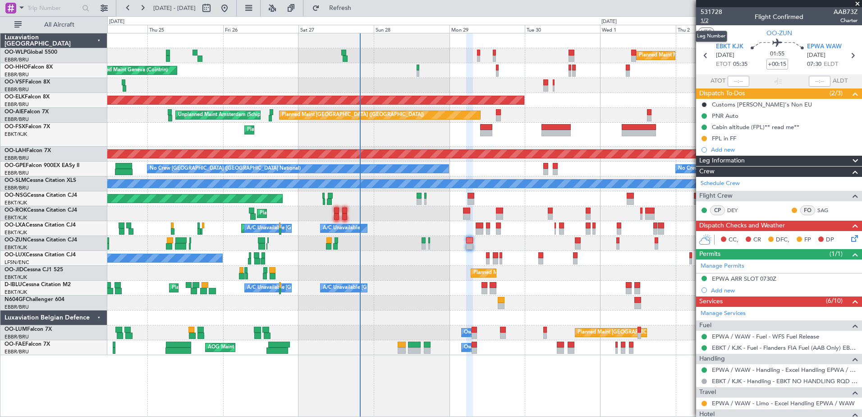
click at [703, 18] on span "1/2" at bounding box center [712, 21] width 22 height 8
click at [849, 234] on icon at bounding box center [852, 236] width 7 height 7
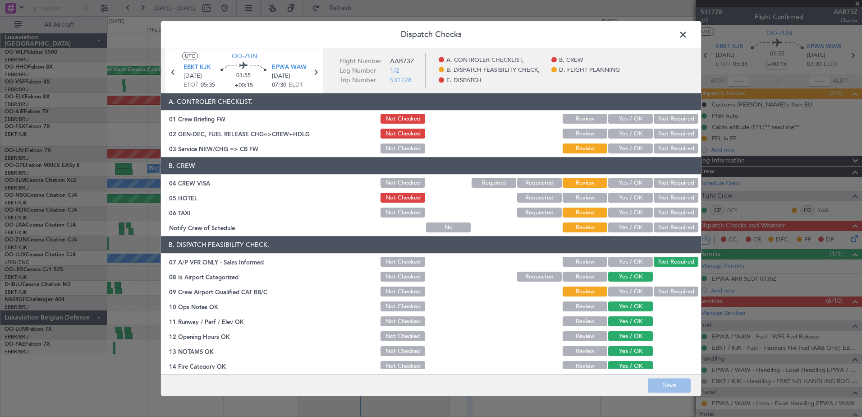
click at [618, 224] on button "Yes / OK" at bounding box center [630, 228] width 45 height 10
drag, startPoint x: 661, startPoint y: 211, endPoint x: 666, endPoint y: 200, distance: 12.0
click at [661, 211] on button "Not Required" at bounding box center [676, 213] width 45 height 10
click at [666, 193] on button "Not Required" at bounding box center [676, 198] width 45 height 10
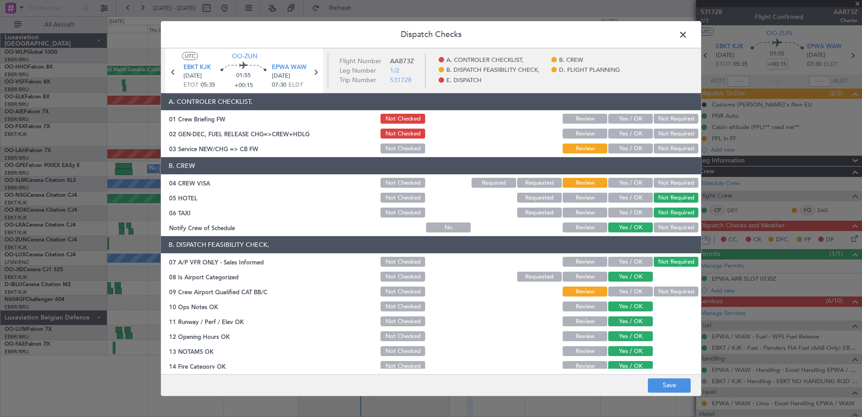
click at [666, 182] on button "Not Required" at bounding box center [676, 183] width 45 height 10
click at [626, 144] on button "Yes / OK" at bounding box center [630, 149] width 45 height 10
click at [639, 137] on button "Yes / OK" at bounding box center [630, 134] width 45 height 10
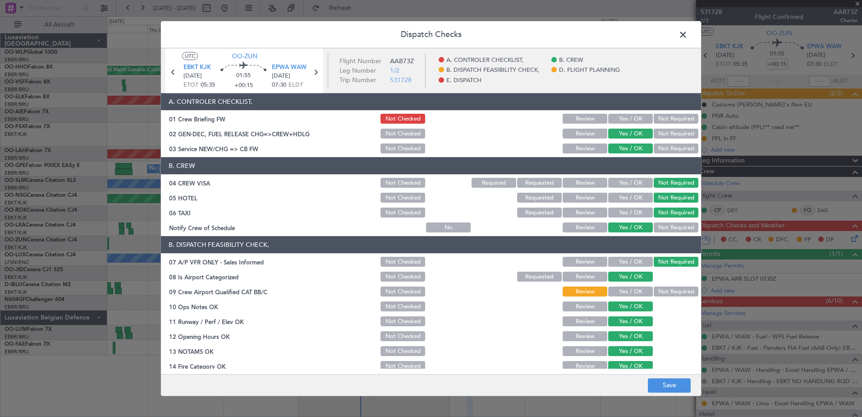
click at [633, 197] on button "Yes / OK" at bounding box center [630, 198] width 45 height 10
click at [624, 287] on button "Yes / OK" at bounding box center [630, 292] width 45 height 10
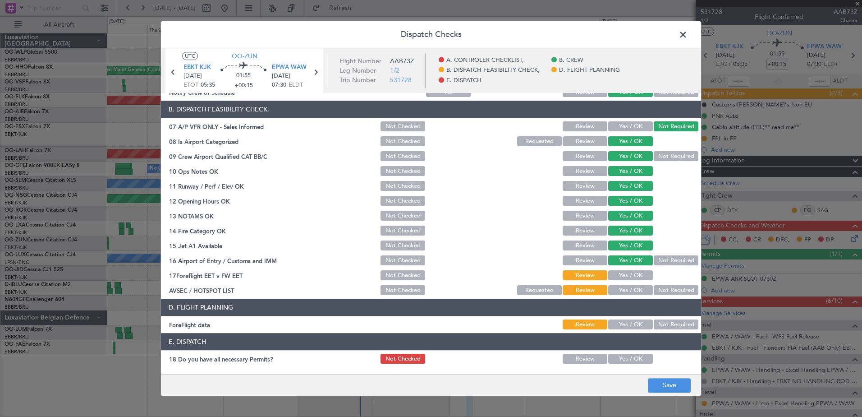
scroll to position [179, 0]
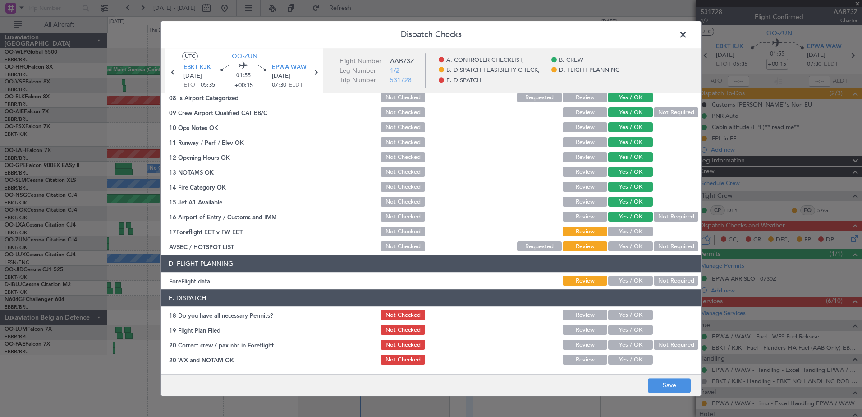
click at [629, 225] on div "Yes / OK" at bounding box center [630, 231] width 46 height 13
click at [629, 234] on button "Yes / OK" at bounding box center [630, 232] width 45 height 10
click at [628, 242] on button "Yes / OK" at bounding box center [630, 247] width 45 height 10
click at [624, 278] on button "Yes / OK" at bounding box center [630, 281] width 45 height 10
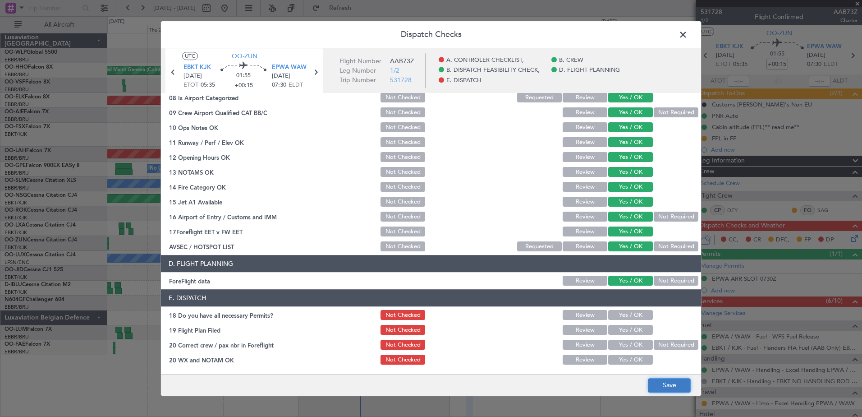
click at [680, 381] on button "Save" at bounding box center [669, 385] width 43 height 14
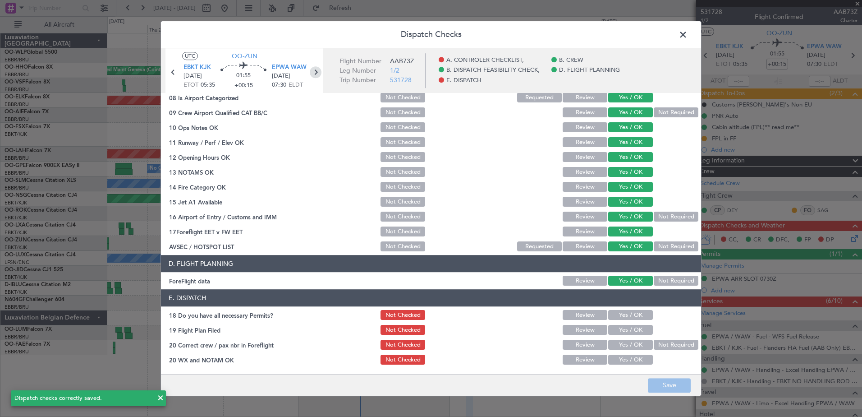
click at [315, 73] on icon at bounding box center [316, 72] width 12 height 12
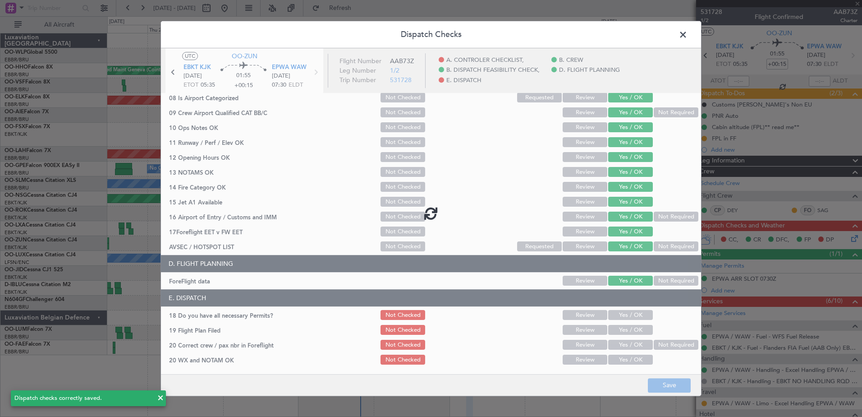
type input "5"
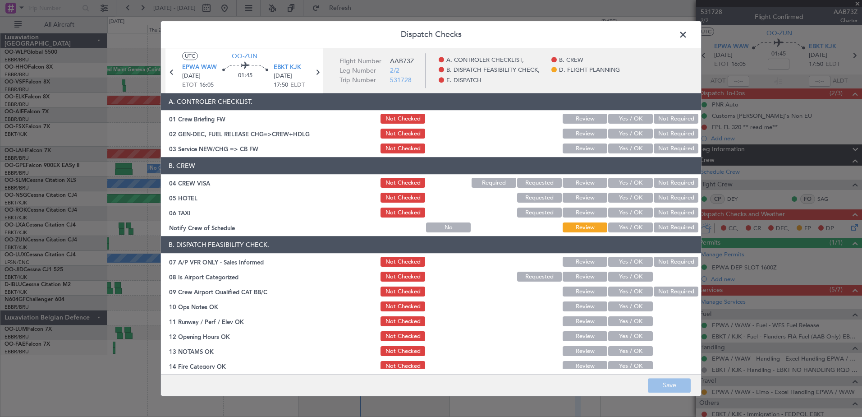
click at [629, 229] on button "Yes / OK" at bounding box center [630, 228] width 45 height 10
click at [665, 204] on section "B. CREW 04 CREW VISA Not Checked Required Requested Review Yes / OK Not Require…" at bounding box center [431, 195] width 540 height 77
click at [663, 210] on button "Not Required" at bounding box center [676, 213] width 45 height 10
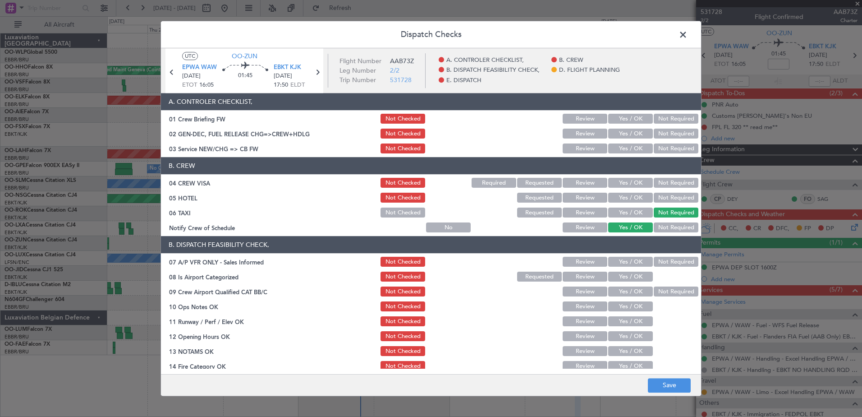
click at [667, 194] on button "Not Required" at bounding box center [676, 198] width 45 height 10
click at [668, 179] on button "Not Required" at bounding box center [676, 183] width 45 height 10
click at [629, 148] on button "Yes / OK" at bounding box center [630, 149] width 45 height 10
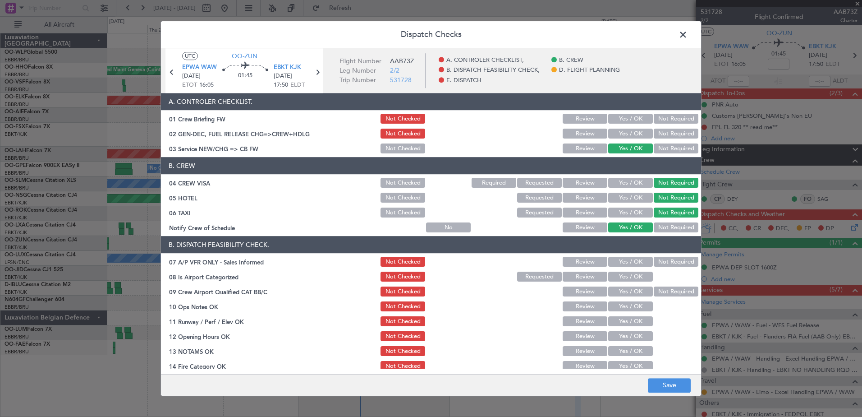
click at [631, 133] on button "Yes / OK" at bounding box center [630, 134] width 45 height 10
click at [674, 261] on button "Not Required" at bounding box center [676, 262] width 45 height 10
click at [638, 276] on button "Yes / OK" at bounding box center [630, 277] width 45 height 10
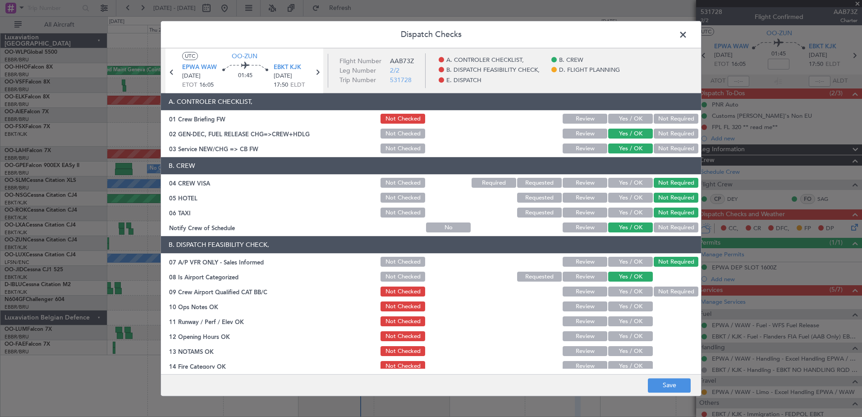
click at [654, 289] on button "Not Required" at bounding box center [676, 292] width 45 height 10
click at [636, 309] on button "Yes / OK" at bounding box center [630, 307] width 45 height 10
click at [635, 322] on button "Yes / OK" at bounding box center [630, 322] width 45 height 10
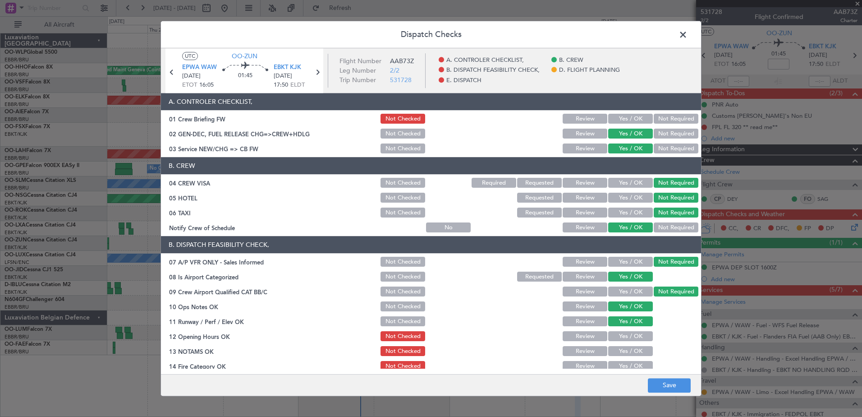
click at [636, 335] on button "Yes / OK" at bounding box center [630, 336] width 45 height 10
click at [637, 352] on button "Yes / OK" at bounding box center [630, 351] width 45 height 10
click at [636, 365] on button "Yes / OK" at bounding box center [630, 366] width 45 height 10
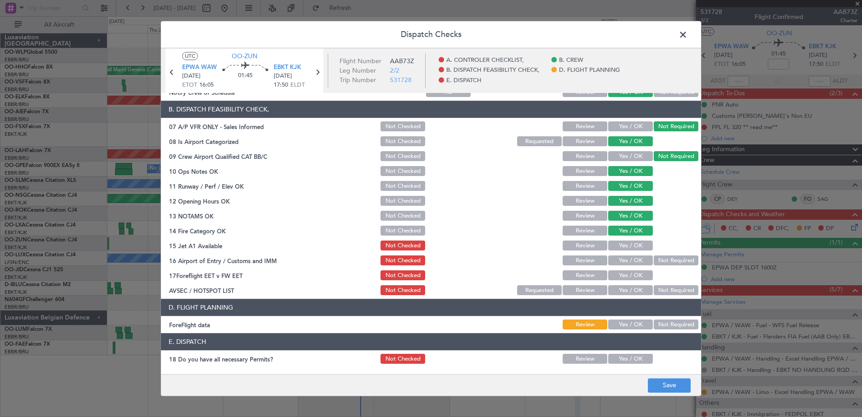
click at [628, 244] on button "Yes / OK" at bounding box center [630, 246] width 45 height 10
click at [629, 252] on section "B. DISPATCH FEASIBILITY CHECK, 07 A/P VFR ONLY - Sales Informed Not Checked Rev…" at bounding box center [431, 199] width 540 height 196
click at [630, 259] on button "Yes / OK" at bounding box center [630, 261] width 45 height 10
click at [671, 292] on button "Not Required" at bounding box center [676, 290] width 45 height 10
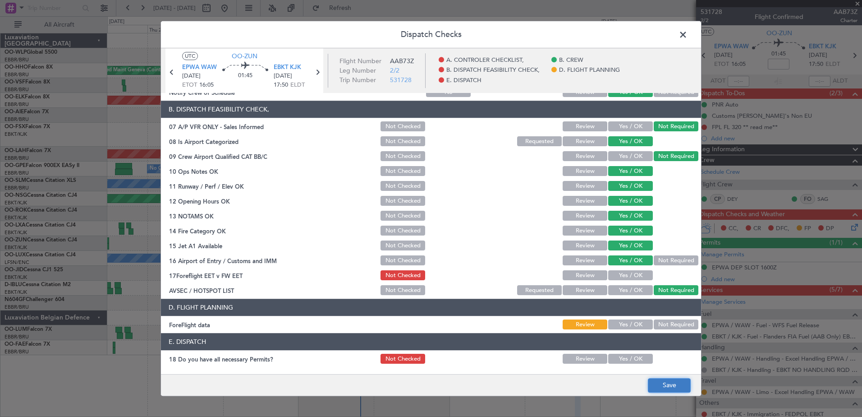
click at [679, 390] on button "Save" at bounding box center [669, 385] width 43 height 14
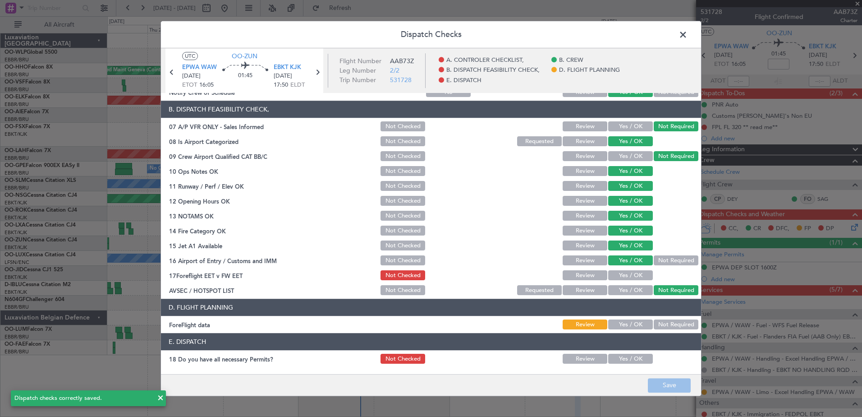
click at [688, 31] on span at bounding box center [688, 37] width 0 height 18
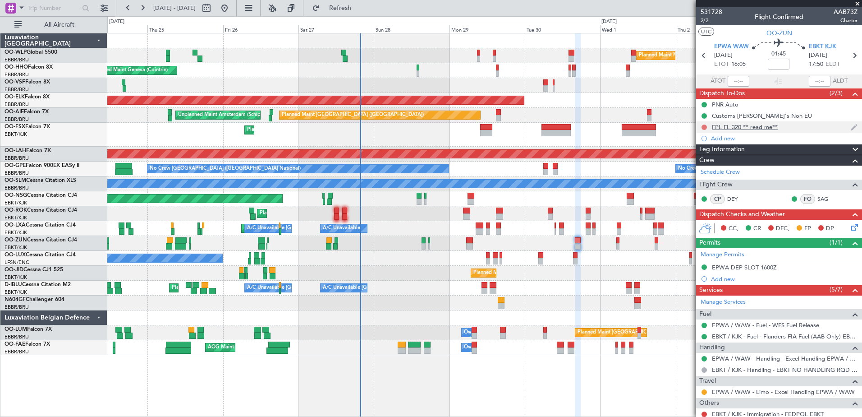
click at [702, 127] on button at bounding box center [704, 126] width 5 height 5
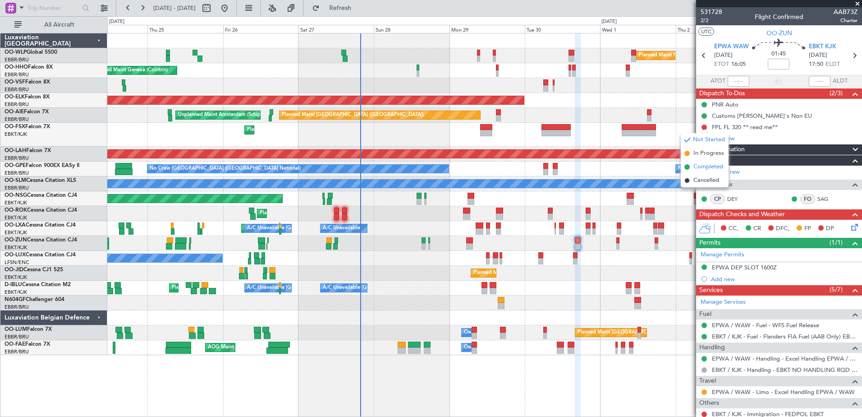
click at [707, 163] on span "Completed" at bounding box center [708, 166] width 30 height 9
click at [721, 137] on div "Add new" at bounding box center [780, 138] width 138 height 8
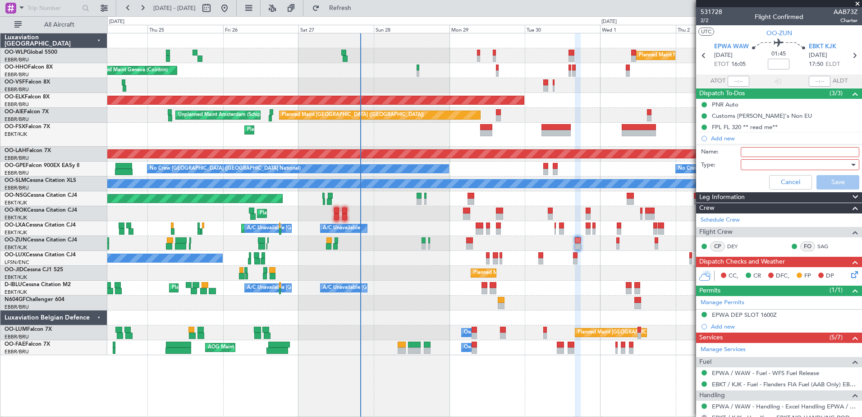
click at [758, 149] on input "Name:" at bounding box center [800, 152] width 119 height 10
type input "FPL in FF"
click at [760, 161] on div at bounding box center [796, 165] width 105 height 14
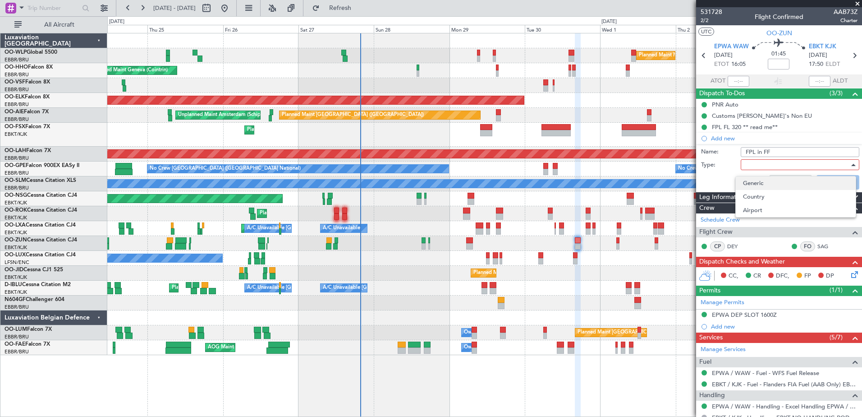
click at [762, 188] on span "Generic" at bounding box center [796, 183] width 106 height 14
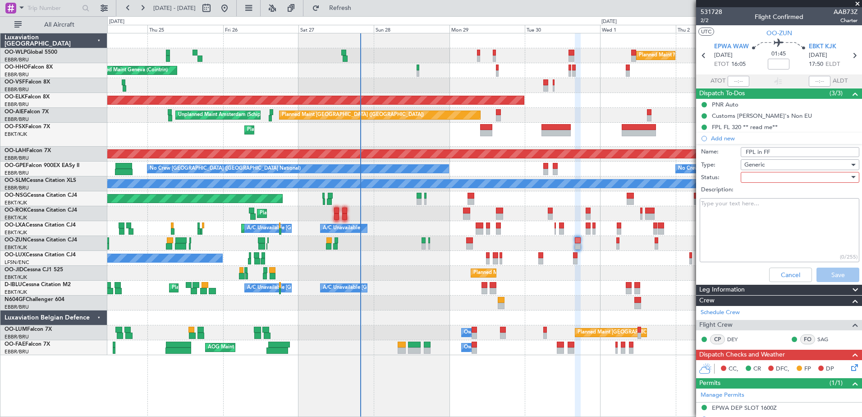
click at [762, 171] on div at bounding box center [796, 177] width 105 height 14
click at [765, 210] on span "In Progress" at bounding box center [796, 209] width 106 height 14
click at [817, 273] on button "Save" at bounding box center [838, 274] width 43 height 14
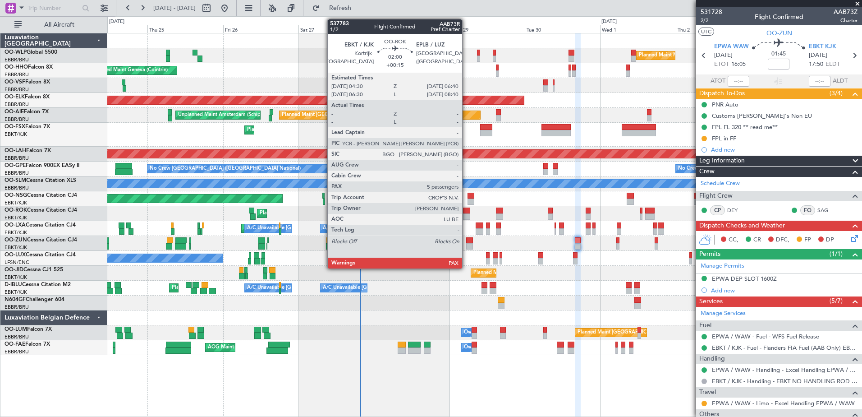
click at [466, 213] on div at bounding box center [466, 210] width 7 height 6
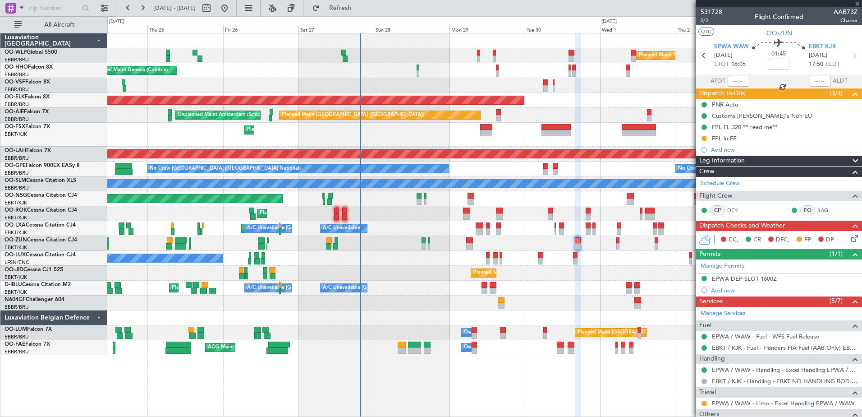
type input "+00:15"
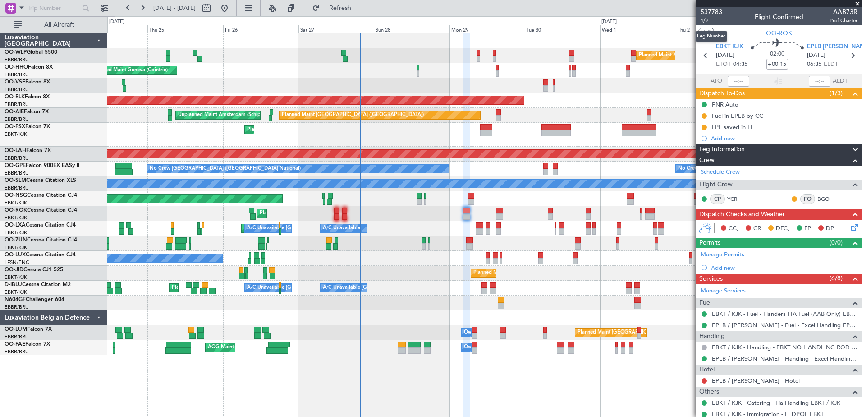
click at [707, 20] on span "1/2" at bounding box center [712, 21] width 22 height 8
click at [849, 226] on icon at bounding box center [852, 225] width 7 height 7
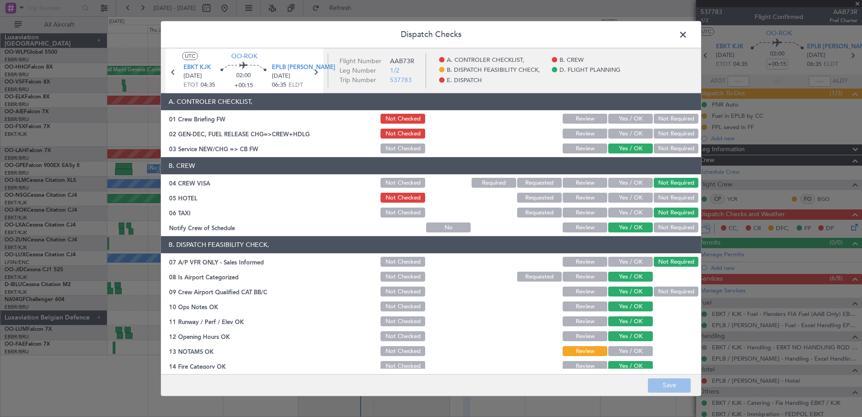
click at [630, 135] on button "Yes / OK" at bounding box center [630, 134] width 45 height 10
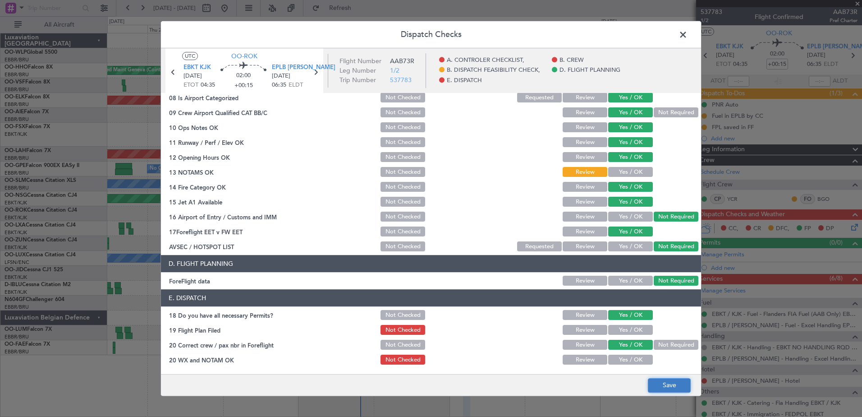
click at [681, 387] on button "Save" at bounding box center [669, 385] width 43 height 14
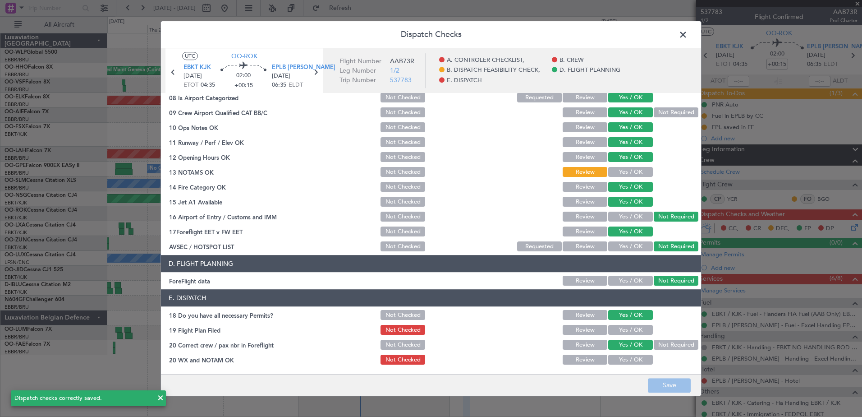
click at [688, 37] on span at bounding box center [688, 37] width 0 height 18
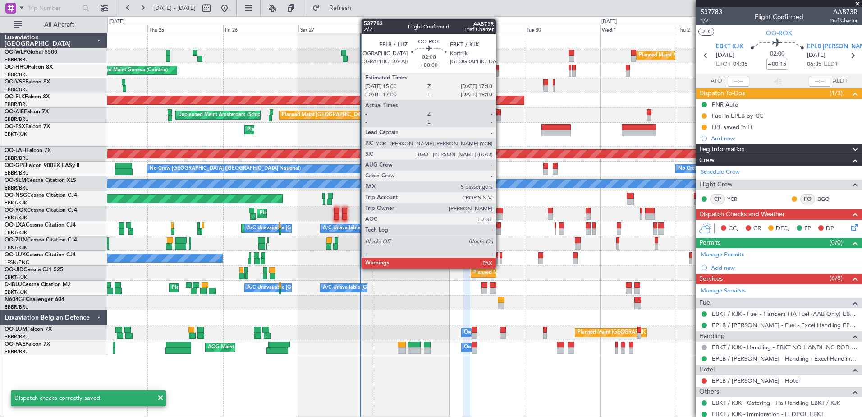
click at [500, 208] on div at bounding box center [499, 210] width 7 height 6
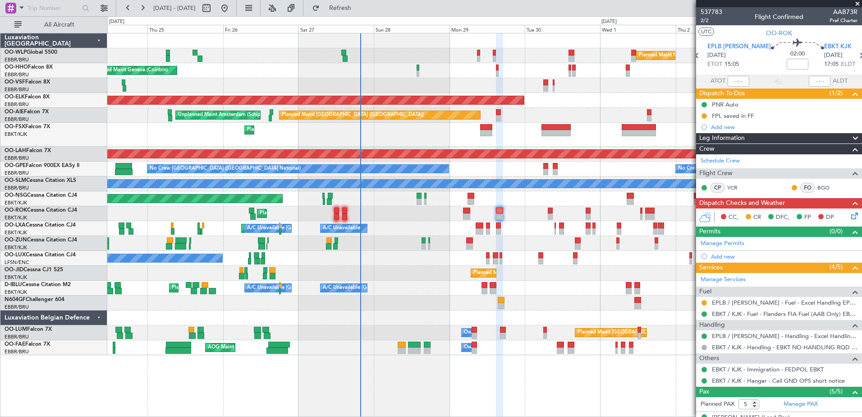
click at [849, 218] on icon at bounding box center [852, 214] width 7 height 7
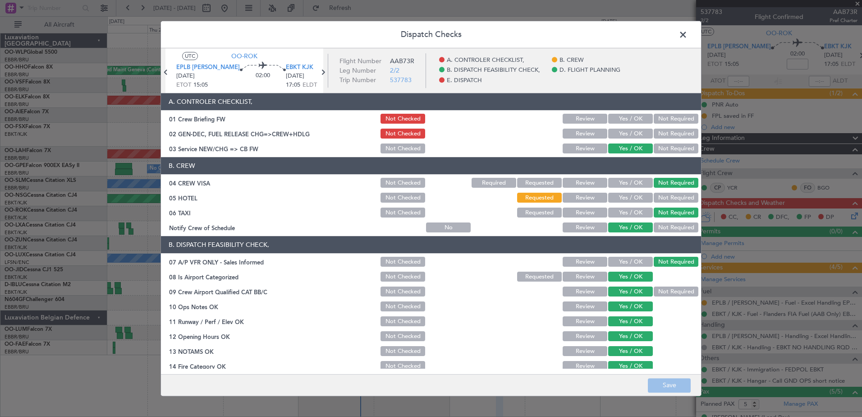
click at [628, 135] on button "Yes / OK" at bounding box center [630, 134] width 45 height 10
click at [675, 381] on button "Save" at bounding box center [669, 385] width 43 height 14
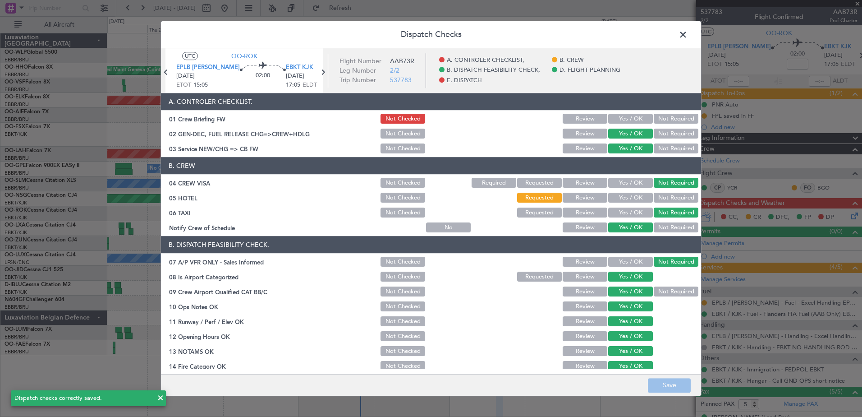
click at [688, 31] on span at bounding box center [688, 37] width 0 height 18
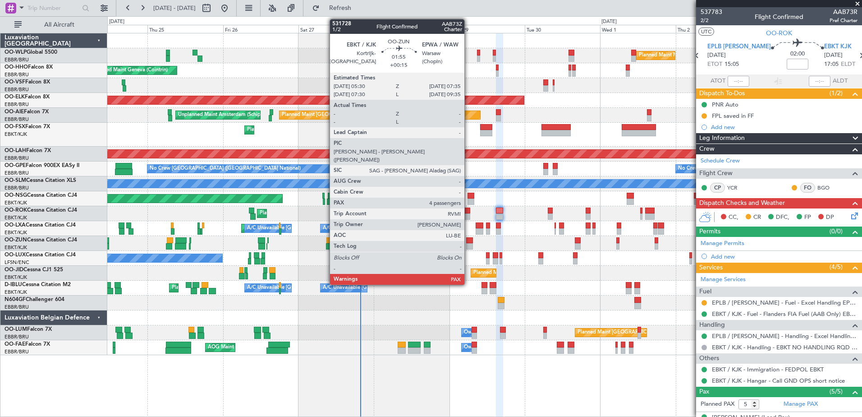
click at [468, 245] on div at bounding box center [469, 246] width 7 height 6
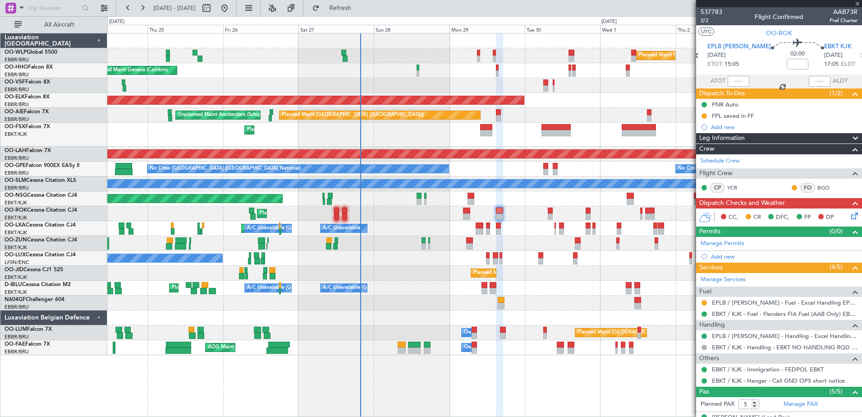
type input "+00:15"
type input "4"
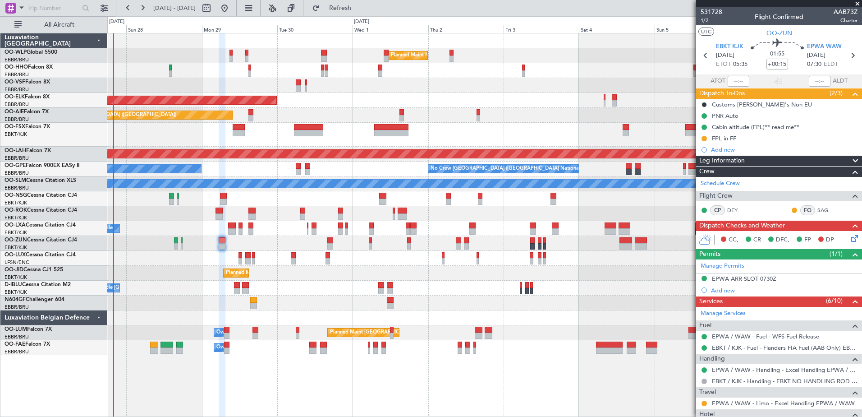
click at [311, 49] on div "Planned Maint Milan (Linate) Planned Maint Geneva ([GEOGRAPHIC_DATA]) Planned M…" at bounding box center [484, 193] width 754 height 321
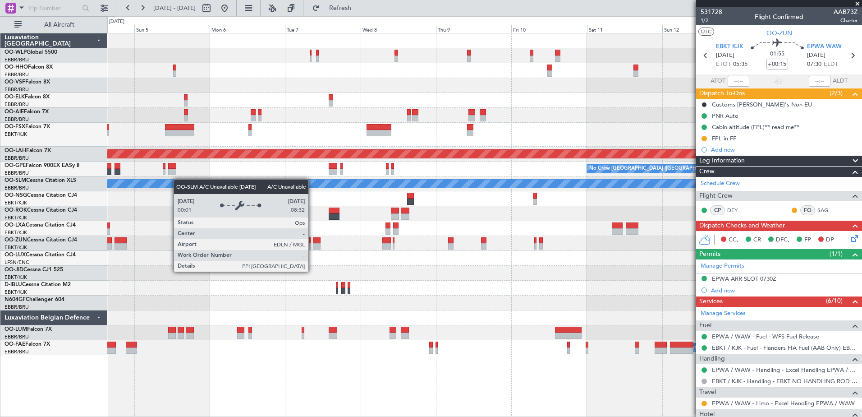
click at [144, 184] on div "Planned Maint [PERSON_NAME]-[GEOGRAPHIC_DATA][PERSON_NAME] ([GEOGRAPHIC_DATA][P…" at bounding box center [484, 193] width 754 height 321
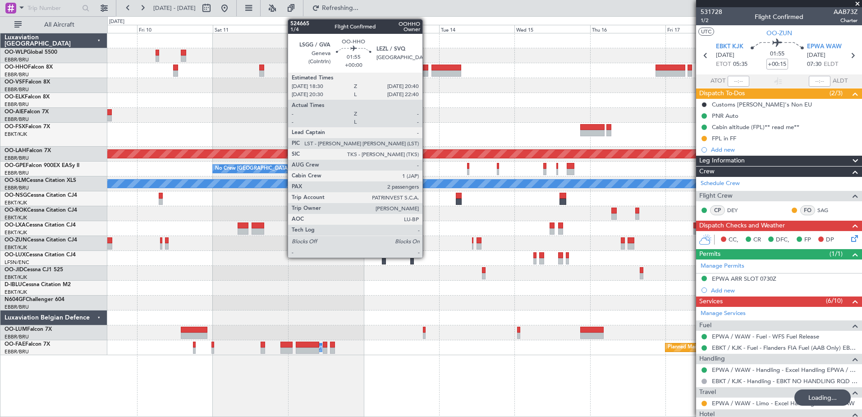
click at [427, 69] on div at bounding box center [425, 67] width 7 height 6
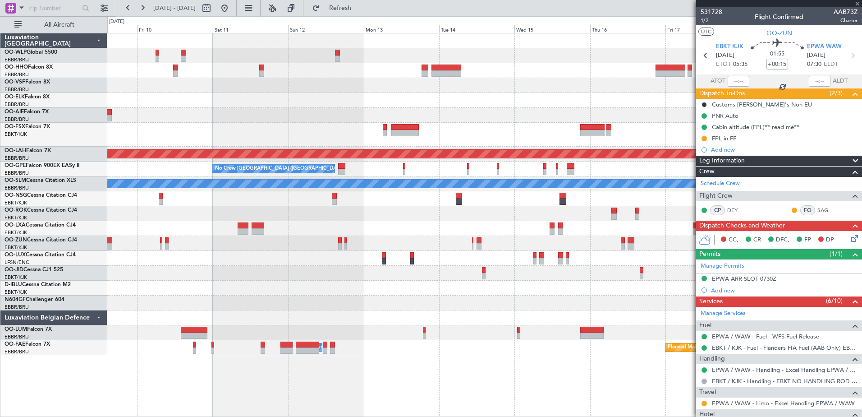
type input "2"
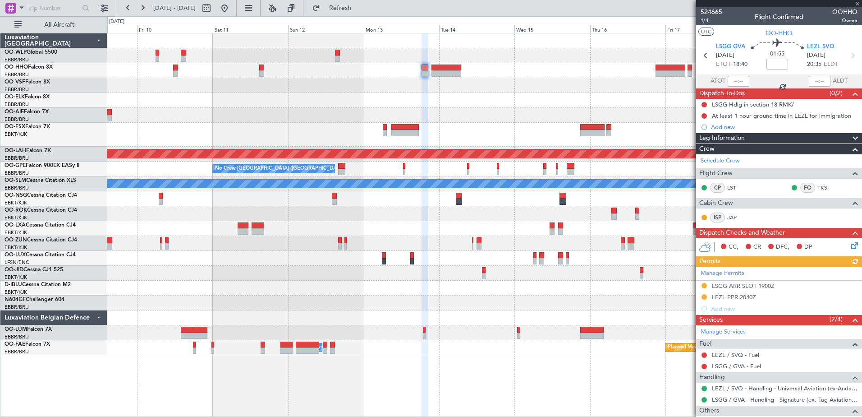
scroll to position [76, 0]
